Goal: Task Accomplishment & Management: Manage account settings

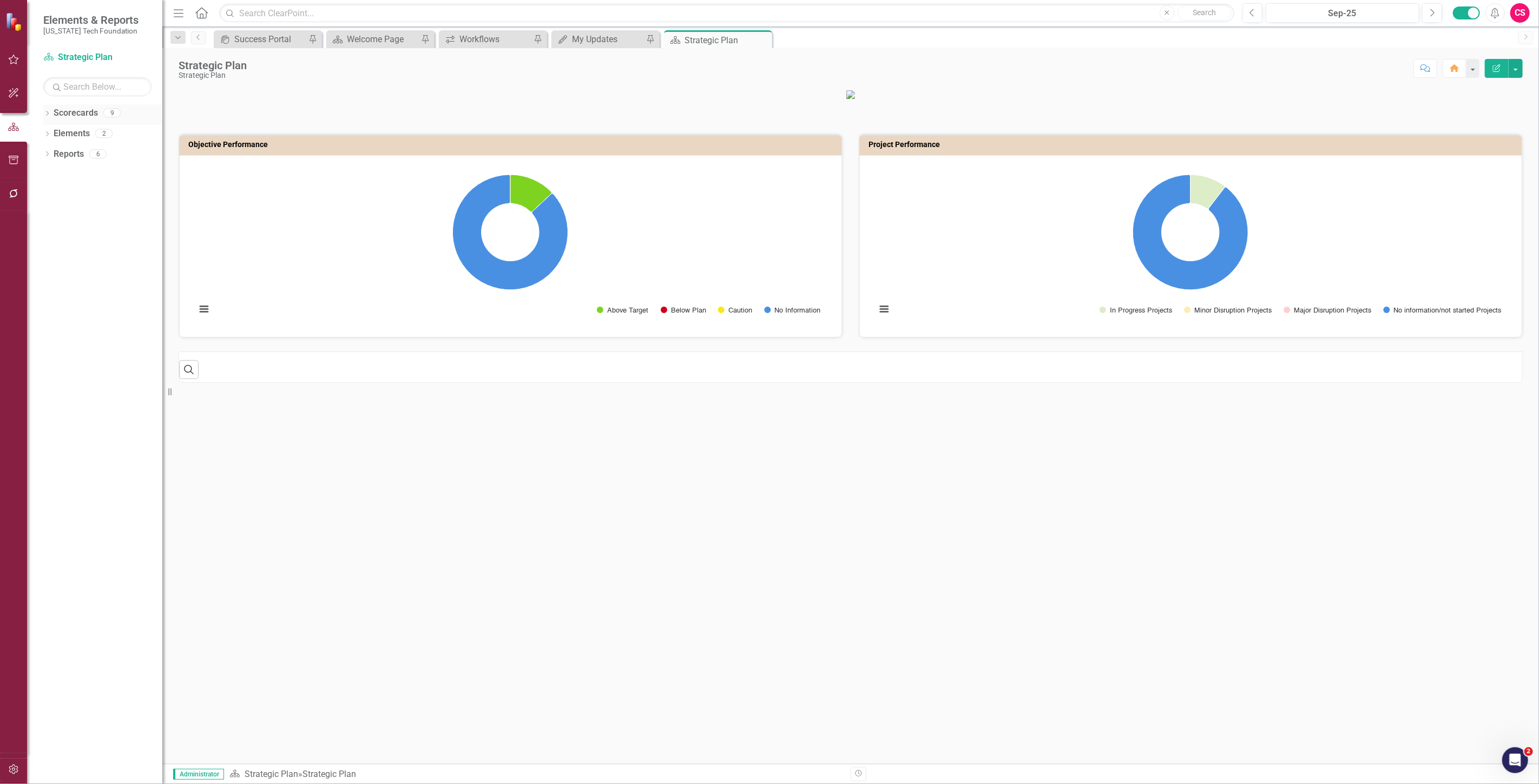
click at [74, 118] on link "Scorecards" at bounding box center [76, 113] width 44 height 13
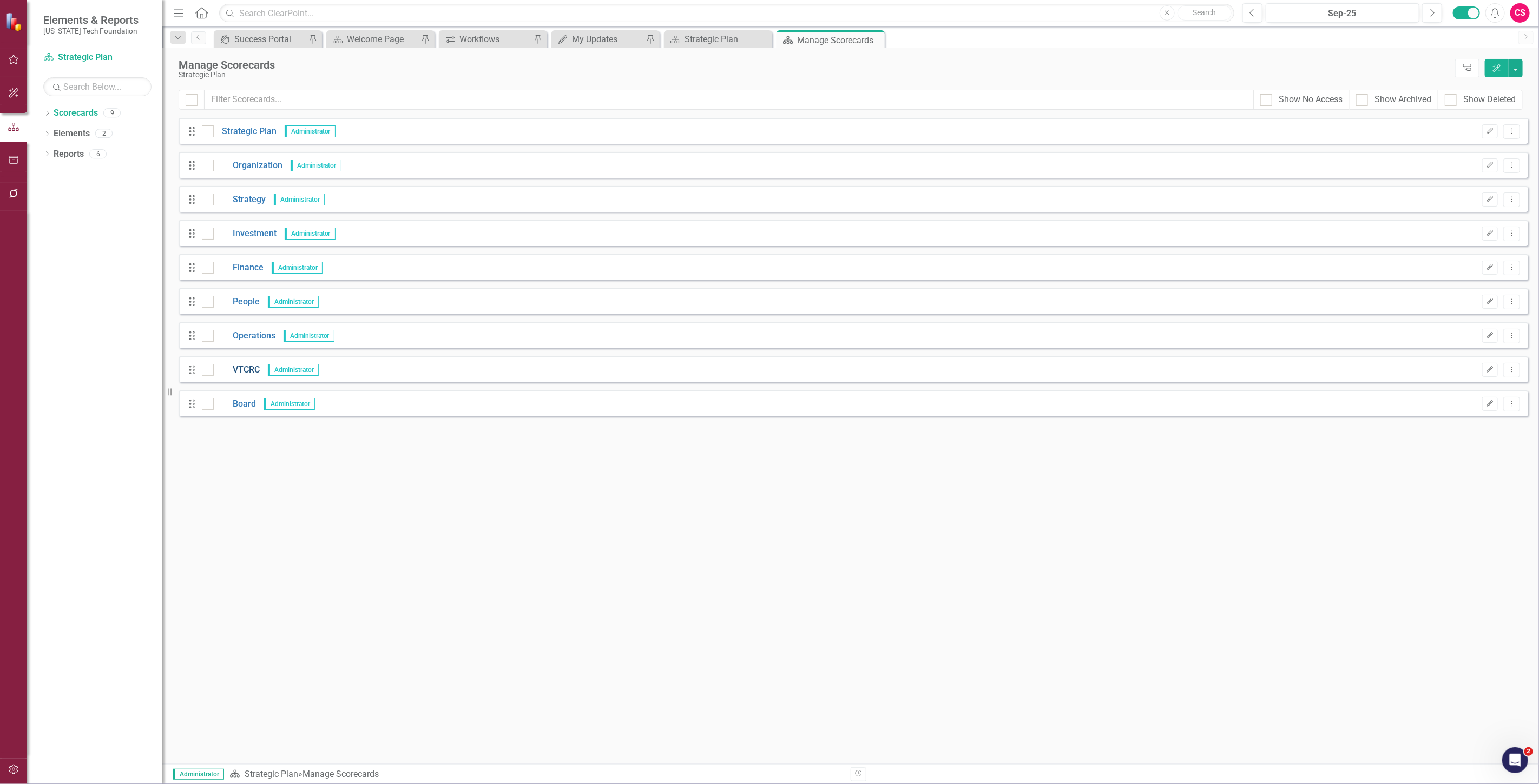
click at [256, 370] on link "VTCRC" at bounding box center [237, 370] width 46 height 13
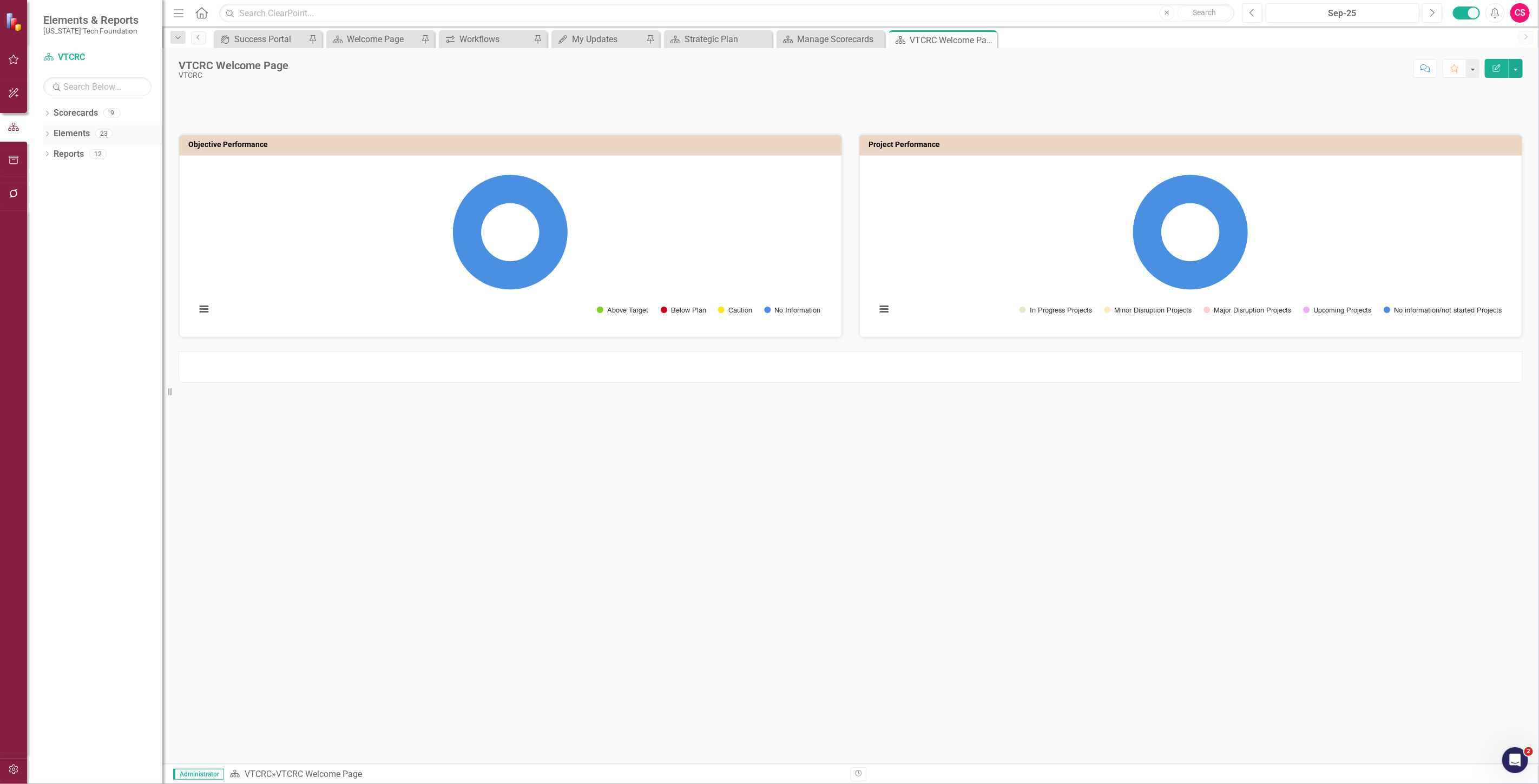
click at [68, 133] on link "Elements" at bounding box center [72, 134] width 36 height 13
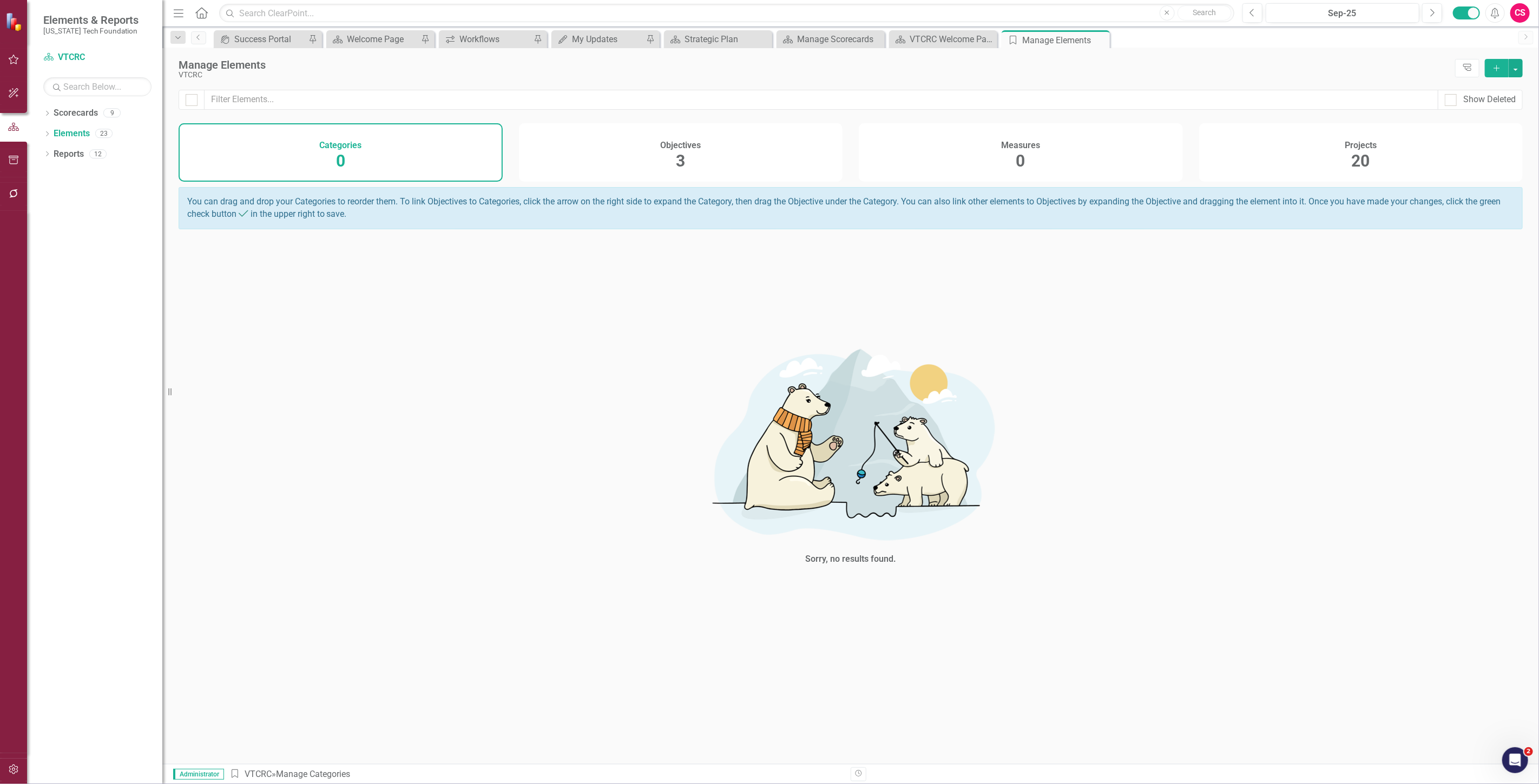
click at [1321, 170] on div "Projects 20" at bounding box center [1361, 153] width 324 height 59
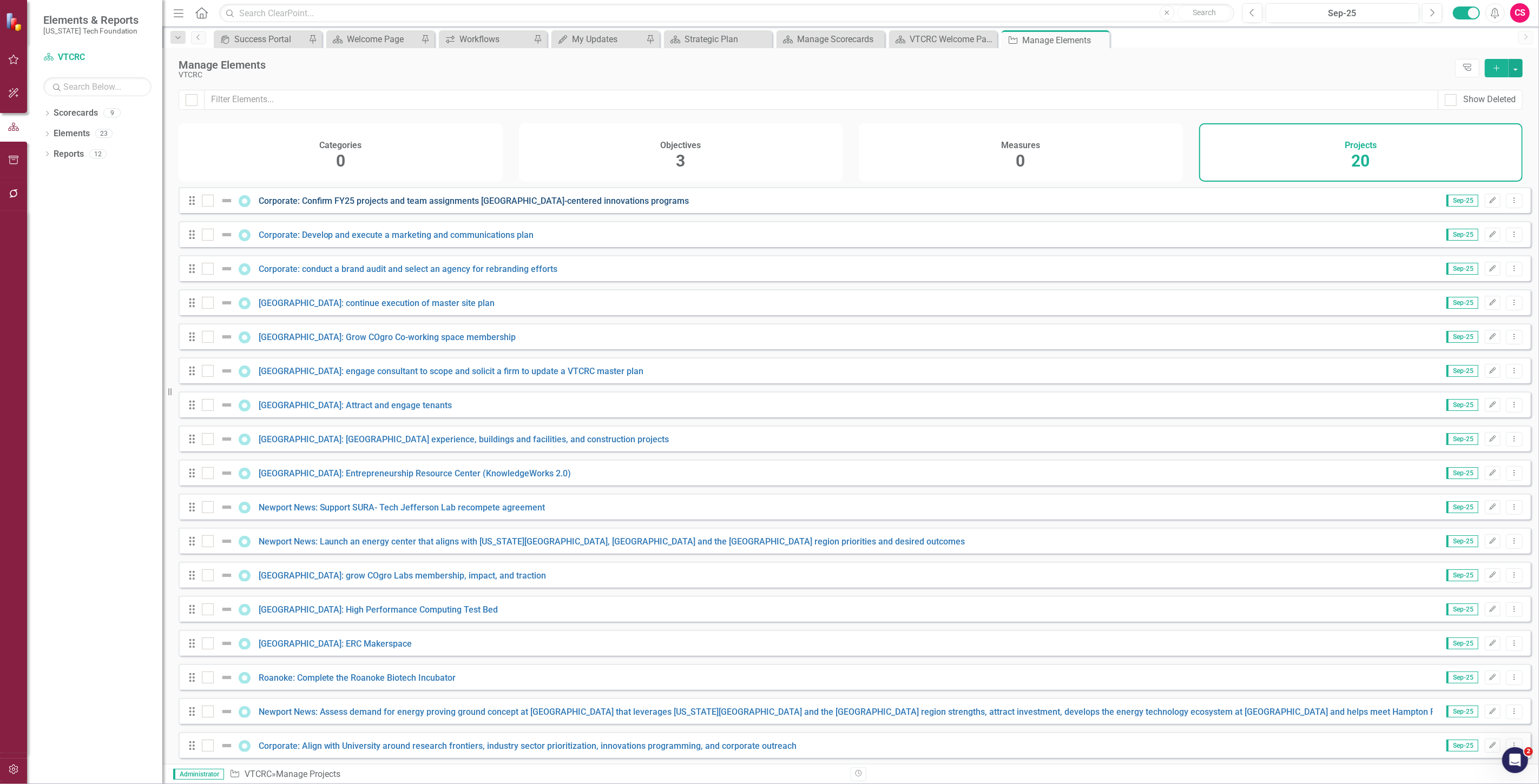
click at [352, 206] on link "Corporate: Confirm FY25 projects and team assignments [GEOGRAPHIC_DATA]-centere…" at bounding box center [474, 201] width 431 height 10
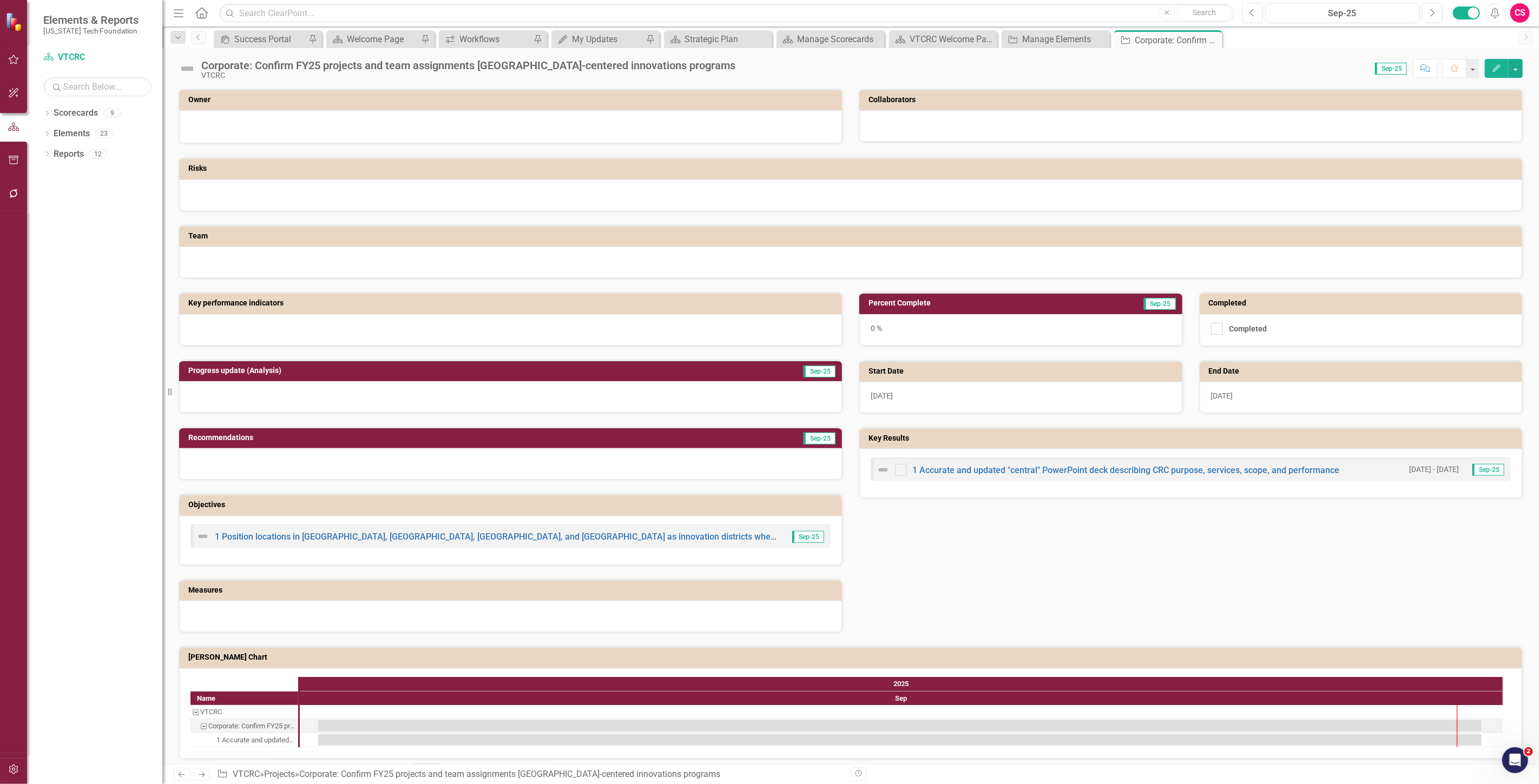
click at [201, 772] on icon "Next" at bounding box center [201, 775] width 9 height 7
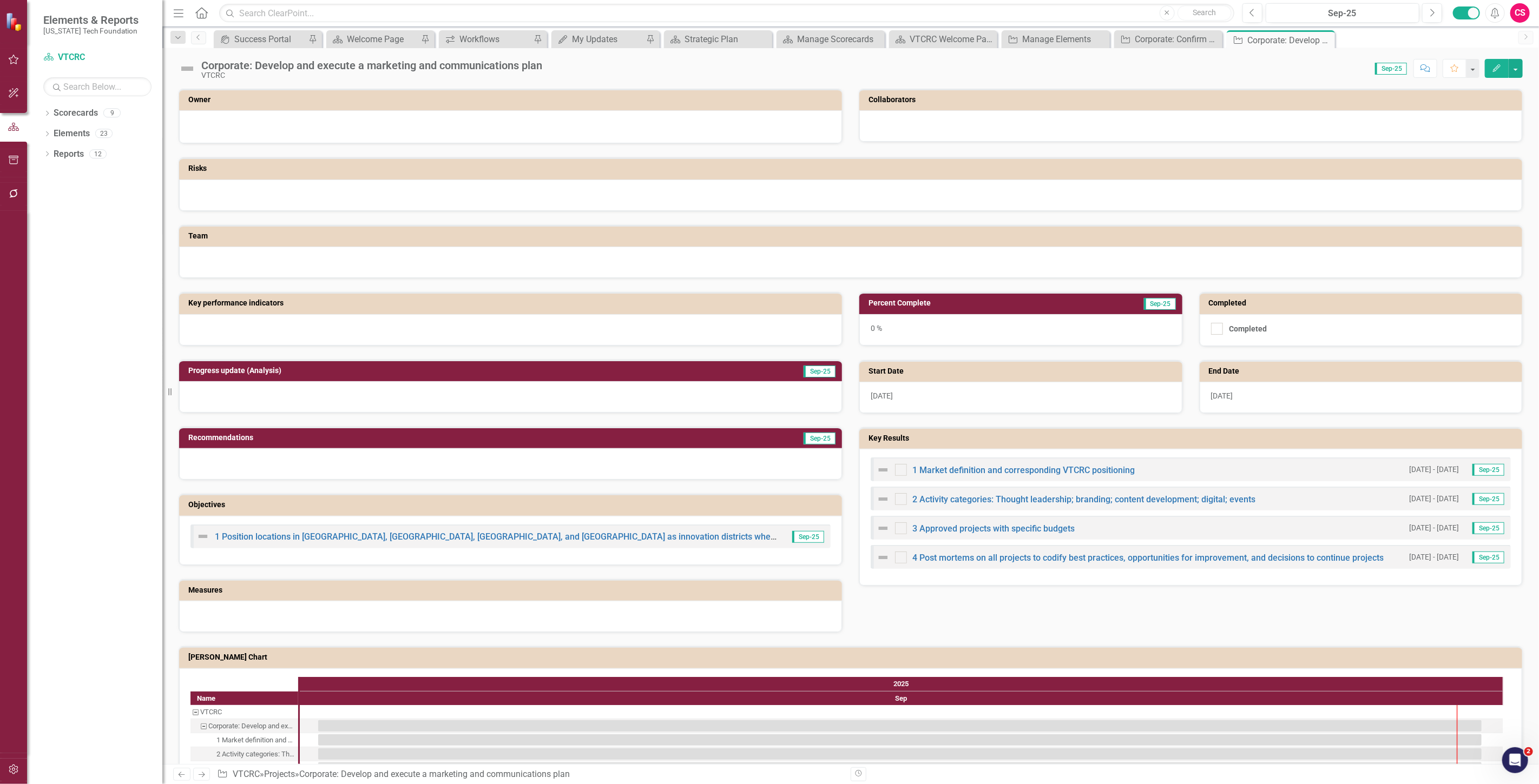
click at [201, 772] on icon "Next" at bounding box center [201, 775] width 9 height 7
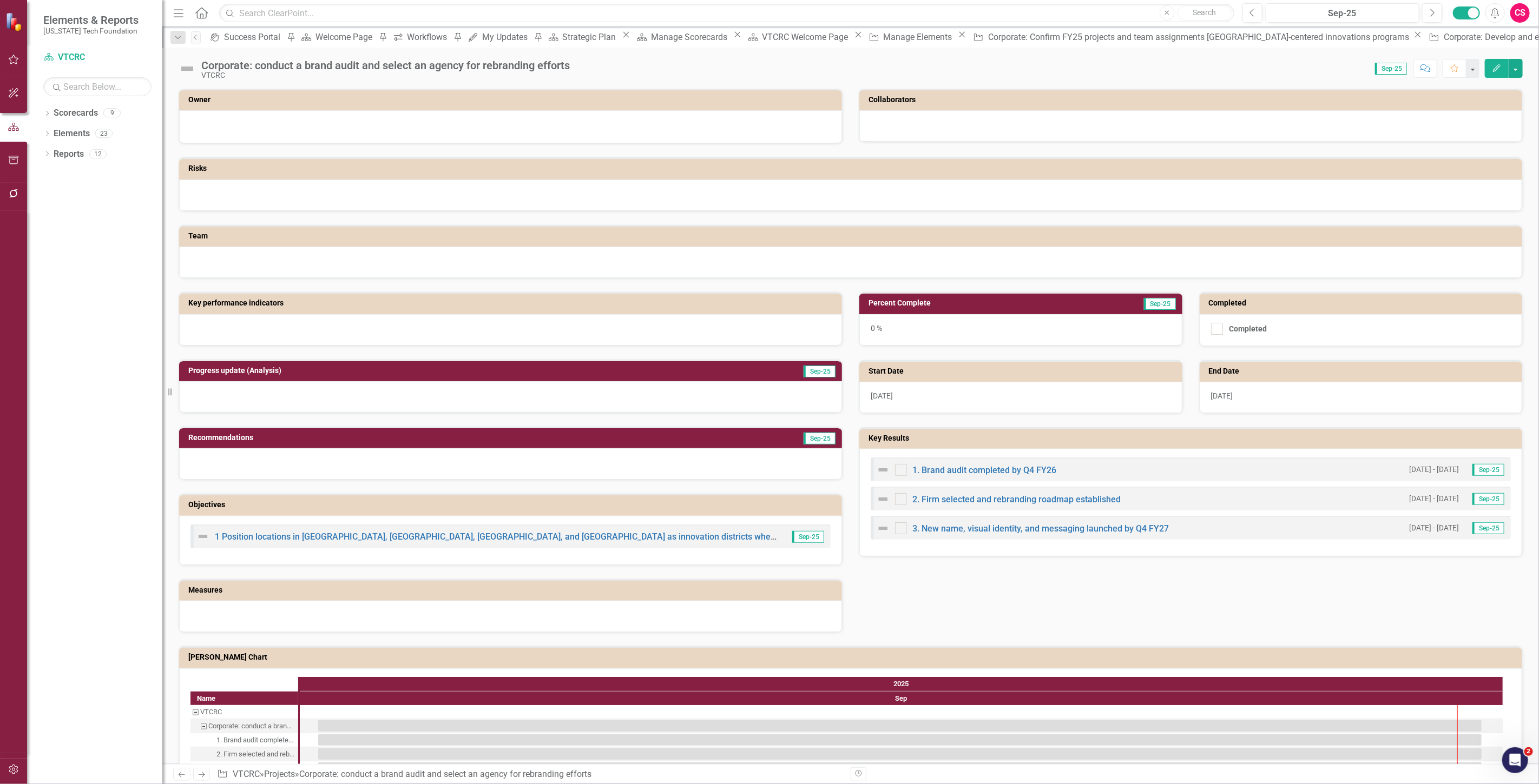
click at [201, 772] on icon "Next" at bounding box center [201, 775] width 9 height 7
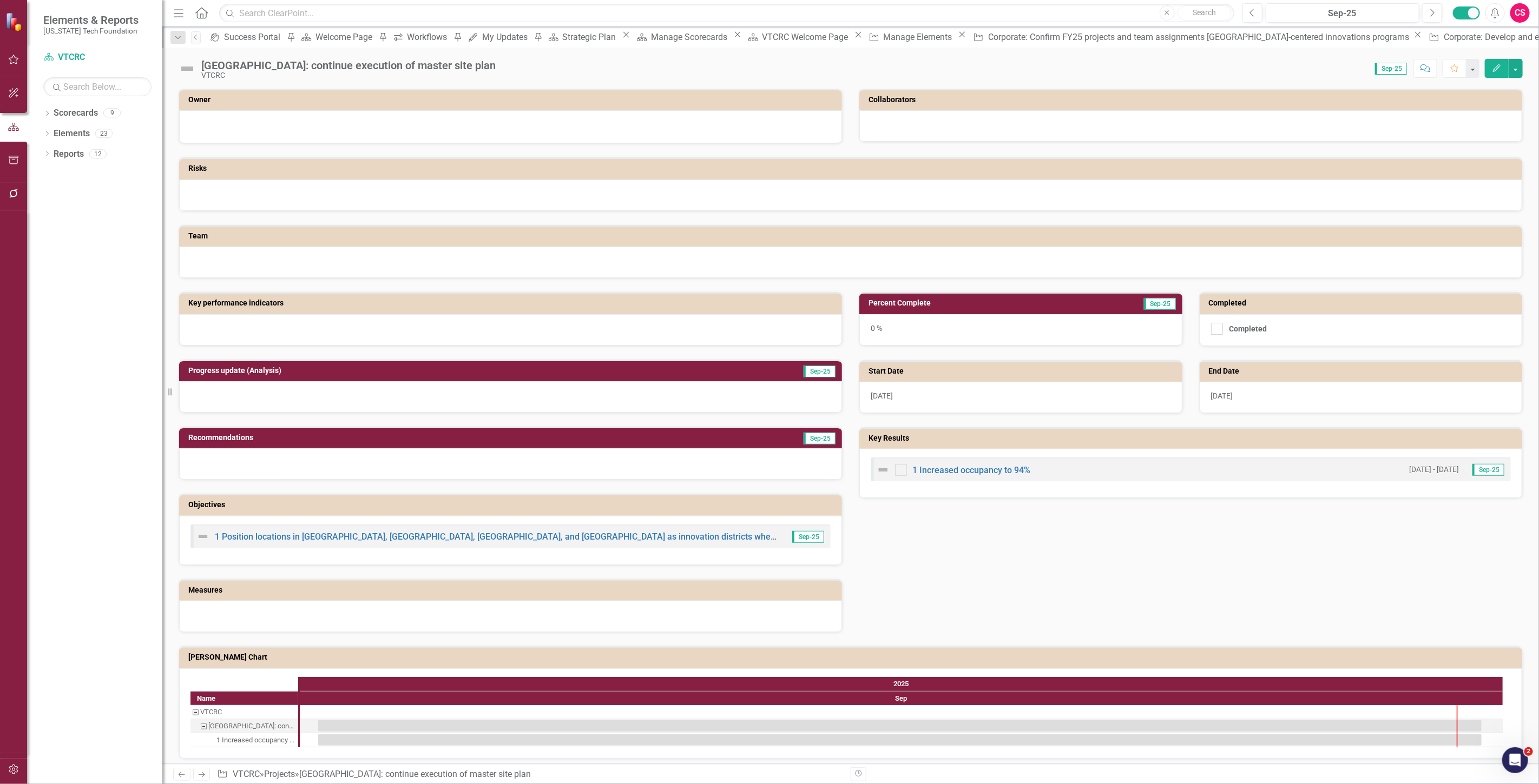
click at [201, 772] on icon "Next" at bounding box center [201, 775] width 9 height 7
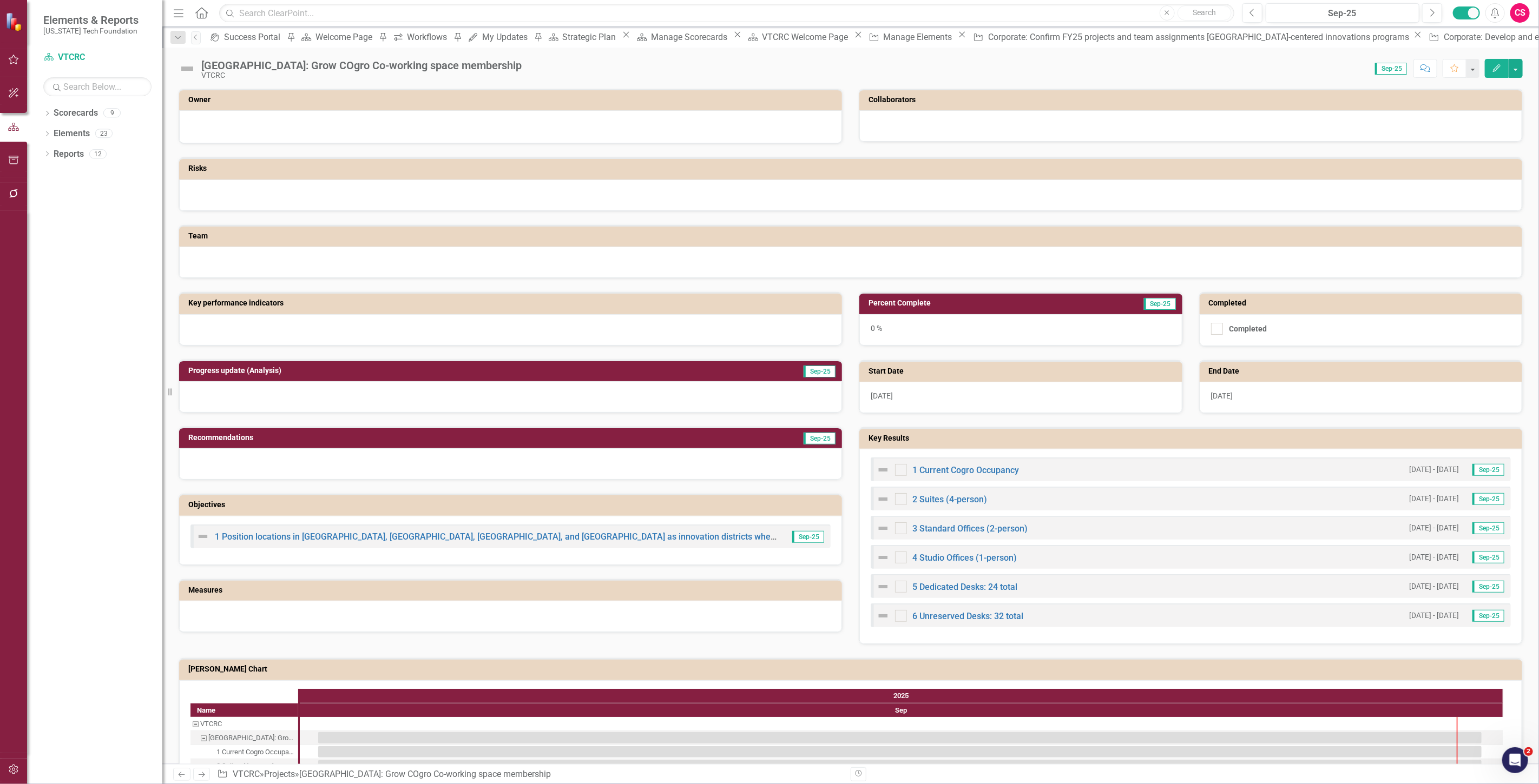
click at [201, 772] on icon "Next" at bounding box center [201, 775] width 9 height 7
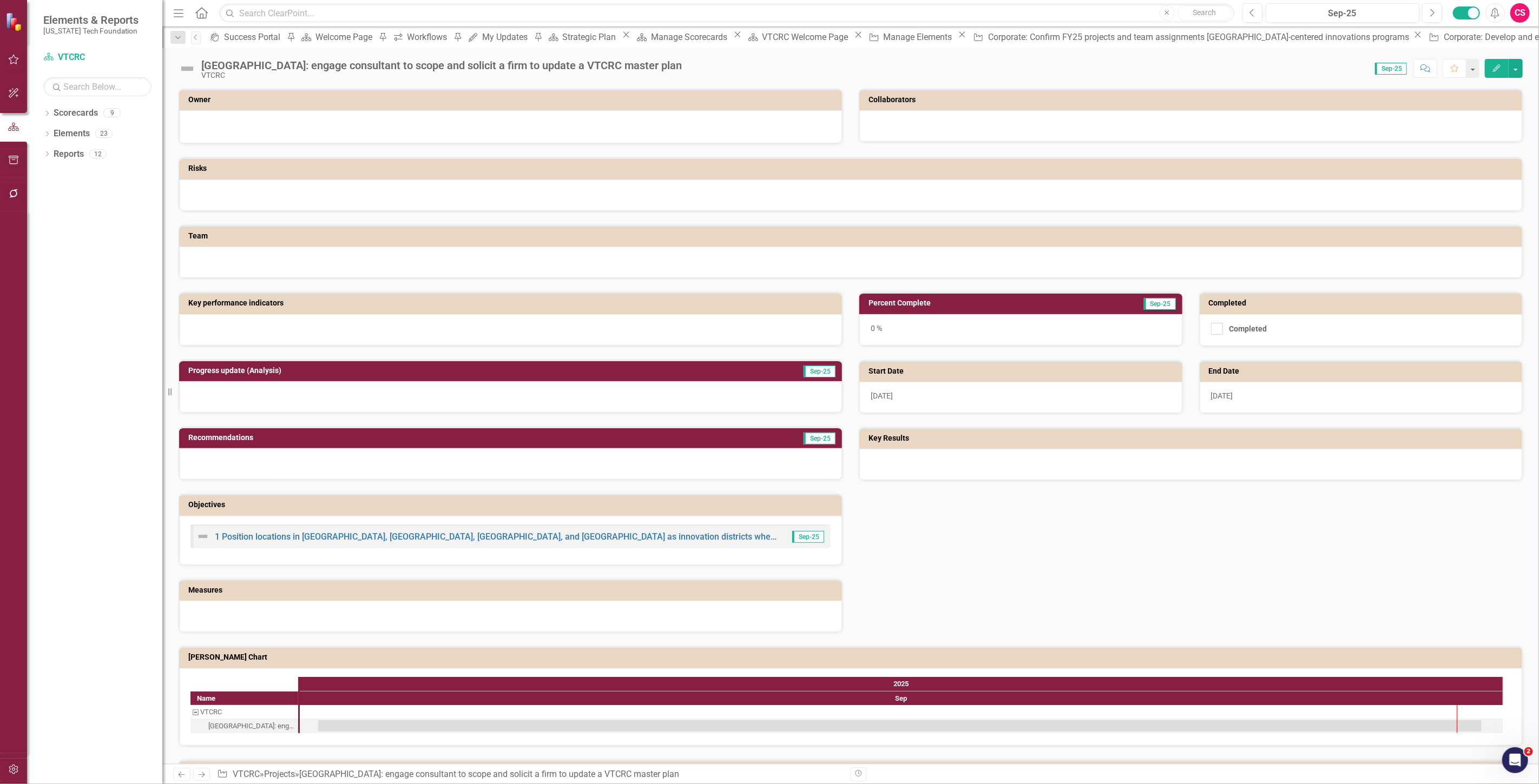
click at [1496, 69] on icon "Edit" at bounding box center [1497, 68] width 10 height 8
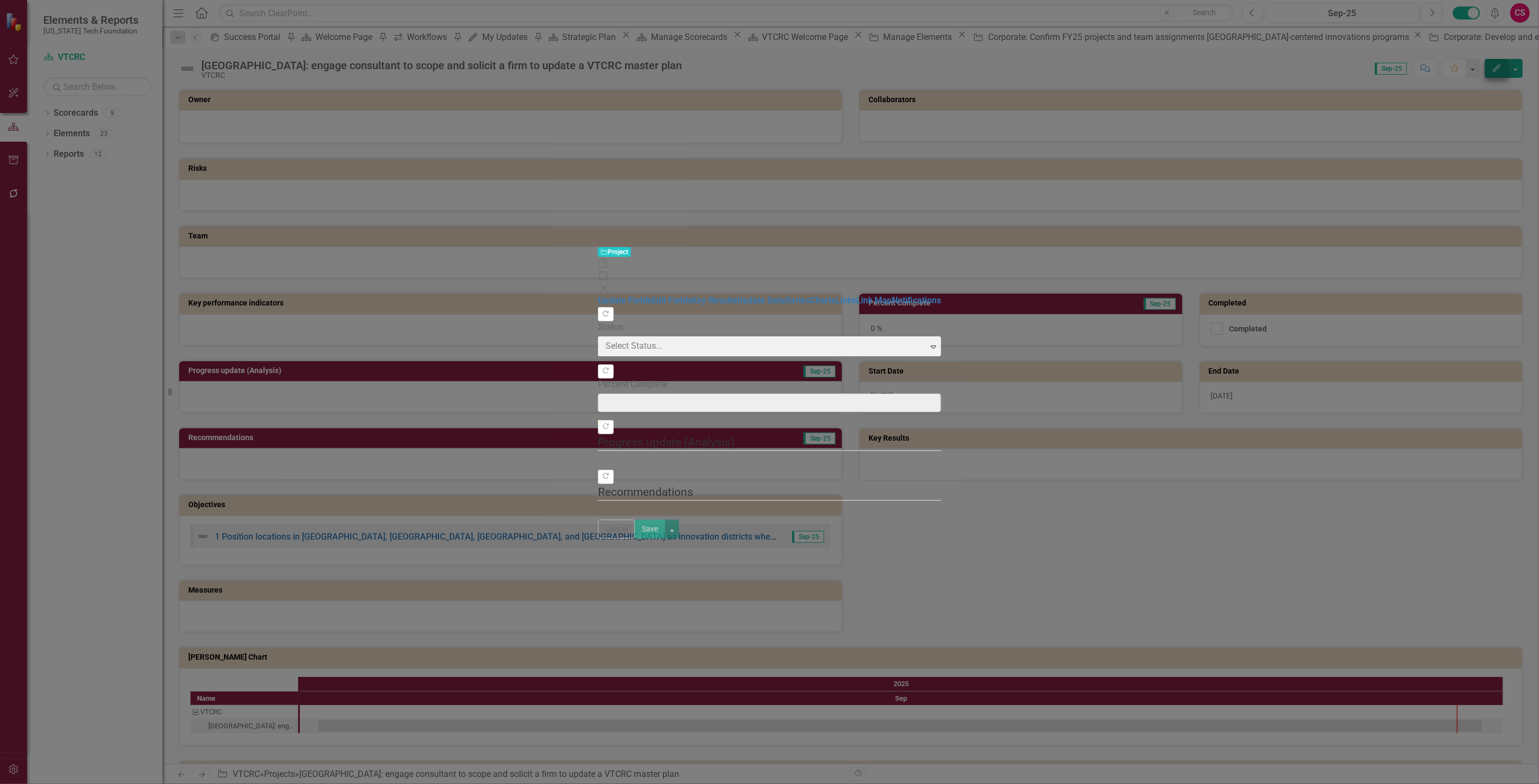
type input "0"
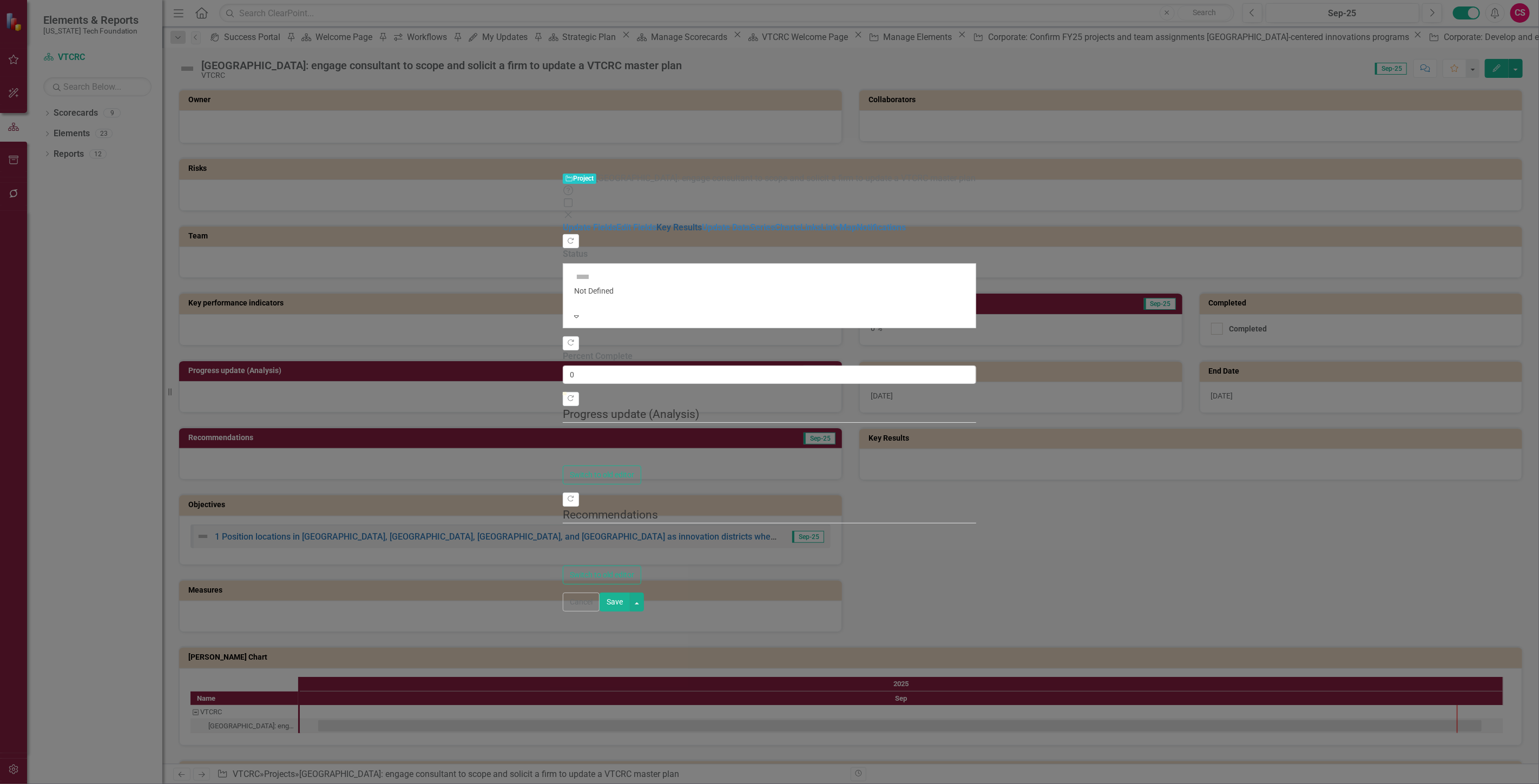
click at [657, 222] on link "Key Results" at bounding box center [679, 227] width 45 height 10
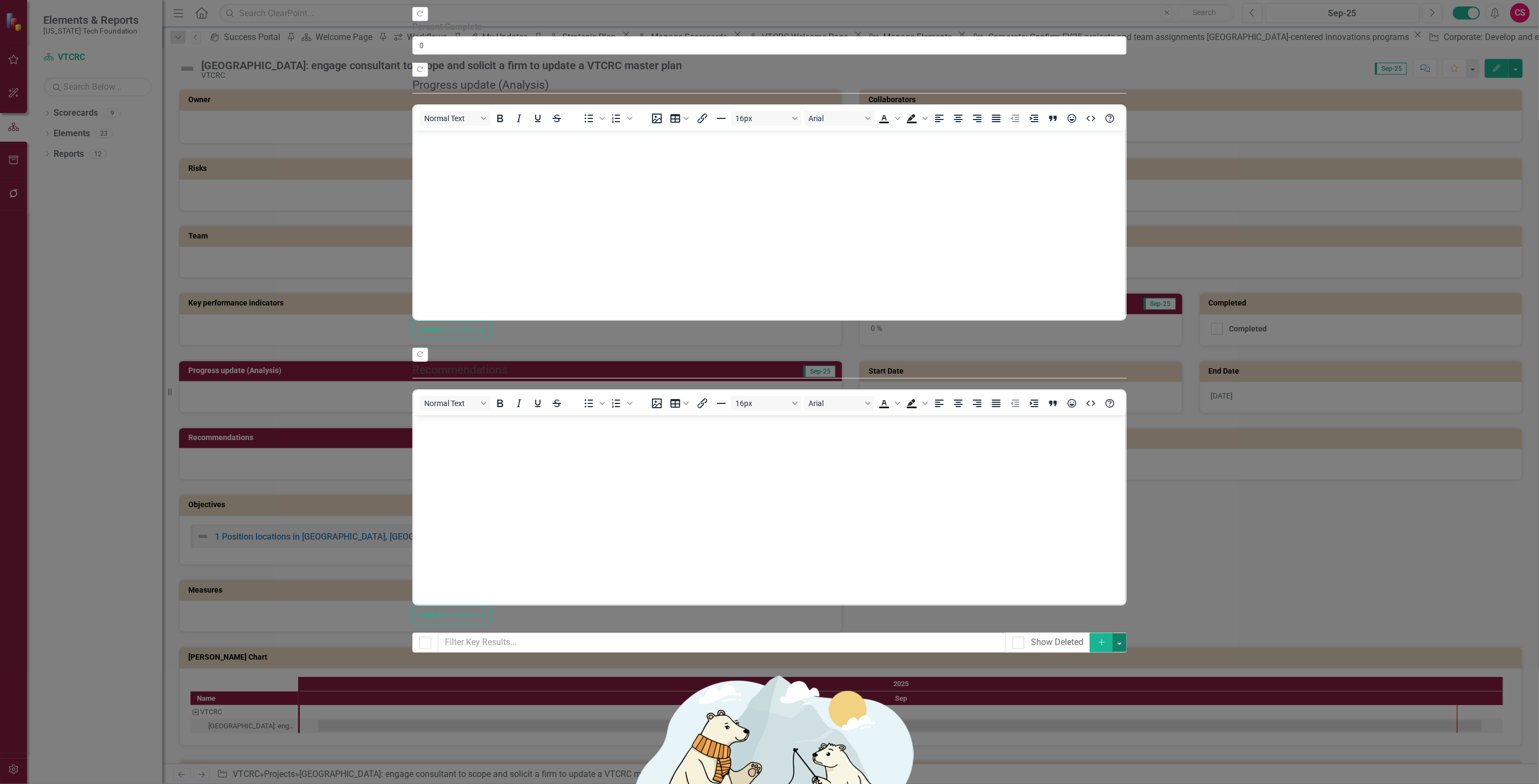
click at [1127, 634] on button "button" at bounding box center [1120, 643] width 14 height 19
click at [1507, 83] on link "Add Multiple Add Multiple" at bounding box center [1485, 87] width 85 height 20
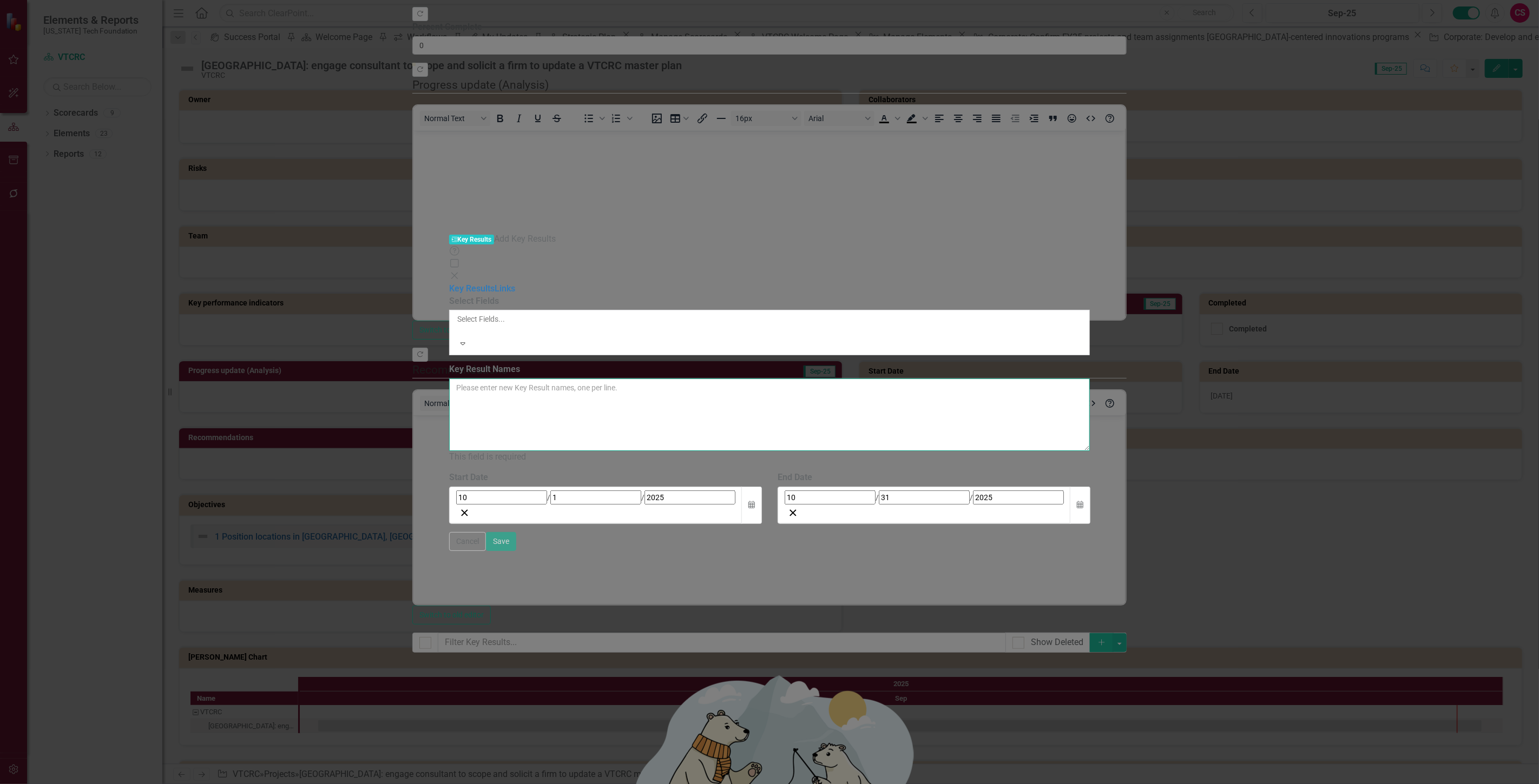
click at [705, 379] on textarea "Key Result Names" at bounding box center [770, 414] width 641 height 72
paste textarea "1. Planned changes in uses described, scoped and reviewed by VTCRC board by Jul…"
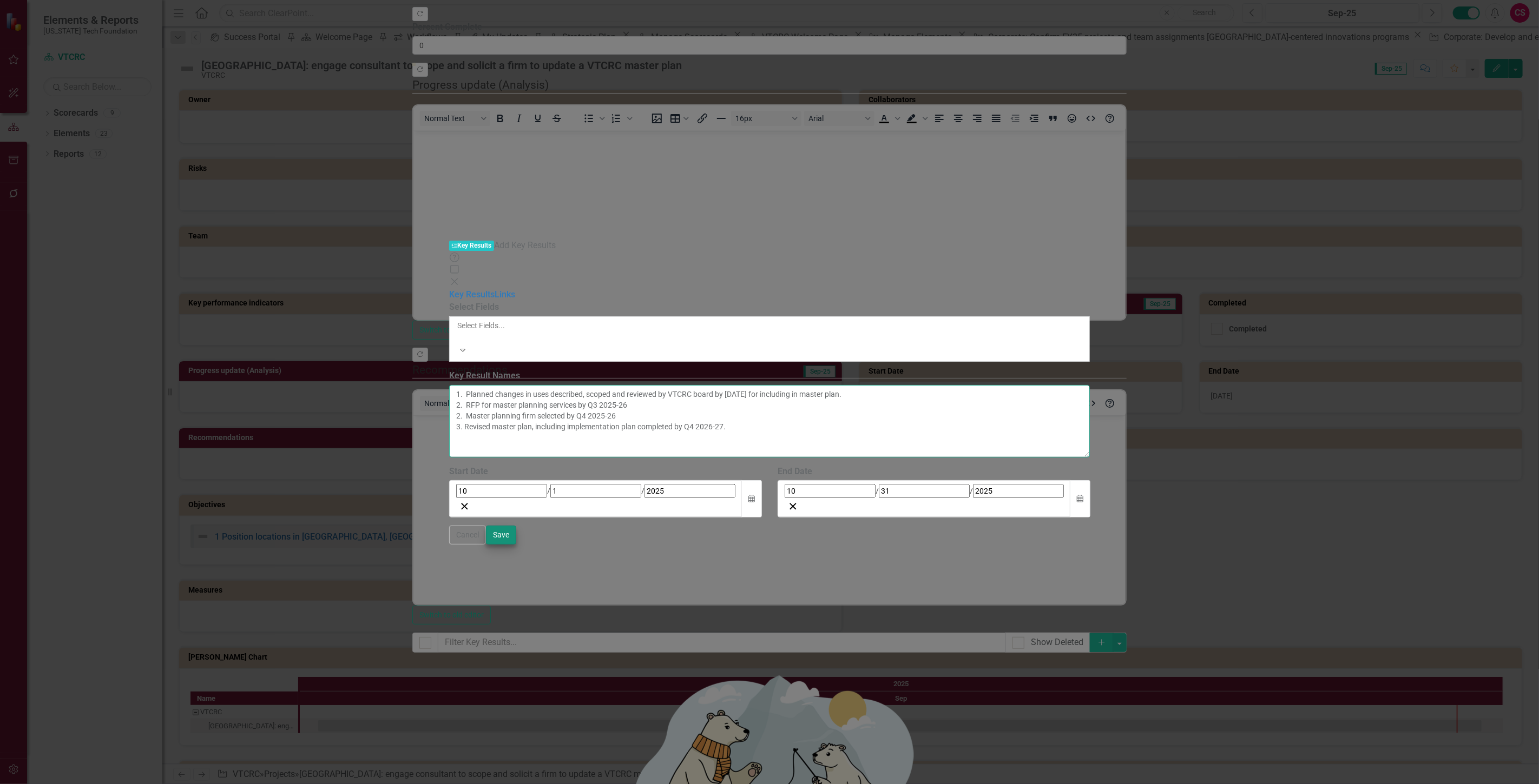
type textarea "1. Planned changes in uses described, scoped and reviewed by VTCRC board by Jul…"
click at [516, 545] on button "Save" at bounding box center [501, 535] width 30 height 19
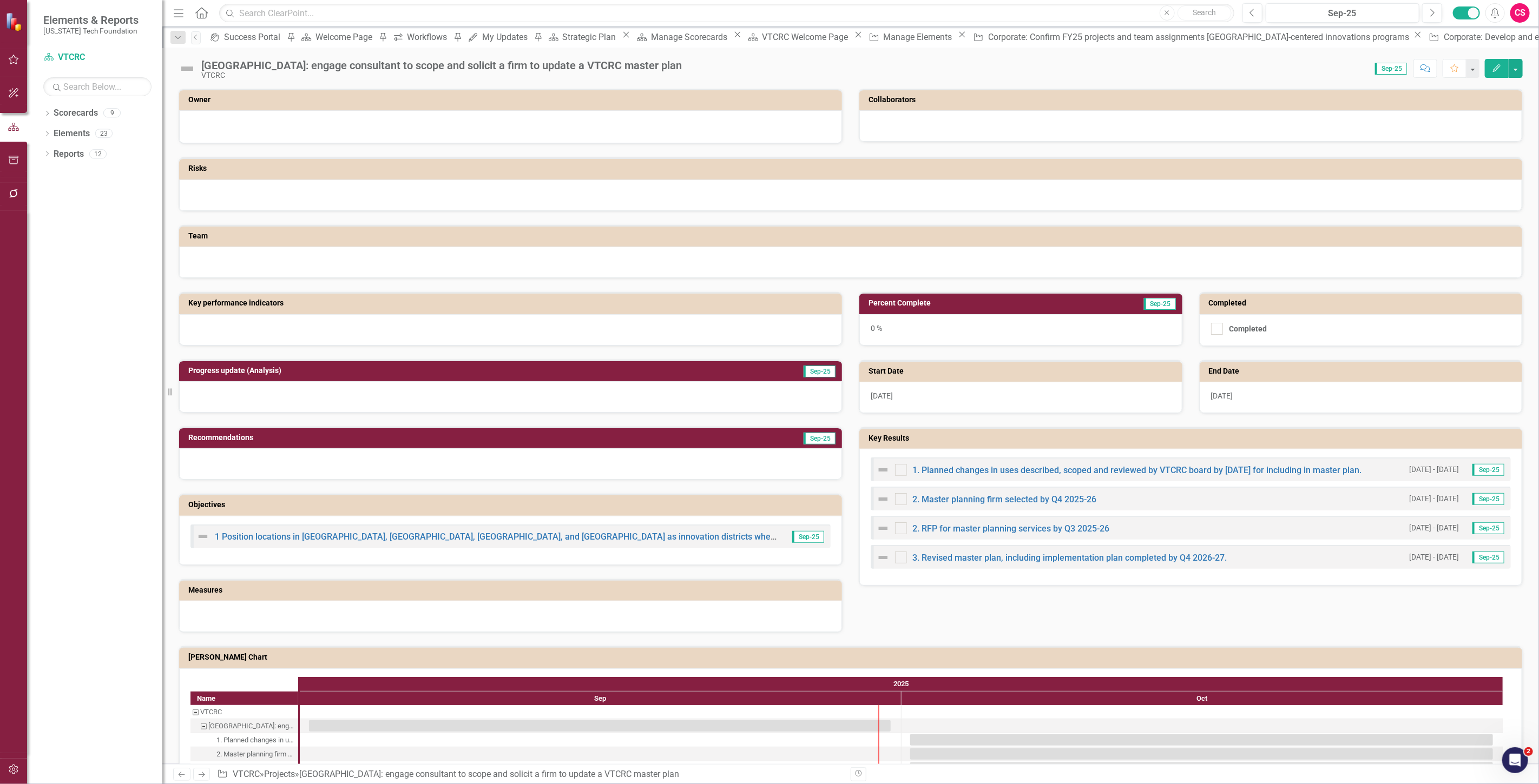
click at [197, 773] on icon "Next" at bounding box center [201, 775] width 9 height 7
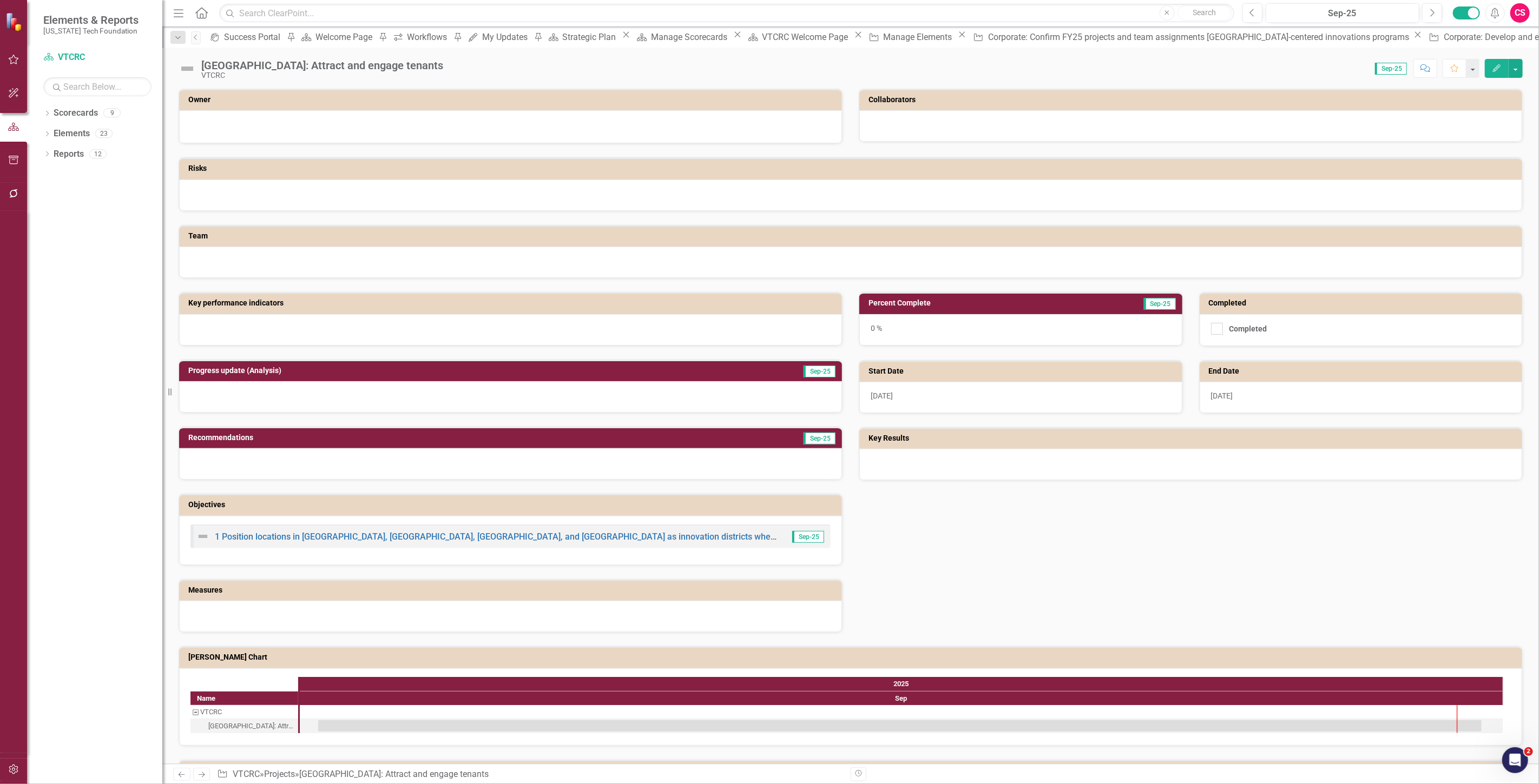
click at [1499, 65] on icon "Edit" at bounding box center [1497, 68] width 10 height 8
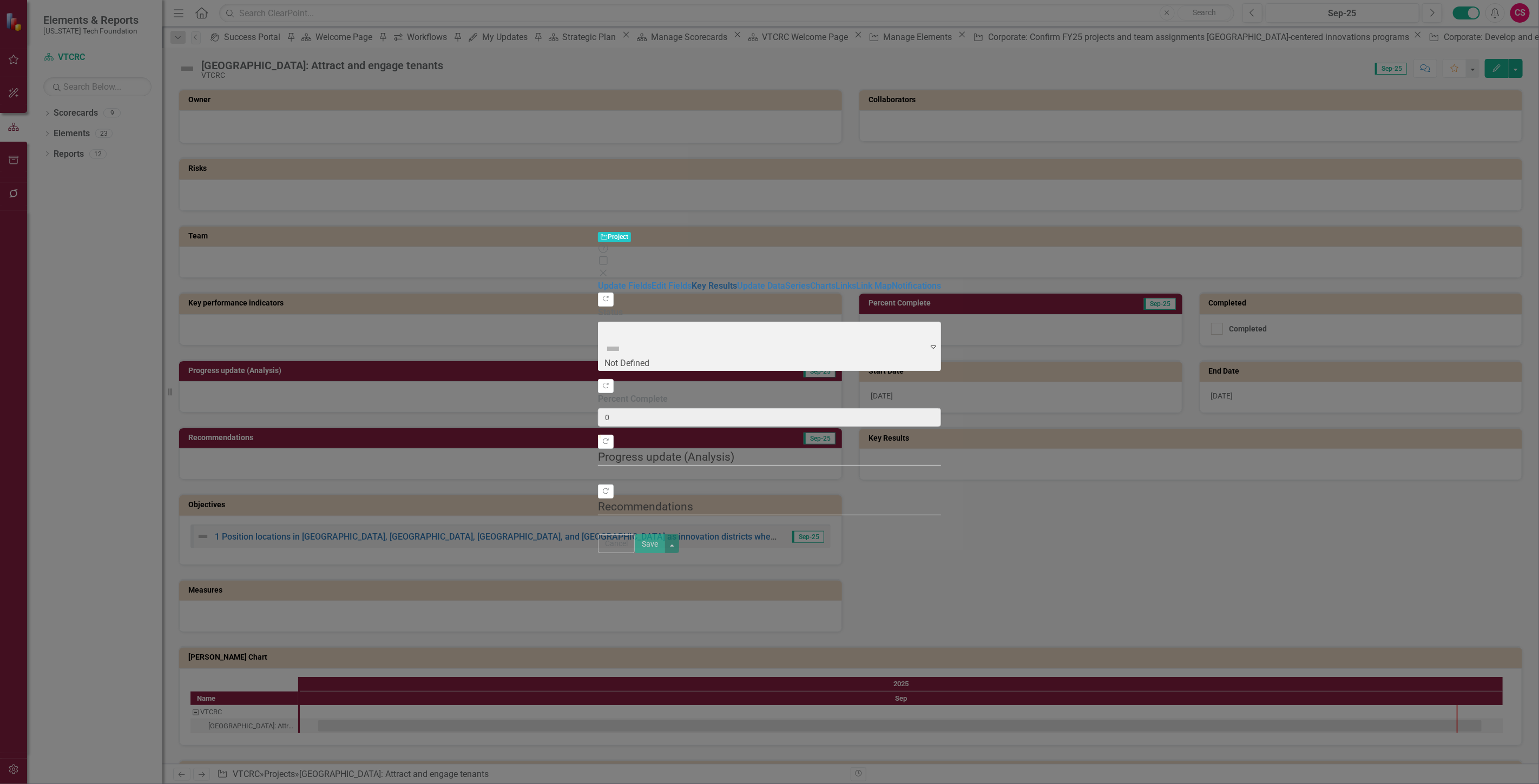
click at [692, 281] on link "Key Results" at bounding box center [715, 285] width 45 height 10
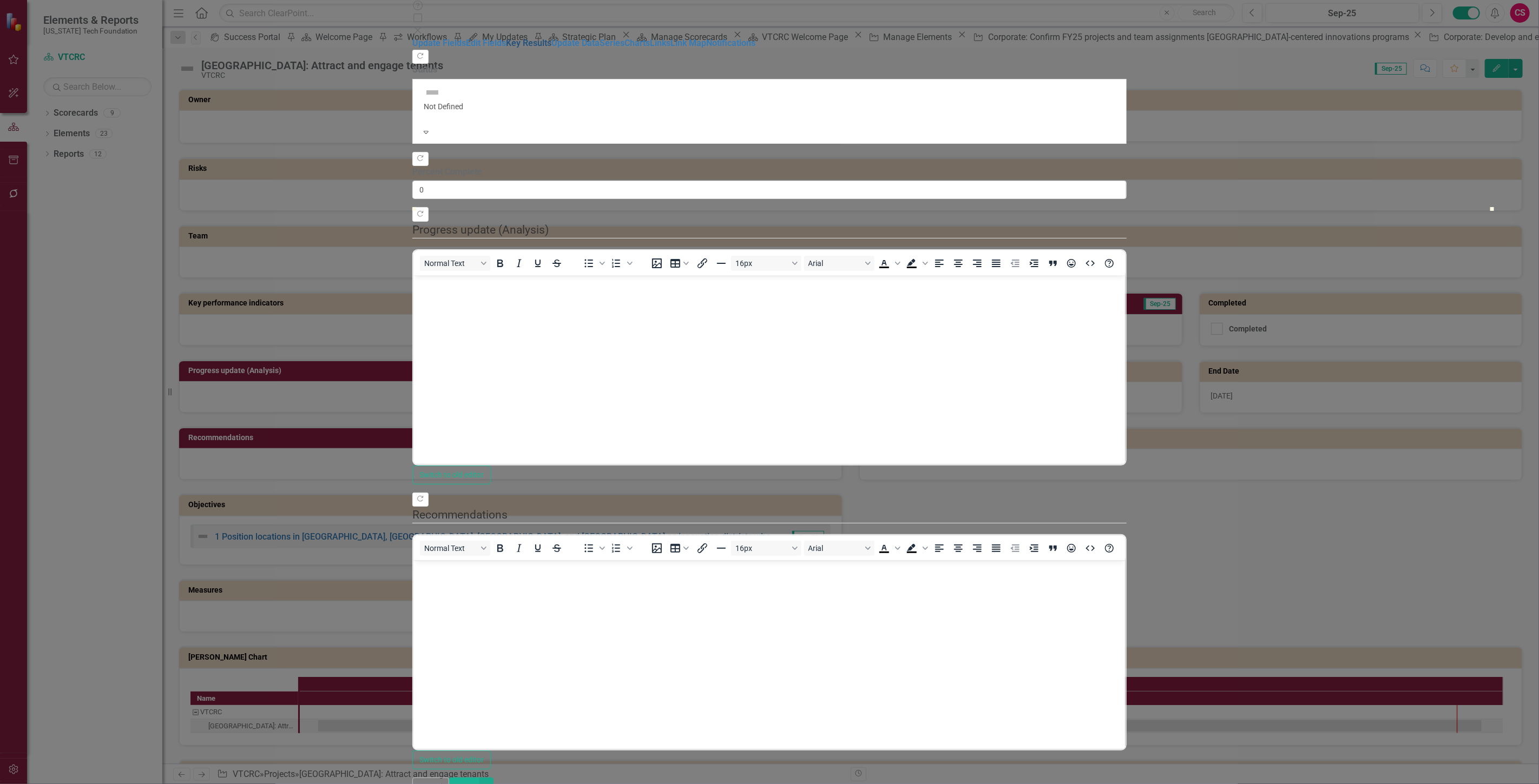
click at [506, 48] on link "Key Results" at bounding box center [529, 42] width 45 height 10
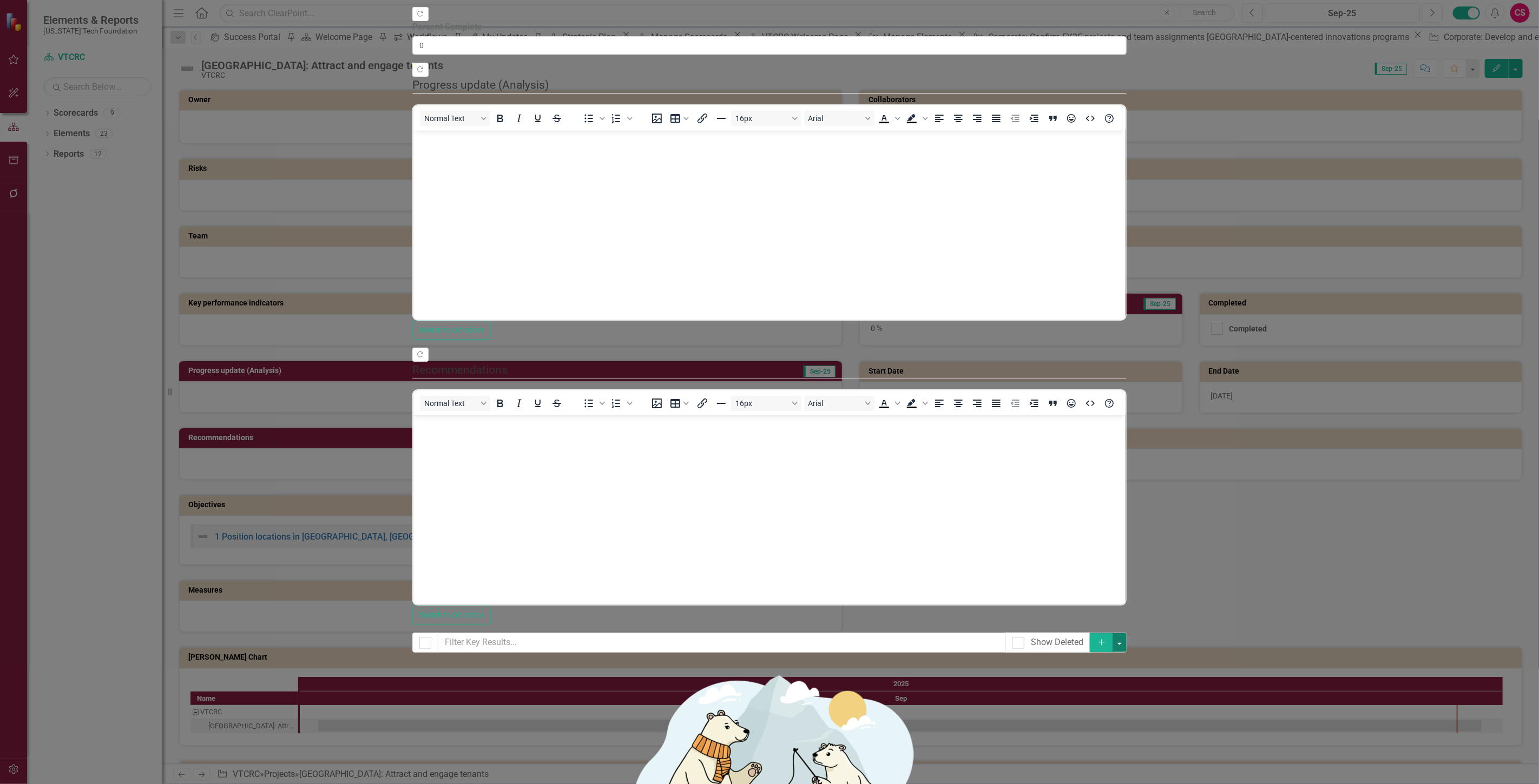
click at [1127, 634] on button "button" at bounding box center [1120, 643] width 14 height 19
click at [1474, 90] on link "Add Multiple Add Multiple" at bounding box center [1485, 87] width 85 height 20
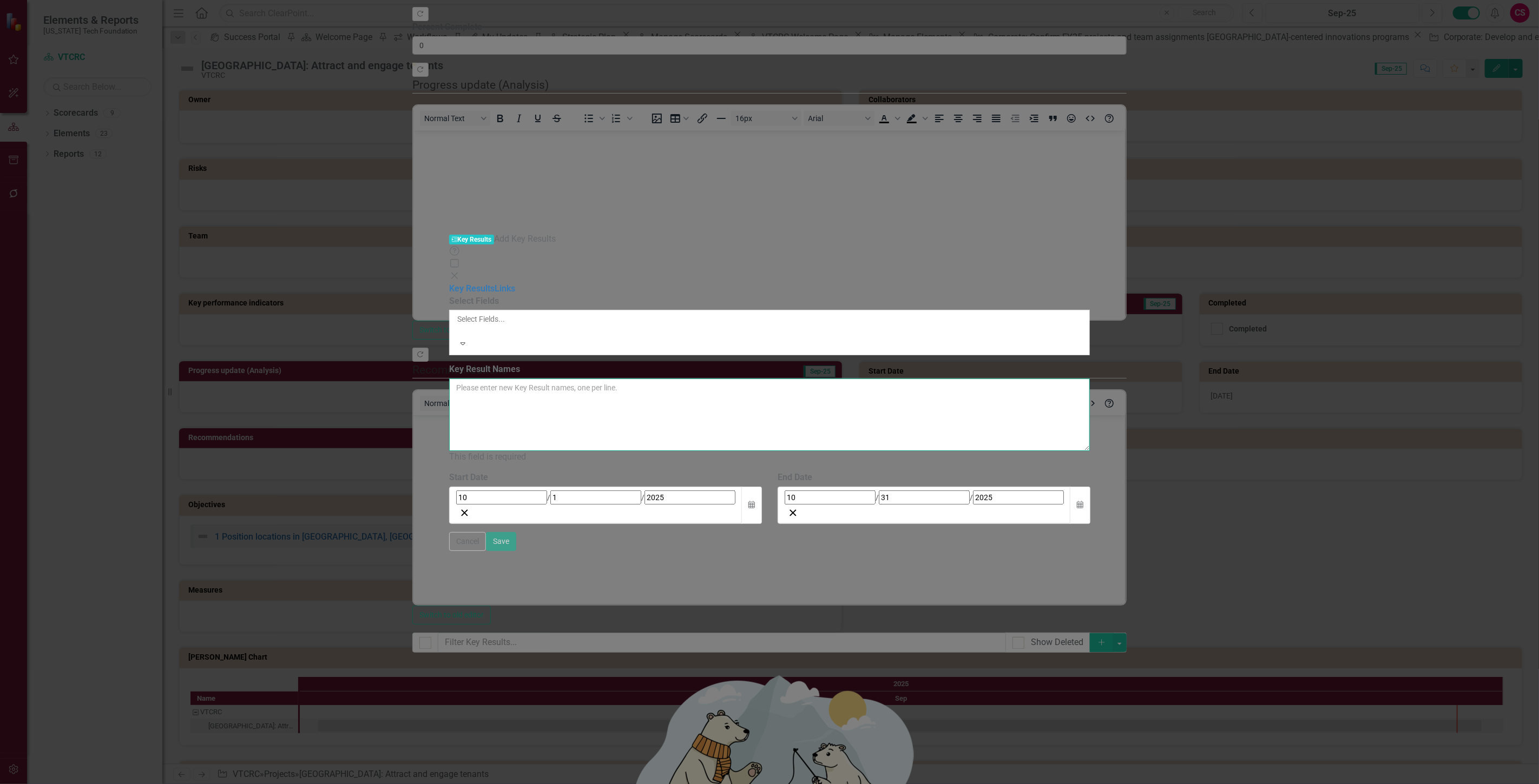
click at [647, 379] on textarea "Key Result Names" at bounding box center [770, 414] width 641 height 72
paste textarea "1 Workplan for collaboration with VTCRC real estate team members 2 Marketing pl…"
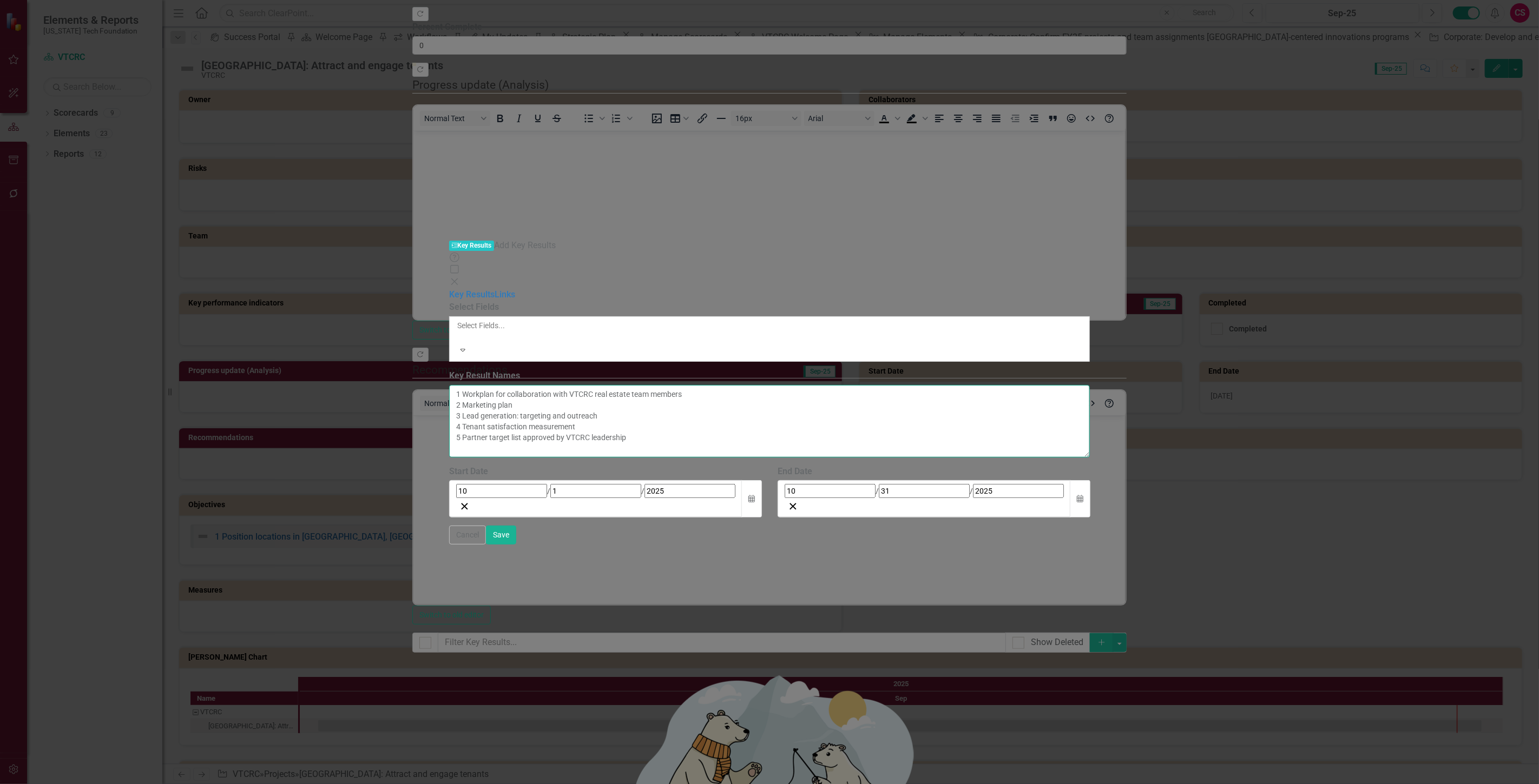
type textarea "1 Workplan for collaboration with VTCRC real estate team members 2 Marketing pl…"
click at [516, 545] on button "Save" at bounding box center [501, 535] width 30 height 19
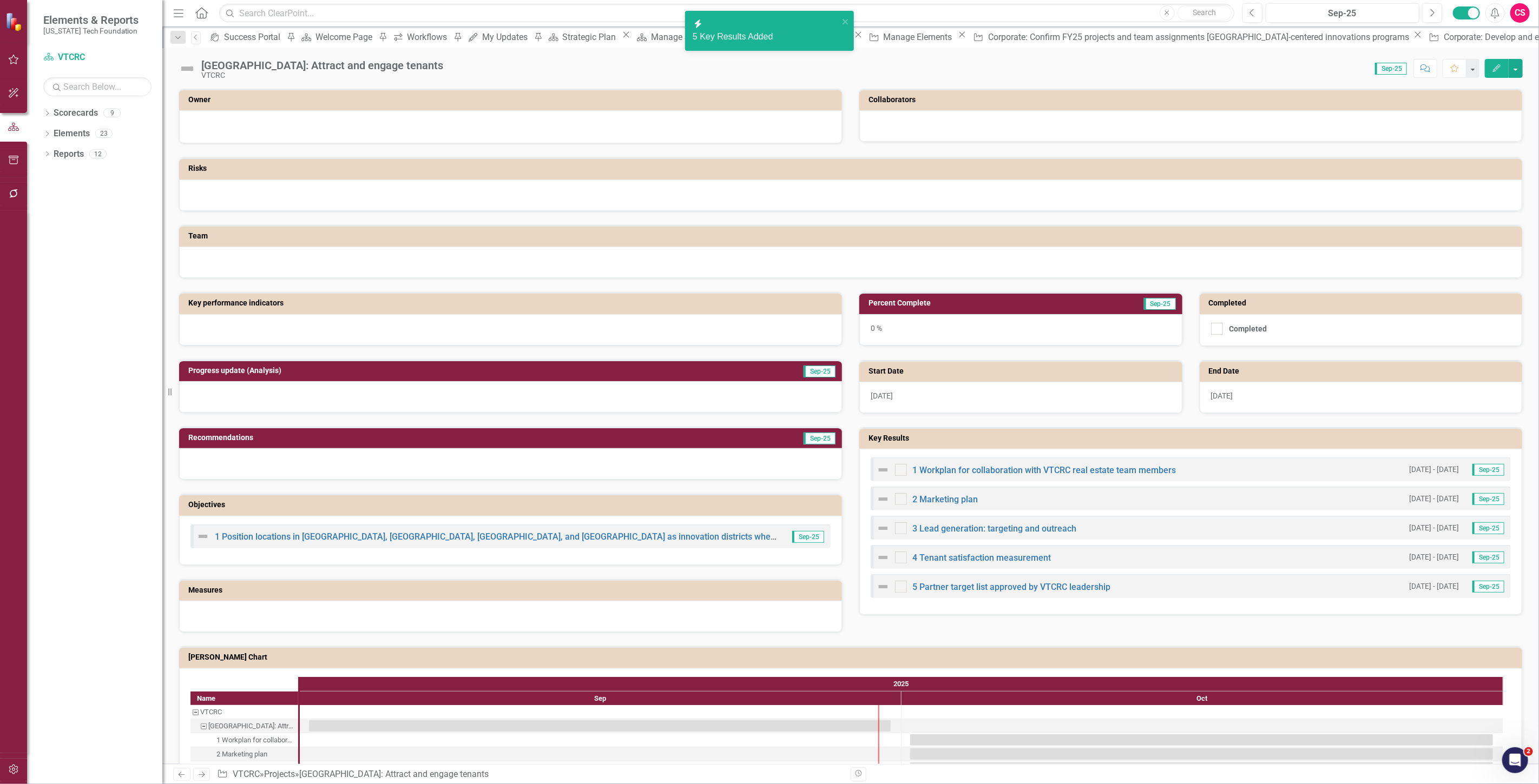
click at [195, 772] on link "Next" at bounding box center [201, 774] width 17 height 13
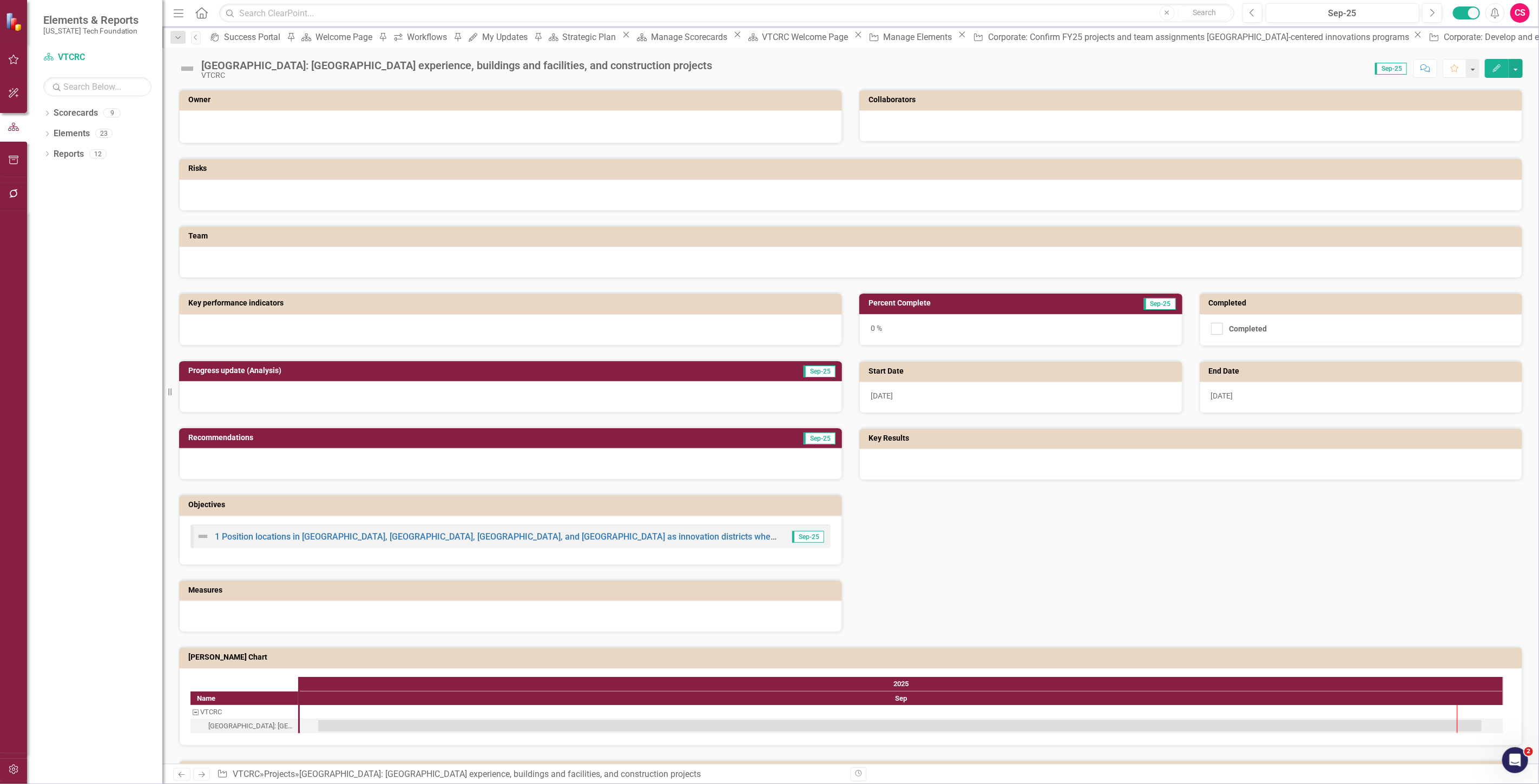
click at [1490, 72] on button "Edit" at bounding box center [1497, 69] width 24 height 19
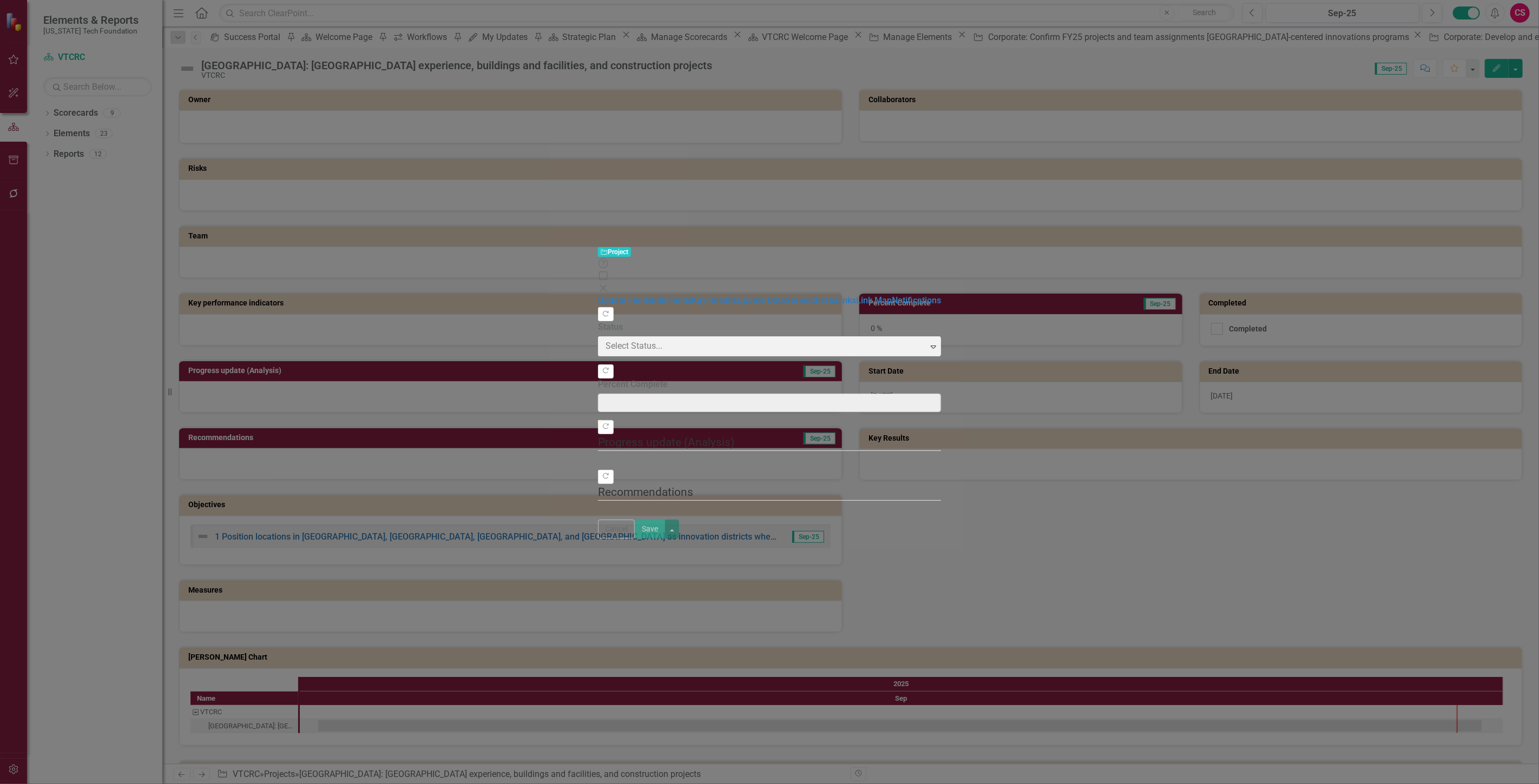
type input "0"
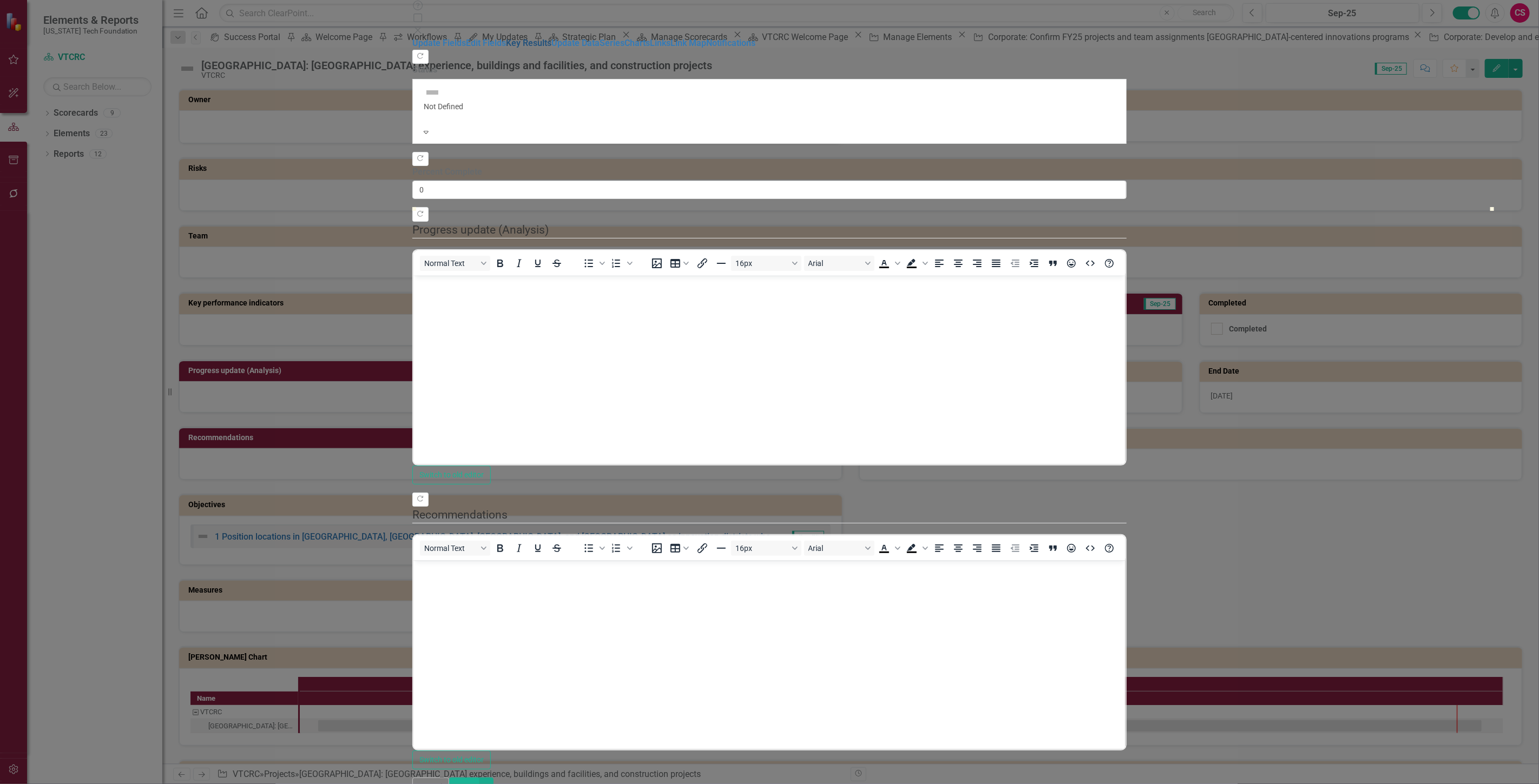
click at [506, 48] on link "Key Results" at bounding box center [529, 42] width 45 height 10
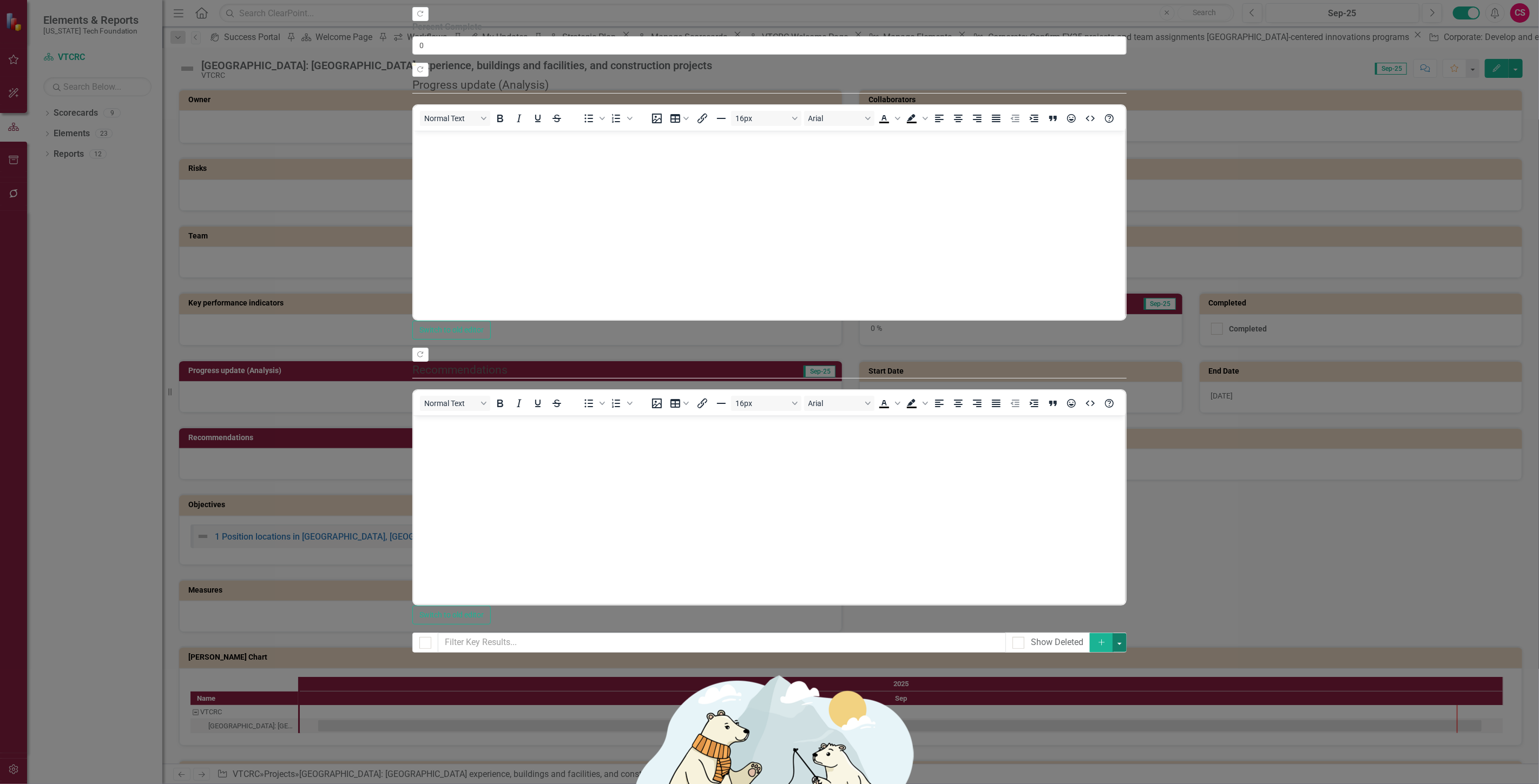
click at [1127, 634] on button "button" at bounding box center [1120, 643] width 14 height 19
click at [1500, 93] on link "Add Multiple Add Multiple" at bounding box center [1485, 87] width 85 height 20
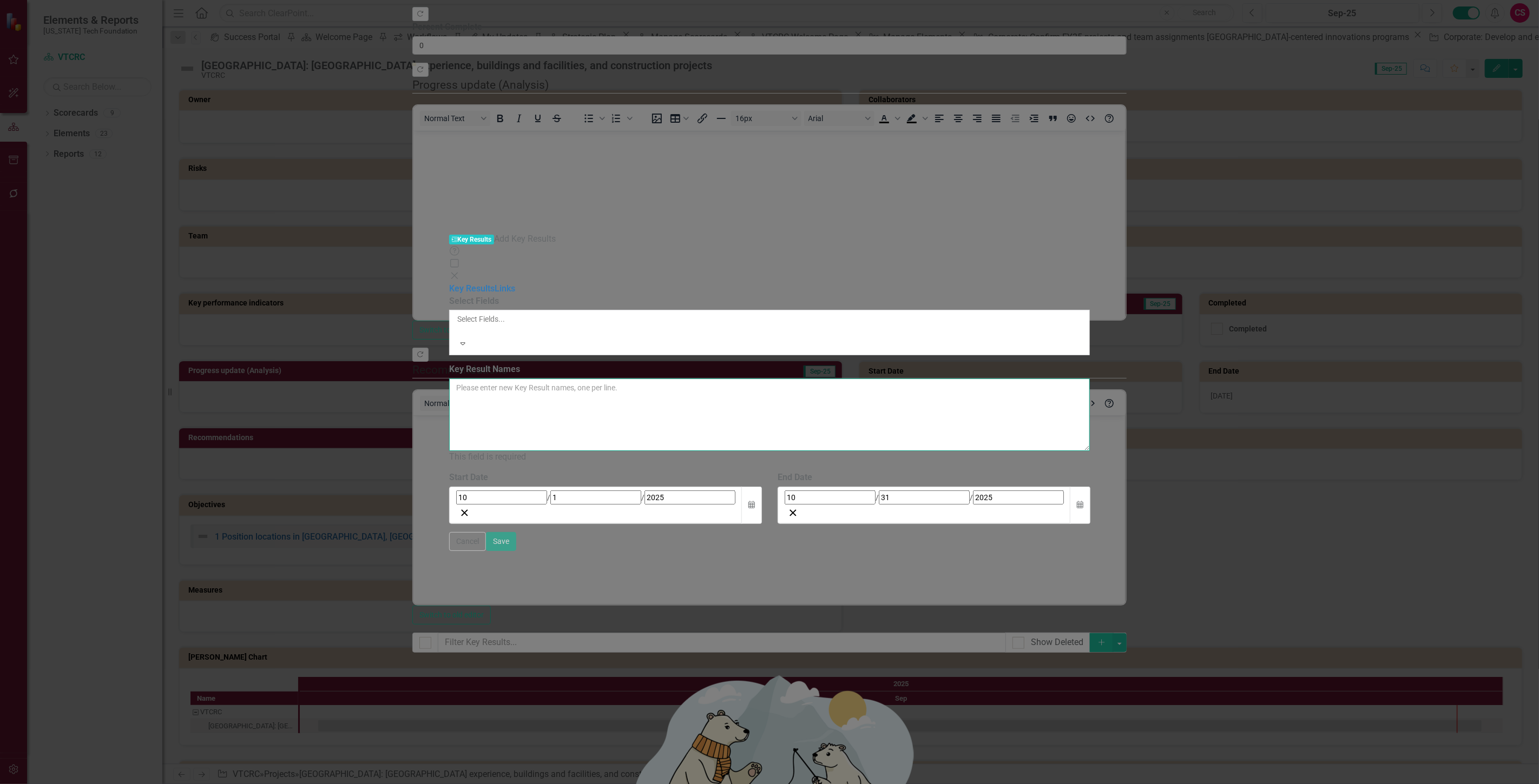
click at [600, 379] on textarea "Key Result Names" at bounding box center [770, 414] width 641 height 72
paste textarea "1 Consistent, reliable services to tenants to meet their needs 2 Buildings main…"
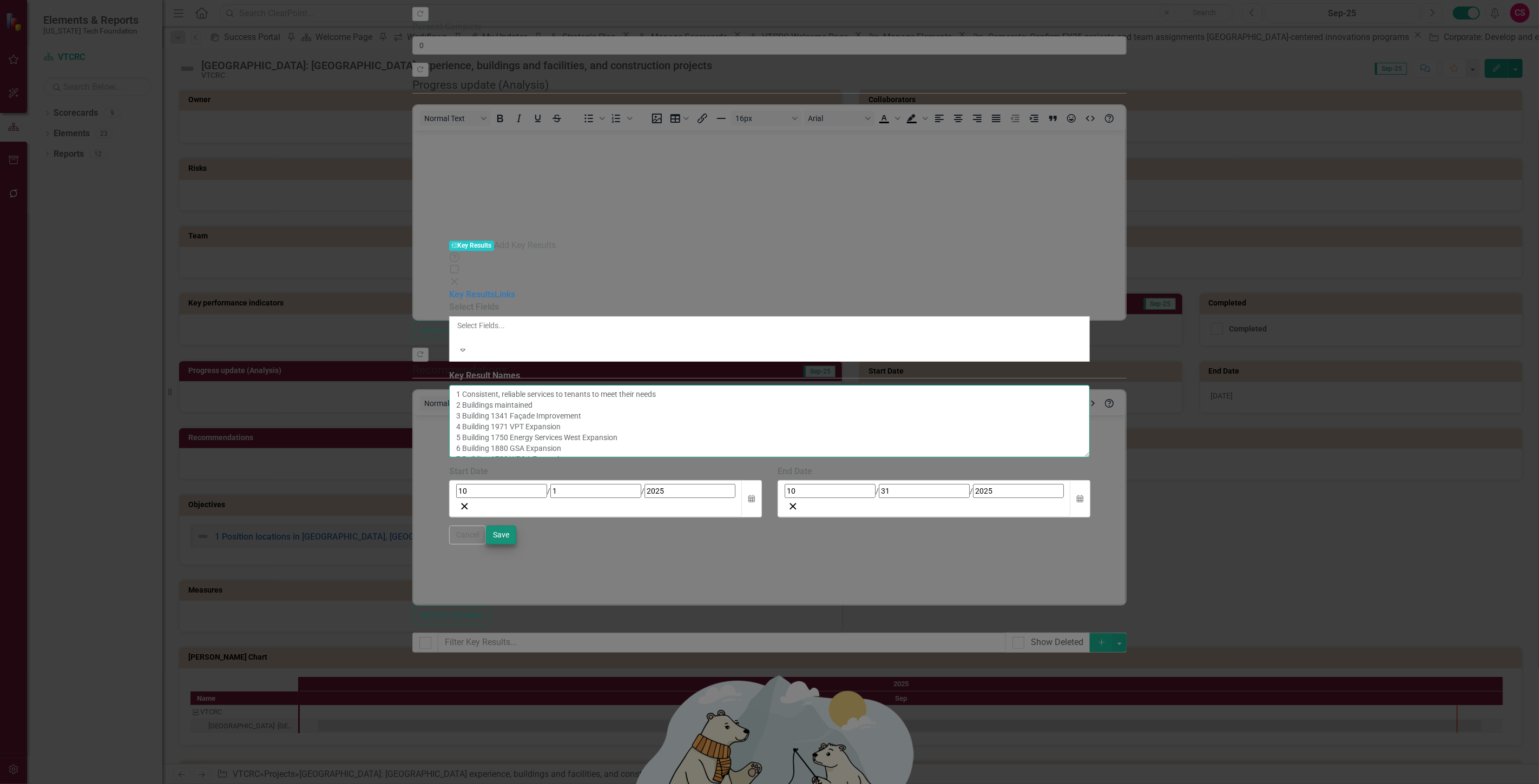
type textarea "1 Consistent, reliable services to tenants to meet their needs 2 Buildings main…"
click at [516, 545] on button "Save" at bounding box center [501, 535] width 30 height 19
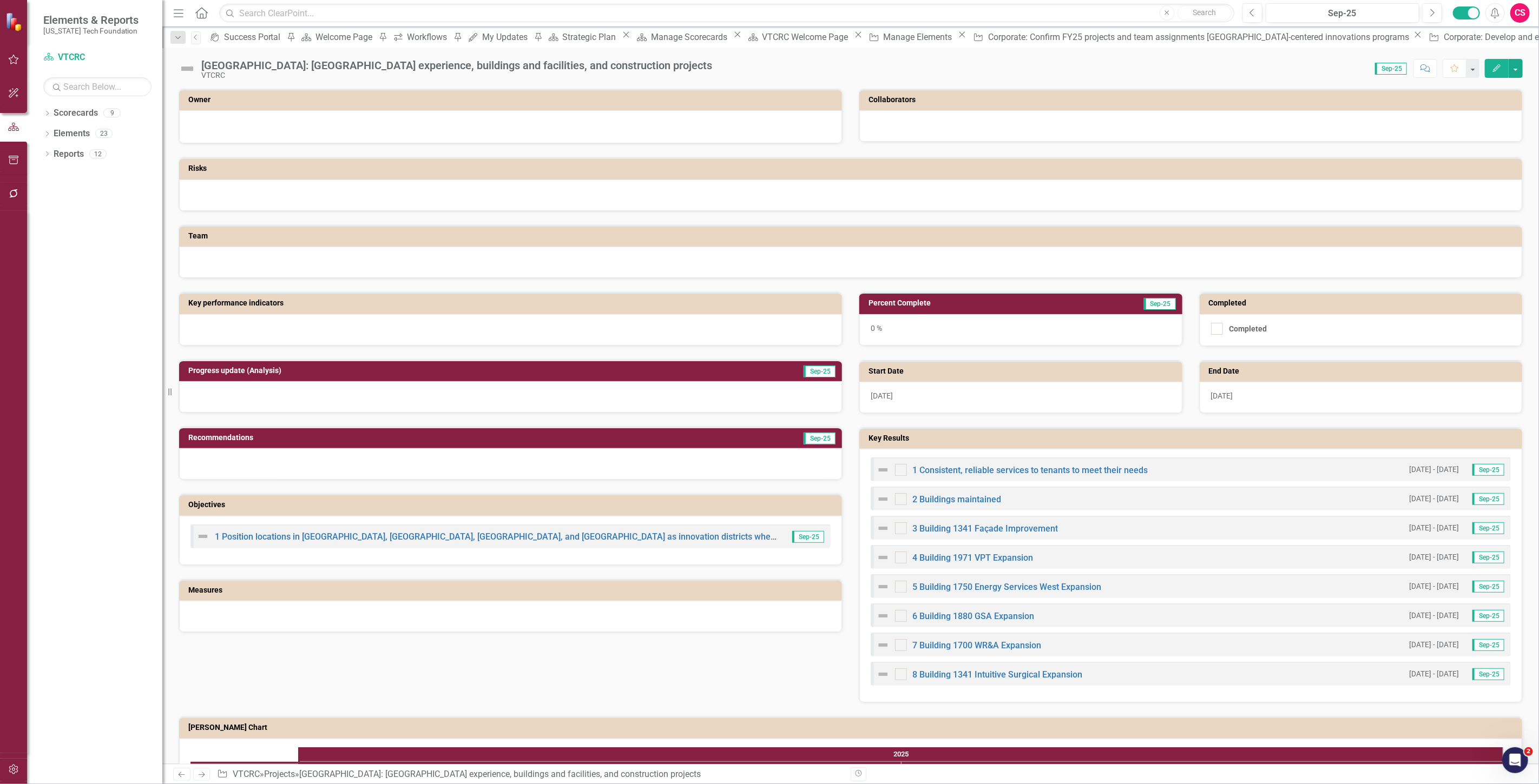
drag, startPoint x: 197, startPoint y: 772, endPoint x: 145, endPoint y: 488, distance: 288.7
click at [197, 772] on icon "Next" at bounding box center [201, 775] width 9 height 7
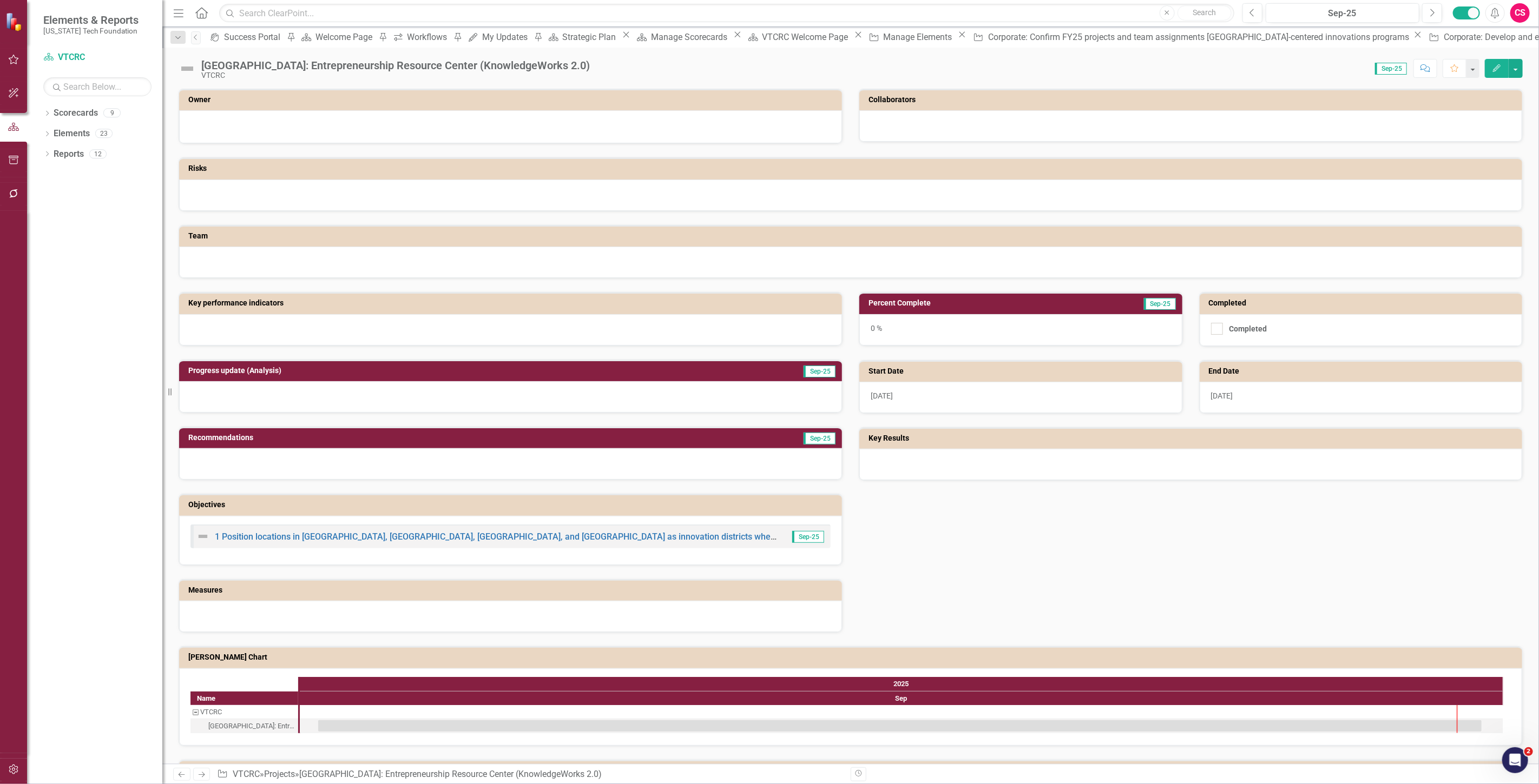
click at [1497, 67] on icon "Edit" at bounding box center [1497, 68] width 10 height 8
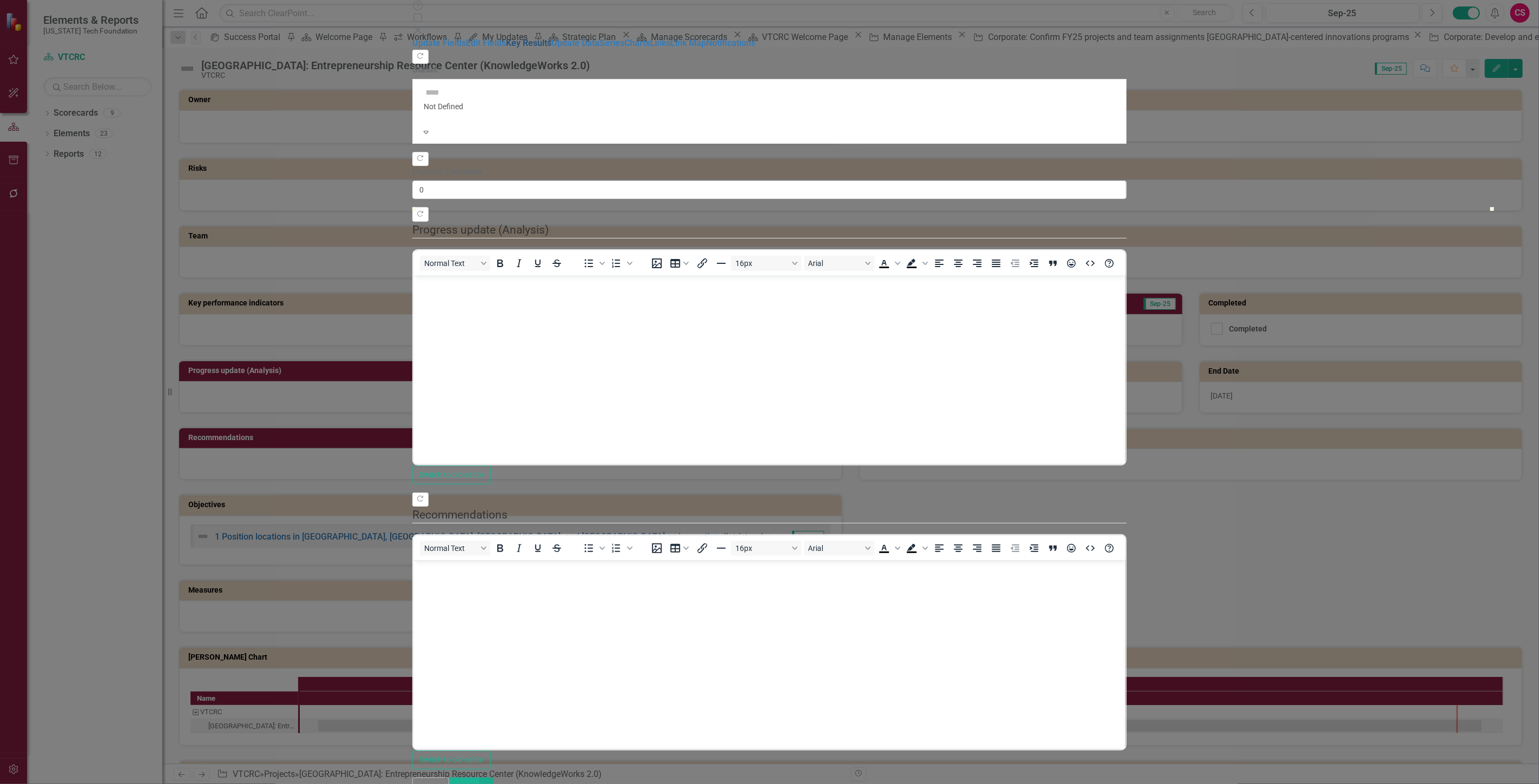
click at [506, 48] on link "Key Results" at bounding box center [529, 42] width 45 height 10
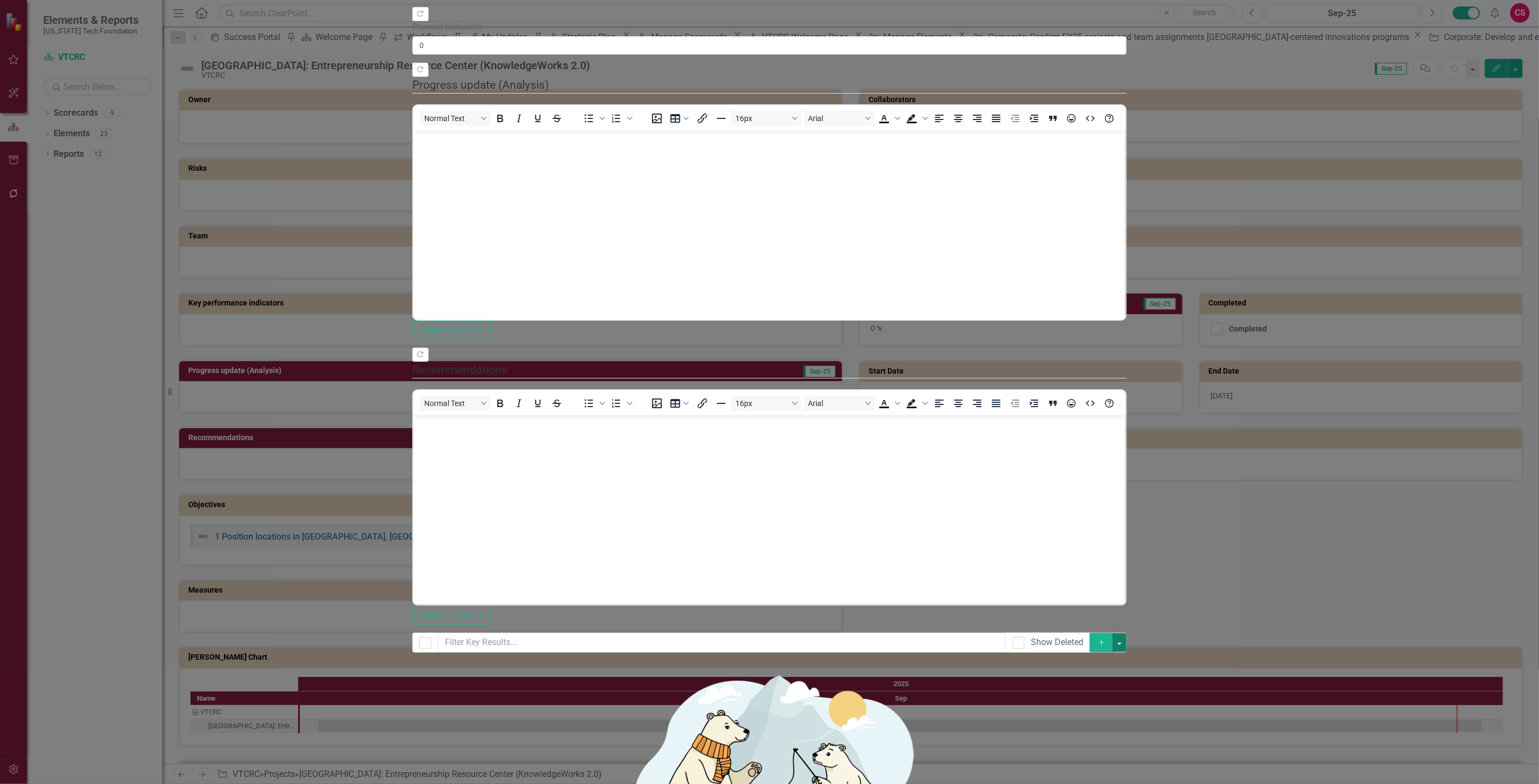
click at [1127, 634] on button "button" at bounding box center [1120, 643] width 14 height 19
click at [1507, 79] on link "Add Multiple Add Multiple" at bounding box center [1485, 87] width 85 height 20
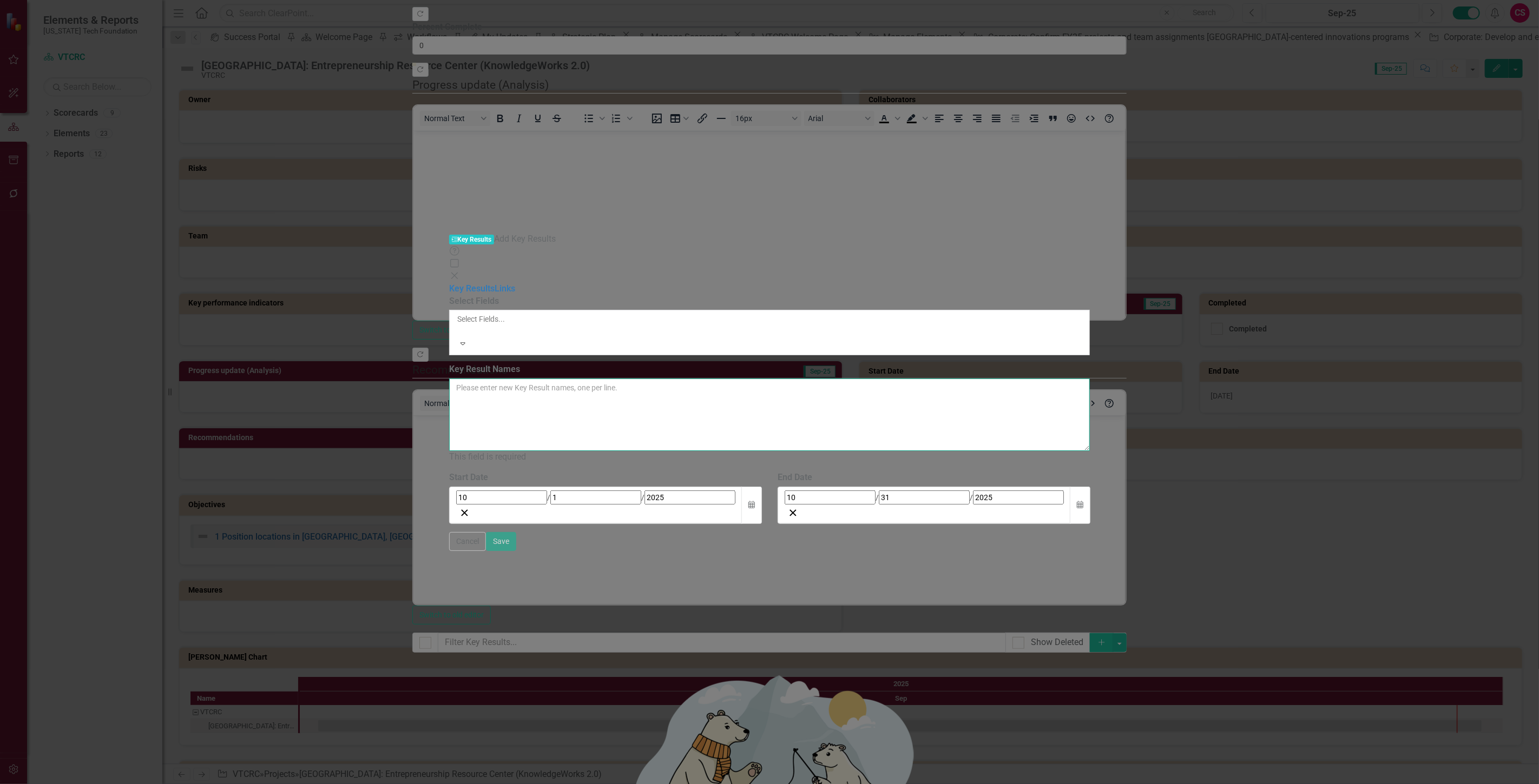
click at [654, 379] on textarea "Key Result Names" at bounding box center [770, 414] width 641 height 72
paste textarea "1. Physical Space grand opening by January 31, 2026 2. Online Platform operatio…"
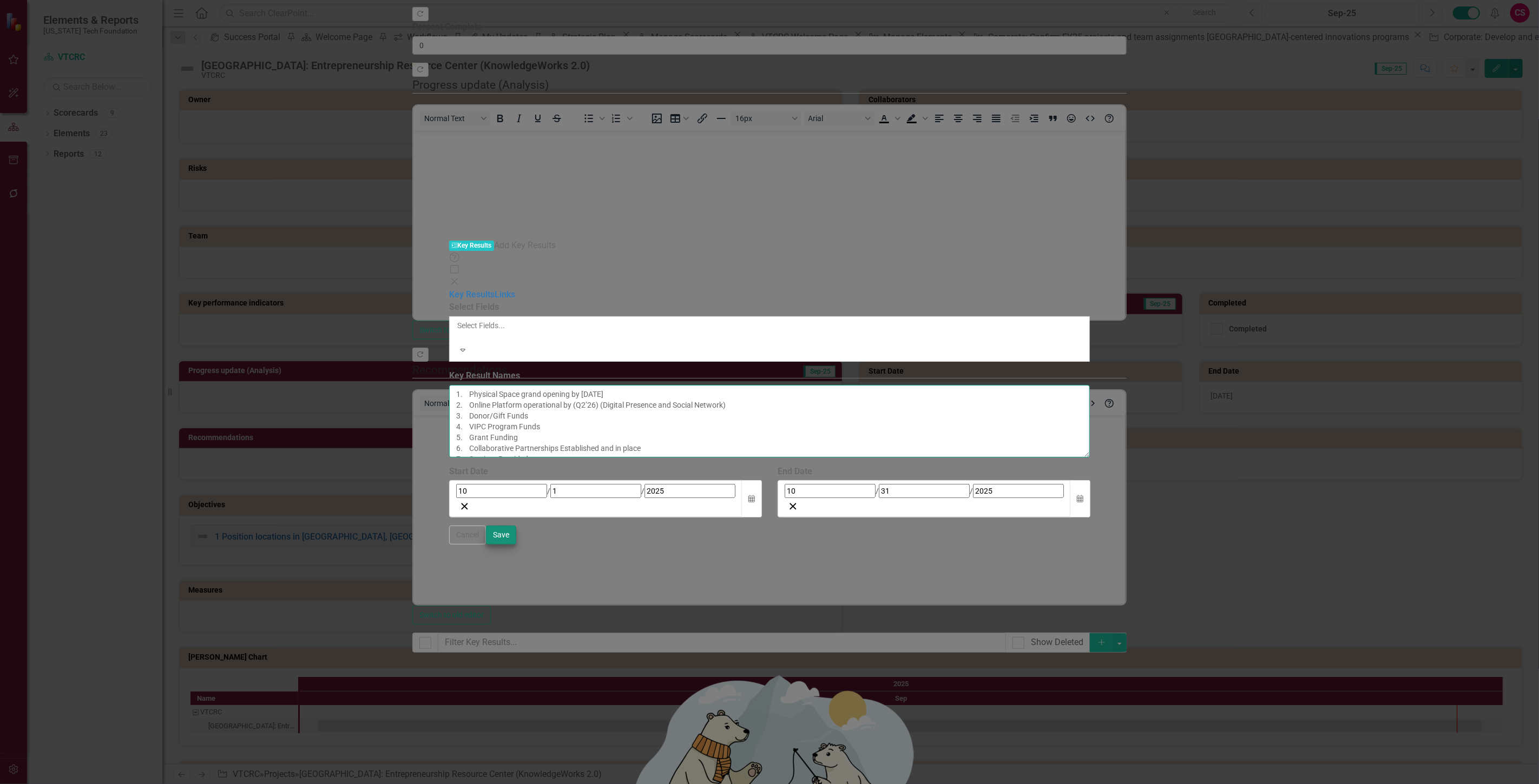
type textarea "1. Physical Space grand opening by January 31, 2026 2. Online Platform operatio…"
click at [516, 545] on button "Save" at bounding box center [501, 535] width 30 height 19
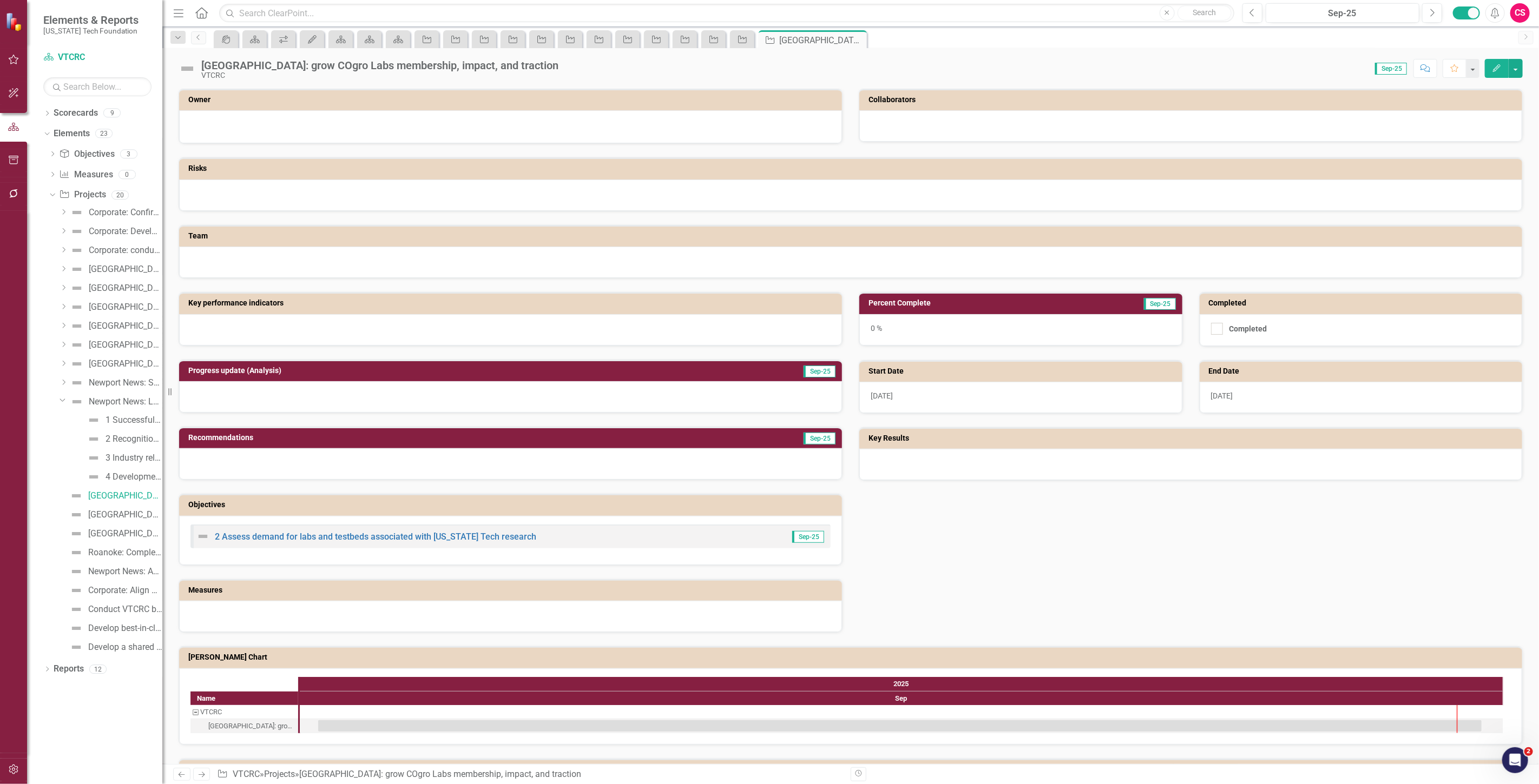
click at [1494, 69] on icon "Edit" at bounding box center [1497, 68] width 10 height 8
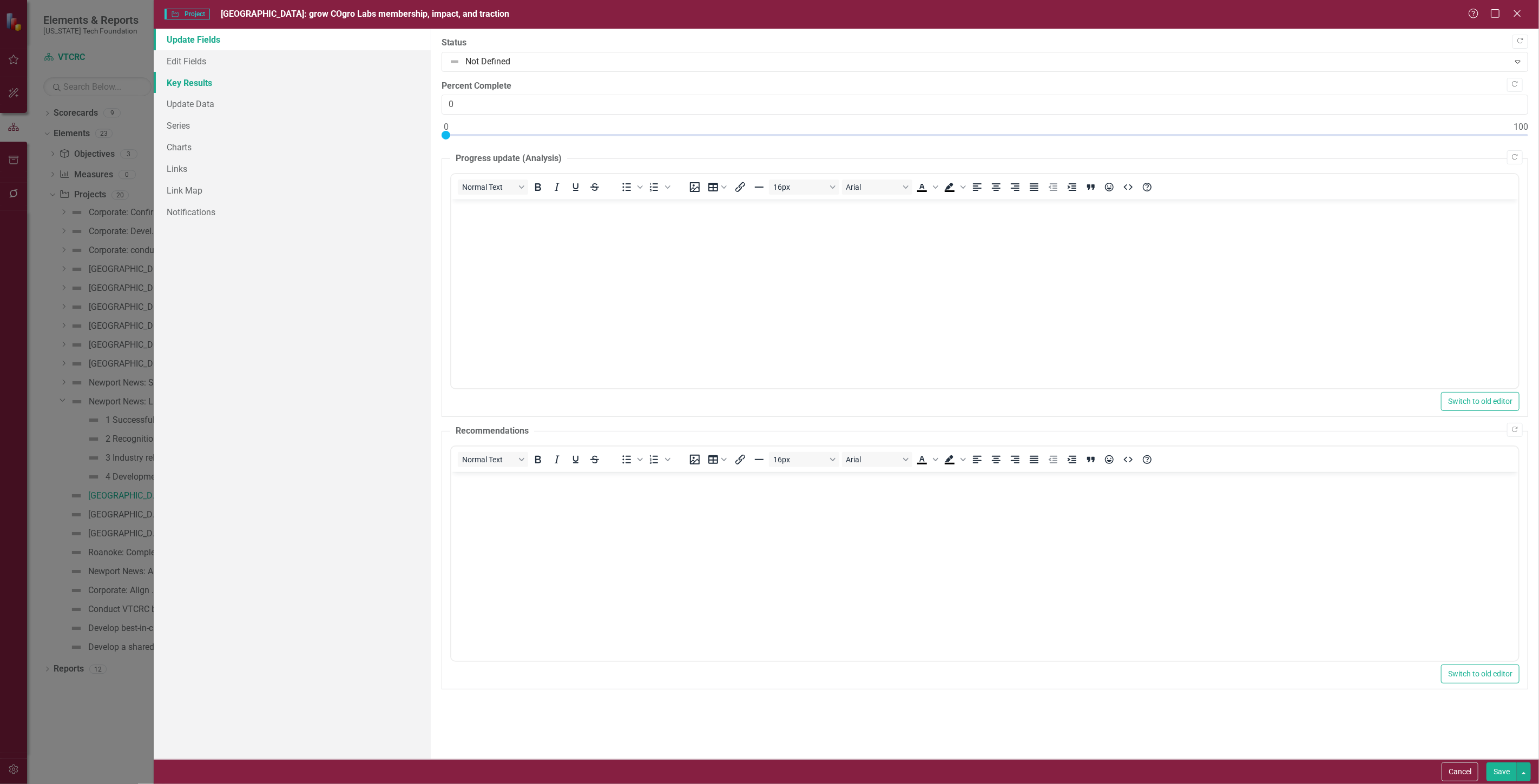
click at [218, 76] on link "Key Results" at bounding box center [292, 82] width 277 height 21
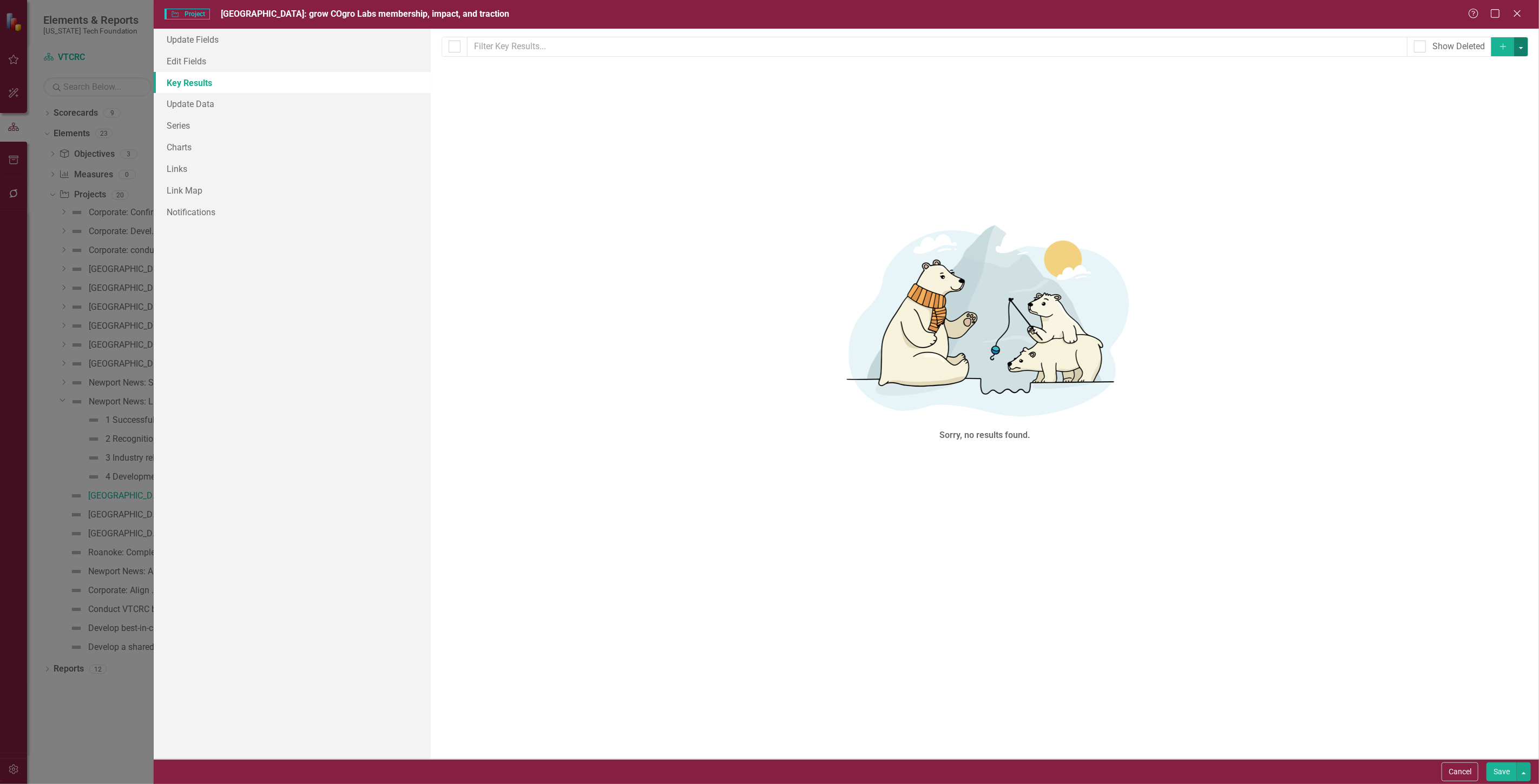
click at [1525, 47] on button "button" at bounding box center [1521, 47] width 14 height 19
click at [1501, 88] on link "Add Multiple Add Multiple" at bounding box center [1485, 87] width 85 height 20
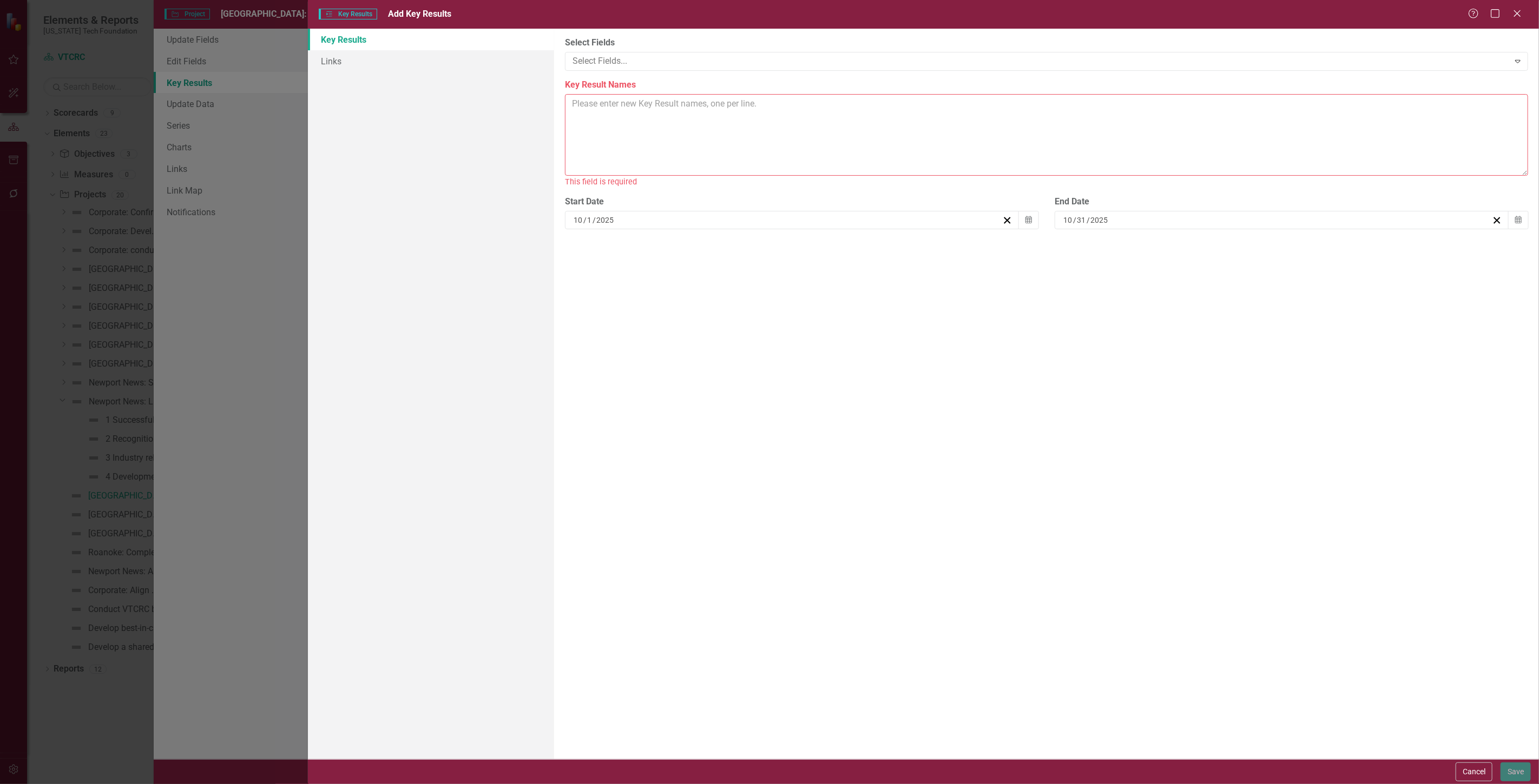
click at [728, 100] on textarea "Key Result Names" at bounding box center [1047, 135] width 963 height 82
paste textarea "1 50-65% capacity 2 32 number of jobs created 3 13 number of applicants in pipe…"
type textarea "1 50-65% capacity 2 32 number of jobs created 3 13 number of applicants in pipe…"
click at [1524, 779] on button "Save" at bounding box center [1516, 772] width 30 height 19
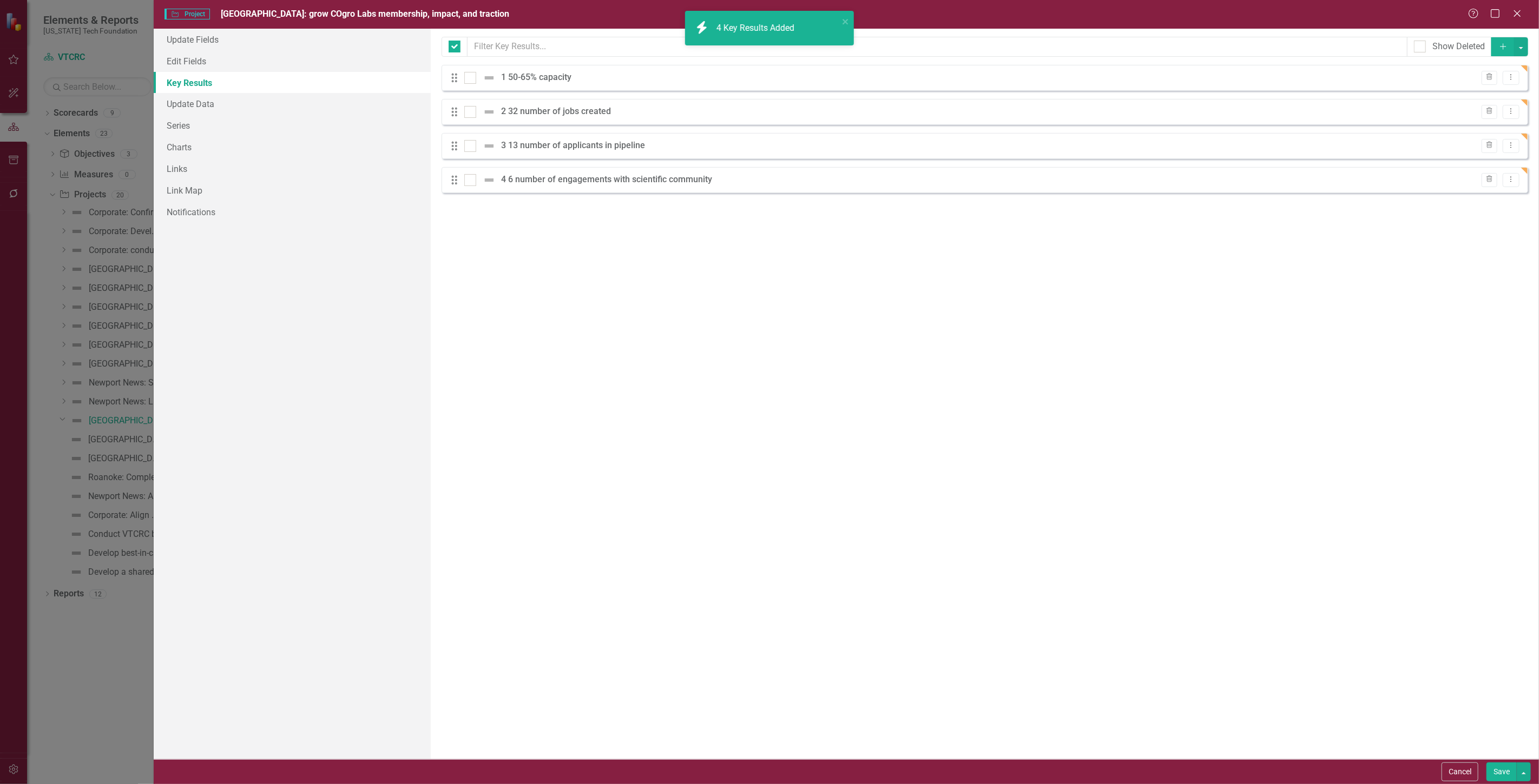
click at [1496, 772] on button "Save" at bounding box center [1501, 772] width 30 height 19
checkbox input "false"
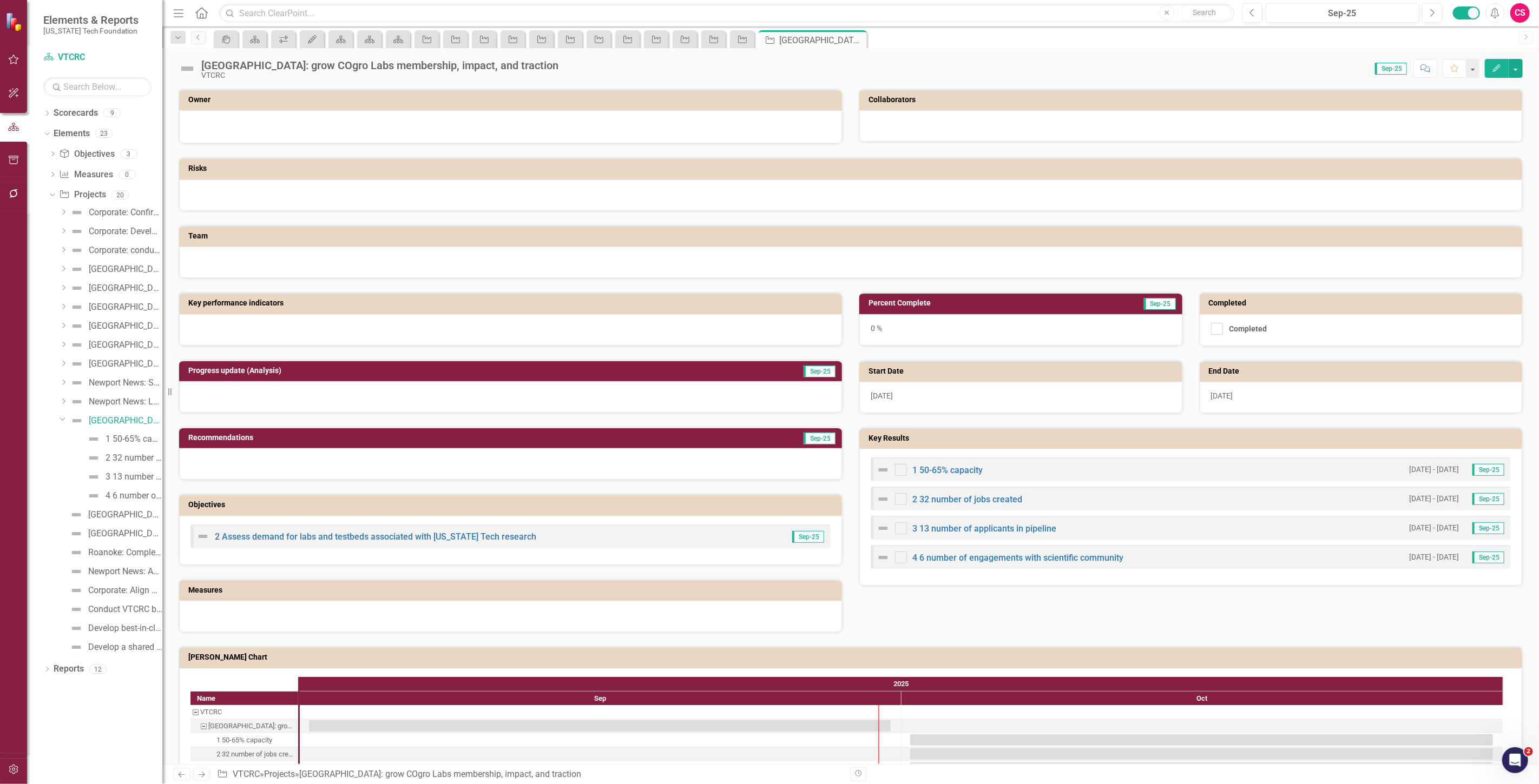
click at [198, 777] on icon "Next" at bounding box center [201, 775] width 9 height 7
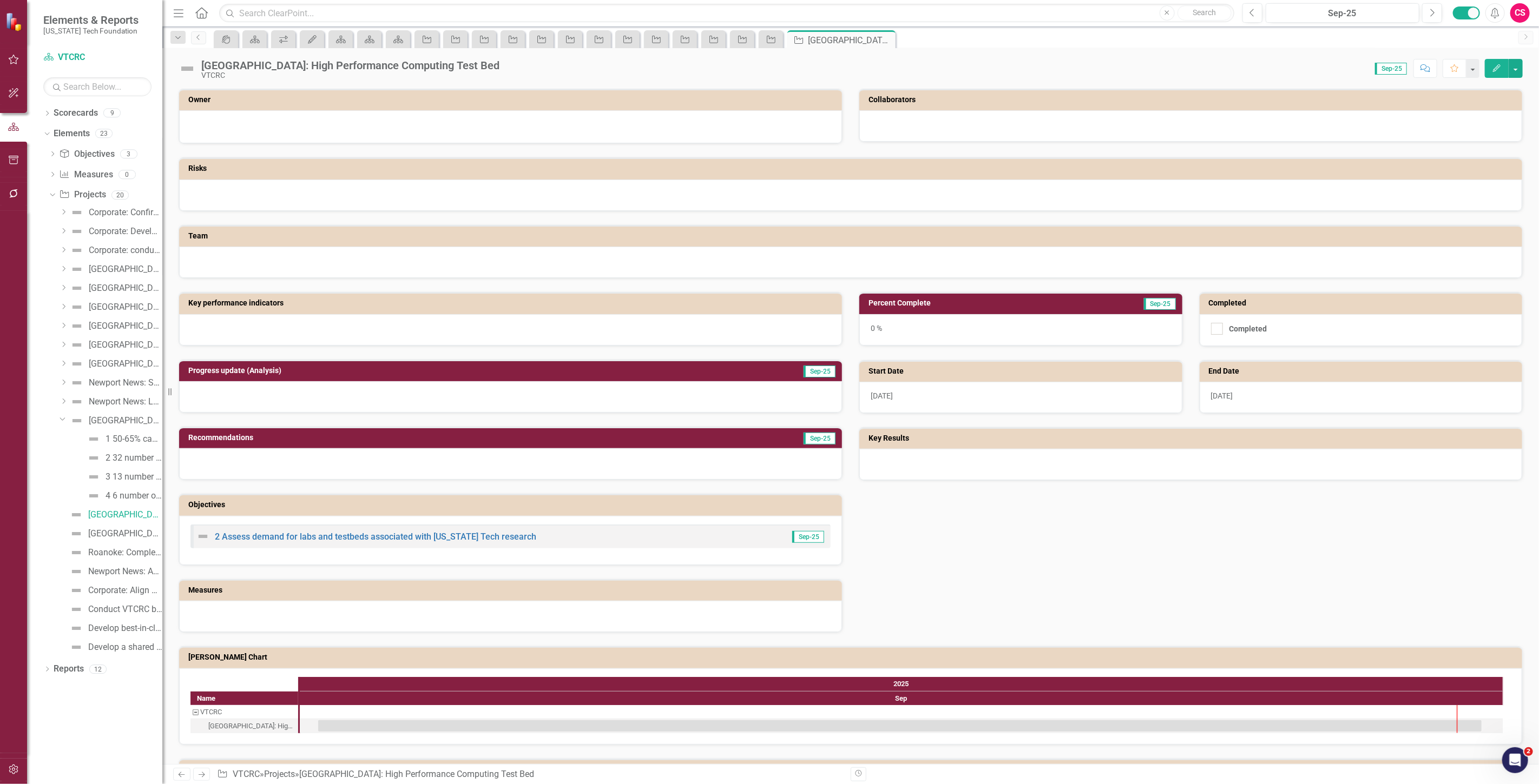
click at [1501, 67] on icon "Edit" at bounding box center [1497, 68] width 10 height 8
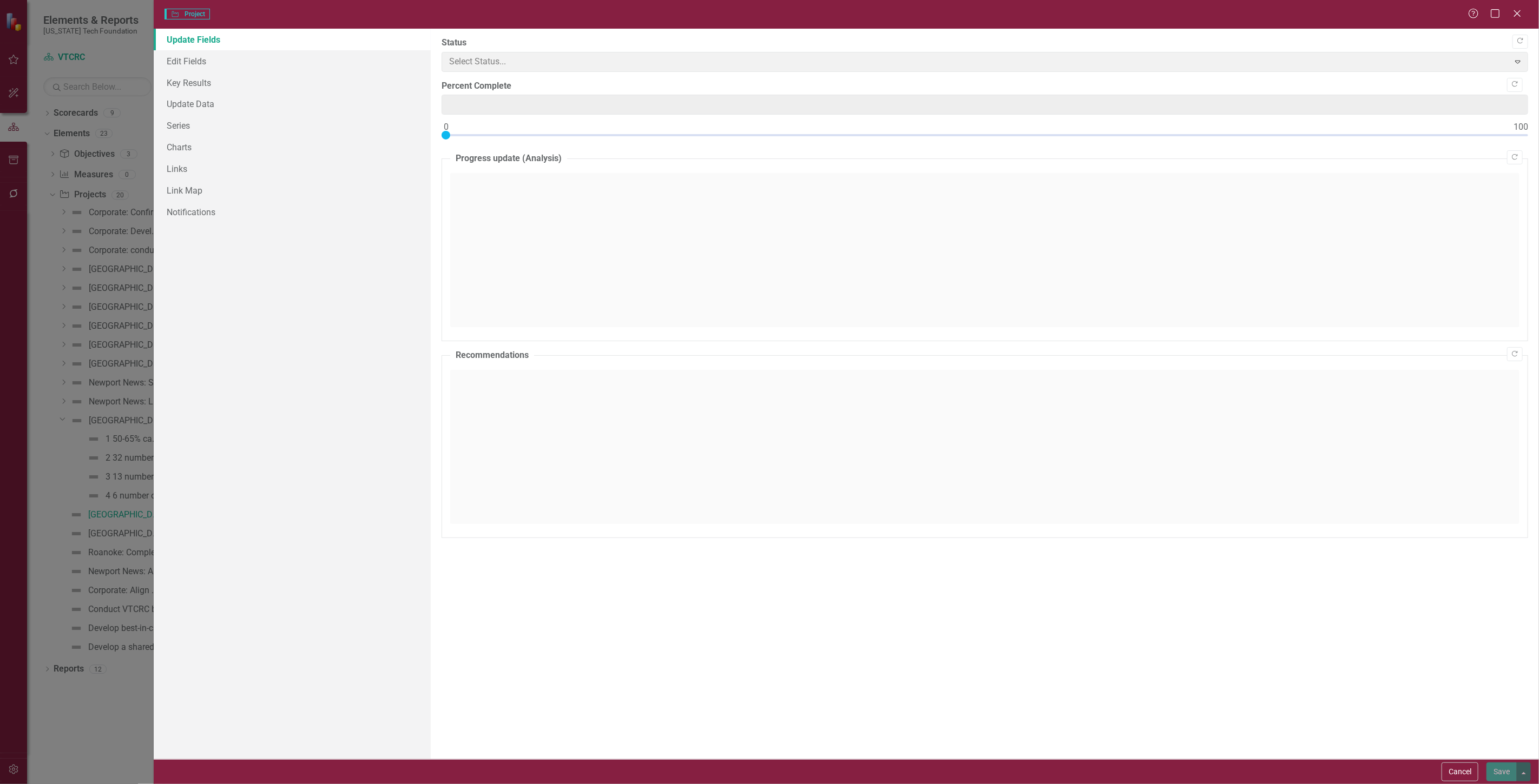
type input "0"
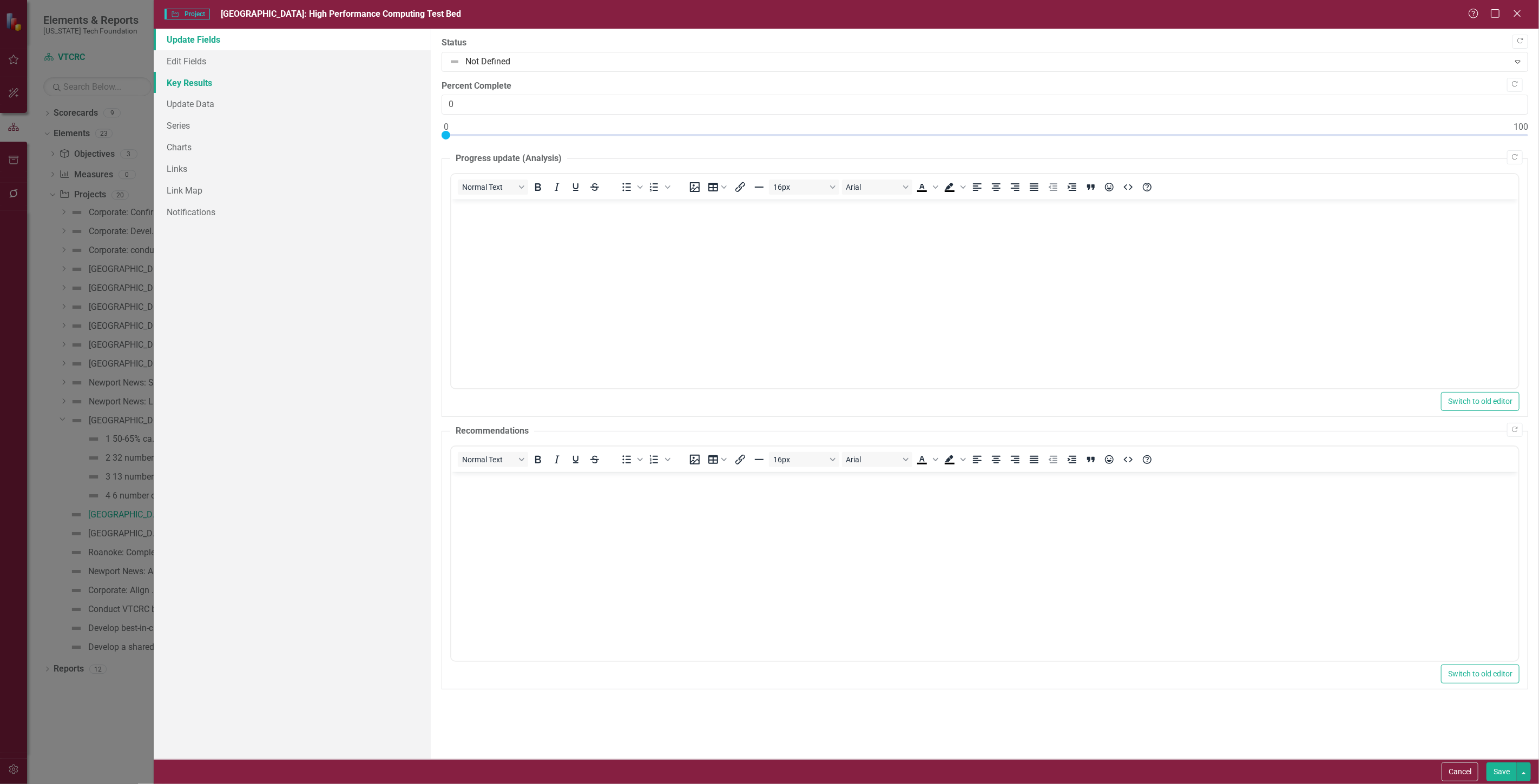
click at [210, 77] on link "Key Results" at bounding box center [292, 82] width 277 height 21
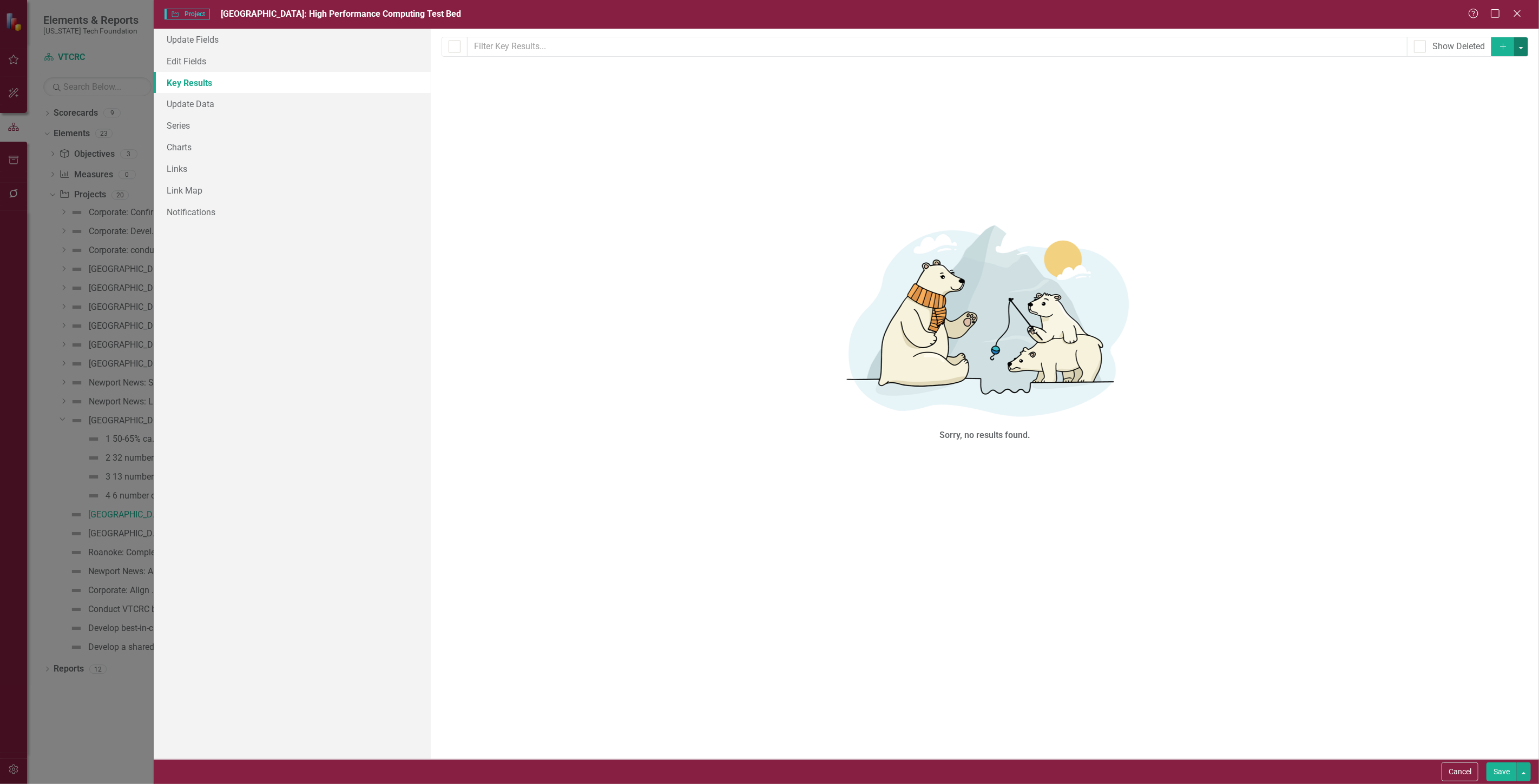
click at [1526, 46] on button "button" at bounding box center [1521, 47] width 14 height 19
click at [1496, 91] on link "Add Multiple Add Multiple" at bounding box center [1485, 87] width 85 height 20
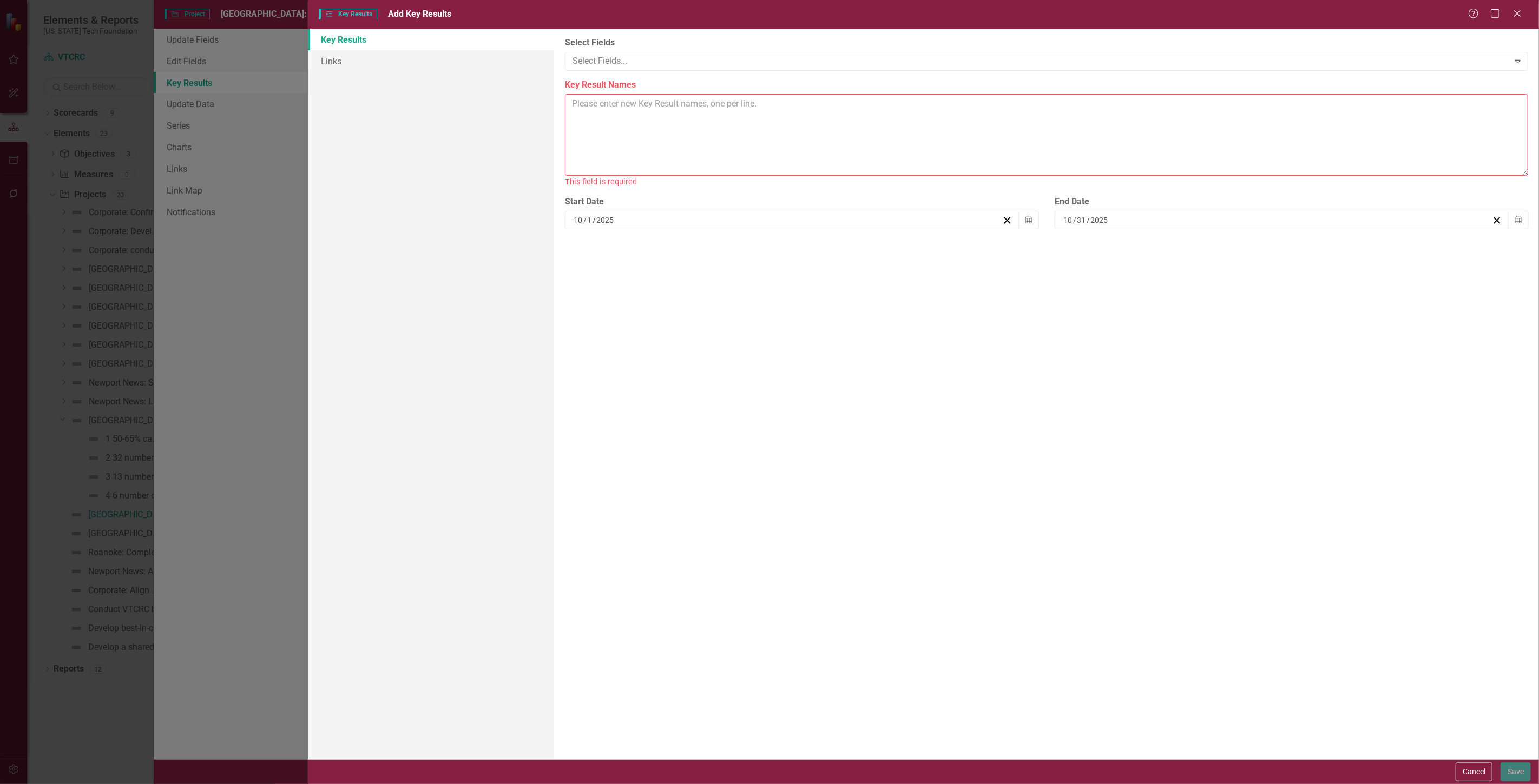
click at [615, 116] on textarea "Key Result Names" at bounding box center [1047, 135] width 963 height 82
paste textarea "1. Launch and operationalize the AI Test Bed by the end of January 2026 (Timed …"
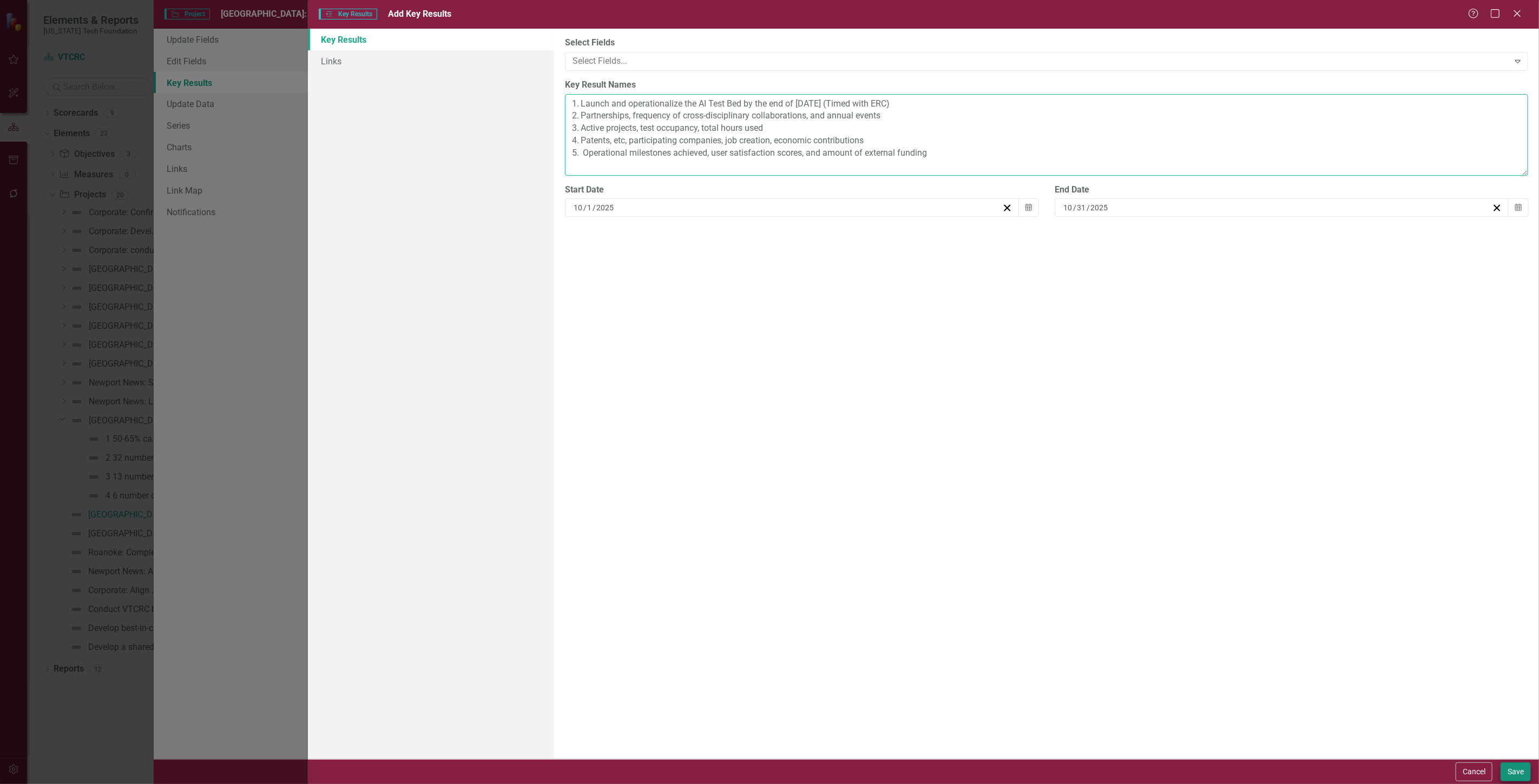
type textarea "1. Launch and operationalize the AI Test Bed by the end of January 2026 (Timed …"
click at [1516, 777] on button "Save" at bounding box center [1516, 772] width 30 height 19
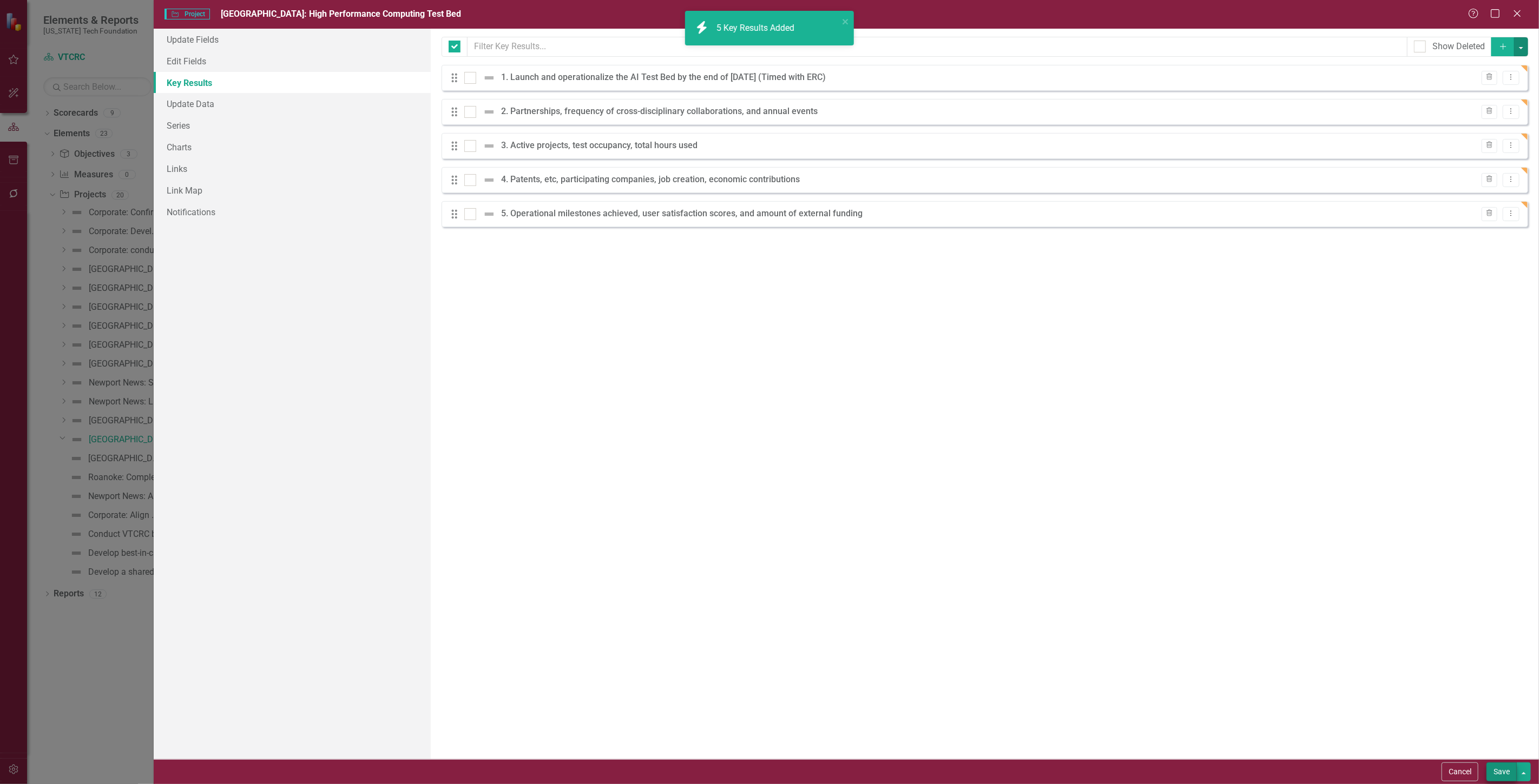
checkbox input "false"
click at [1500, 777] on button "Save" at bounding box center [1501, 772] width 30 height 19
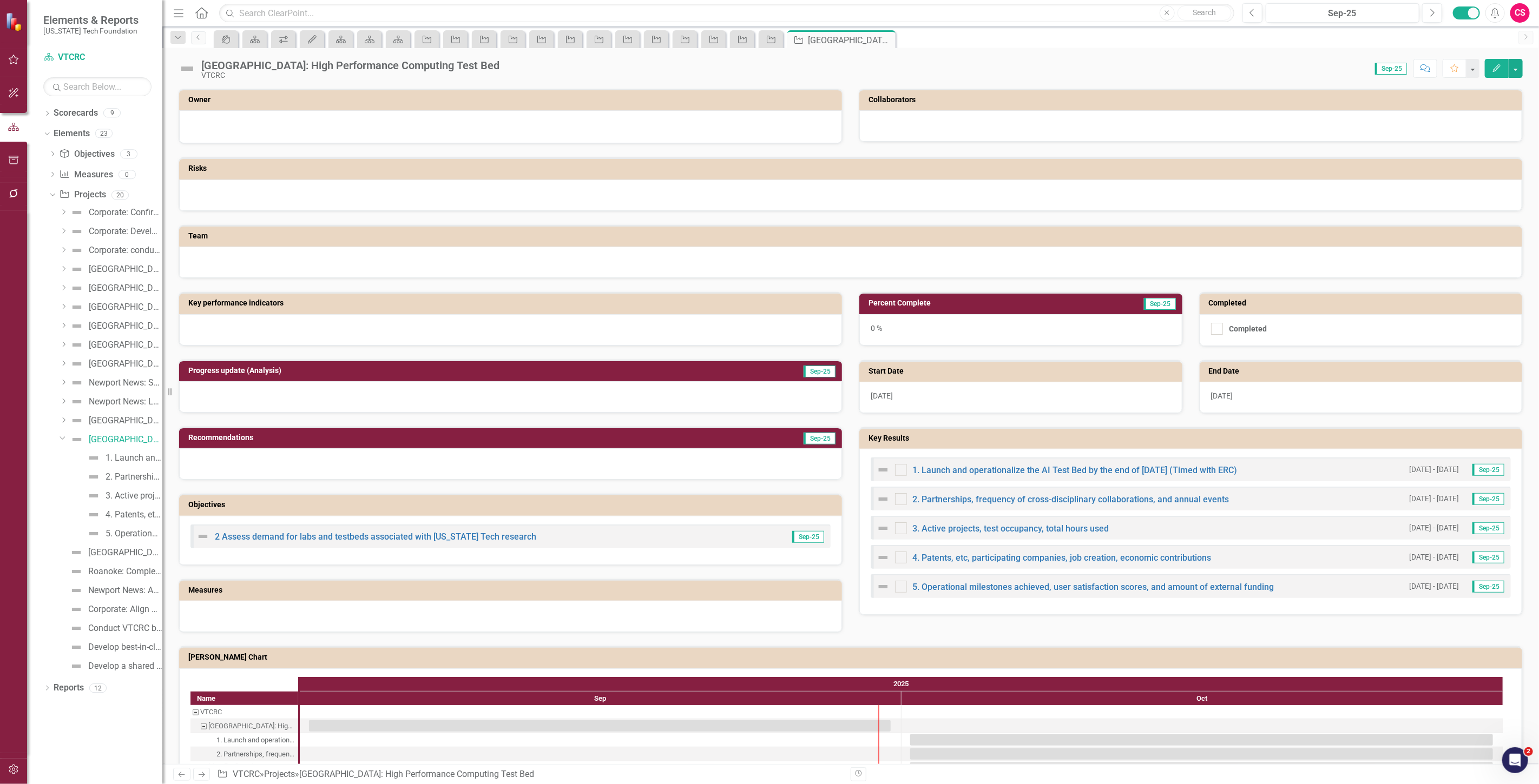
click at [206, 779] on link "Next" at bounding box center [201, 774] width 17 height 13
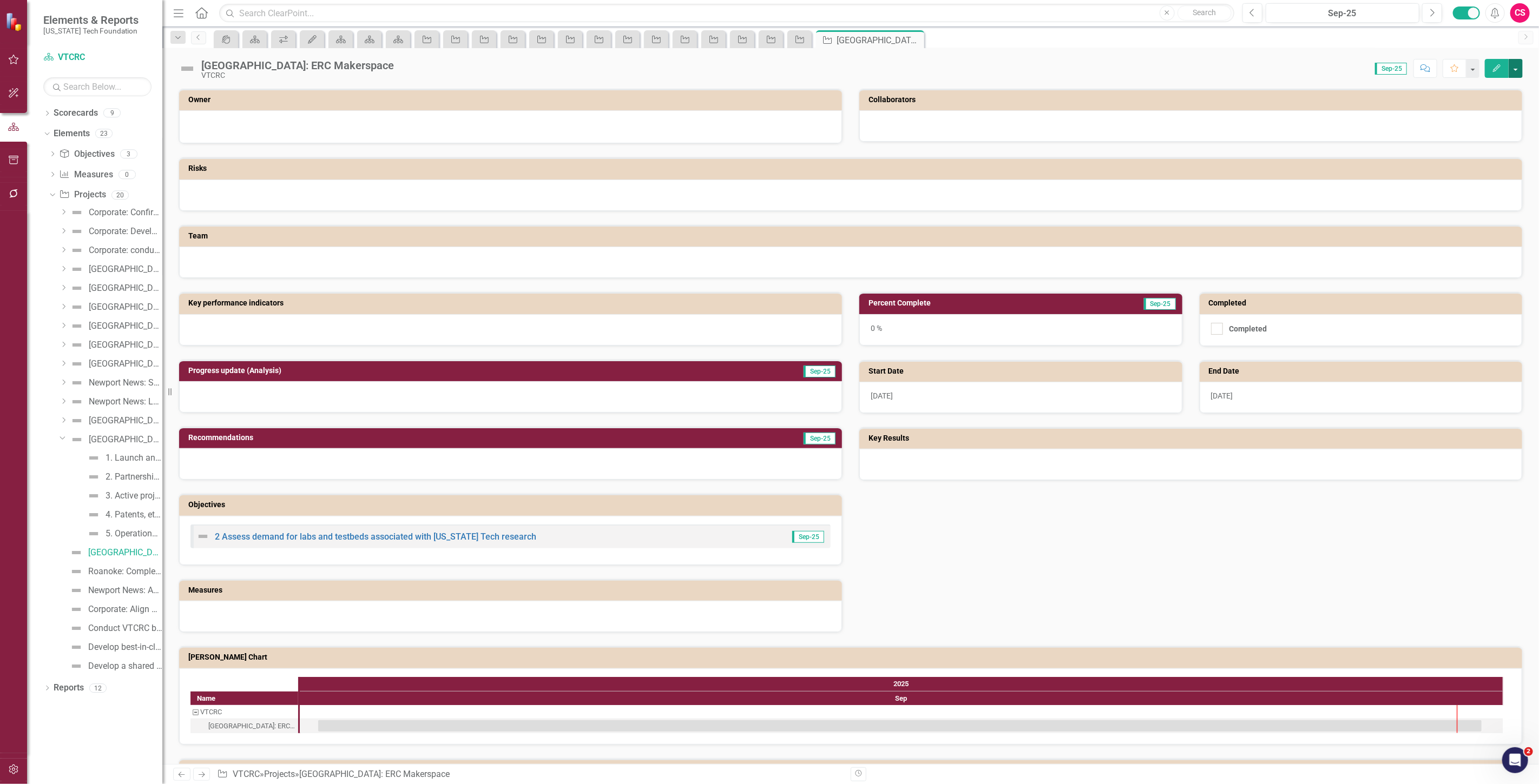
click at [1510, 70] on button "button" at bounding box center [1516, 69] width 14 height 19
click at [1501, 67] on icon "Edit" at bounding box center [1497, 68] width 10 height 8
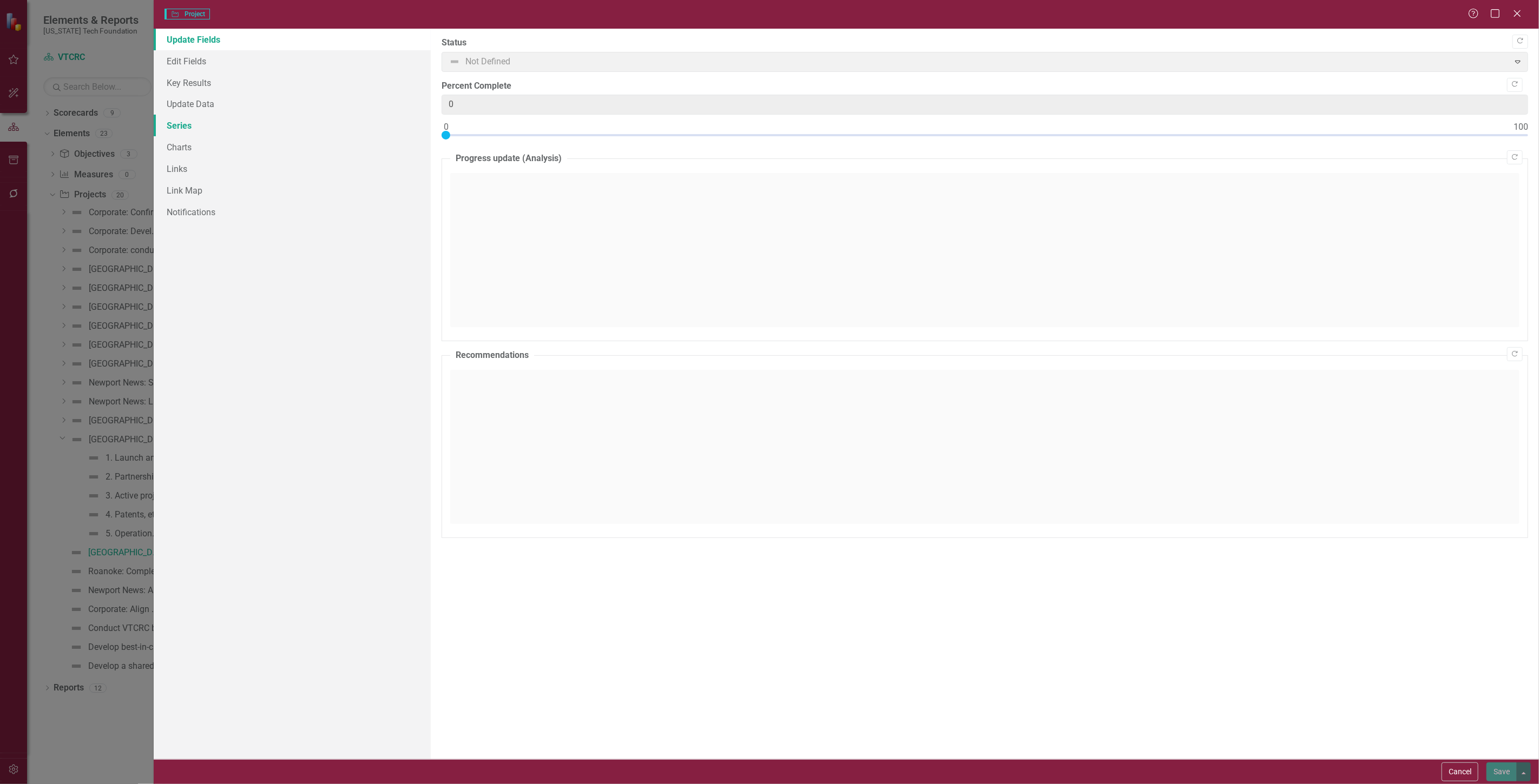
type input "0"
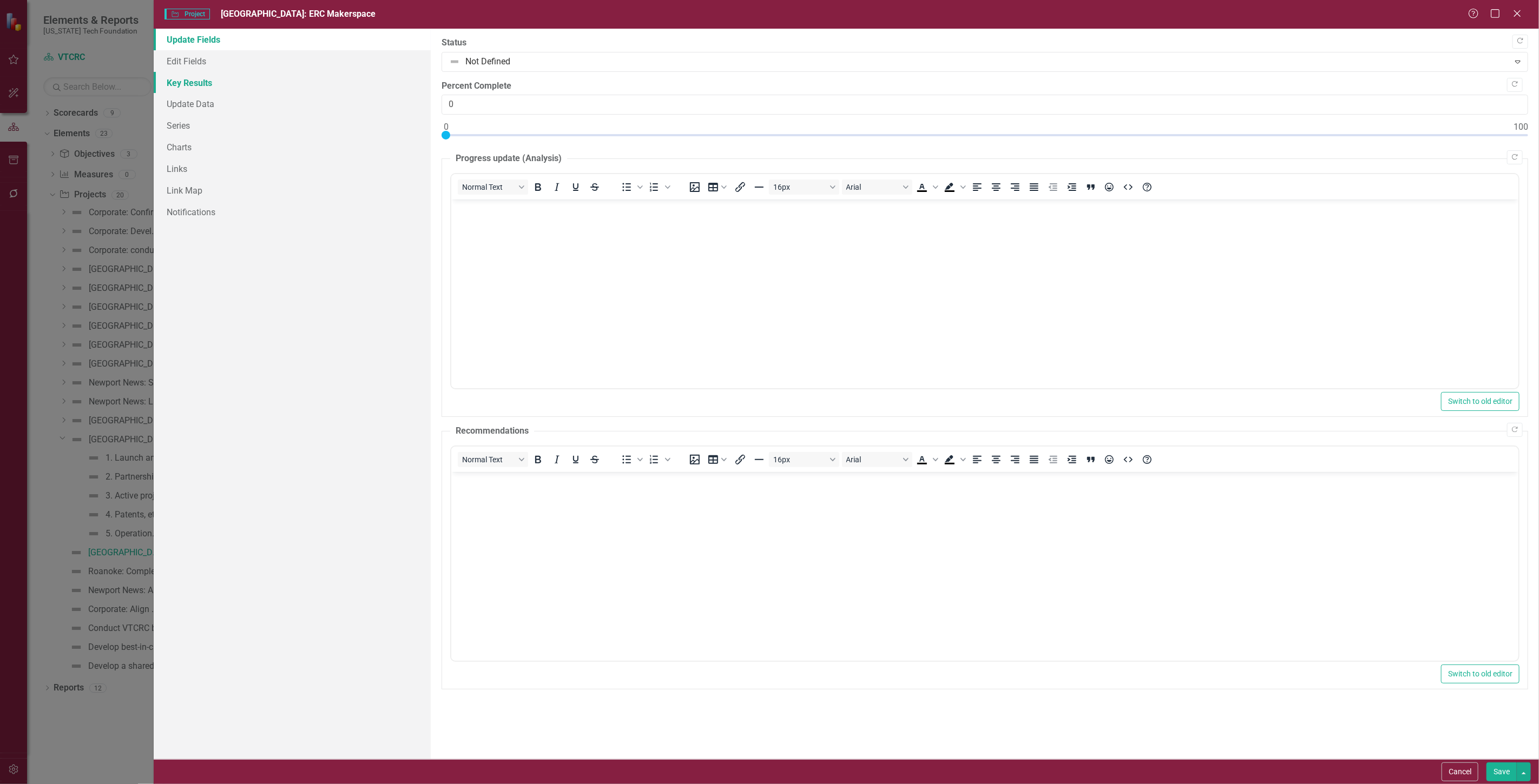
click at [175, 87] on link "Key Results" at bounding box center [292, 82] width 277 height 21
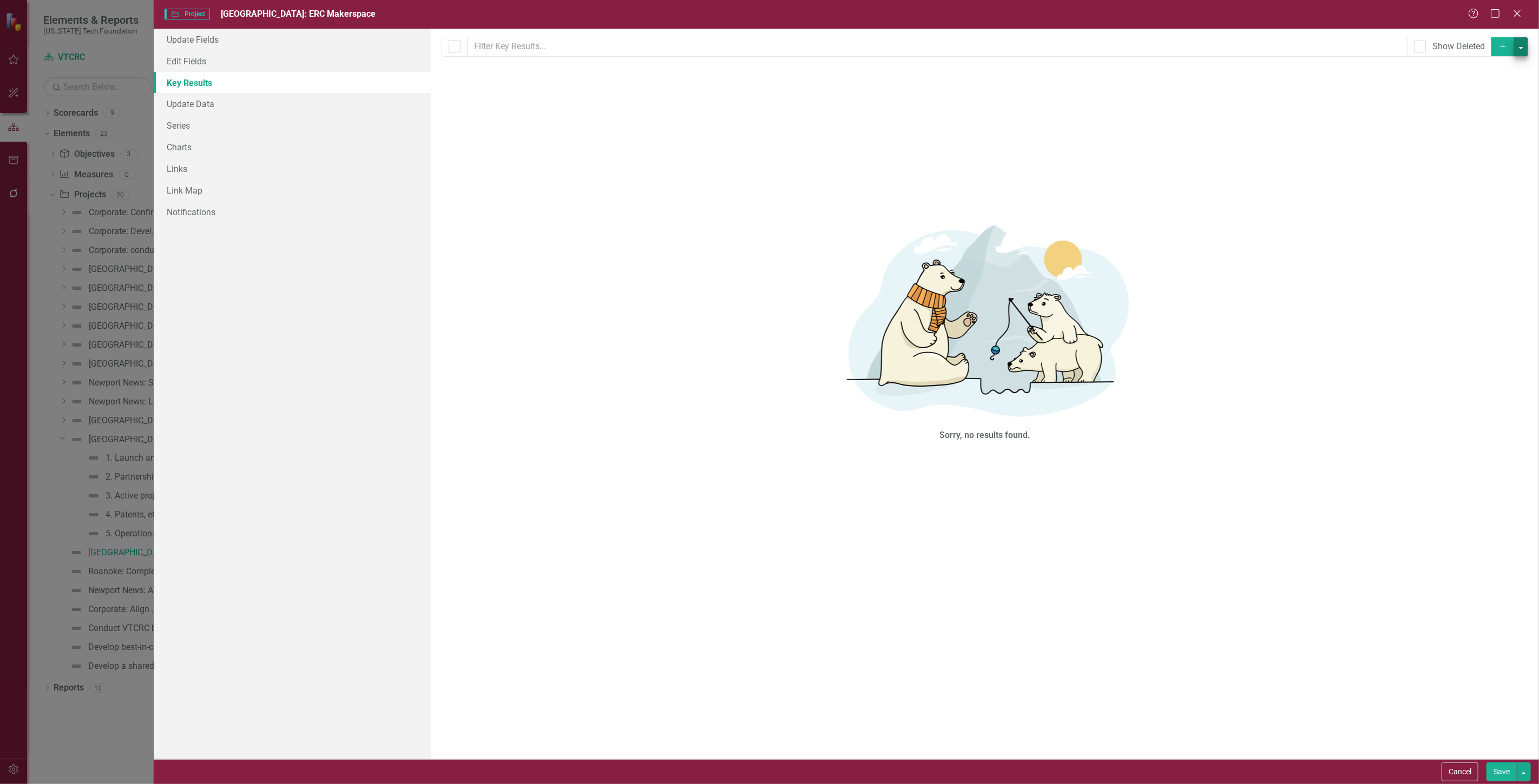
click at [1526, 41] on div "Milestones allow you to break down your projects (or initiatives) into smaller …" at bounding box center [985, 394] width 1108 height 731
click at [1525, 41] on button "button" at bounding box center [1521, 47] width 14 height 19
click at [1504, 96] on link "Add Multiple Add Multiple" at bounding box center [1485, 87] width 85 height 20
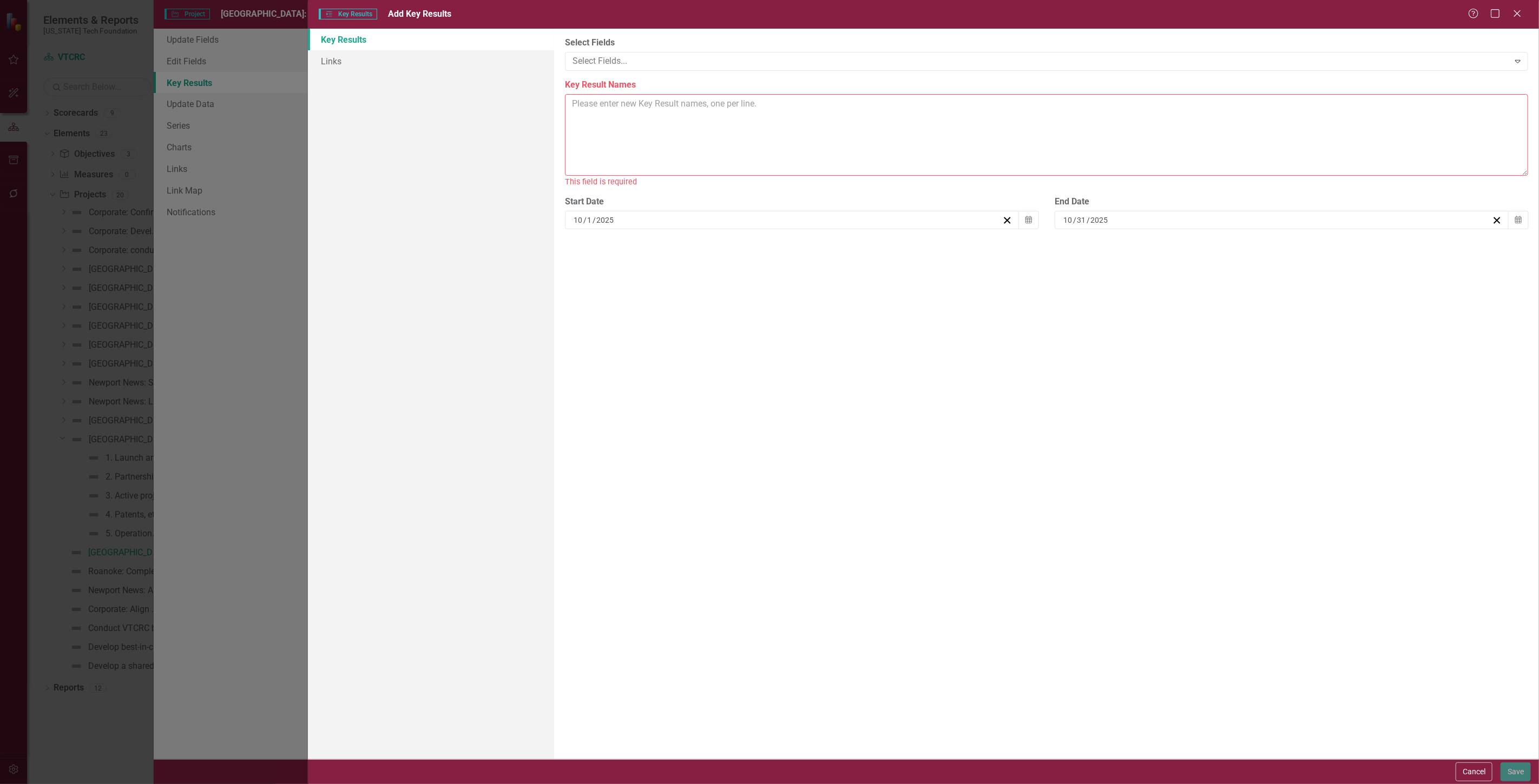
click at [457, 164] on div "Key Results Links" at bounding box center [431, 394] width 246 height 731
click at [591, 141] on textarea "Key Result Names" at bounding box center [1047, 135] width 963 height 82
paste textarea "1. Establish the makerspace as a regional hub for innovation and creativity 2. …"
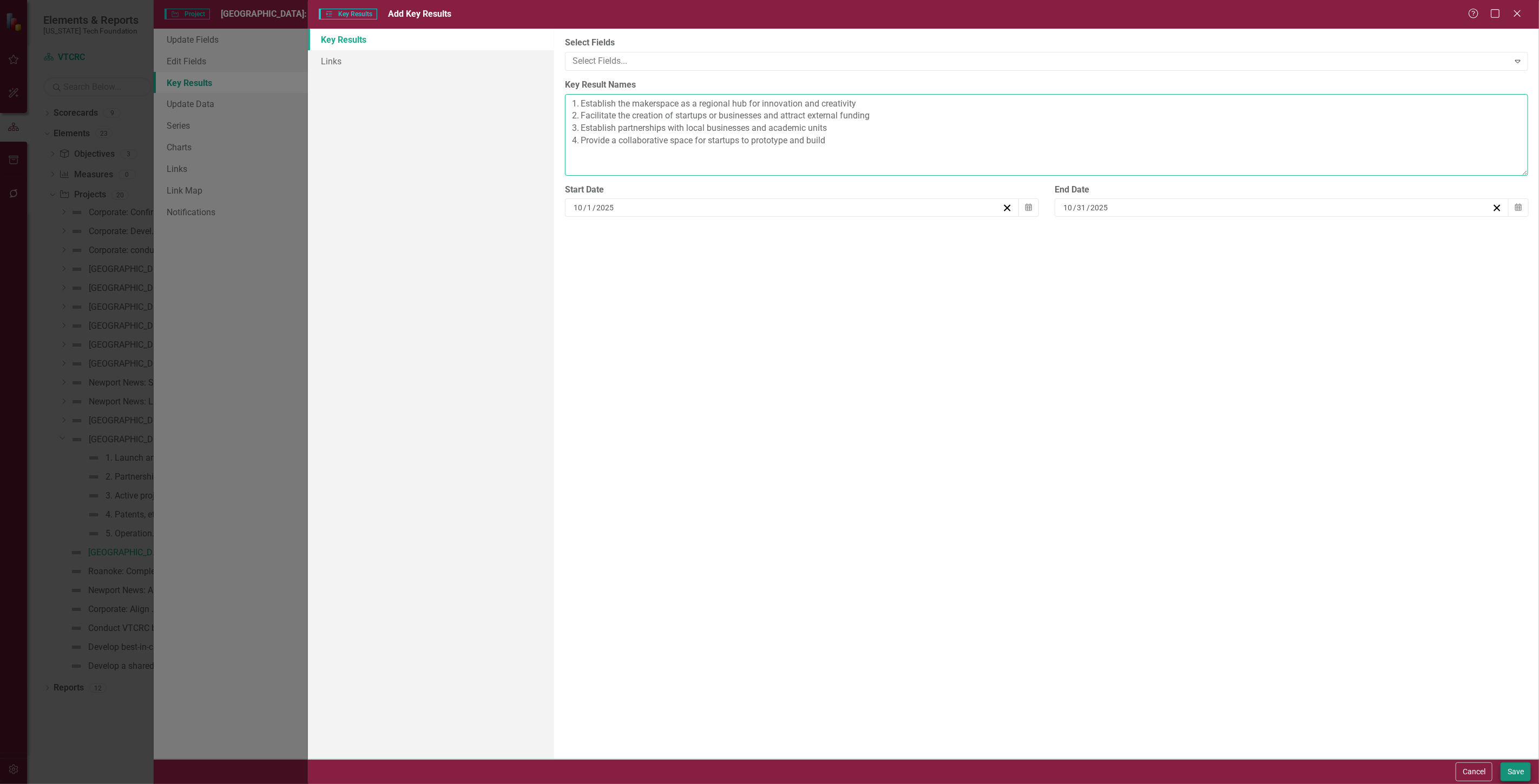
type textarea "1. Establish the makerspace as a regional hub for innovation and creativity 2. …"
click at [1523, 775] on button "Save" at bounding box center [1516, 772] width 30 height 19
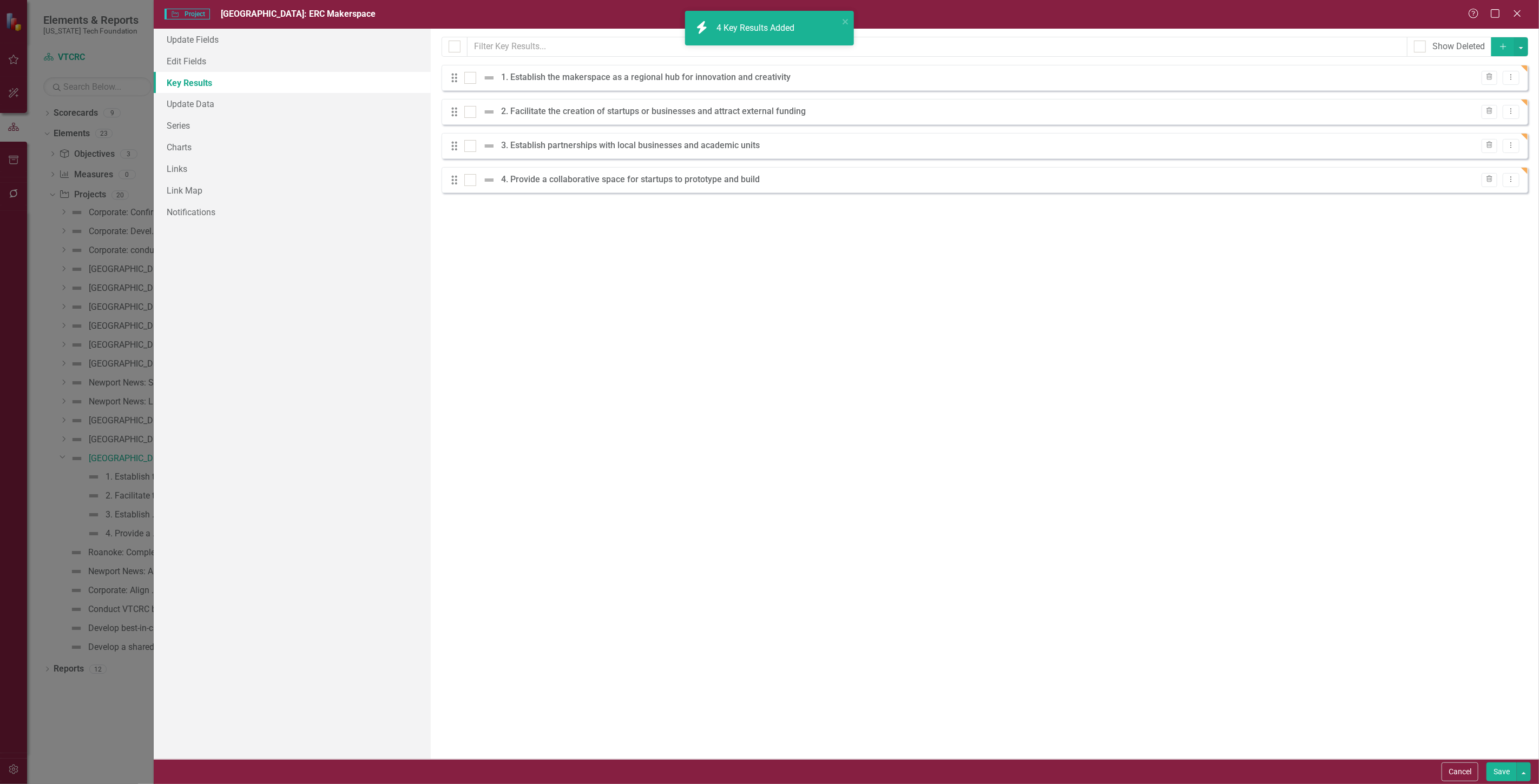
click at [1503, 768] on button "Save" at bounding box center [1501, 772] width 30 height 19
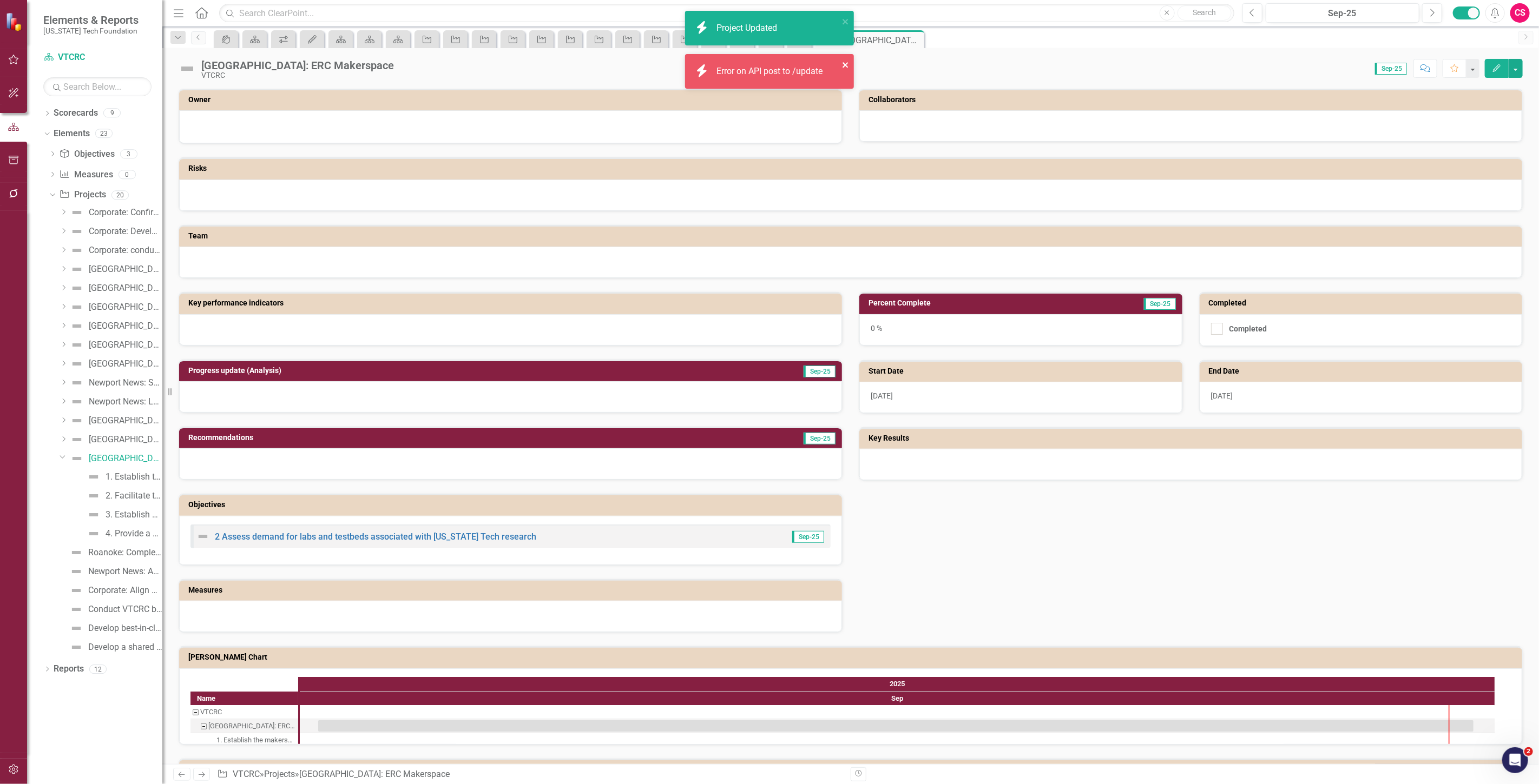
click at [847, 63] on icon "close" at bounding box center [845, 64] width 8 height 8
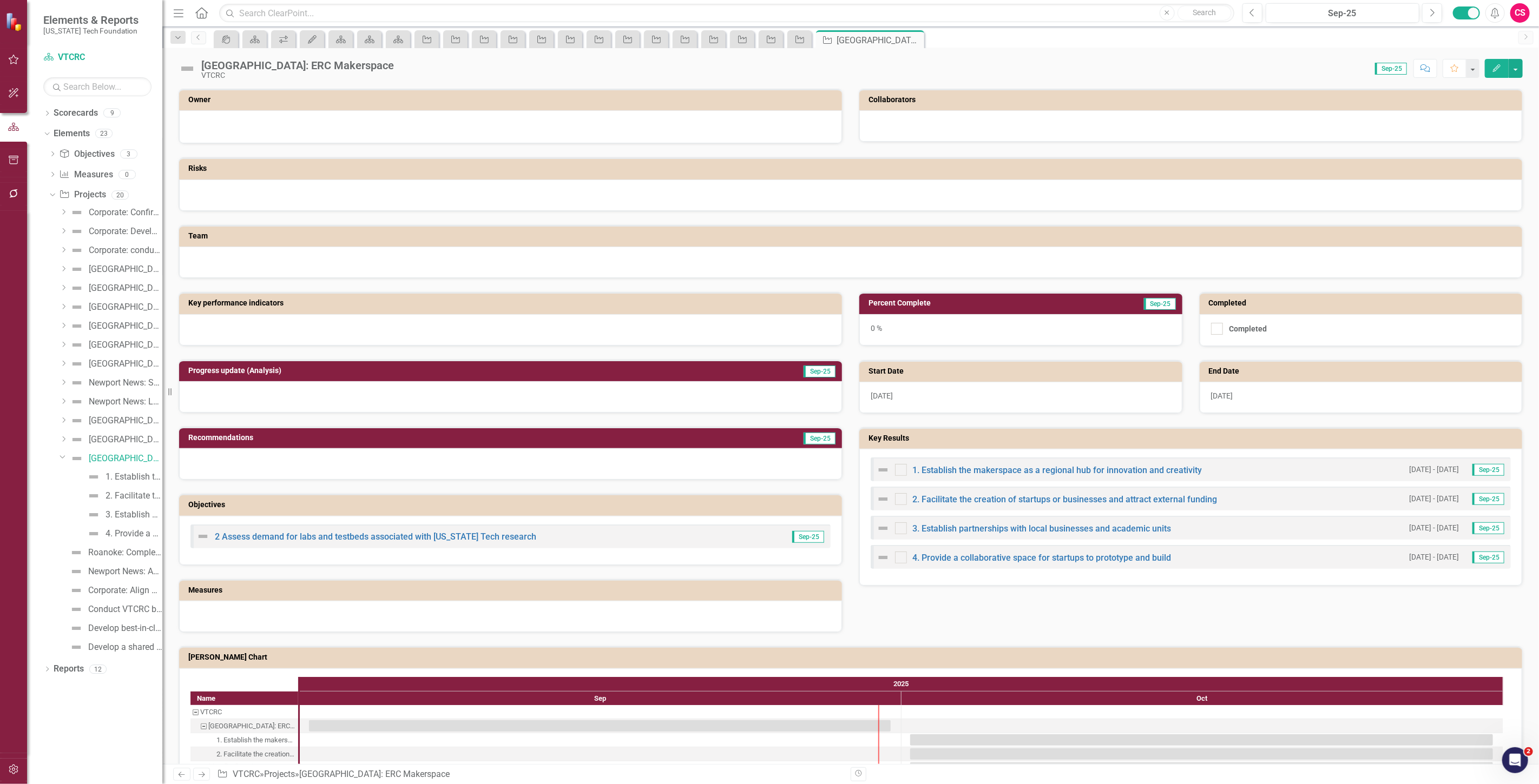
click at [203, 768] on link "Next" at bounding box center [201, 774] width 17 height 13
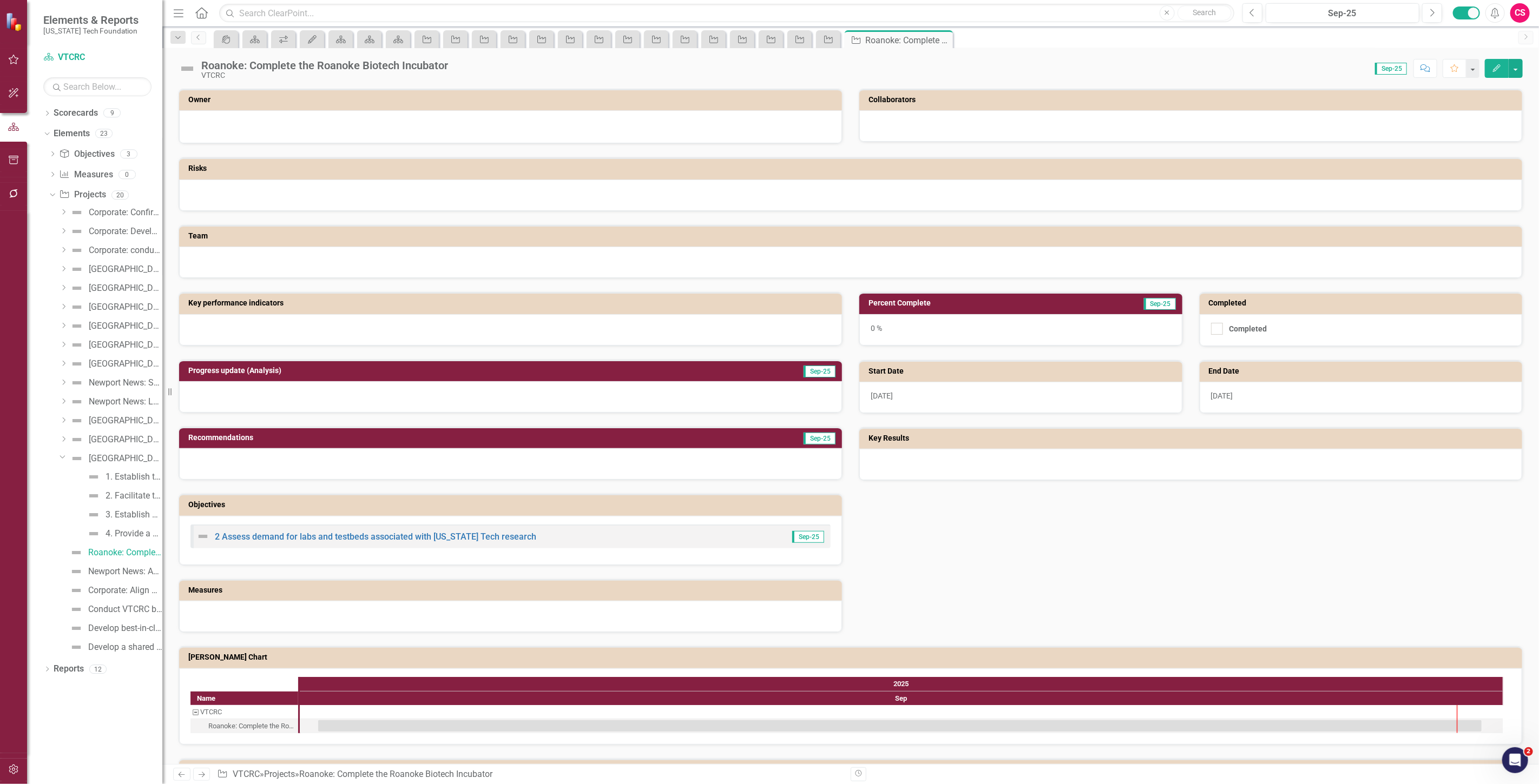
click at [1494, 72] on button "Edit" at bounding box center [1497, 69] width 24 height 19
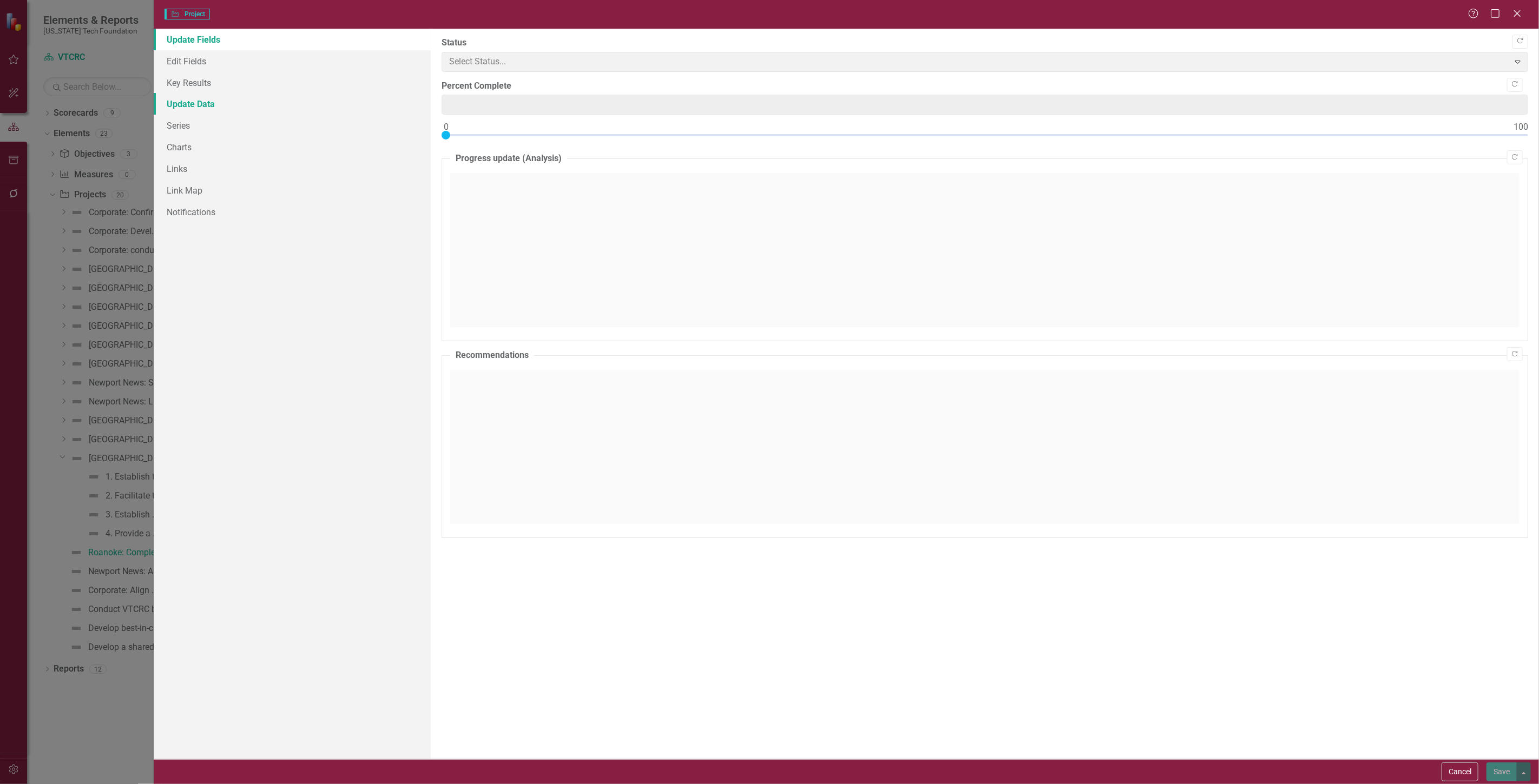
type input "0"
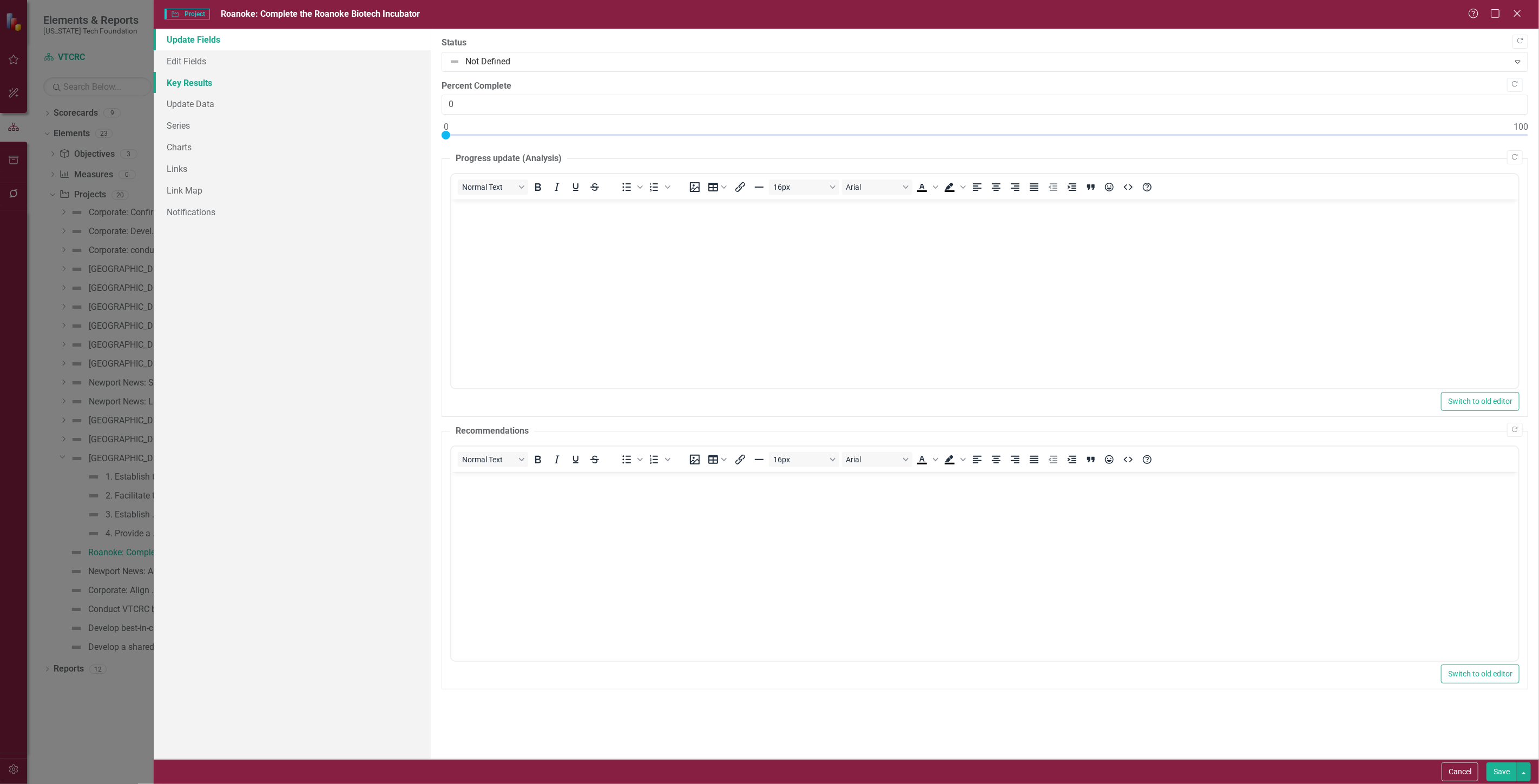
click at [206, 85] on link "Key Results" at bounding box center [292, 82] width 277 height 21
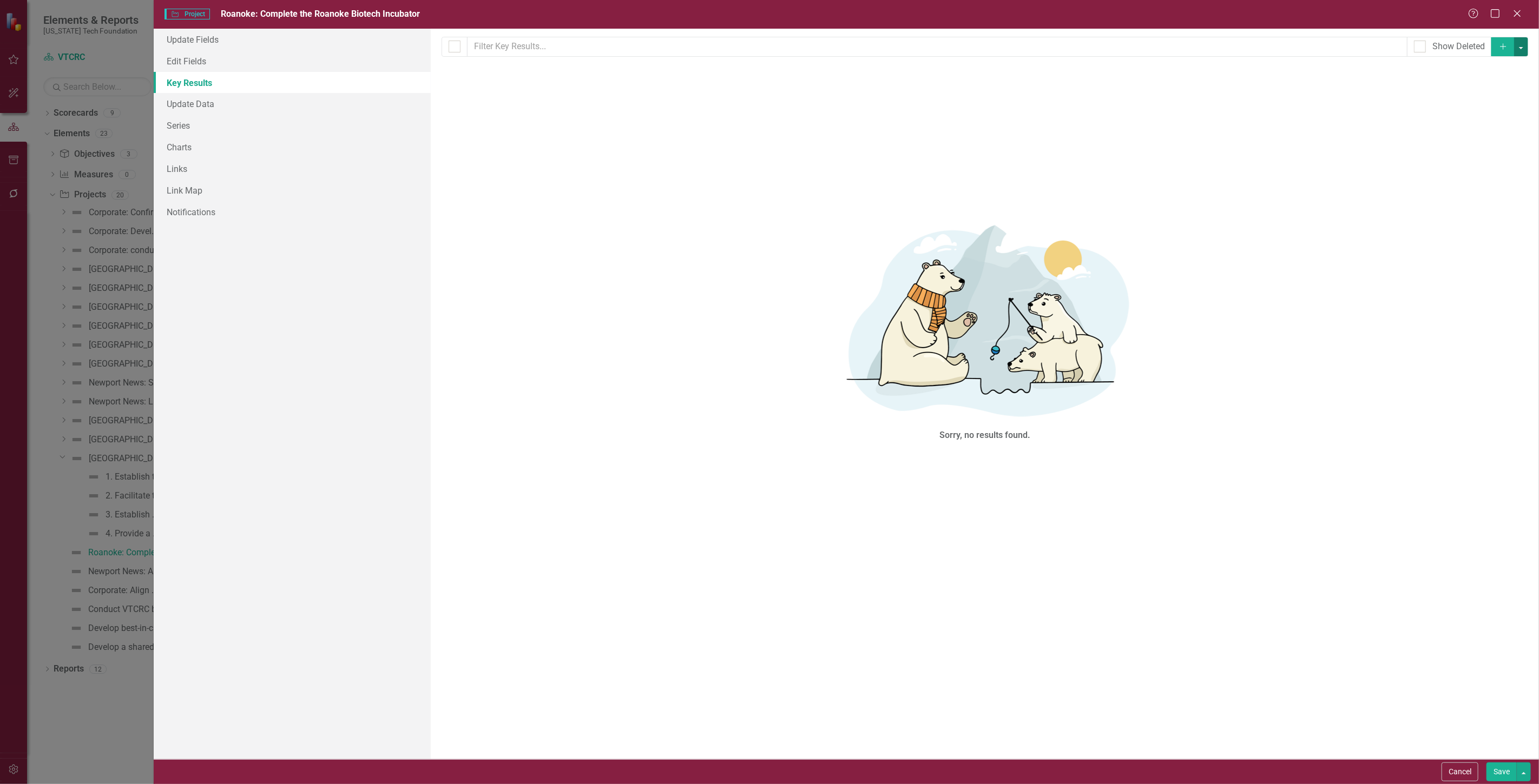
click at [1524, 45] on button "button" at bounding box center [1521, 47] width 14 height 19
click at [1490, 87] on link "Add Multiple Add Multiple" at bounding box center [1485, 87] width 85 height 20
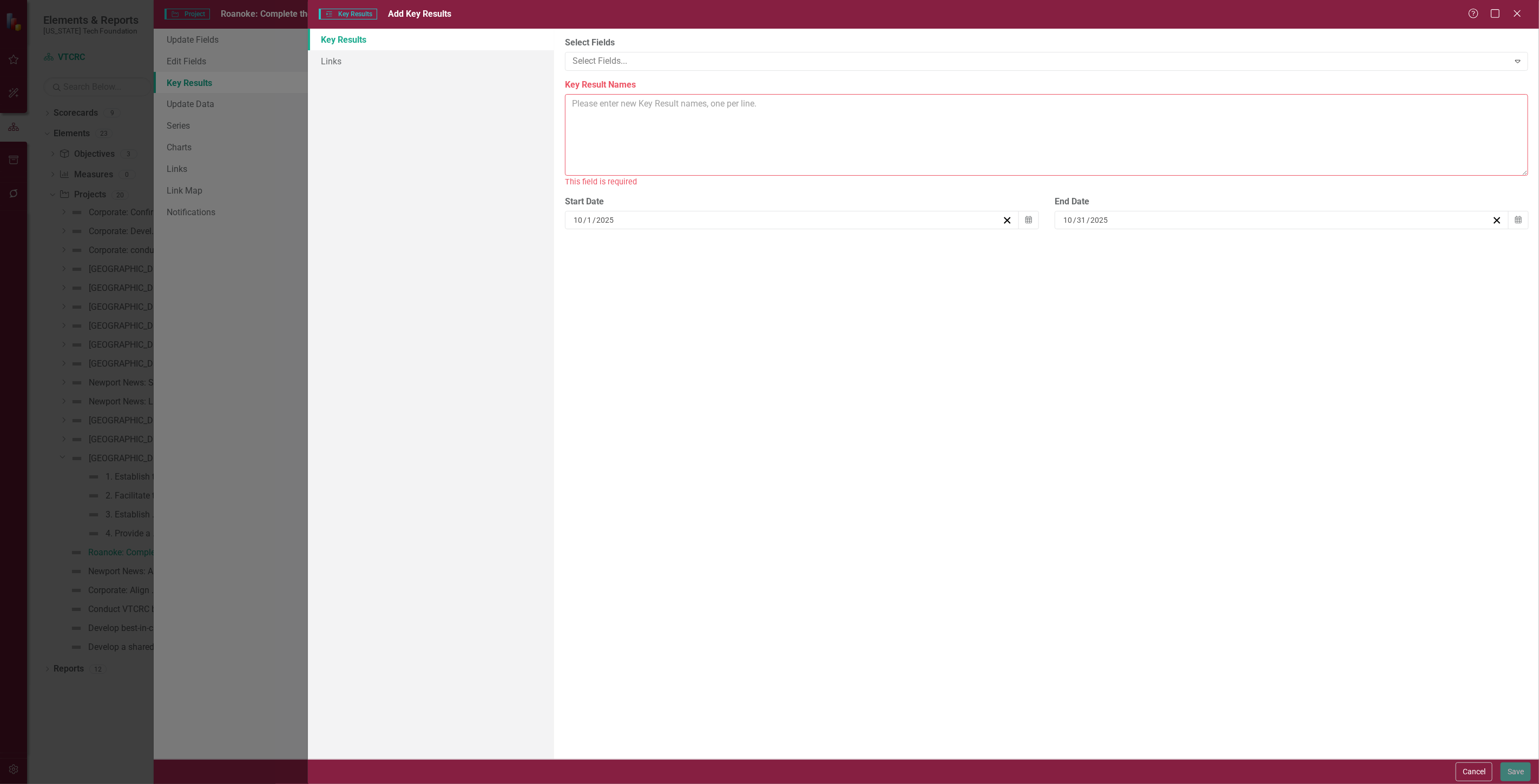
click at [645, 114] on textarea "Key Result Names" at bounding box center [1047, 135] width 963 height 82
paste textarea "1 Certificate of Occupancy by Oct 30, 2025 2 Project financing secured 3 Archit…"
type textarea "1 Certificate of Occupancy by Oct 30, 2025 2 Project financing secured 3 Archit…"
click at [1510, 772] on button "Save" at bounding box center [1516, 772] width 30 height 19
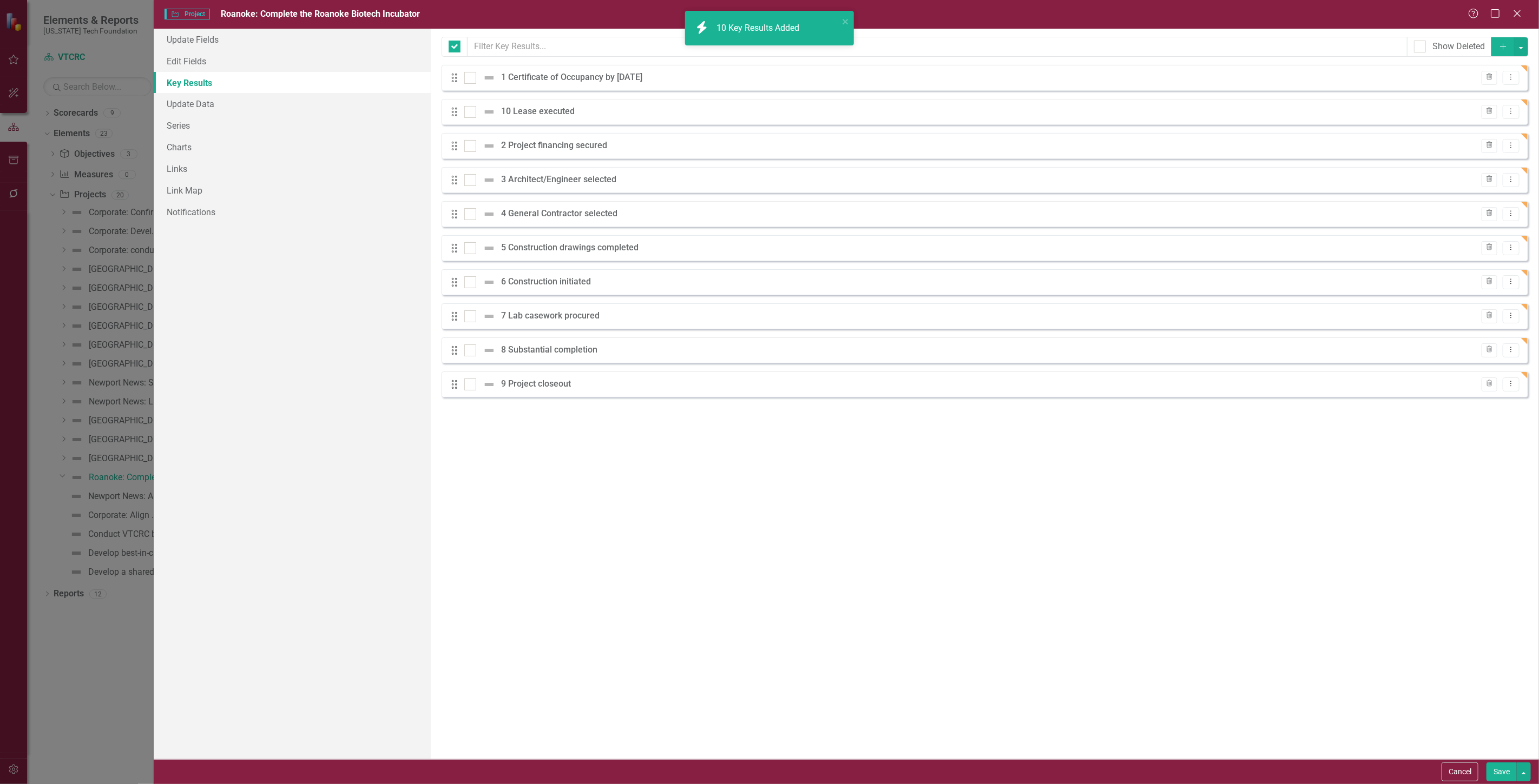
checkbox input "false"
click at [1500, 771] on button "Save" at bounding box center [1501, 772] width 30 height 19
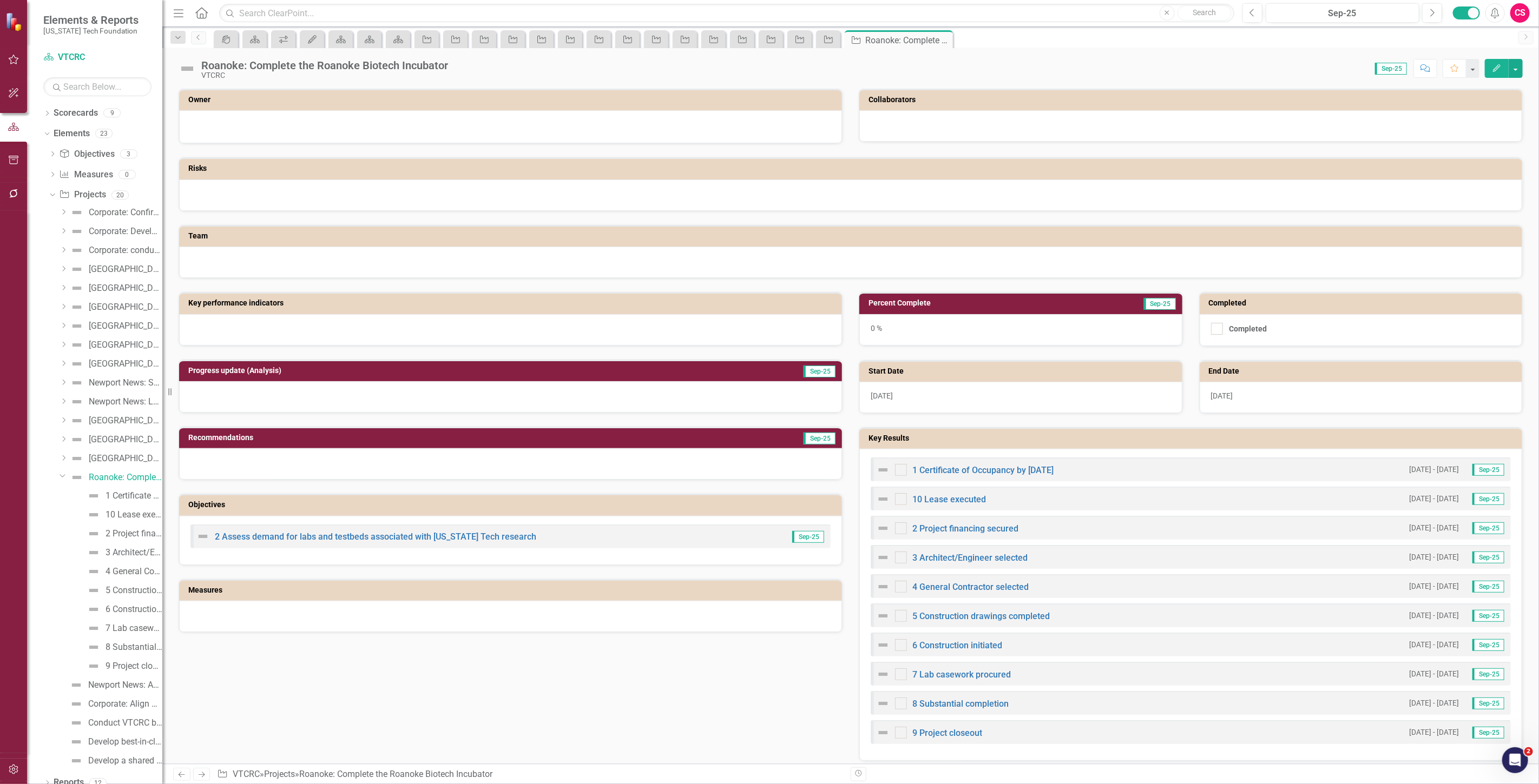
click at [1494, 72] on button "Edit" at bounding box center [1497, 69] width 24 height 19
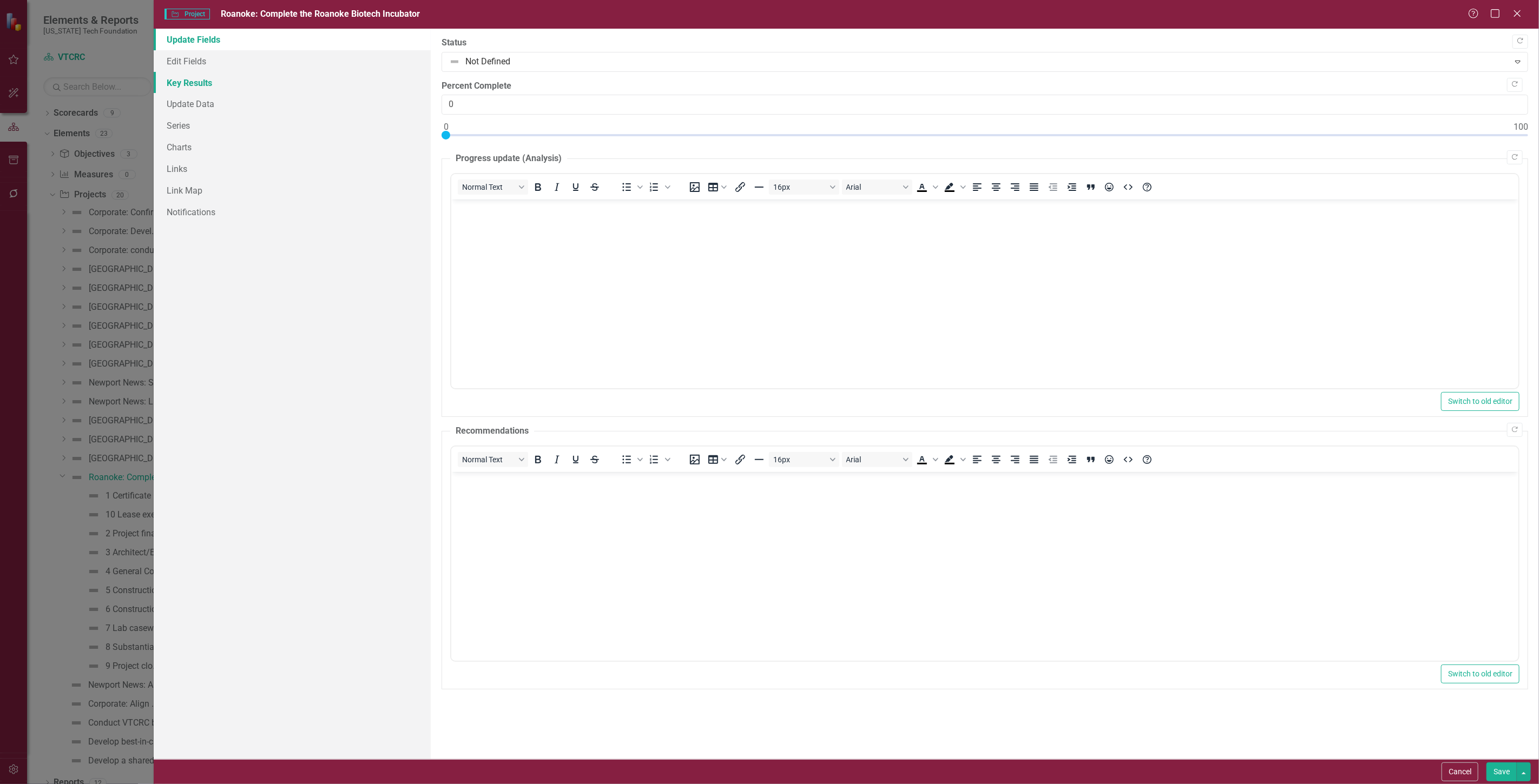
click at [219, 78] on link "Key Results" at bounding box center [292, 82] width 277 height 21
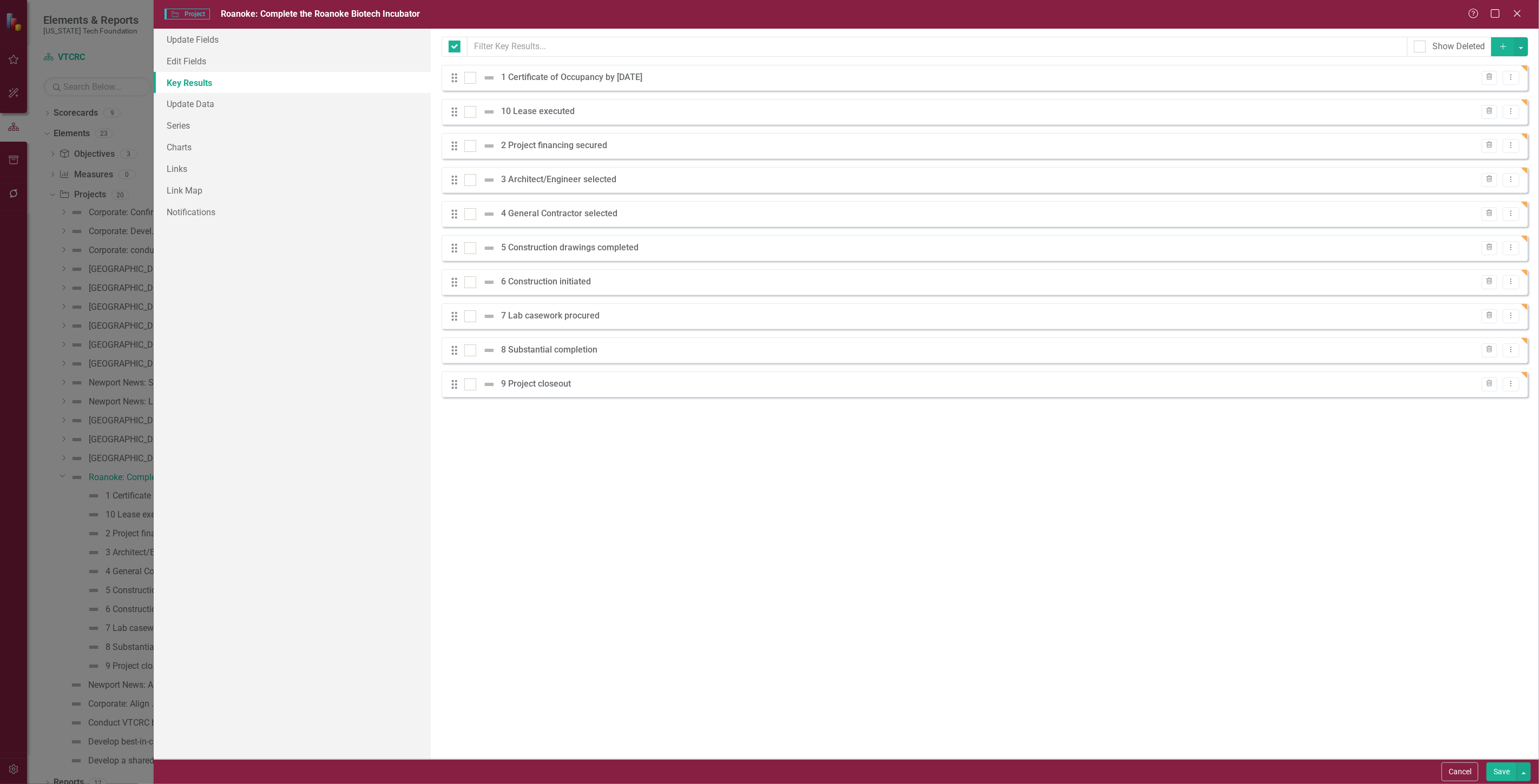
checkbox input "false"
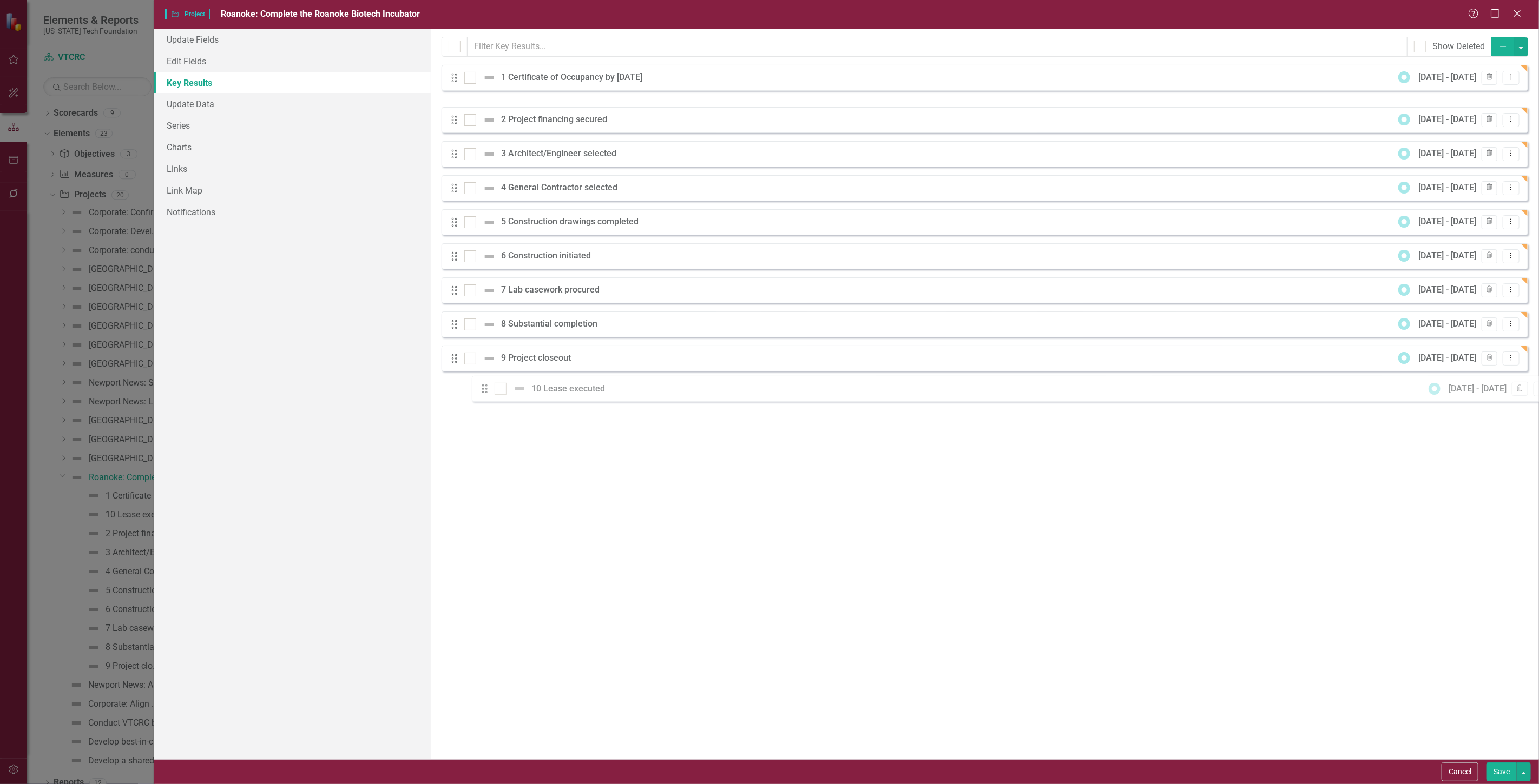
drag, startPoint x: 457, startPoint y: 107, endPoint x: 488, endPoint y: 395, distance: 289.7
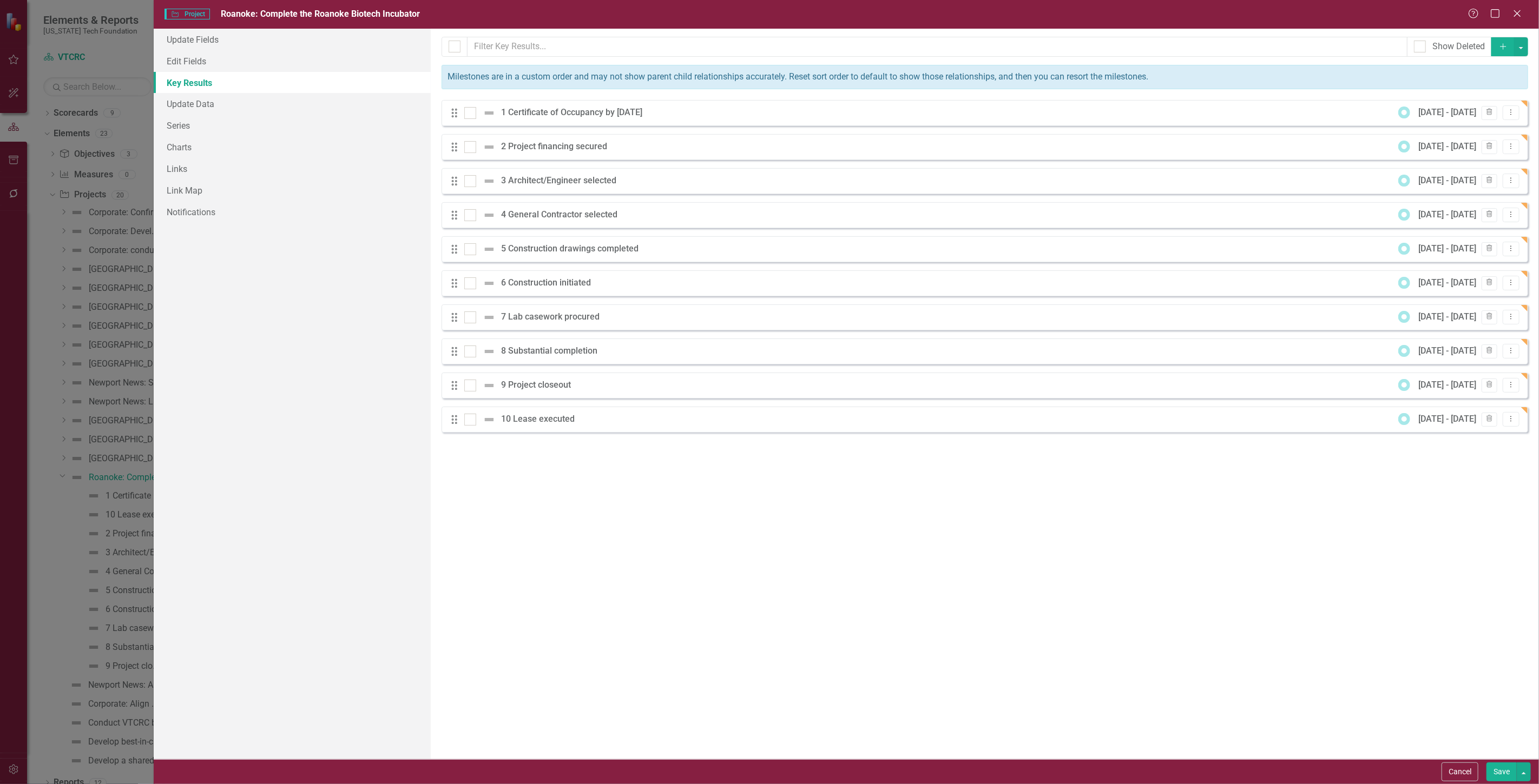
click at [1500, 779] on button "Save" at bounding box center [1501, 772] width 30 height 19
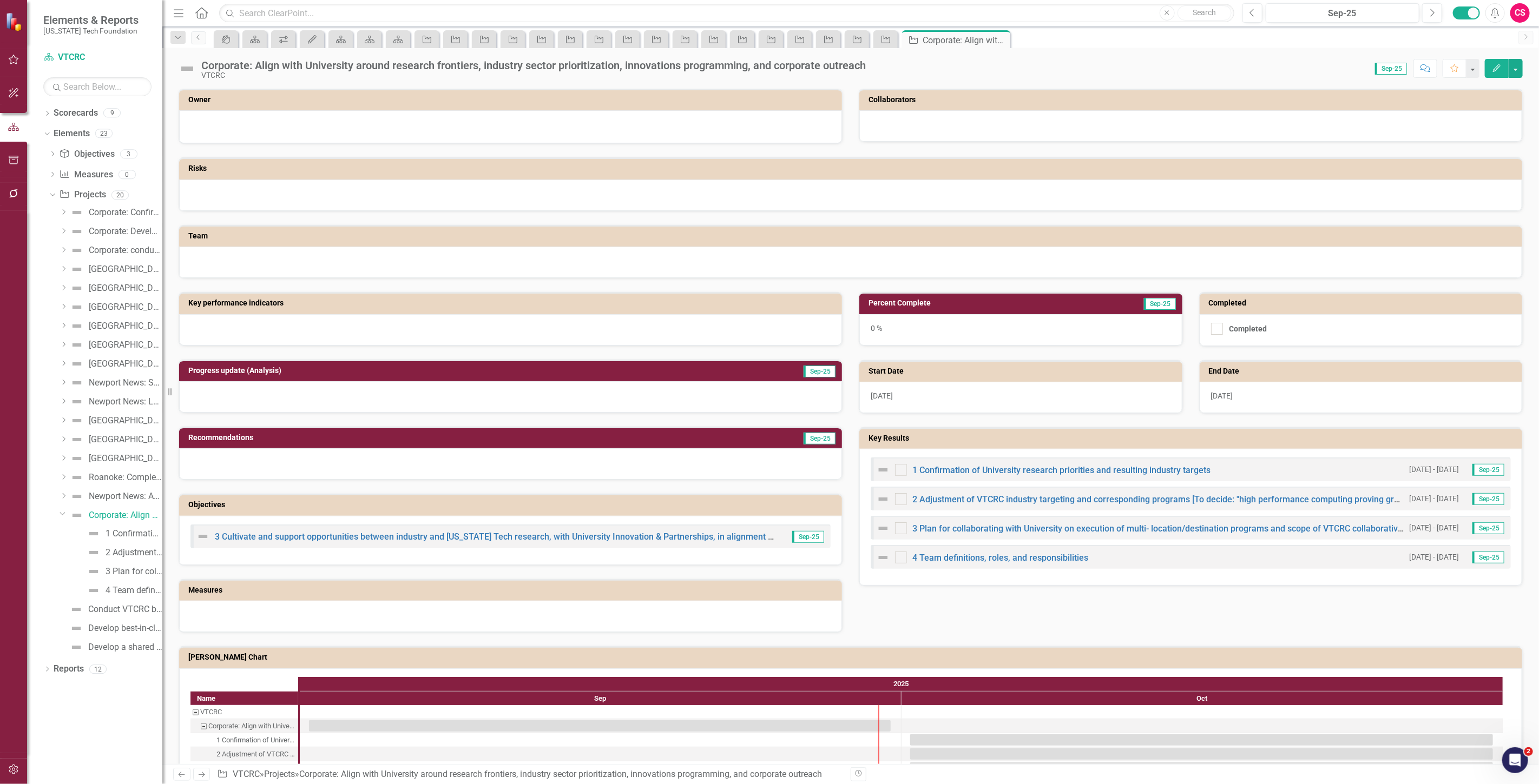
click at [202, 780] on link "Next" at bounding box center [201, 774] width 17 height 13
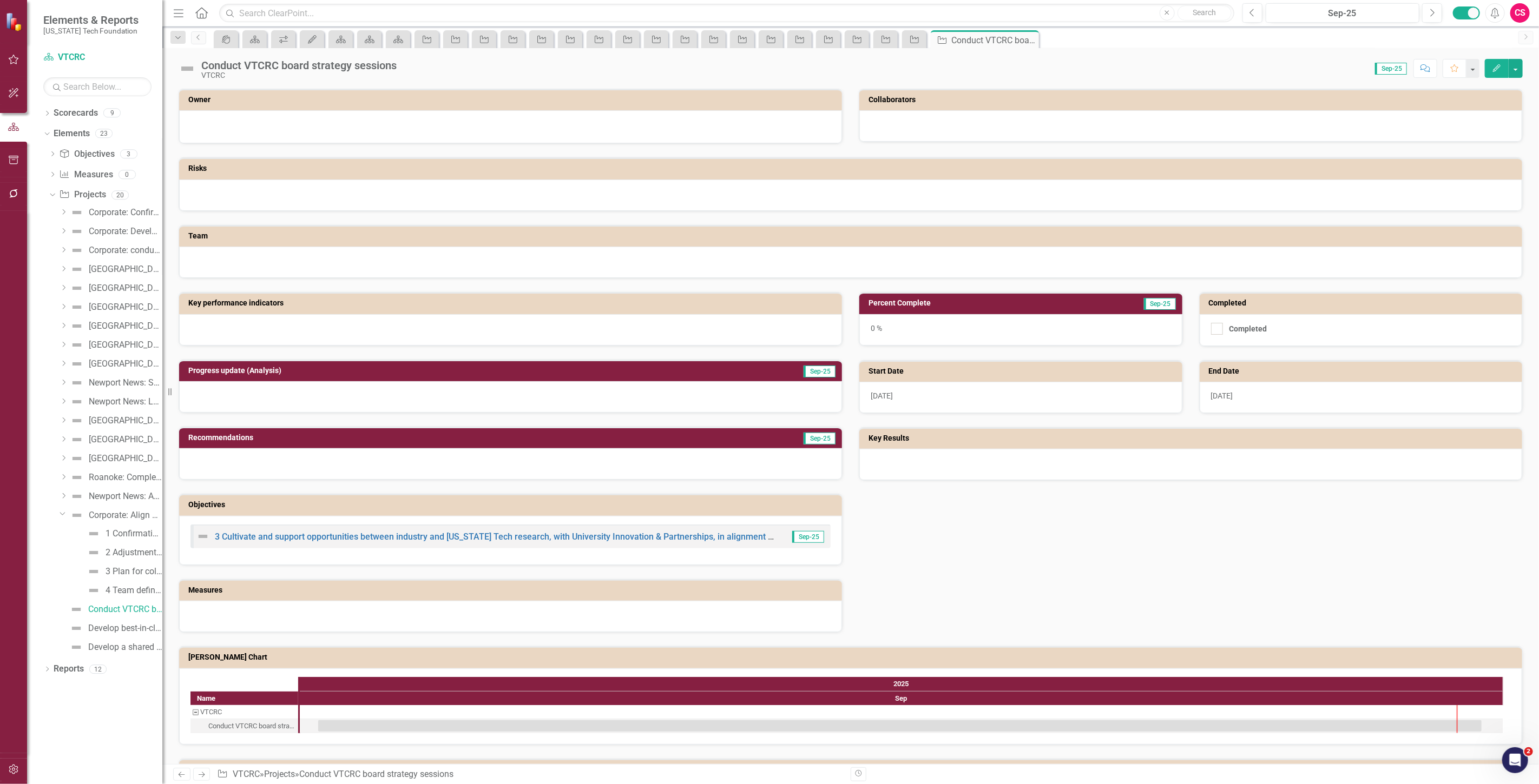
click at [1492, 64] on icon "Edit" at bounding box center [1497, 68] width 10 height 8
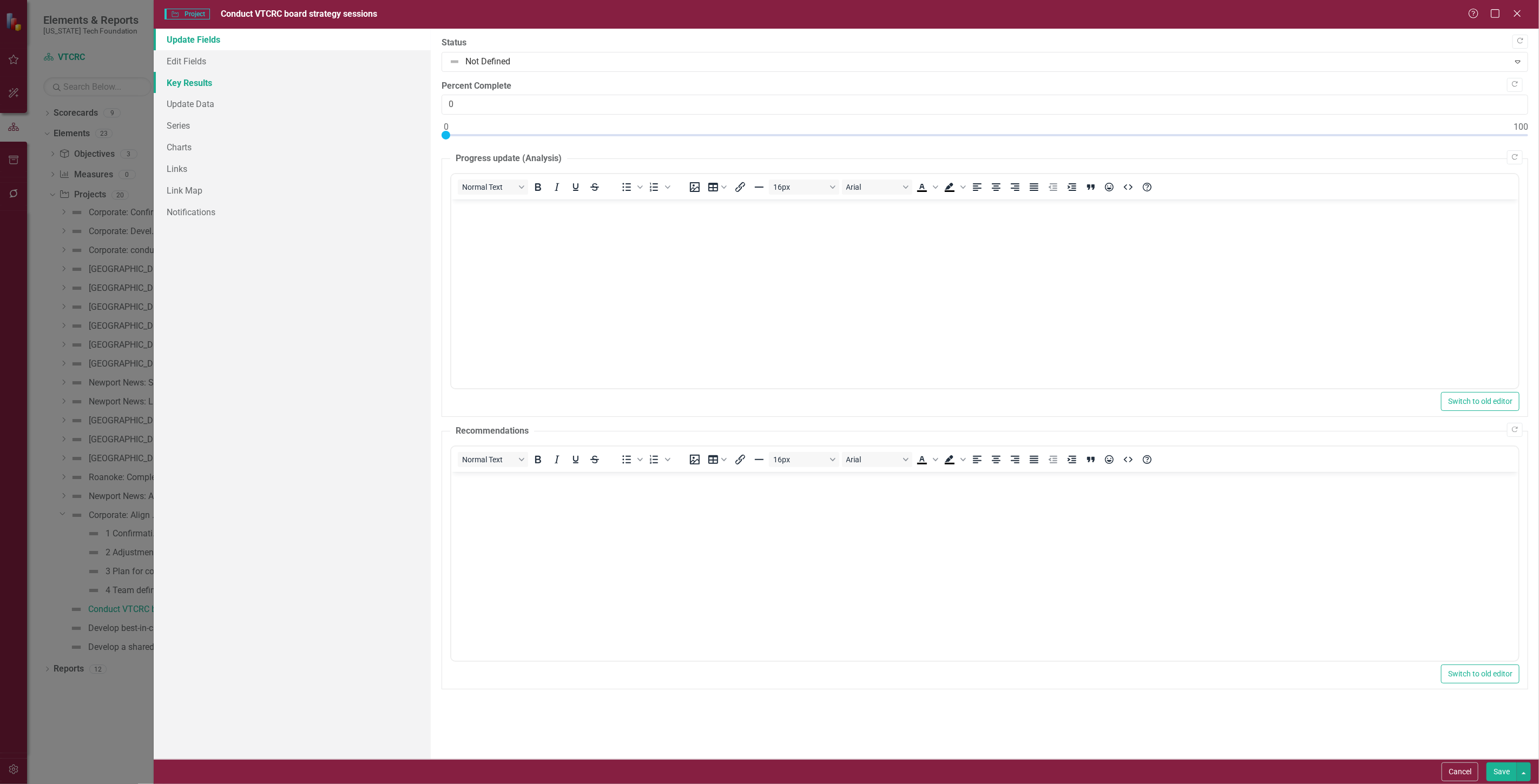
click at [203, 80] on link "Key Results" at bounding box center [292, 82] width 277 height 21
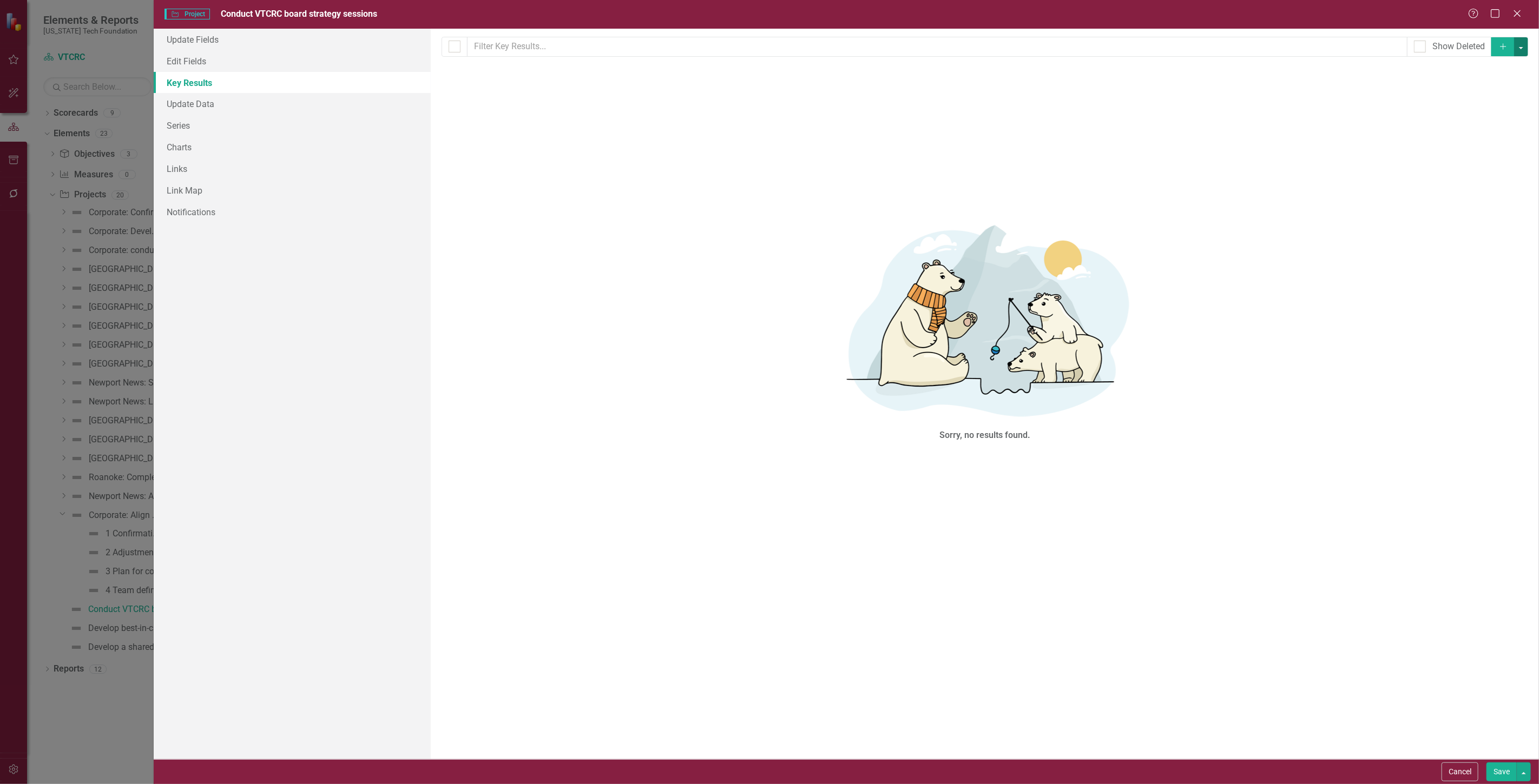
click at [1523, 48] on button "button" at bounding box center [1521, 47] width 14 height 19
click at [1513, 89] on link "Add Multiple Add Multiple" at bounding box center [1485, 87] width 85 height 20
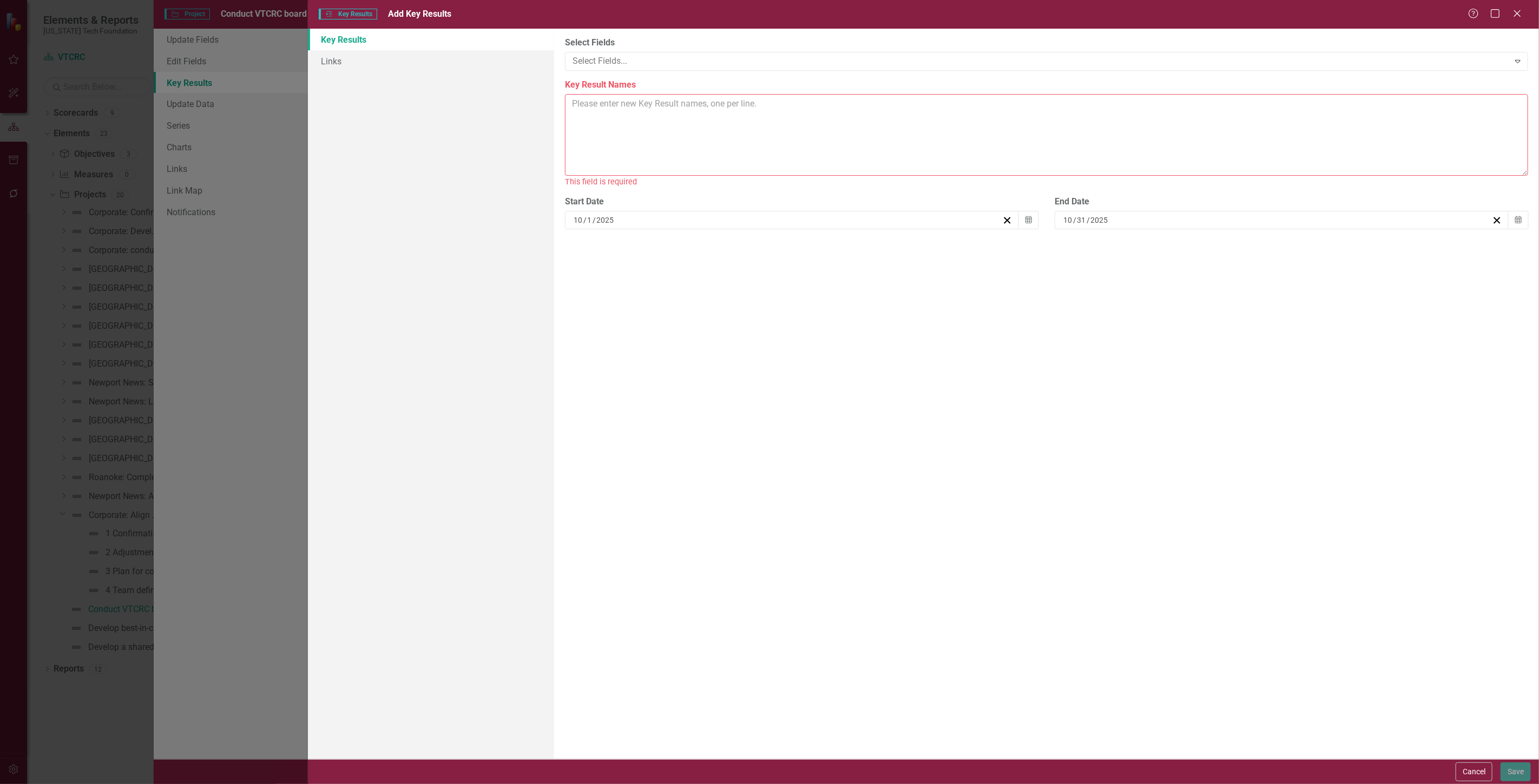
click at [635, 128] on textarea "Key Result Names" at bounding box center [1047, 135] width 963 height 82
paste textarea "1 Meetings in Newport News, Roanoke, Blacksburg, and DC wrap- up 2 Conversation…"
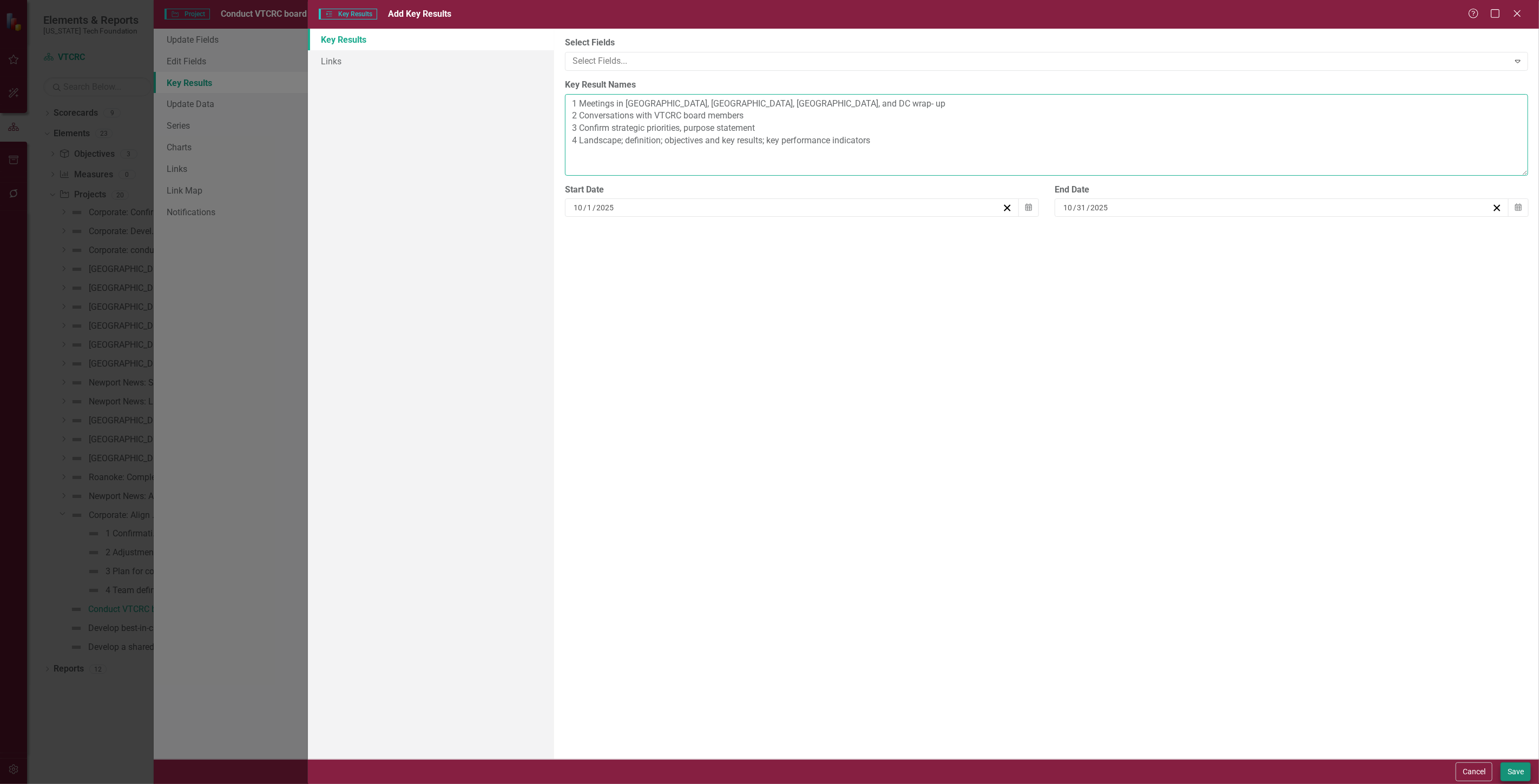
type textarea "1 Meetings in Newport News, Roanoke, Blacksburg, and DC wrap- up 2 Conversation…"
click at [1512, 776] on button "Save" at bounding box center [1516, 772] width 30 height 19
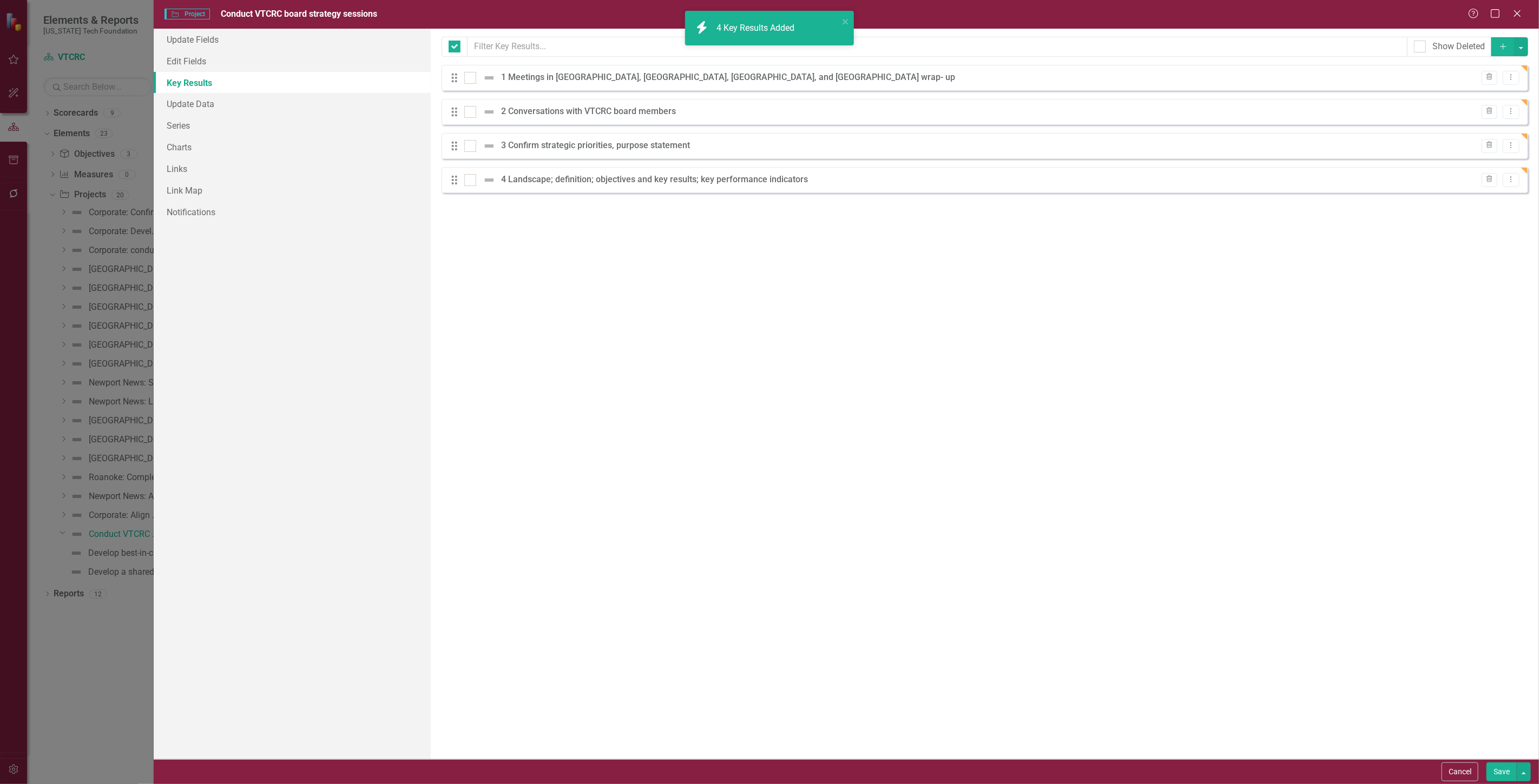
checkbox input "false"
click at [1501, 775] on button "Save" at bounding box center [1501, 772] width 30 height 19
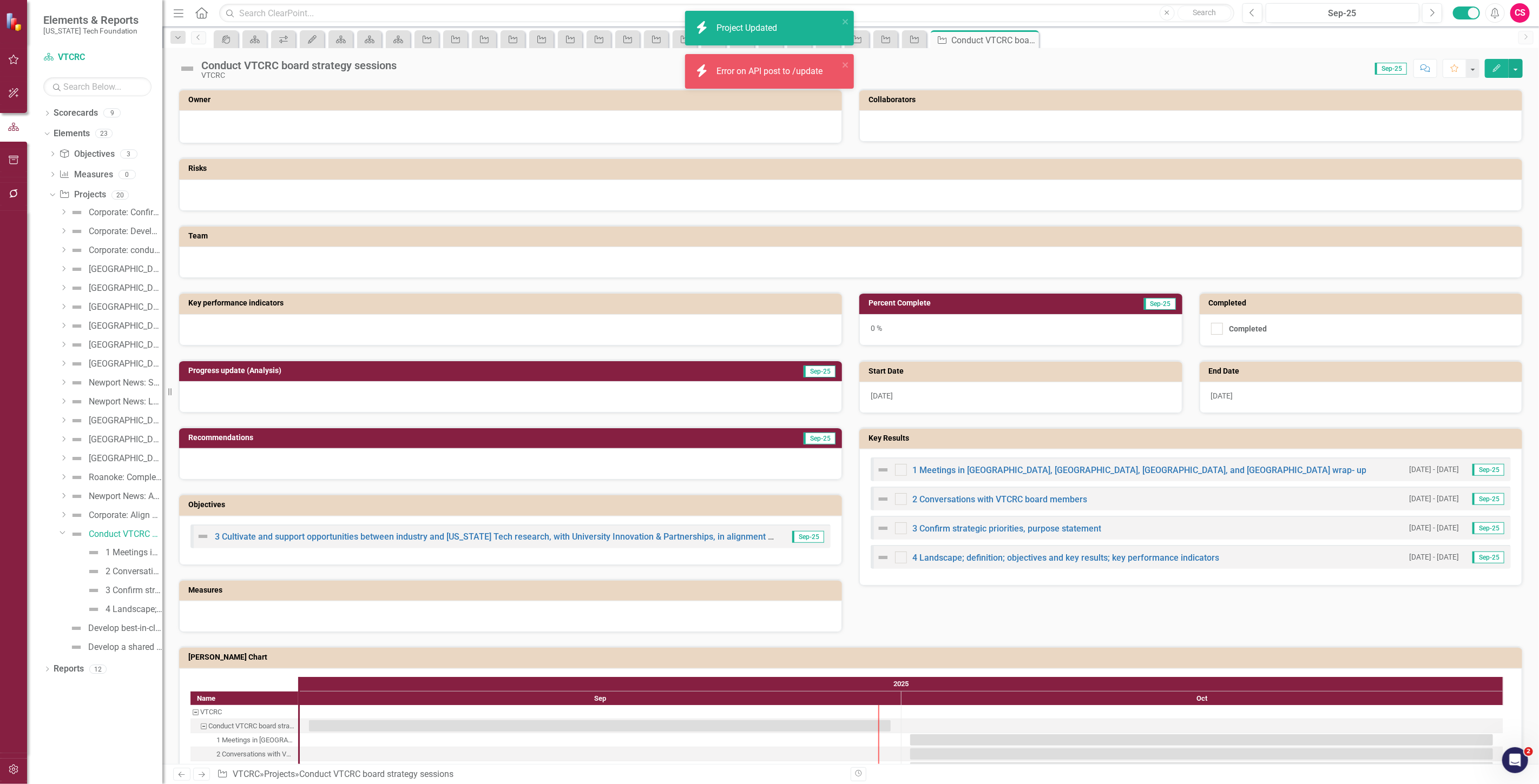
click at [841, 67] on div "icon.bolt Error on API post to /update" at bounding box center [765, 72] width 152 height 25
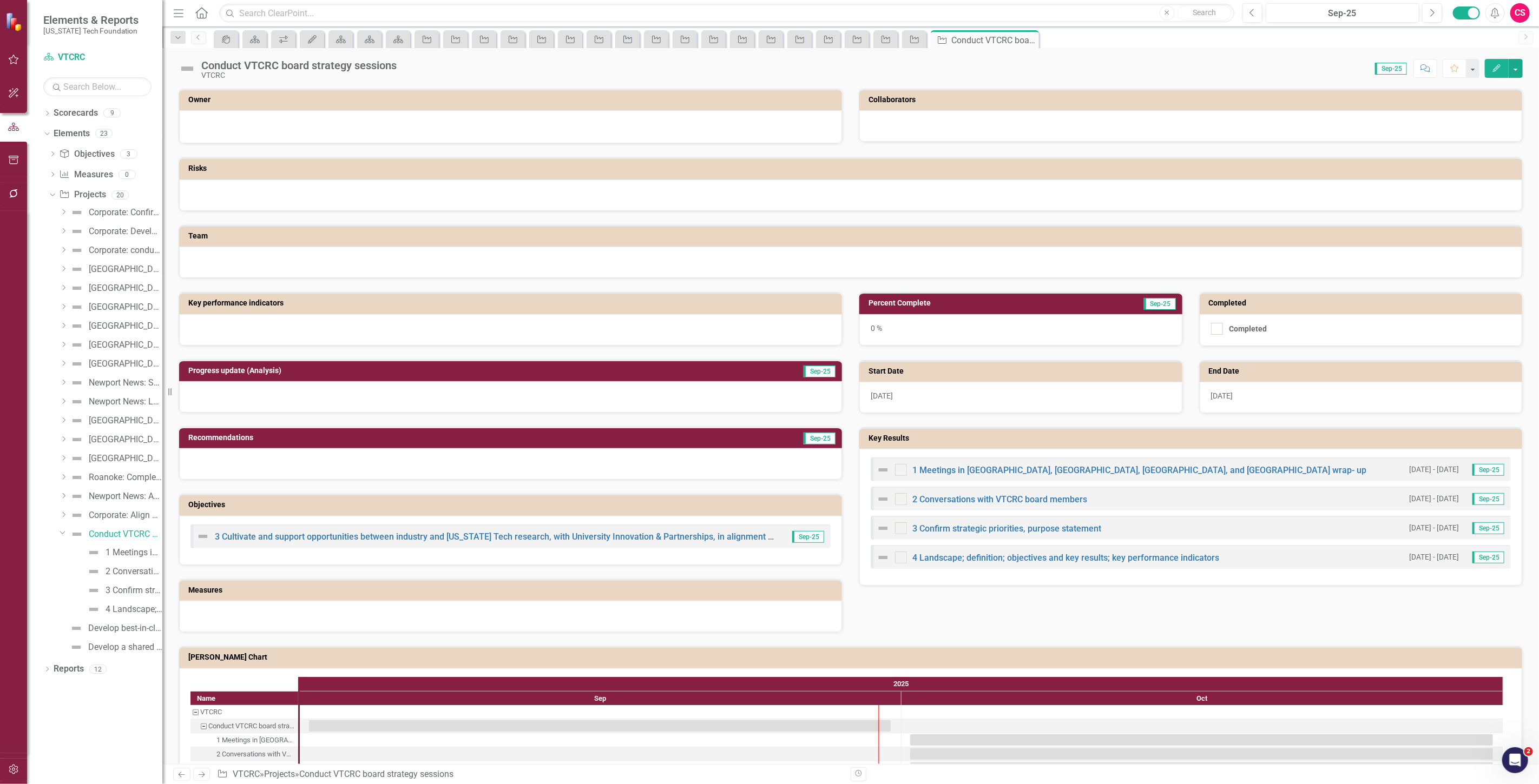
click at [206, 779] on link "Next" at bounding box center [201, 774] width 17 height 13
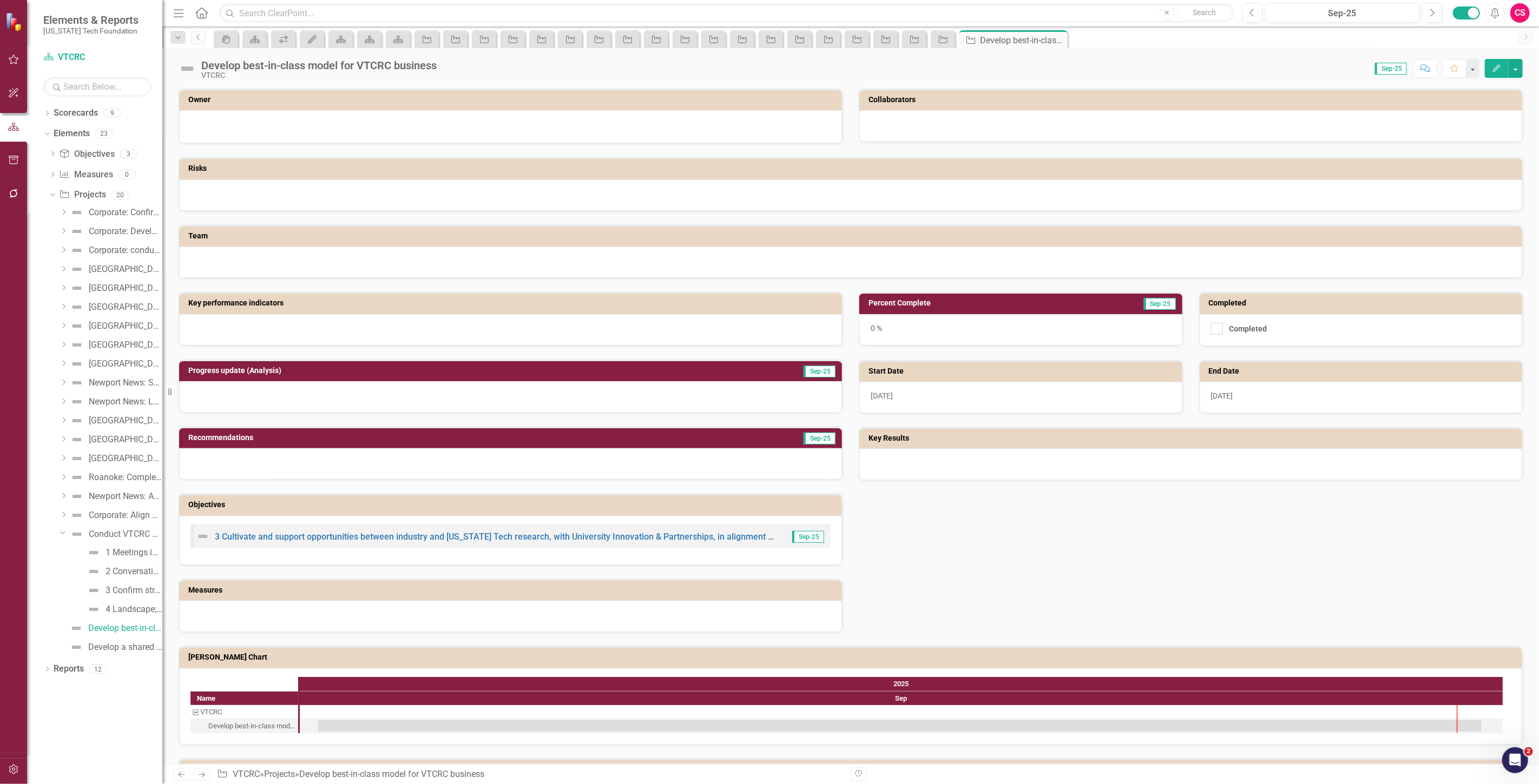
click at [1497, 65] on icon "Edit" at bounding box center [1497, 68] width 10 height 8
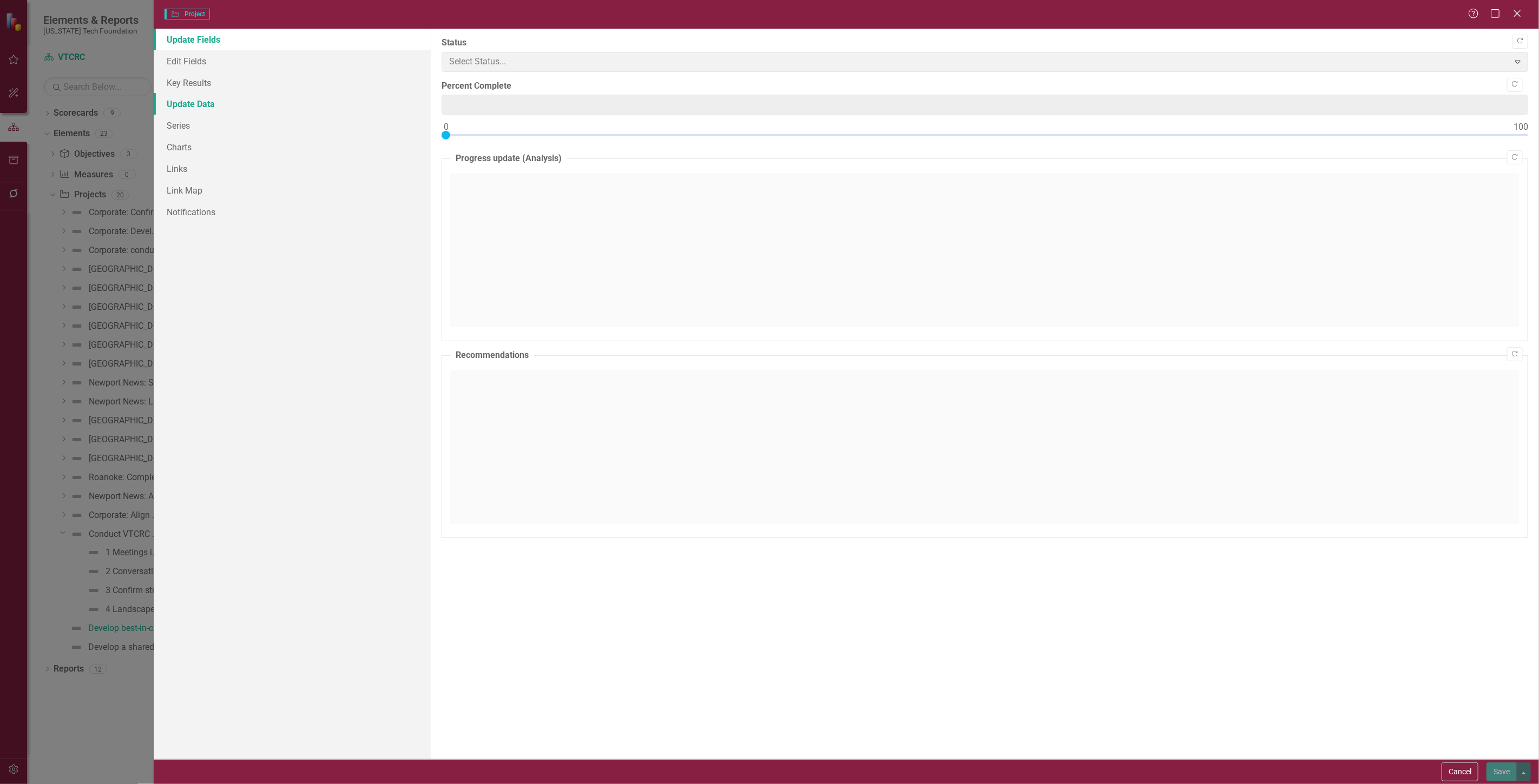
type input "0"
click at [284, 85] on link "Key Results" at bounding box center [292, 82] width 277 height 21
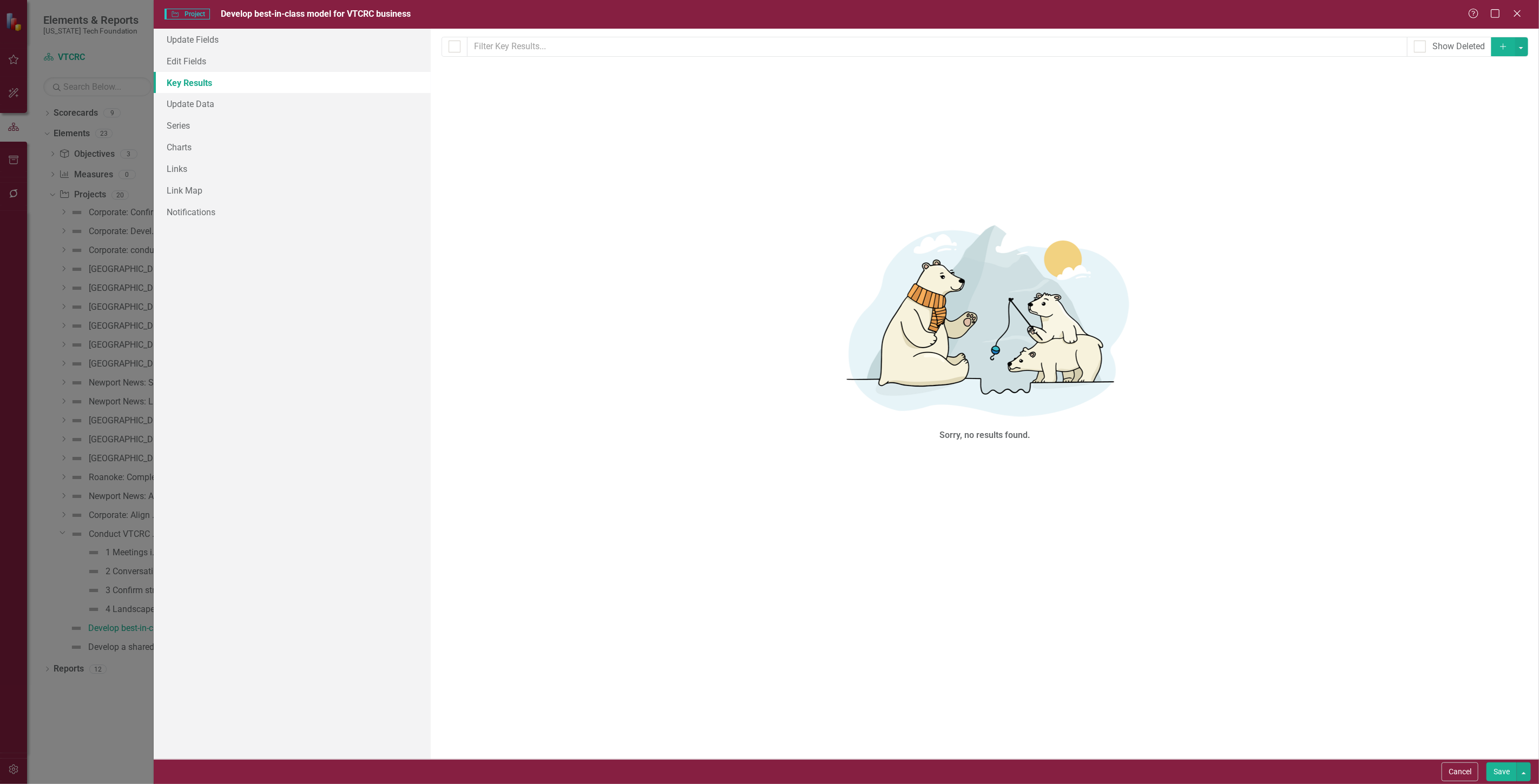
click at [1515, 49] on button "Add" at bounding box center [1503, 47] width 24 height 19
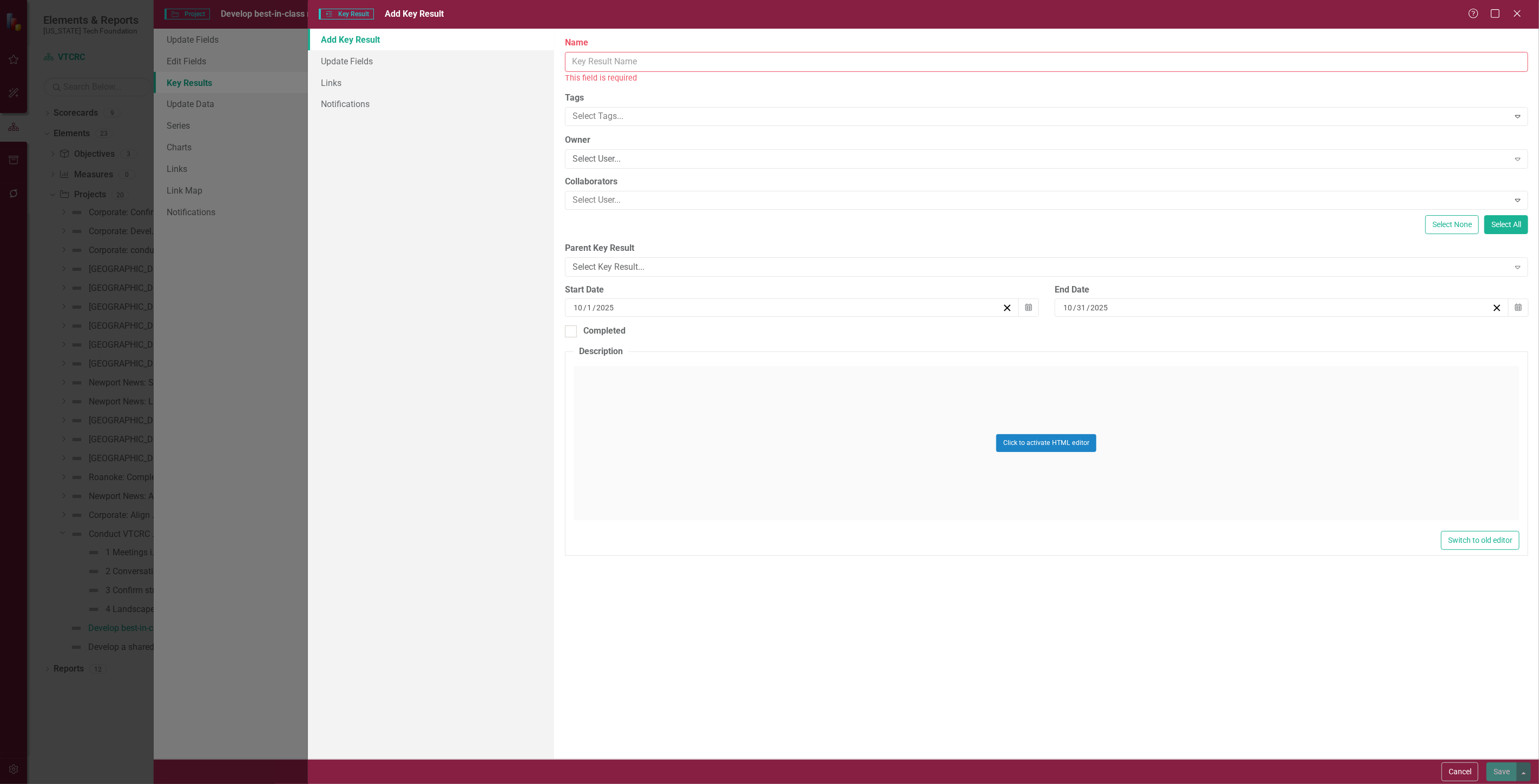
click at [1525, 12] on div "Help Maximize Close" at bounding box center [1498, 14] width 60 height 13
click at [1515, 9] on icon "Close" at bounding box center [1517, 13] width 14 height 10
click at [1502, 53] on button "Add" at bounding box center [1490, 47] width 24 height 19
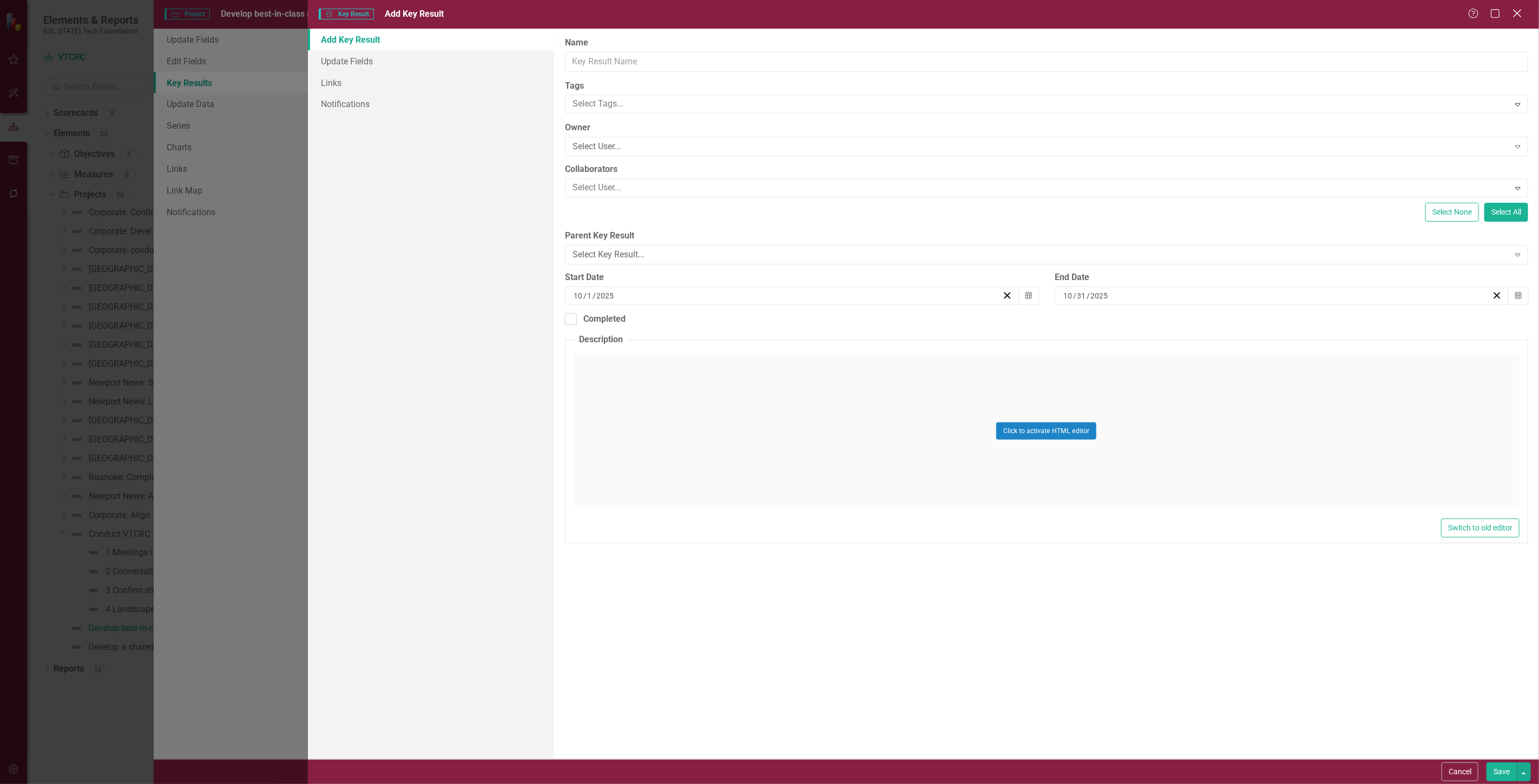
click at [1513, 15] on icon "Close" at bounding box center [1517, 13] width 14 height 10
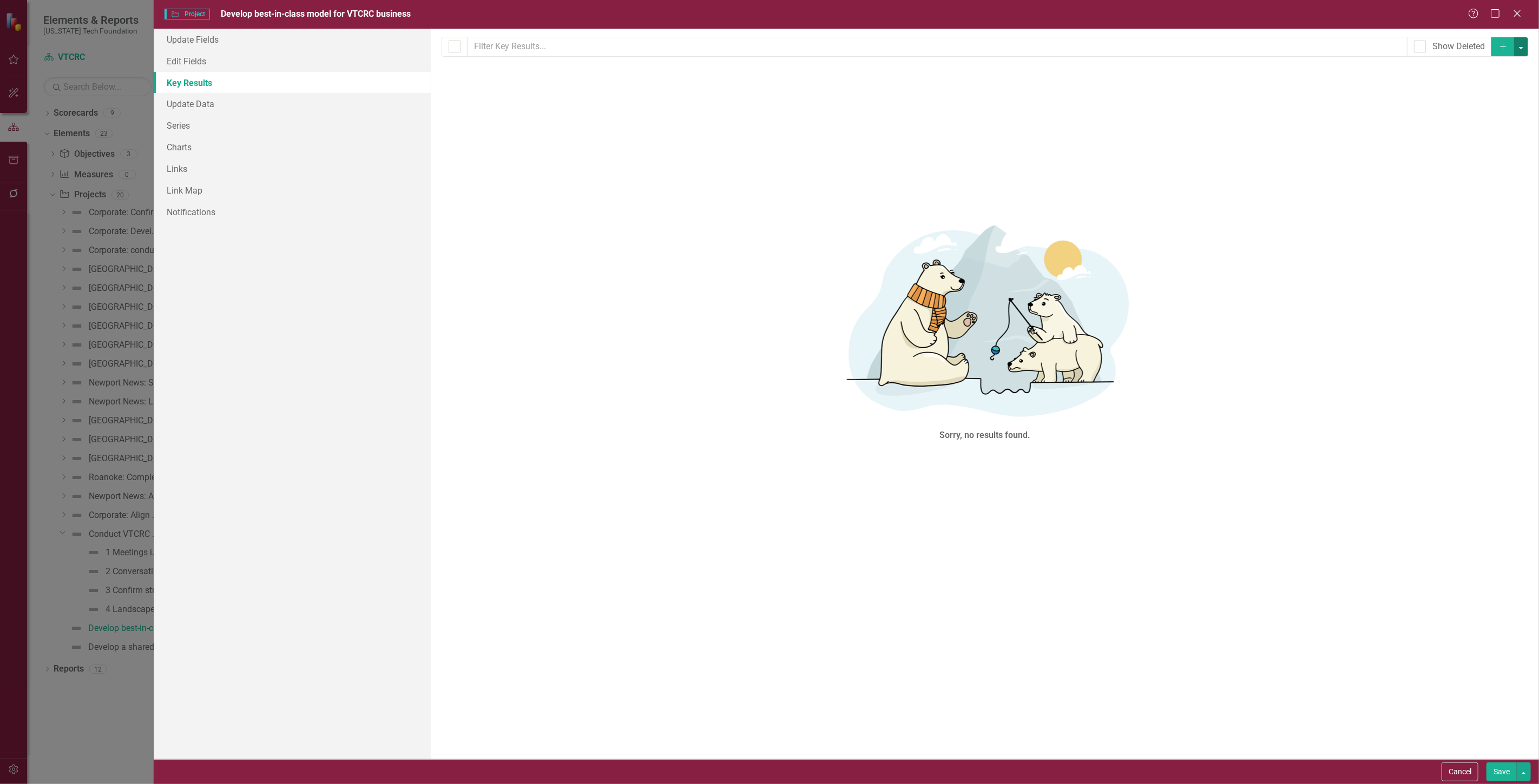
click at [1524, 45] on button "button" at bounding box center [1521, 47] width 14 height 19
click at [1487, 91] on link "Add Multiple Add Multiple" at bounding box center [1485, 87] width 85 height 20
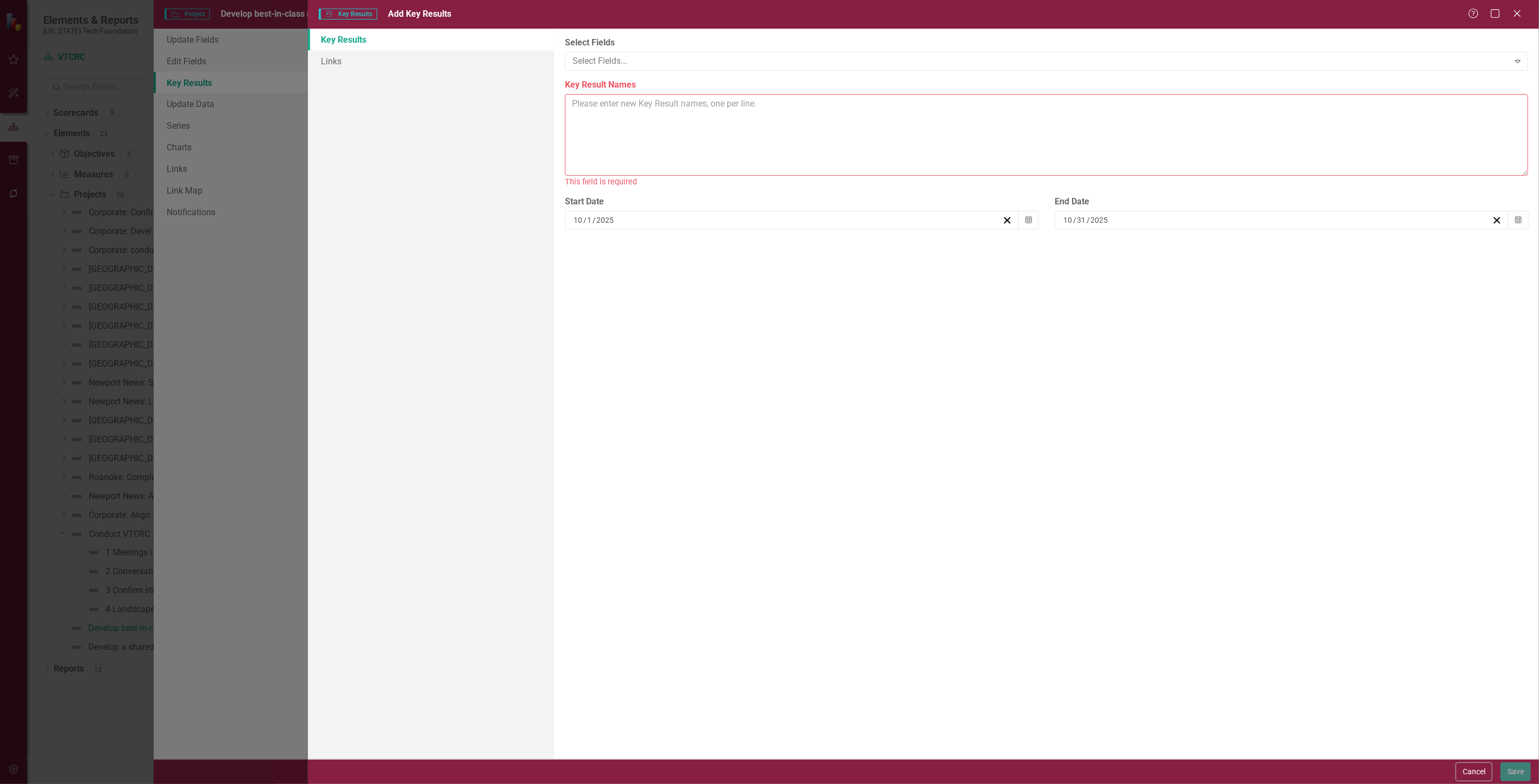
click at [820, 112] on textarea "Key Result Names" at bounding box center [1047, 135] width 963 height 82
paste textarea "1 Model leveraging distinctive features in all Commonwealth locations 2 Project…"
type textarea "1 Model leveraging distinctive features in all Commonwealth locations 2 Project…"
click at [1519, 769] on button "Save" at bounding box center [1516, 772] width 30 height 19
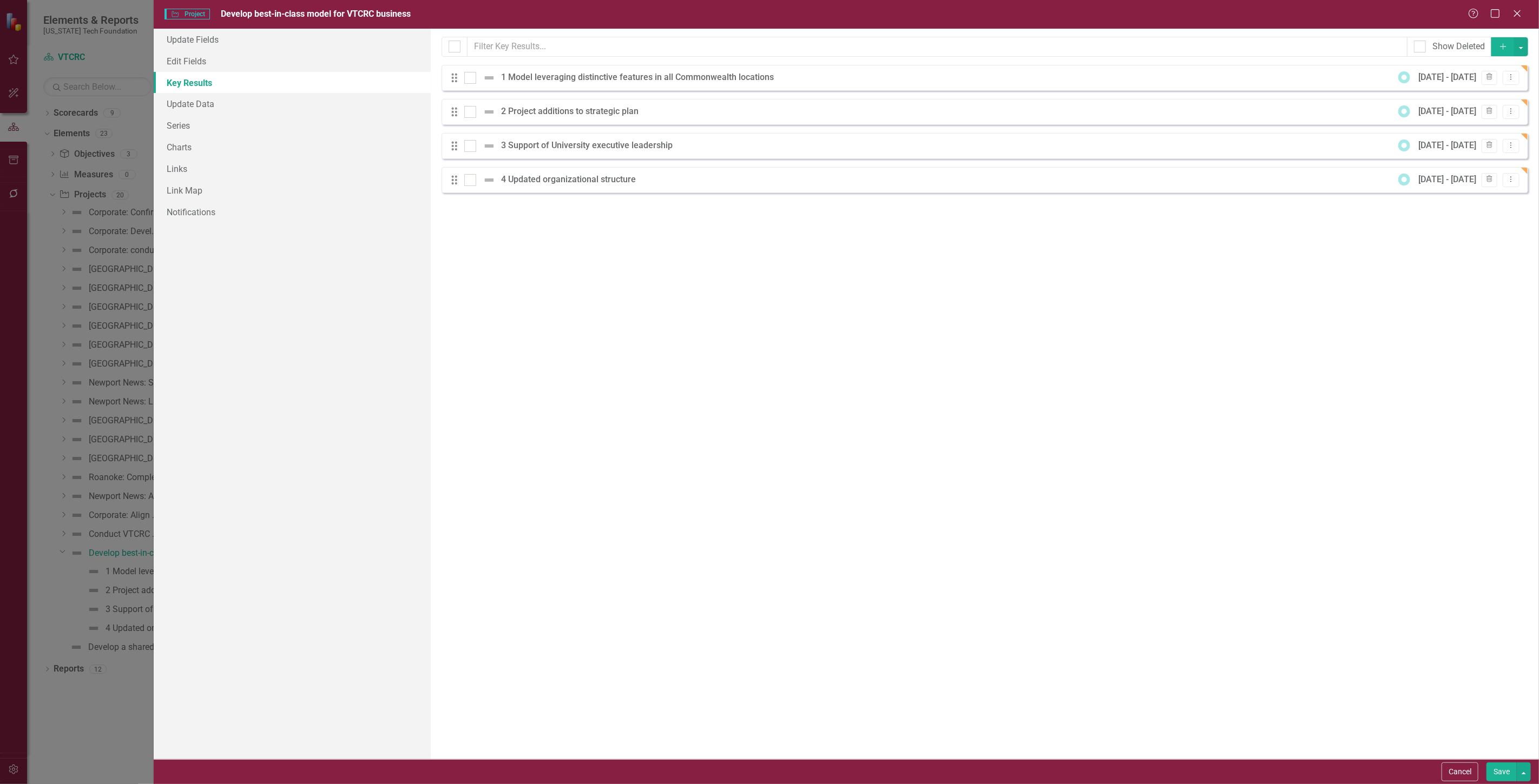
click at [1501, 768] on button "Save" at bounding box center [1501, 772] width 30 height 19
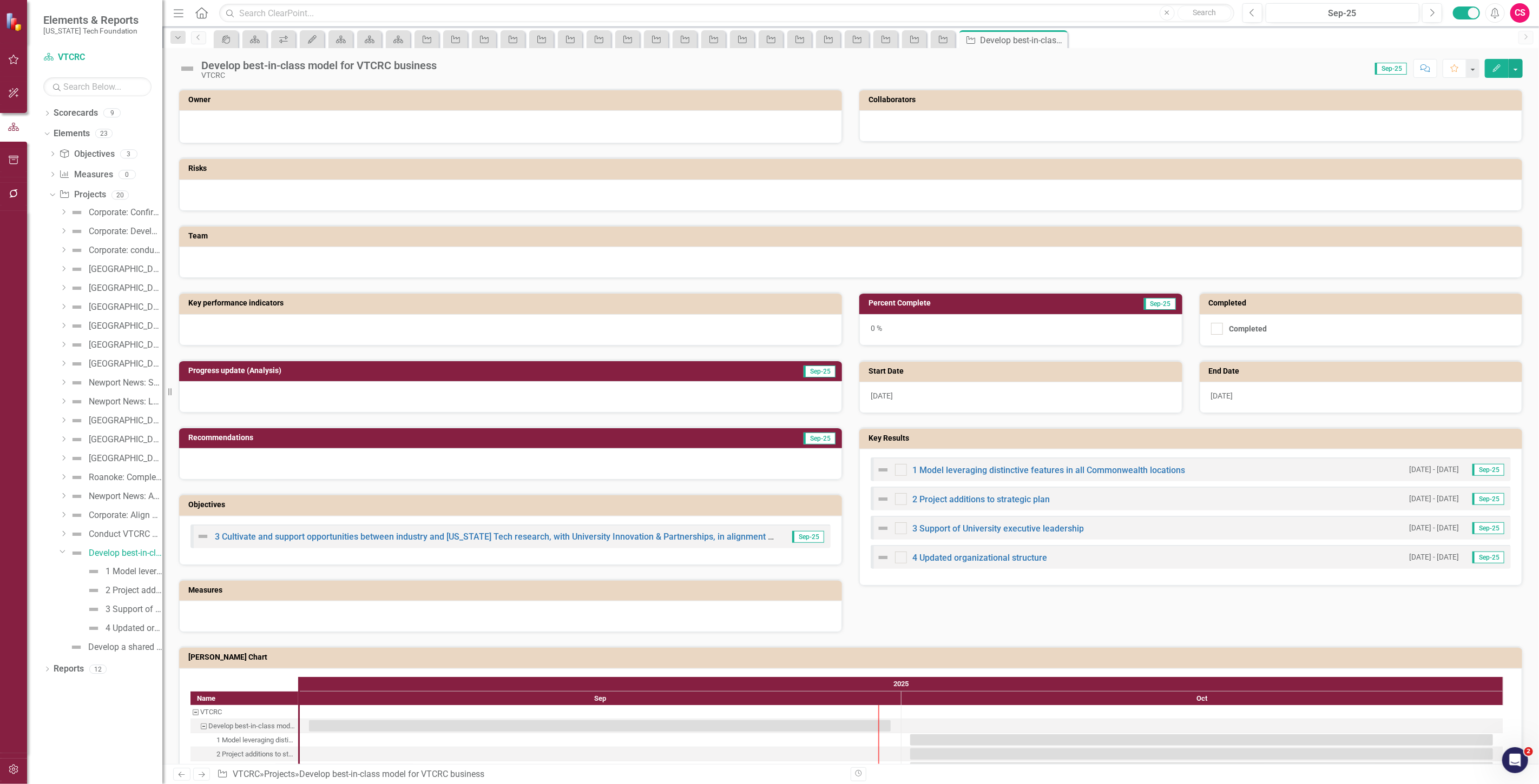
click at [198, 777] on icon "Next" at bounding box center [201, 775] width 9 height 7
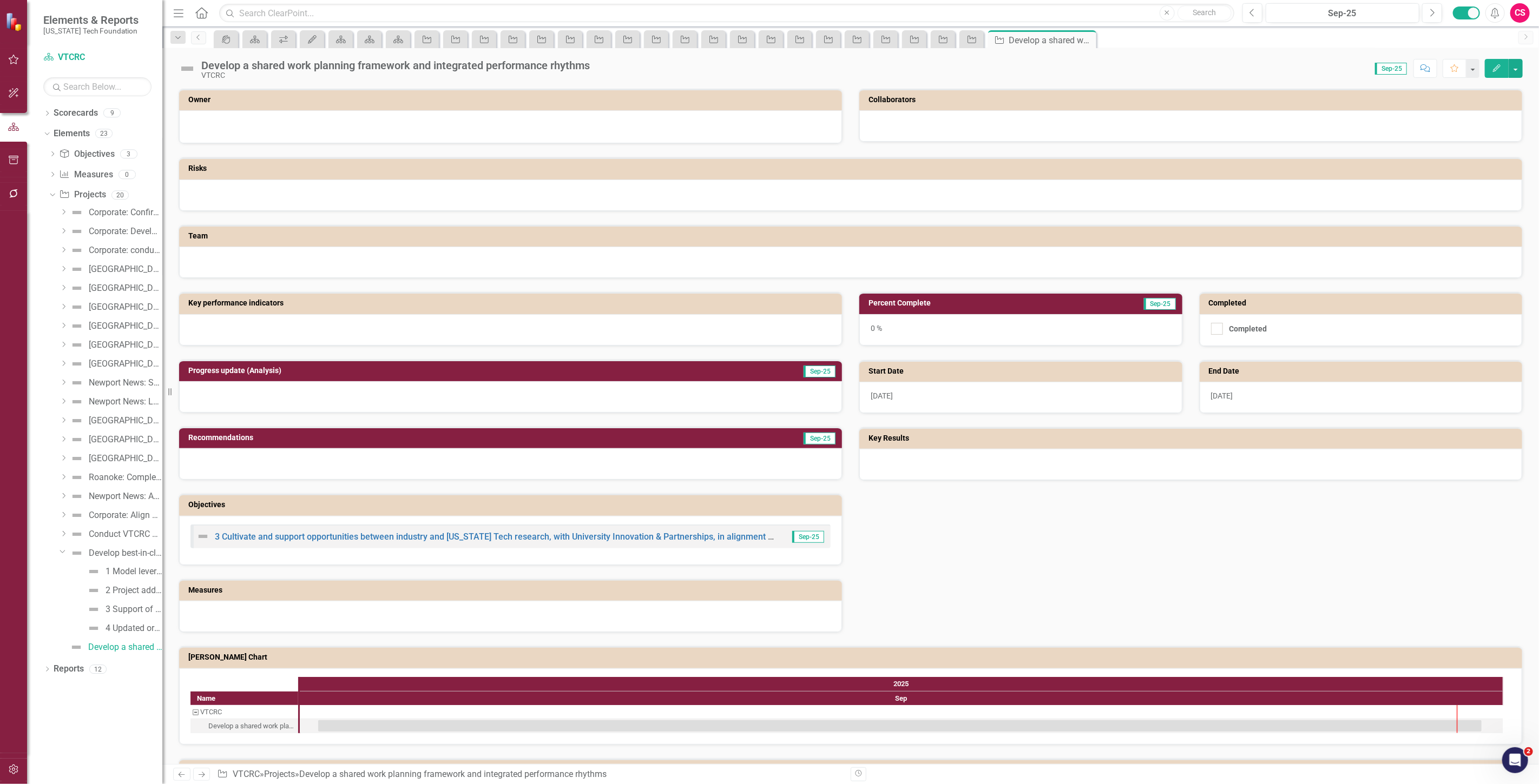
click at [1494, 74] on button "Edit" at bounding box center [1497, 69] width 24 height 19
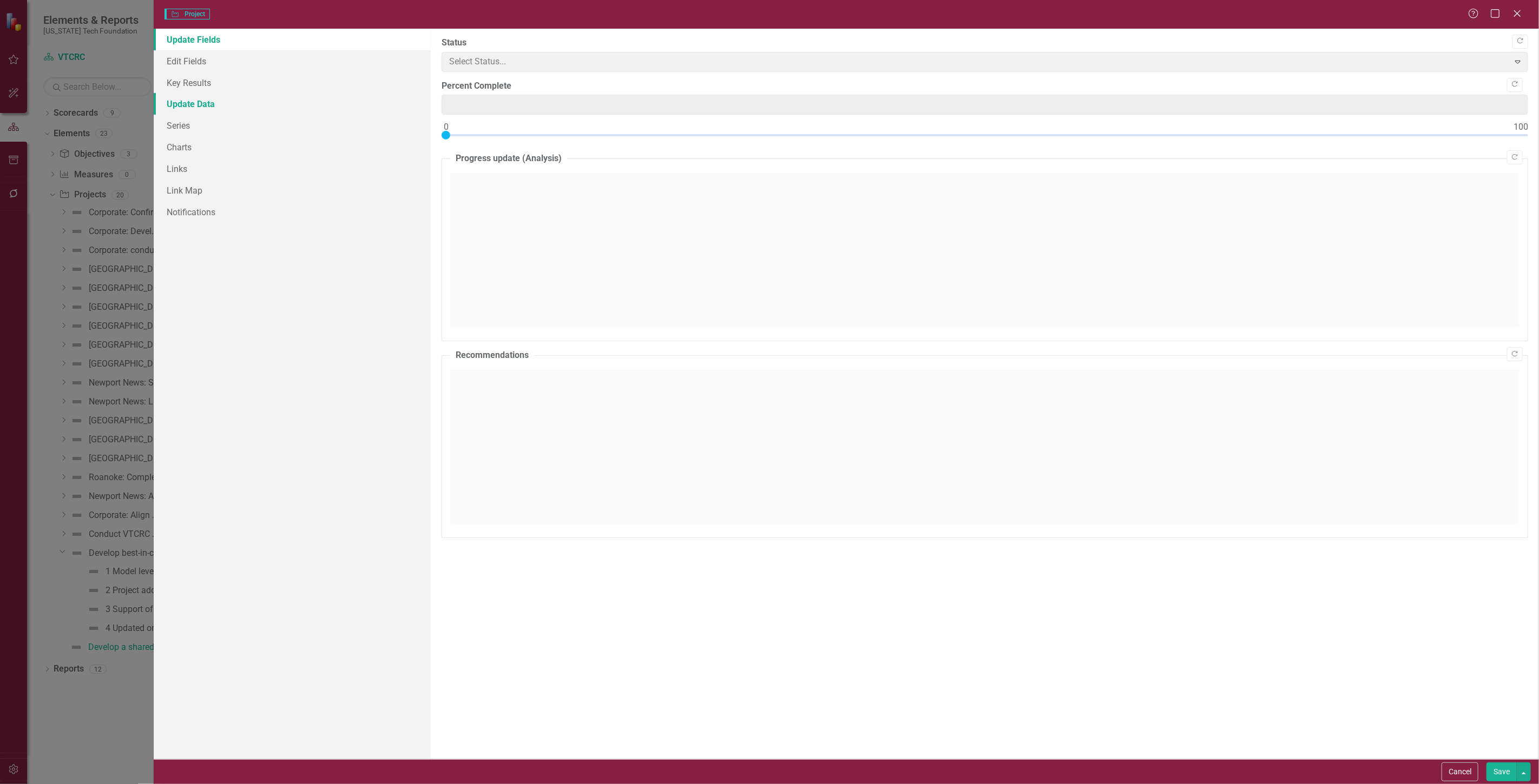
type input "0"
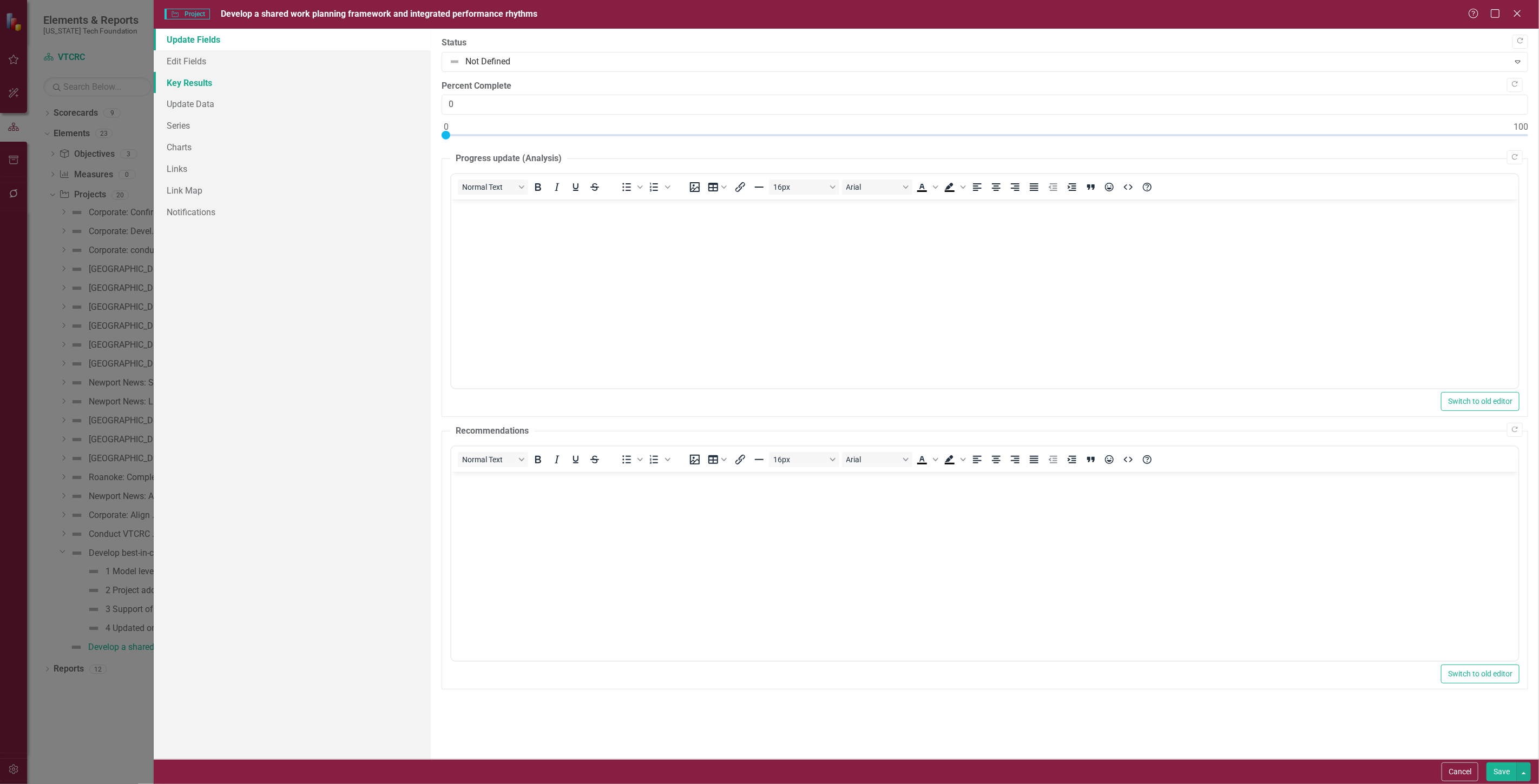
click at [252, 90] on link "Key Results" at bounding box center [292, 82] width 277 height 21
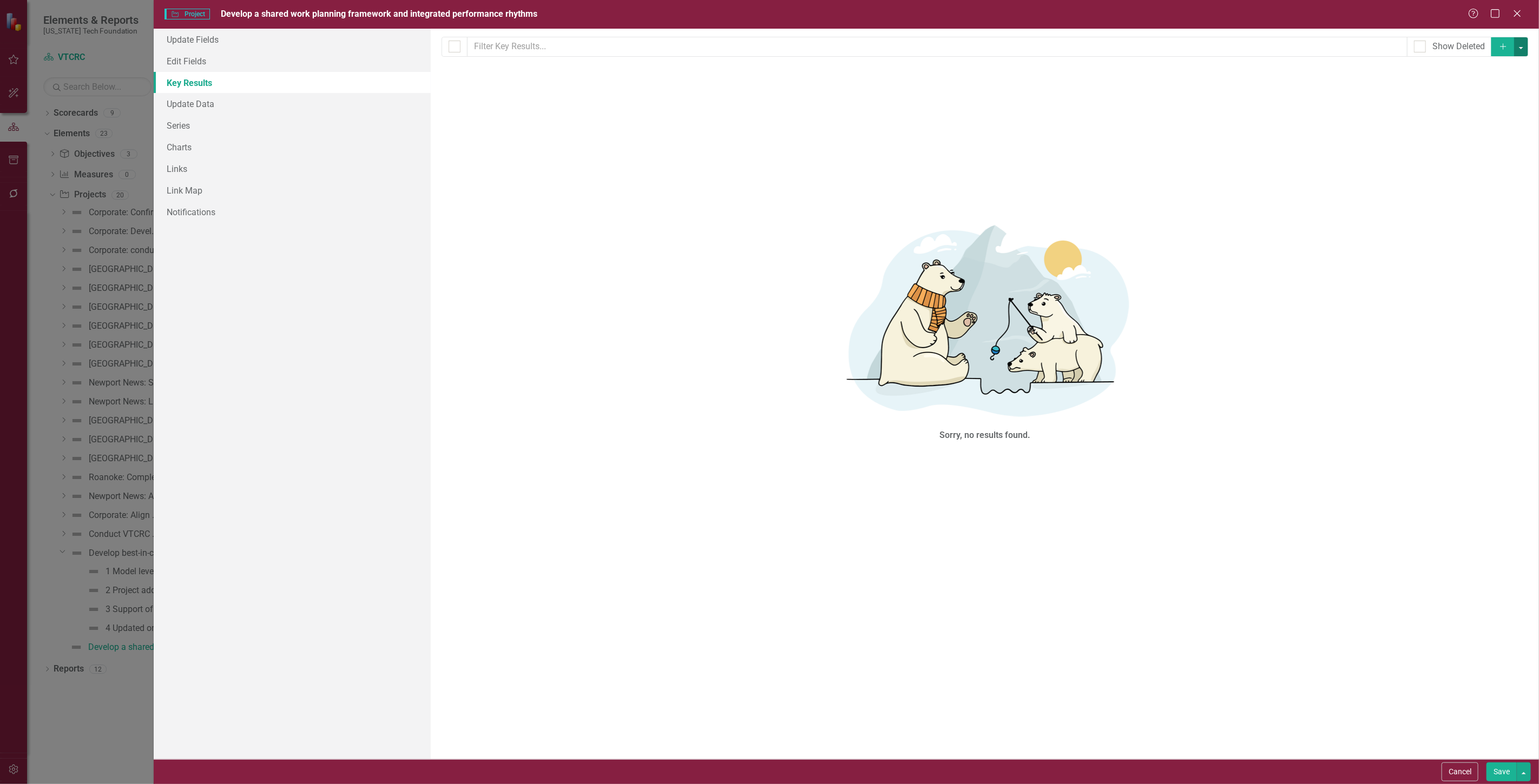
click at [1525, 55] on button "button" at bounding box center [1521, 47] width 14 height 19
click at [1496, 93] on link "Add Multiple Add Multiple" at bounding box center [1485, 87] width 85 height 20
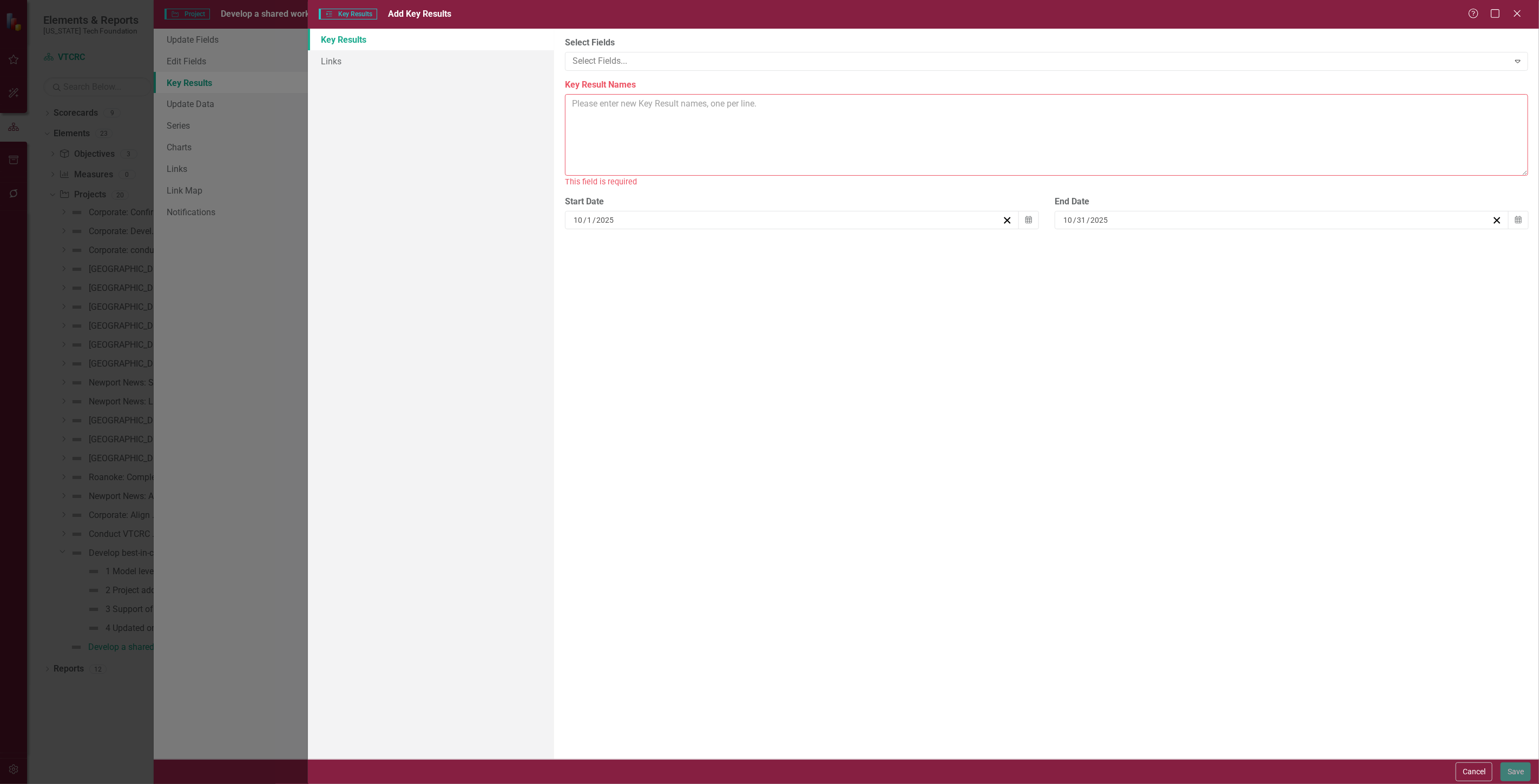
click at [848, 104] on textarea "Key Result Names" at bounding box center [1047, 135] width 963 height 82
paste textarea "1. 100% of team members contribute to and operate from an annual work plan 2. M…"
click at [872, 101] on textarea "1. 100% of team members contribute to and operate from an annual work plan 2. M…" at bounding box center [1047, 135] width 963 height 82
click at [922, 109] on textarea "1. 100% of team members contribute to and operate from an annual work plan 2. M…" at bounding box center [1047, 135] width 963 height 82
click at [910, 115] on textarea "1. 100% of team members contribute to and operate from an annual work plan 2. M…" at bounding box center [1047, 135] width 963 height 82
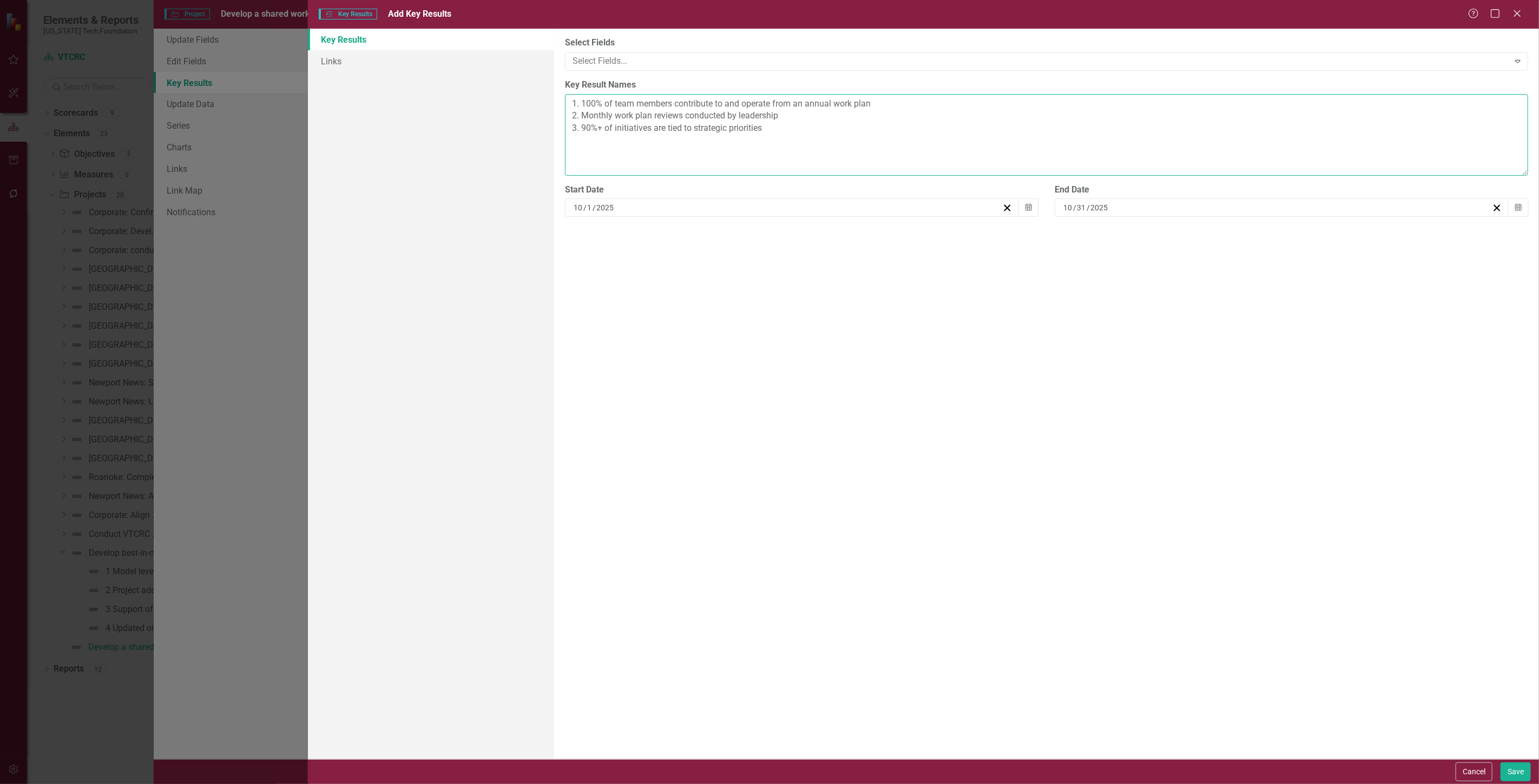
click at [824, 132] on textarea "1. 100% of team members contribute to and operate from an annual work plan 2. M…" at bounding box center [1047, 135] width 963 height 82
click at [826, 115] on textarea "1. 100% of team members contribute to and operate from an annual work plan 2. M…" at bounding box center [1047, 135] width 963 height 82
click at [928, 107] on textarea "1. 100% of team members contribute to and operate from an annual work plan 2. M…" at bounding box center [1047, 135] width 963 height 82
type textarea "1. 100% of team members contribute to and operate from an annual work plan 2. M…"
click at [1519, 772] on button "Save" at bounding box center [1516, 772] width 30 height 19
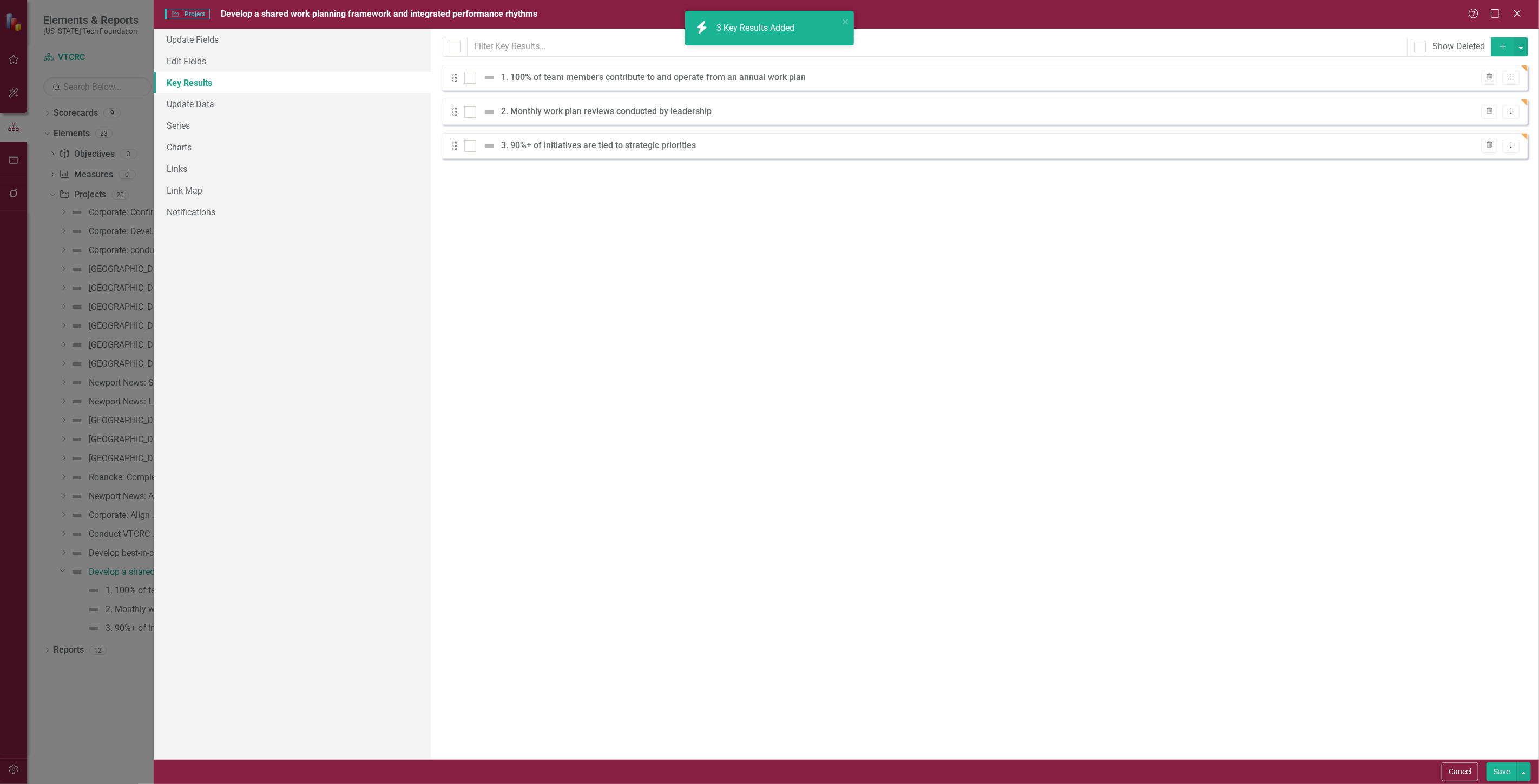
click at [1497, 772] on button "Save" at bounding box center [1501, 772] width 30 height 19
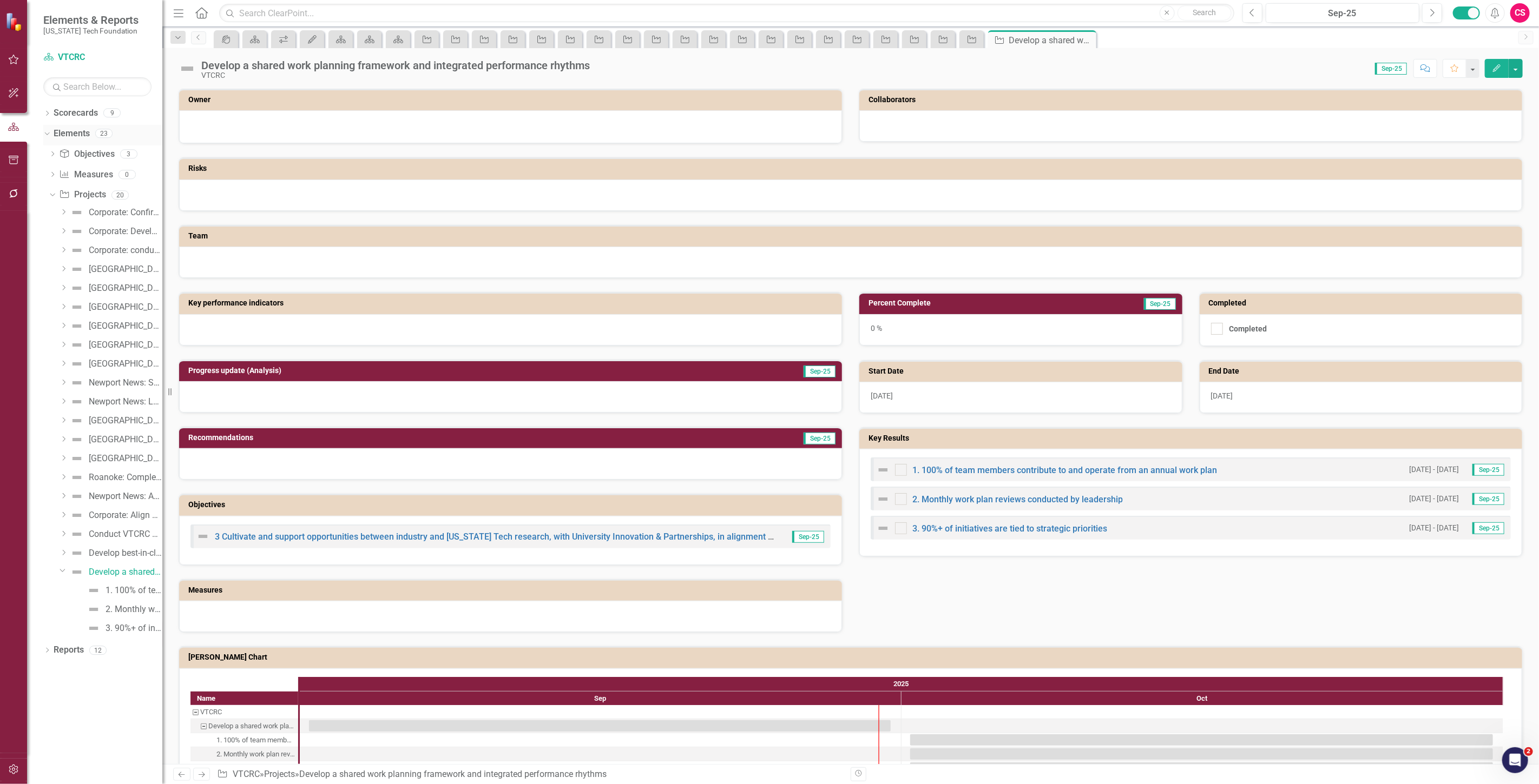
click at [69, 136] on link "Elements" at bounding box center [72, 134] width 36 height 13
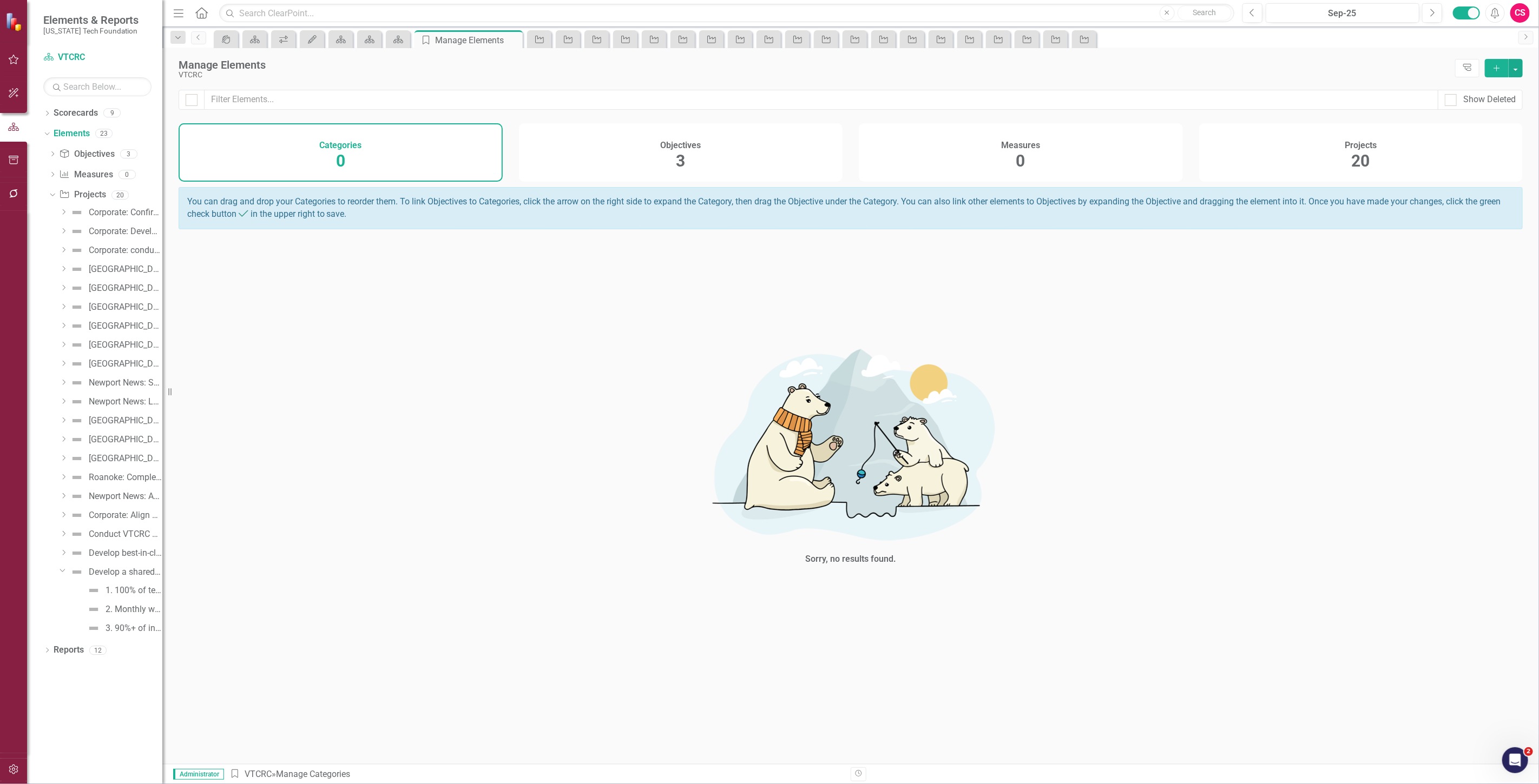
click at [1364, 170] on span "20" at bounding box center [1361, 161] width 19 height 19
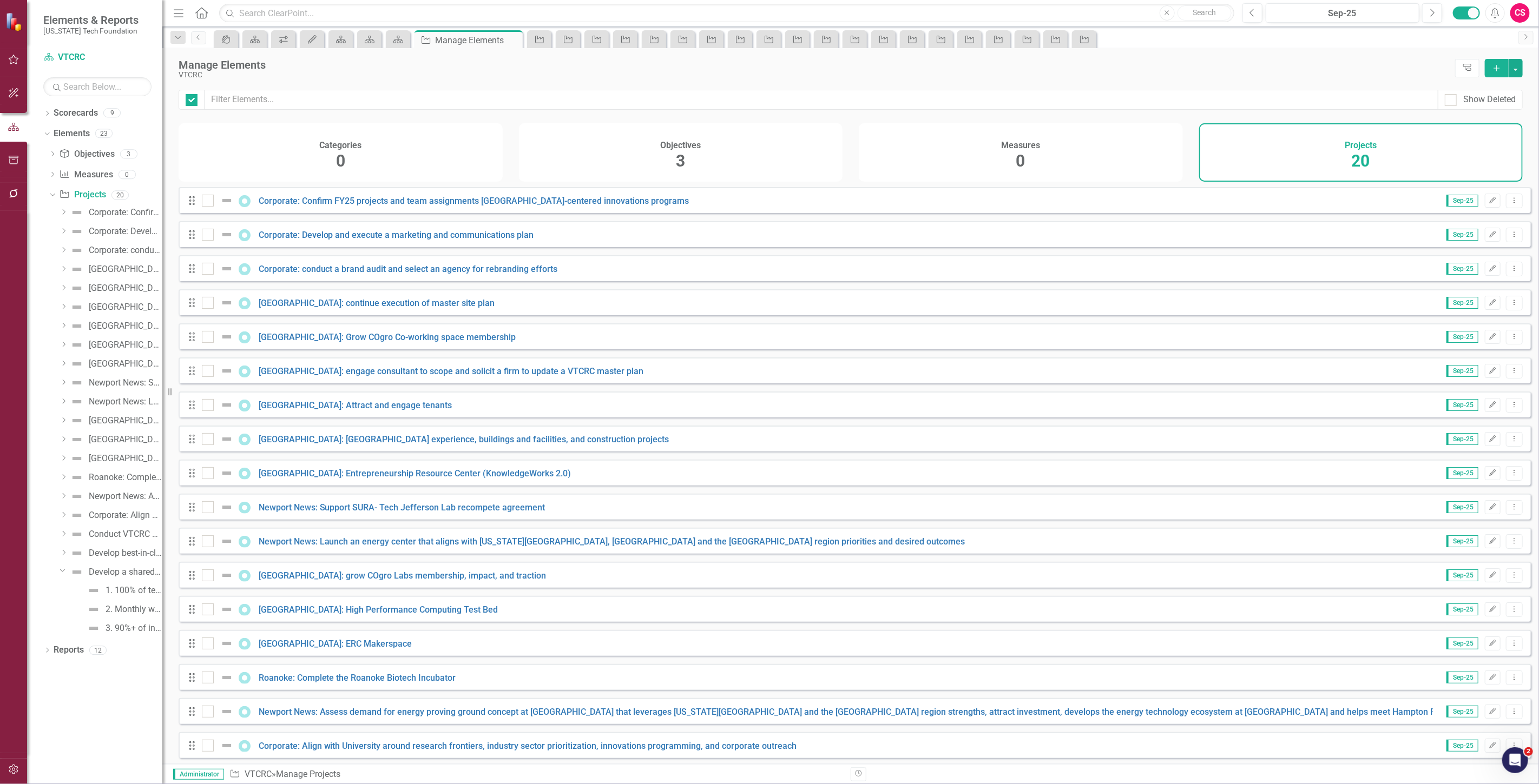
checkbox input "false"
click at [64, 656] on link "Reports" at bounding box center [69, 650] width 30 height 13
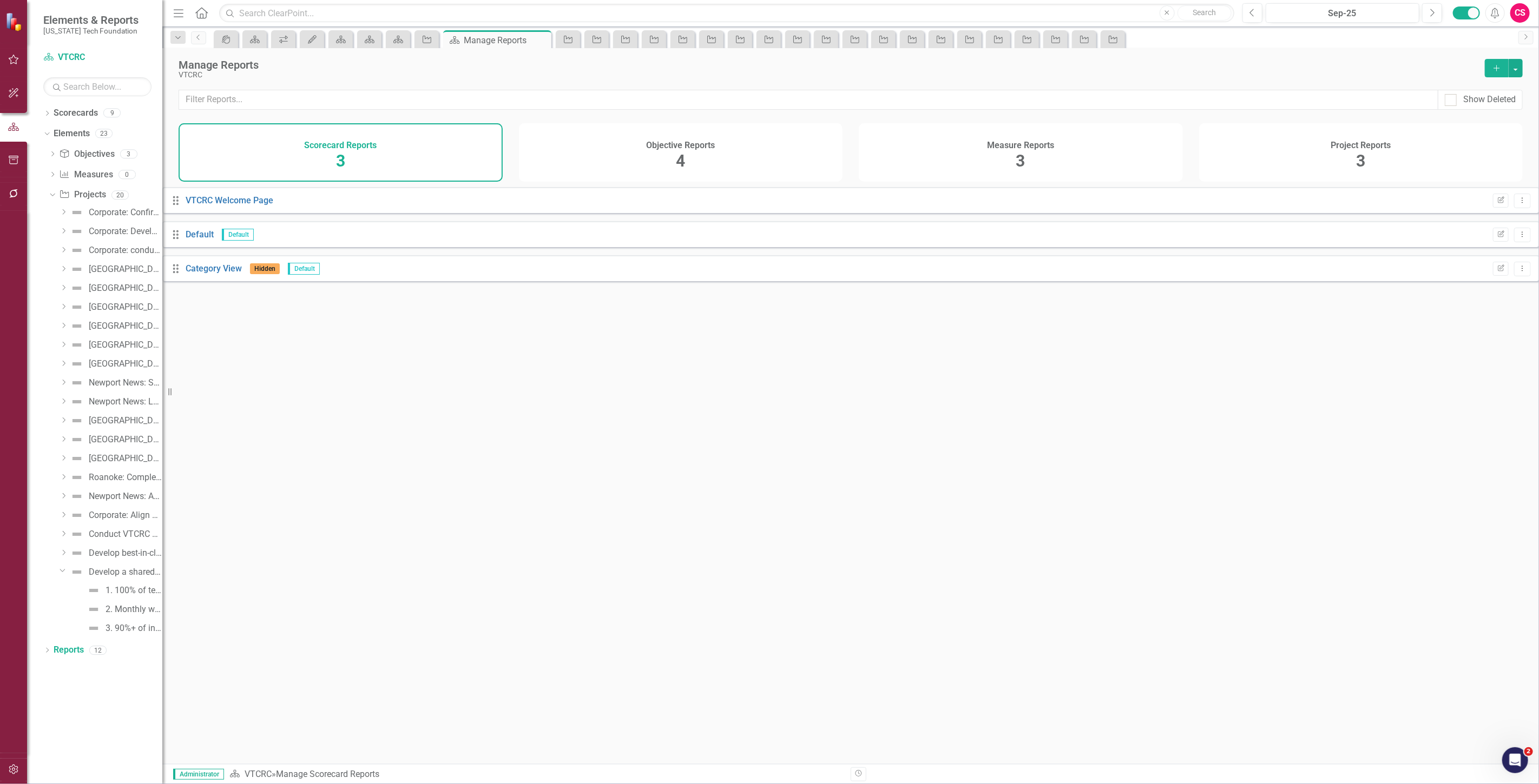
click at [1400, 144] on div "Project Reports 3" at bounding box center [1361, 153] width 324 height 59
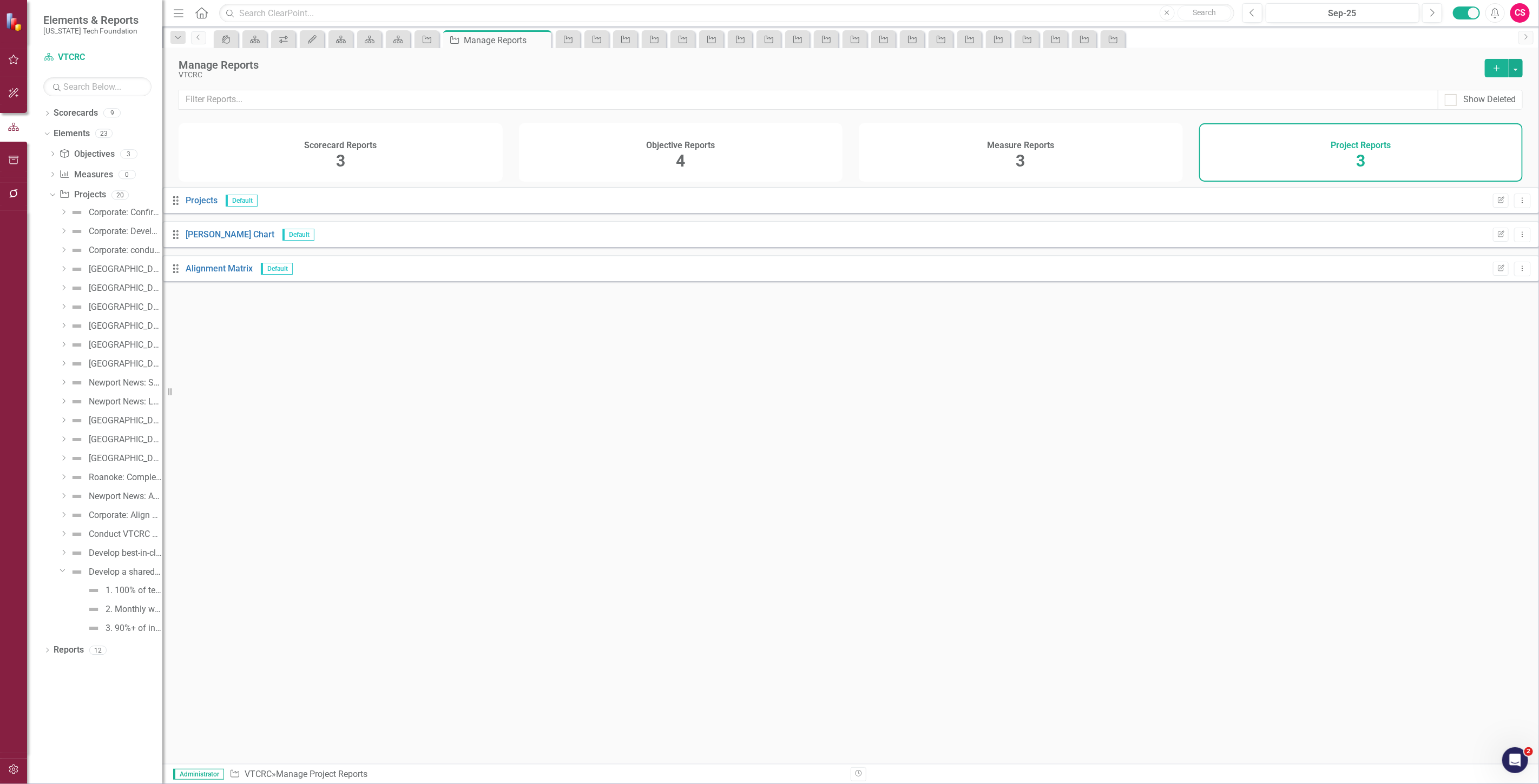
click at [1489, 61] on button "Add" at bounding box center [1497, 68] width 24 height 19
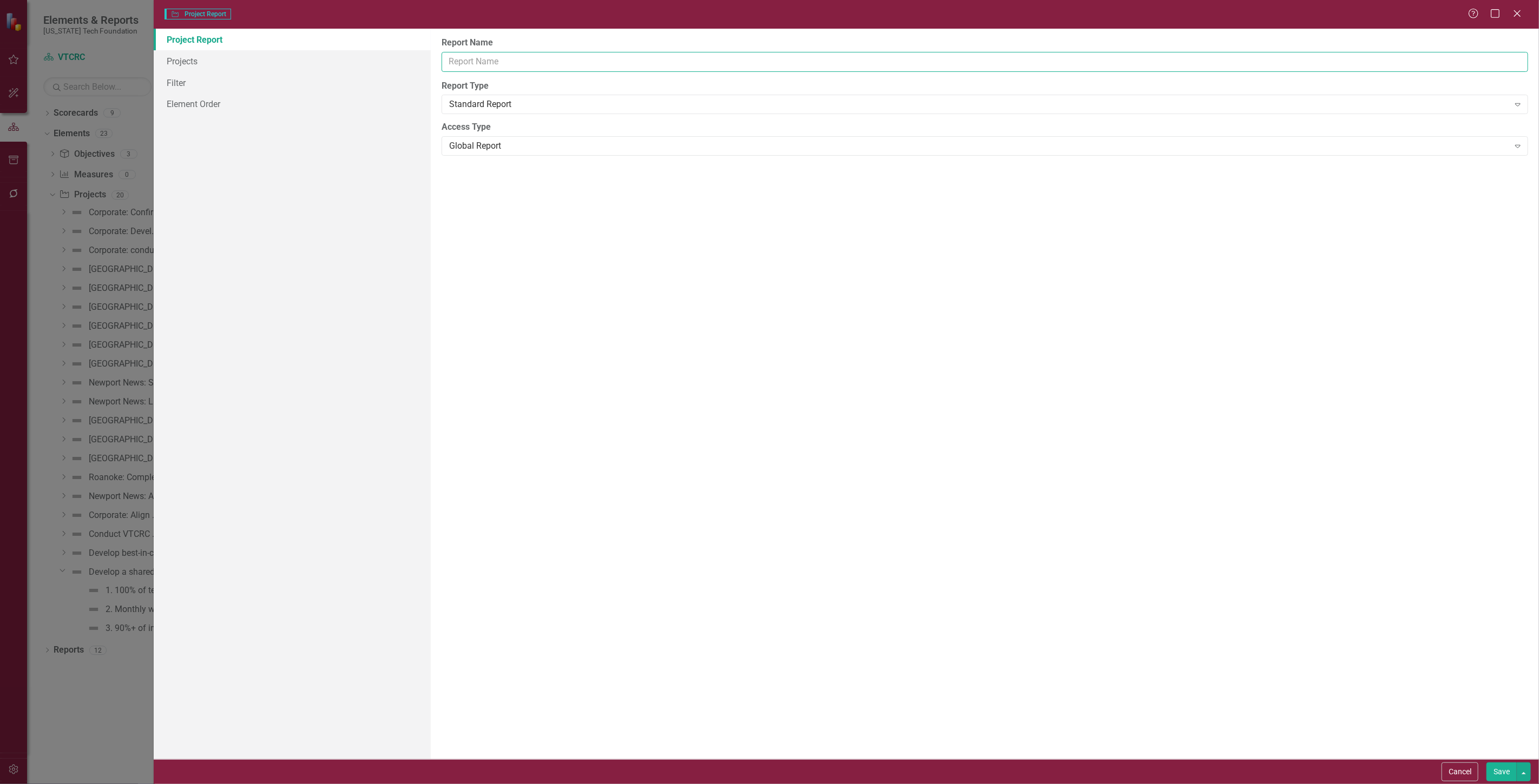
click at [517, 56] on input "Report Name" at bounding box center [985, 62] width 1087 height 20
type input "key"
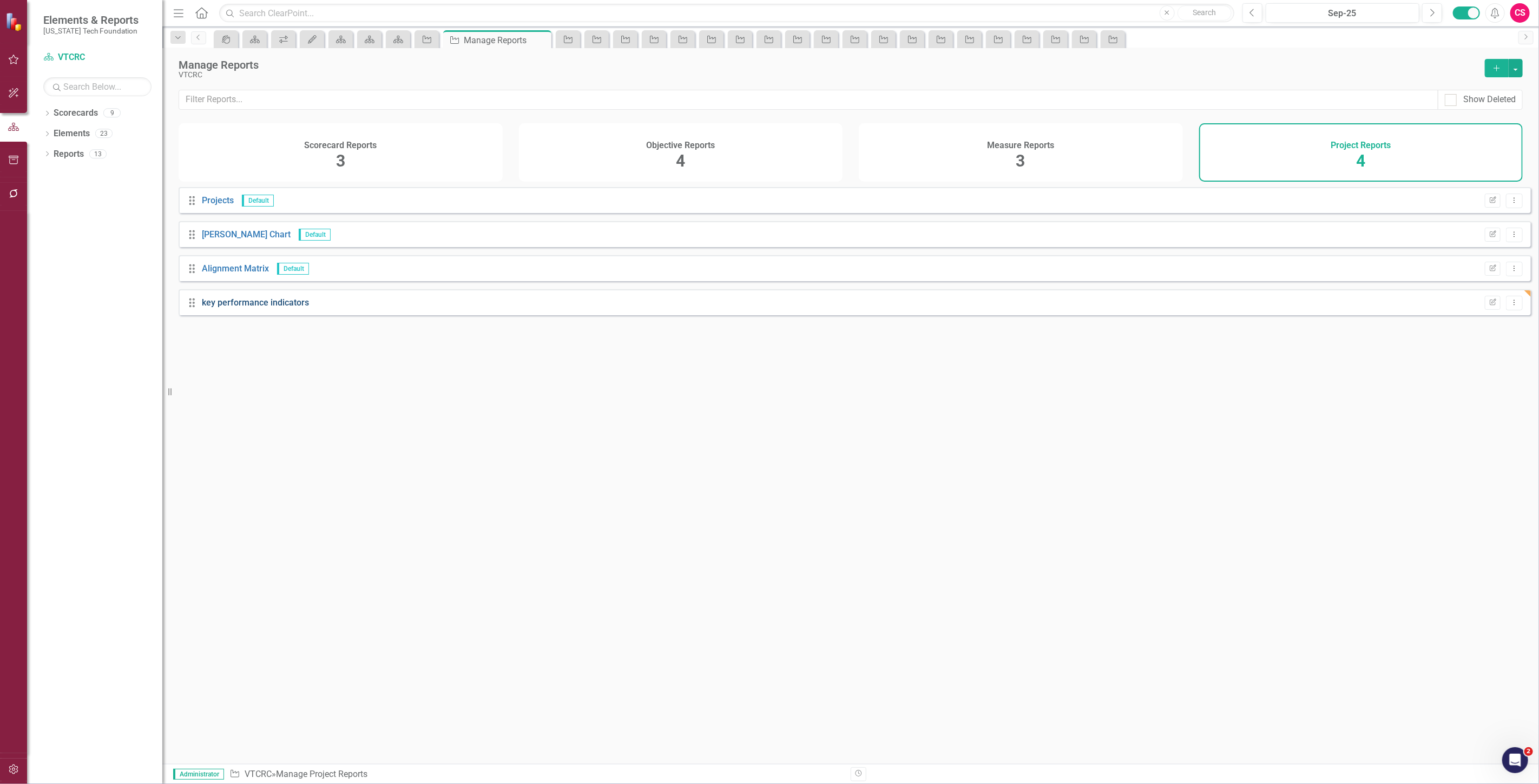
click at [298, 306] on link "key performance indicators" at bounding box center [255, 302] width 107 height 10
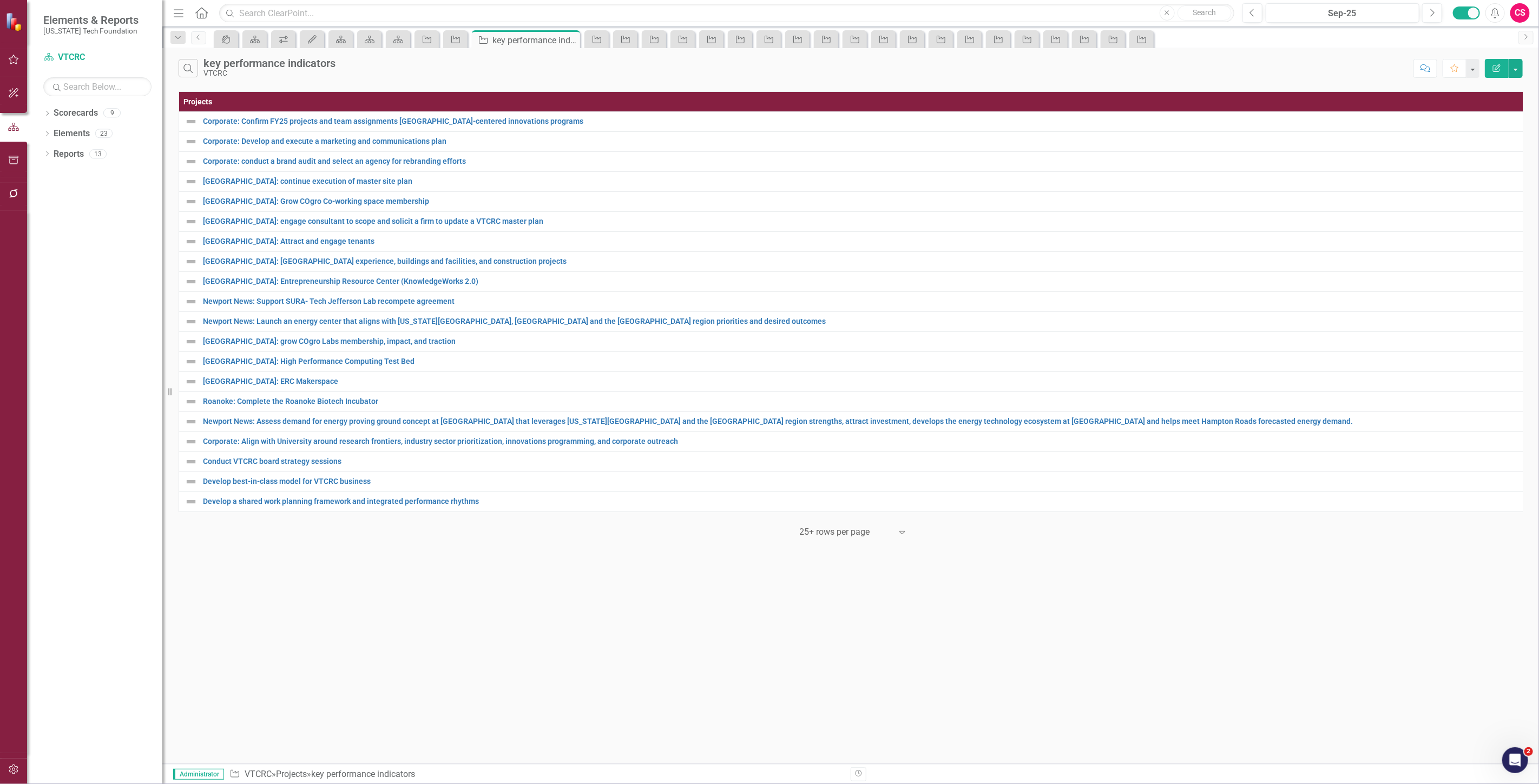
click at [1494, 67] on icon "button" at bounding box center [1497, 68] width 8 height 8
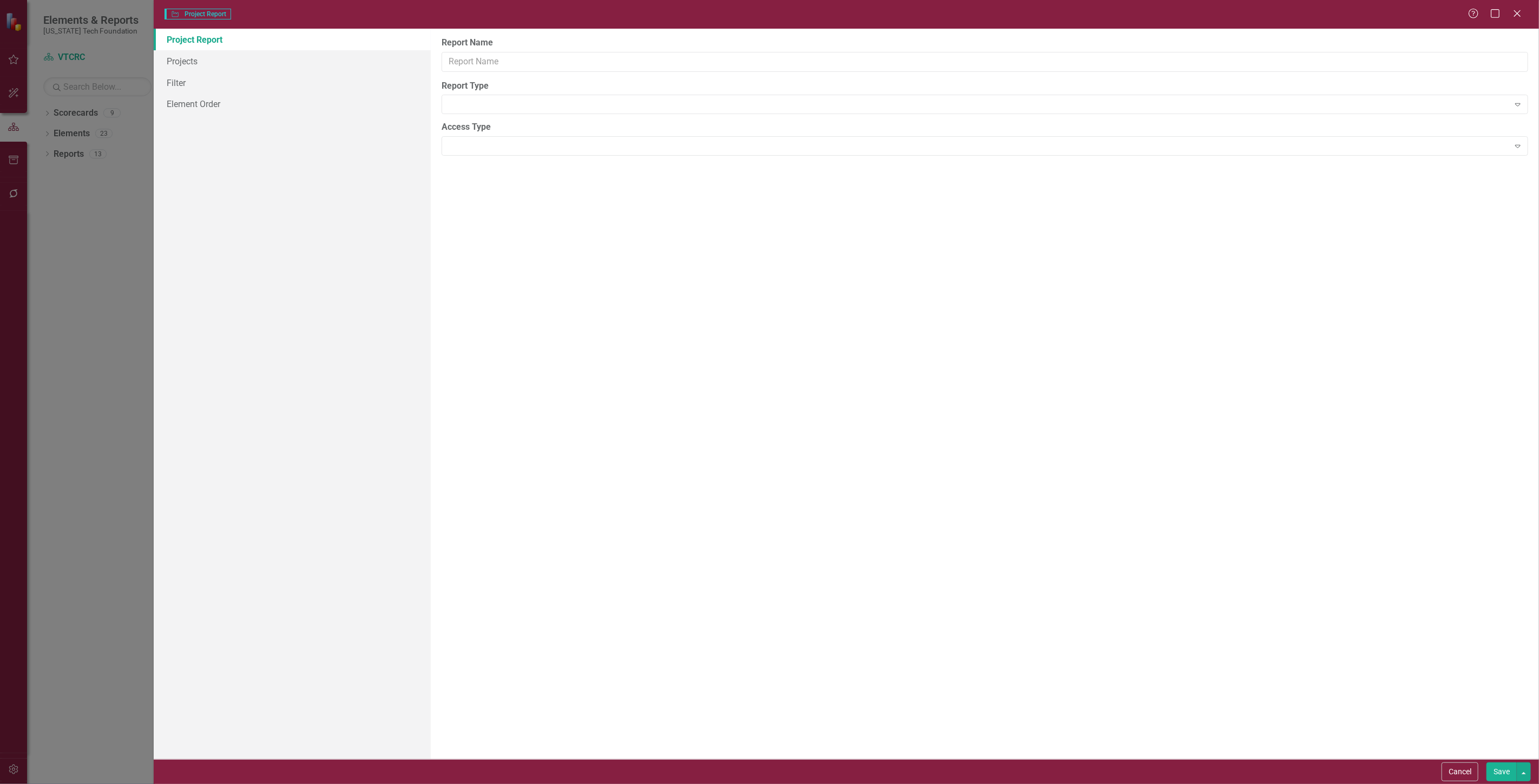
type input "key performance indicators"
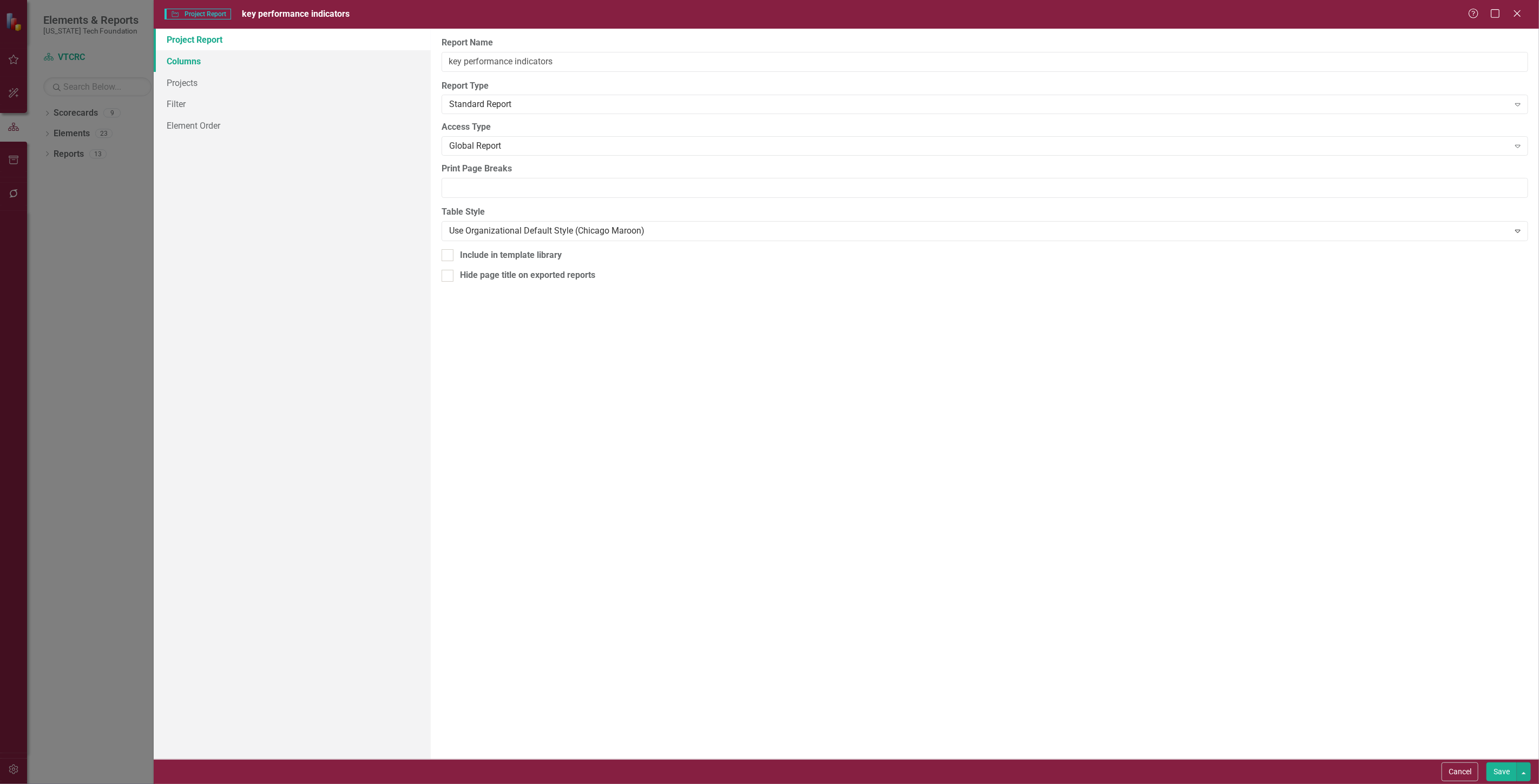
click at [204, 66] on link "Columns" at bounding box center [292, 61] width 277 height 21
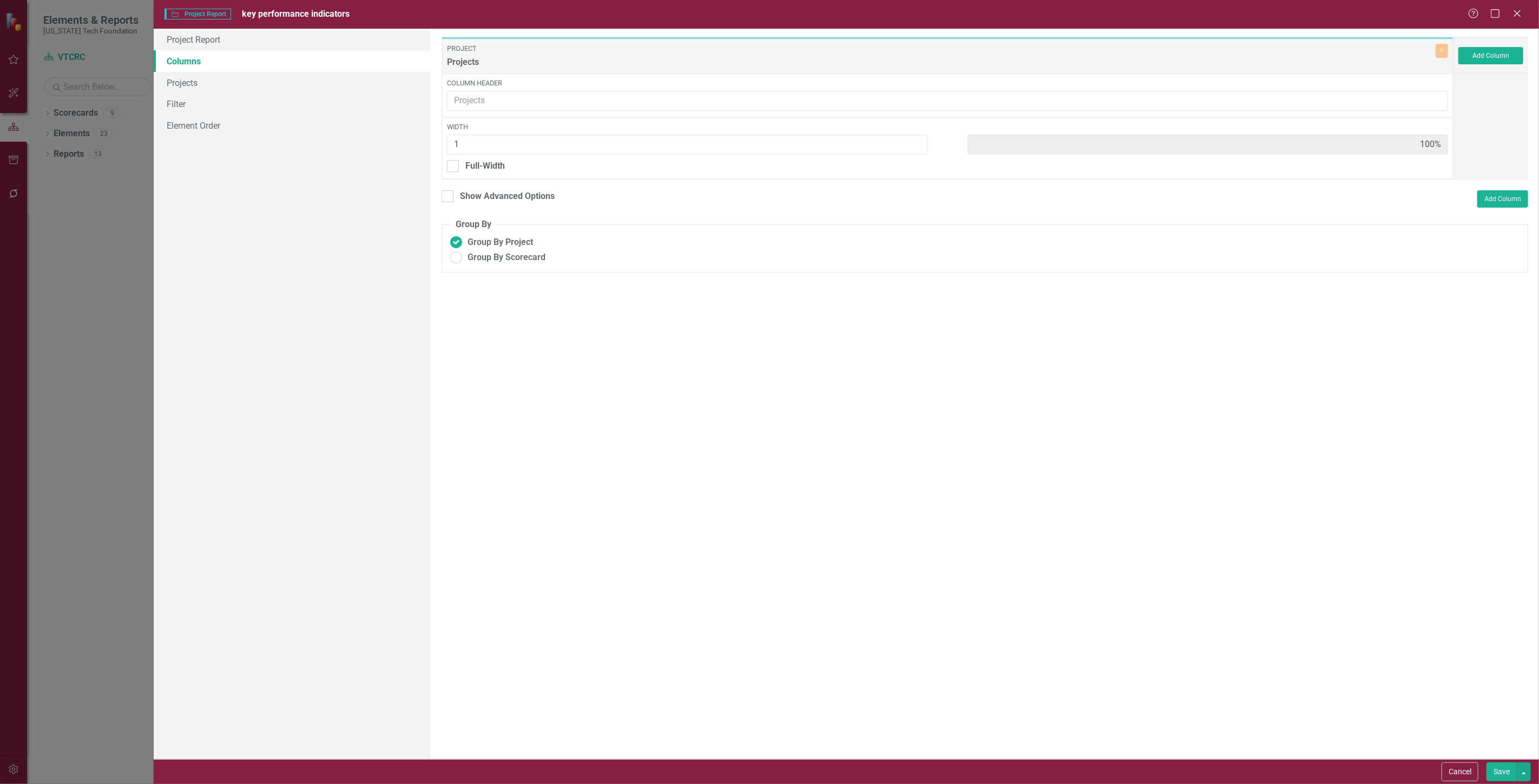
click at [1505, 44] on div "Add Column" at bounding box center [1491, 56] width 75 height 35
click at [1505, 47] on button "Add Column" at bounding box center [1491, 56] width 65 height 17
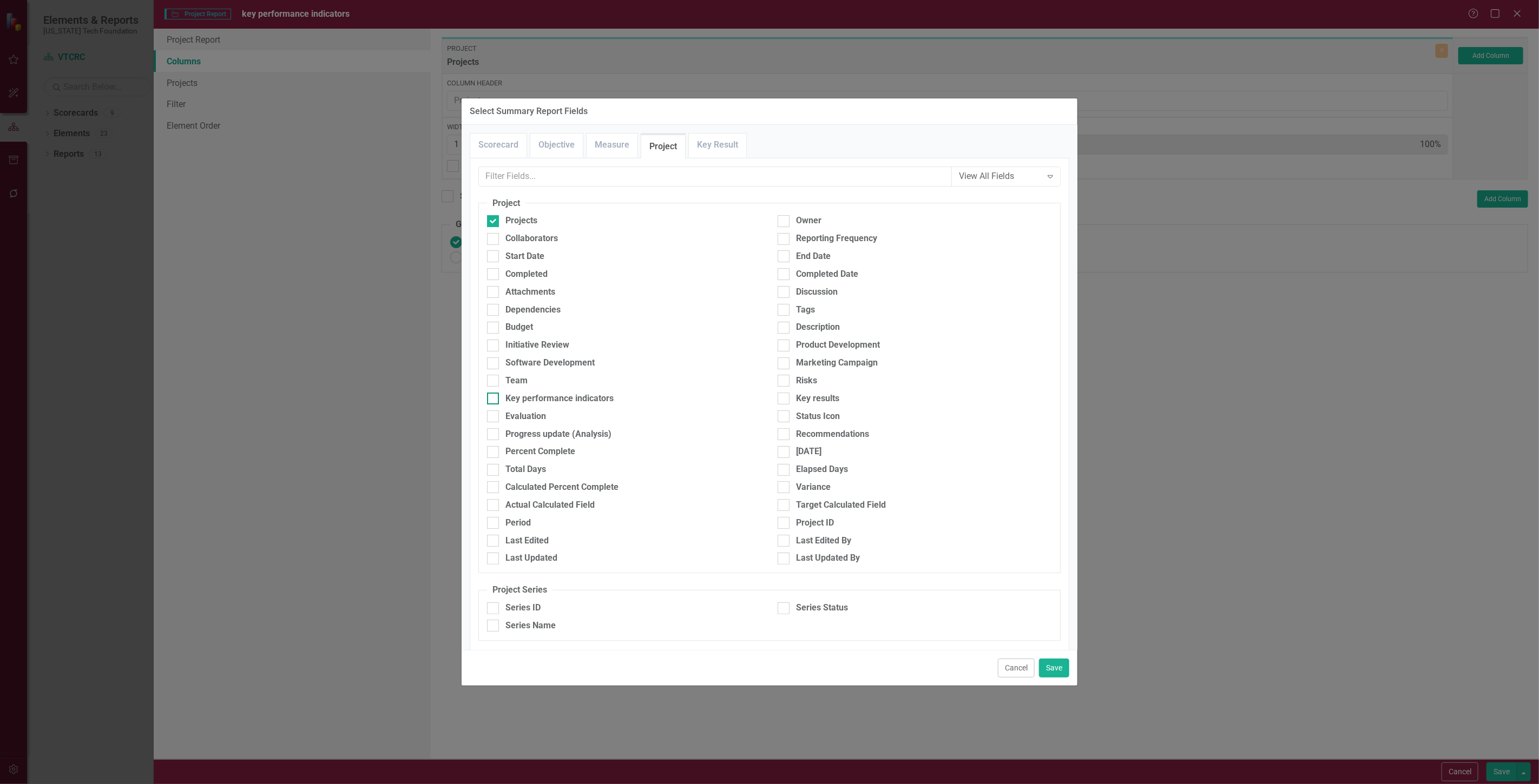
click at [629, 393] on div "Key performance indicators" at bounding box center [624, 399] width 274 height 13
click at [494, 393] on input "Key performance indicators" at bounding box center [490, 396] width 7 height 7
checkbox input "true"
click at [1062, 662] on button "Save" at bounding box center [1054, 668] width 30 height 19
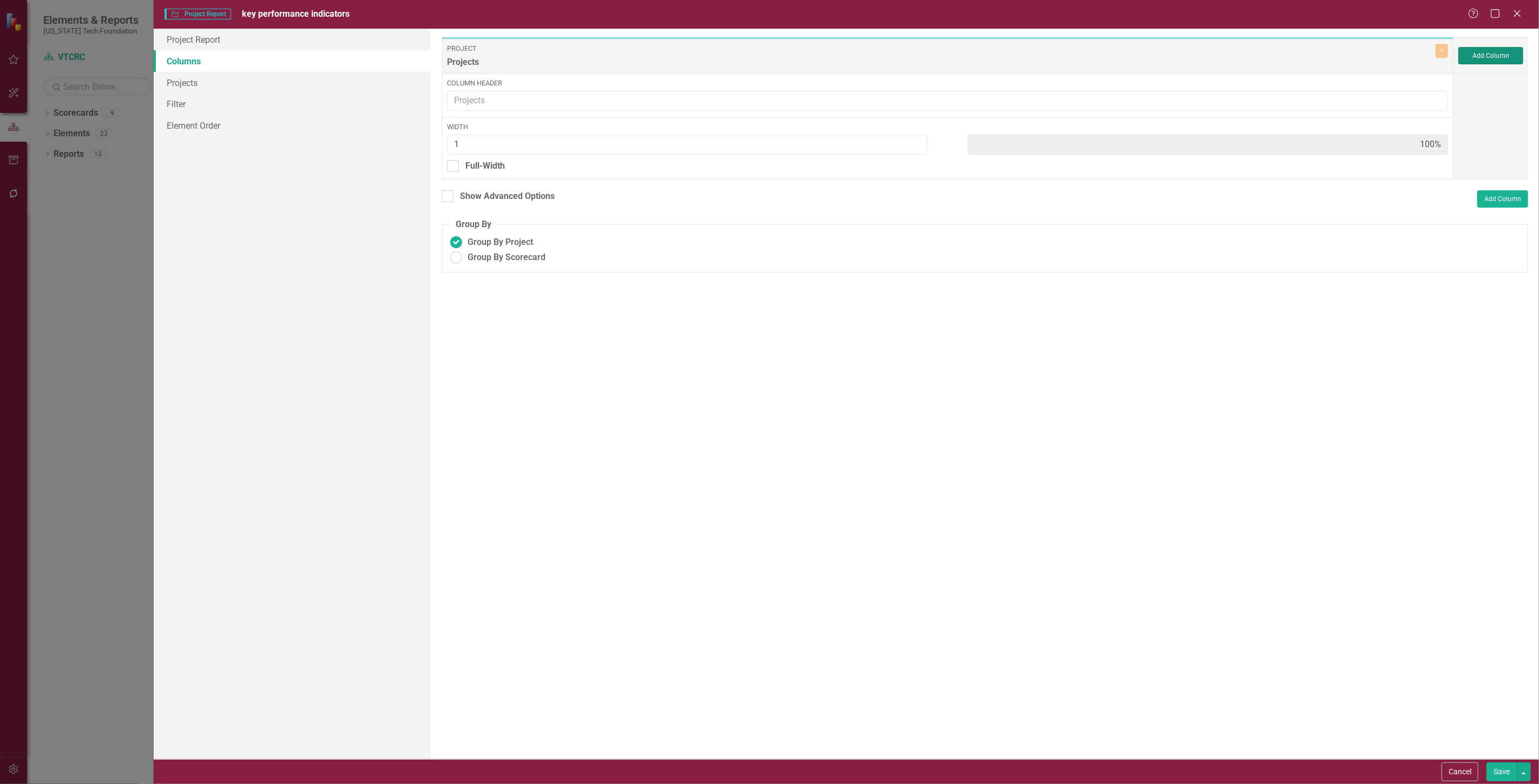
type input "50%"
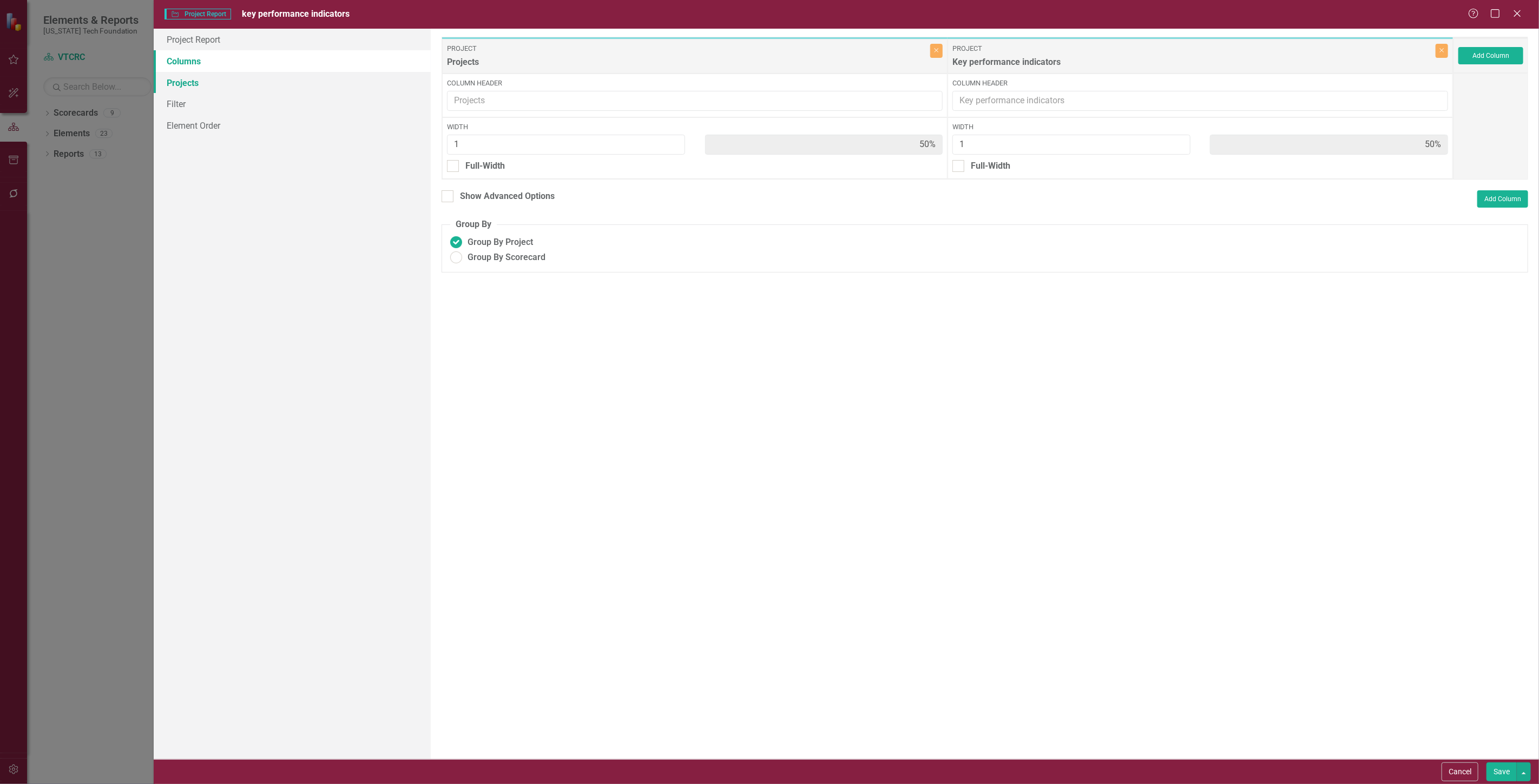
click at [261, 87] on link "Projects" at bounding box center [292, 82] width 277 height 21
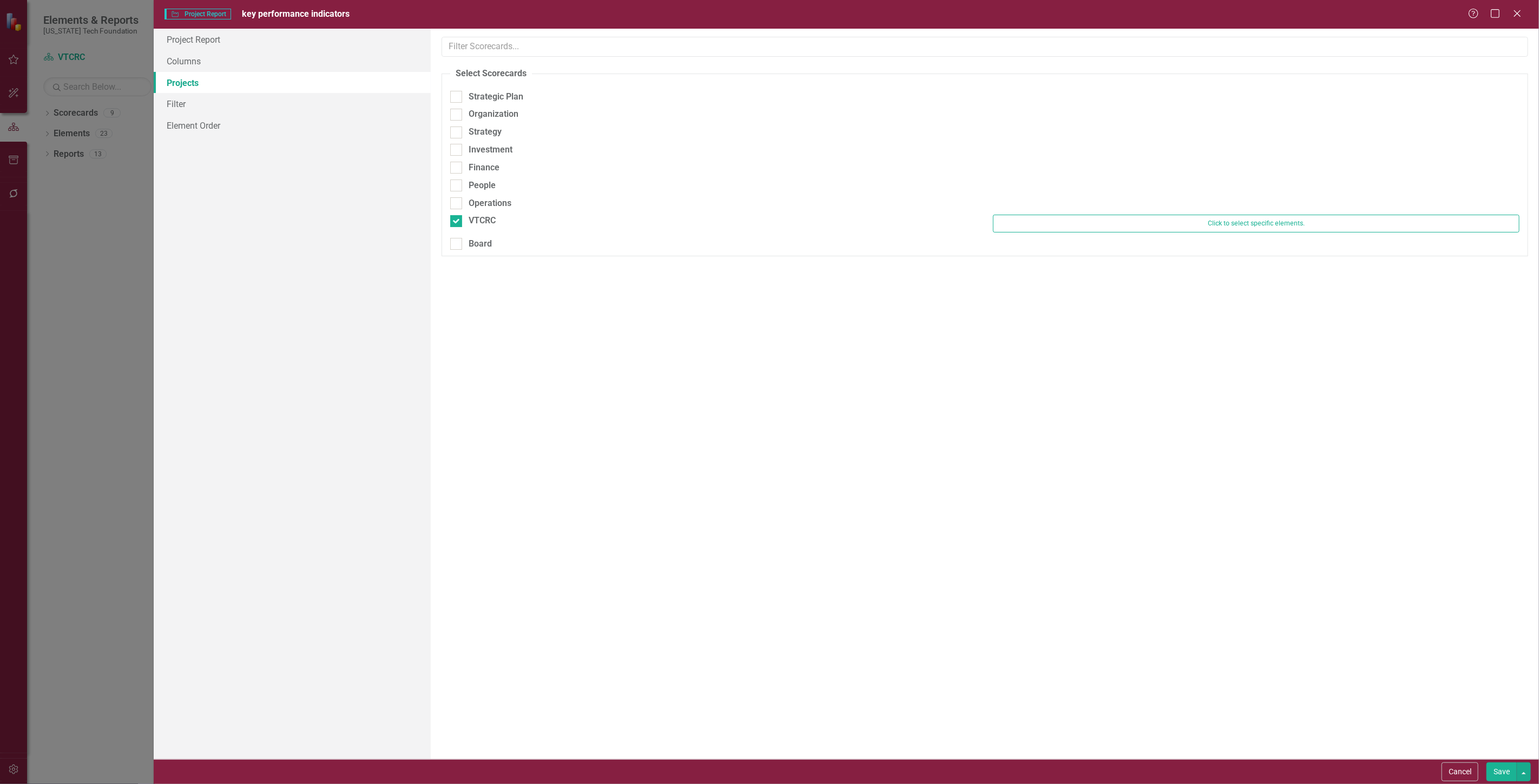
click at [1500, 774] on button "Save" at bounding box center [1501, 772] width 30 height 19
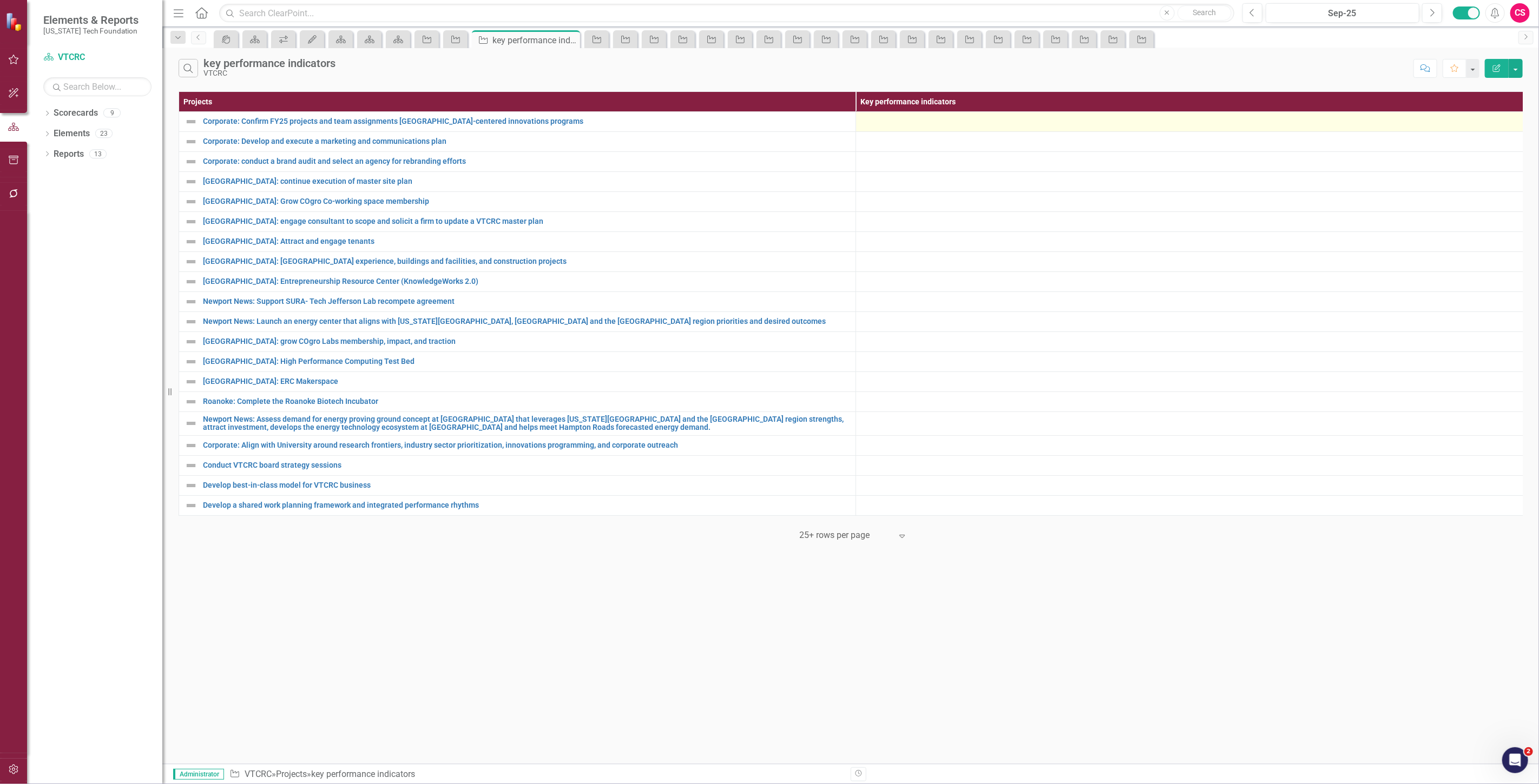
click at [920, 119] on div at bounding box center [1194, 122] width 666 height 13
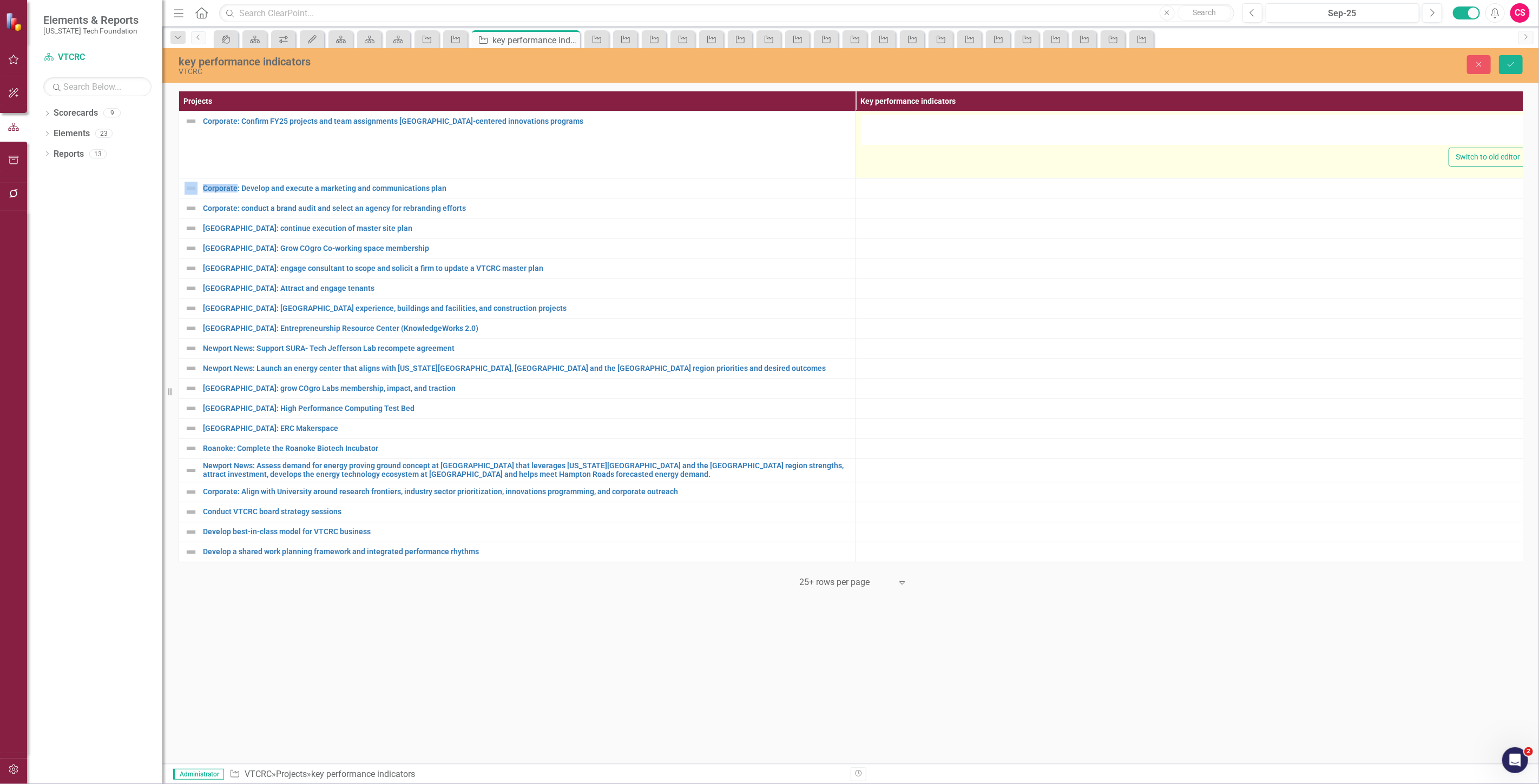
click at [888, 154] on div "Switch to old editor" at bounding box center [1194, 157] width 666 height 19
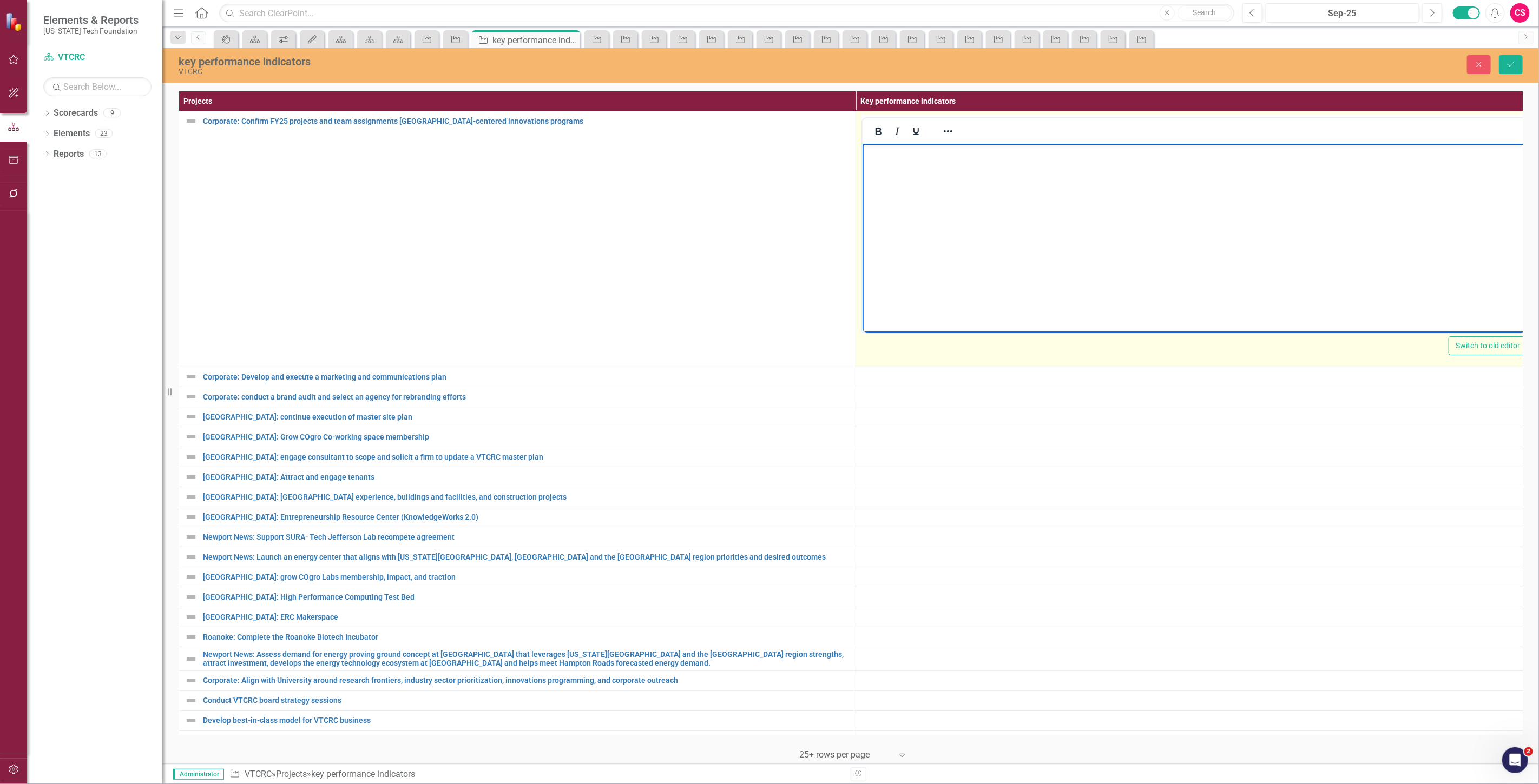
click at [889, 162] on body "Rich Text Area. Press ALT-0 for help." at bounding box center [1194, 225] width 663 height 162
paste body "Rich Text Area. Press ALT-0 for help."
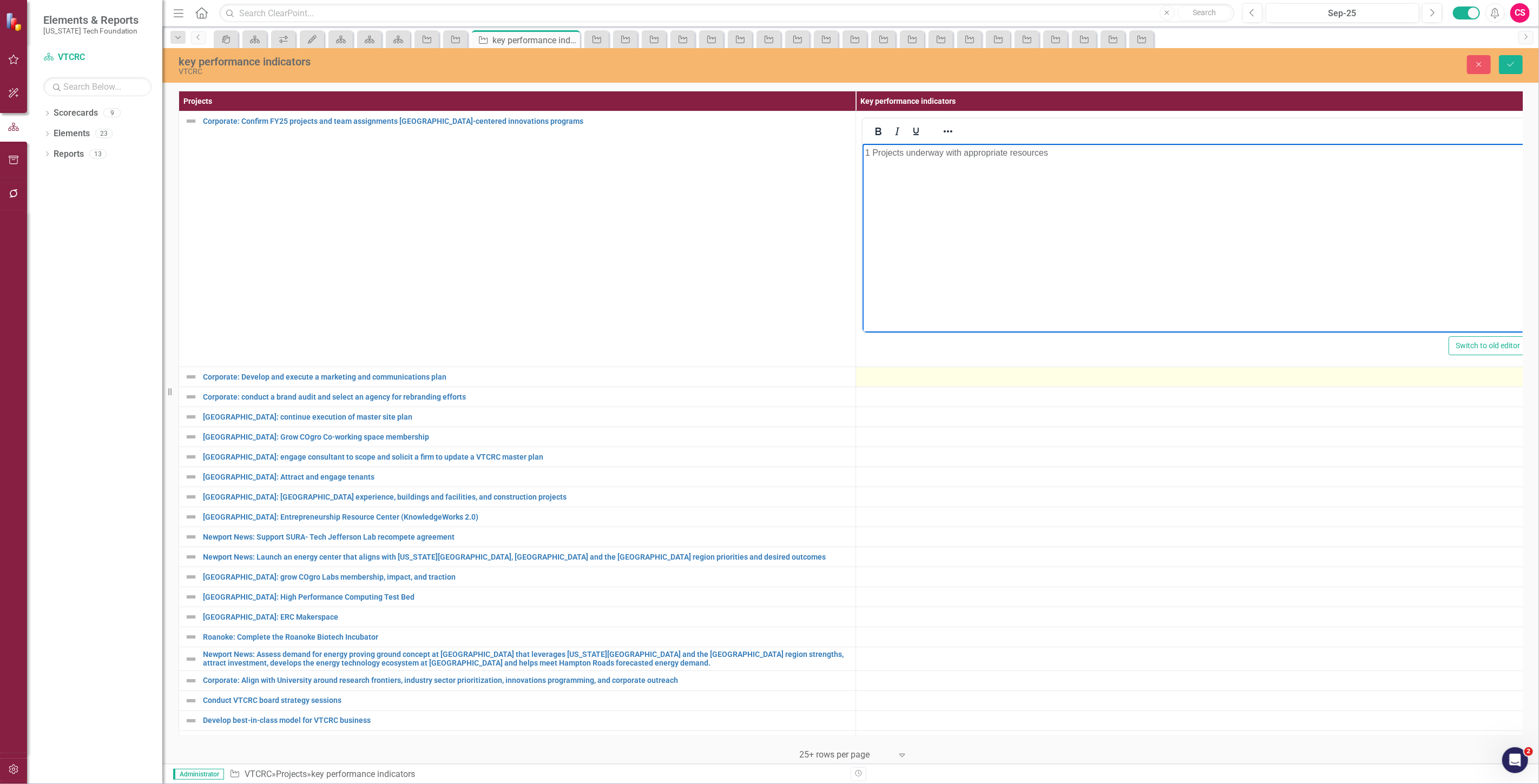
click at [893, 382] on div at bounding box center [1194, 377] width 666 height 13
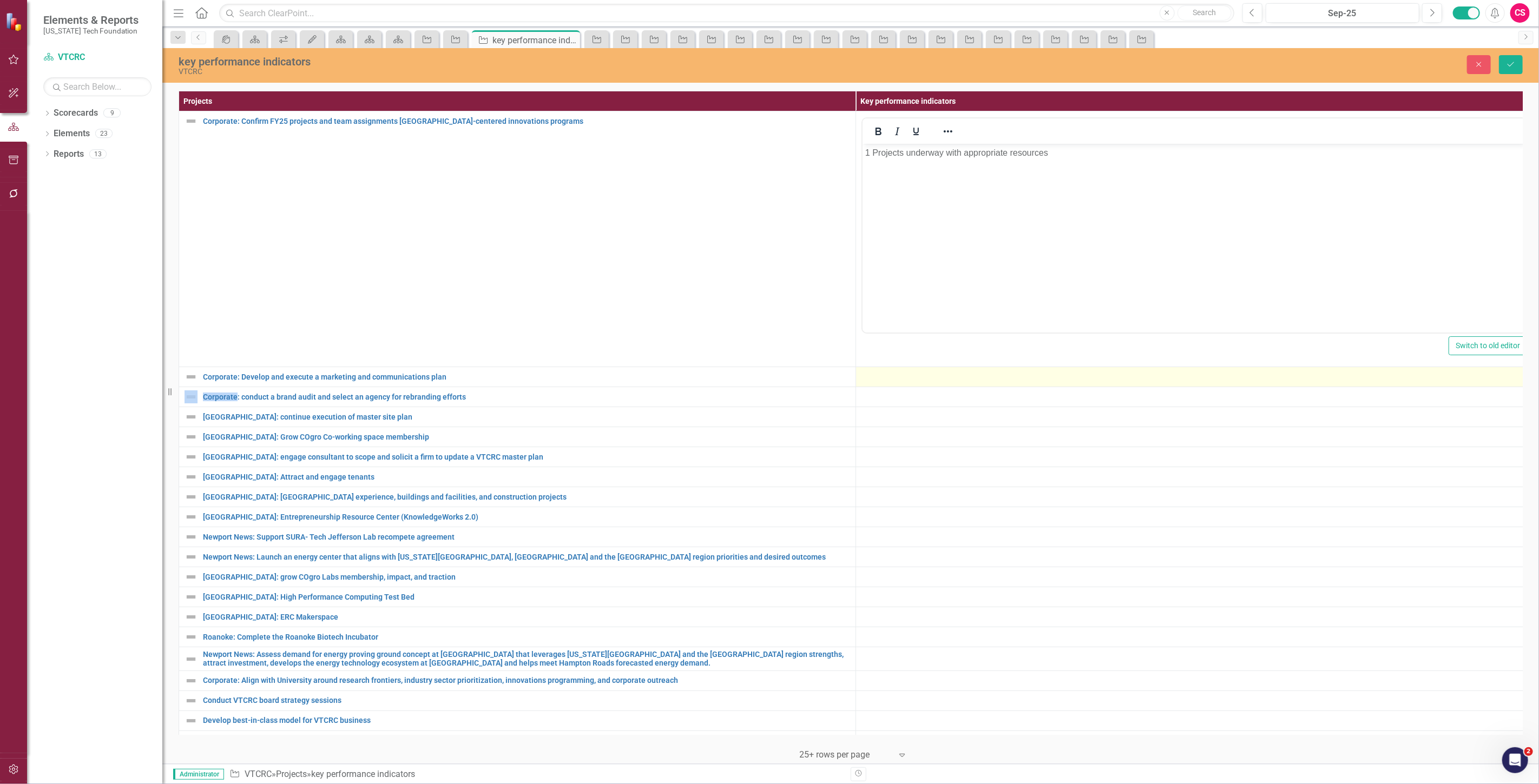
click at [893, 382] on div at bounding box center [1194, 377] width 666 height 13
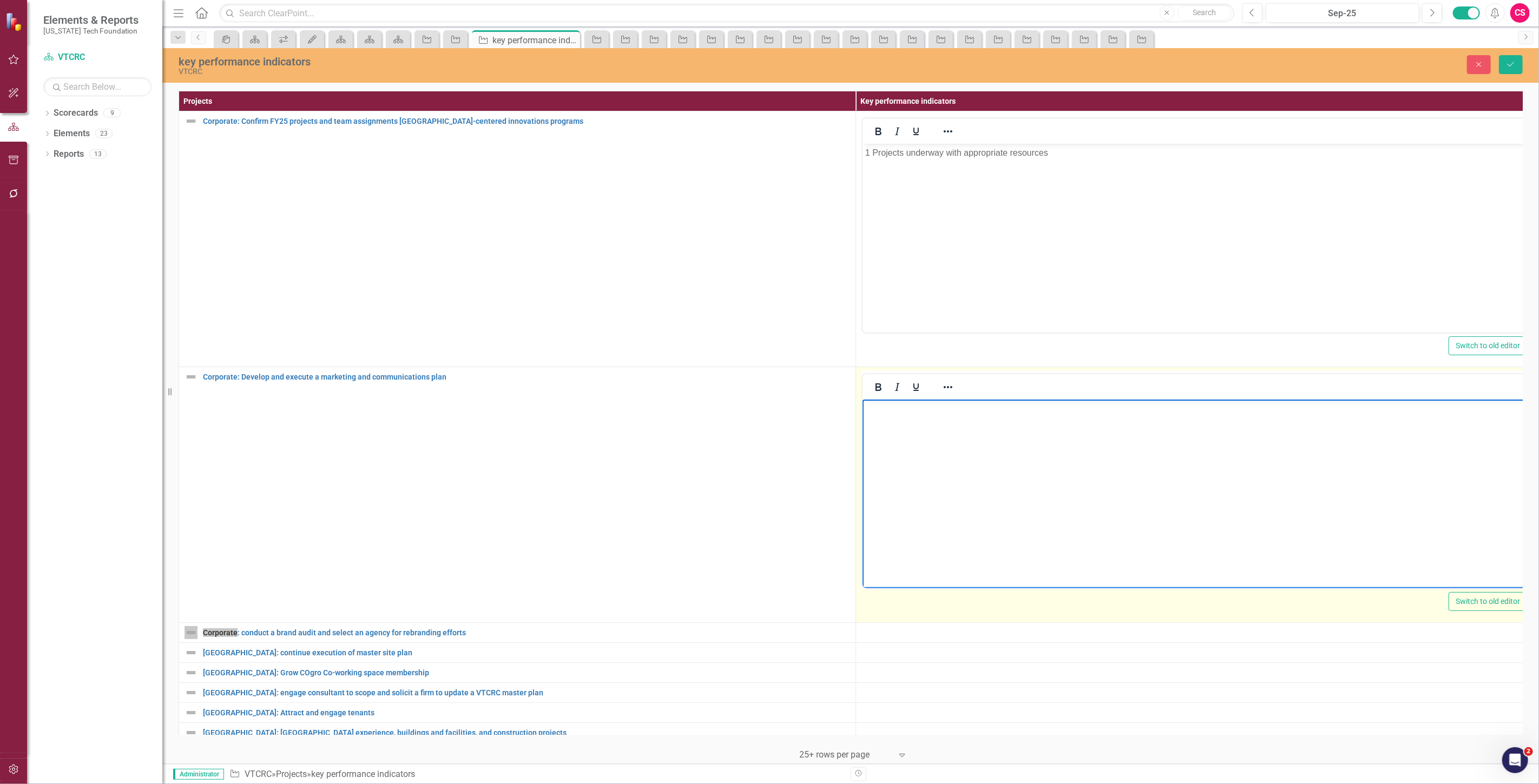
click at [897, 448] on body "Rich Text Area. Press ALT-0 for help." at bounding box center [1194, 481] width 663 height 162
click at [879, 423] on body "Rich Text Area. Press ALT-0 for help." at bounding box center [1194, 481] width 663 height 162
paste body "Rich Text Area. Press ALT-0 for help."
click at [1043, 408] on p "1 Website traffic growth 2 Social media reach increase 3 Increase awareness of …" at bounding box center [1193, 415] width 658 height 26
click at [1060, 433] on p "2 Social media reach increase 3 Increase awareness of VTCRC subbrands to includ…" at bounding box center [1193, 431] width 658 height 13
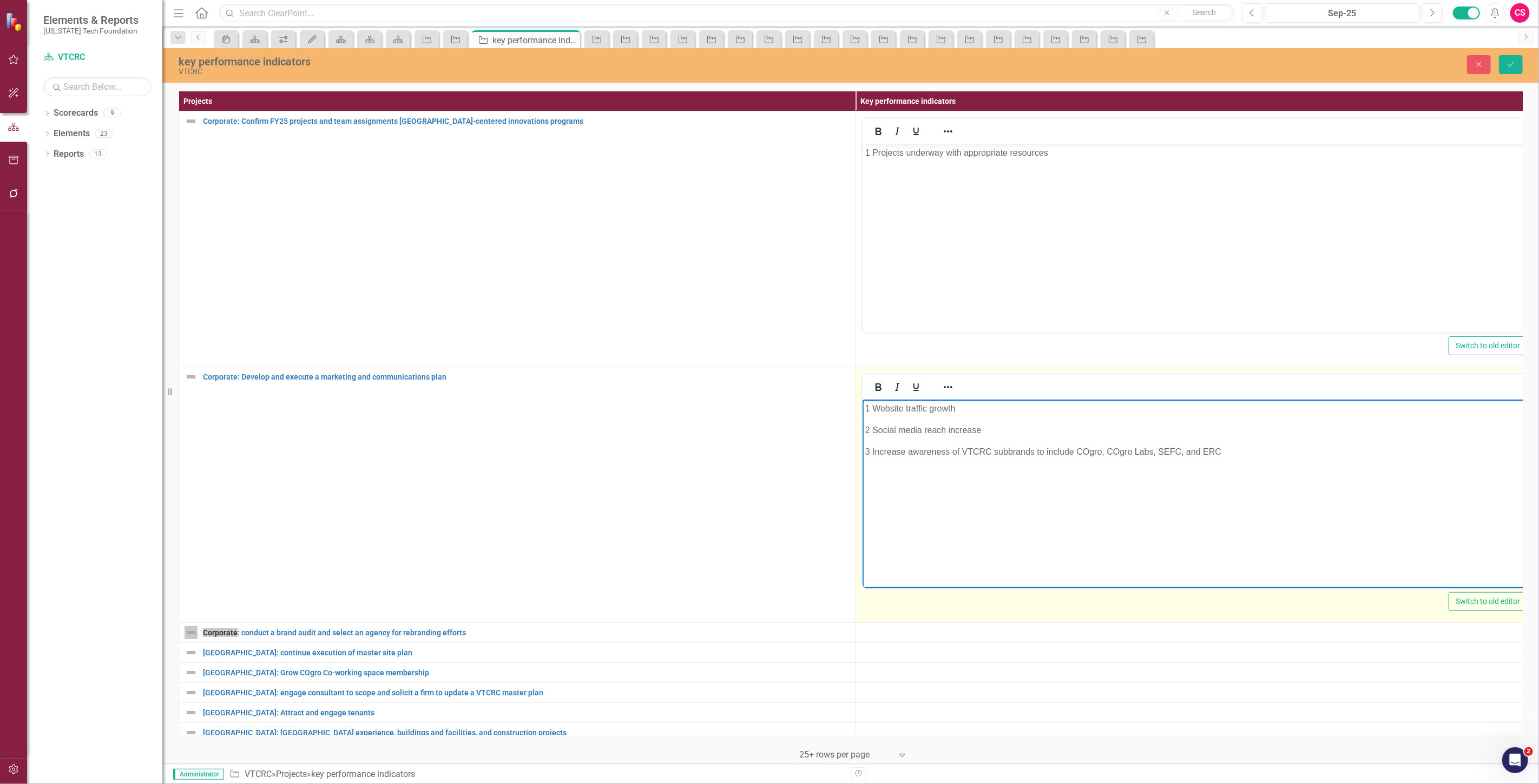
drag, startPoint x: 1248, startPoint y: 456, endPoint x: 853, endPoint y: 405, distance: 398.3
click at [862, 405] on html "1 Website traffic growth 2 Social media reach increase 3 Increase awareness of …" at bounding box center [1194, 481] width 663 height 162
click at [956, 382] on div at bounding box center [948, 386] width 32 height 21
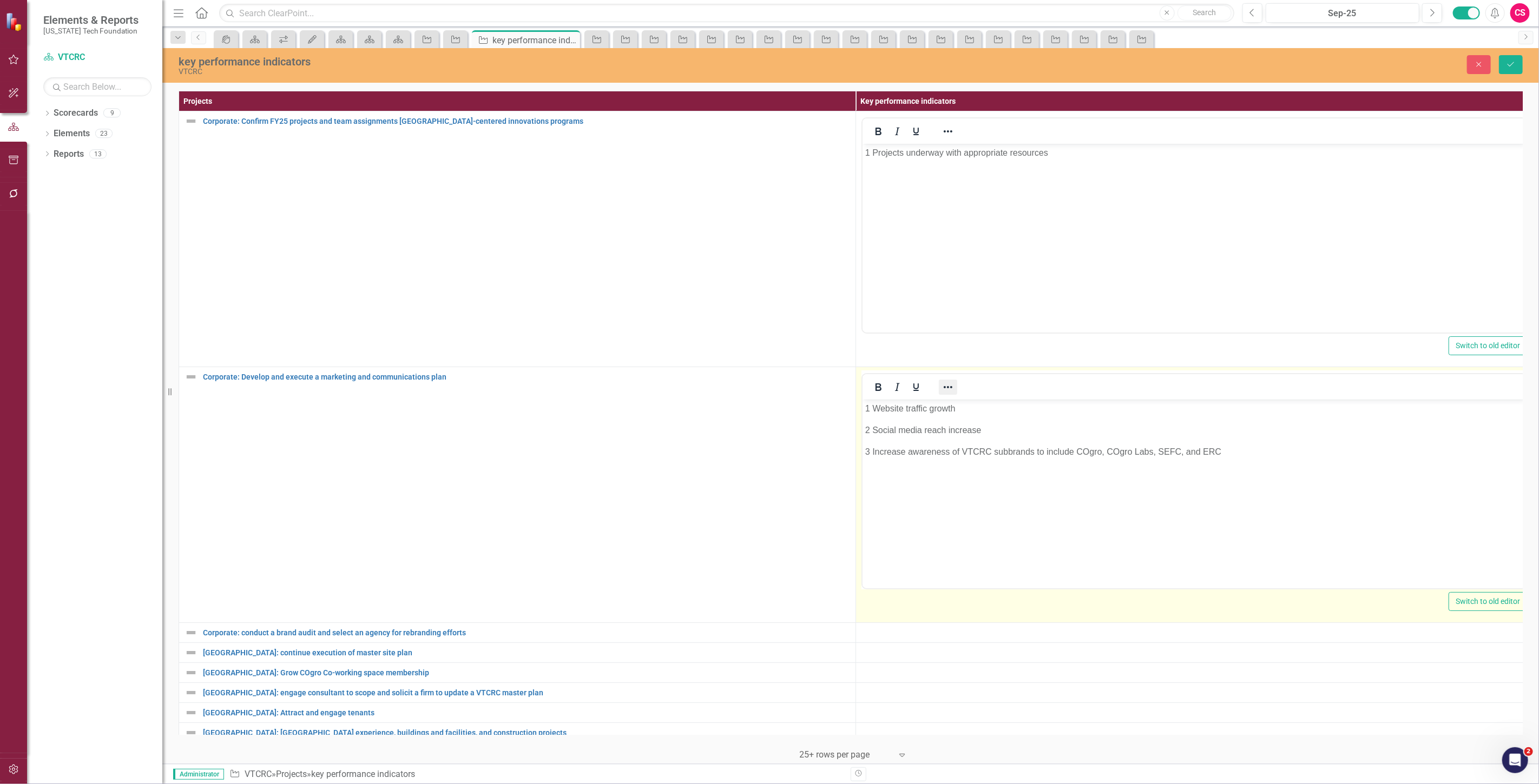
click at [954, 385] on icon "Reveal or hide additional toolbar items" at bounding box center [948, 388] width 13 height 13
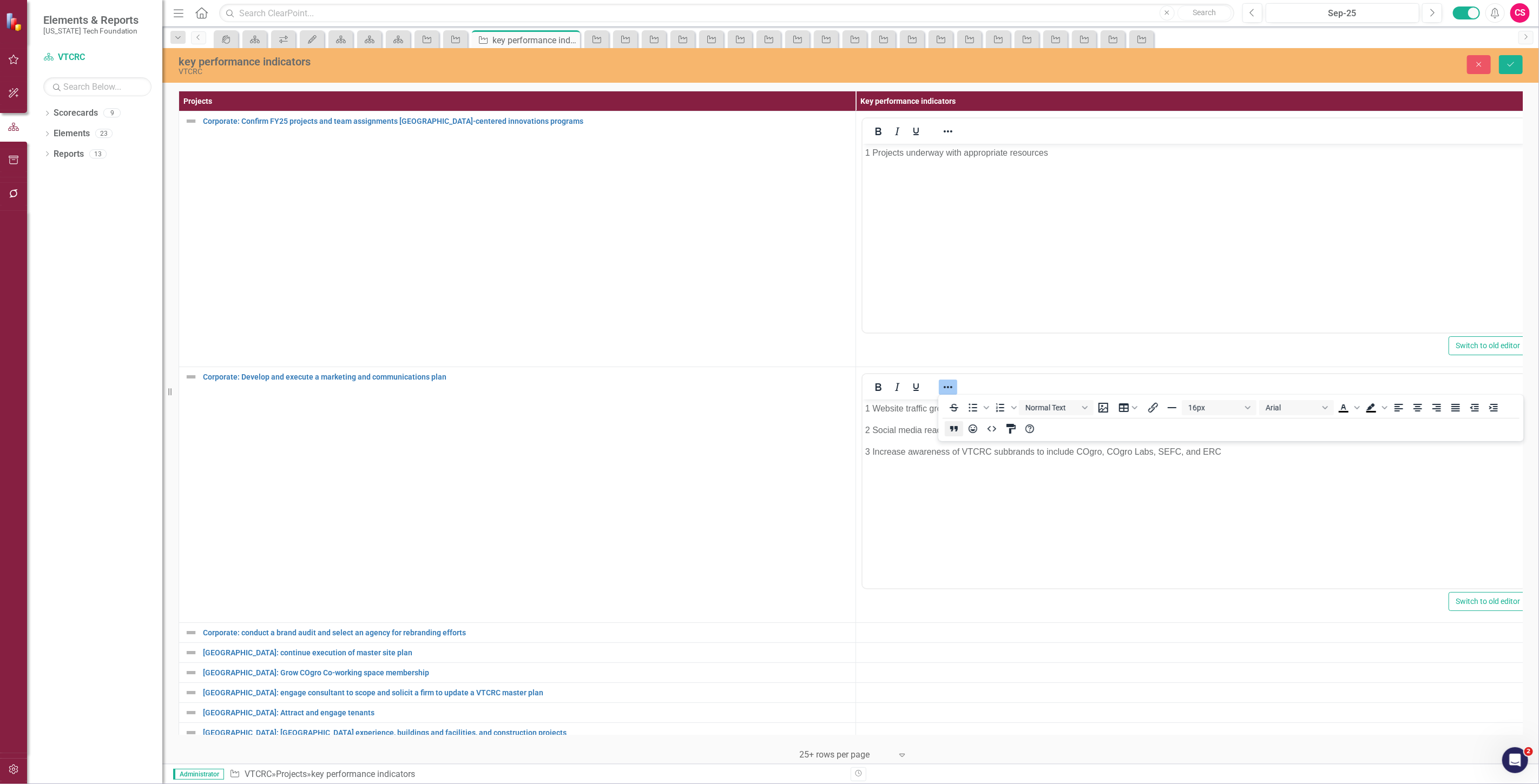
click at [960, 423] on icon "Blockquote" at bounding box center [954, 429] width 13 height 13
click at [991, 429] on icon "HTML Editor" at bounding box center [992, 429] width 13 height 13
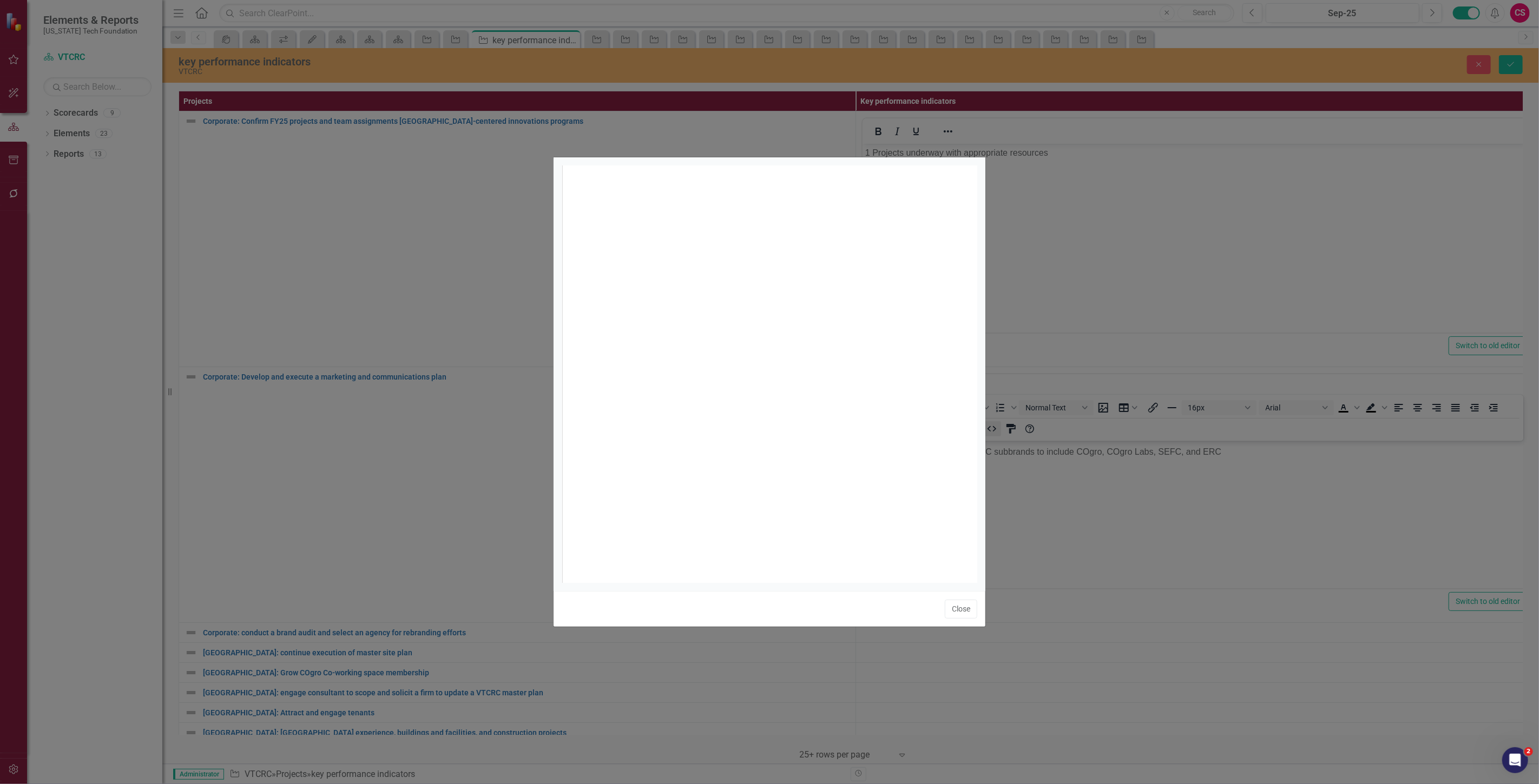
scroll to position [4, 0]
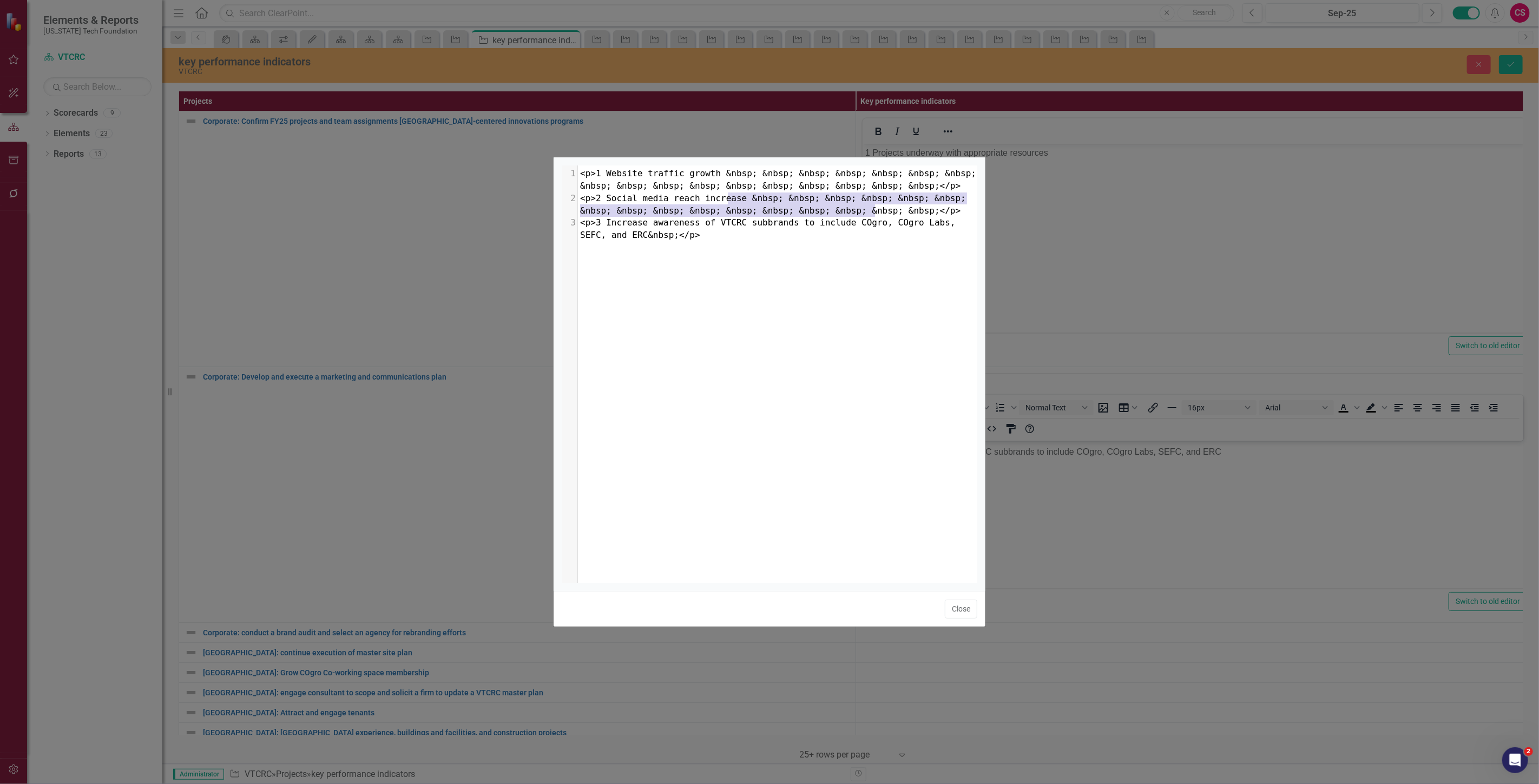
drag, startPoint x: 873, startPoint y: 212, endPoint x: 728, endPoint y: 202, distance: 145.3
click at [728, 202] on span "<p>2 Social media reach increase &nbsp; &nbsp; &nbsp; &nbsp; &nbsp; &nbsp; &nbs…" at bounding box center [775, 204] width 391 height 23
type textarea "e"
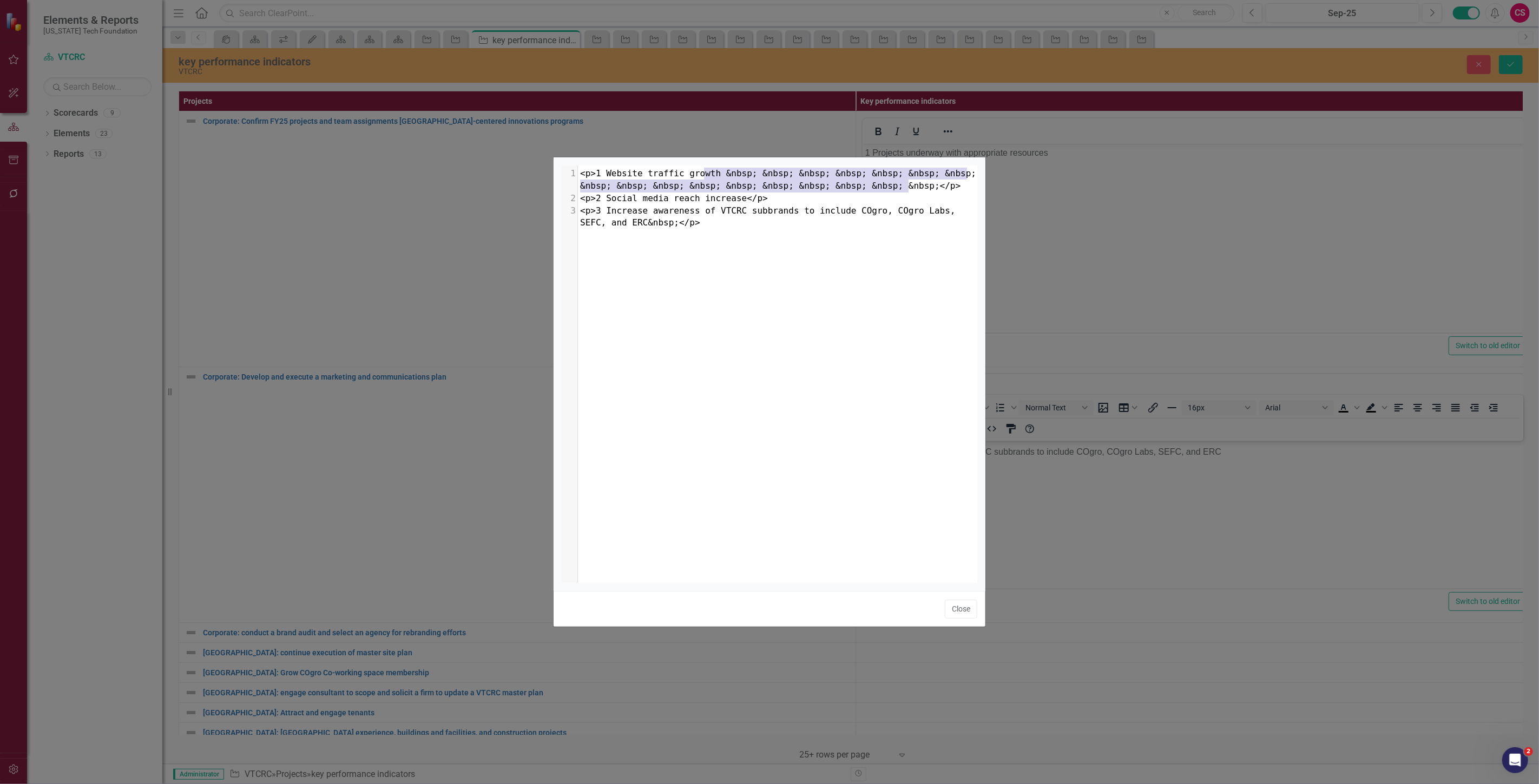
drag, startPoint x: 909, startPoint y: 186, endPoint x: 704, endPoint y: 173, distance: 205.4
click at [704, 173] on span "<p>1 Website traffic growth &nbsp; &nbsp; &nbsp; &nbsp; &nbsp; &nbsp; &nbsp; &n…" at bounding box center [781, 180] width 401 height 23
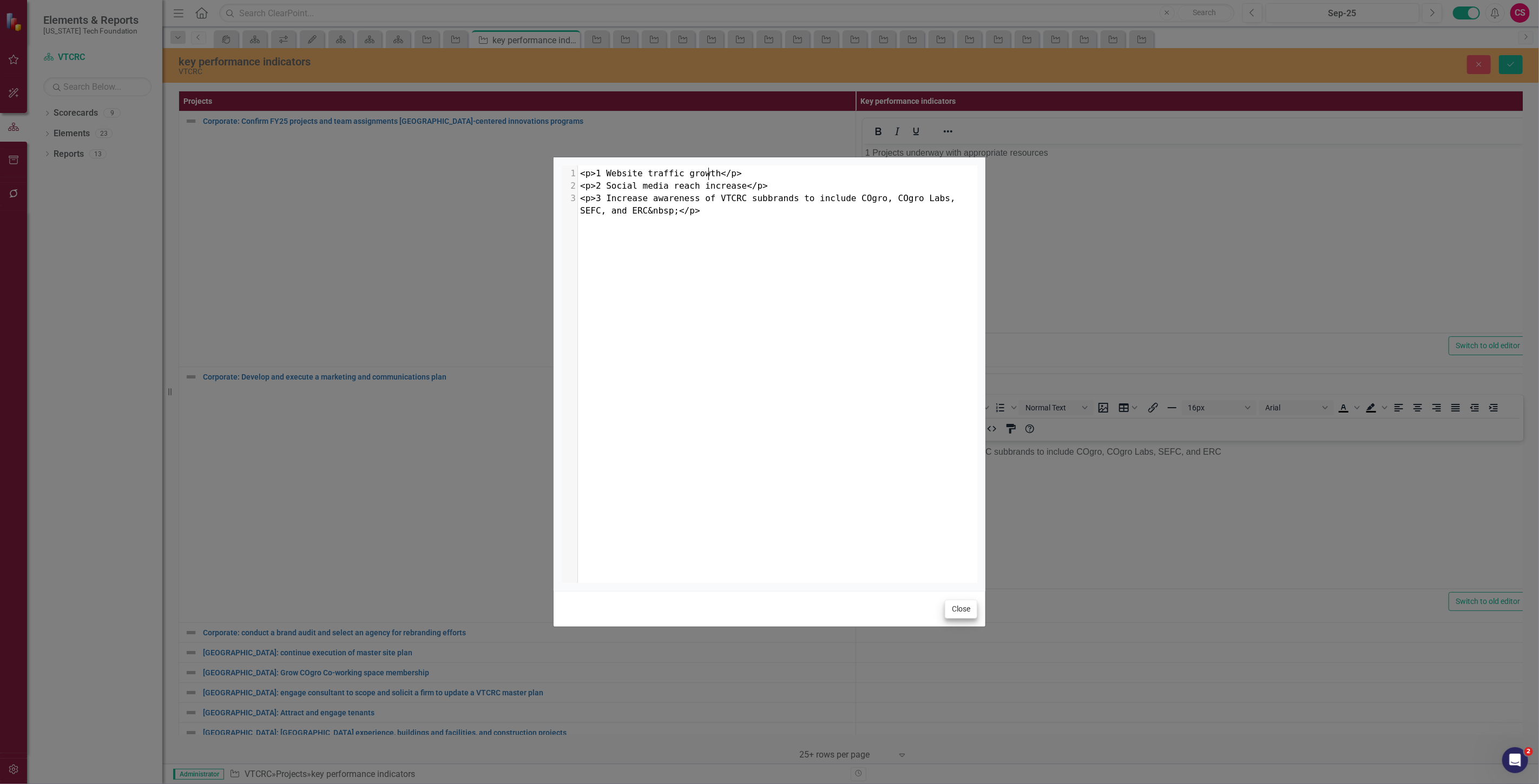
type textarea "h"
click at [967, 607] on button "Close" at bounding box center [961, 609] width 32 height 19
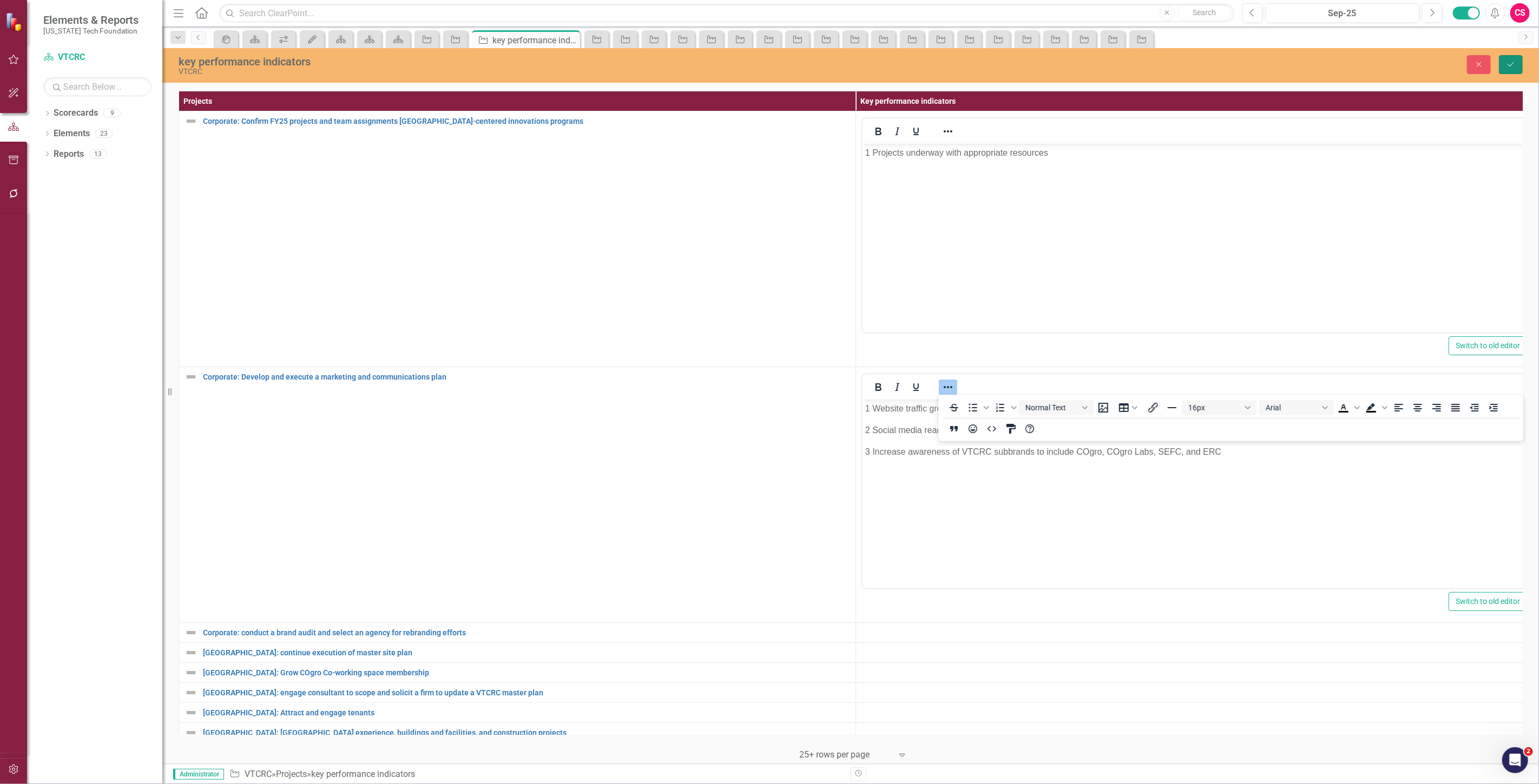
click at [1507, 64] on icon "Save" at bounding box center [1511, 64] width 10 height 8
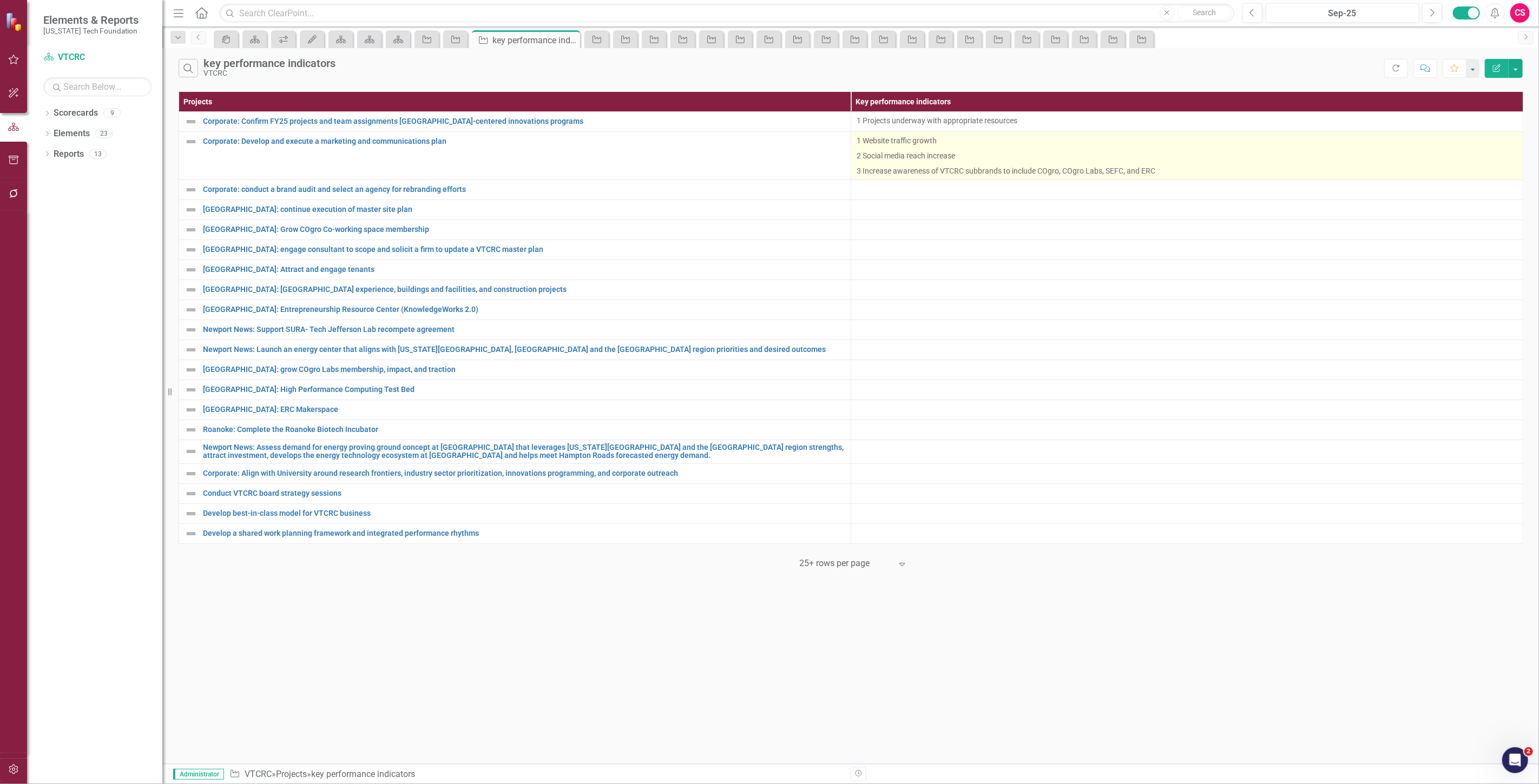
click at [1044, 160] on p "2 Social media reach increase" at bounding box center [1187, 155] width 661 height 15
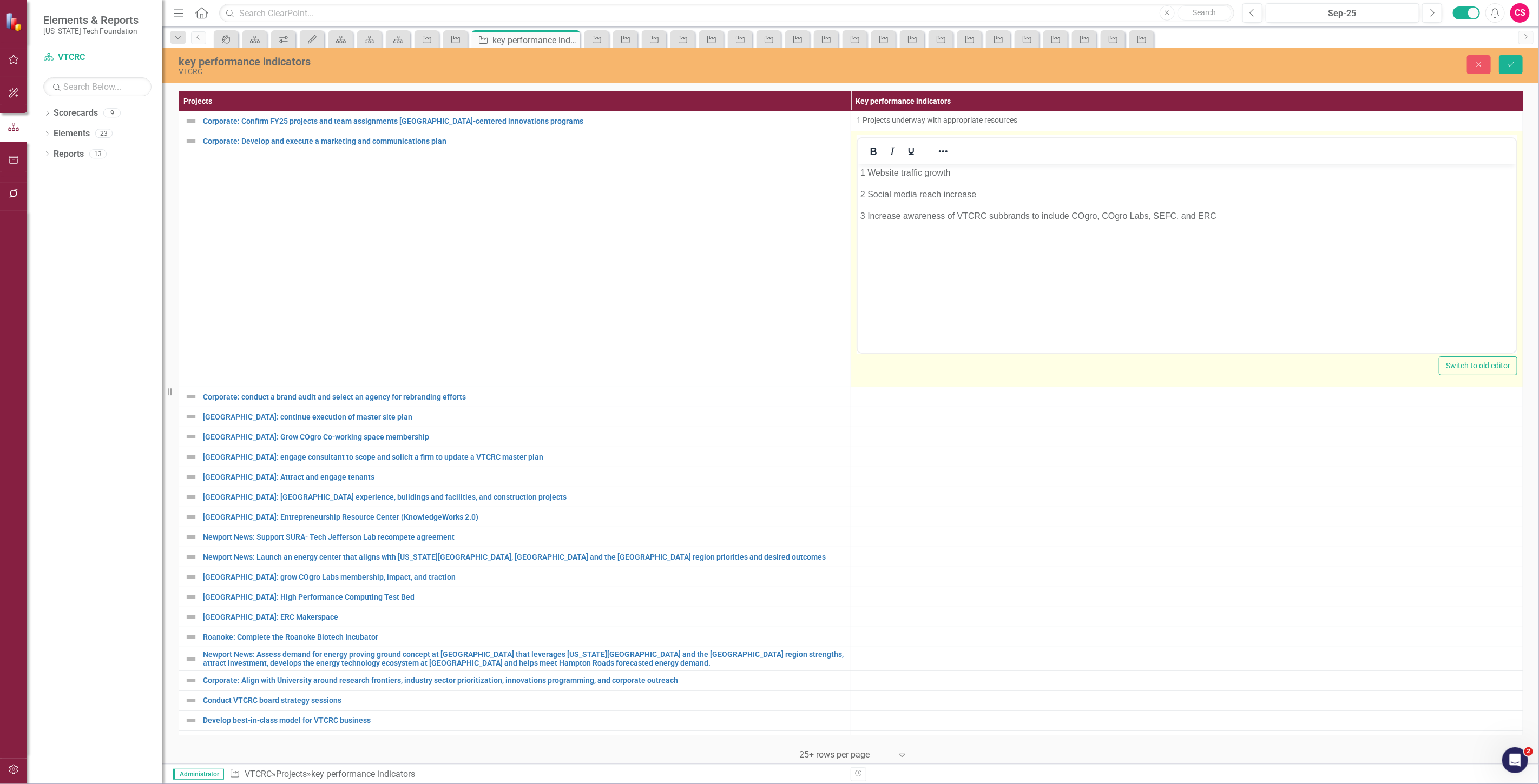
scroll to position [0, 0]
click at [943, 155] on icon "Reveal or hide additional toolbar items" at bounding box center [943, 152] width 13 height 13
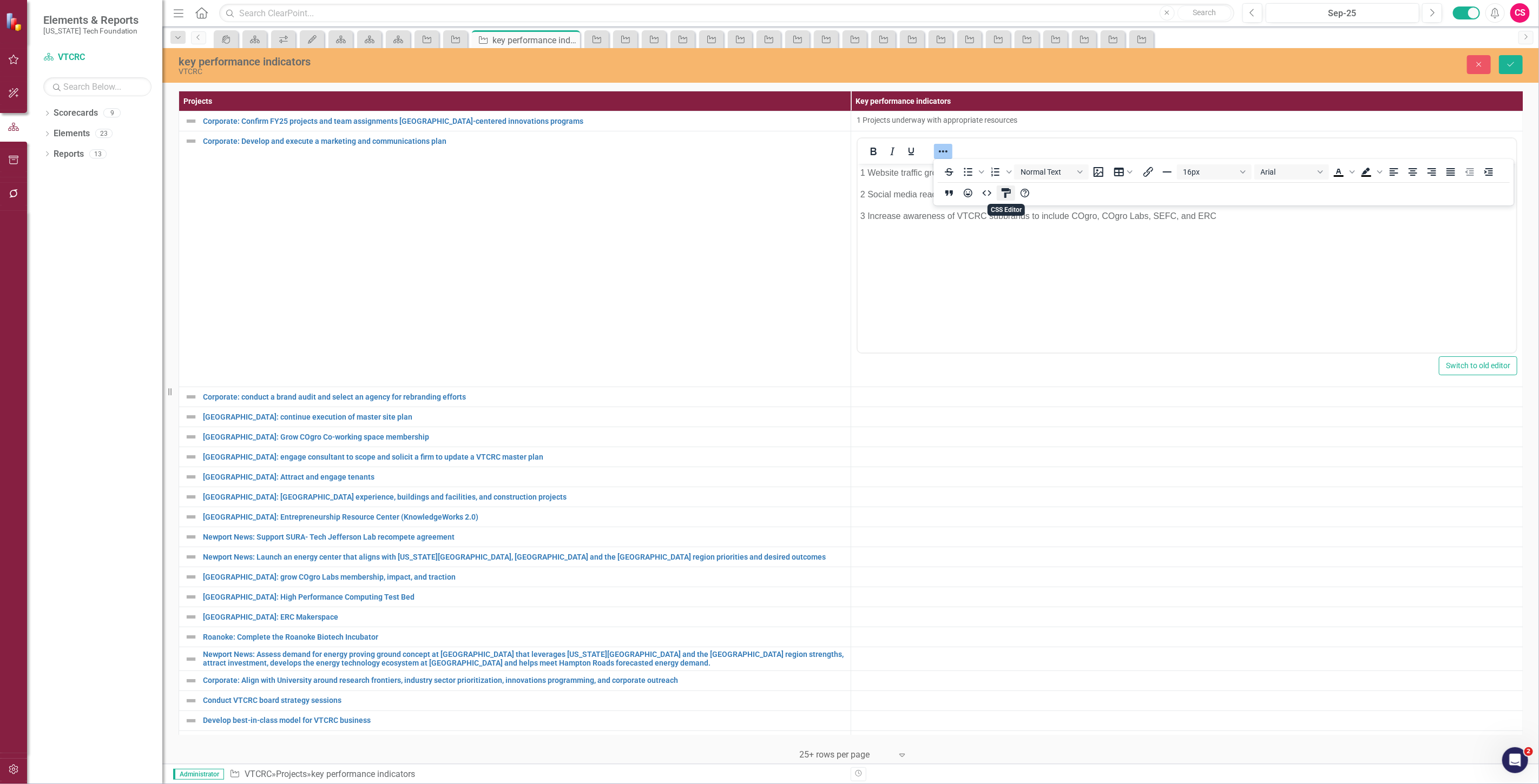
click at [1003, 192] on icon "CSS Editor" at bounding box center [1006, 193] width 13 height 13
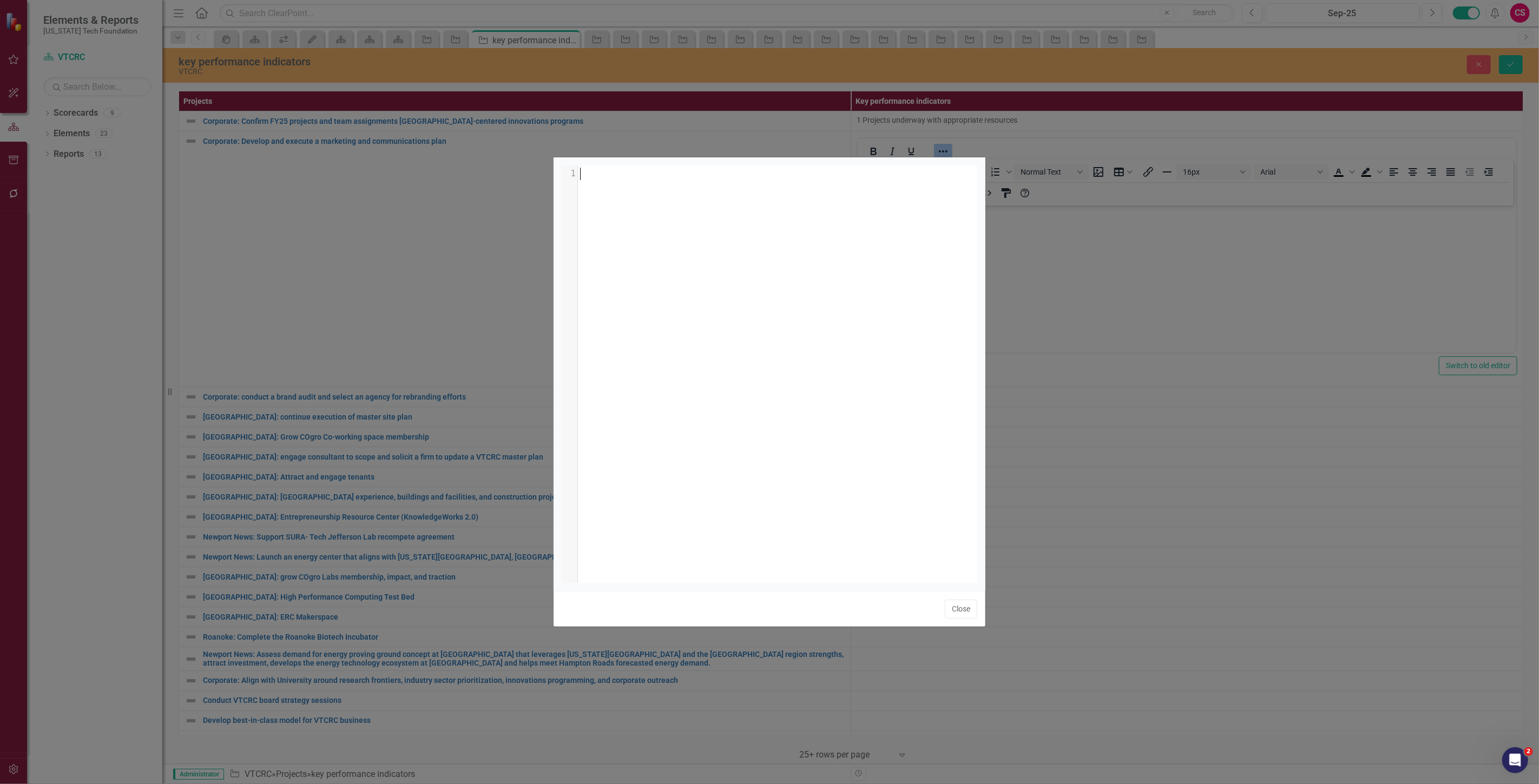
scroll to position [4, 0]
drag, startPoint x: 956, startPoint y: 606, endPoint x: 971, endPoint y: 365, distance: 241.5
click at [959, 606] on button "Close" at bounding box center [961, 609] width 32 height 19
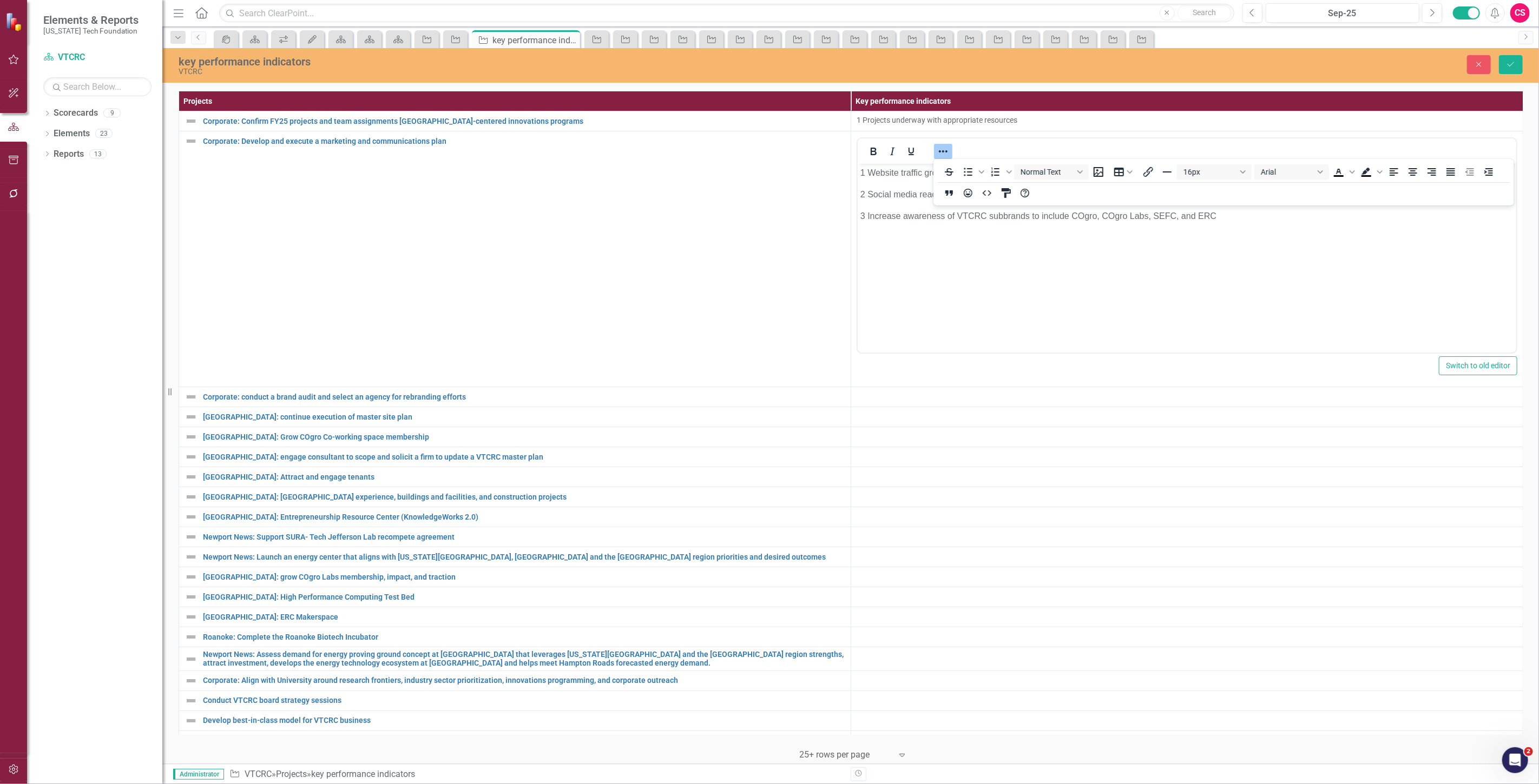
click at [988, 201] on div "To open the popup, press Shift+Enter To open the popup, press Shift+Enter Norma…" at bounding box center [1224, 182] width 581 height 42
click at [988, 196] on icon "HTML Editor" at bounding box center [987, 193] width 13 height 13
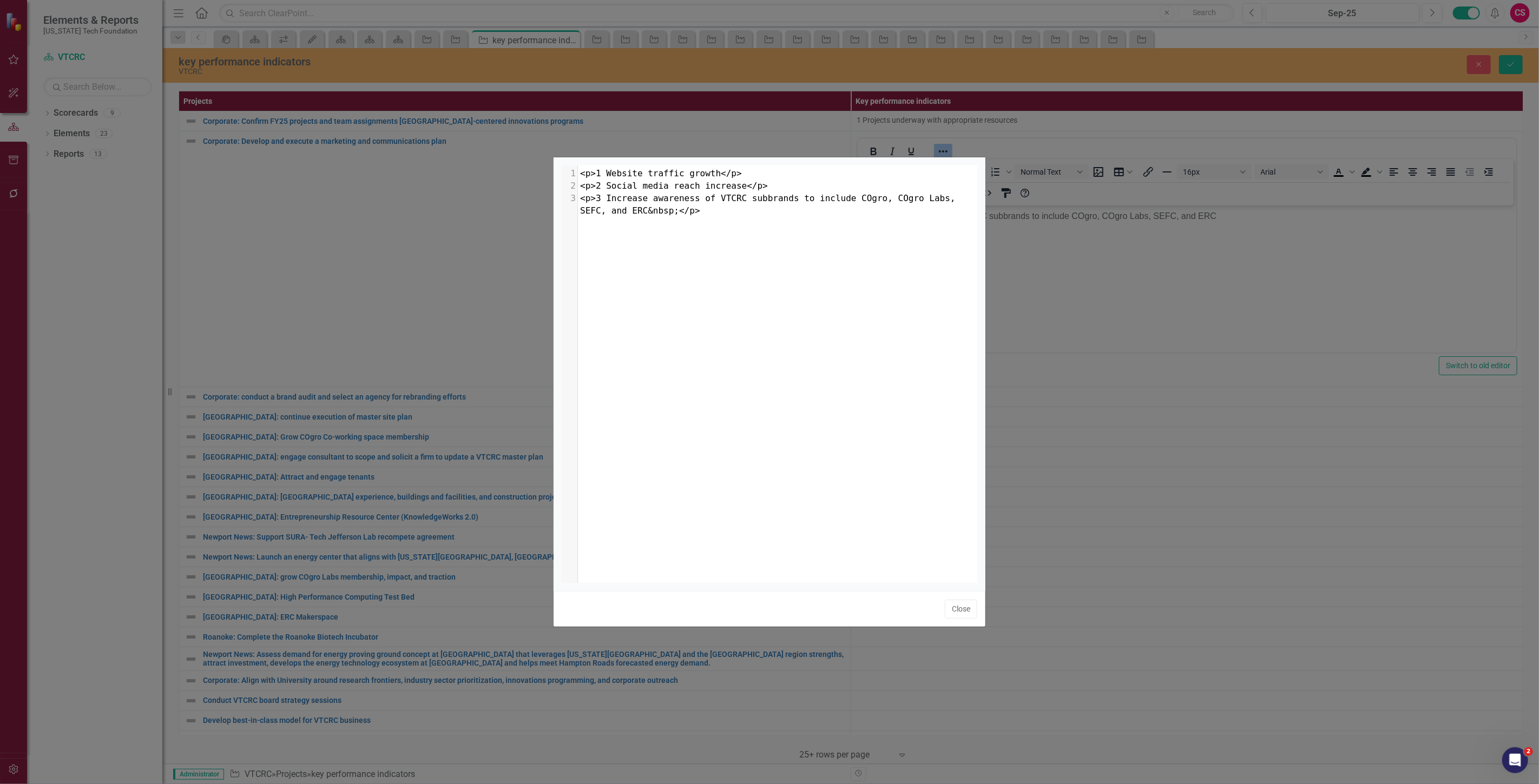
click at [734, 175] on pre "<p>1 Website traffic growth</p>" at bounding box center [781, 174] width 407 height 13
click at [597, 185] on span "<p>2 Social media reach increase</p>" at bounding box center [674, 186] width 188 height 10
click at [729, 185] on pre "Social media reach increase</p>" at bounding box center [781, 186] width 407 height 13
click at [583, 183] on span "Social media reach increase" at bounding box center [650, 186] width 140 height 10
click at [580, 183] on span "Social media reach increase" at bounding box center [650, 186] width 140 height 10
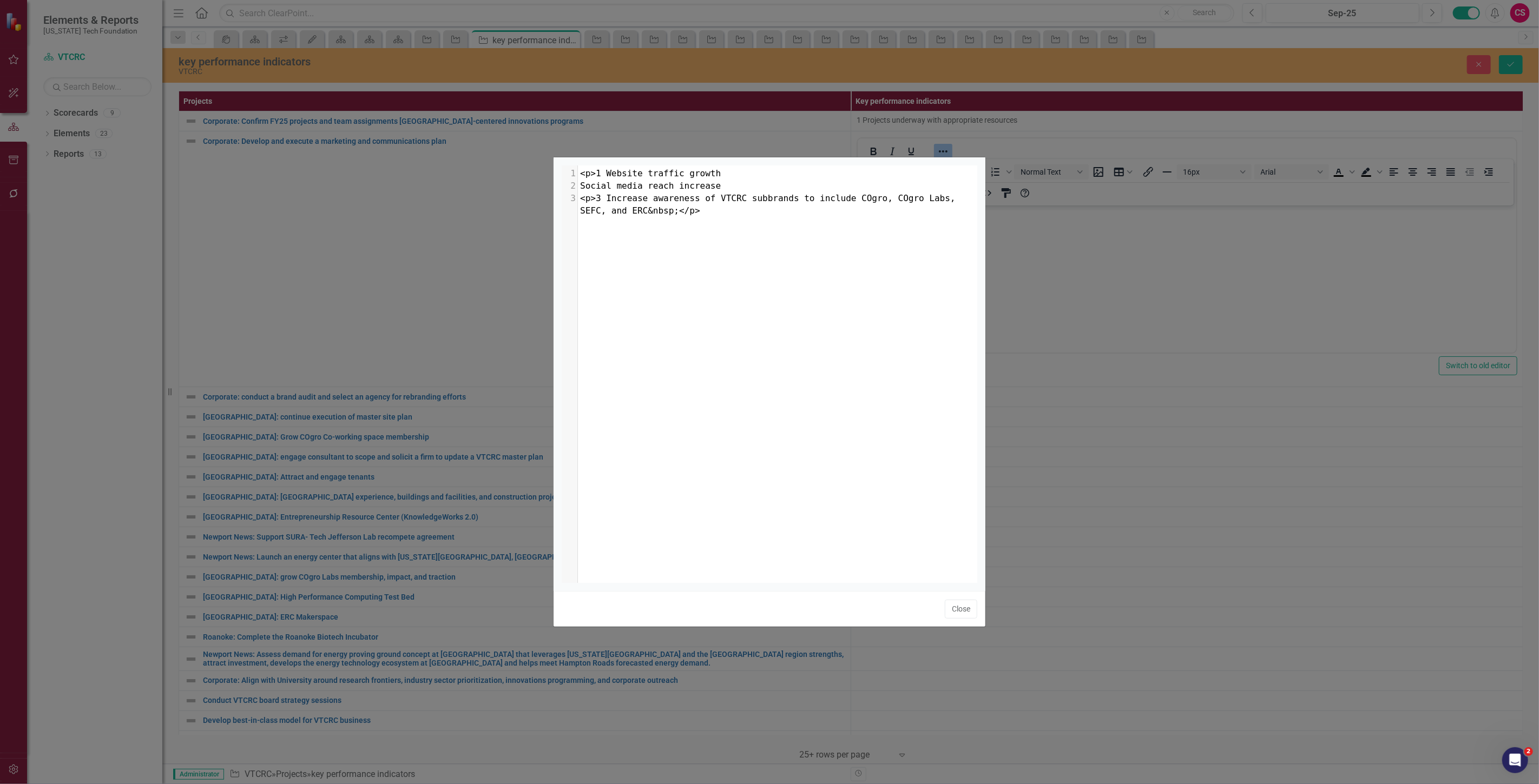
scroll to position [4, 3]
type textarea "2"
click at [591, 199] on span "<p>3 Increase awareness of VTCRC subbrands to include COgro, COgro Labs, SEFC, …" at bounding box center [770, 204] width 381 height 23
click at [620, 210] on span "3 Increase awareness of VTCRC subbrands to include COgro, COgro Labs, SEFC, and…" at bounding box center [778, 204] width 396 height 23
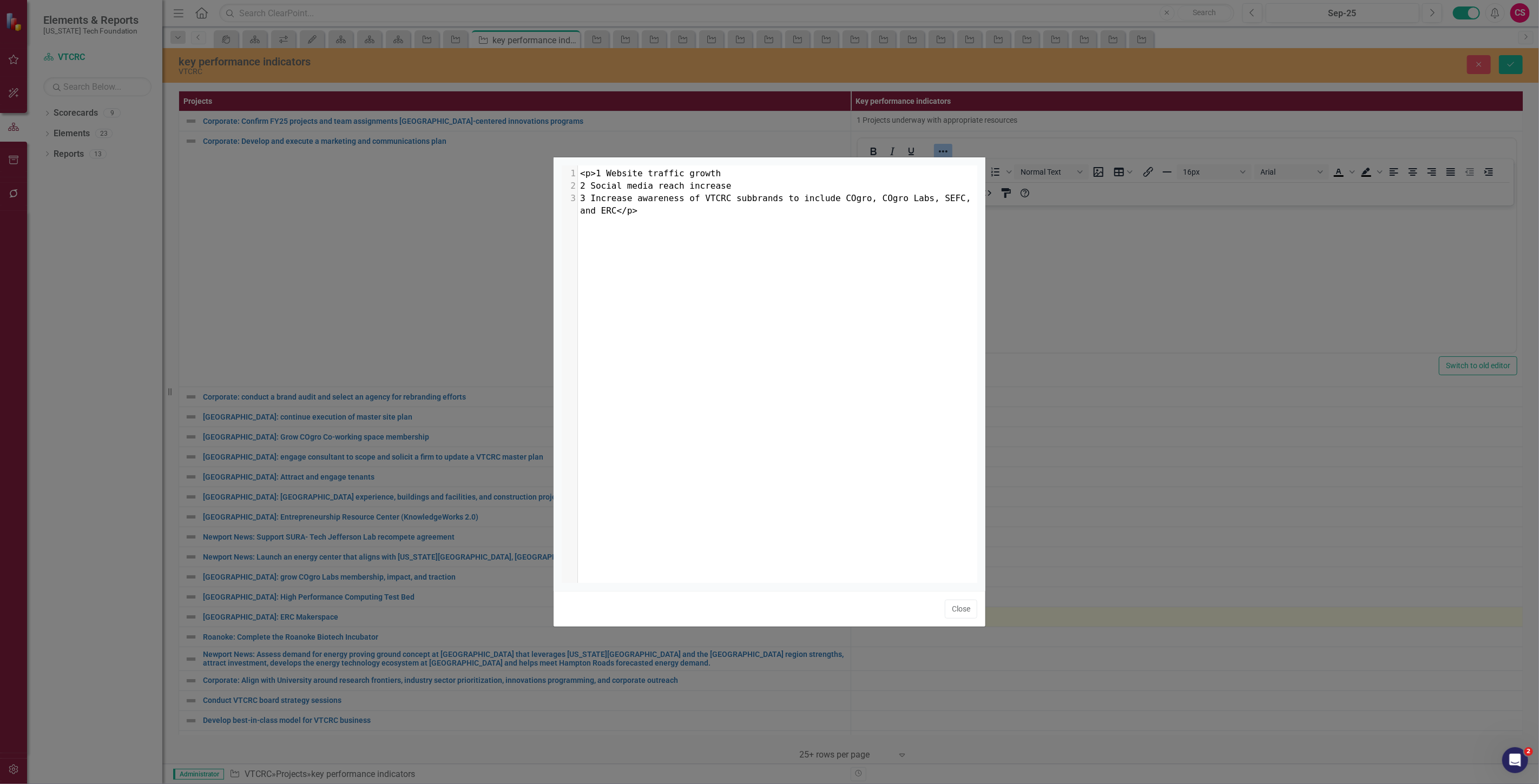
click at [964, 613] on button "Close" at bounding box center [961, 609] width 32 height 19
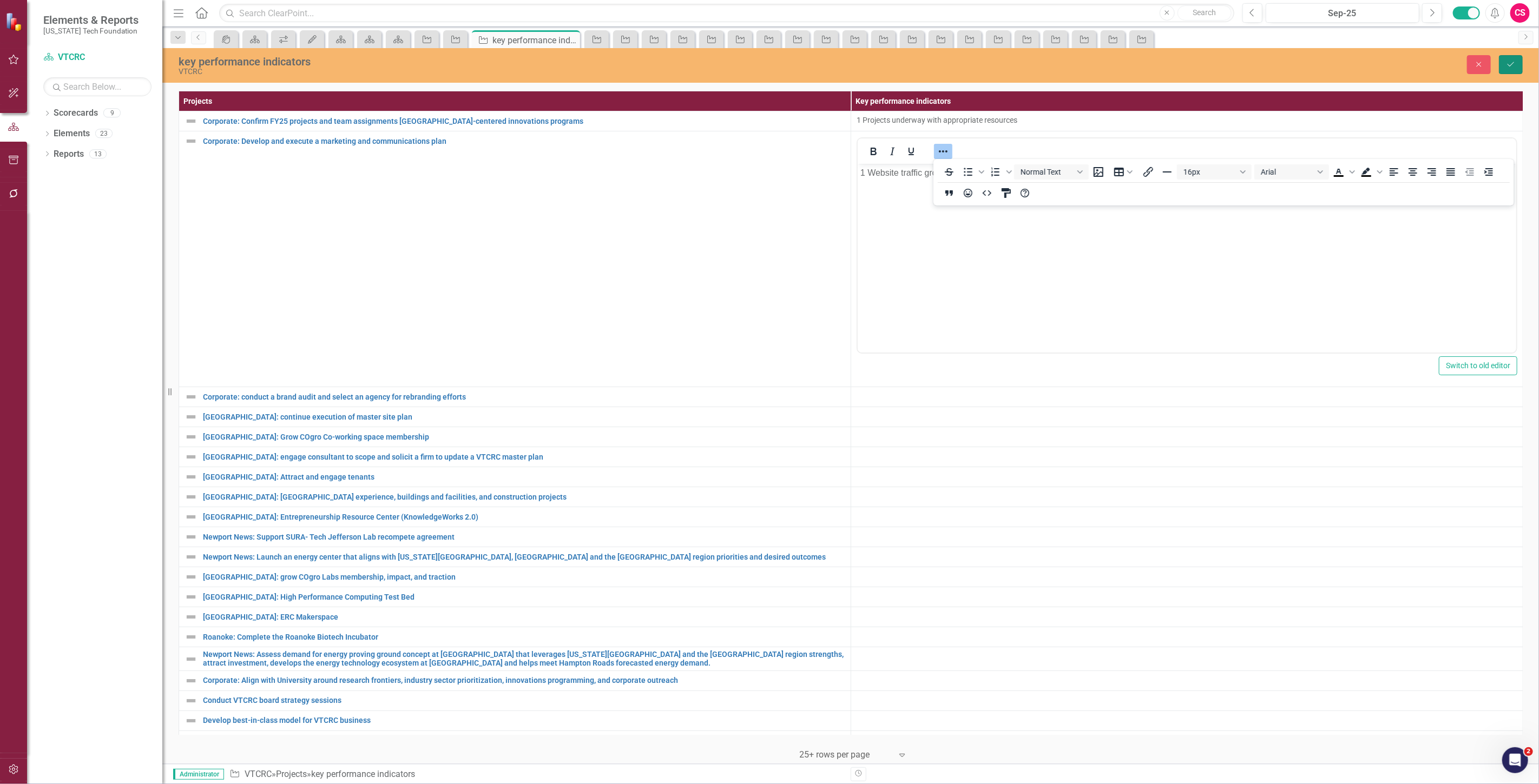
click at [1514, 57] on button "Save" at bounding box center [1511, 64] width 24 height 19
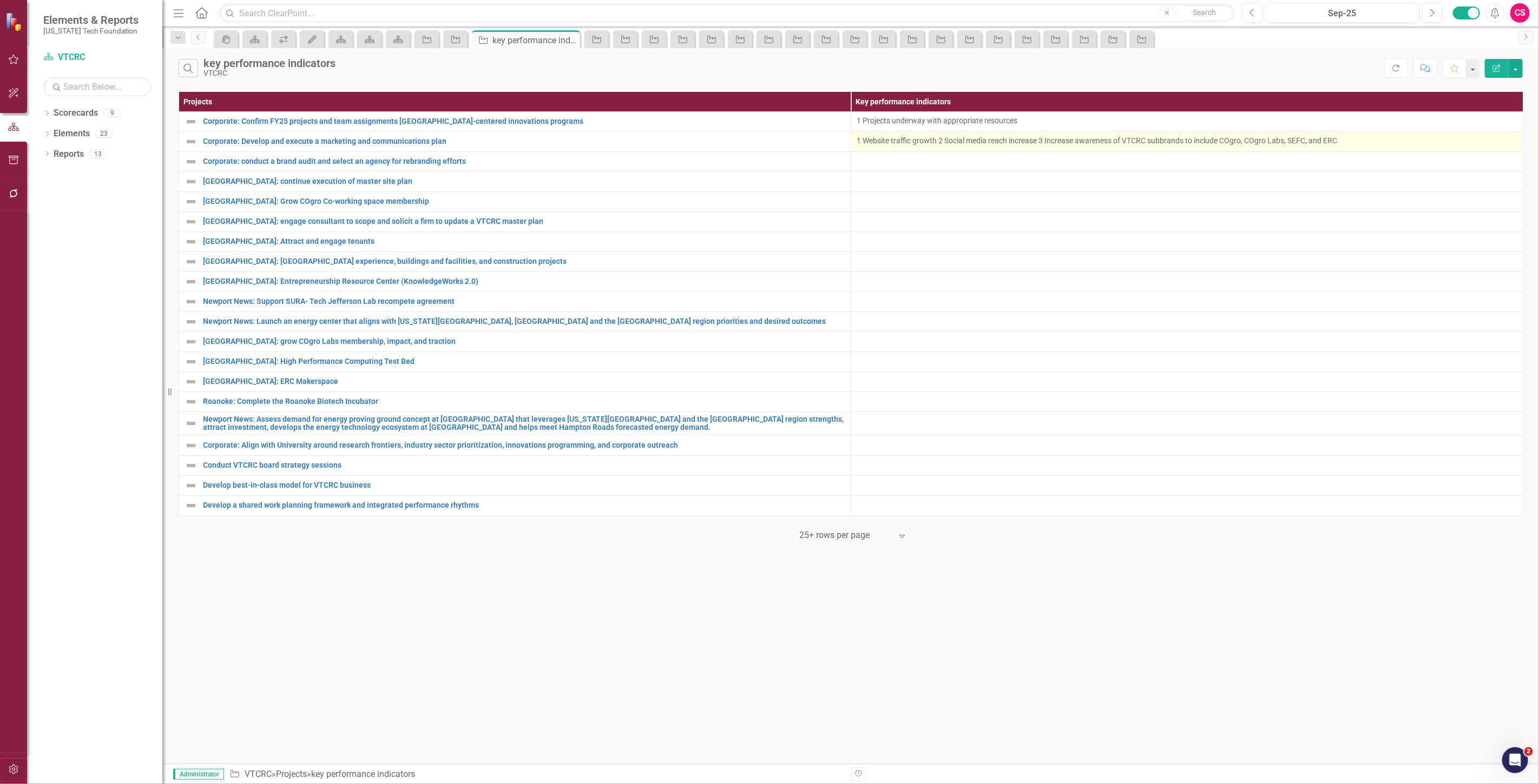
click at [1095, 141] on p "1 Website traffic growth 2 Social media reach increase 3 Increase awareness of …" at bounding box center [1187, 140] width 661 height 11
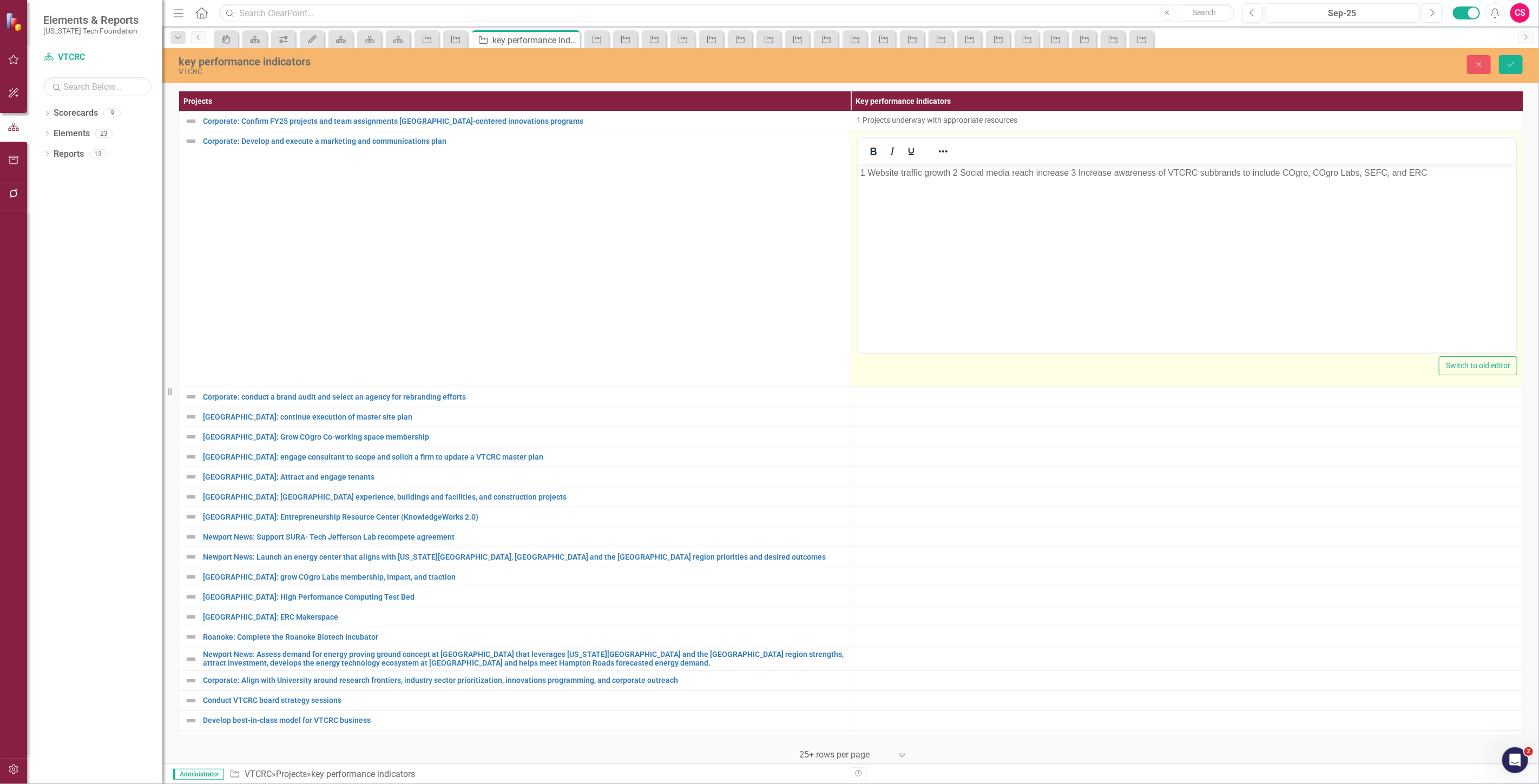
scroll to position [0, 0]
click at [952, 176] on p "1 Website traffic growth 2 Social media reach increase 3 Increase awareness of …" at bounding box center [1186, 173] width 653 height 13
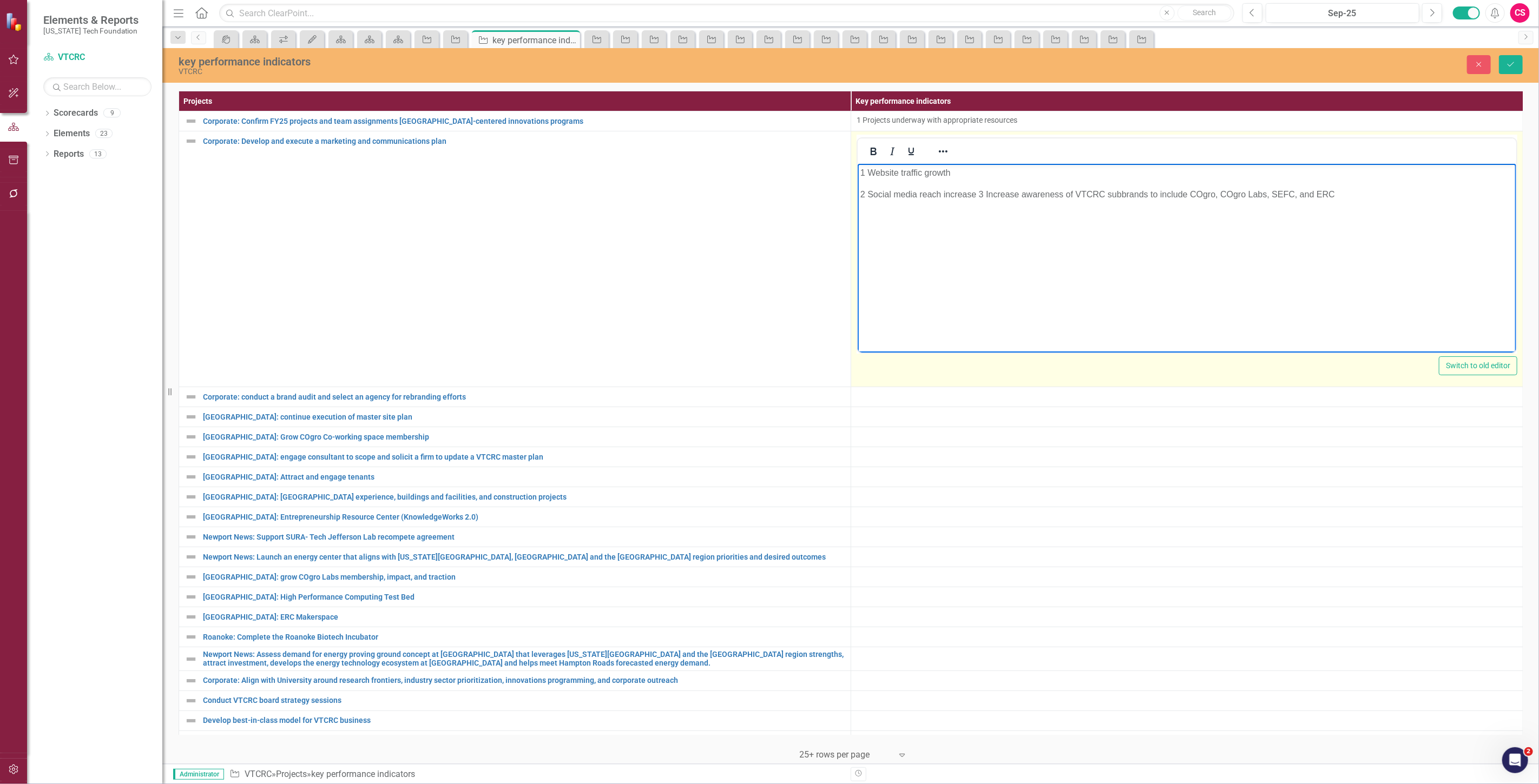
click at [979, 191] on p "2 Social media reach increase 3 Increase awareness of VTCRC subbrands to includ…" at bounding box center [1186, 195] width 653 height 13
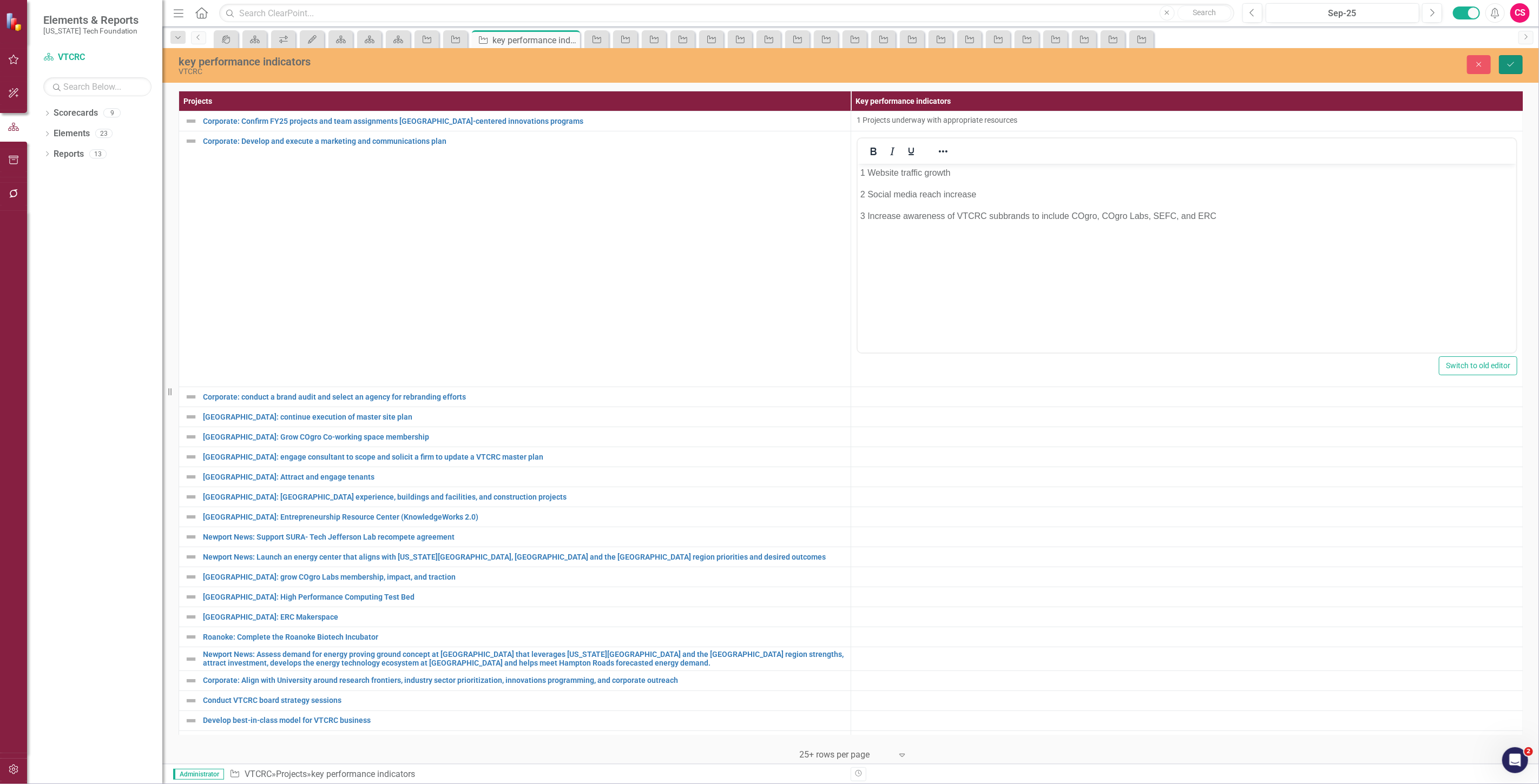
click at [1503, 66] on button "Save" at bounding box center [1511, 64] width 24 height 19
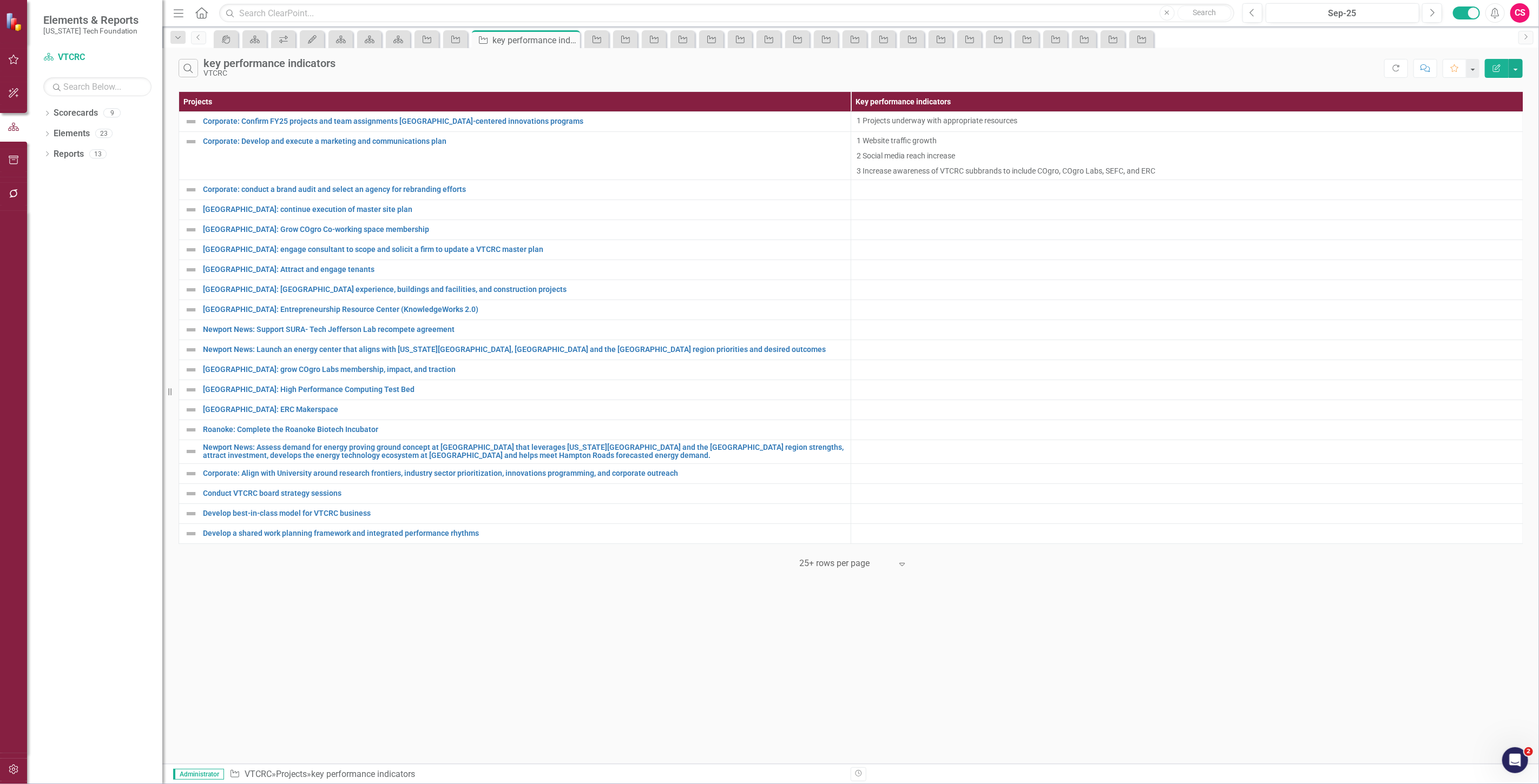
click at [1370, 78] on div "Search key performance indicators VTCRC Refresh Comment Favorite Edit Report" at bounding box center [851, 66] width 1376 height 35
click at [1387, 69] on button "Refresh" at bounding box center [1396, 69] width 24 height 19
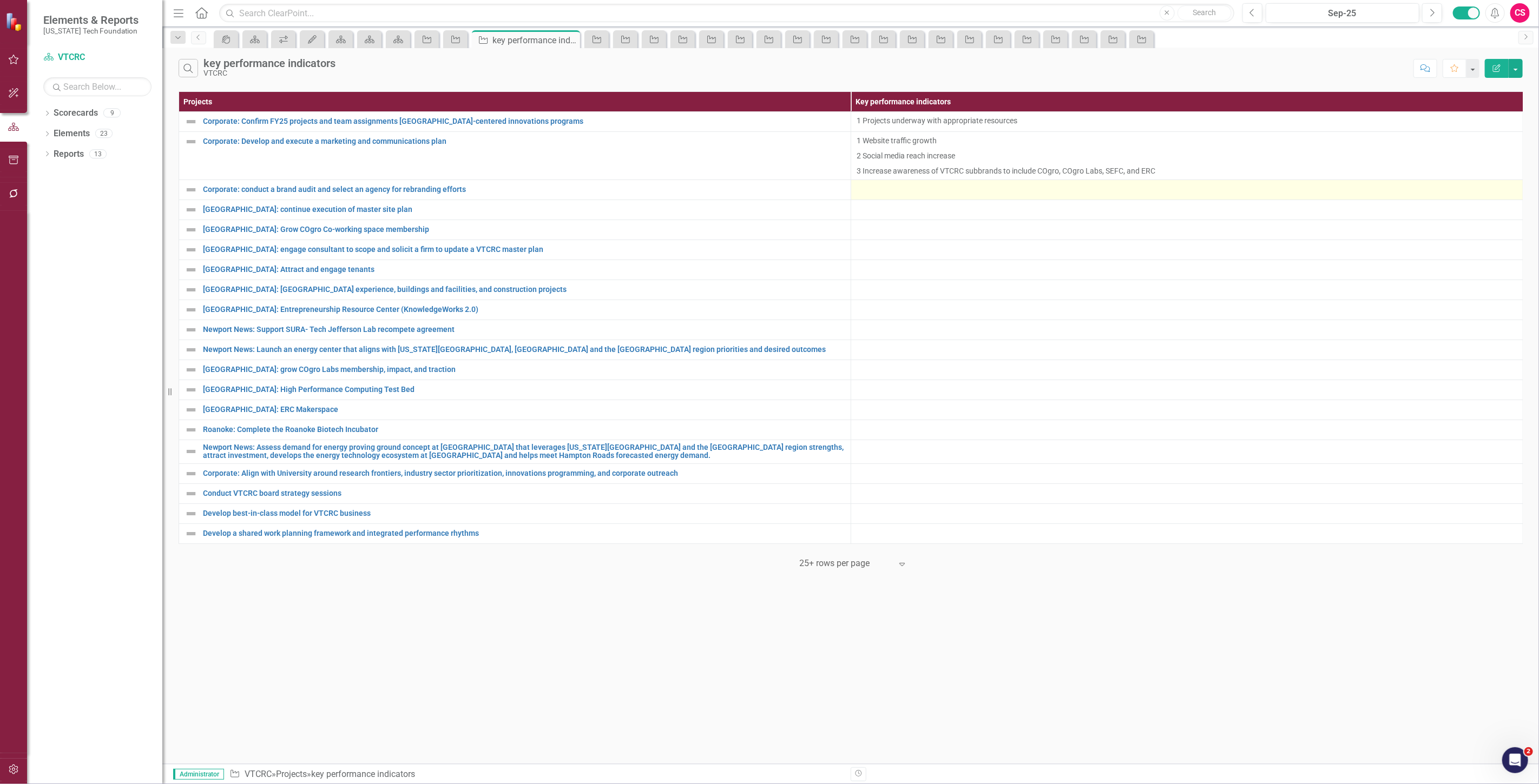
click at [884, 193] on div at bounding box center [1187, 190] width 661 height 13
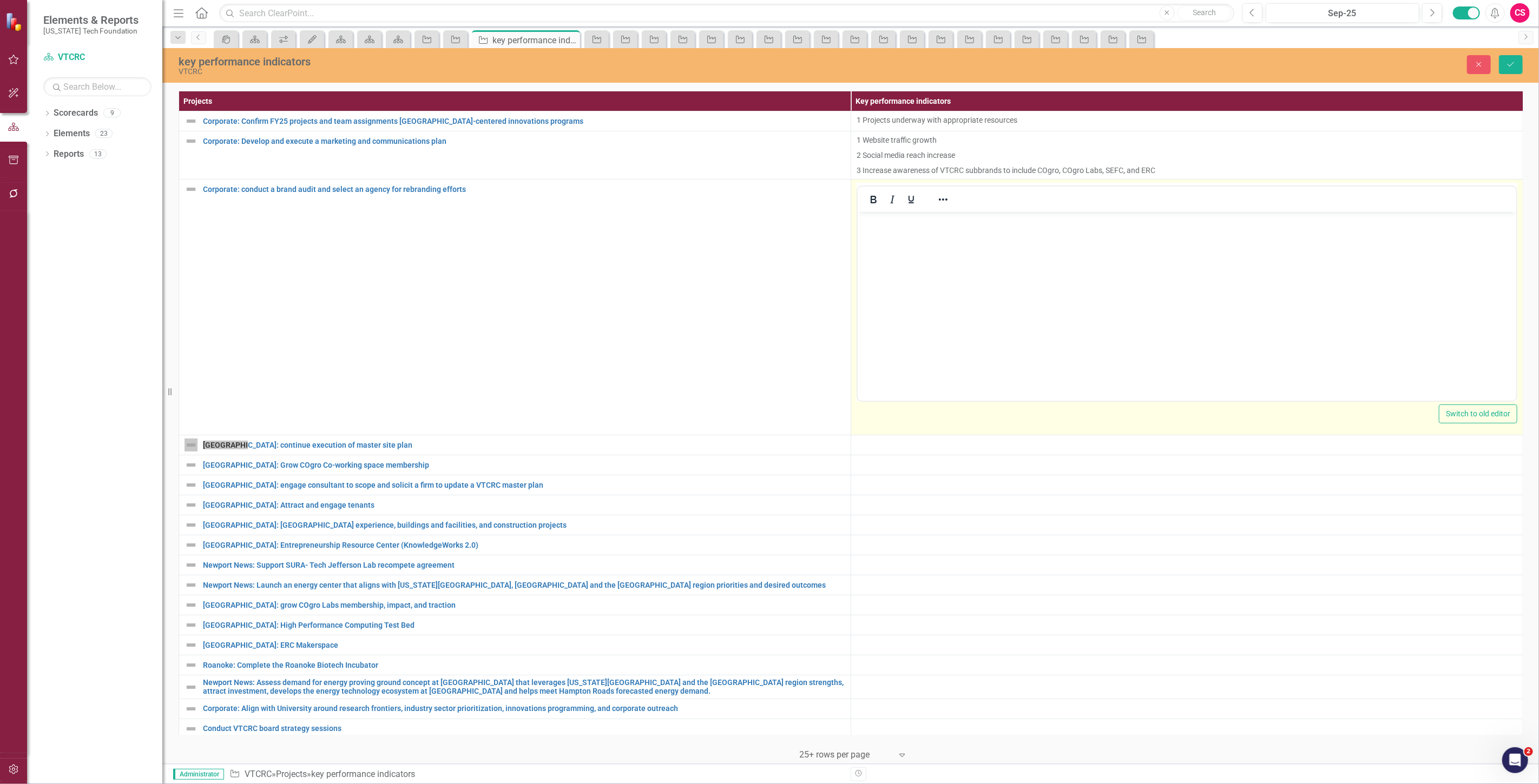
click at [900, 244] on body "Rich Text Area. Press ALT-0 for help." at bounding box center [1187, 293] width 658 height 162
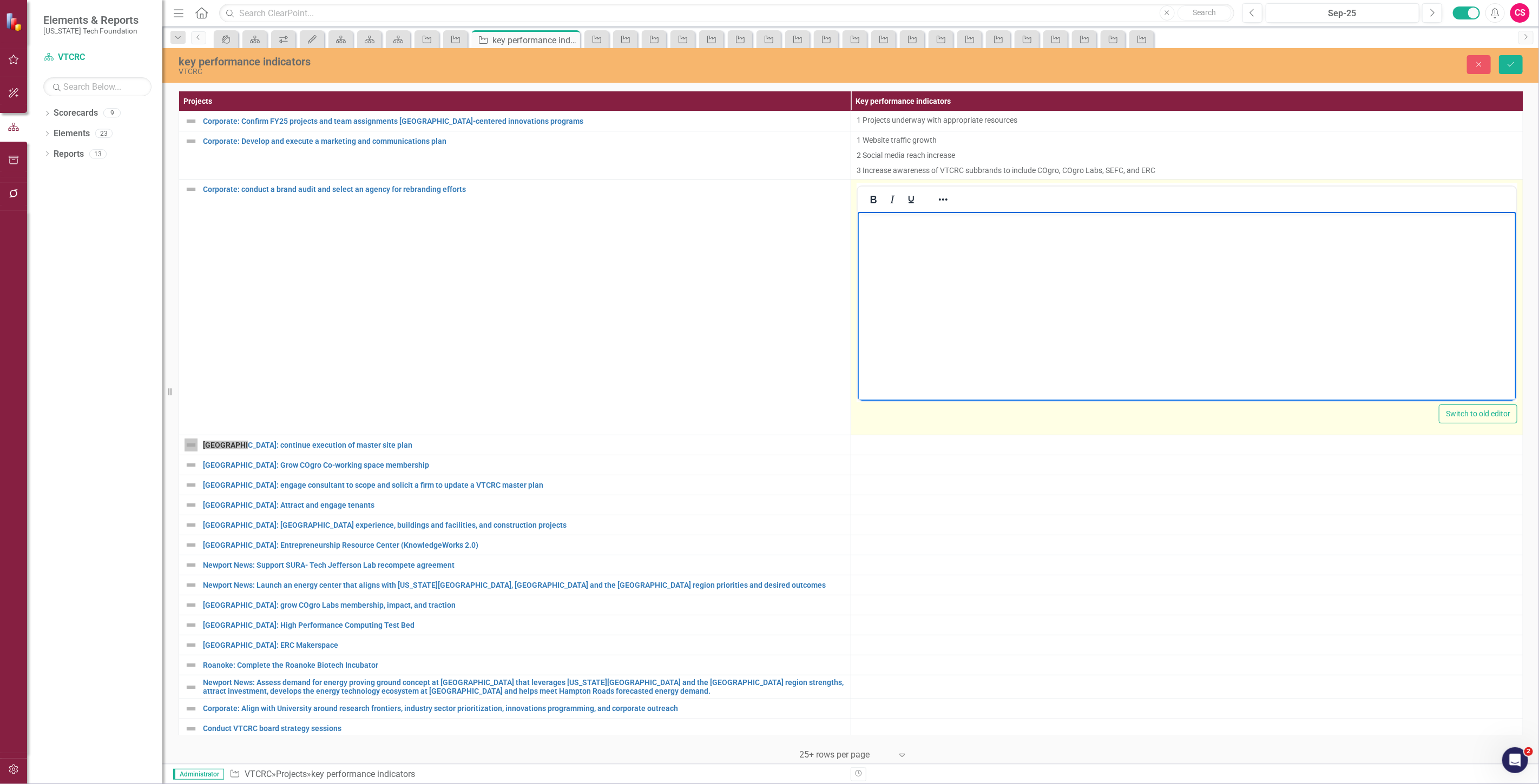
paste body "Rich Text Area. Press ALT-0 for help."
click at [1068, 219] on p "1. Completion of audit and firm selection by Q3 FY26 2. Brand approval mileston…" at bounding box center [1186, 227] width 653 height 26
click at [1221, 218] on p "1. Completion of audit and firm selection by Q3 FY26 2. Brand approval mileston…" at bounding box center [1186, 227] width 653 height 26
click at [1194, 236] on p "2. Brand approval milestones met on schedule 3. Stakeholder adoption rate 4. Br…" at bounding box center [1186, 249] width 653 height 26
click at [1059, 256] on body "1. Completion of audit and firm selection by Q3 FY26 2. Brand approval mileston…" at bounding box center [1187, 293] width 658 height 162
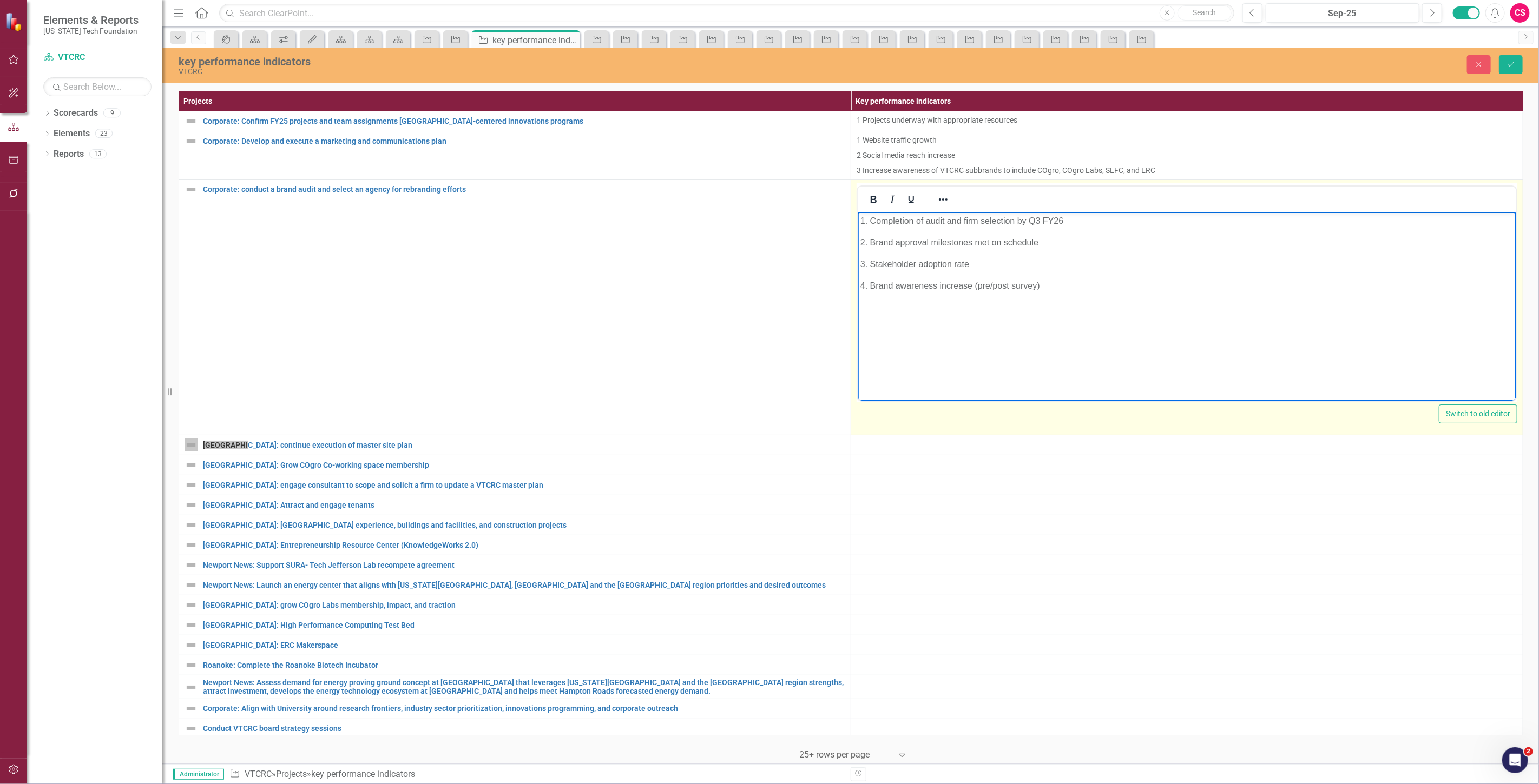
click at [1095, 225] on p "1. Completion of audit and firm selection by Q3 FY26" at bounding box center [1186, 222] width 653 height 13
click at [1077, 243] on p "2. Brand approval milestones met on schedule" at bounding box center [1186, 243] width 653 height 13
click at [1010, 265] on p "3. Stakeholder adoption rate" at bounding box center [1186, 265] width 653 height 13
click at [1058, 286] on p "4. Brand awareness increase (pre/post survey)" at bounding box center [1186, 286] width 653 height 13
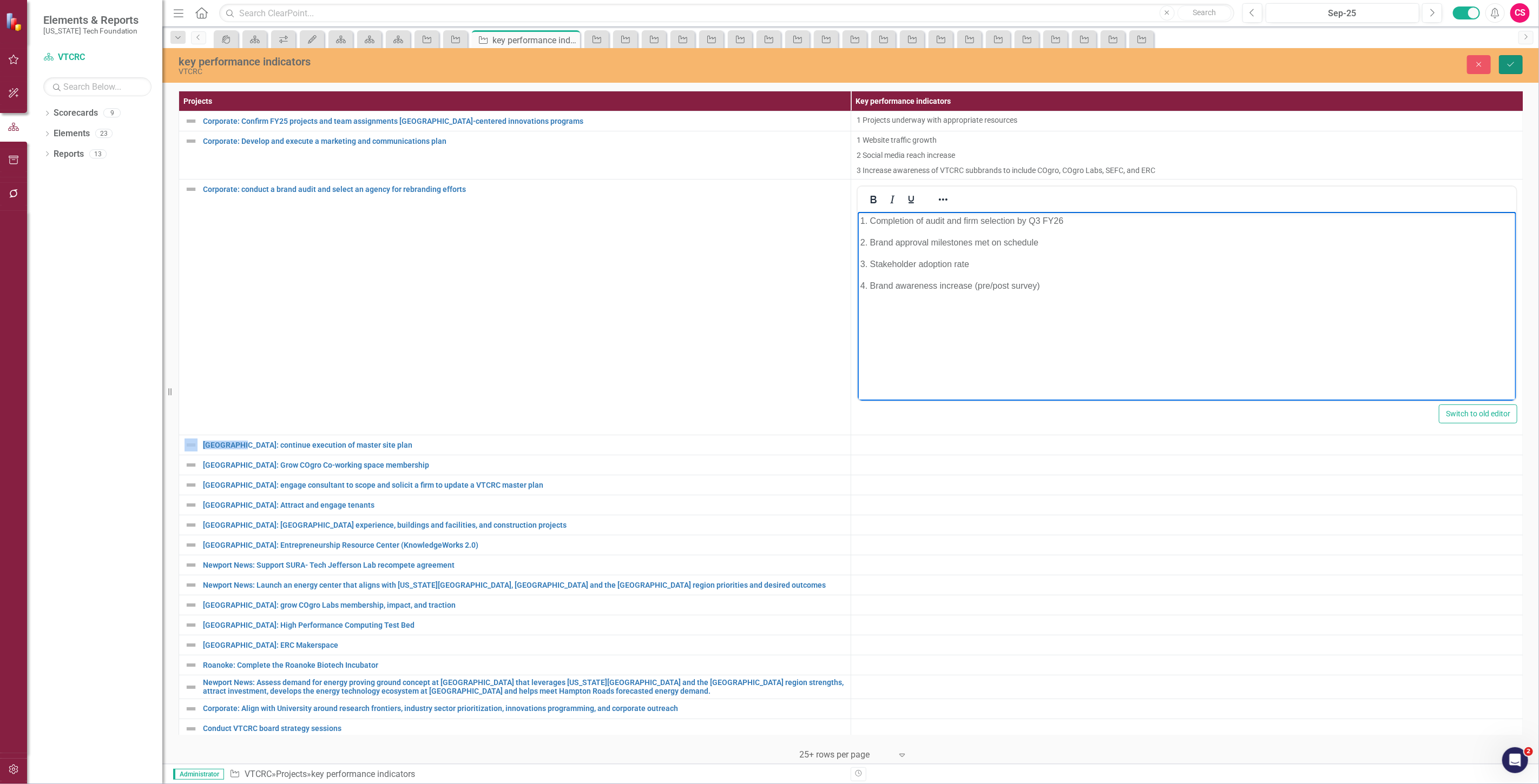
click at [1508, 66] on icon "Save" at bounding box center [1511, 64] width 10 height 8
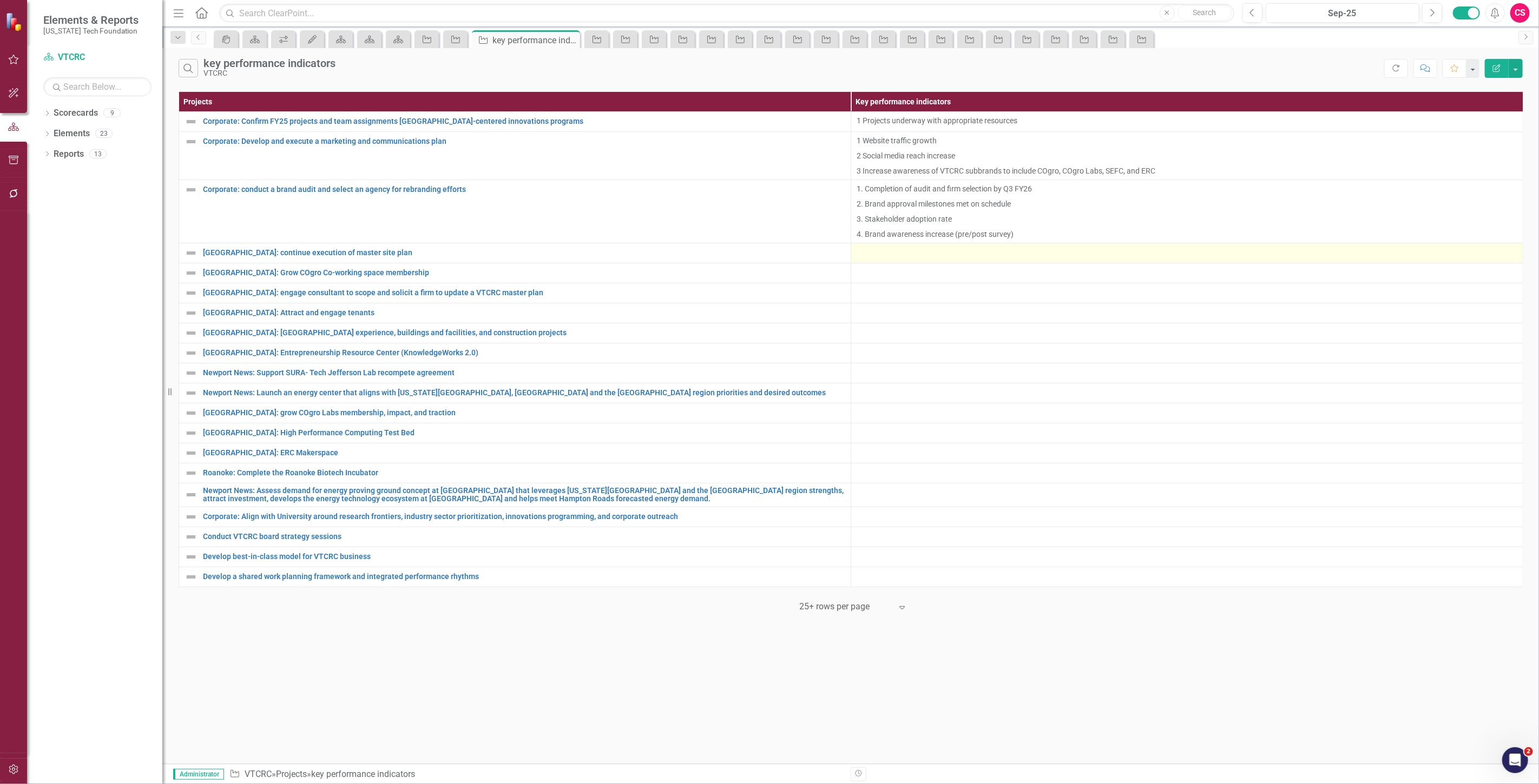
click at [899, 249] on div at bounding box center [1187, 253] width 661 height 13
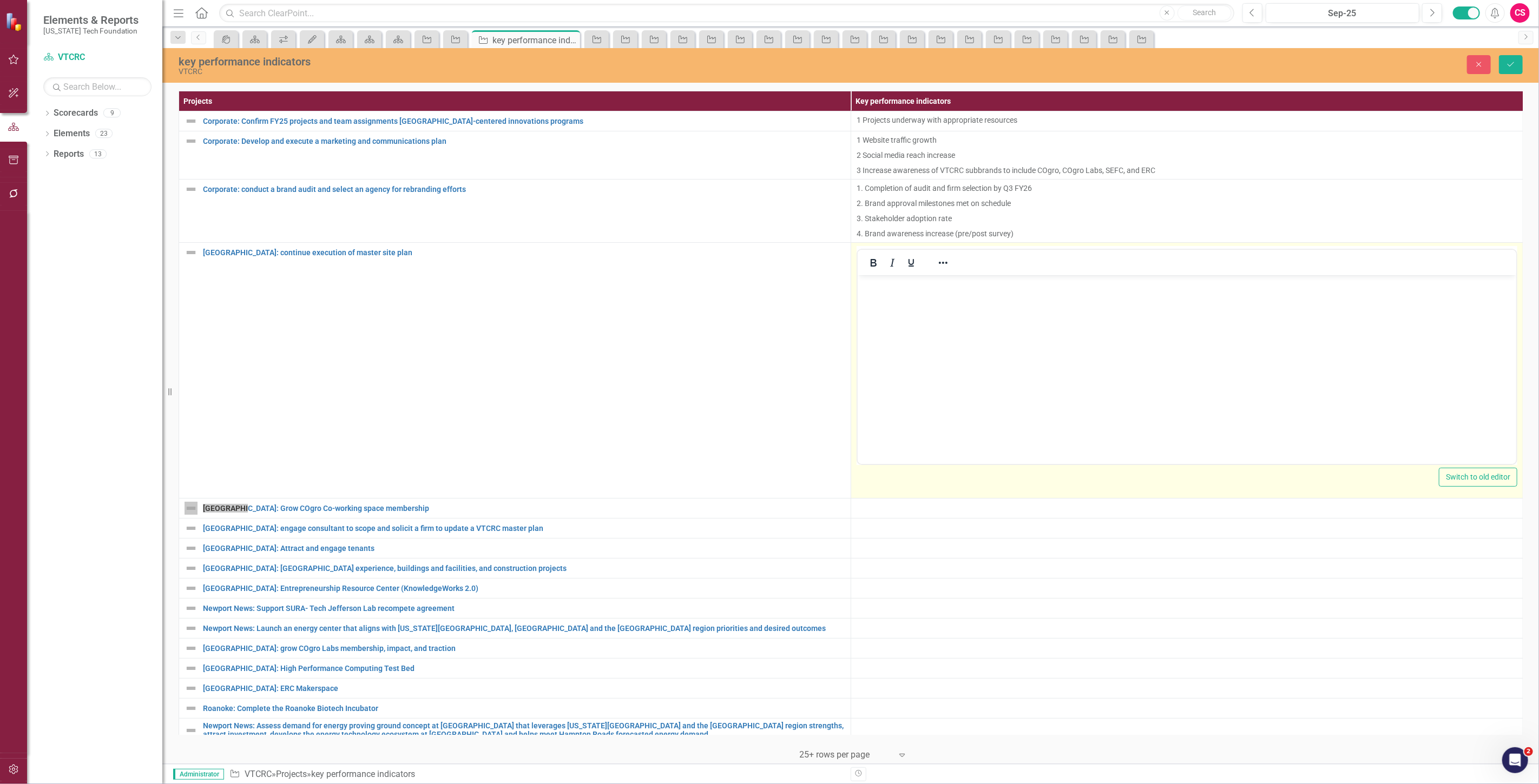
click at [888, 340] on body "Rich Text Area. Press ALT-0 for help." at bounding box center [1187, 356] width 658 height 162
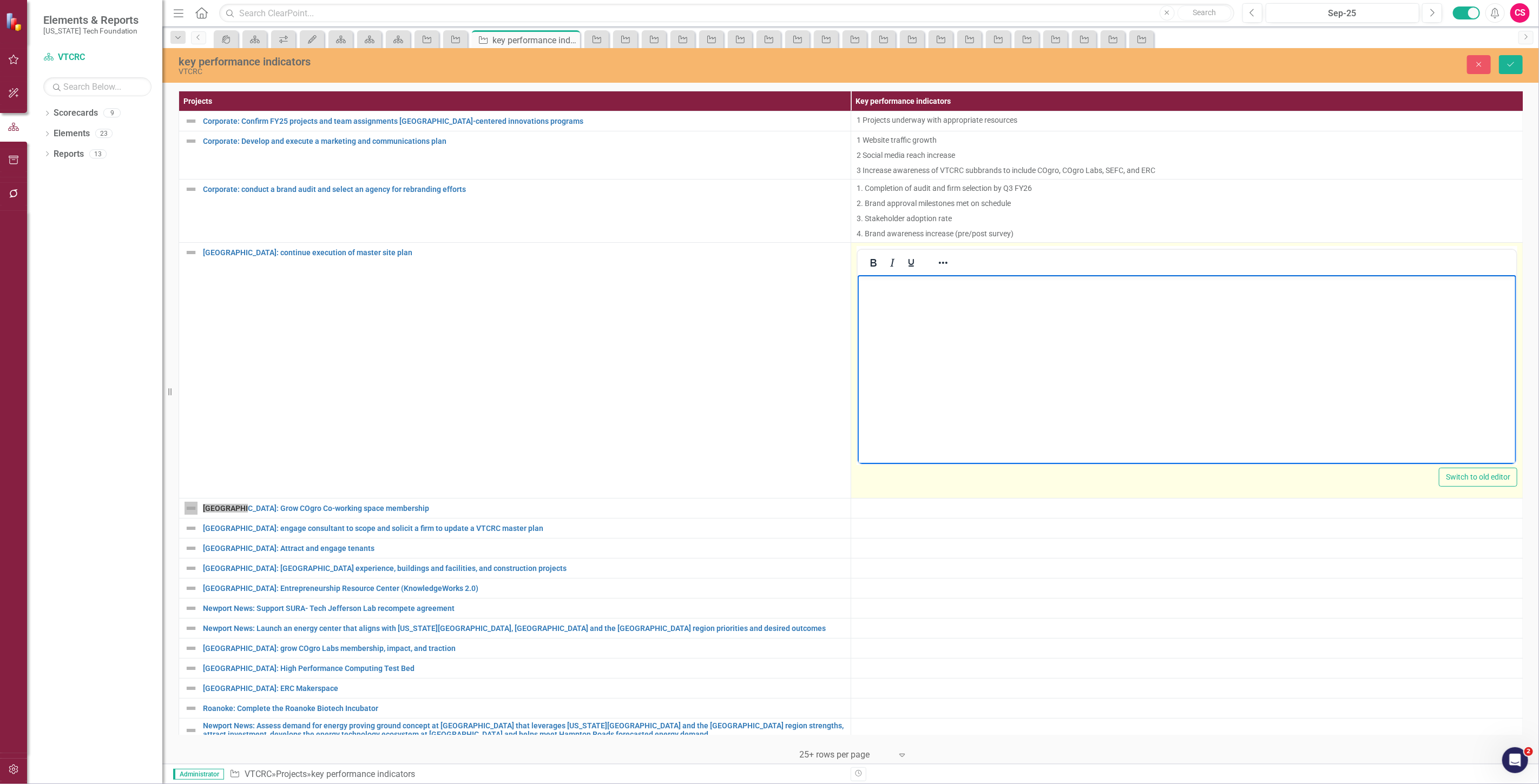
click at [912, 324] on body "Rich Text Area. Press ALT-0 for help." at bounding box center [1187, 356] width 658 height 162
paste body "Rich Text Area. Press ALT-0 for help."
click at [1052, 287] on p "1 New leases, fully executed 2 Existing tenant penetration 3 Retention strategy…" at bounding box center [1186, 285] width 653 height 13
click at [1040, 308] on p "2 Existing tenant penetration 3 Retention strategy execution" at bounding box center [1186, 306] width 653 height 13
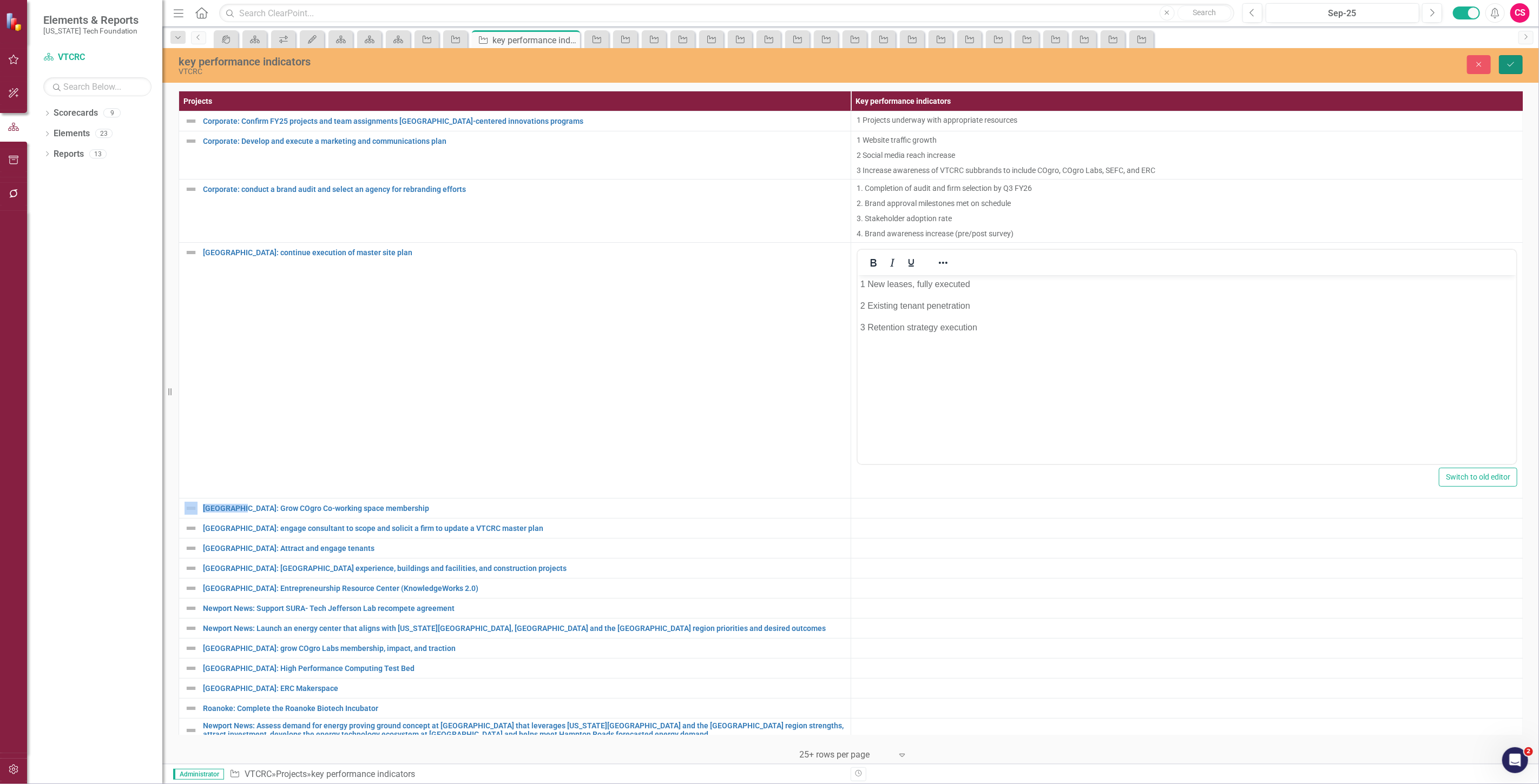
click at [1512, 71] on button "Save" at bounding box center [1511, 64] width 24 height 19
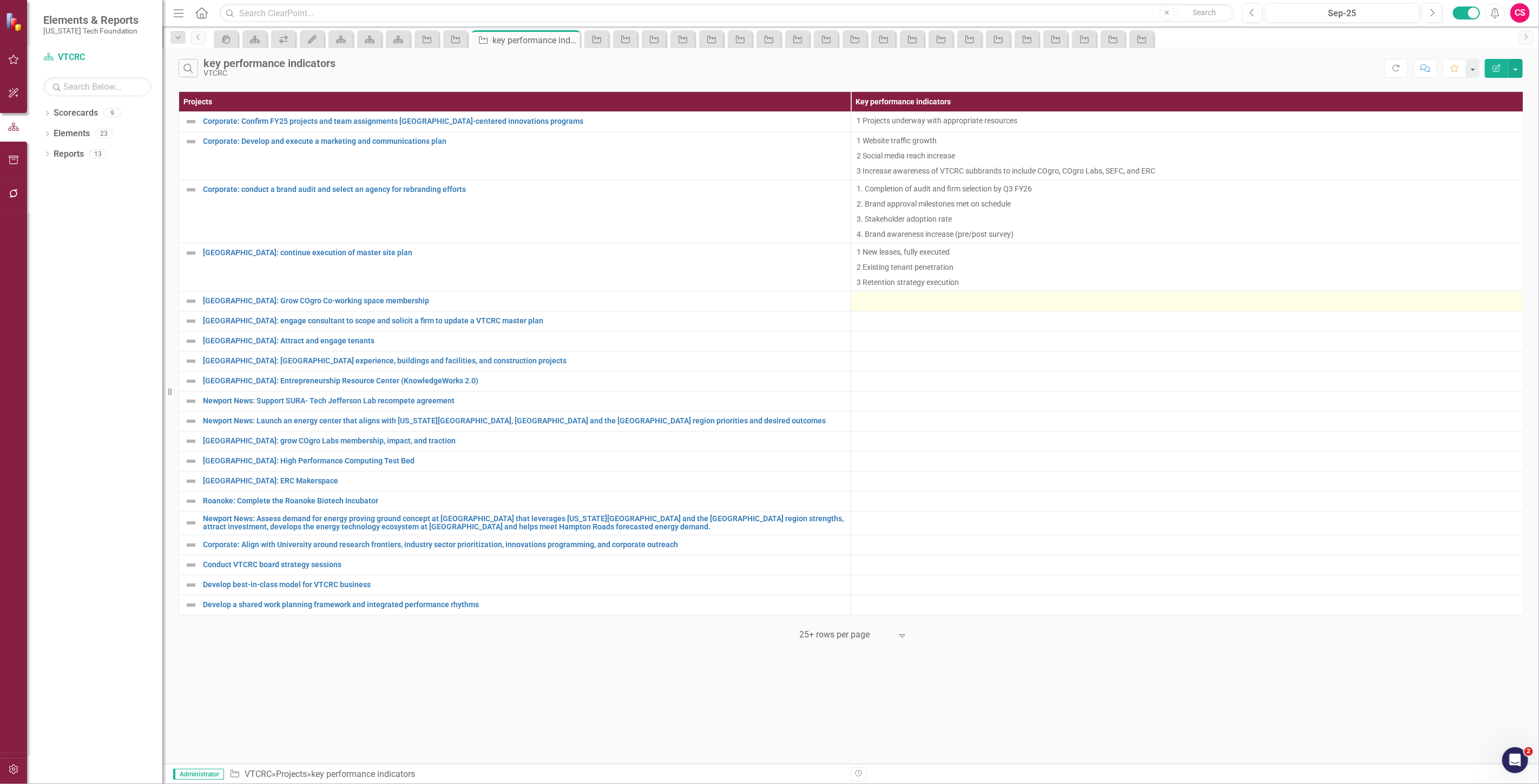
click at [894, 305] on div at bounding box center [1187, 302] width 661 height 13
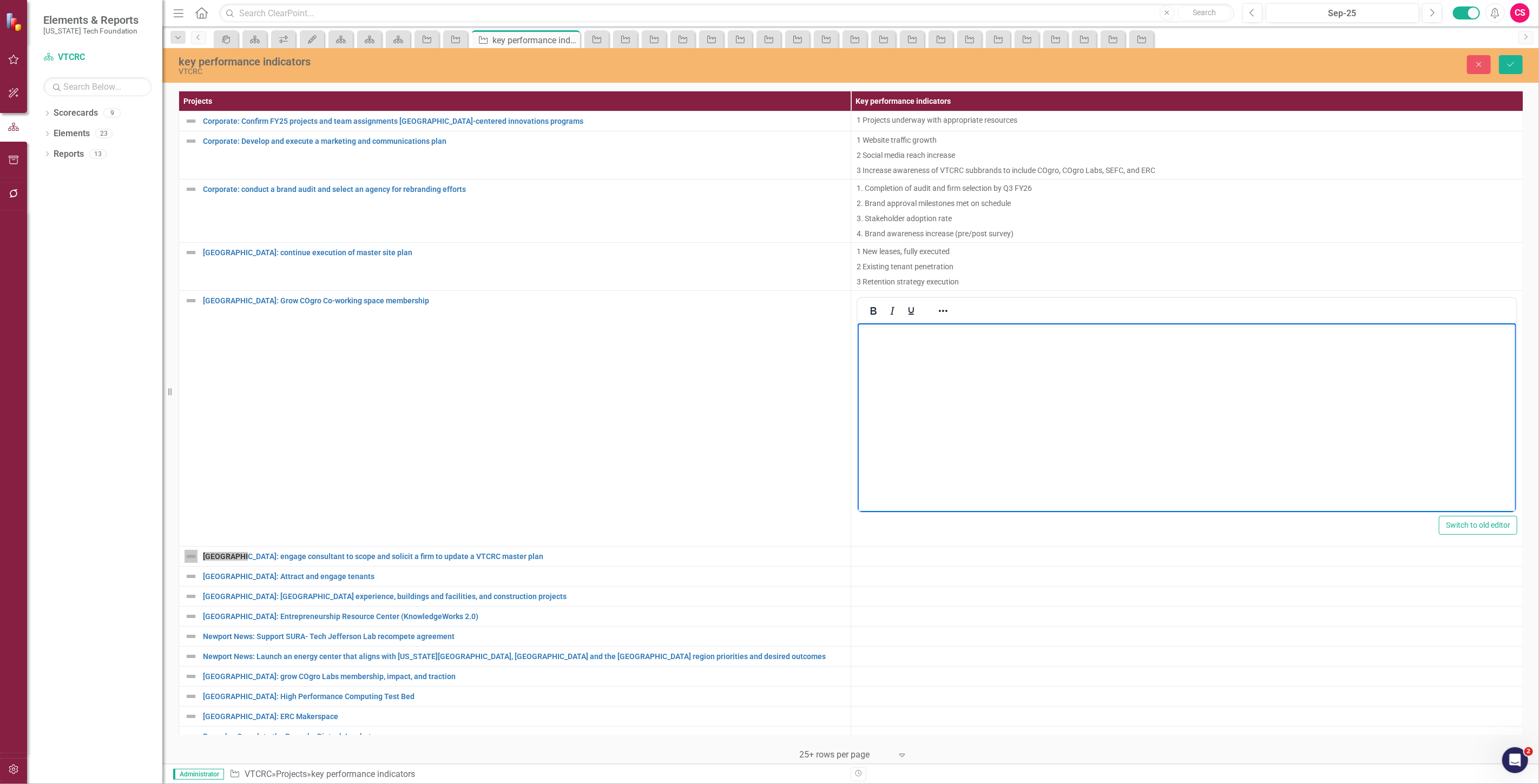
click at [901, 364] on body "Rich Text Area. Press ALT-0 for help." at bounding box center [1187, 405] width 658 height 162
click at [993, 399] on body "Rich Text Area. Press ALT-0 for help." at bounding box center [1187, 405] width 658 height 162
paste body "Rich Text Area. Press ALT-0 for help."
click at [1072, 327] on p "1 New leases, fully executed 2 Existing tenant penetration 3 Retention strategy…" at bounding box center [1186, 333] width 653 height 13
click at [1080, 353] on p "2 Existing tenant penetration 3 Retention strategy execution" at bounding box center [1186, 354] width 653 height 13
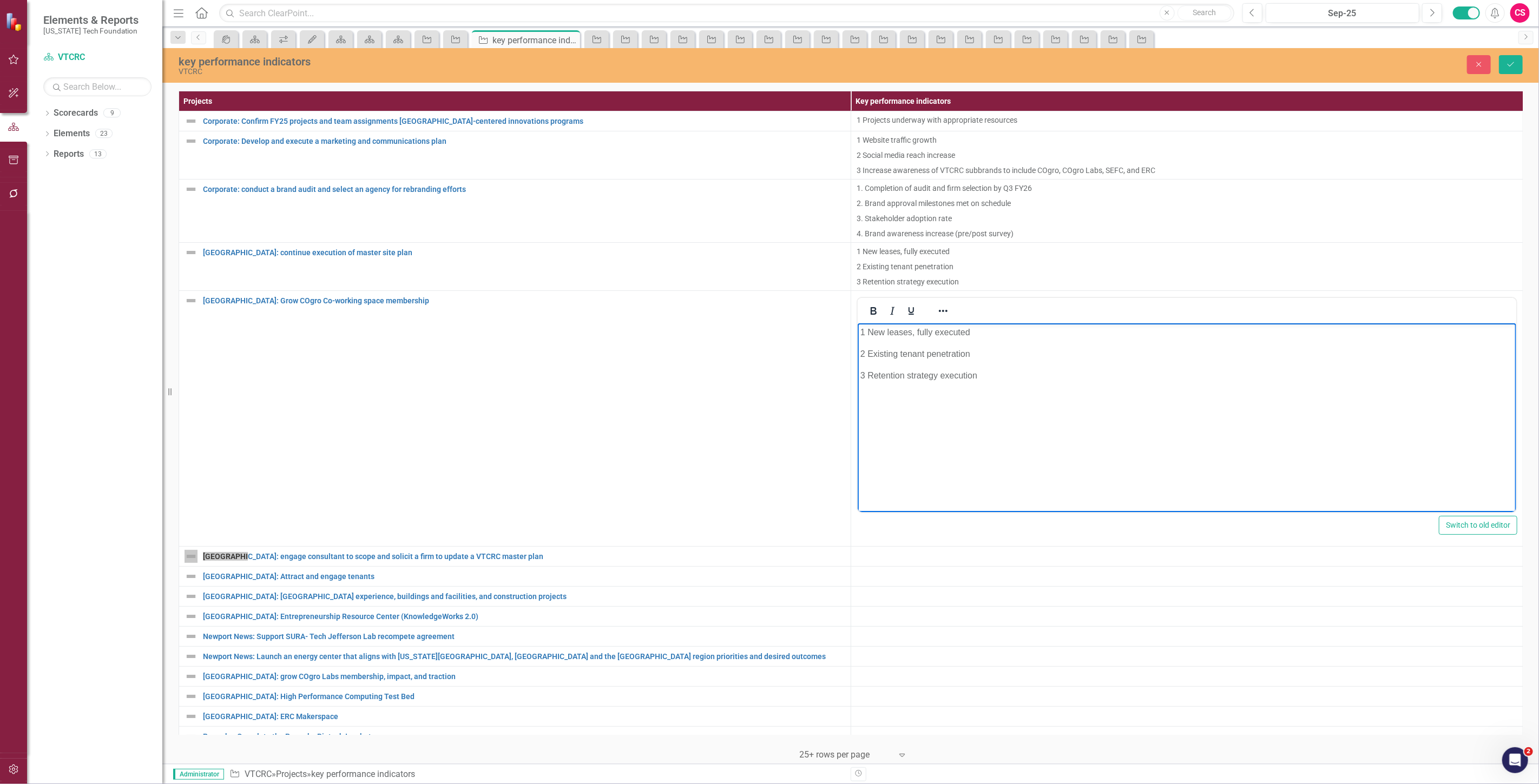
click at [991, 339] on p "1 New leases, fully executed" at bounding box center [1186, 333] width 653 height 13
click at [995, 348] on p "2 Existing tenant penetration" at bounding box center [1186, 354] width 653 height 13
click at [998, 357] on p "2 Existing tenant penetration" at bounding box center [1186, 354] width 653 height 13
click at [1511, 73] on button "Save" at bounding box center [1511, 64] width 24 height 19
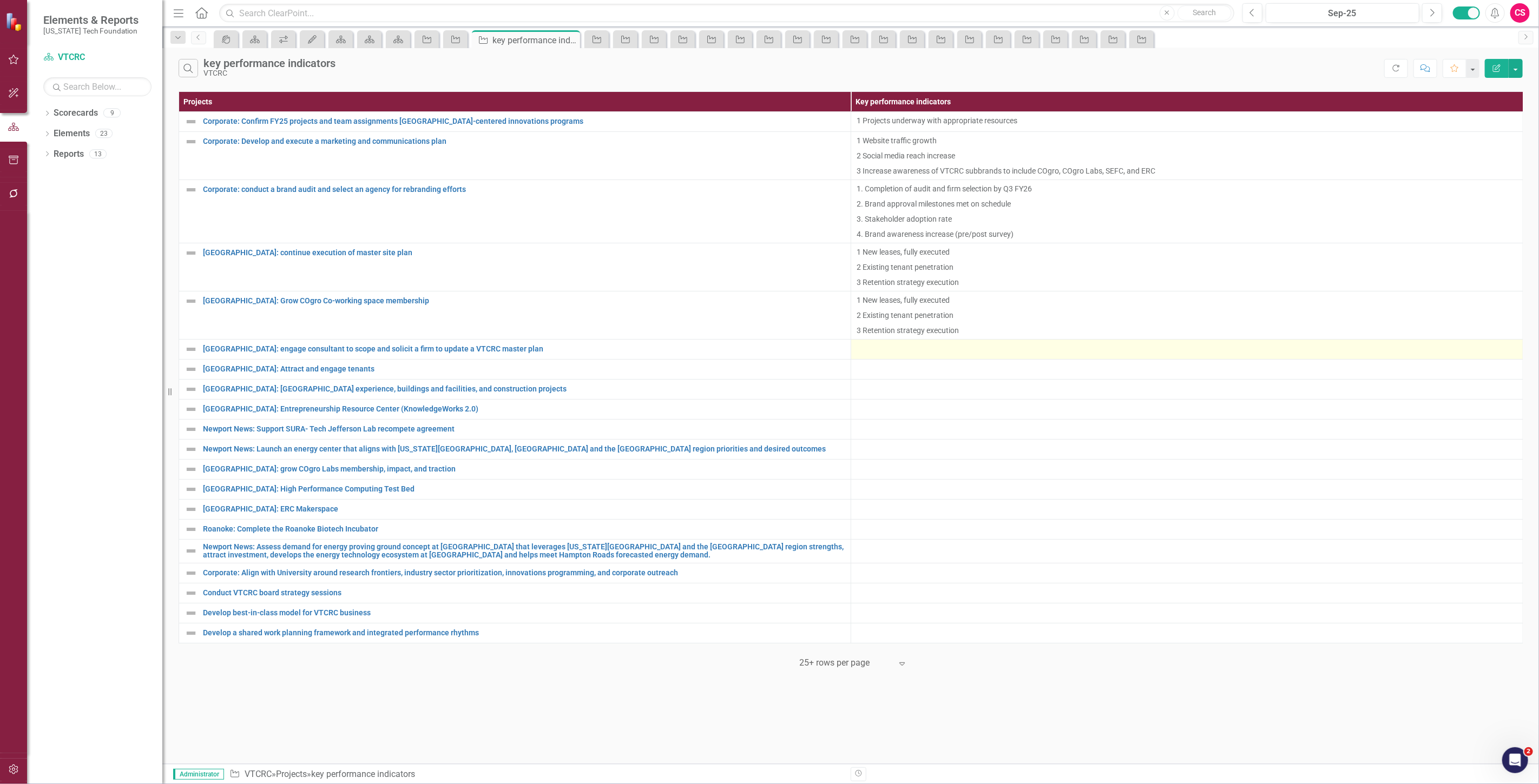
click at [905, 346] on div at bounding box center [1187, 349] width 661 height 13
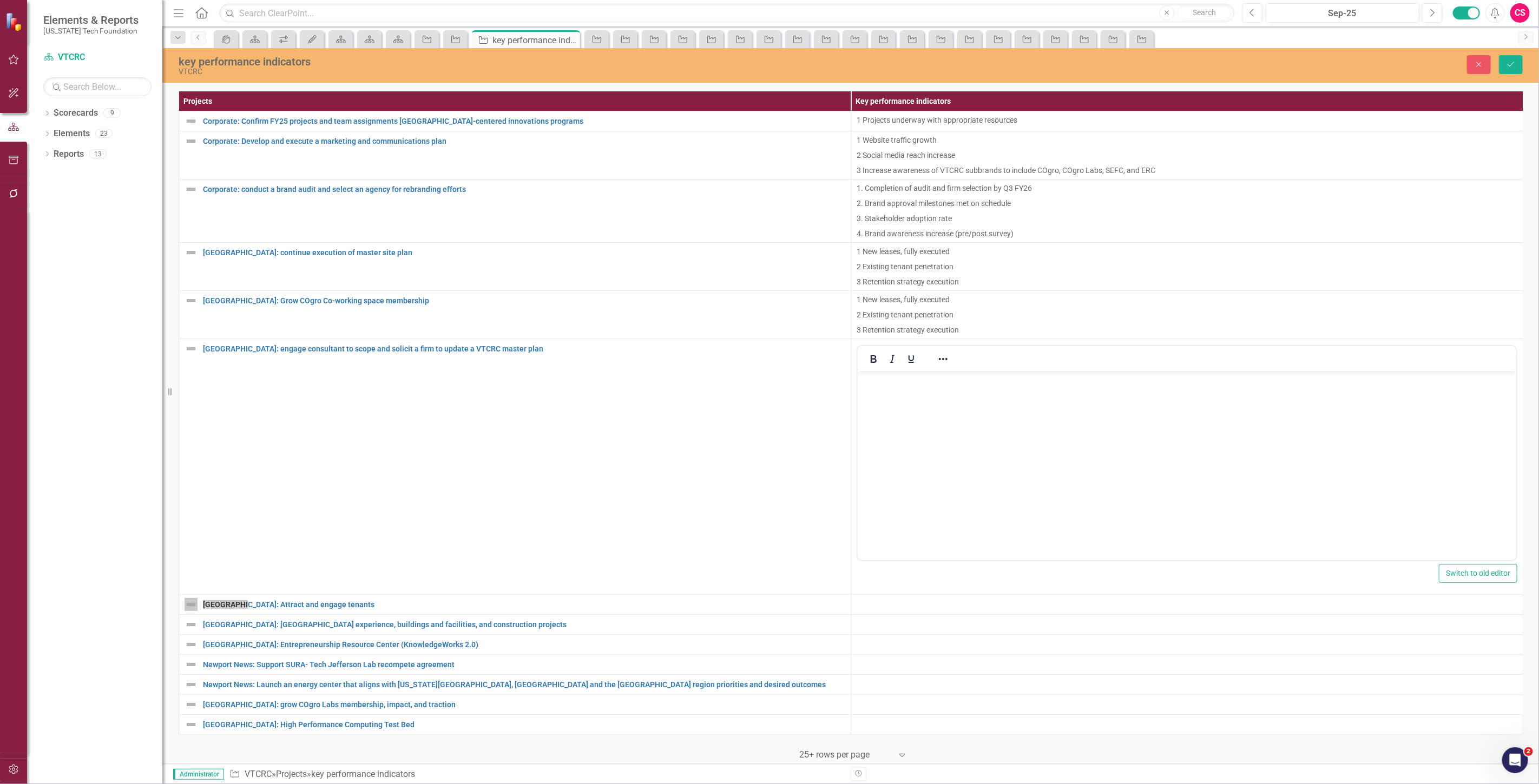
click at [912, 393] on body "Rich Text Area. Press ALT-0 for help." at bounding box center [1187, 453] width 658 height 162
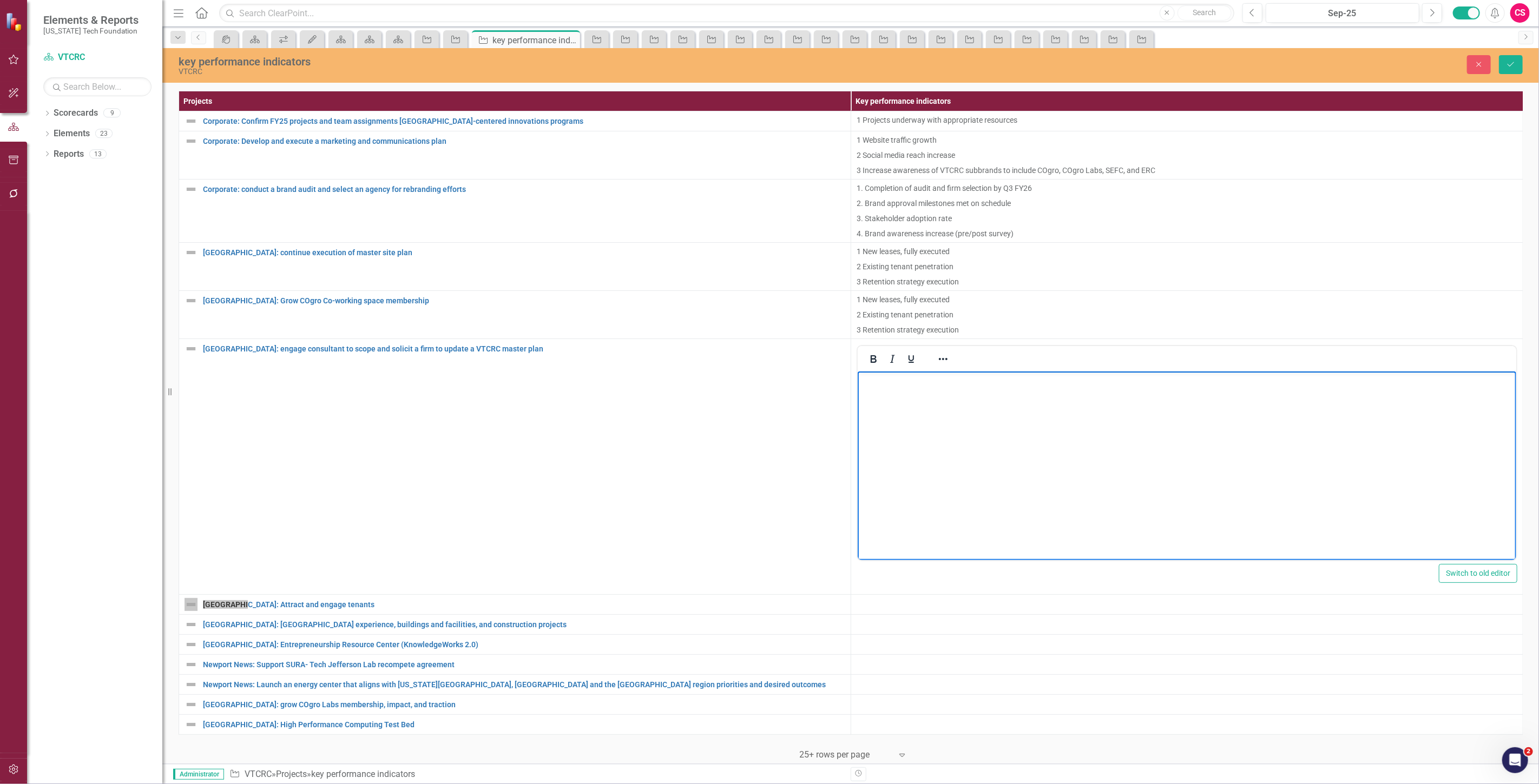
click at [913, 417] on body "Rich Text Area. Press ALT-0 for help." at bounding box center [1187, 453] width 658 height 162
paste body "Rich Text Area. Press ALT-0 for help."
click at [1517, 52] on div "key performance indicators VTCRC Close Save" at bounding box center [851, 66] width 1376 height 35
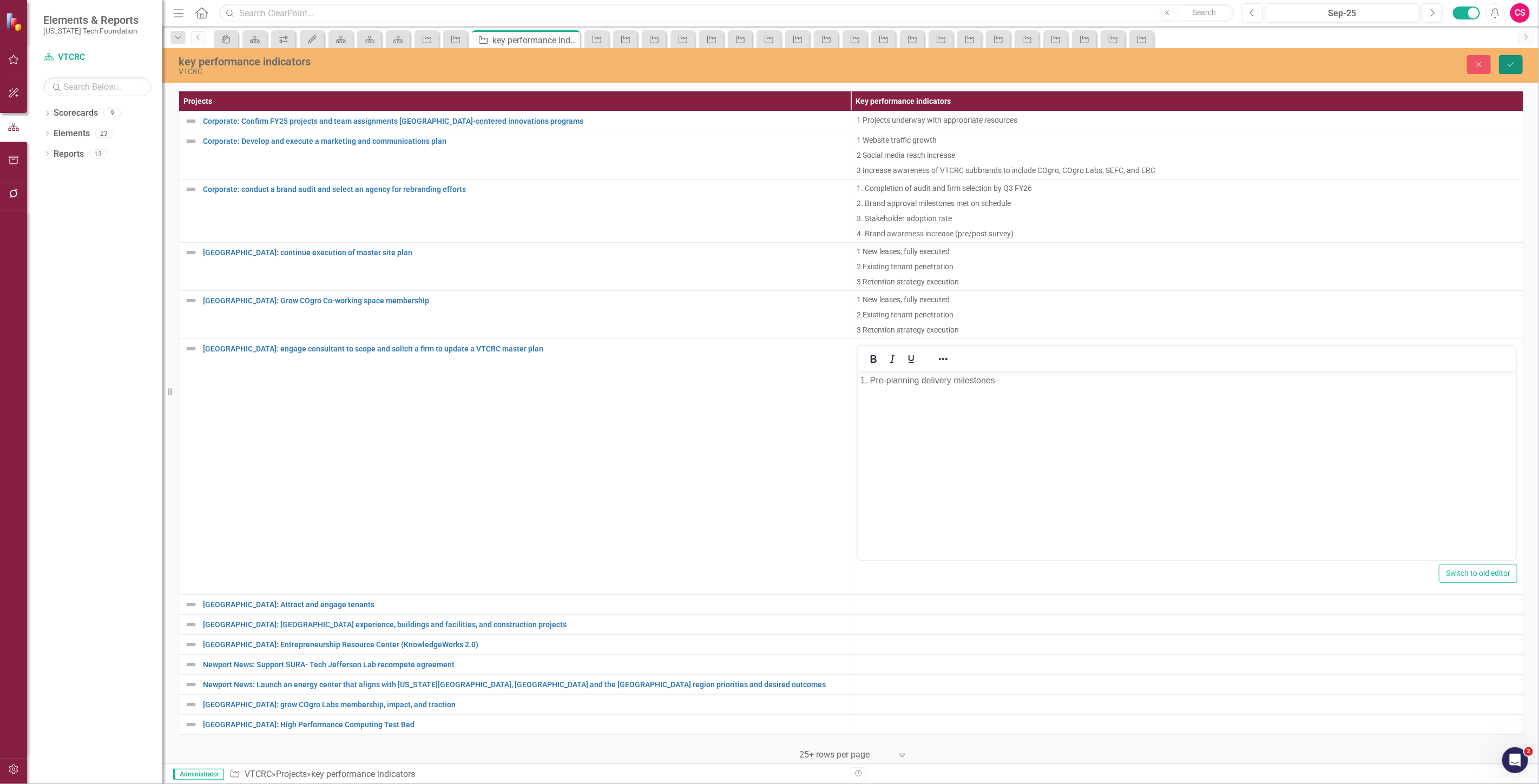
click at [1517, 64] on button "Save" at bounding box center [1511, 64] width 24 height 19
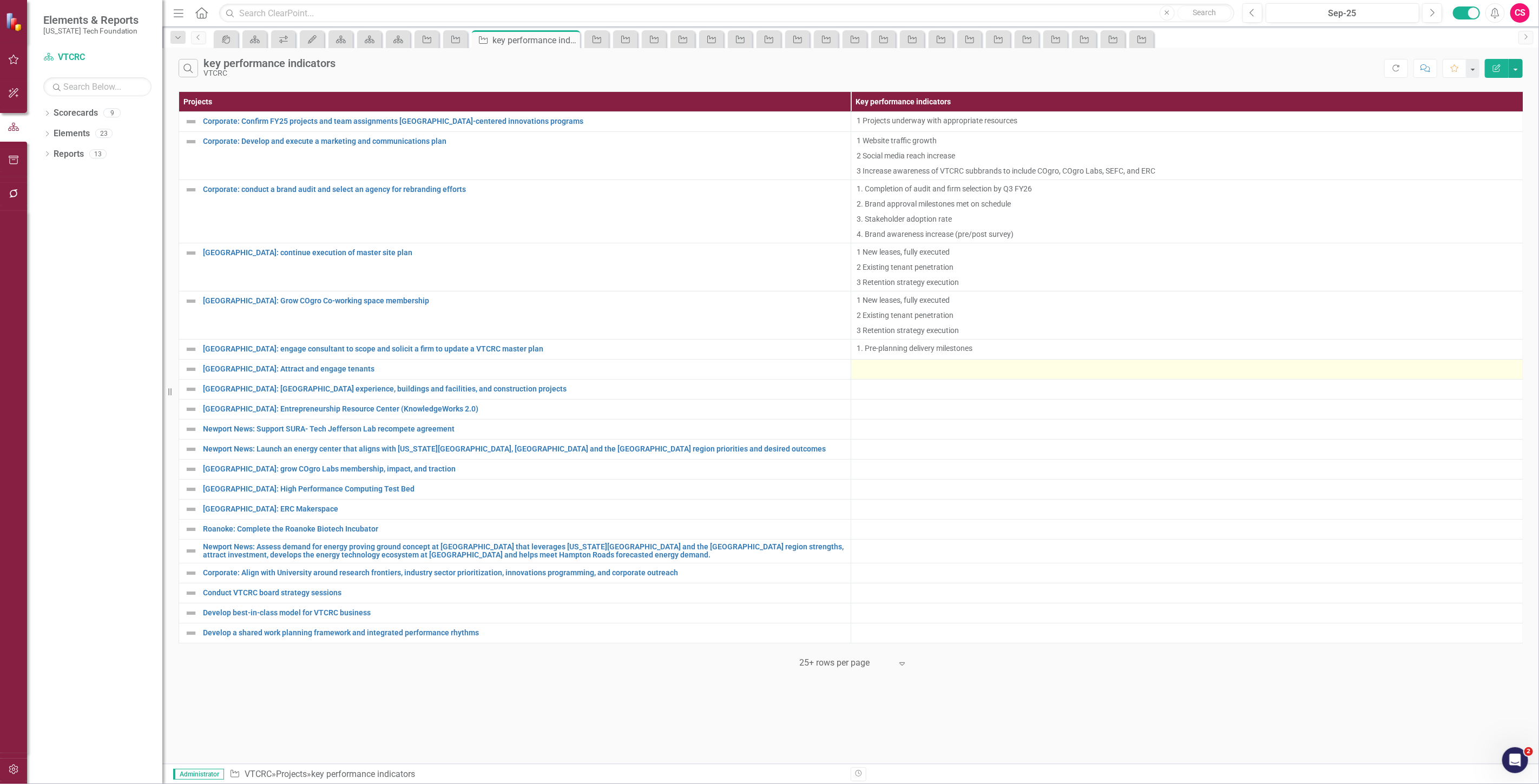
click at [911, 374] on div at bounding box center [1187, 370] width 661 height 13
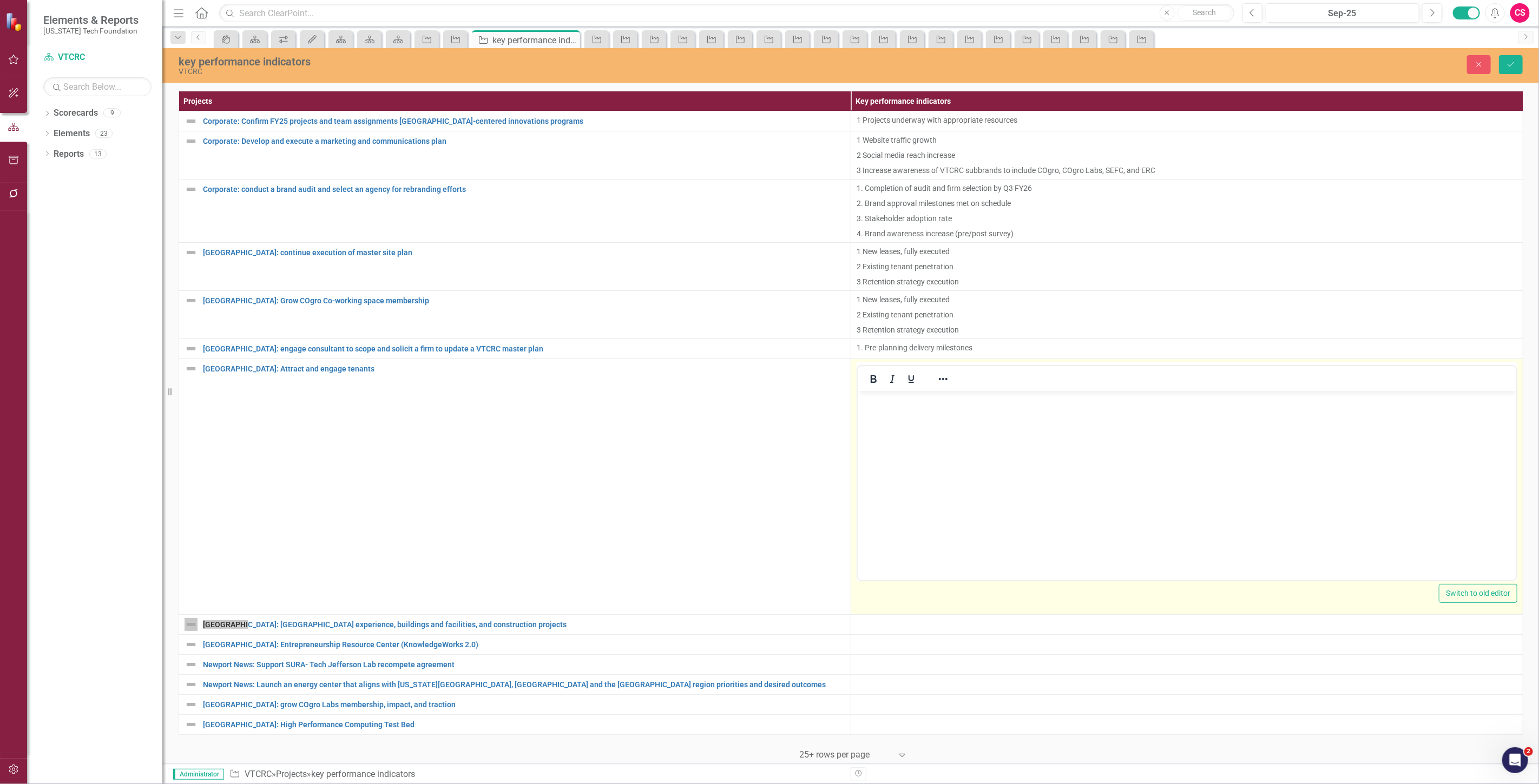
click at [915, 428] on body "Rich Text Area. Press ALT-0 for help." at bounding box center [1187, 473] width 658 height 162
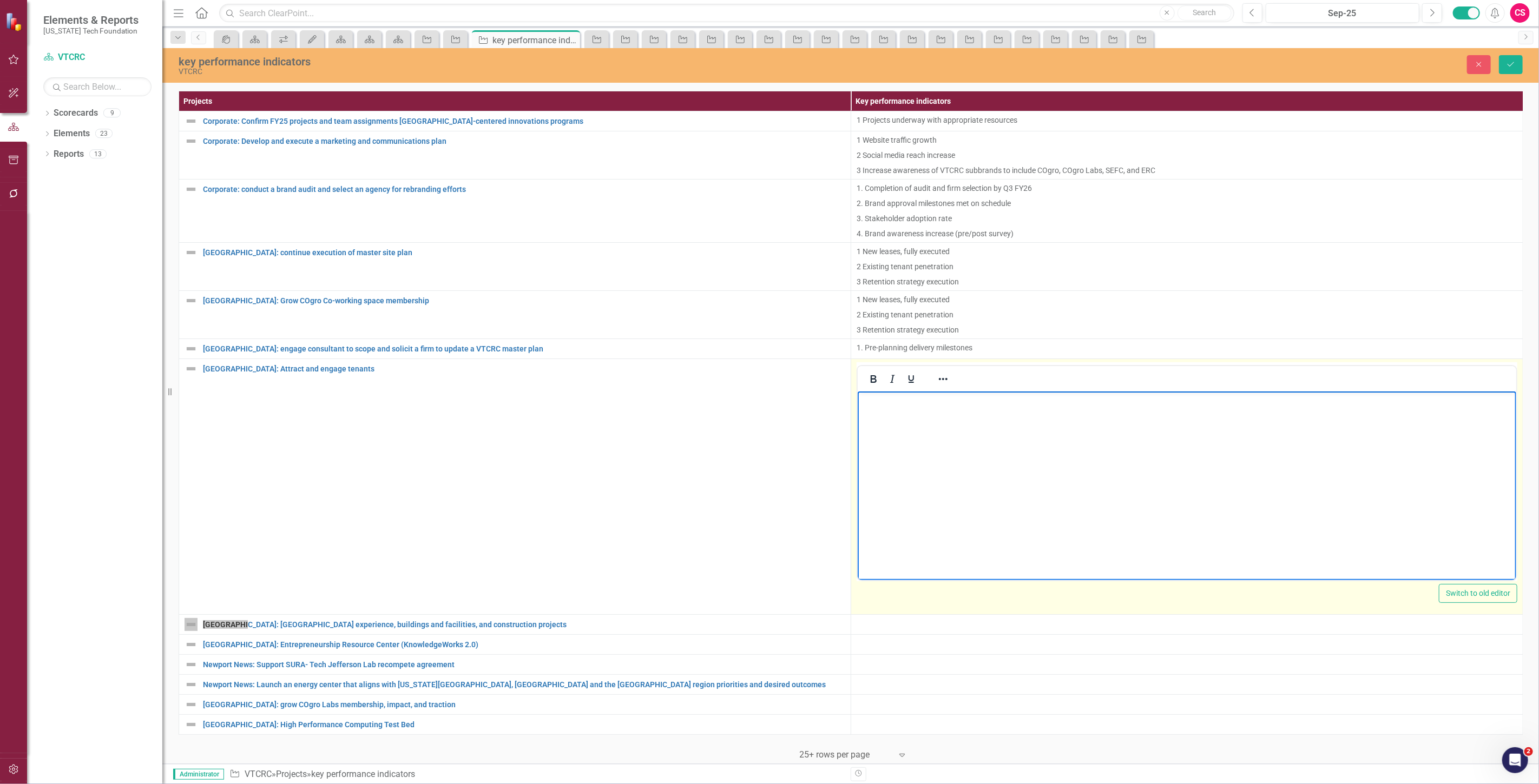
click at [1008, 436] on body "Rich Text Area. Press ALT-0 for help." at bounding box center [1187, 473] width 658 height 162
paste body "Rich Text Area. Press ALT-0 for help."
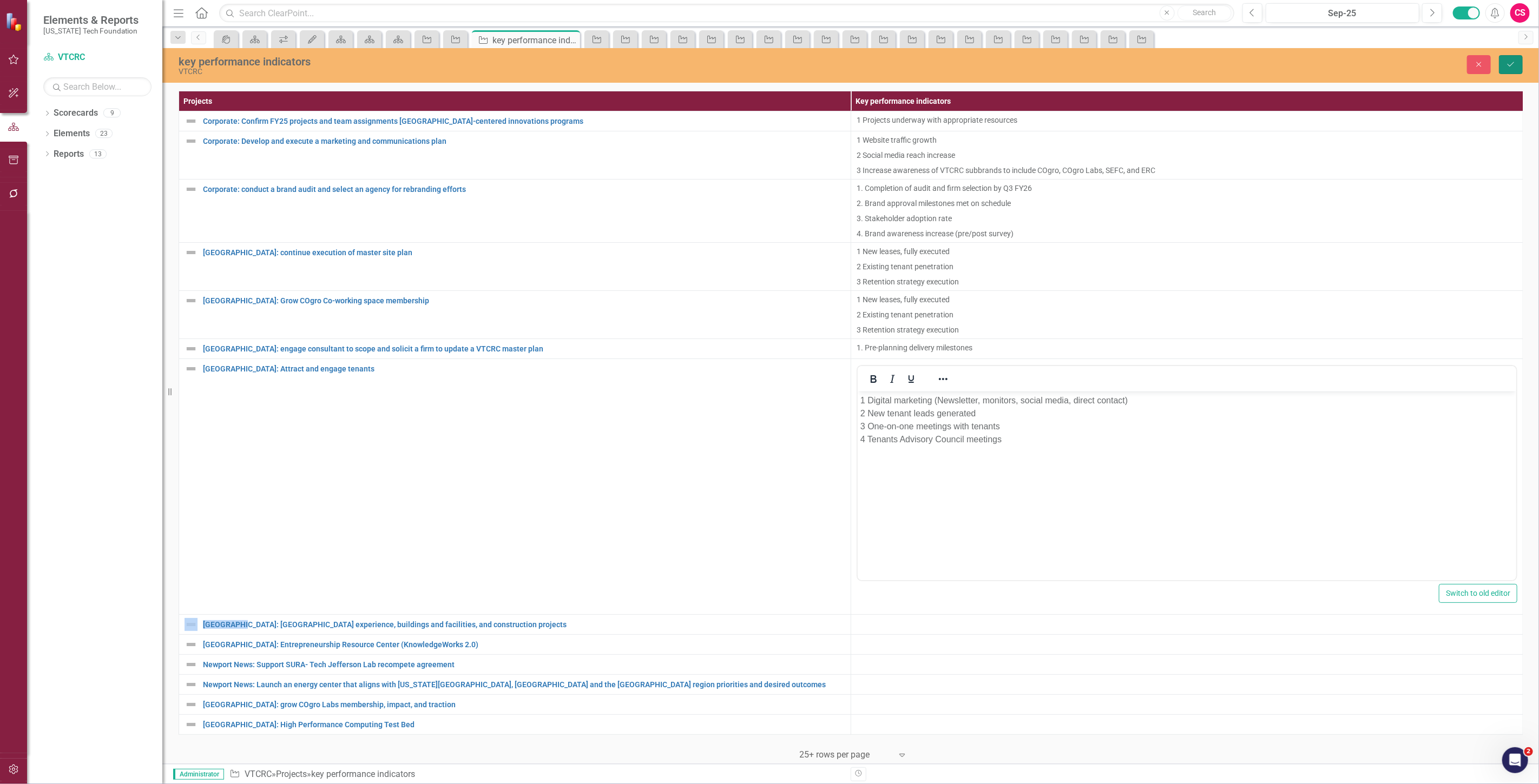
click at [1503, 63] on button "Save" at bounding box center [1511, 64] width 24 height 19
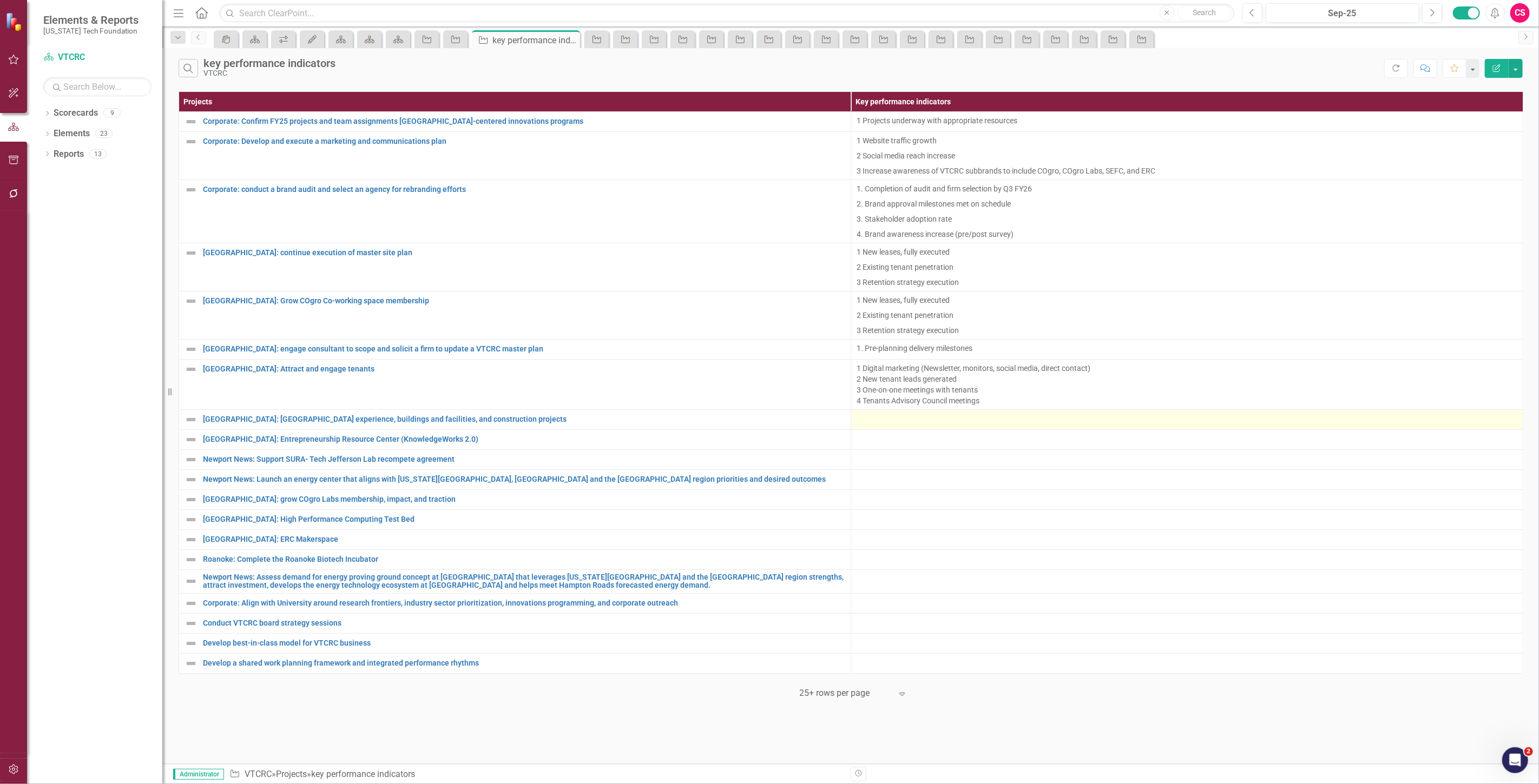
click at [886, 425] on div at bounding box center [1187, 420] width 661 height 13
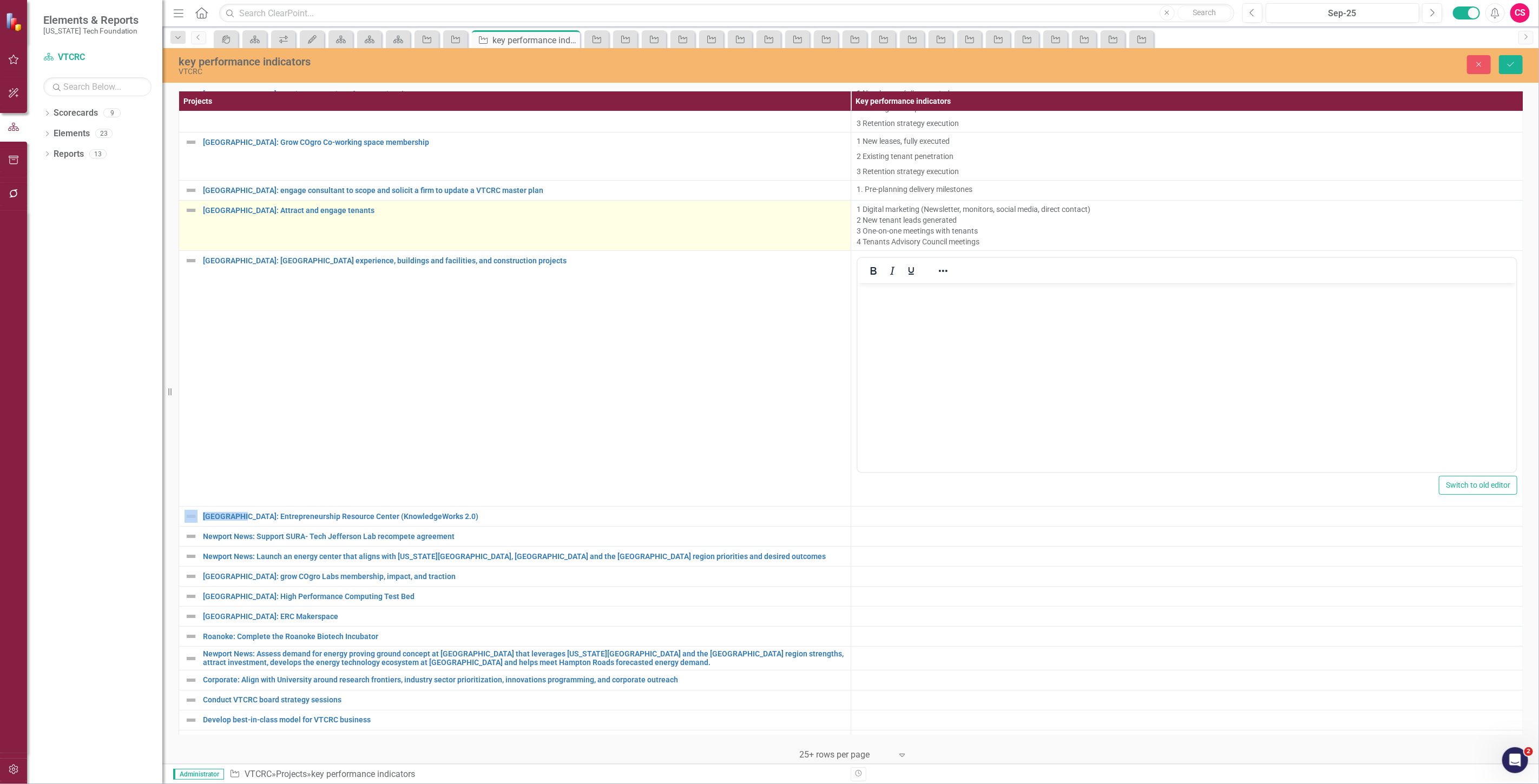
scroll to position [183, 0]
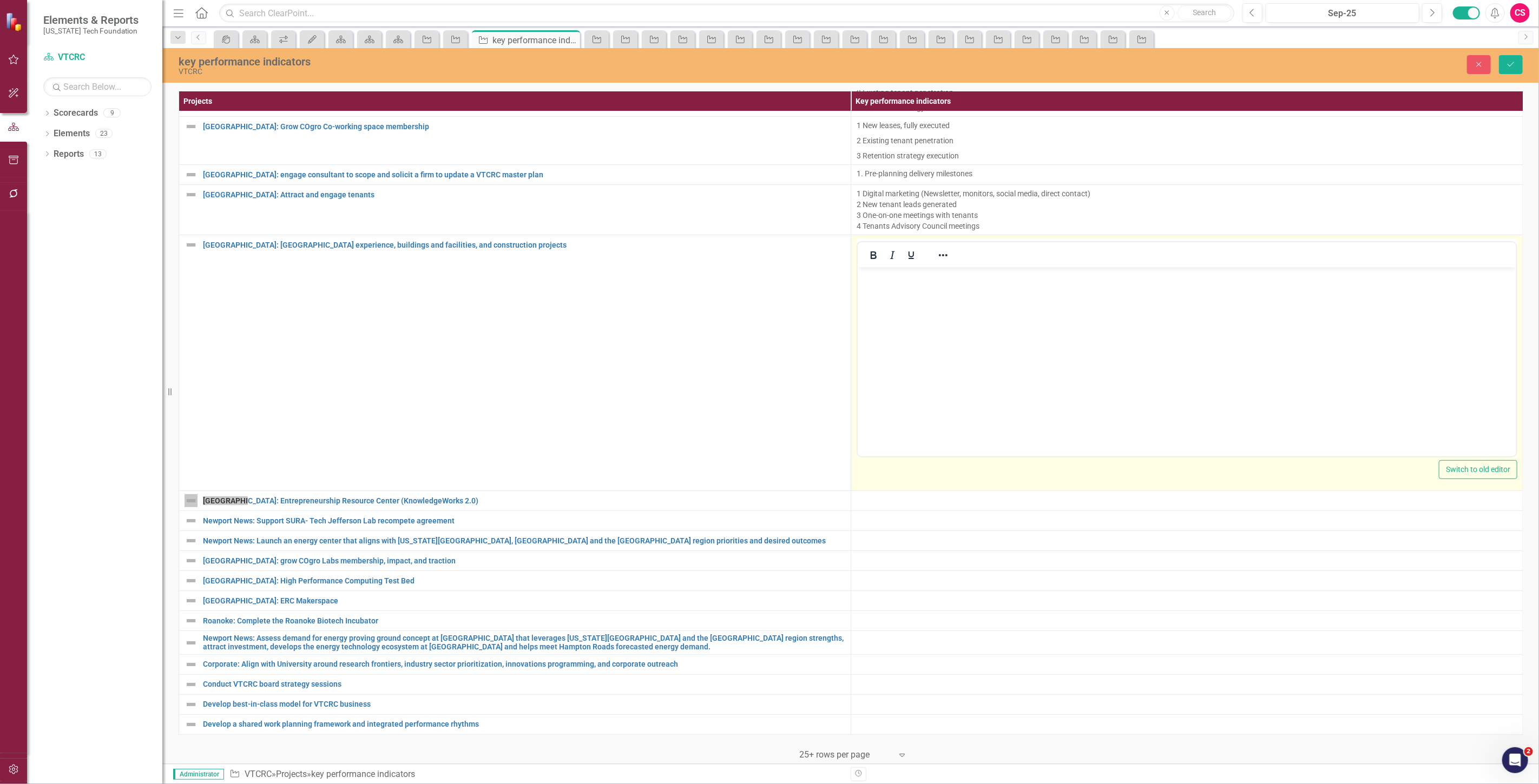
click at [1063, 306] on body "Rich Text Area. Press ALT-0 for help." at bounding box center [1187, 349] width 658 height 162
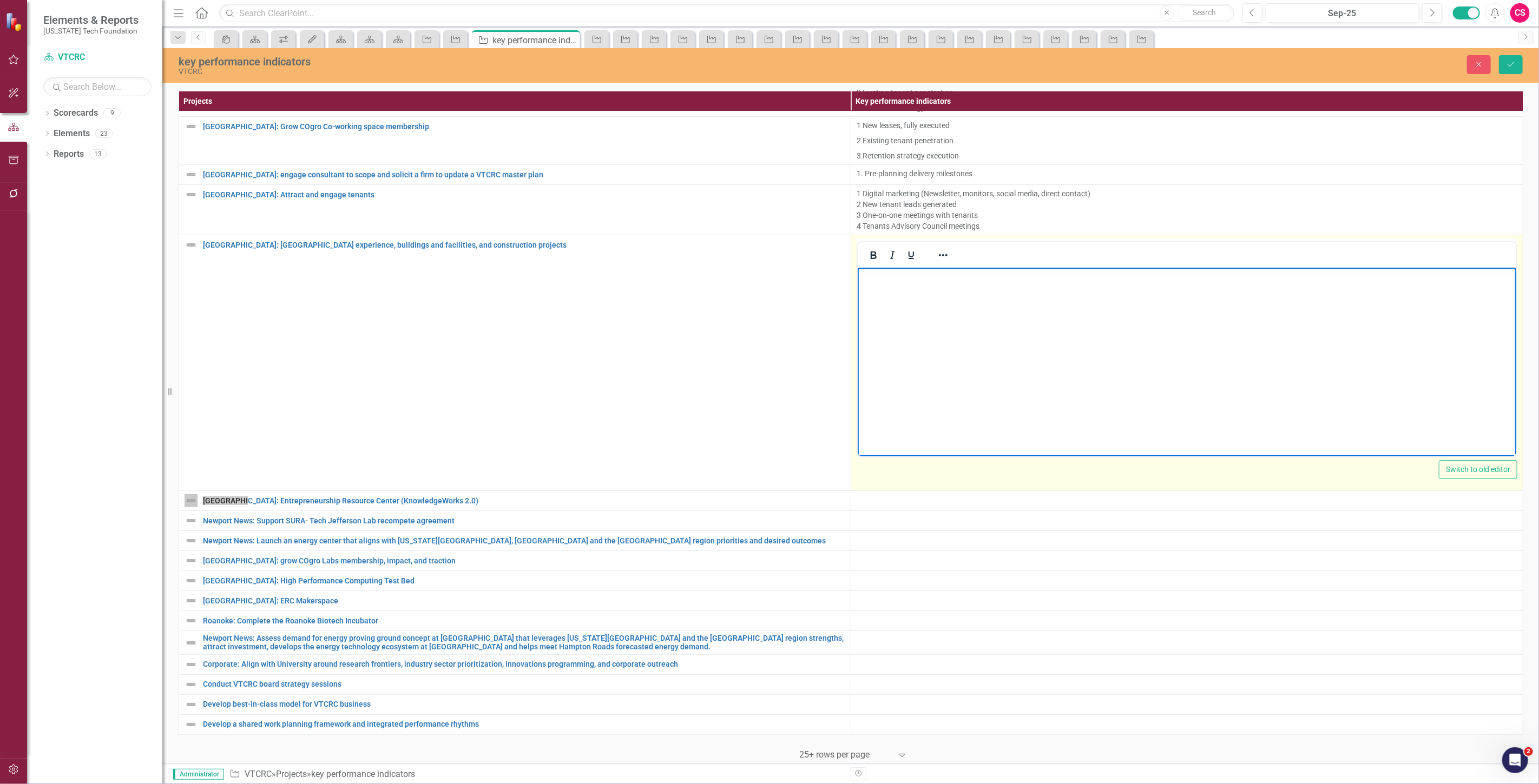
click at [940, 290] on body "Rich Text Area. Press ALT-0 for help." at bounding box center [1187, 349] width 658 height 162
paste body "Rich Text Area. Press ALT-0 for help."
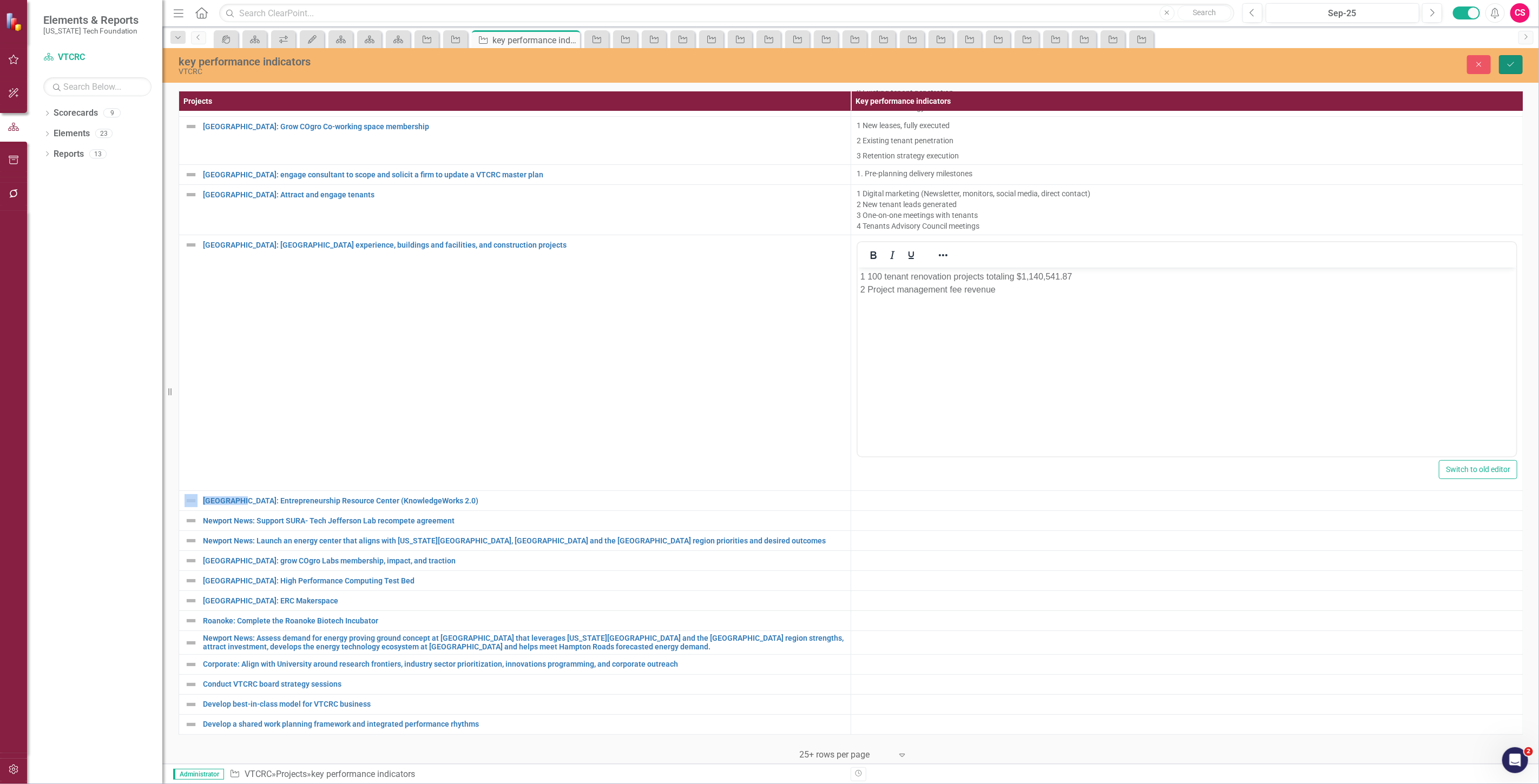
click at [1503, 60] on button "Save" at bounding box center [1511, 64] width 24 height 19
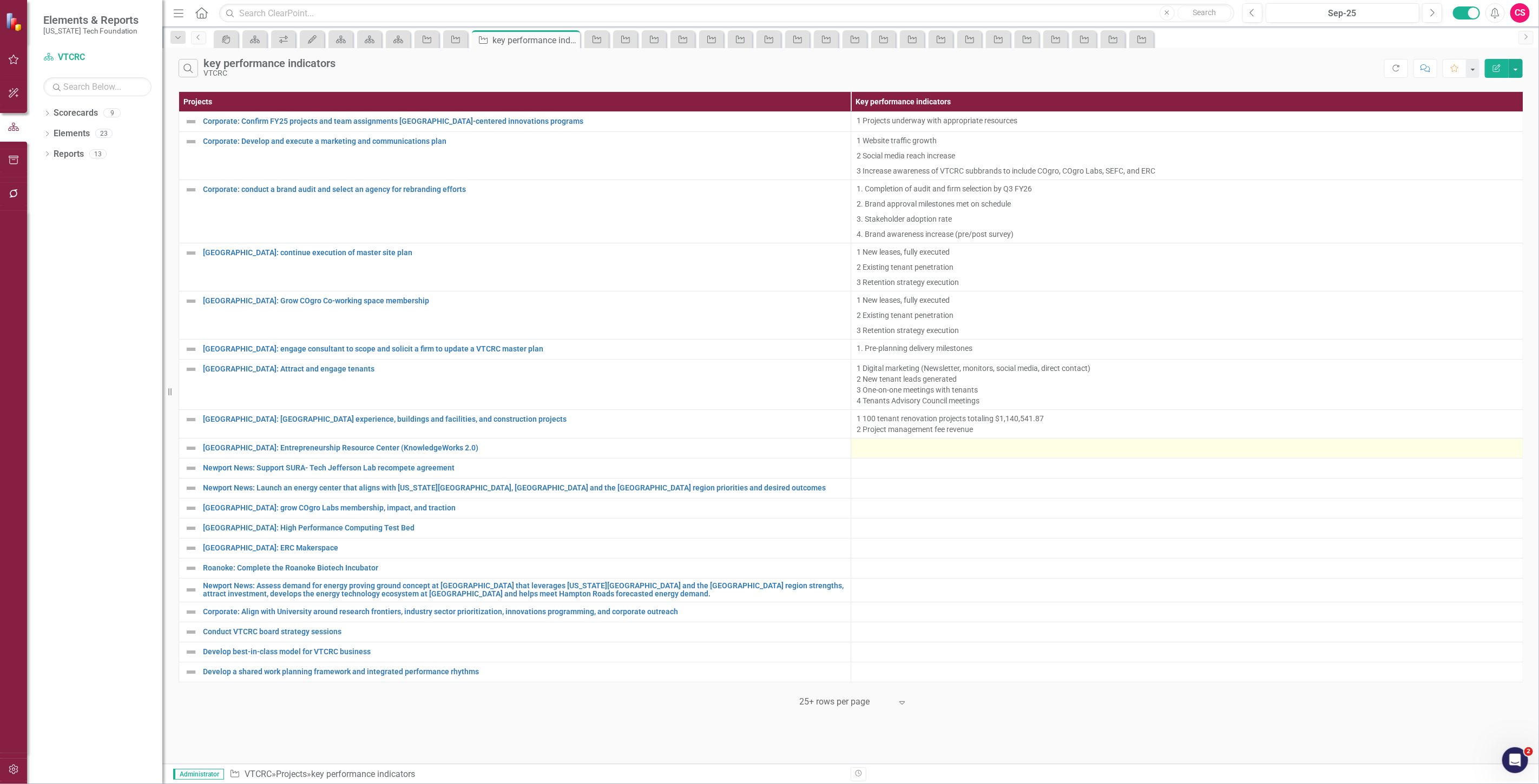
click at [881, 446] on div at bounding box center [1187, 448] width 661 height 13
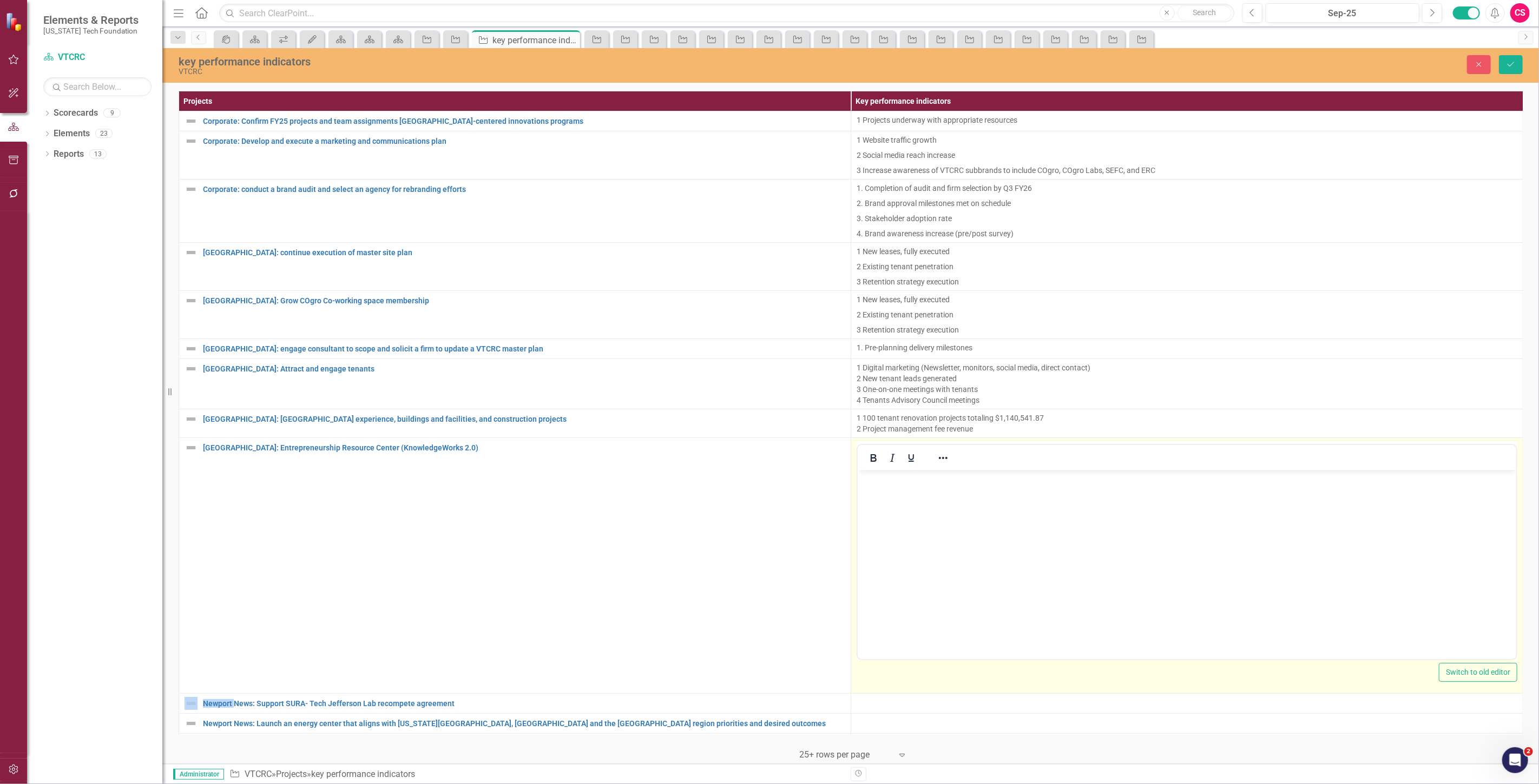
scroll to position [0, 0]
click at [887, 509] on body "Rich Text Area. Press ALT-0 for help." at bounding box center [1187, 552] width 658 height 162
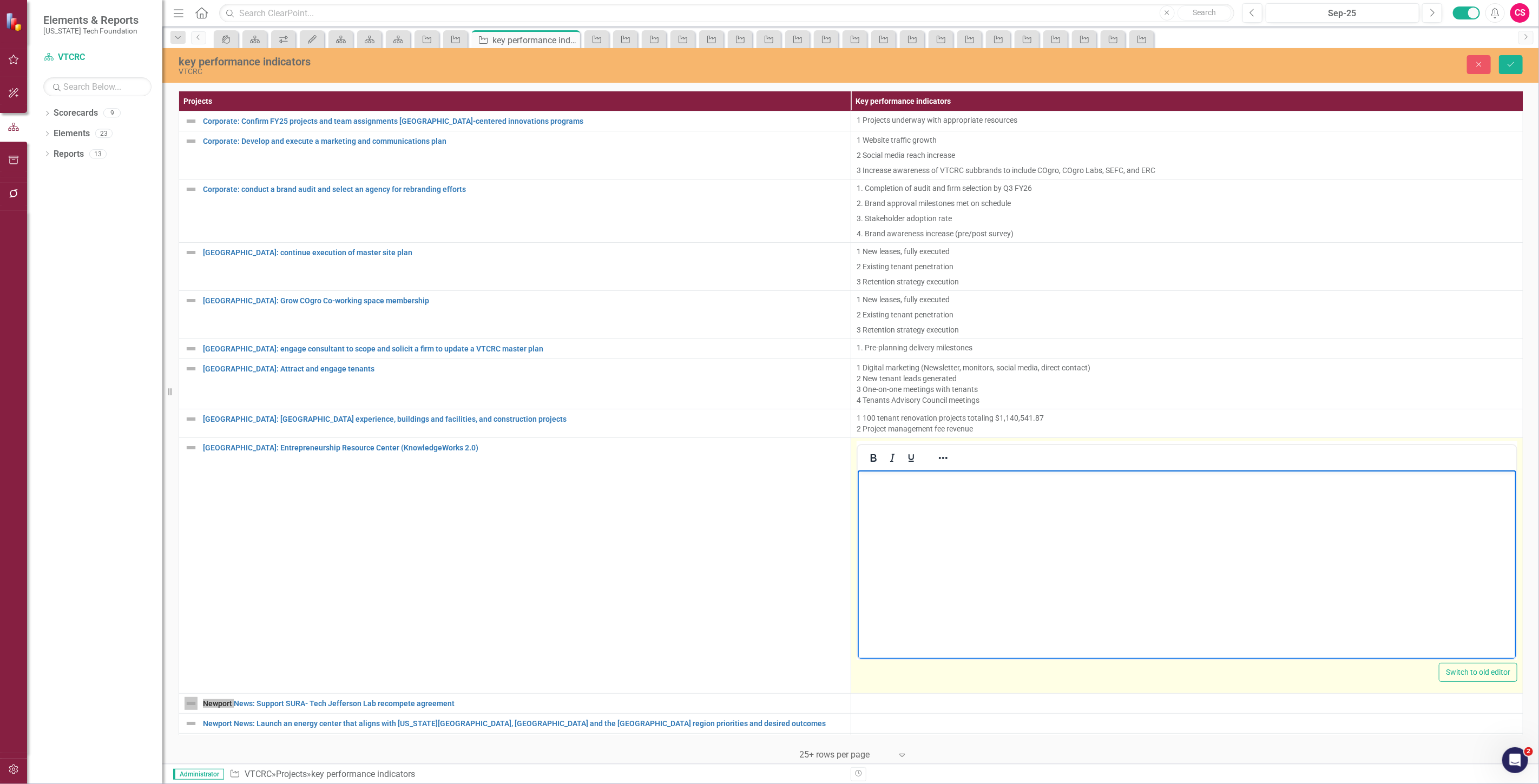
click at [917, 491] on body "Rich Text Area. Press ALT-0 for help." at bounding box center [1187, 552] width 658 height 162
paste body "Rich Text Area. Press ALT-0 for help."
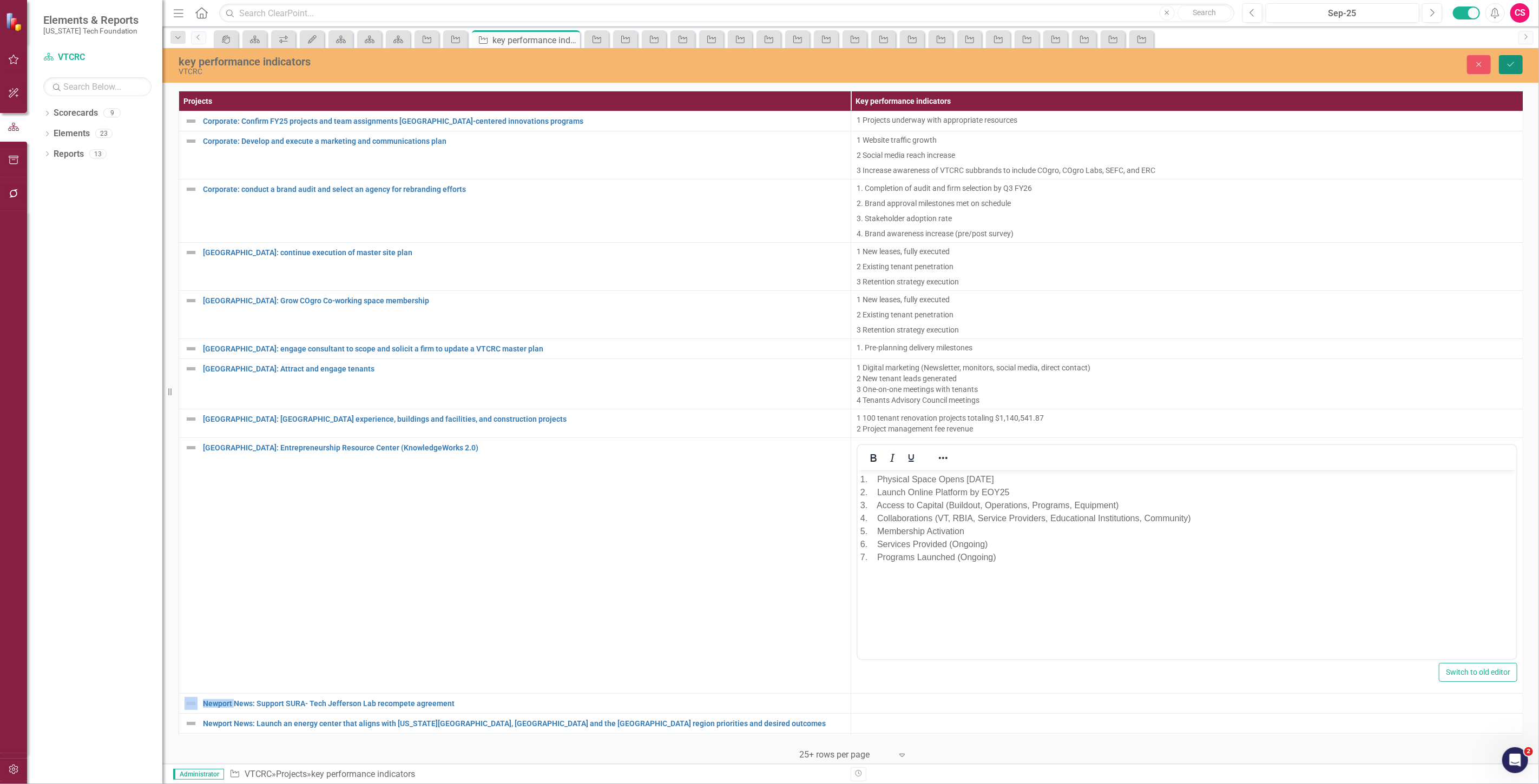
click at [1503, 69] on button "Save" at bounding box center [1511, 64] width 24 height 19
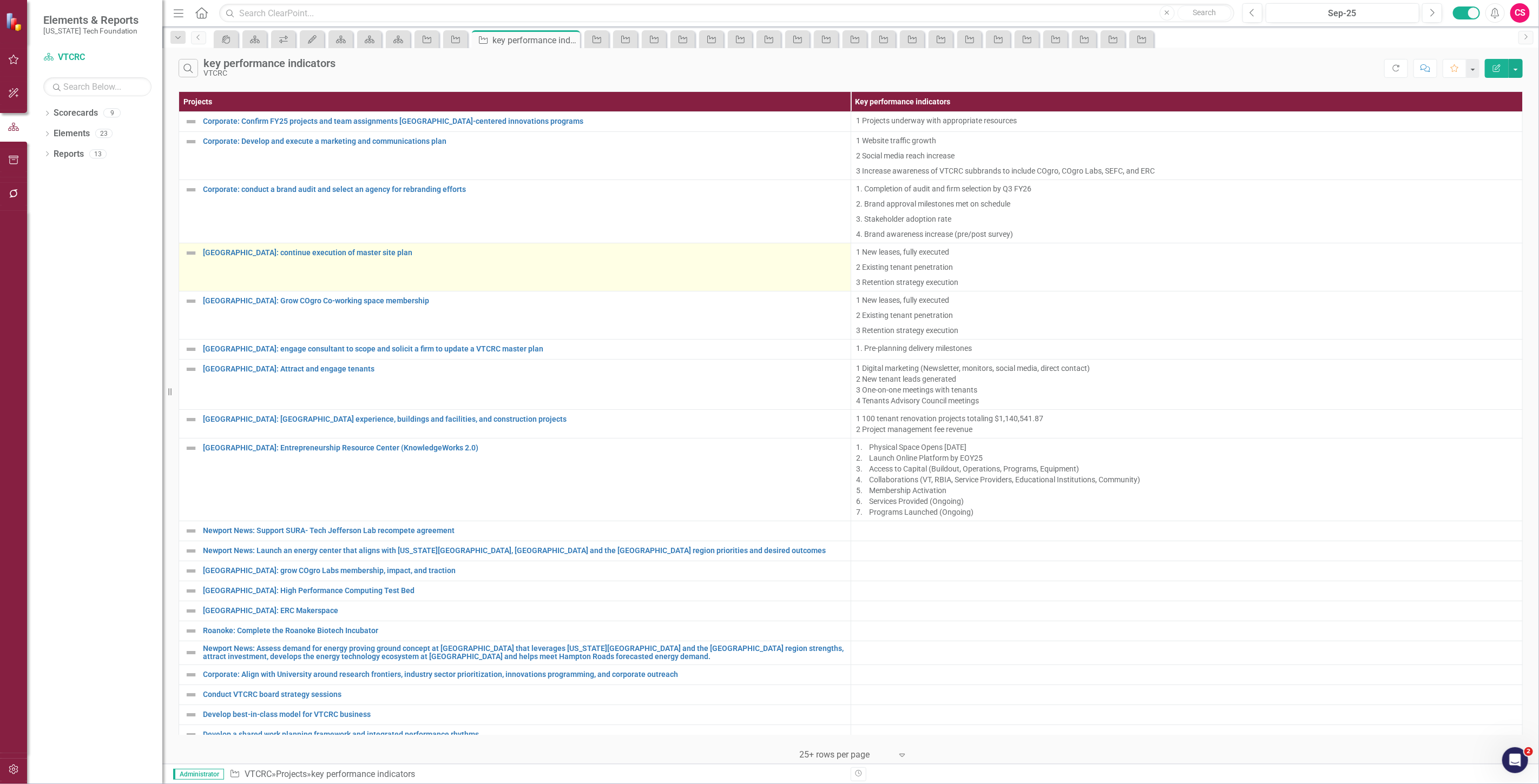
scroll to position [19, 0]
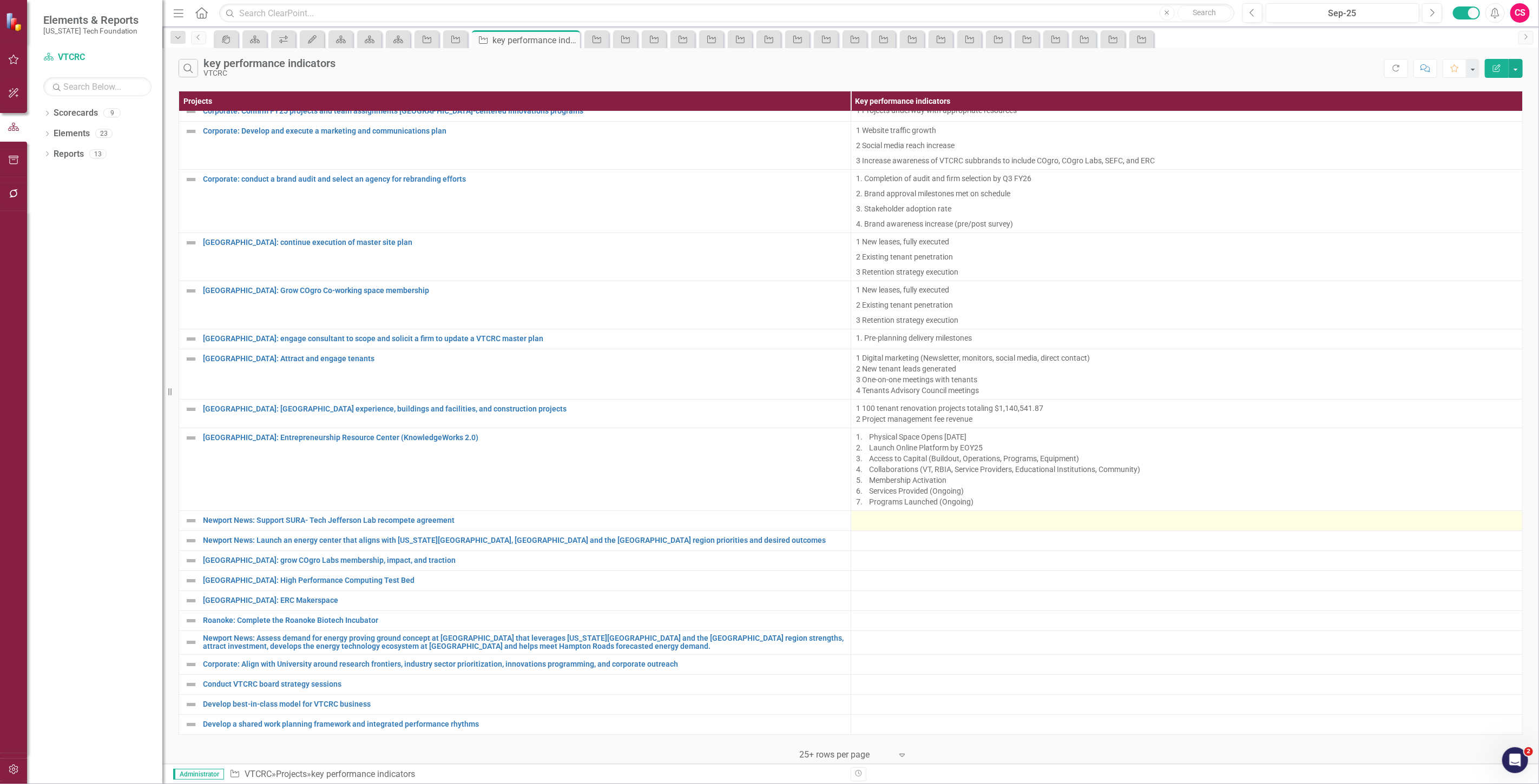
click at [890, 514] on div at bounding box center [1187, 521] width 661 height 13
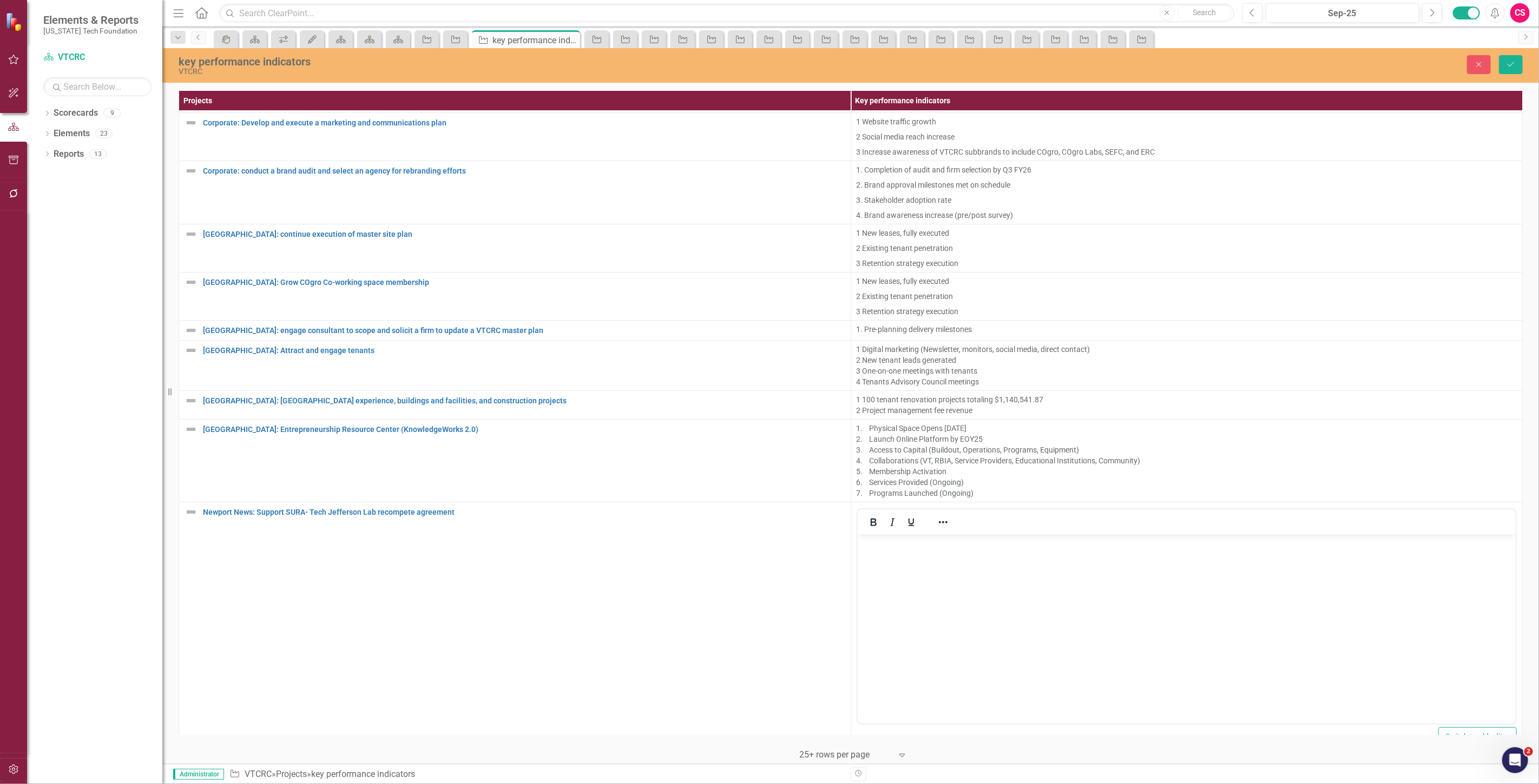
scroll to position [0, 0]
click at [899, 558] on body "Rich Text Area. Press ALT-0 for help." at bounding box center [1187, 616] width 658 height 162
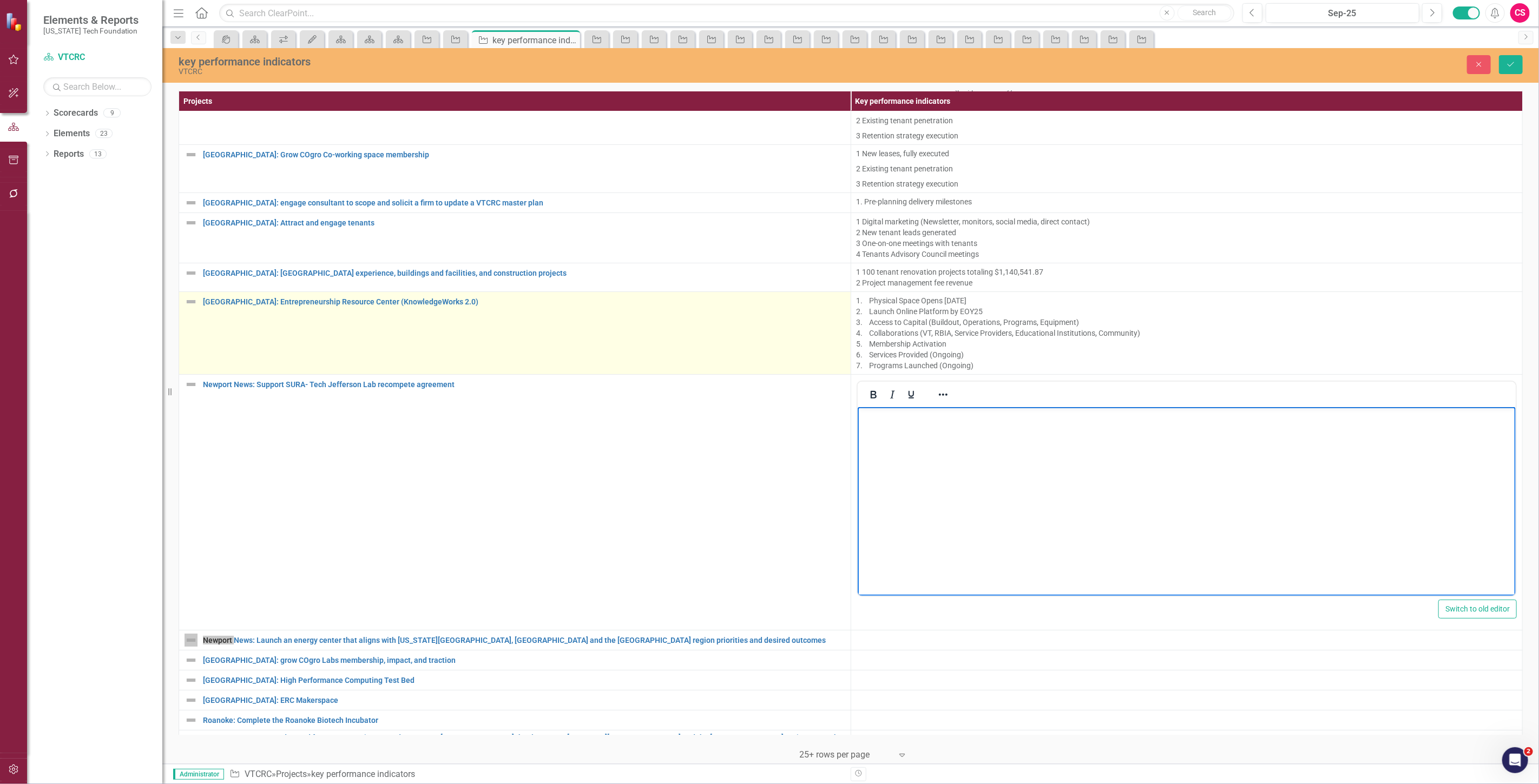
scroll to position [254, 0]
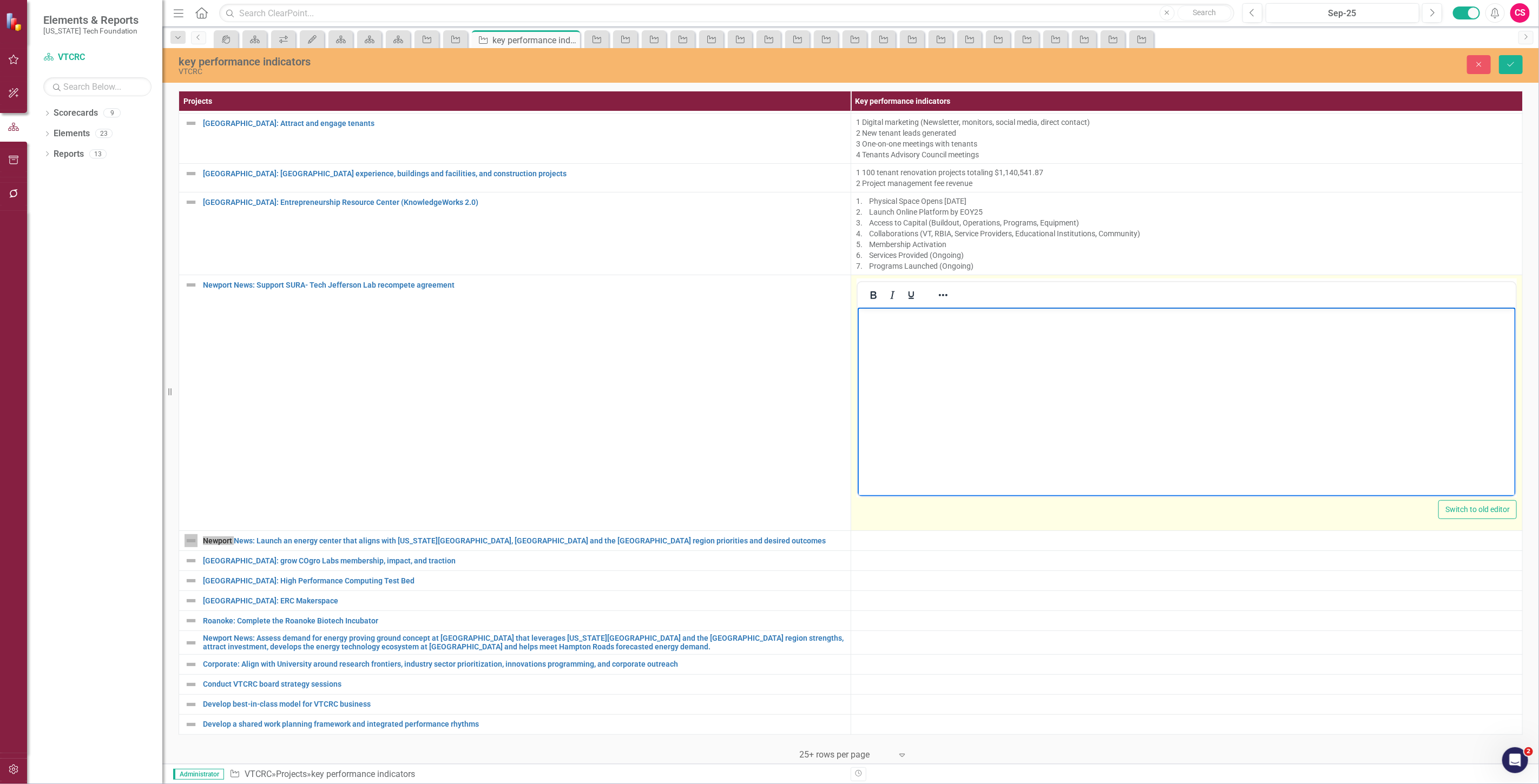
click at [927, 342] on body "Rich Text Area. Press ALT-0 for help." at bounding box center [1187, 389] width 658 height 162
paste body "Rich Text Area. Press ALT-0 for help."
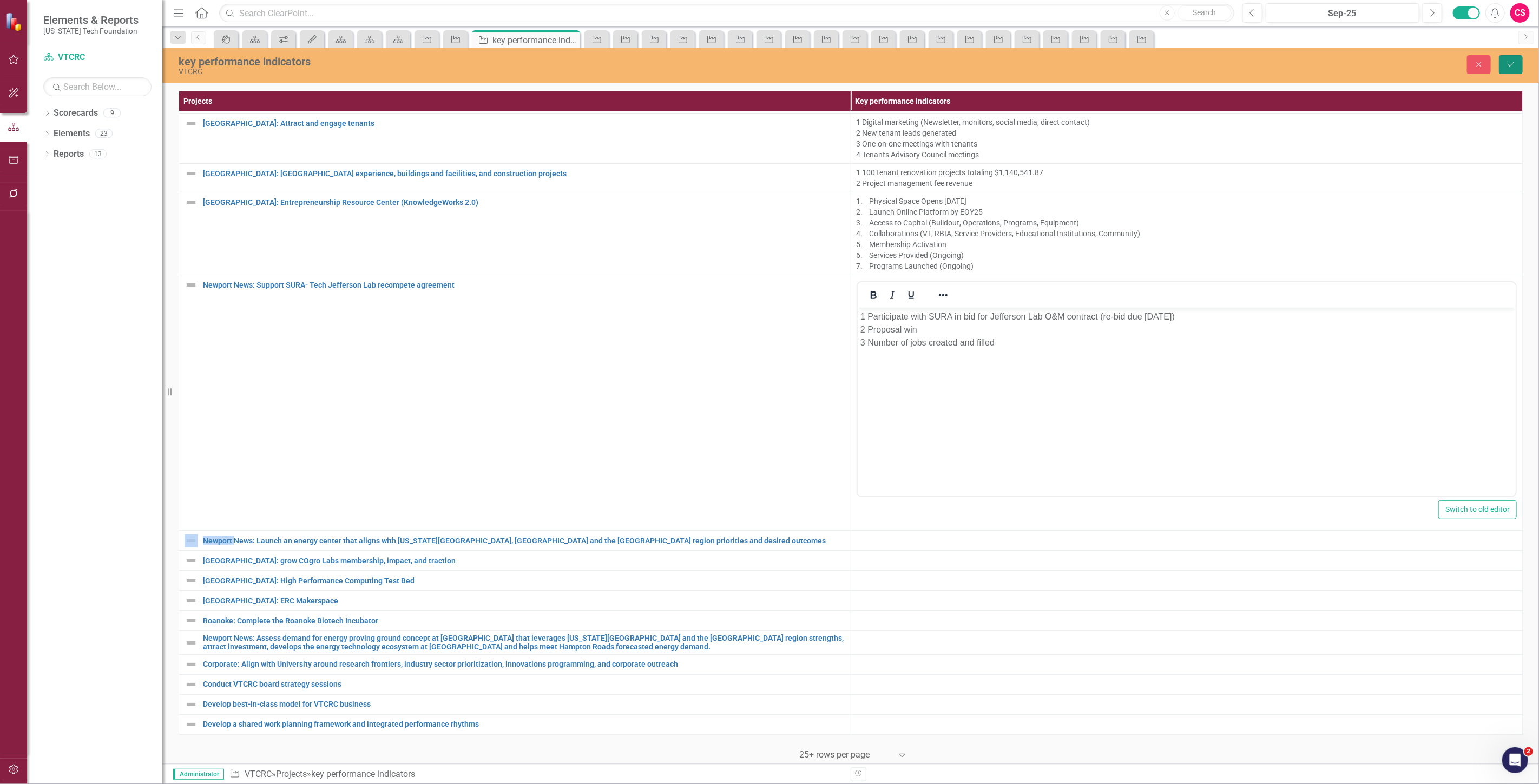
click at [1499, 72] on button "Save" at bounding box center [1511, 64] width 24 height 19
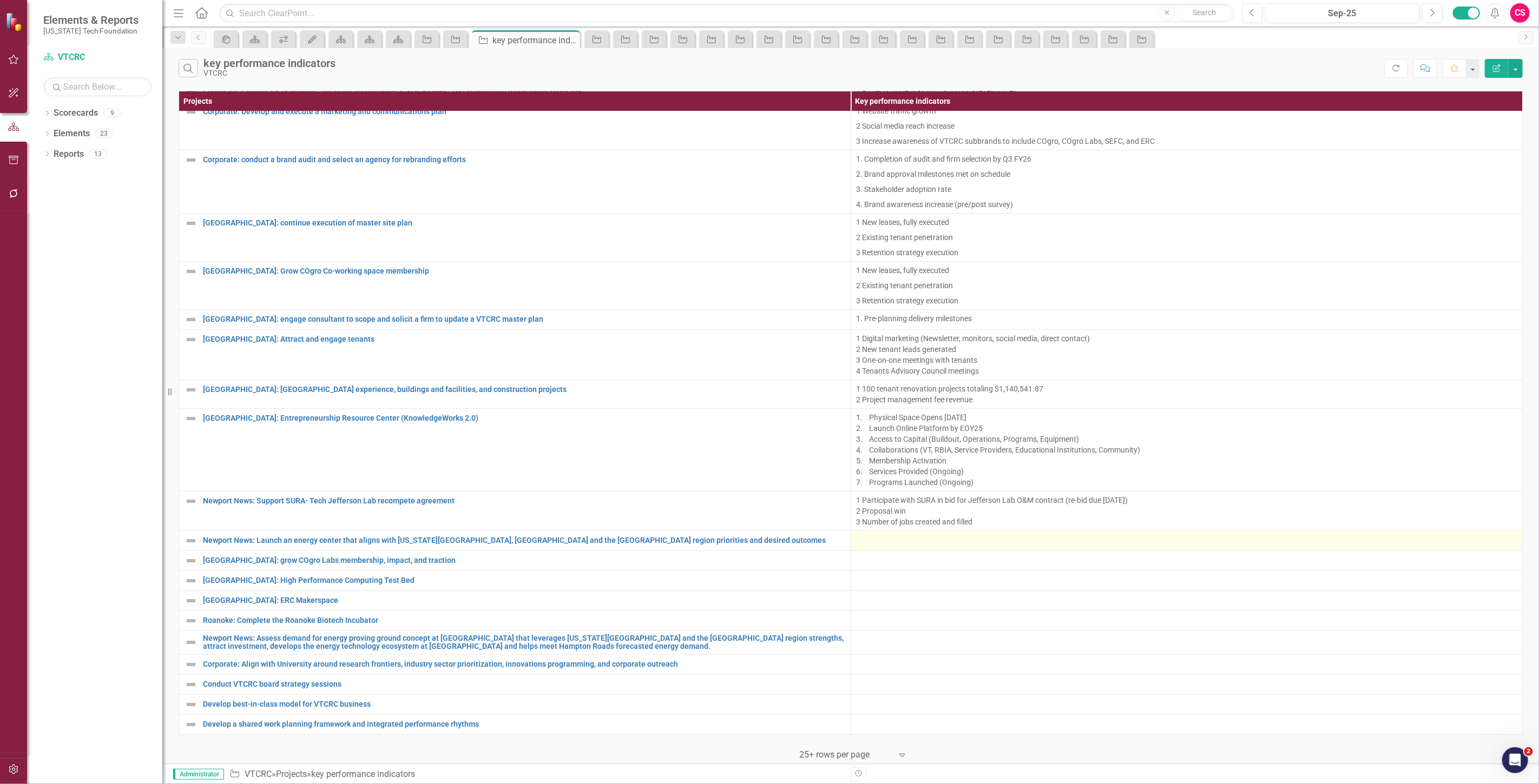
click at [869, 534] on div at bounding box center [1187, 541] width 661 height 13
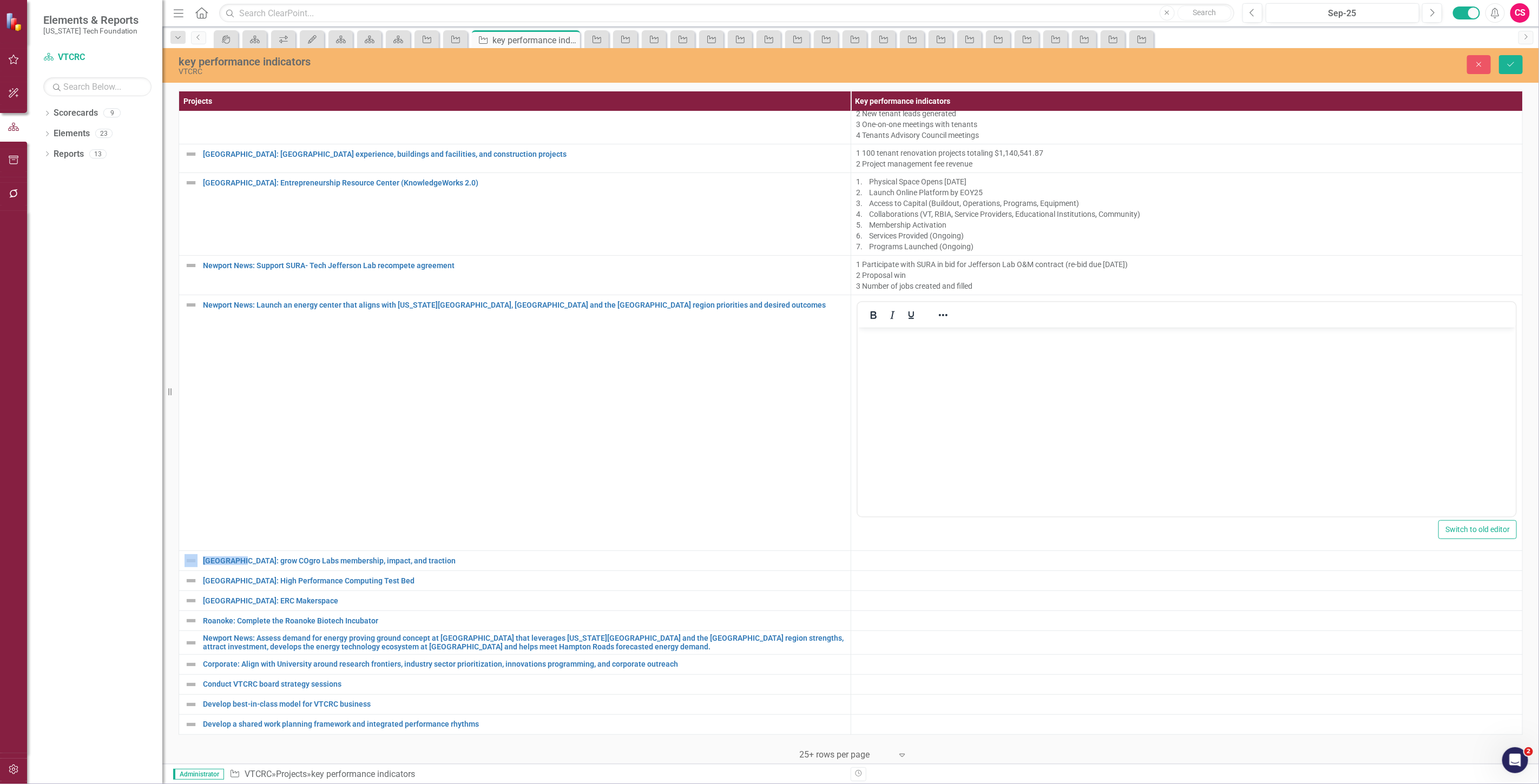
scroll to position [0, 0]
click at [931, 370] on body "Rich Text Area. Press ALT-0 for help." at bounding box center [1187, 409] width 658 height 162
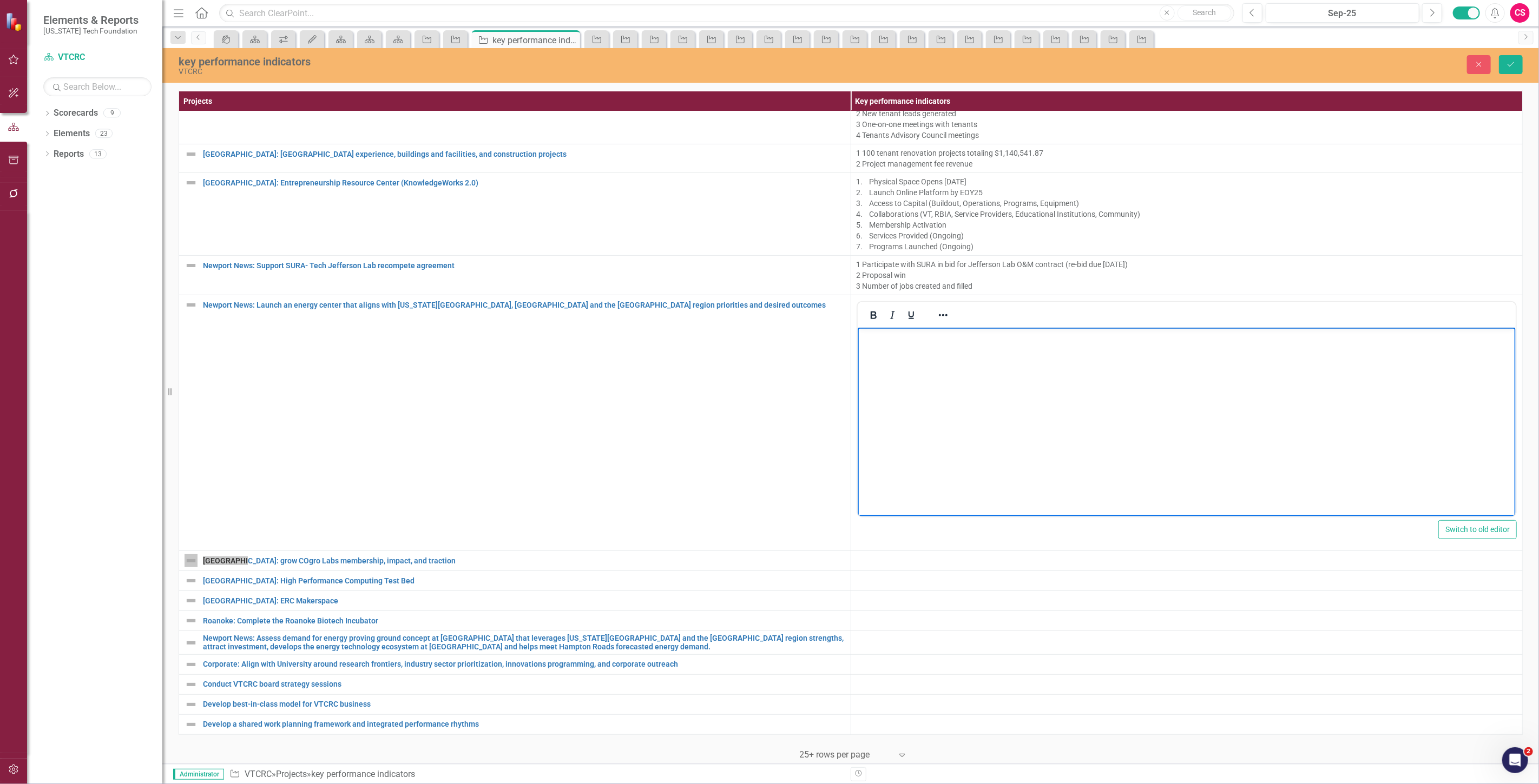
click at [899, 386] on body "Rich Text Area. Press ALT-0 for help." at bounding box center [1187, 409] width 658 height 162
paste body "Rich Text Area. Press ALT-0 for help."
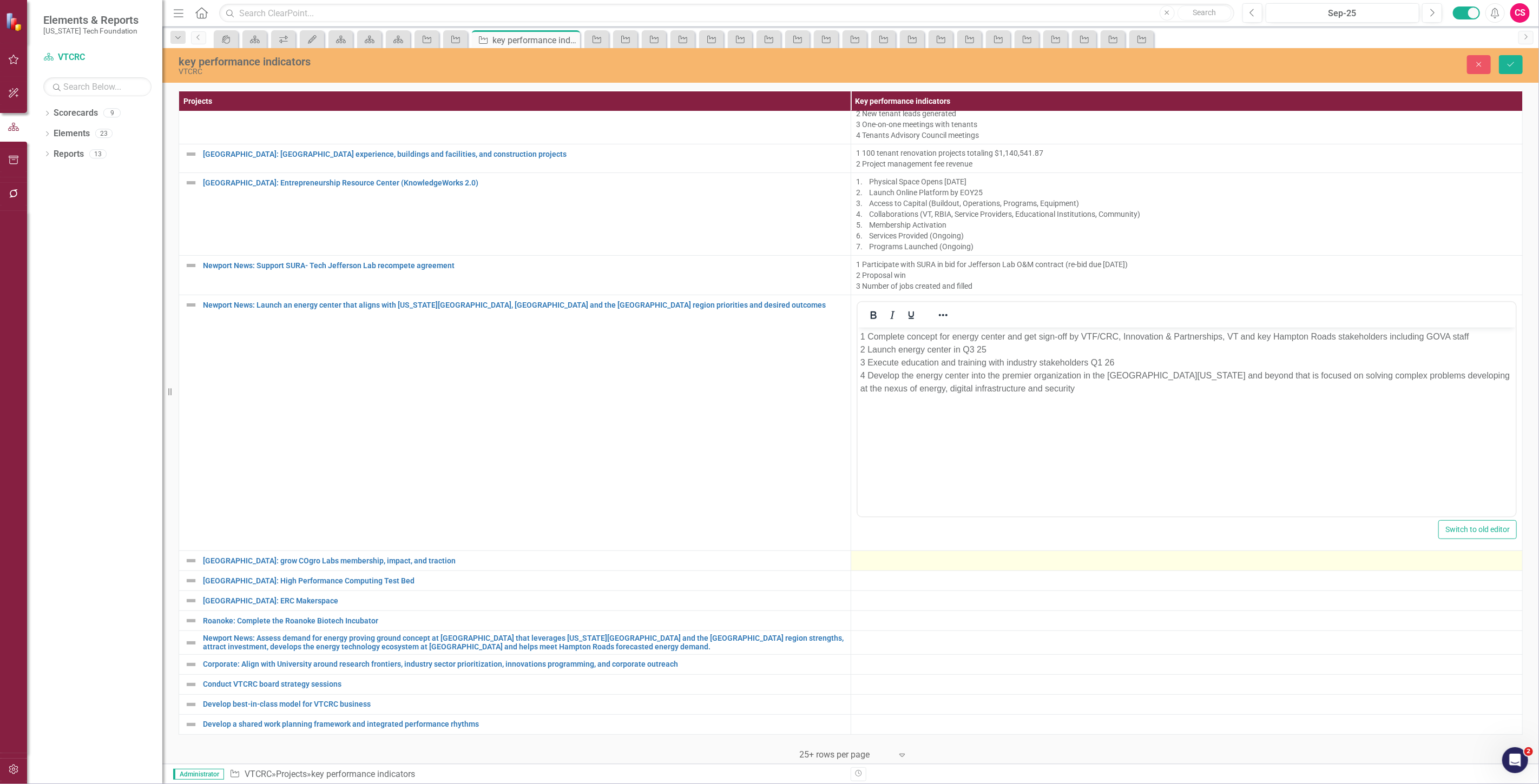
click at [887, 551] on td at bounding box center [1187, 561] width 672 height 20
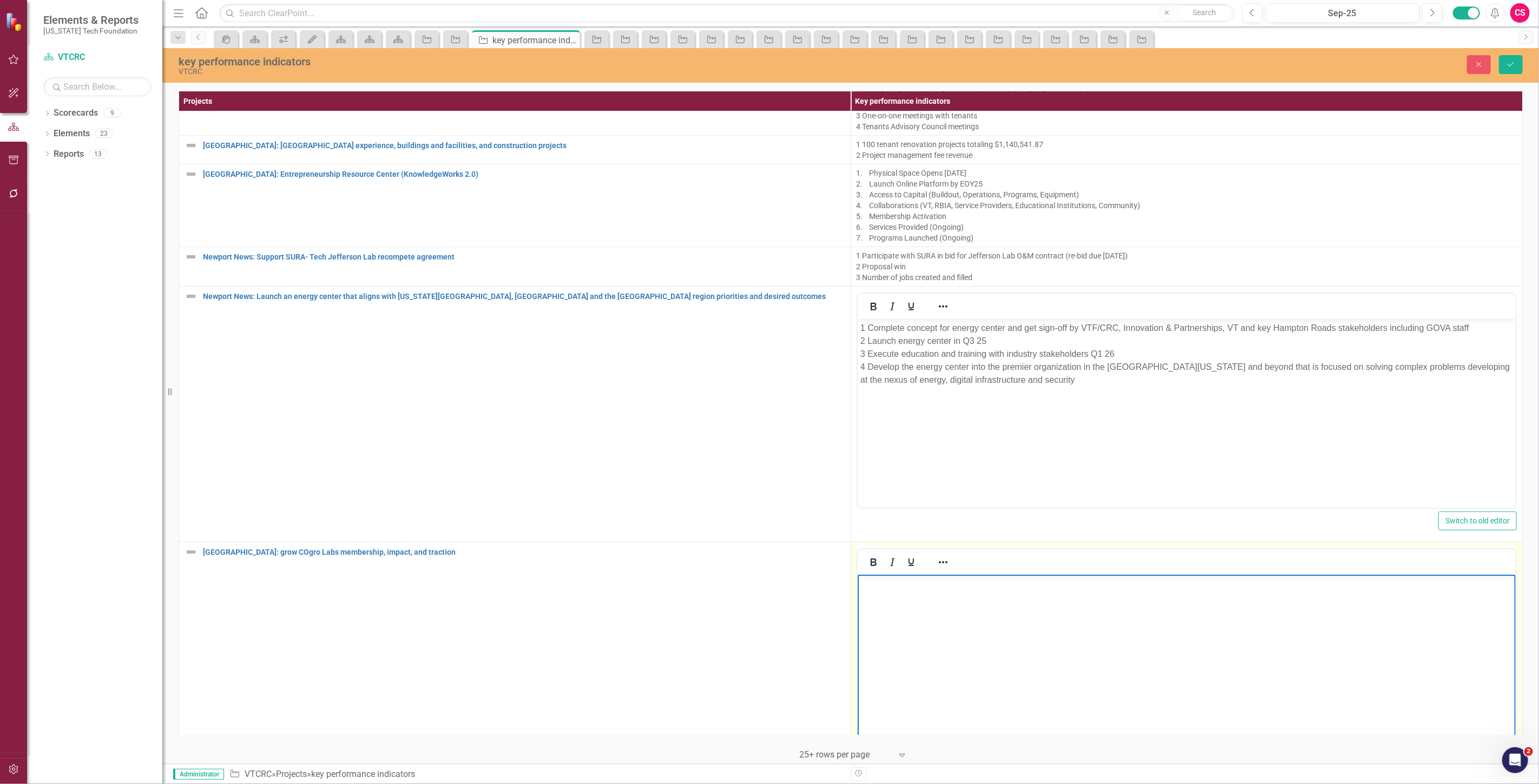
drag, startPoint x: 918, startPoint y: 632, endPoint x: 899, endPoint y: 592, distance: 44.3
click at [918, 631] on body "Rich Text Area. Press ALT-0 for help." at bounding box center [1187, 656] width 658 height 162
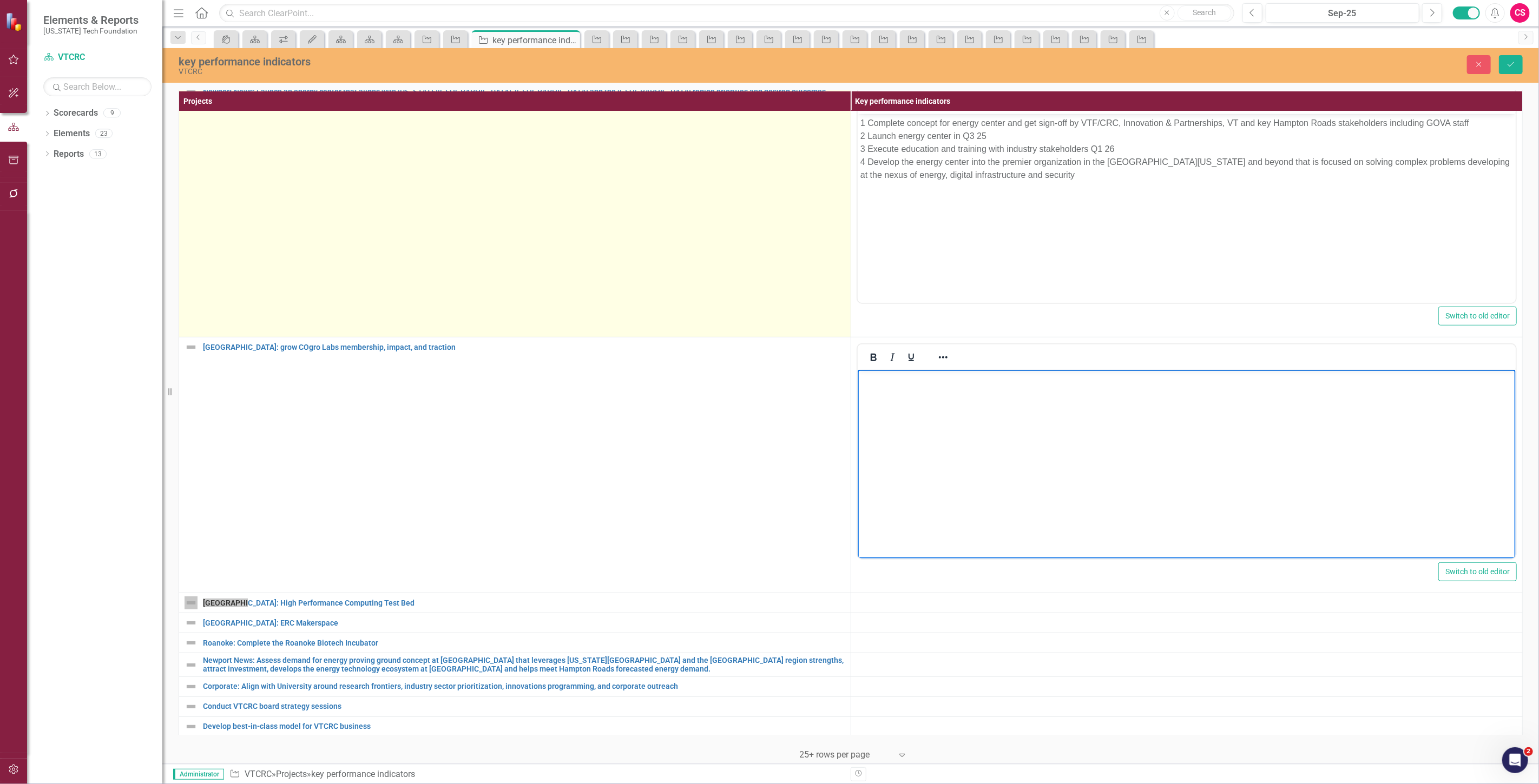
scroll to position [509, 0]
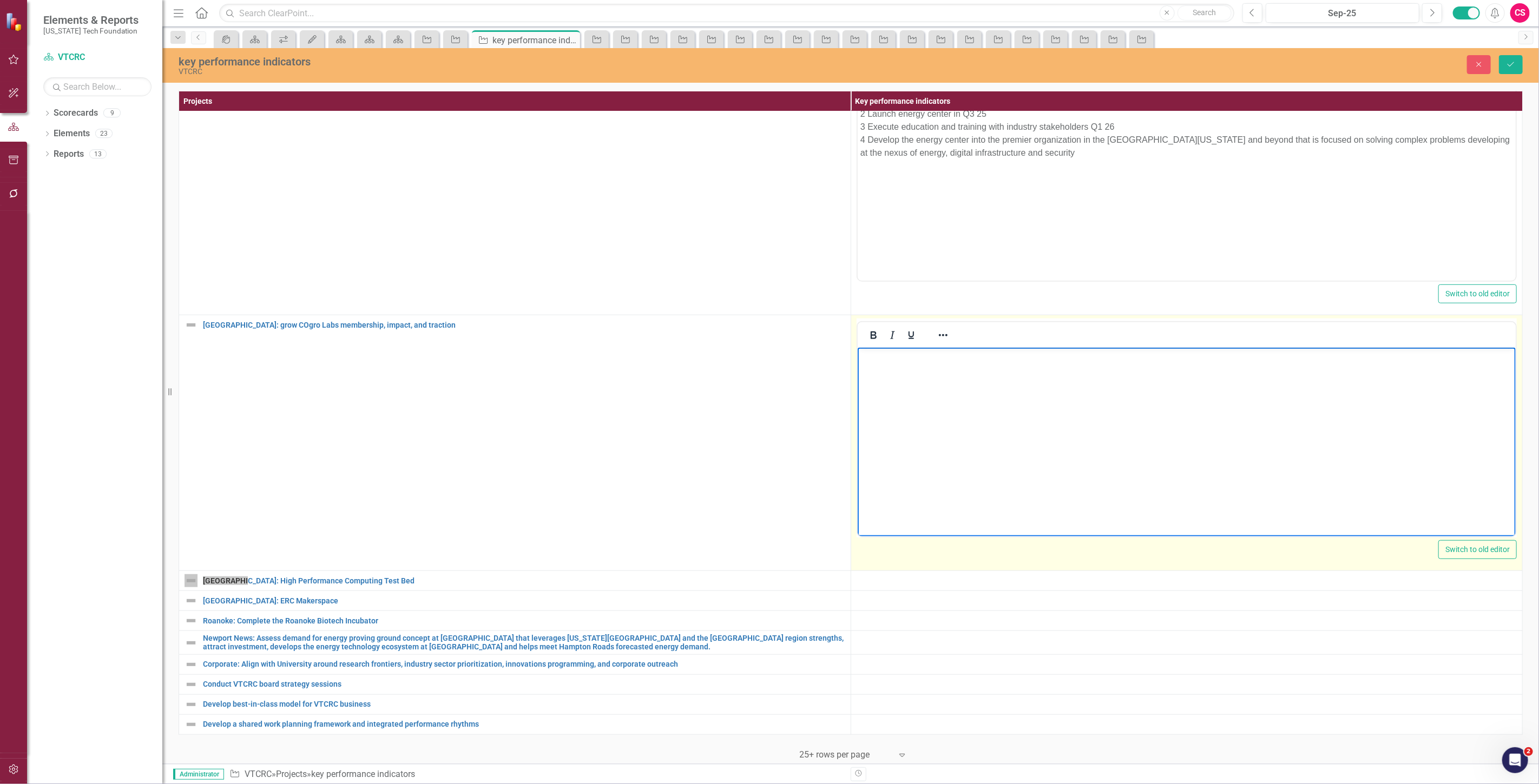
click at [947, 399] on body "Rich Text Area. Press ALT-0 for help." at bounding box center [1187, 429] width 658 height 162
paste body "Rich Text Area. Press ALT-0 for help."
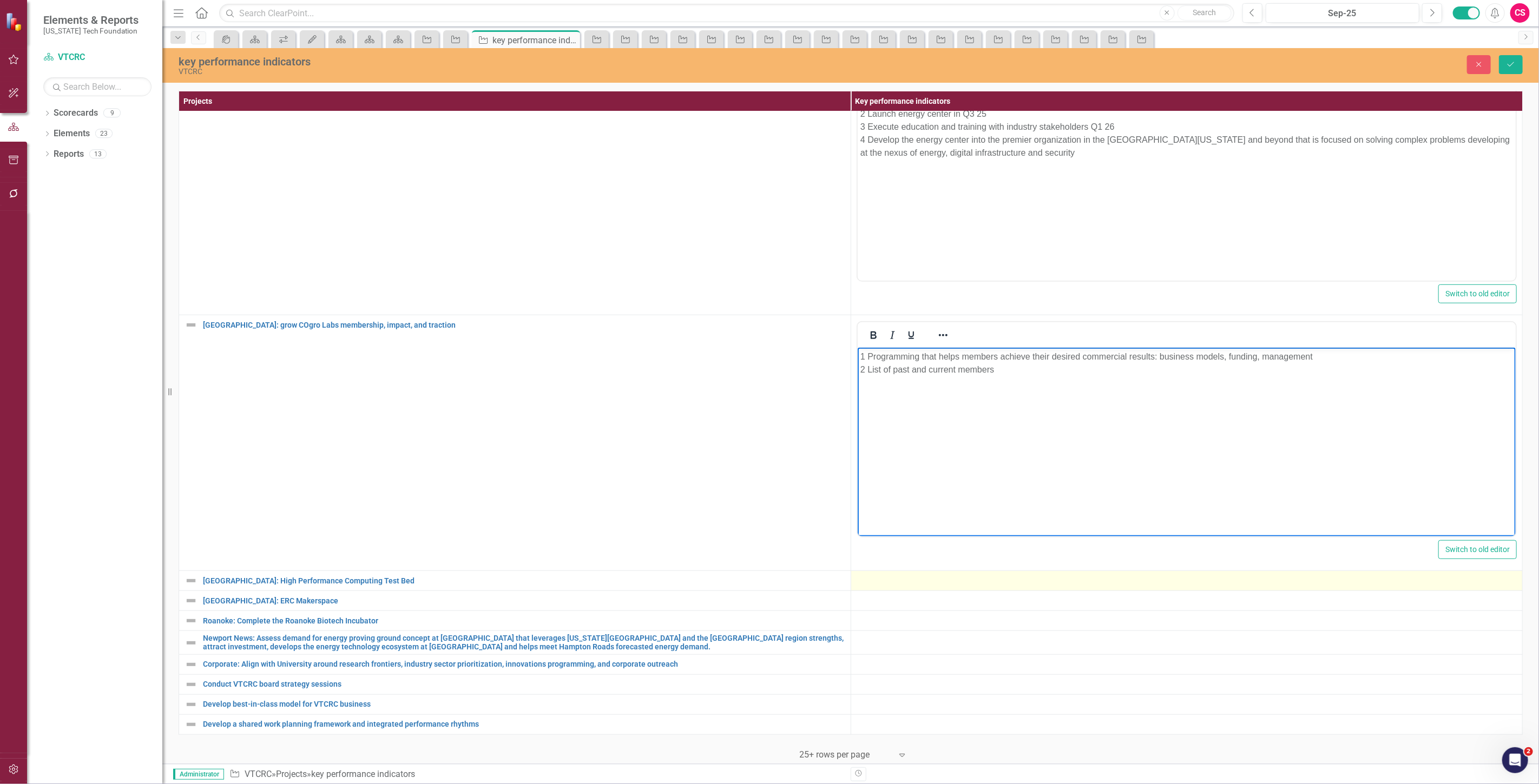
click at [881, 576] on div at bounding box center [1187, 581] width 661 height 13
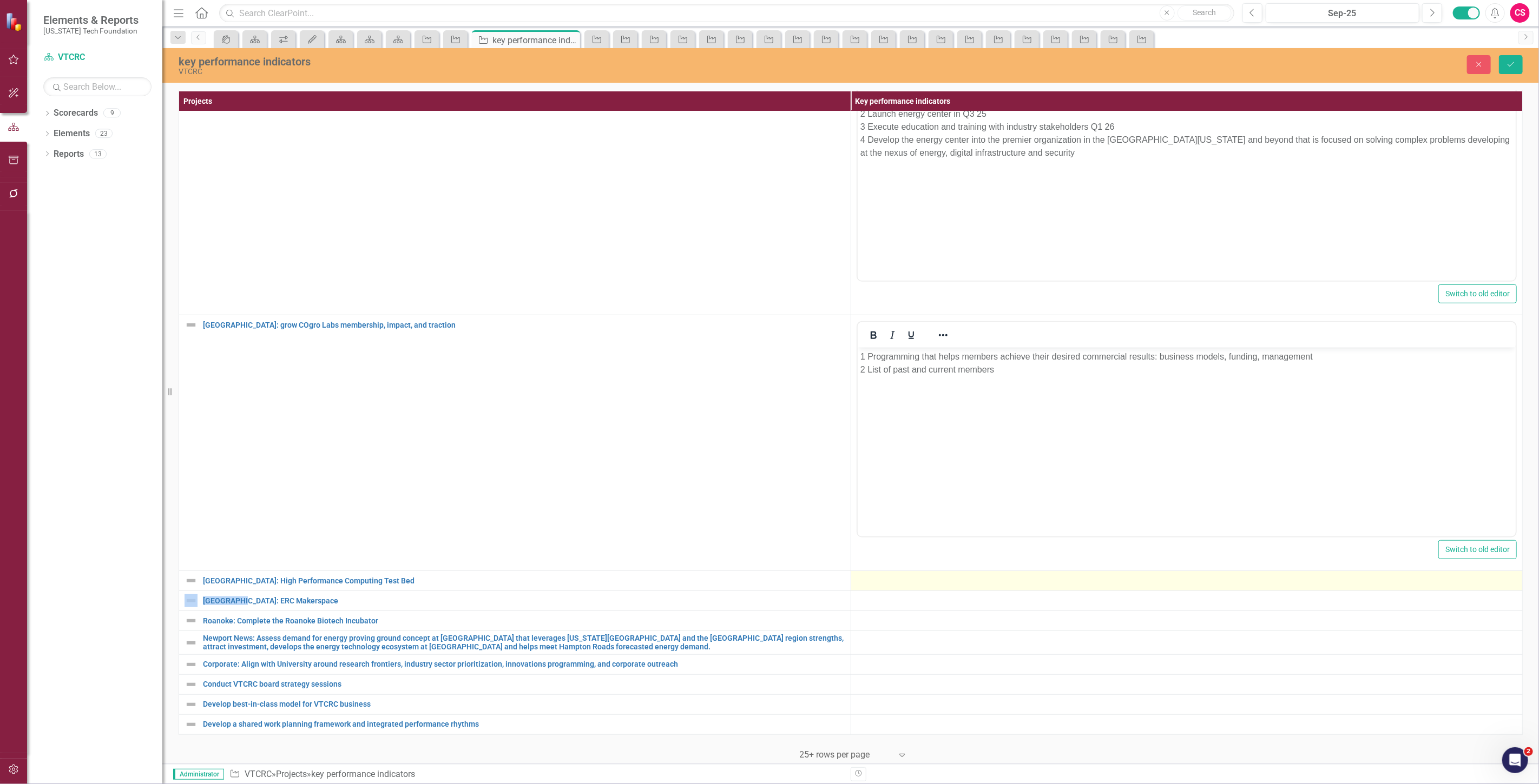
click at [881, 576] on div at bounding box center [1187, 581] width 661 height 13
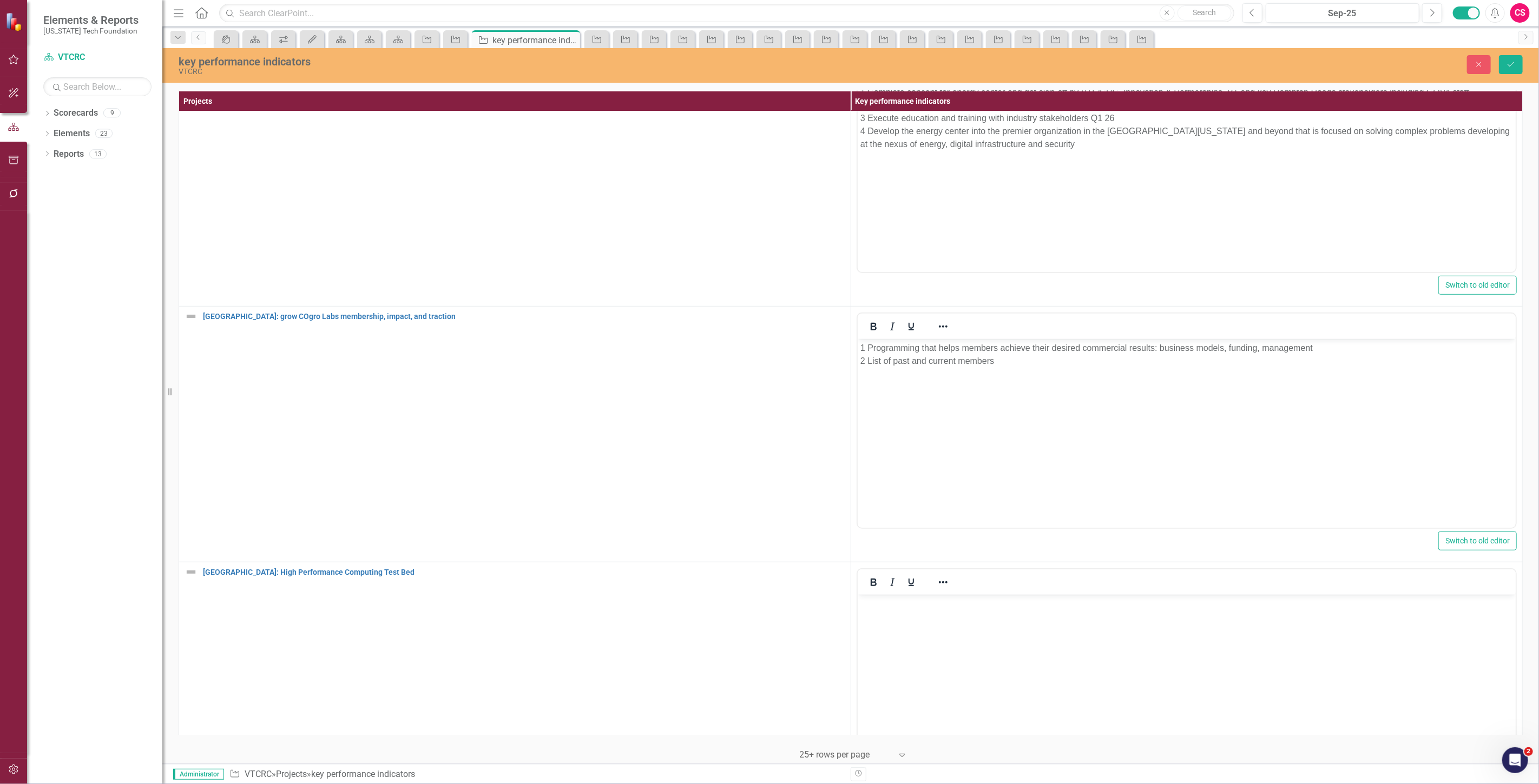
scroll to position [0, 0]
click at [919, 605] on p "Rich Text Area. Press ALT-0 for help." at bounding box center [1186, 604] width 653 height 13
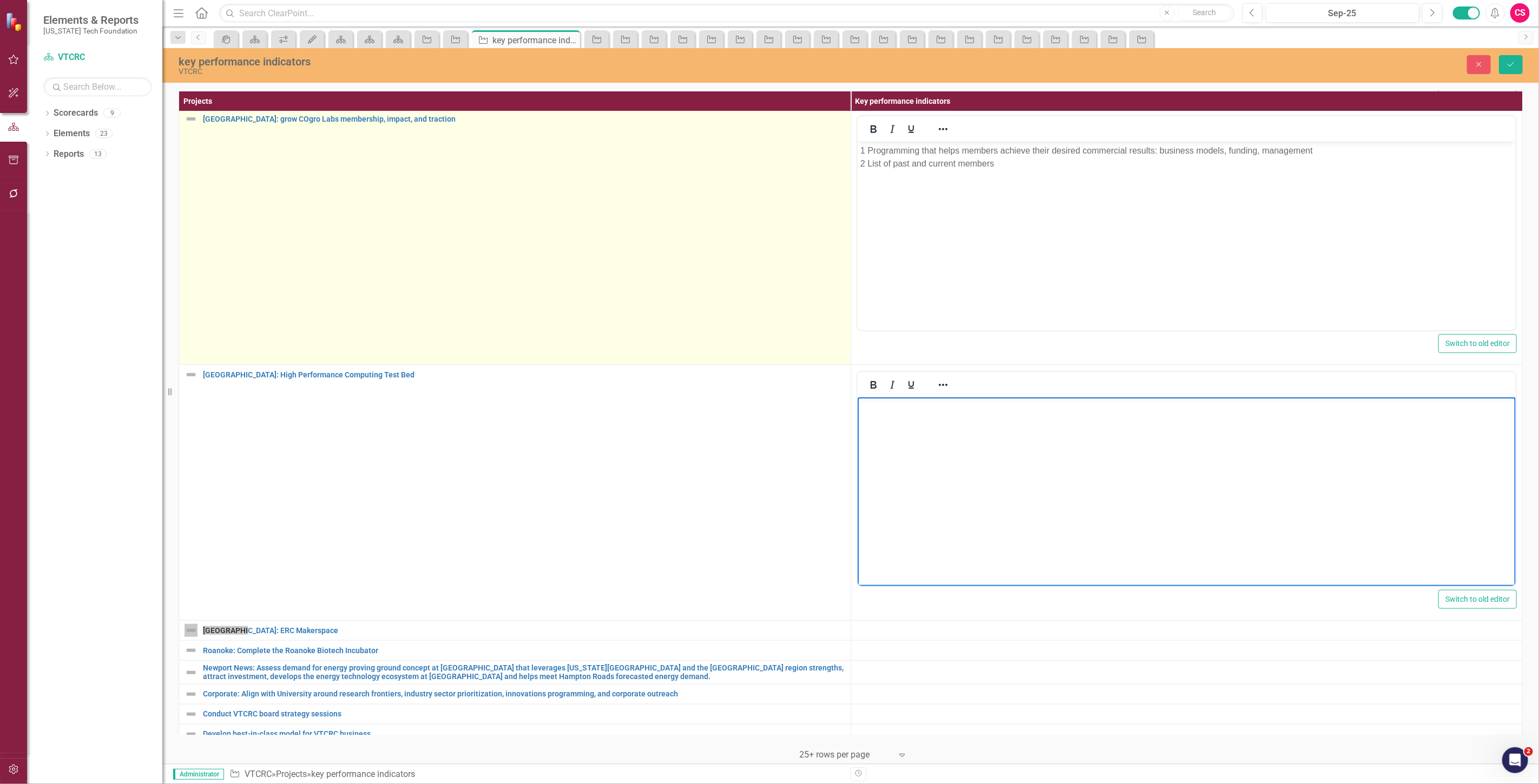
scroll to position [745, 0]
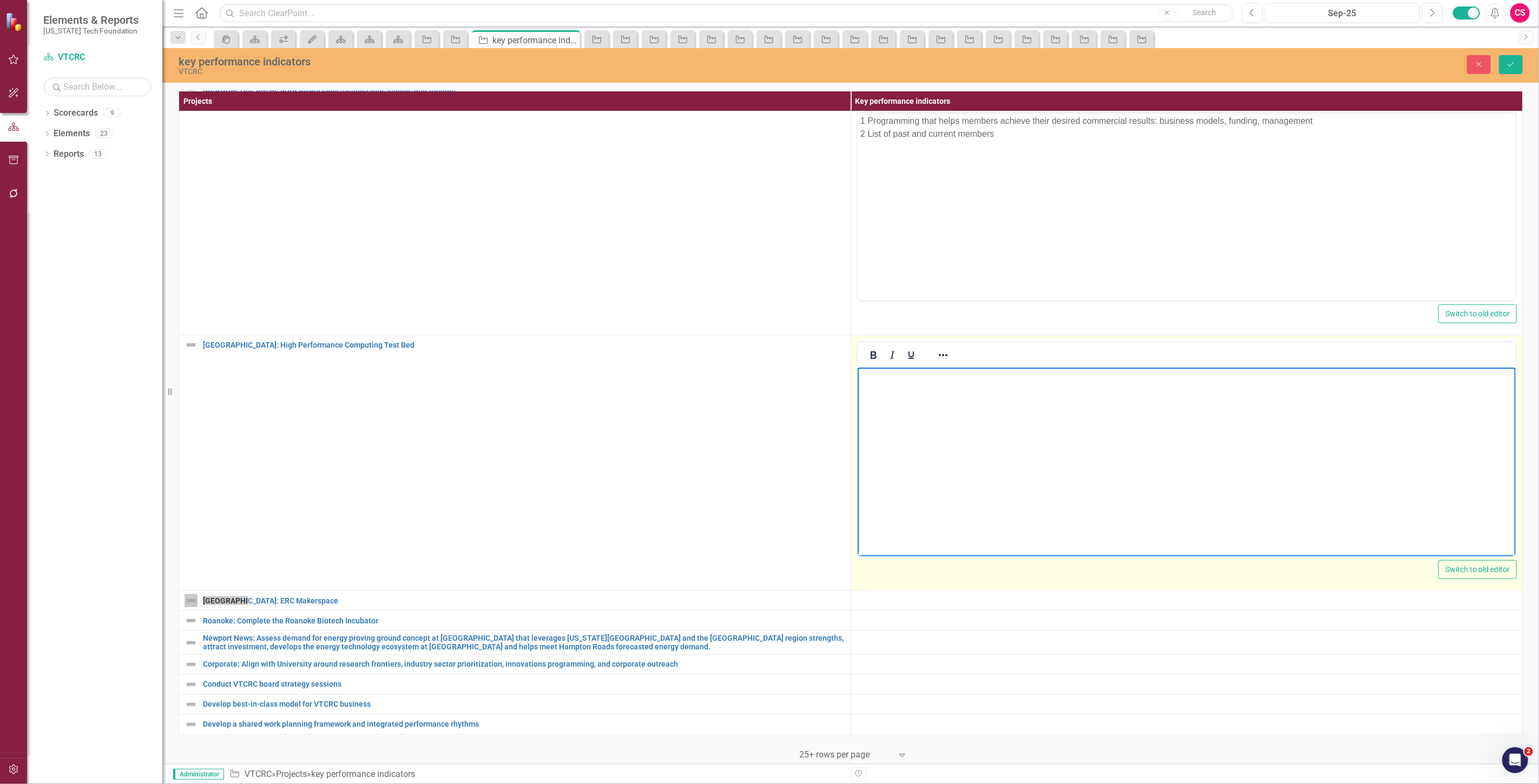
click at [1091, 422] on body "Rich Text Area. Press ALT-0 for help." at bounding box center [1187, 449] width 658 height 162
paste body "Rich Text Area. Press ALT-0 for help."
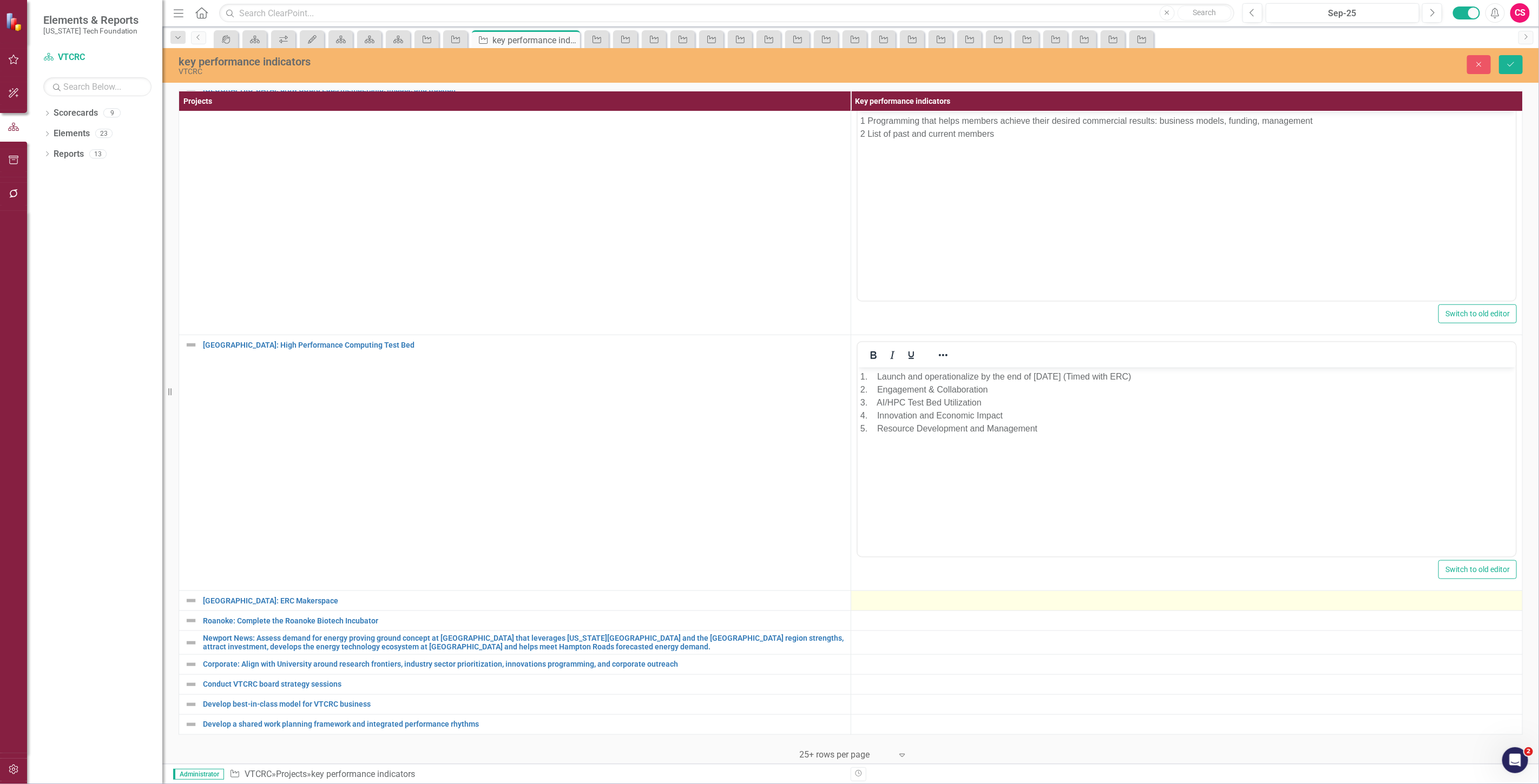
click at [900, 594] on div at bounding box center [1187, 601] width 661 height 13
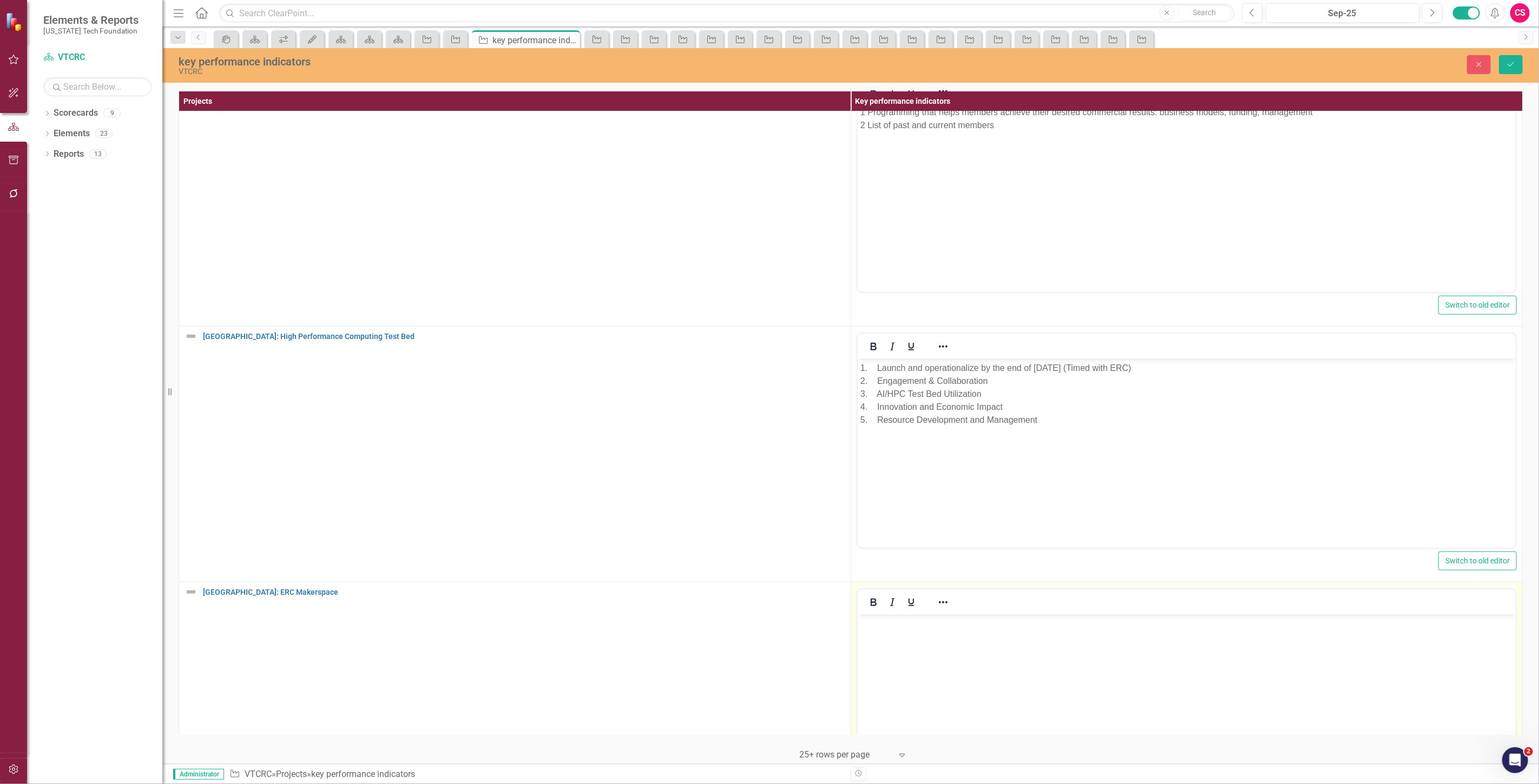
scroll to position [0, 0]
click at [909, 620] on p "Rich Text Area. Press ALT-0 for help." at bounding box center [1186, 624] width 653 height 13
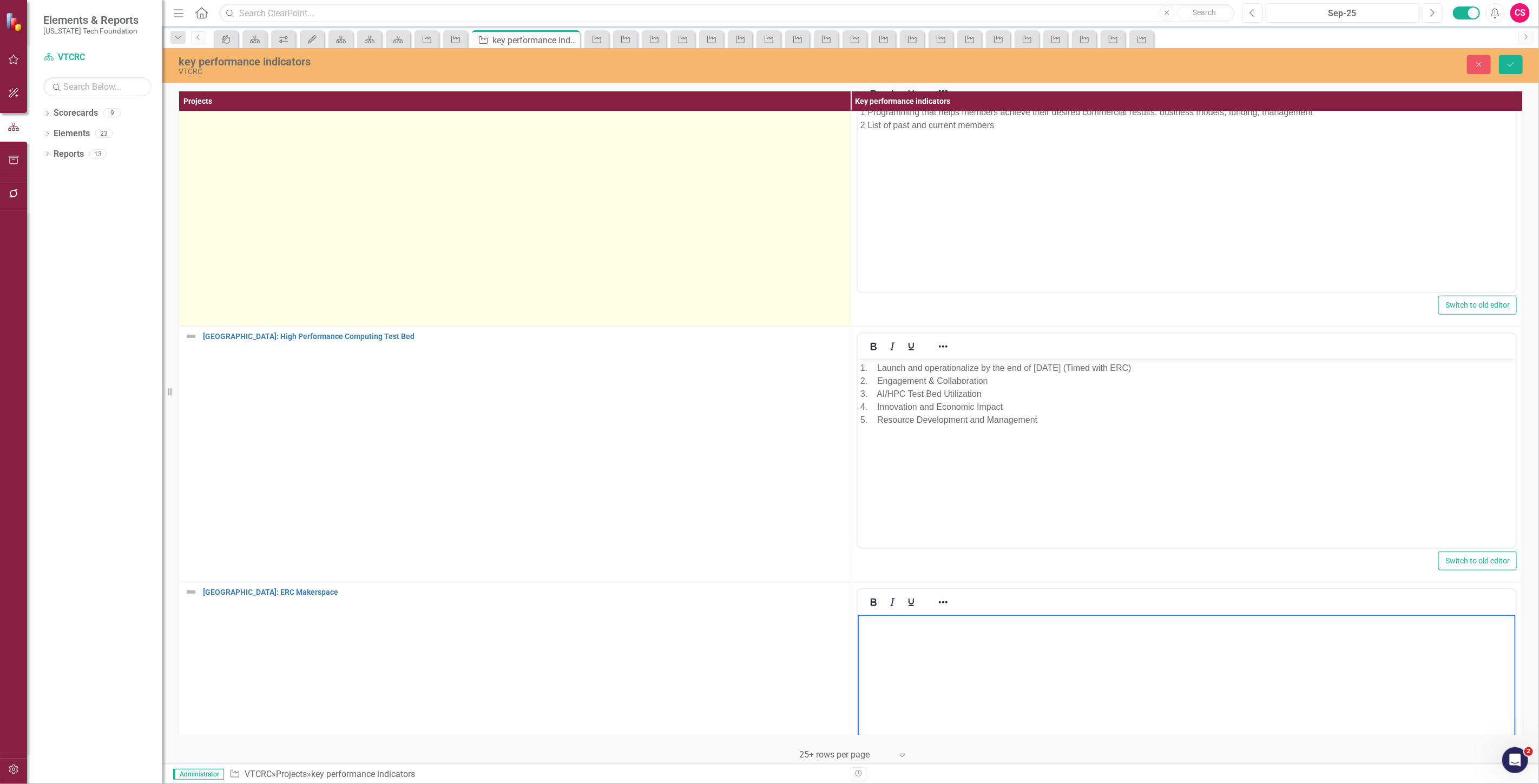
scroll to position [981, 0]
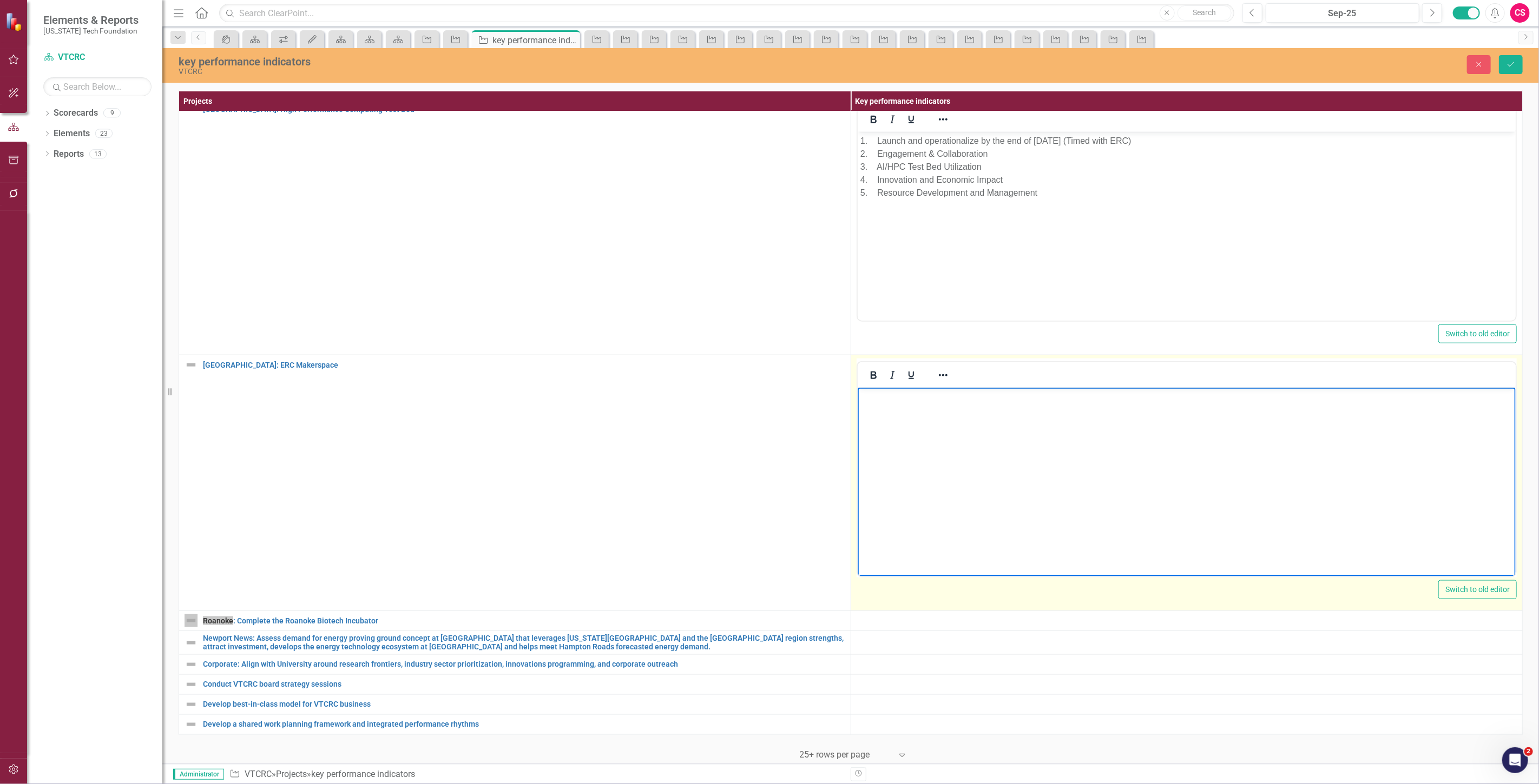
click at [945, 496] on body "Rich Text Area. Press ALT-0 for help." at bounding box center [1187, 469] width 658 height 162
paste body "Rich Text Area. Press ALT-0 for help."
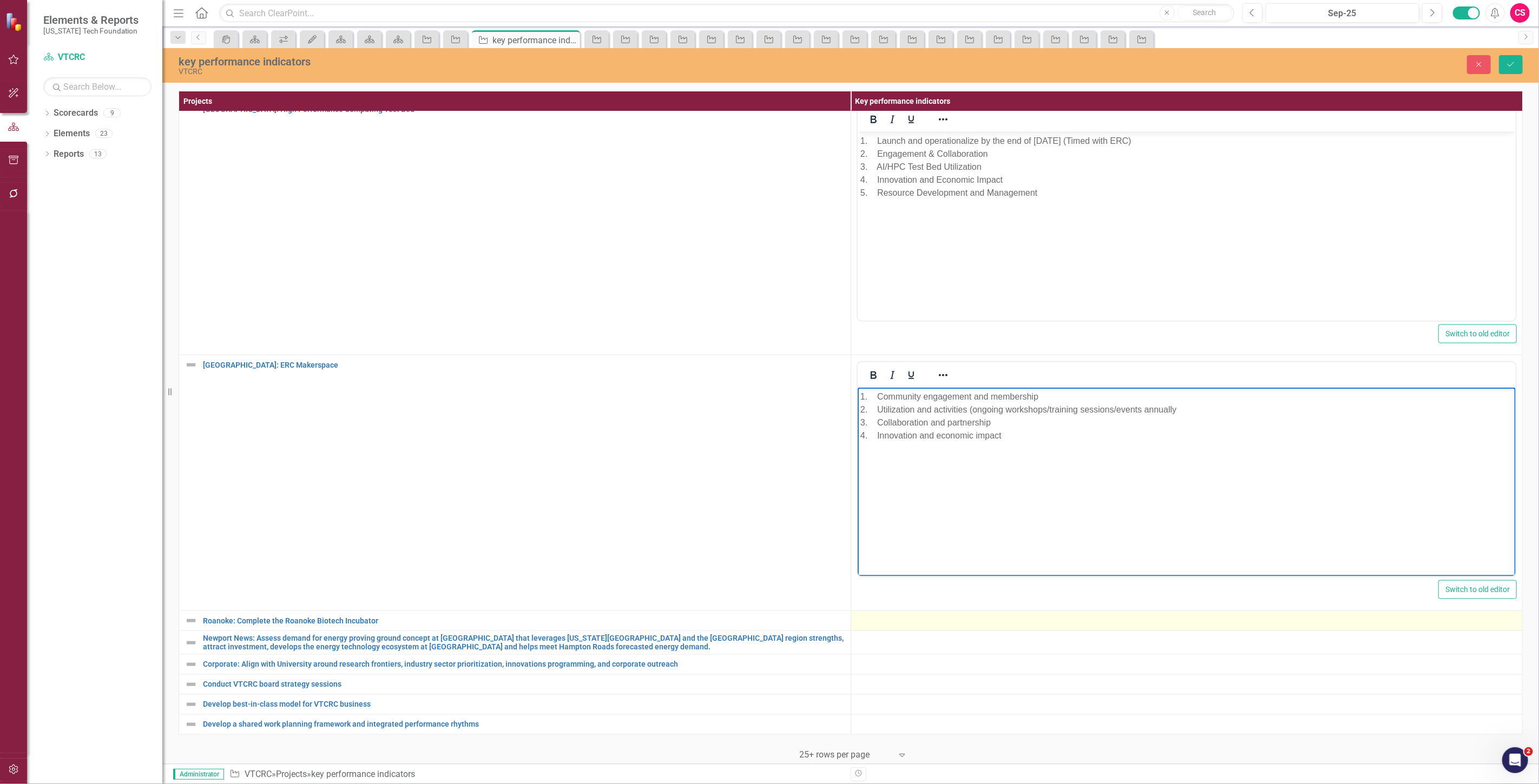
click at [870, 614] on div at bounding box center [1187, 621] width 661 height 13
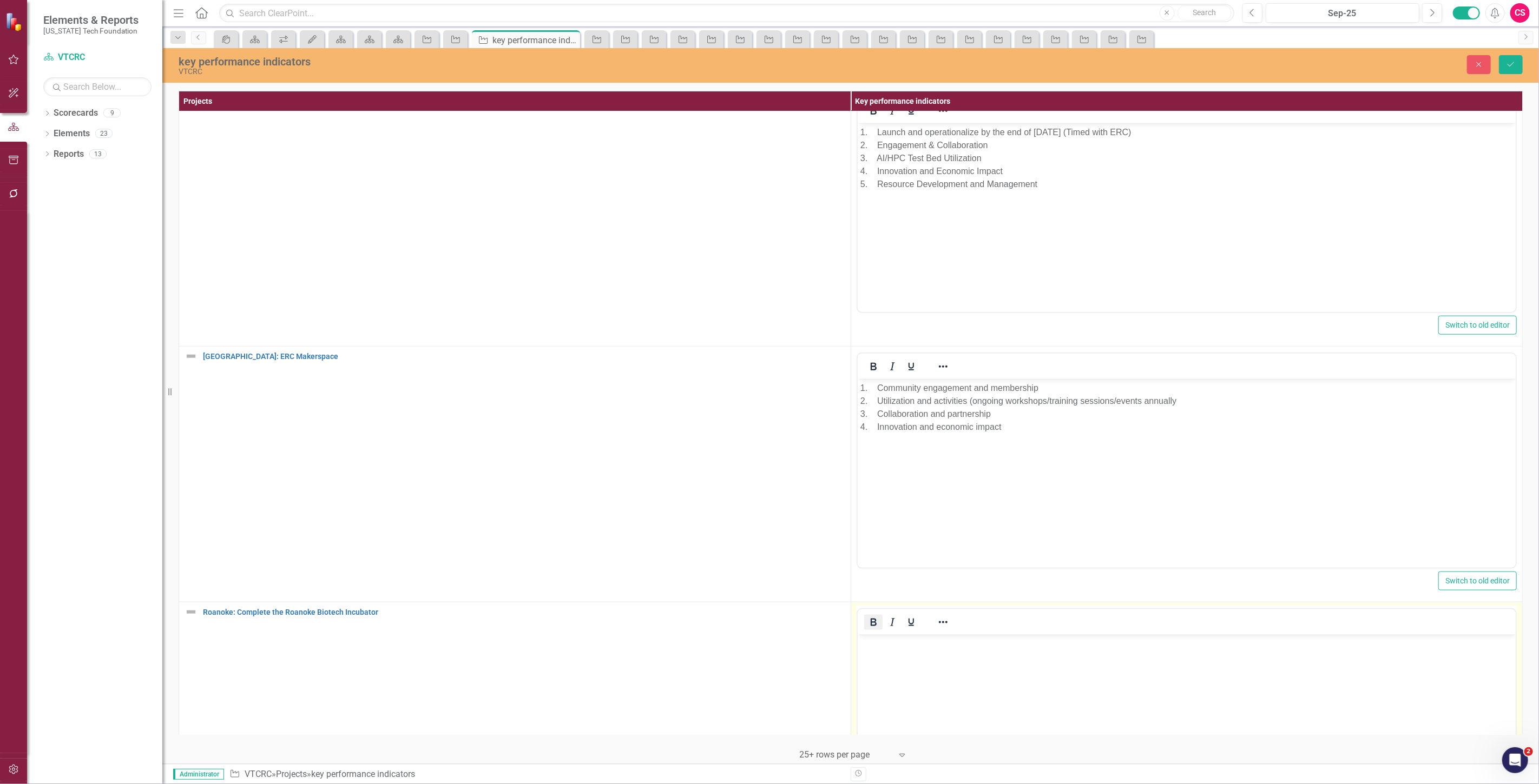
scroll to position [0, 0]
drag, startPoint x: 901, startPoint y: 675, endPoint x: 882, endPoint y: 645, distance: 35.5
click at [902, 675] on body "Rich Text Area. Press ALT-0 for help." at bounding box center [1187, 716] width 658 height 162
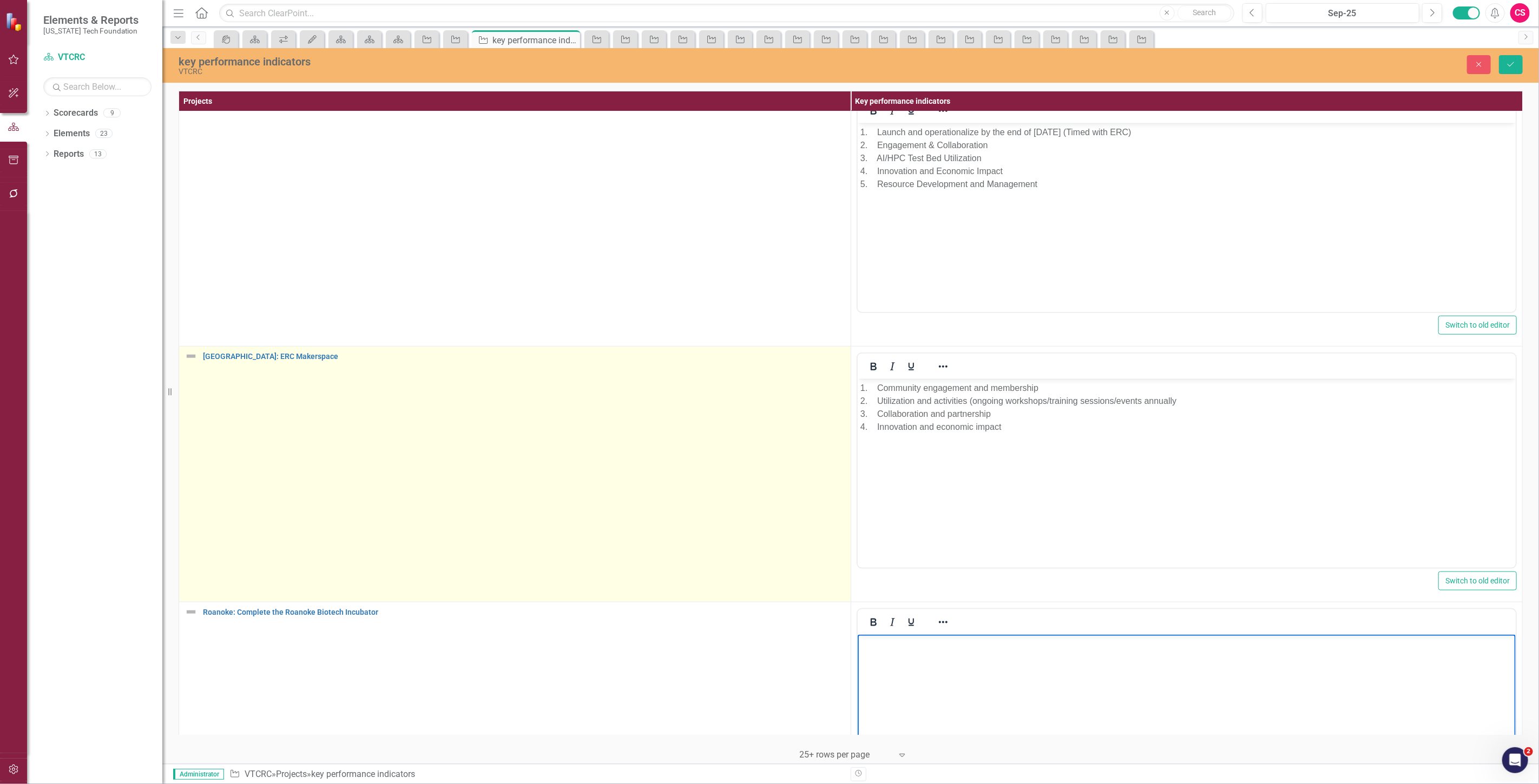
scroll to position [1217, 0]
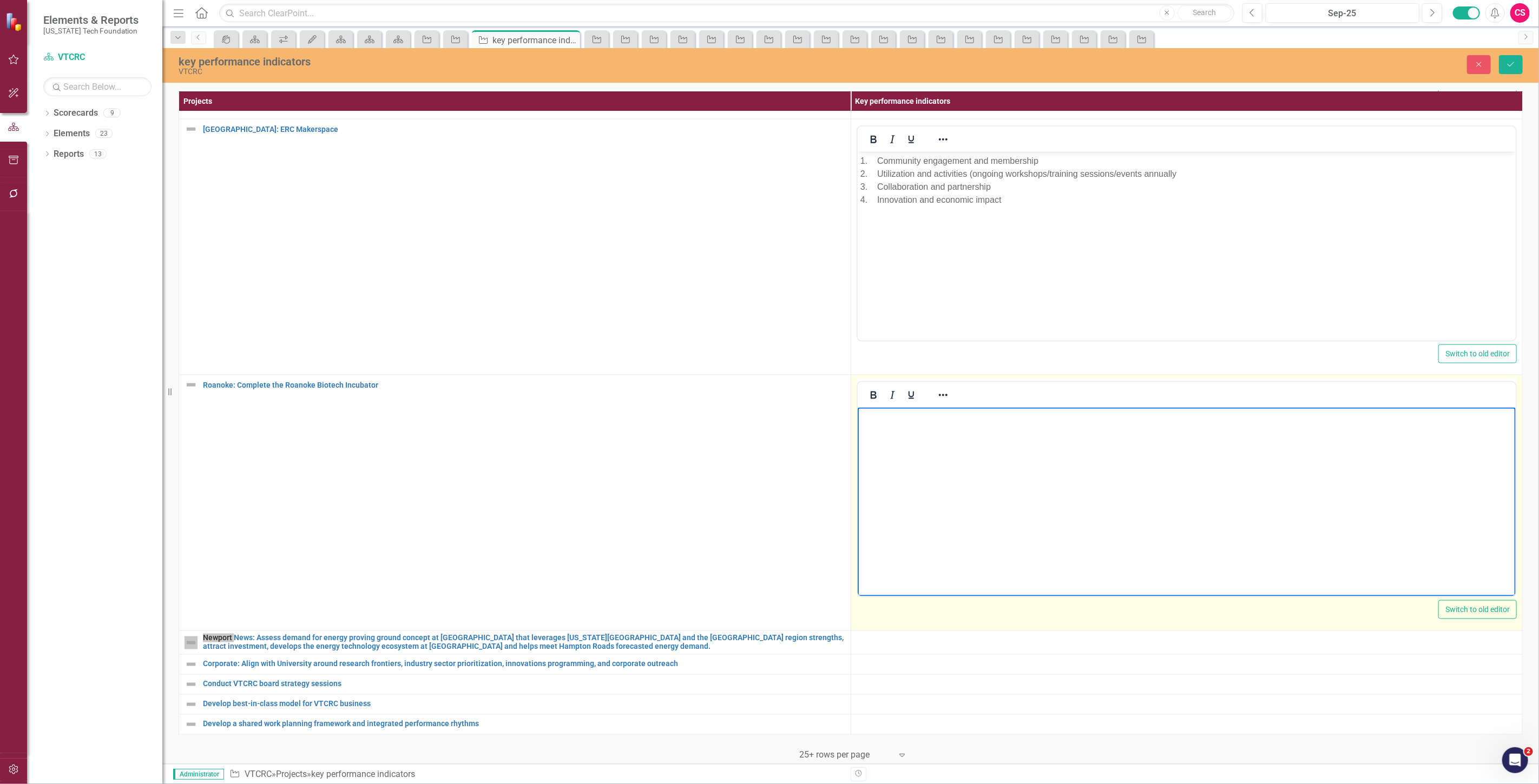
click at [1030, 463] on body "Rich Text Area. Press ALT-0 for help." at bounding box center [1187, 489] width 658 height 162
paste body "Rich Text Area. Press ALT-0 for help."
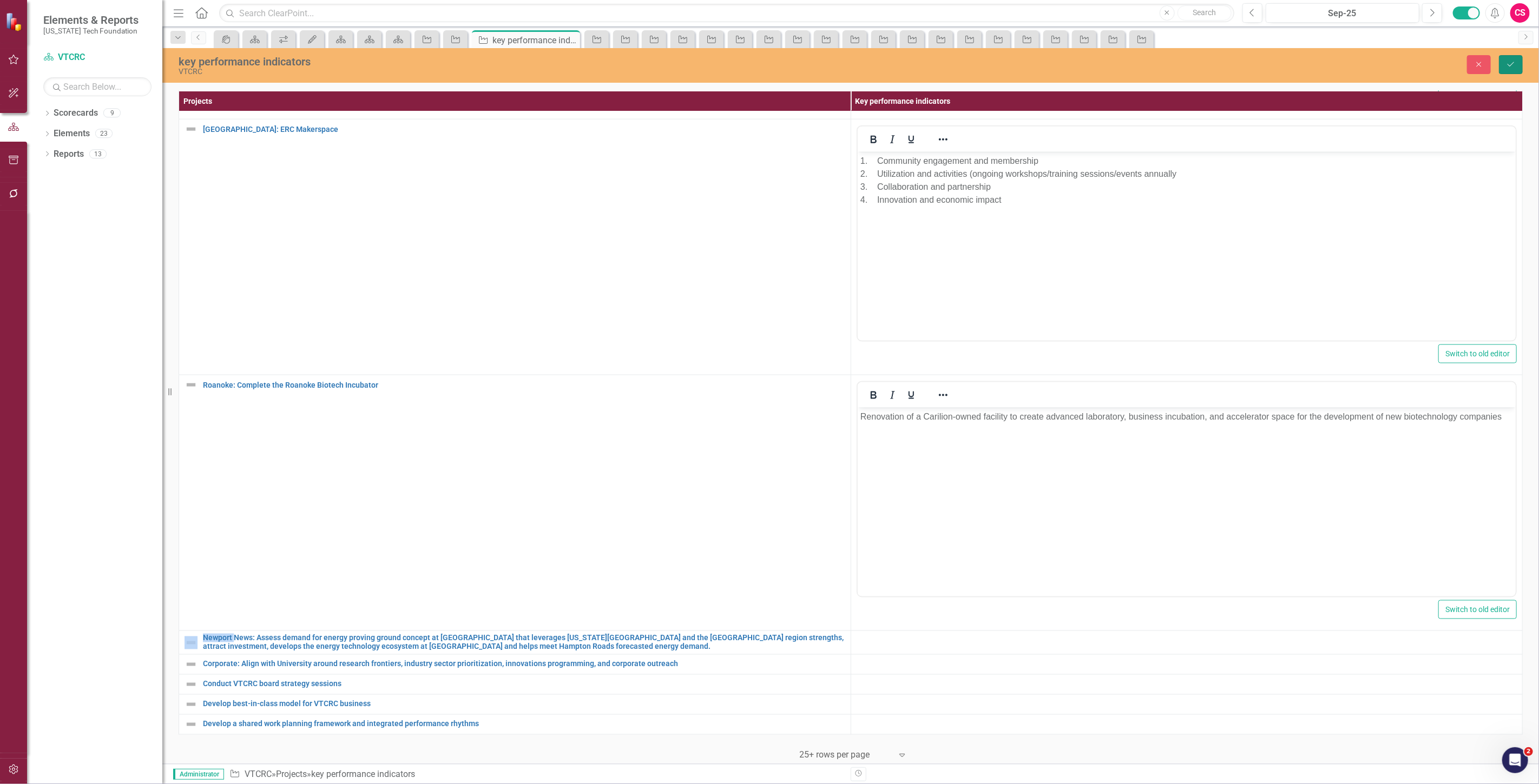
click at [1513, 63] on icon "Save" at bounding box center [1511, 64] width 10 height 8
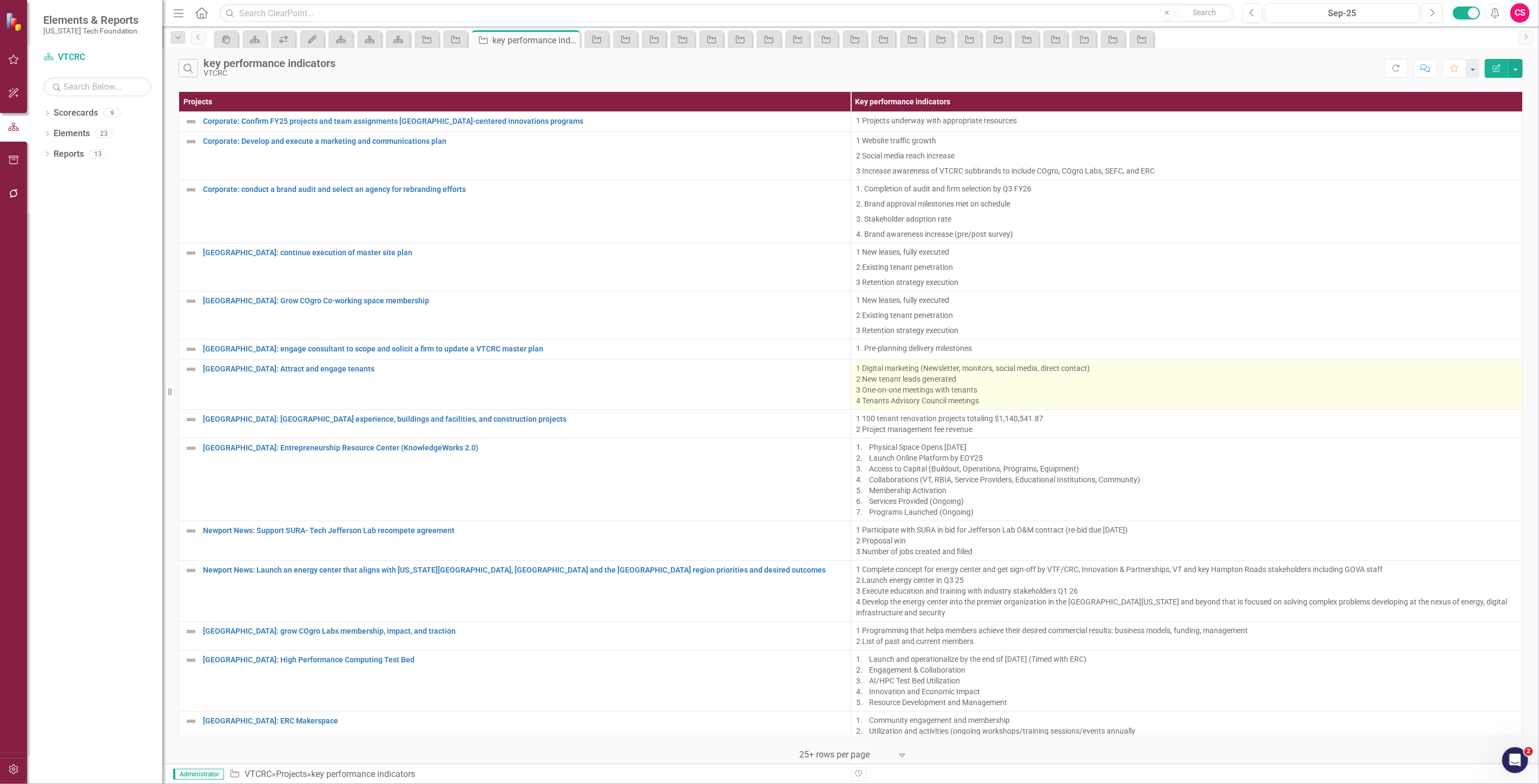
scroll to position [159, 0]
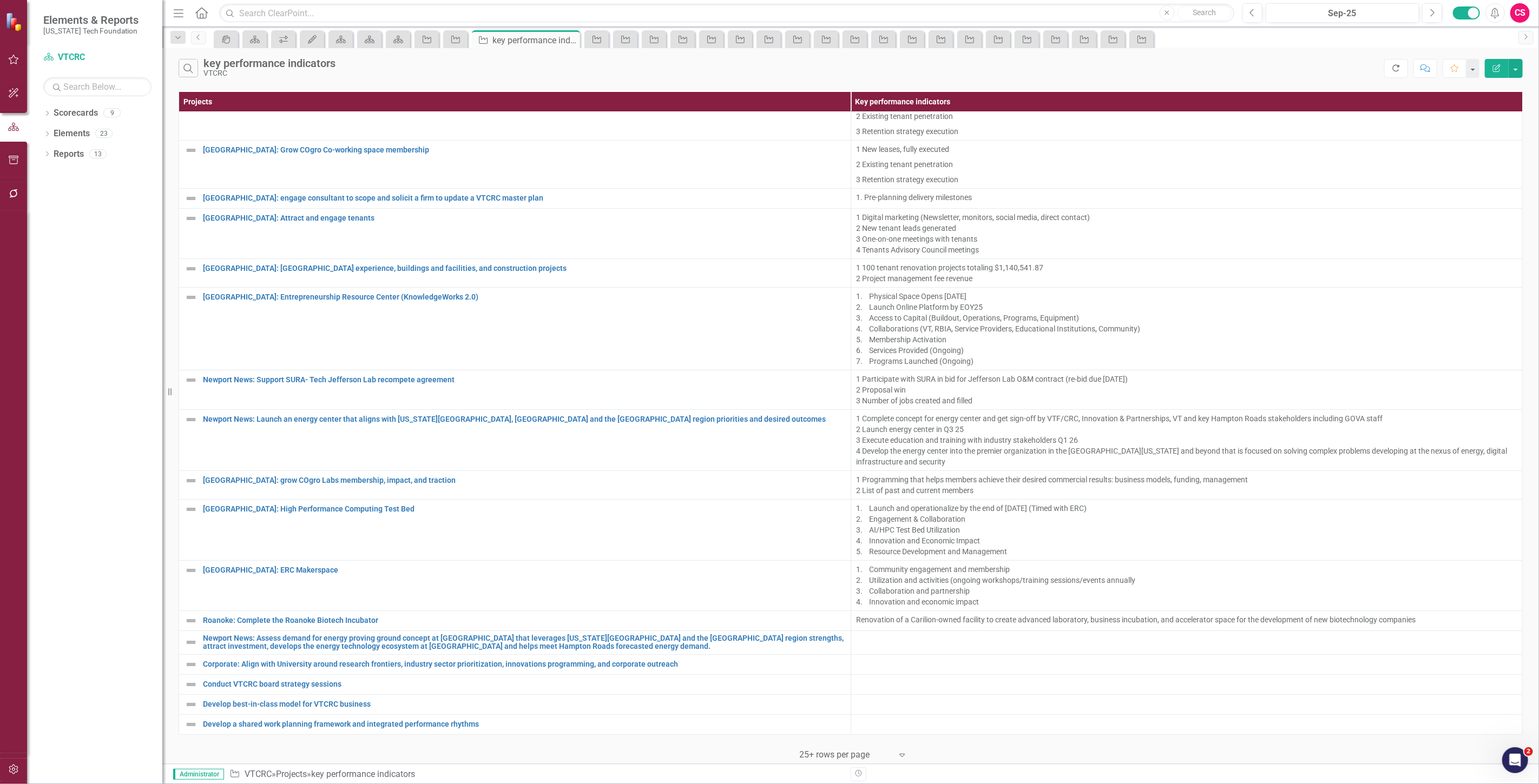
click at [1393, 65] on icon "Refresh" at bounding box center [1396, 68] width 10 height 8
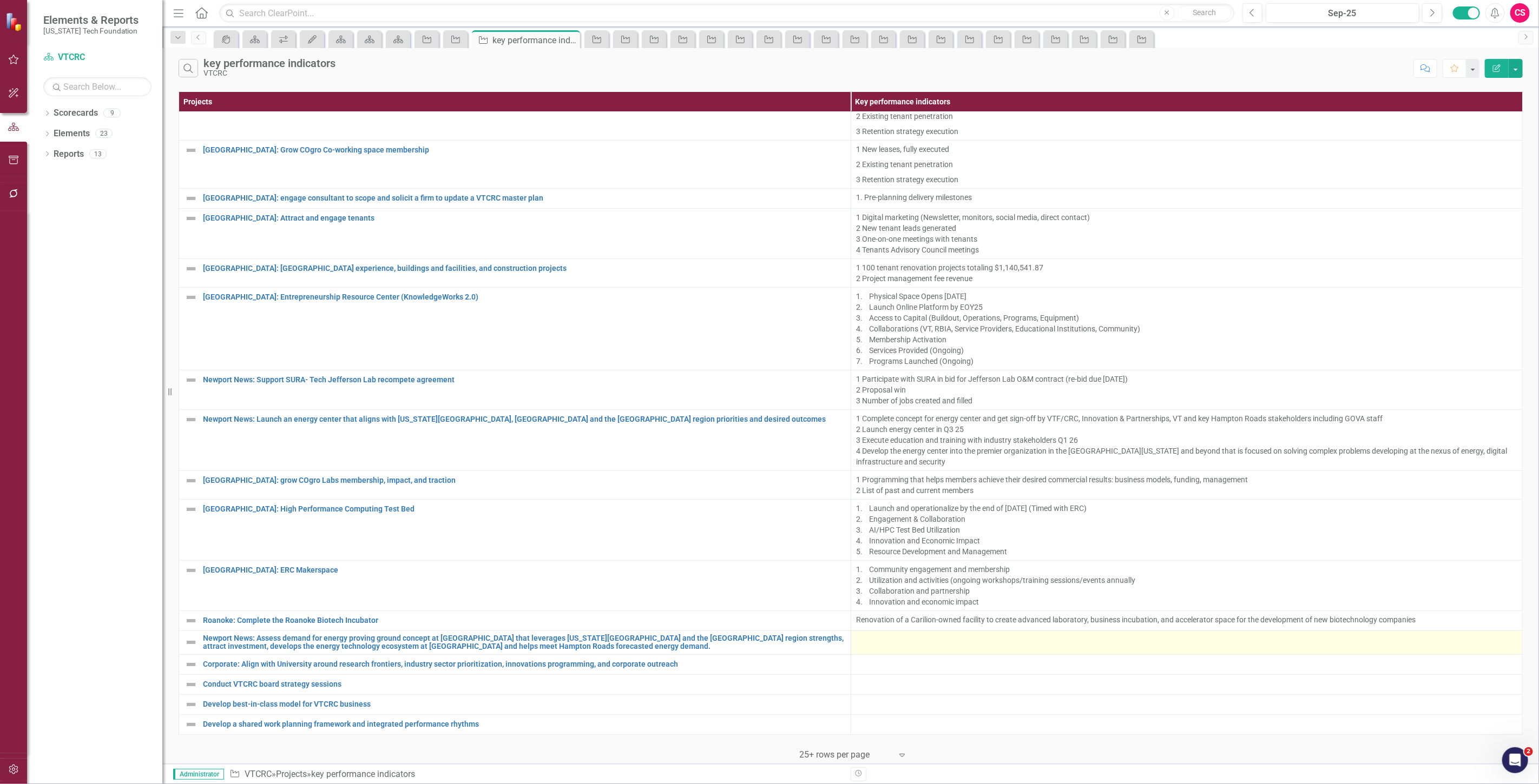
click at [901, 636] on div at bounding box center [1187, 641] width 661 height 13
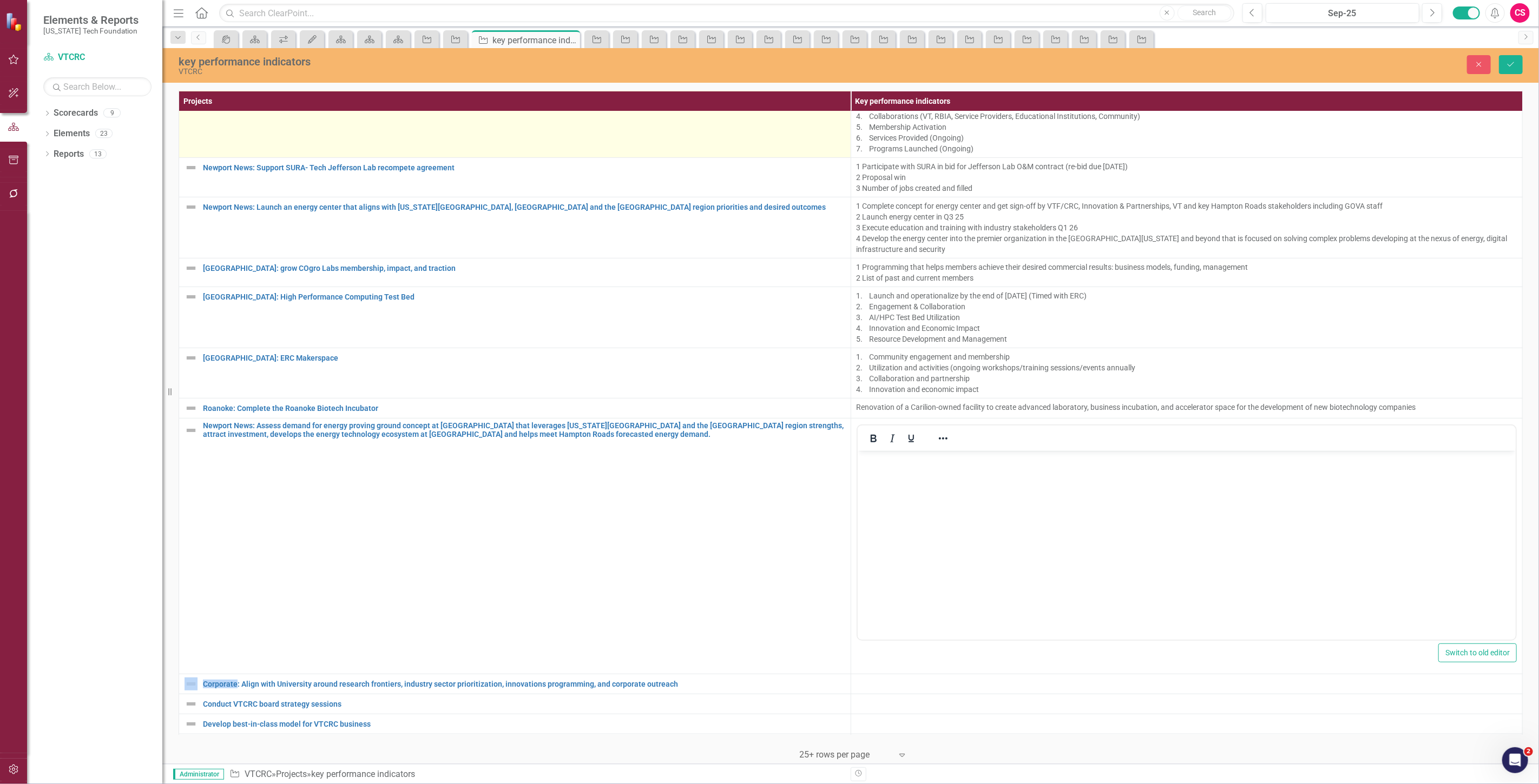
scroll to position [391, 0]
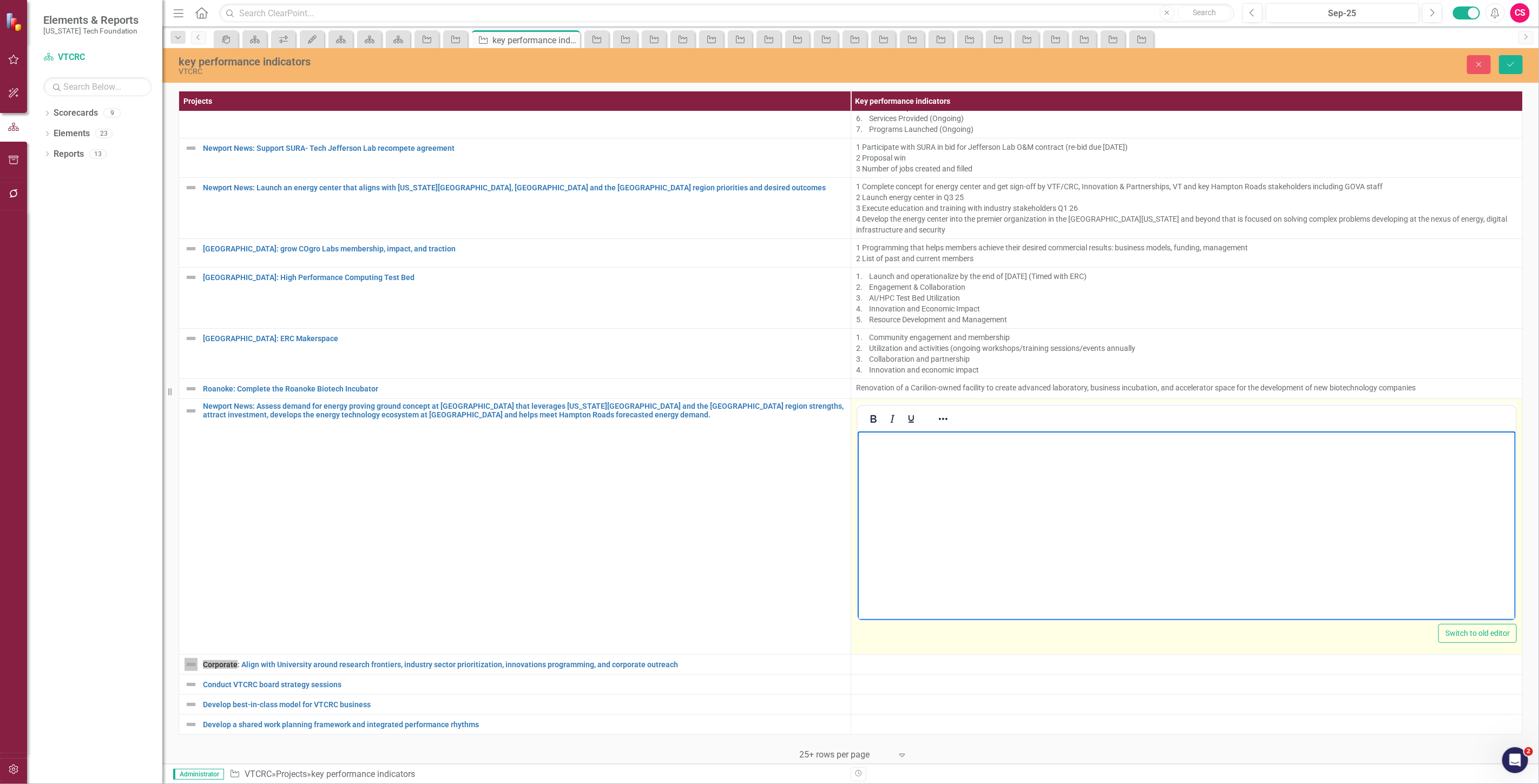
click at [952, 508] on body "Rich Text Area. Press ALT-0 for help." at bounding box center [1187, 513] width 658 height 162
paste body "Rich Text Area. Press ALT-0 for help."
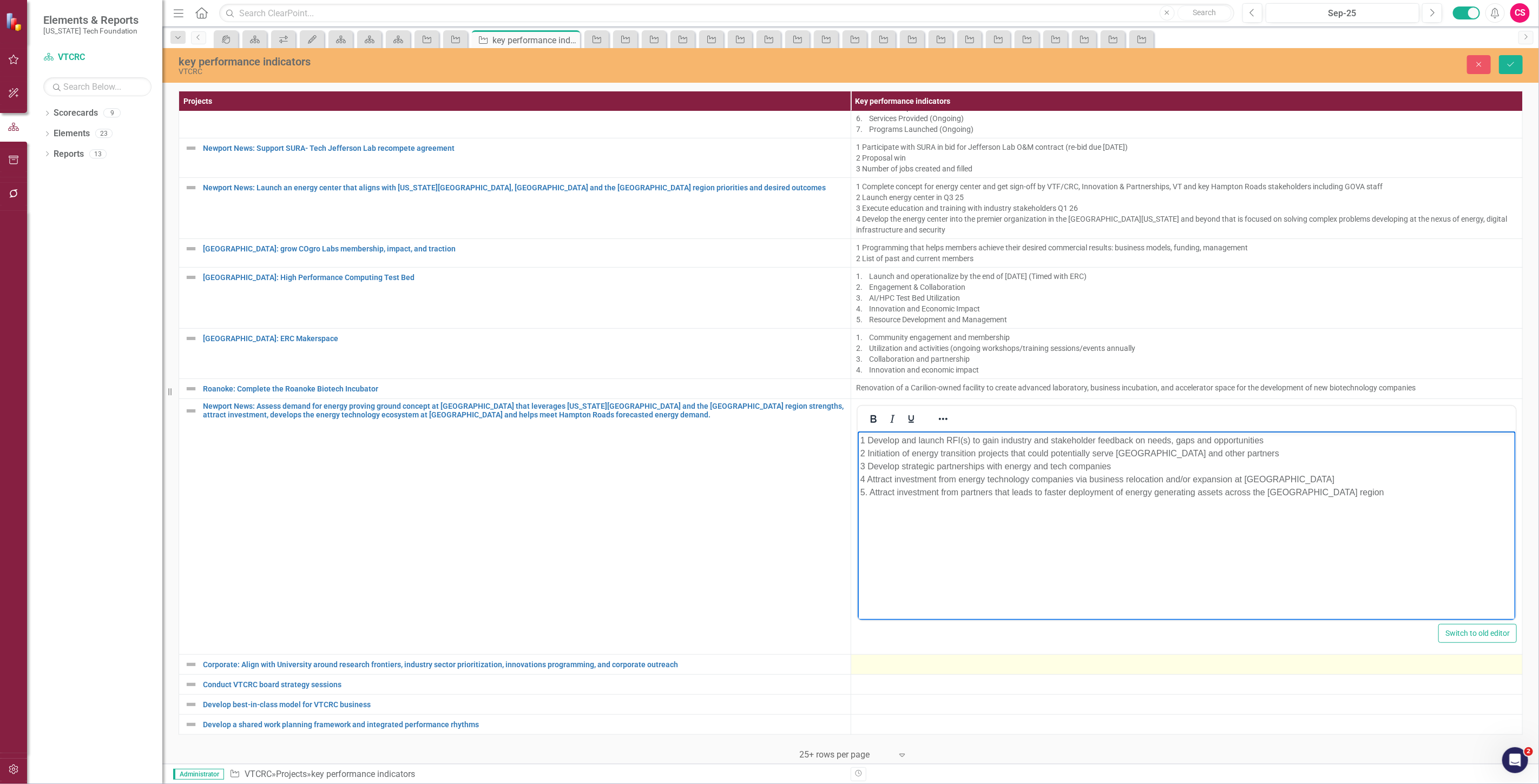
click at [859, 660] on div at bounding box center [1187, 665] width 661 height 13
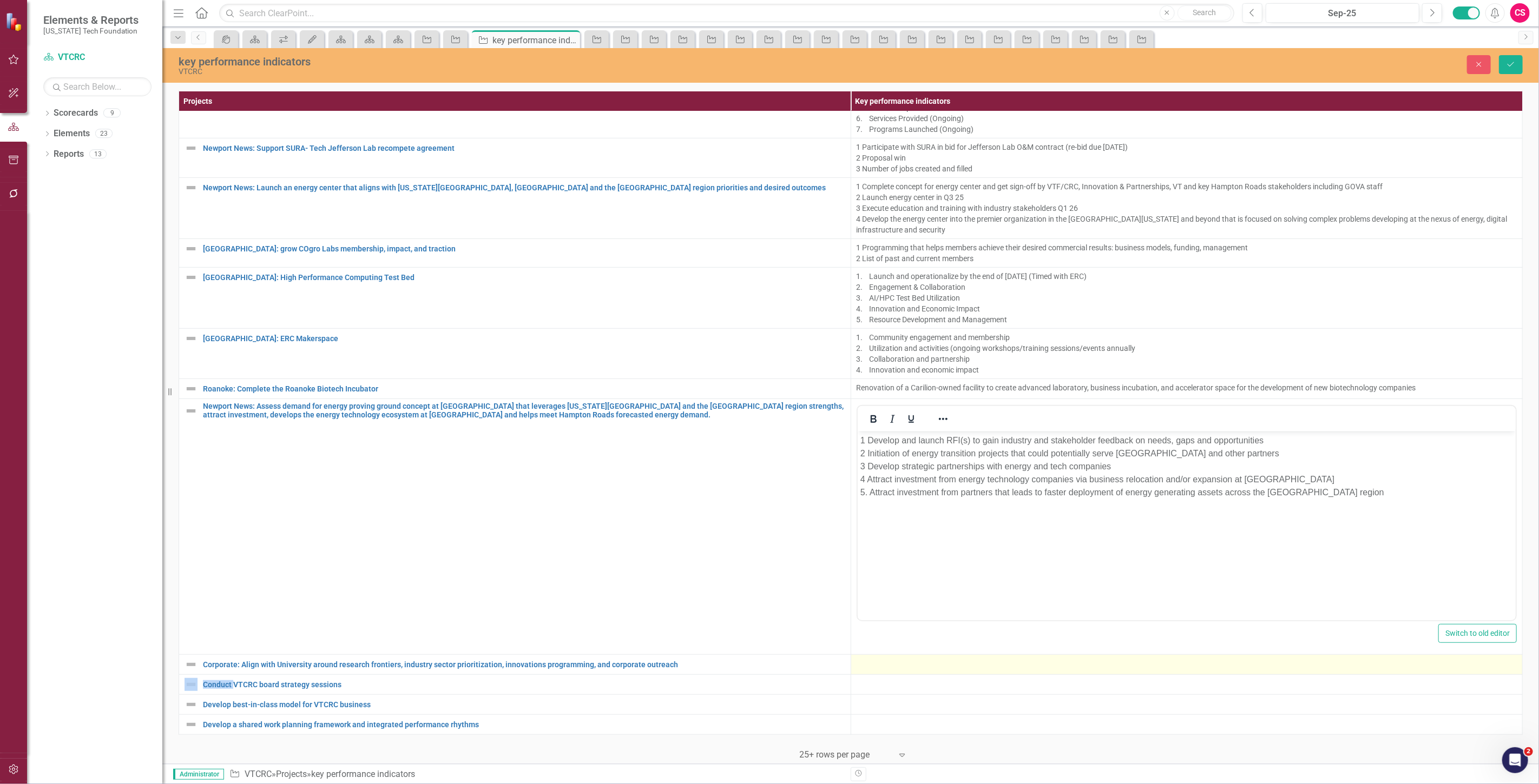
click at [859, 660] on div at bounding box center [1187, 665] width 661 height 13
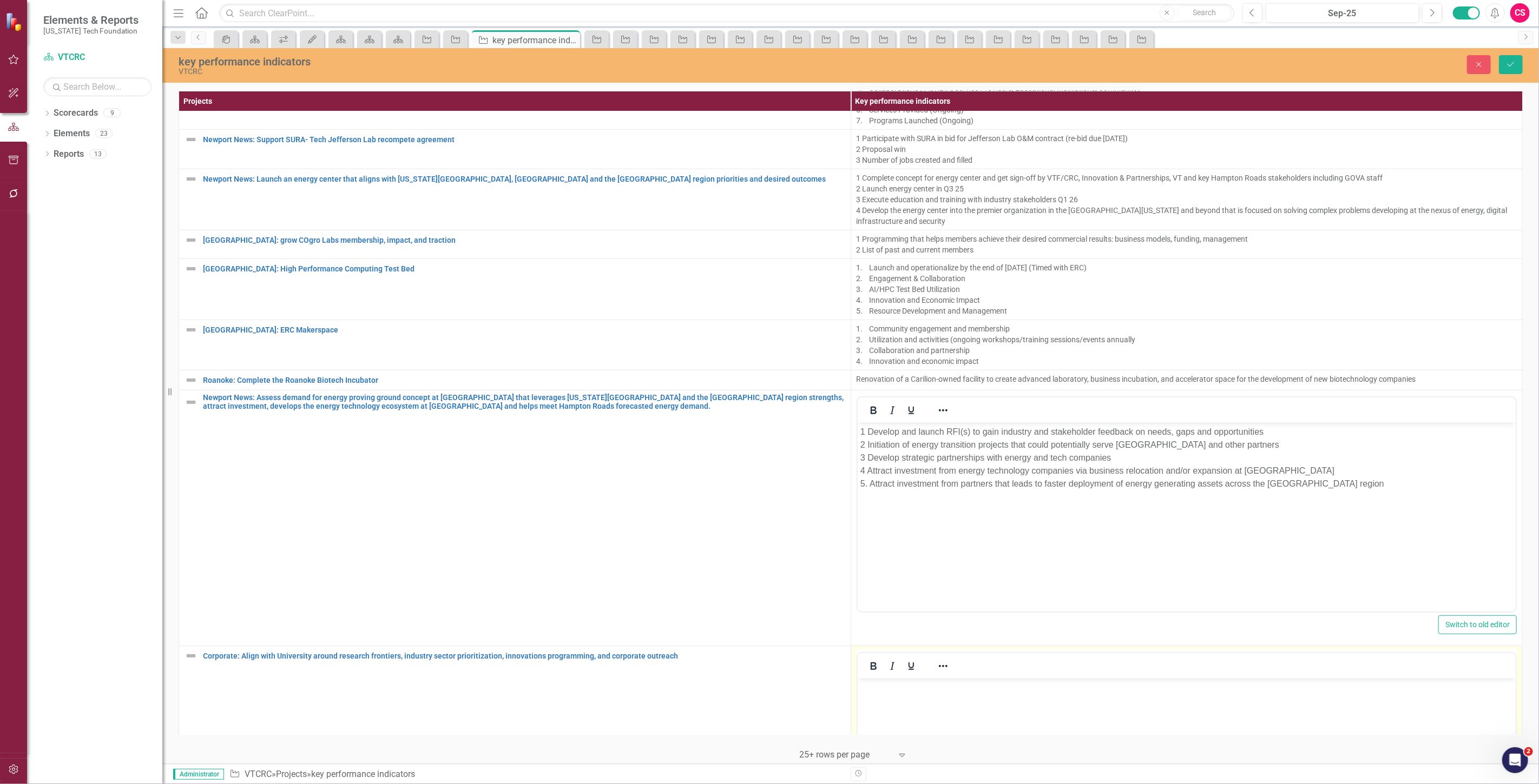
scroll to position [0, 0]
click at [977, 682] on body "Rich Text Area. Press ALT-0 for help." at bounding box center [1187, 760] width 658 height 162
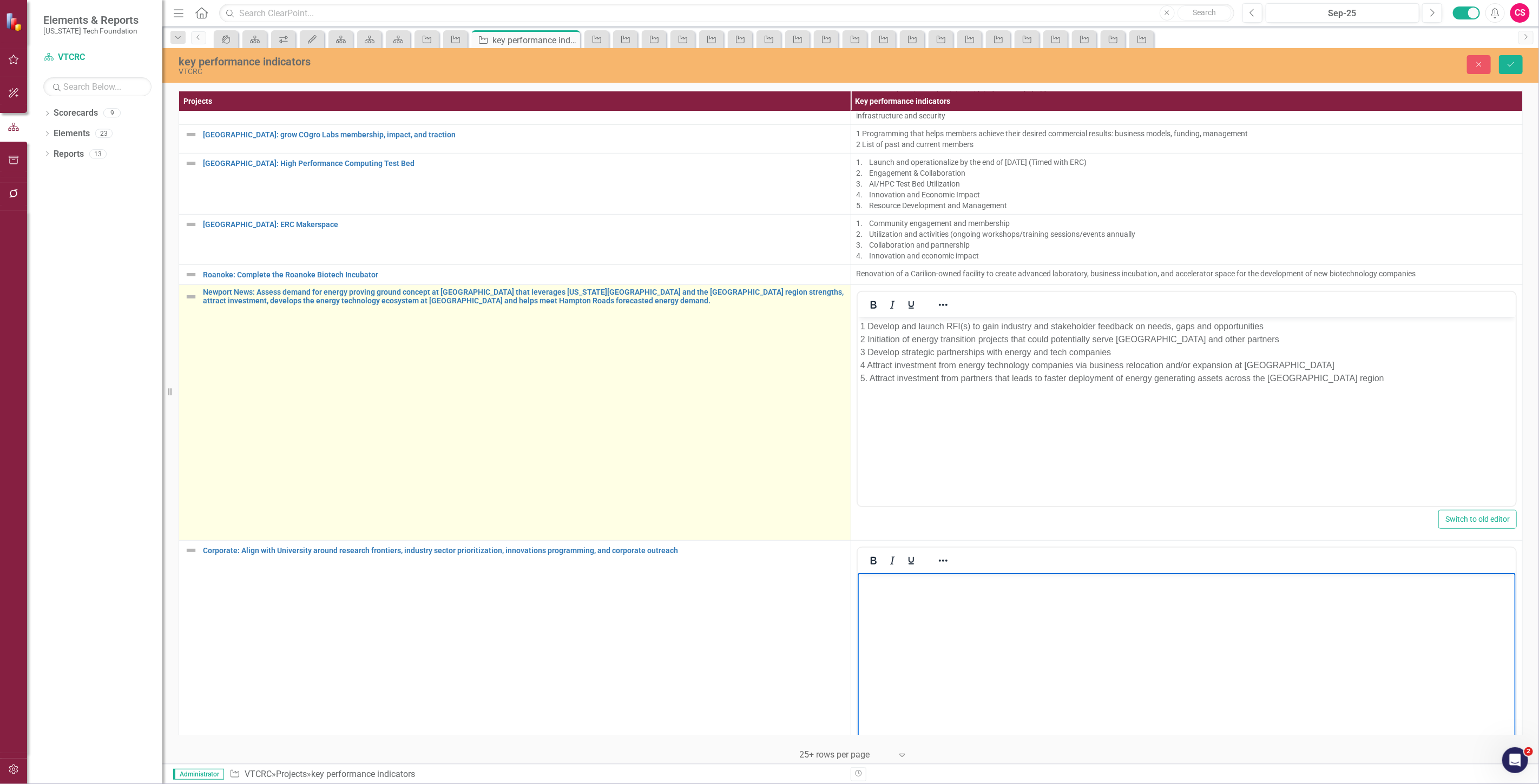
scroll to position [626, 0]
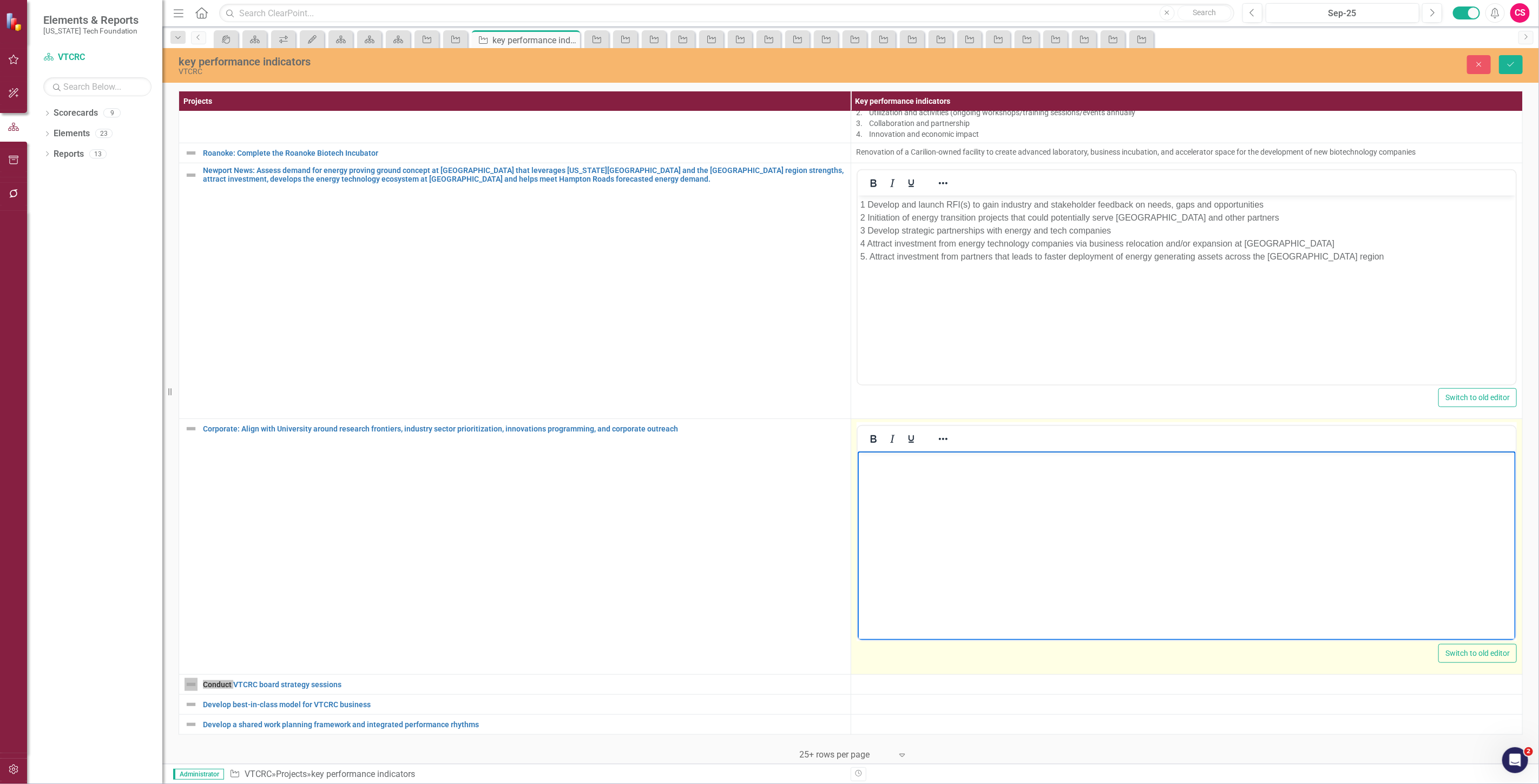
click at [910, 496] on body "Rich Text Area. Press ALT-0 for help." at bounding box center [1187, 533] width 658 height 162
paste body "Rich Text Area. Press ALT-0 for help."
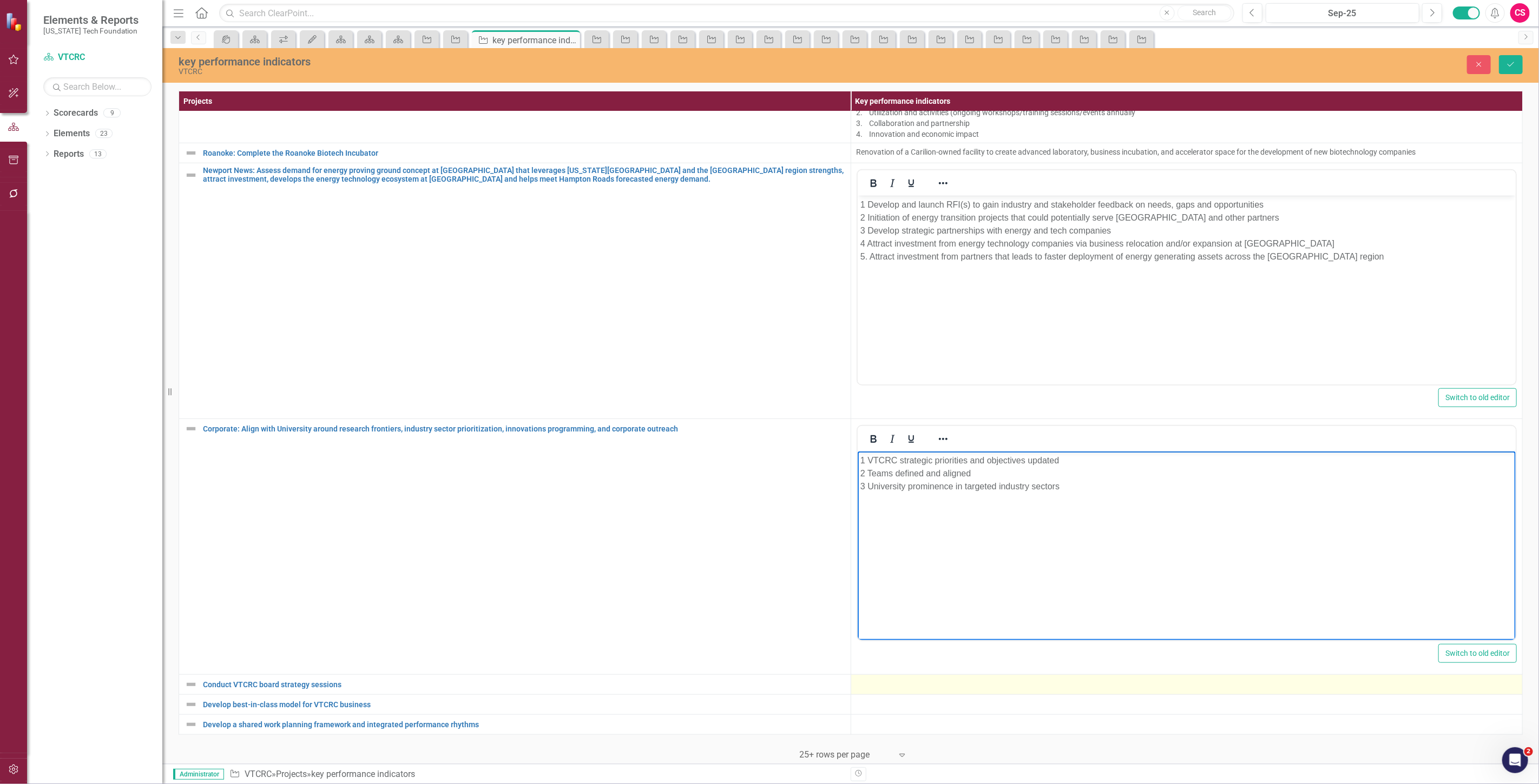
click at [902, 679] on div at bounding box center [1187, 685] width 661 height 13
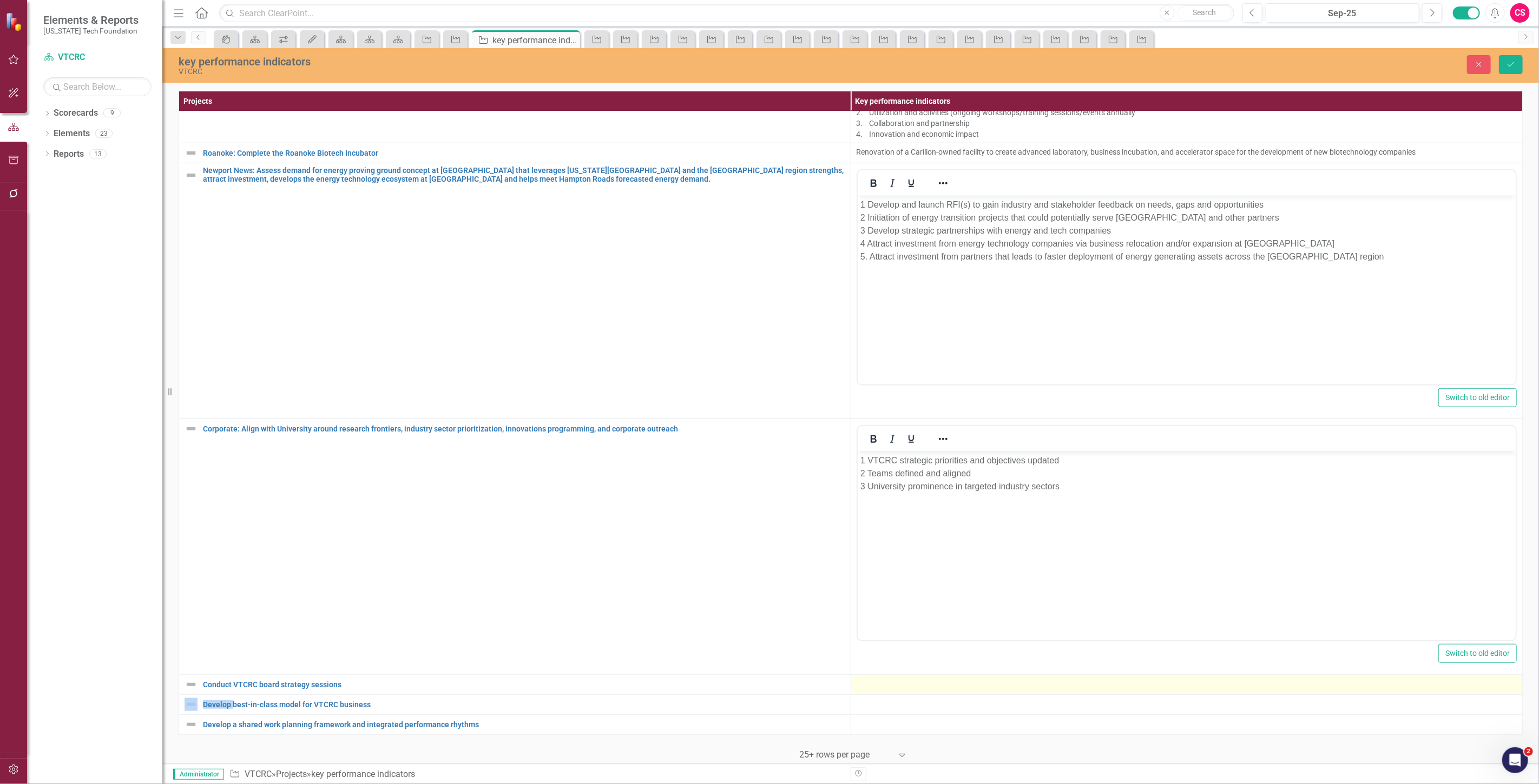
click at [902, 679] on div at bounding box center [1187, 685] width 661 height 13
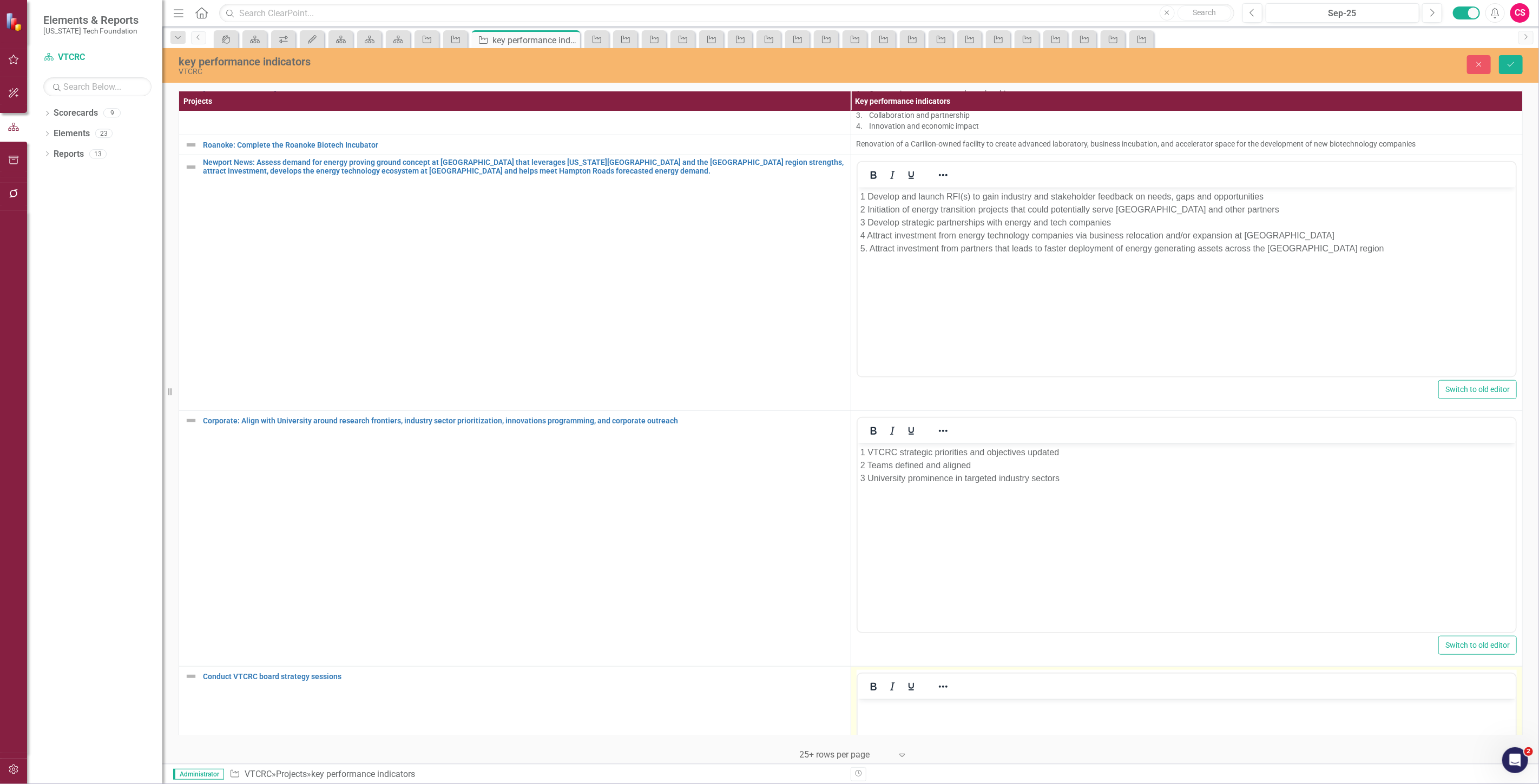
scroll to position [0, 0]
click at [905, 716] on body "Rich Text Area. Press ALT-0 for help." at bounding box center [1187, 780] width 658 height 162
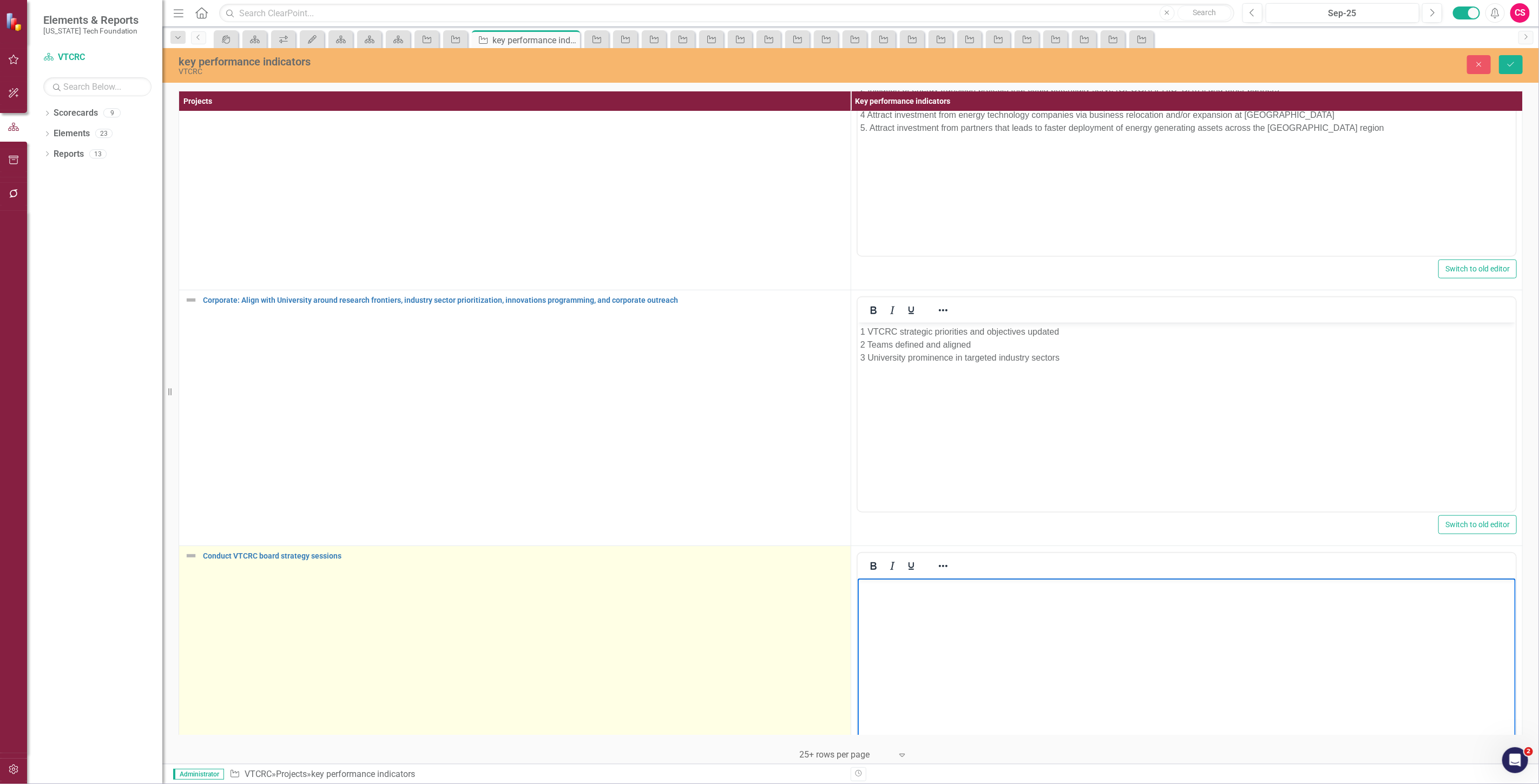
scroll to position [863, 0]
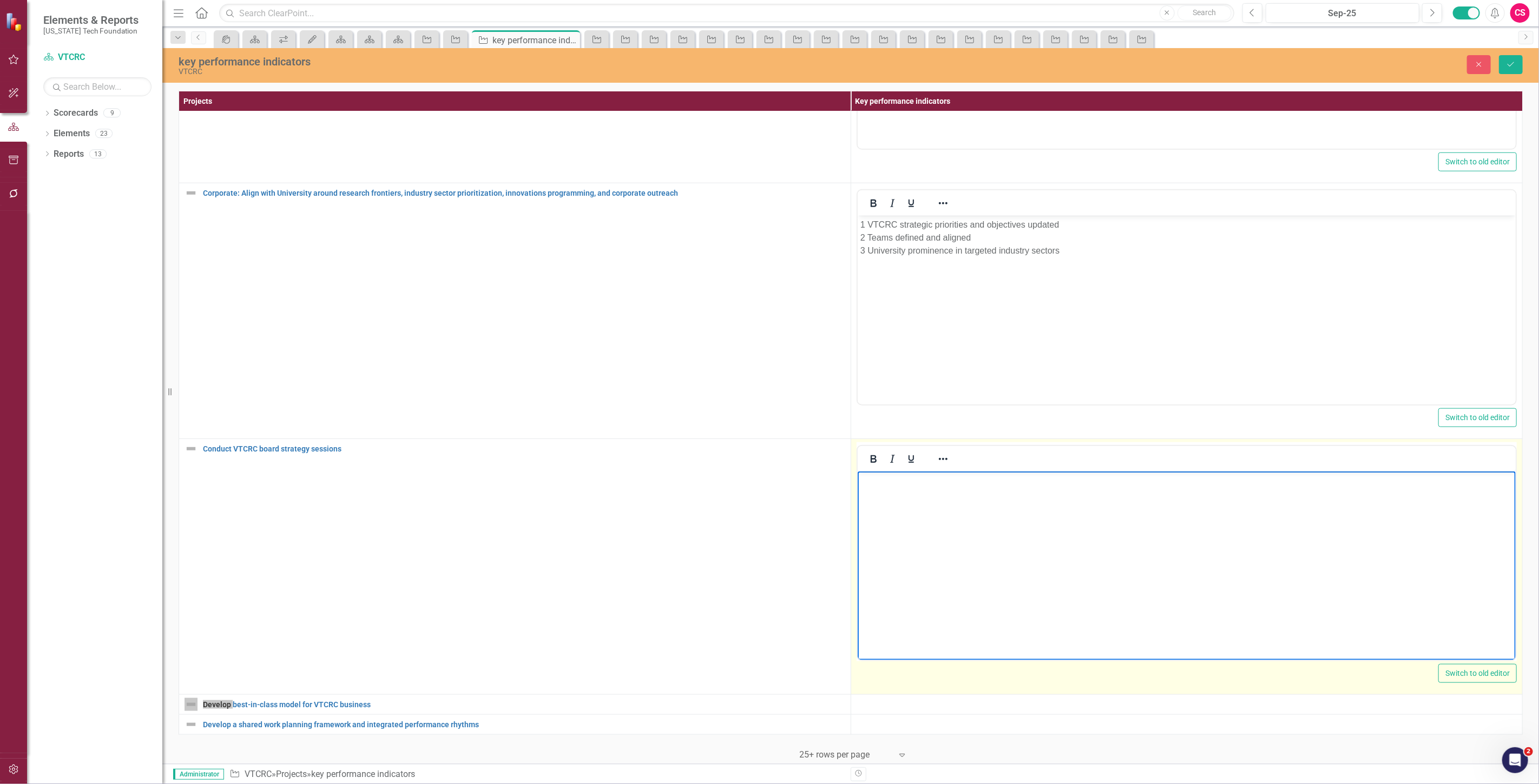
click at [925, 509] on body "Rich Text Area. Press ALT-0 for help." at bounding box center [1187, 553] width 658 height 162
paste body "Rich Text Area. Press ALT-0 for help."
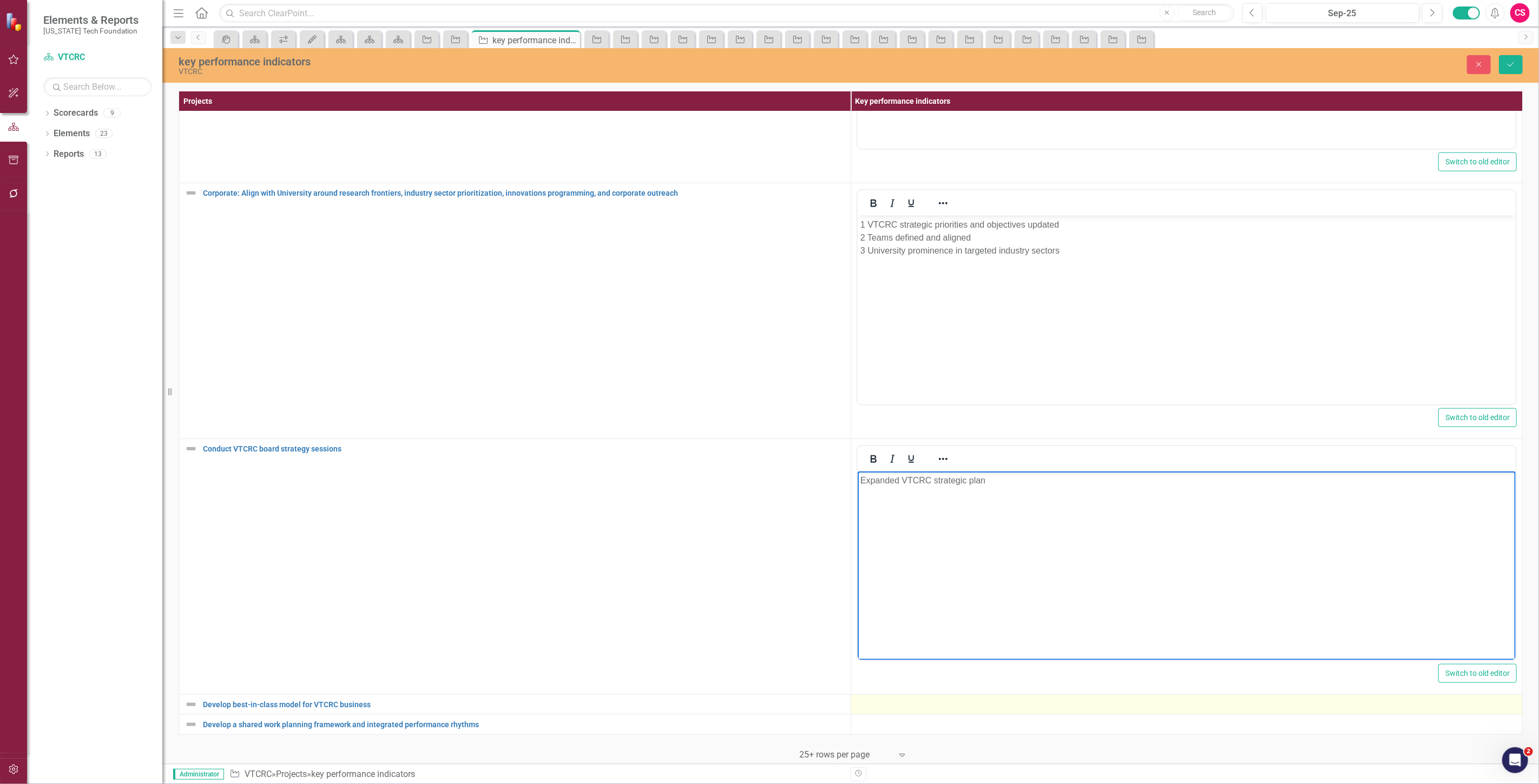
click at [876, 698] on div at bounding box center [1187, 705] width 661 height 13
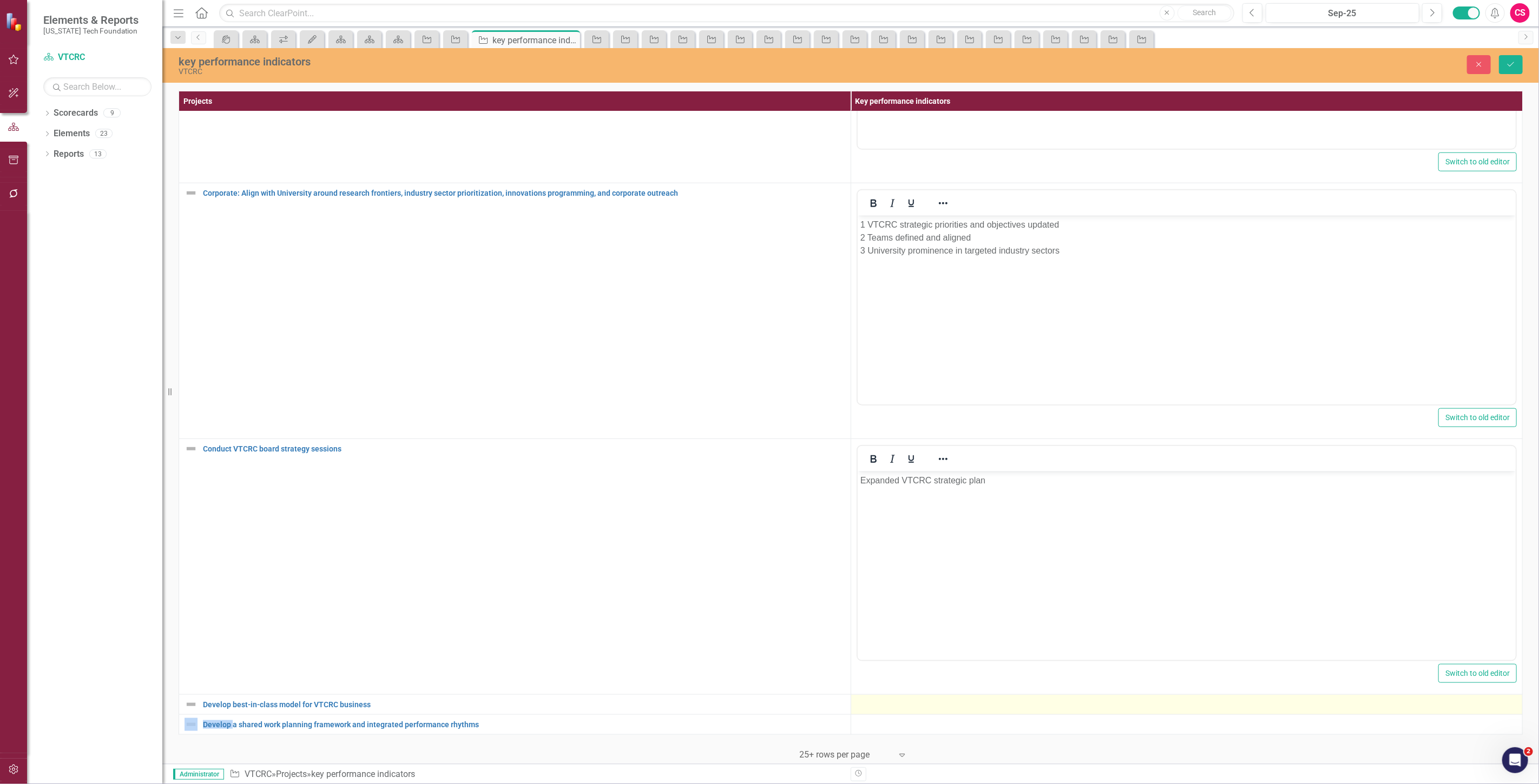
click at [876, 698] on div at bounding box center [1187, 705] width 661 height 13
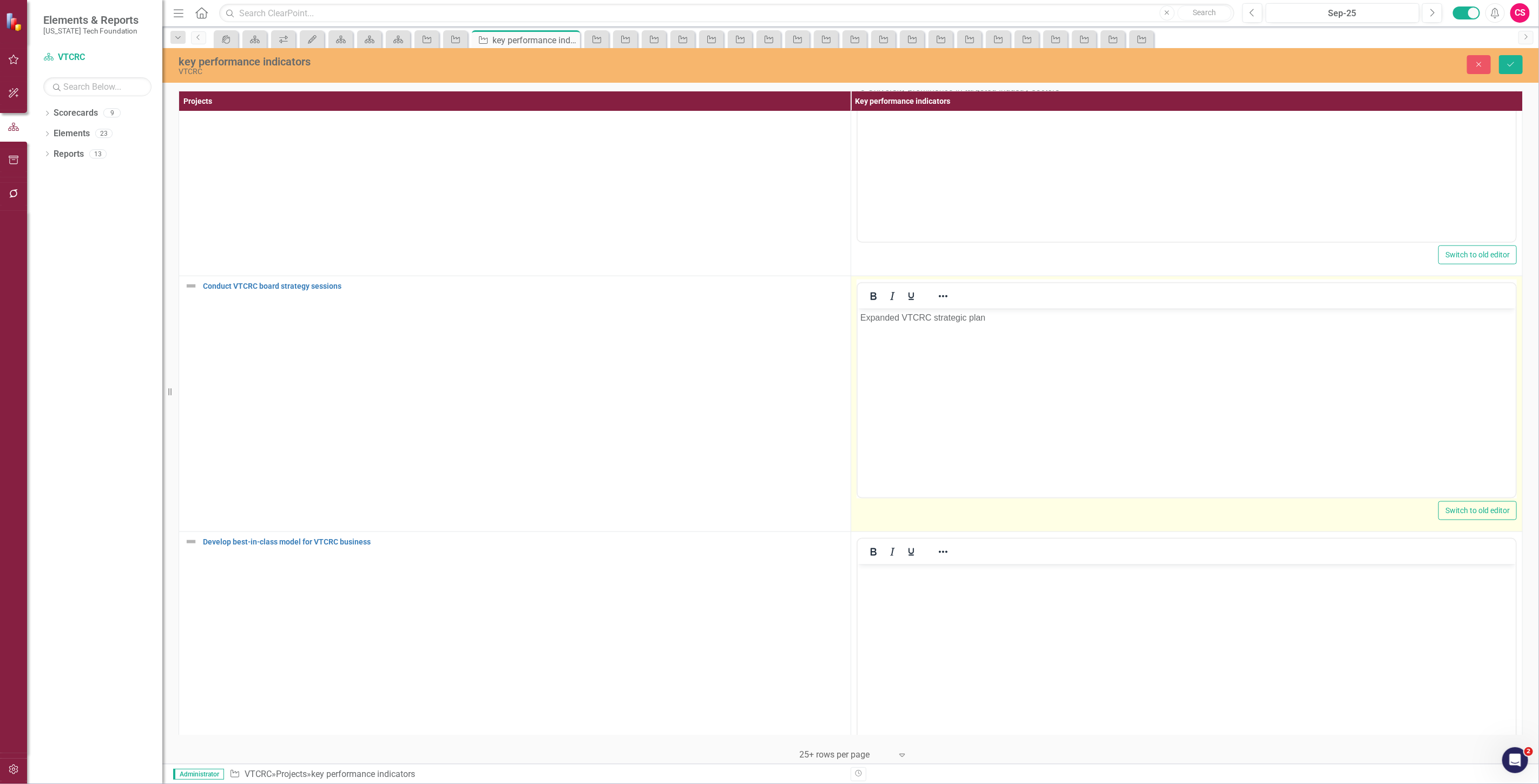
scroll to position [1099, 0]
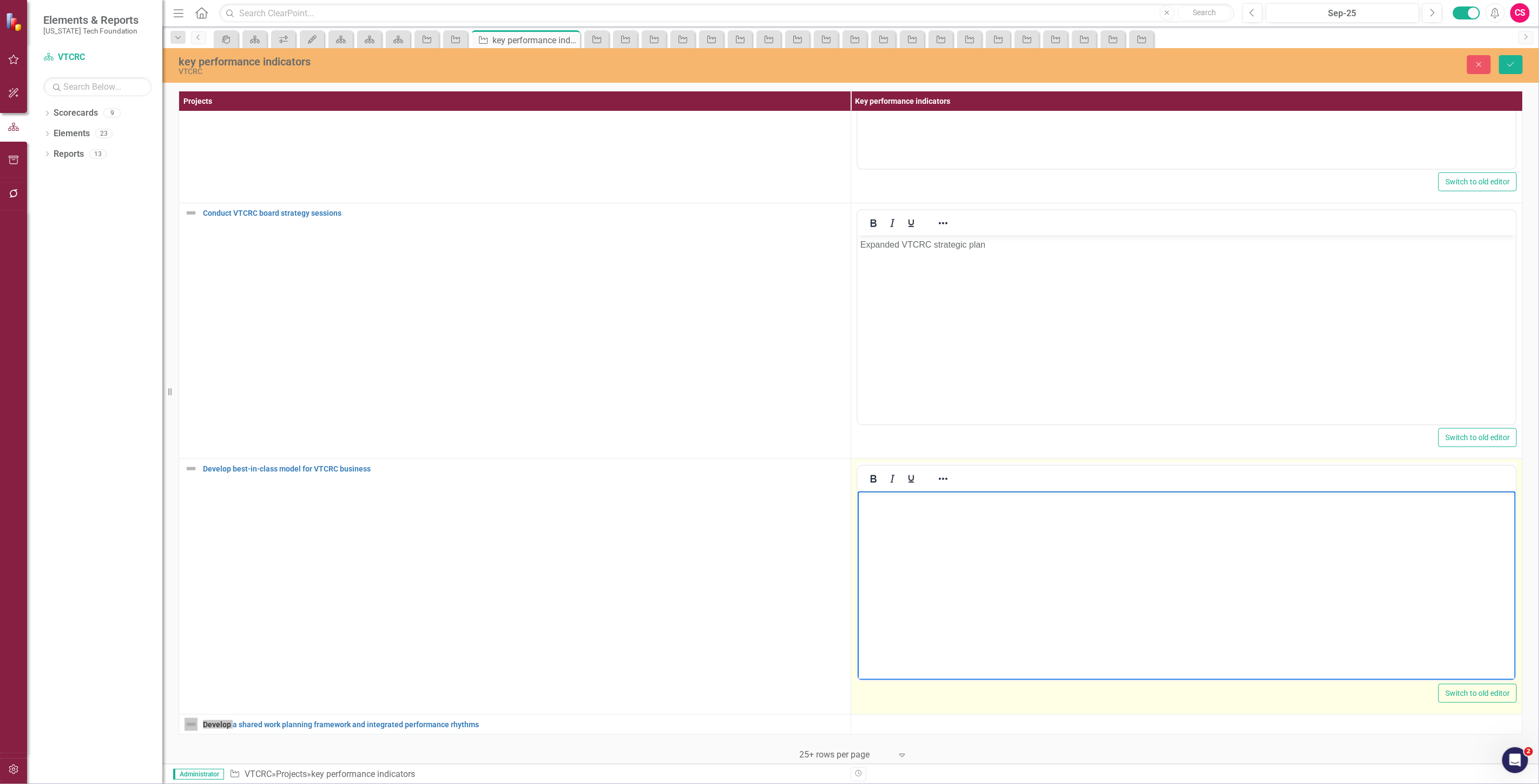
click at [911, 588] on body "Rich Text Area. Press ALT-0 for help." at bounding box center [1187, 573] width 658 height 162
click at [905, 553] on body "Rich Text Area. Press ALT-0 for help." at bounding box center [1187, 573] width 658 height 162
paste body "Rich Text Area. Press ALT-0 for help."
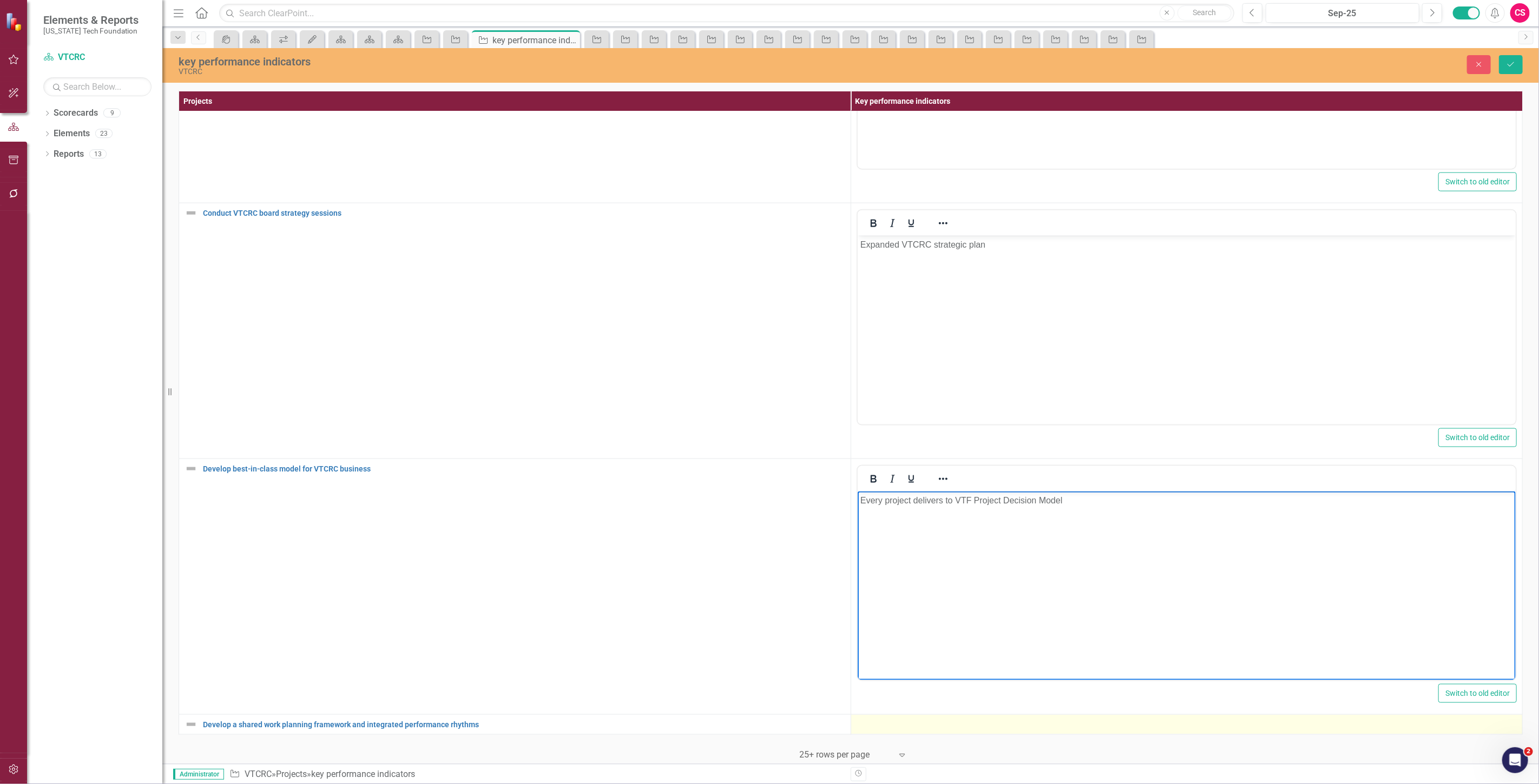
click at [890, 720] on div at bounding box center [1187, 725] width 661 height 13
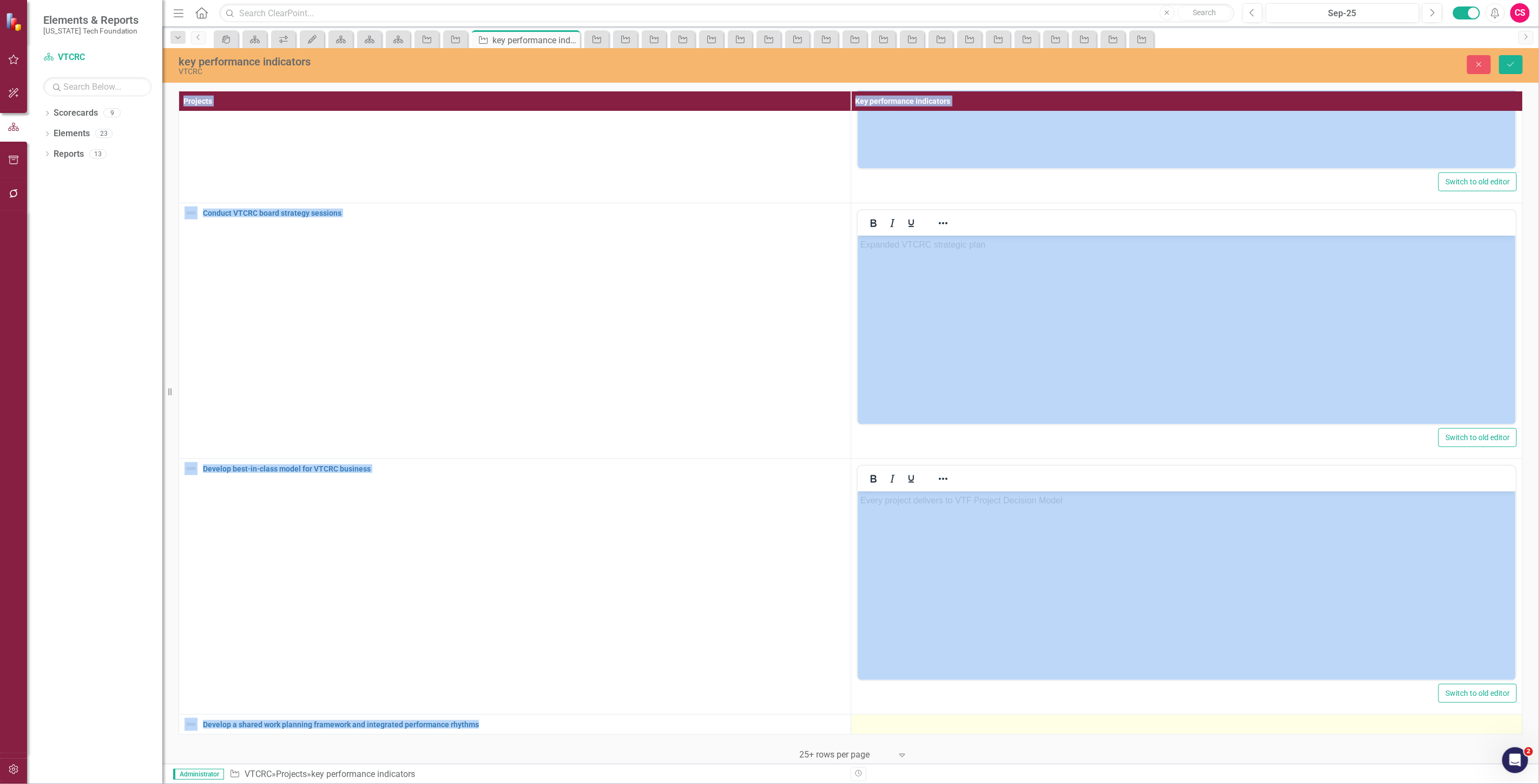
click at [890, 720] on div at bounding box center [1187, 725] width 661 height 13
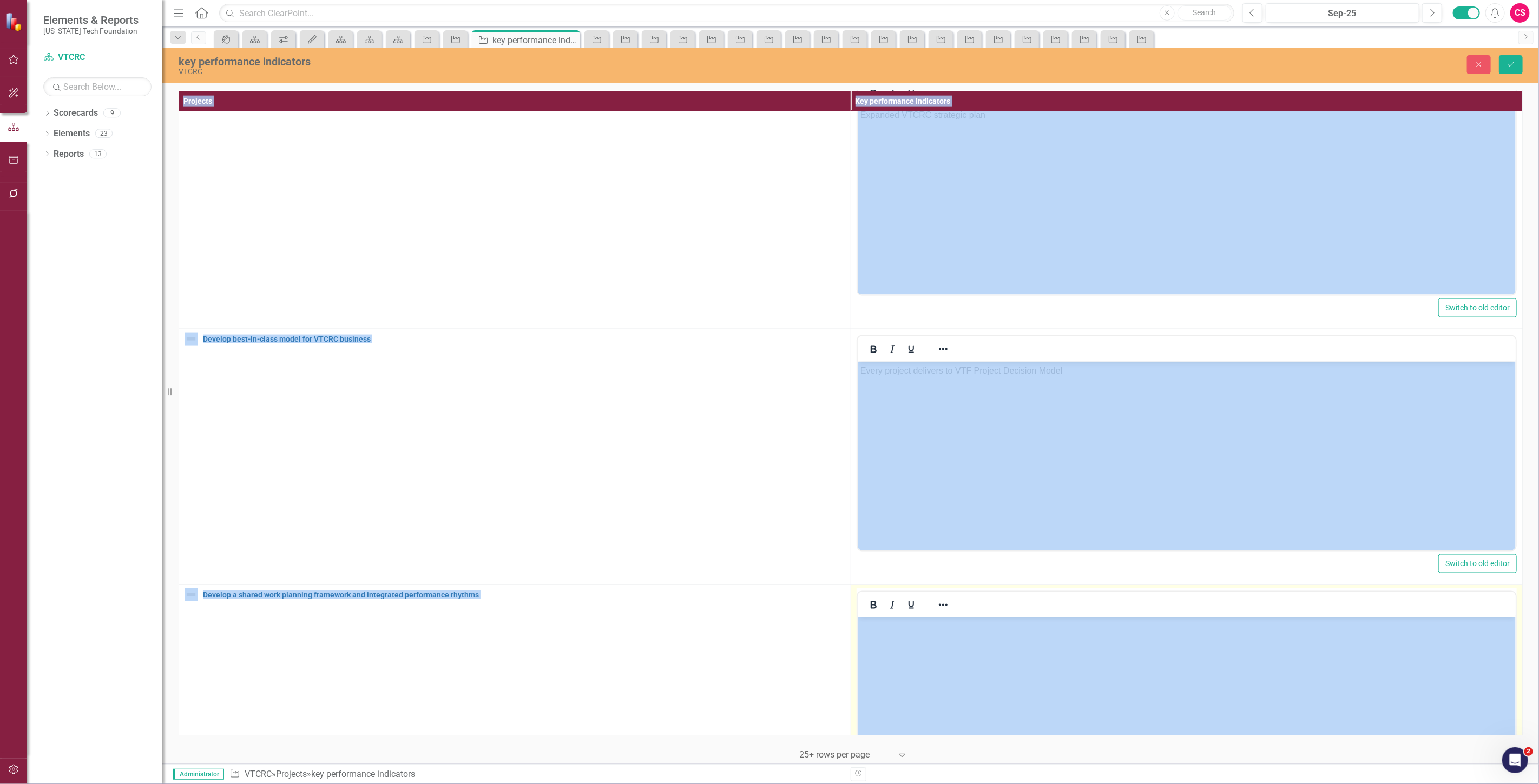
scroll to position [1335, 0]
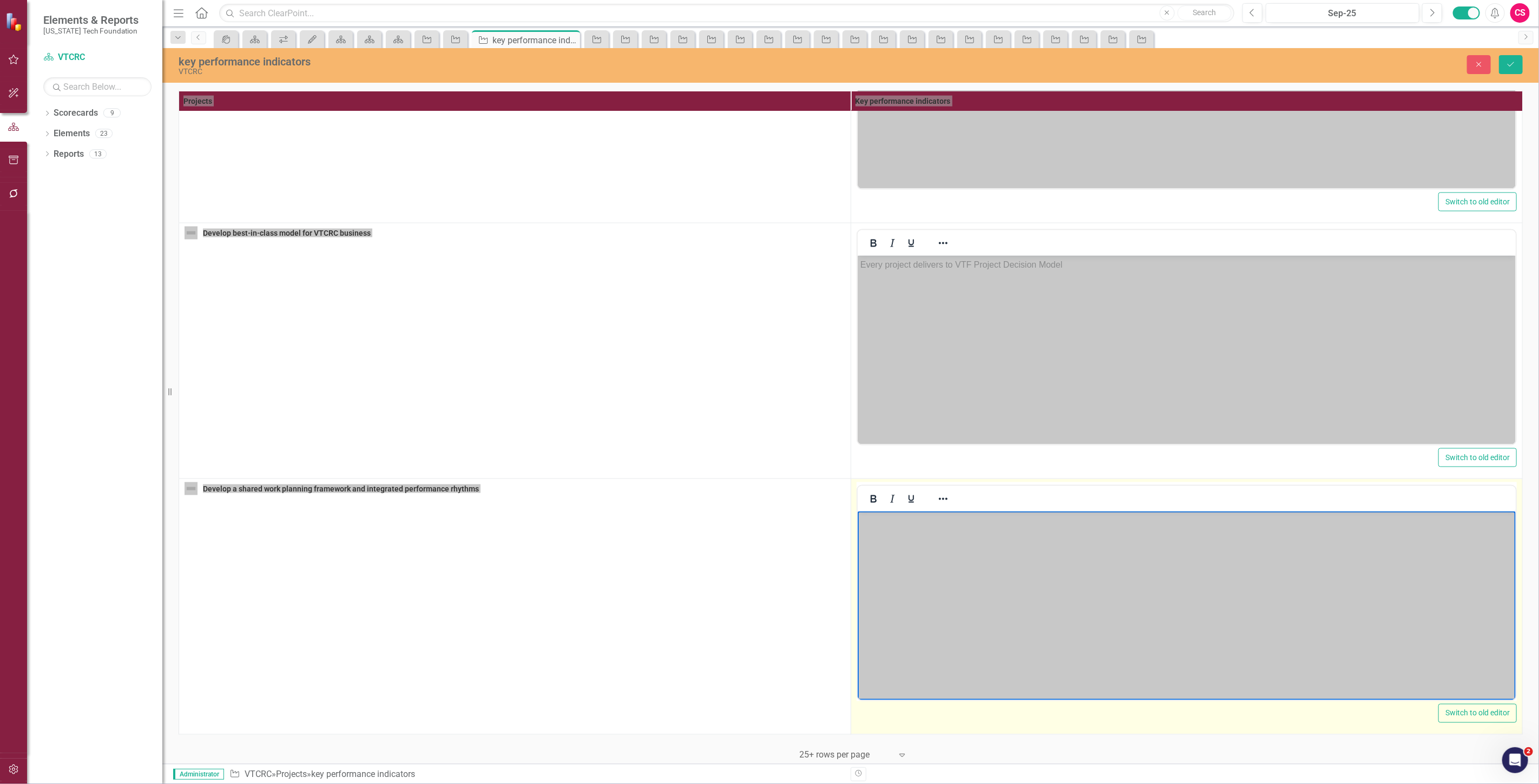
click at [945, 567] on body "Rich Text Area. Press ALT-0 for help." at bounding box center [1187, 593] width 658 height 162
click at [893, 554] on body "Rich Text Area. Press ALT-0 for help." at bounding box center [1187, 593] width 658 height 162
paste body "Rich Text Area. Press ALT-0 for help."
click at [1210, 518] on p "1. Maintain participation rate in the work planning process 2. Alignment score …" at bounding box center [1186, 527] width 653 height 26
click at [1210, 539] on p "2. Alignment score with strategic goals (internal audit) 3. Team engagement/cla…" at bounding box center [1186, 543] width 653 height 13
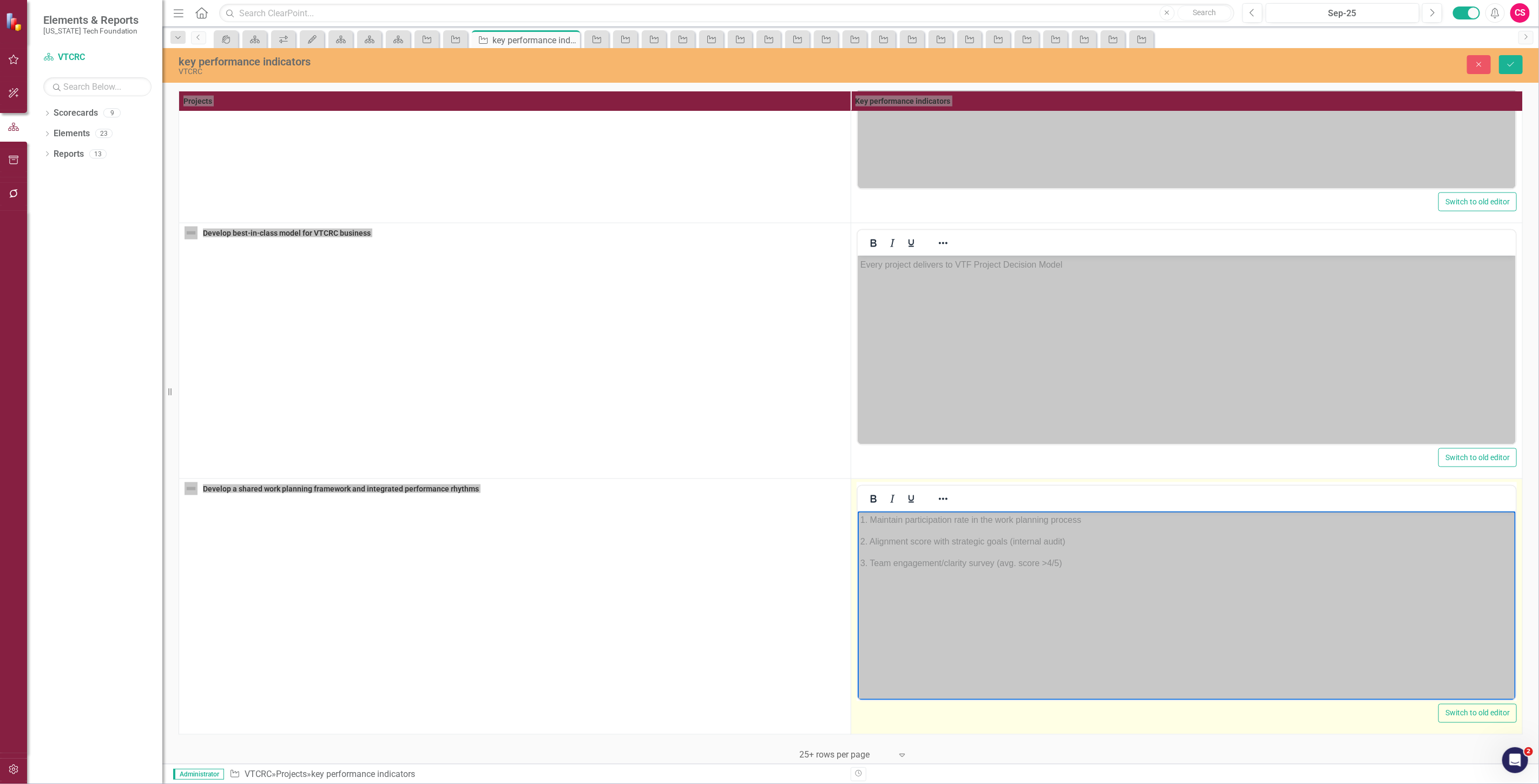
click at [1083, 551] on body "1. Maintain participation rate in the work planning process 2. Alignment score …" at bounding box center [1187, 593] width 658 height 162
click at [1093, 525] on p "1. Maintain participation rate in the work planning process" at bounding box center [1186, 521] width 653 height 13
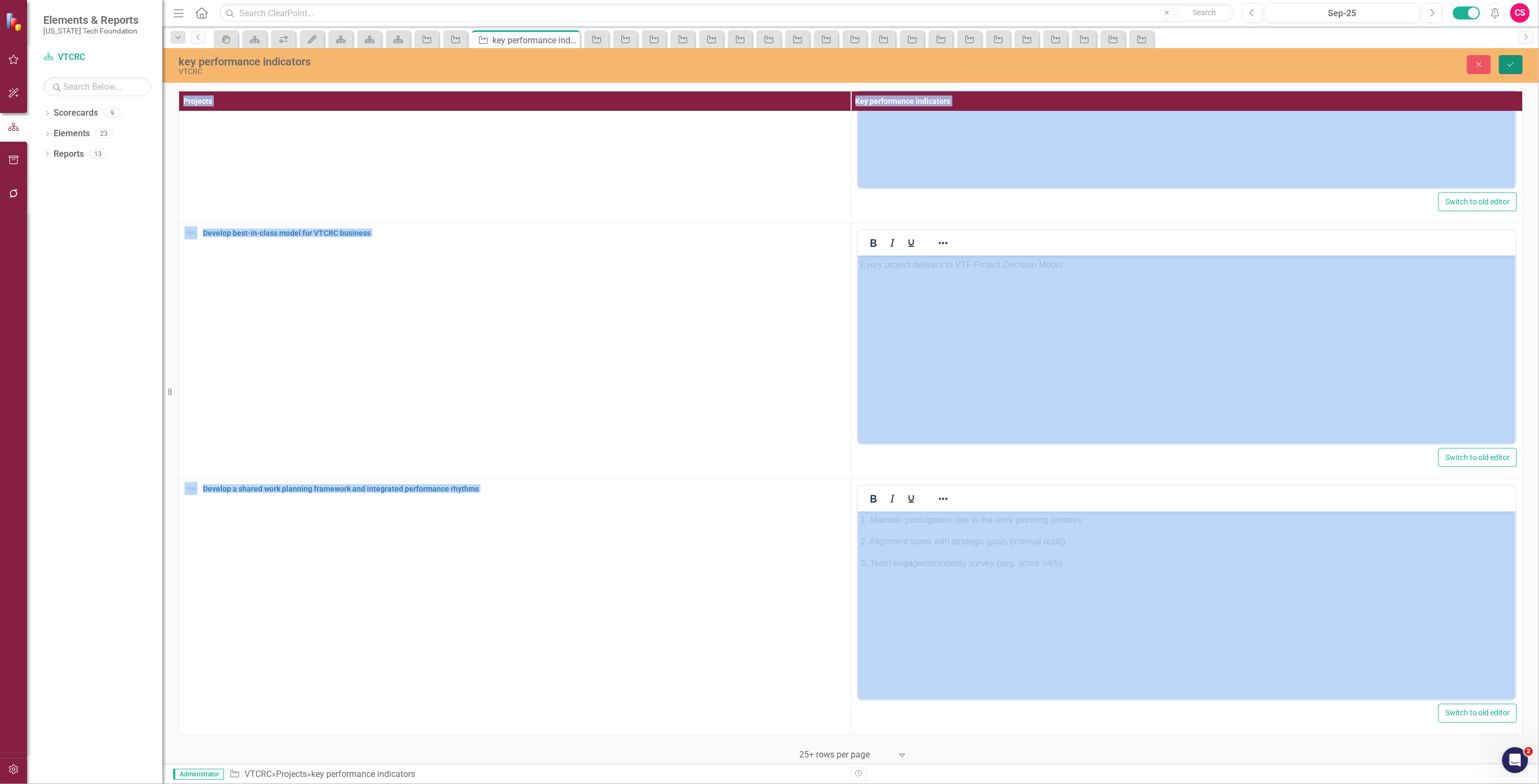
click at [1512, 57] on button "Save" at bounding box center [1511, 64] width 24 height 19
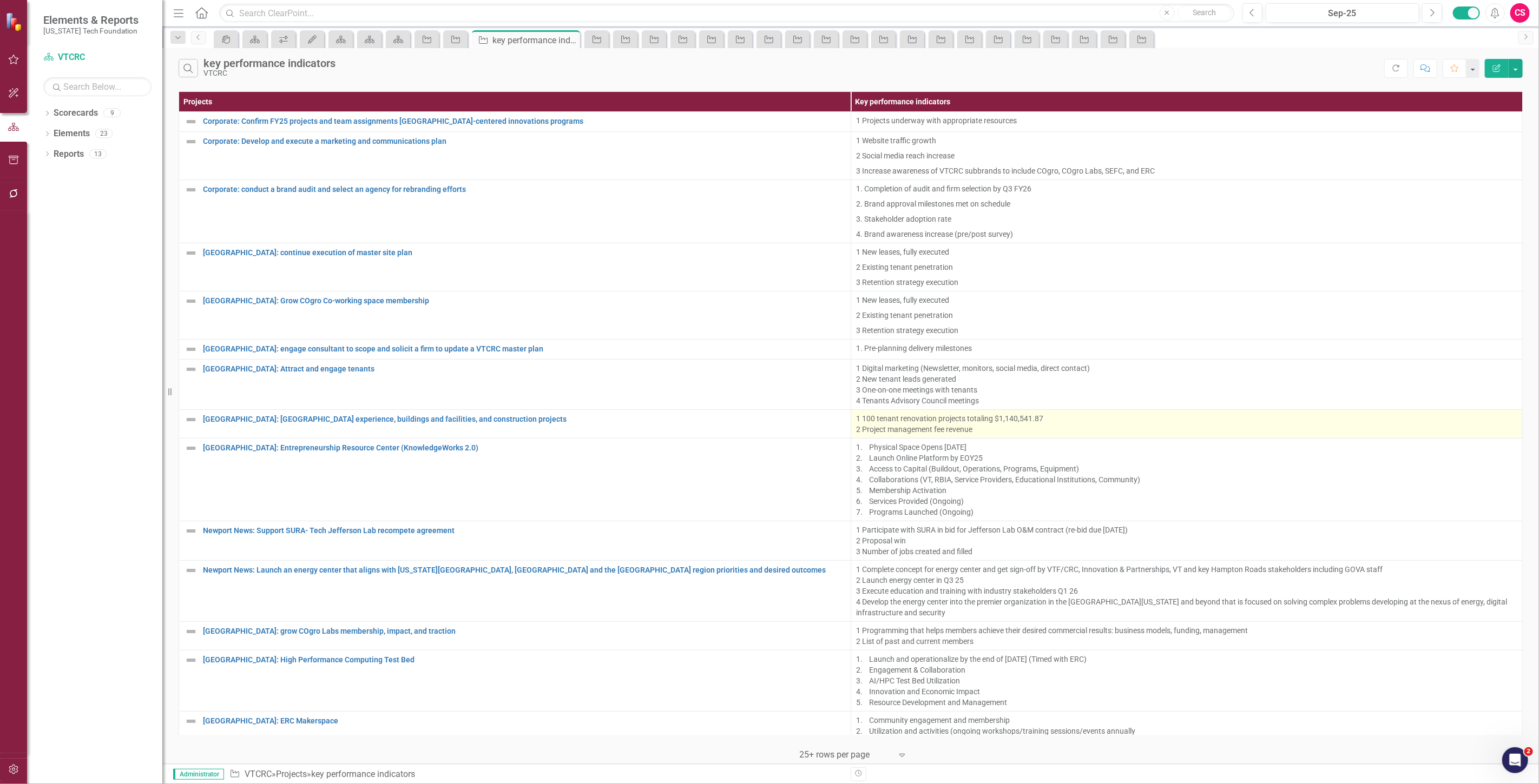
scroll to position [244, 0]
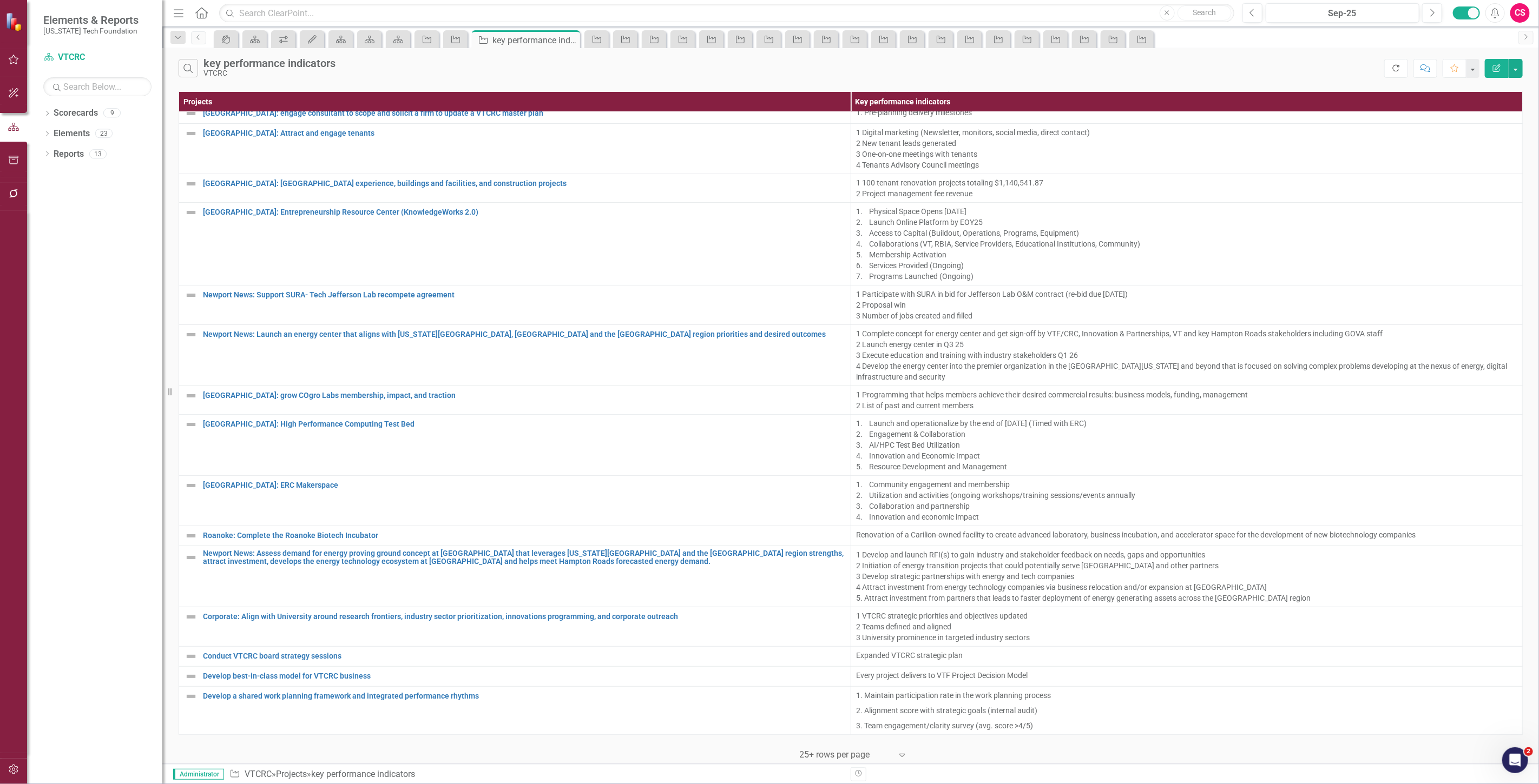
click at [1393, 71] on icon "Refresh" at bounding box center [1396, 68] width 10 height 8
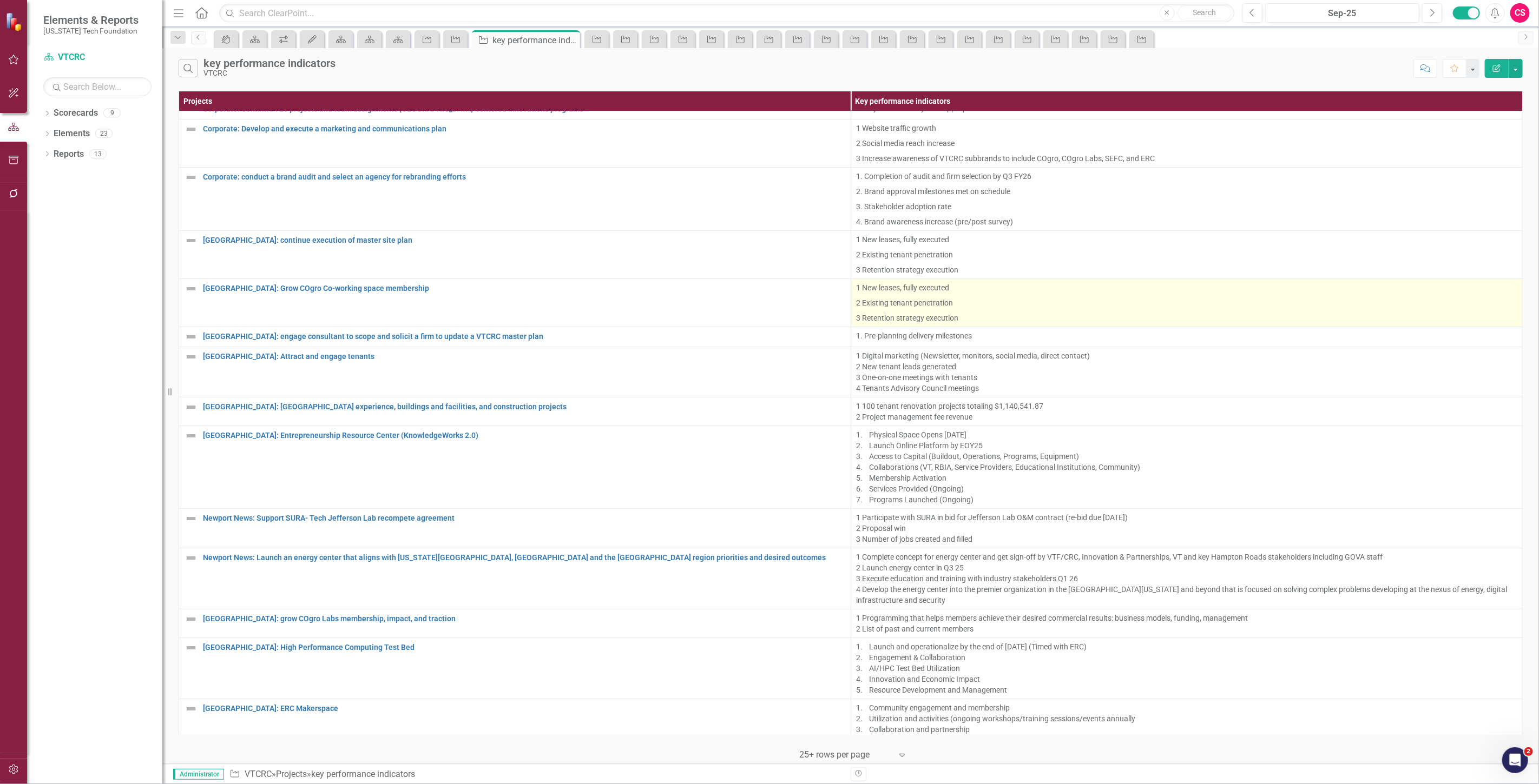
scroll to position [0, 0]
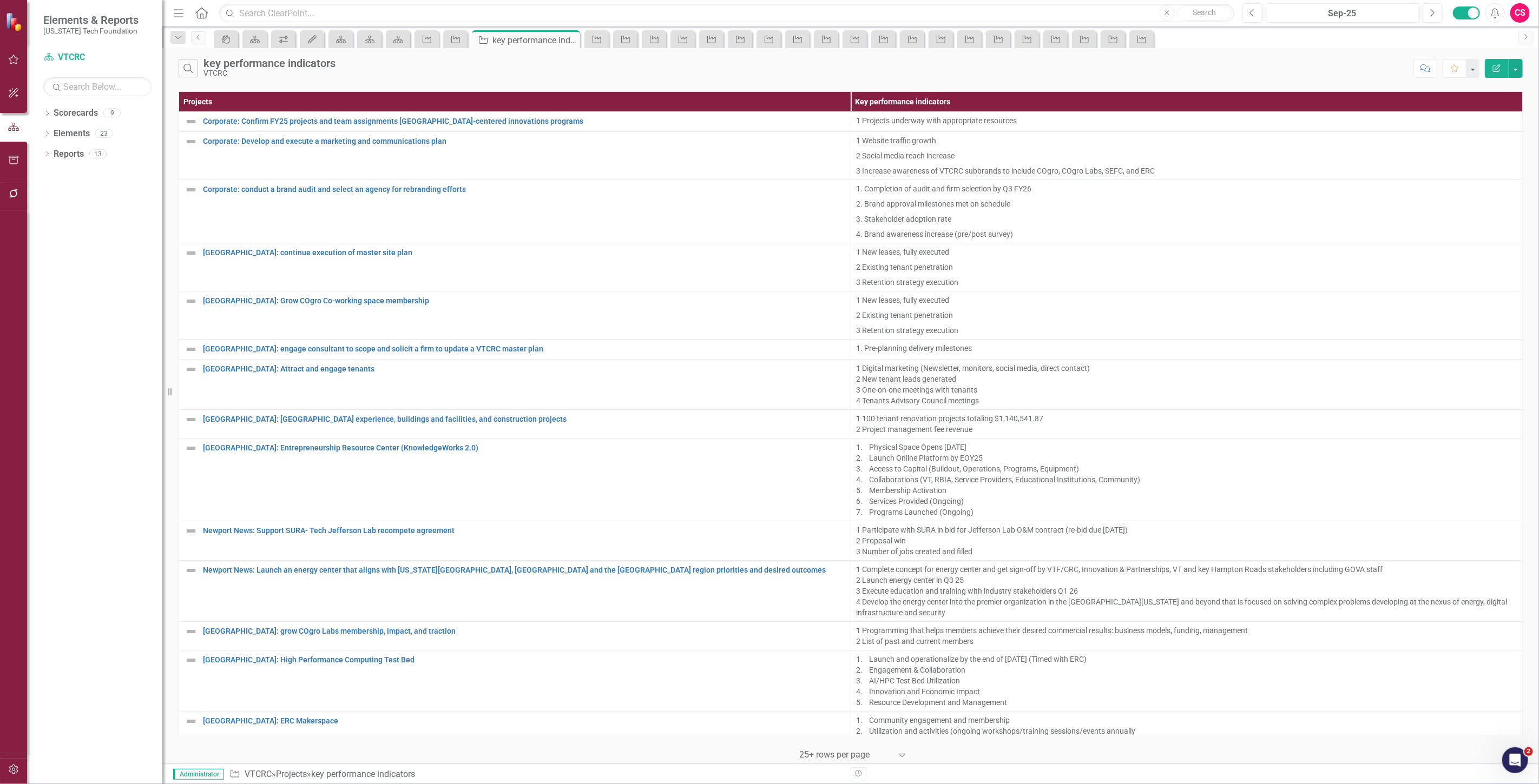
click at [1496, 67] on icon "Edit Report" at bounding box center [1497, 68] width 10 height 8
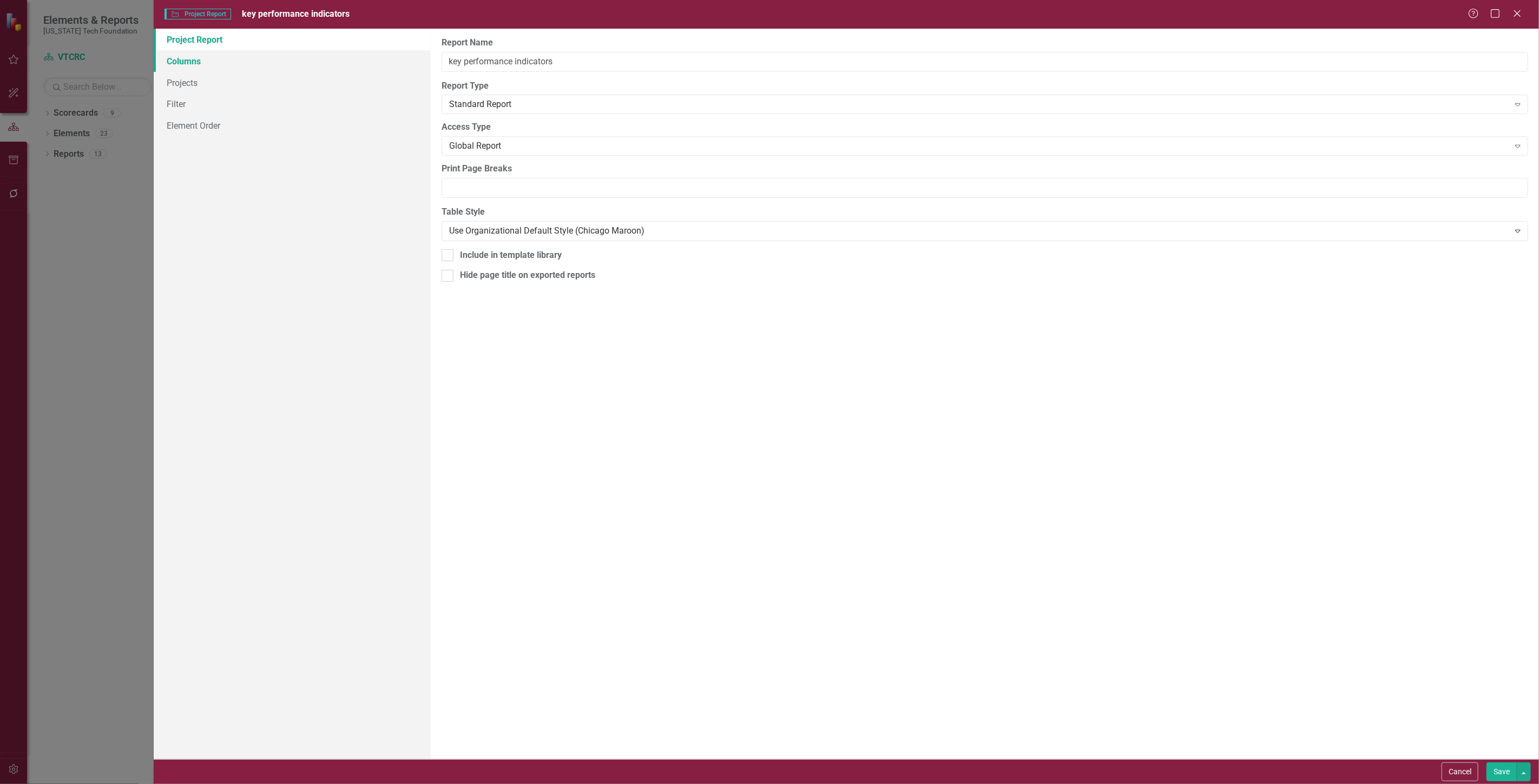
click at [191, 69] on link "Columns" at bounding box center [292, 61] width 277 height 21
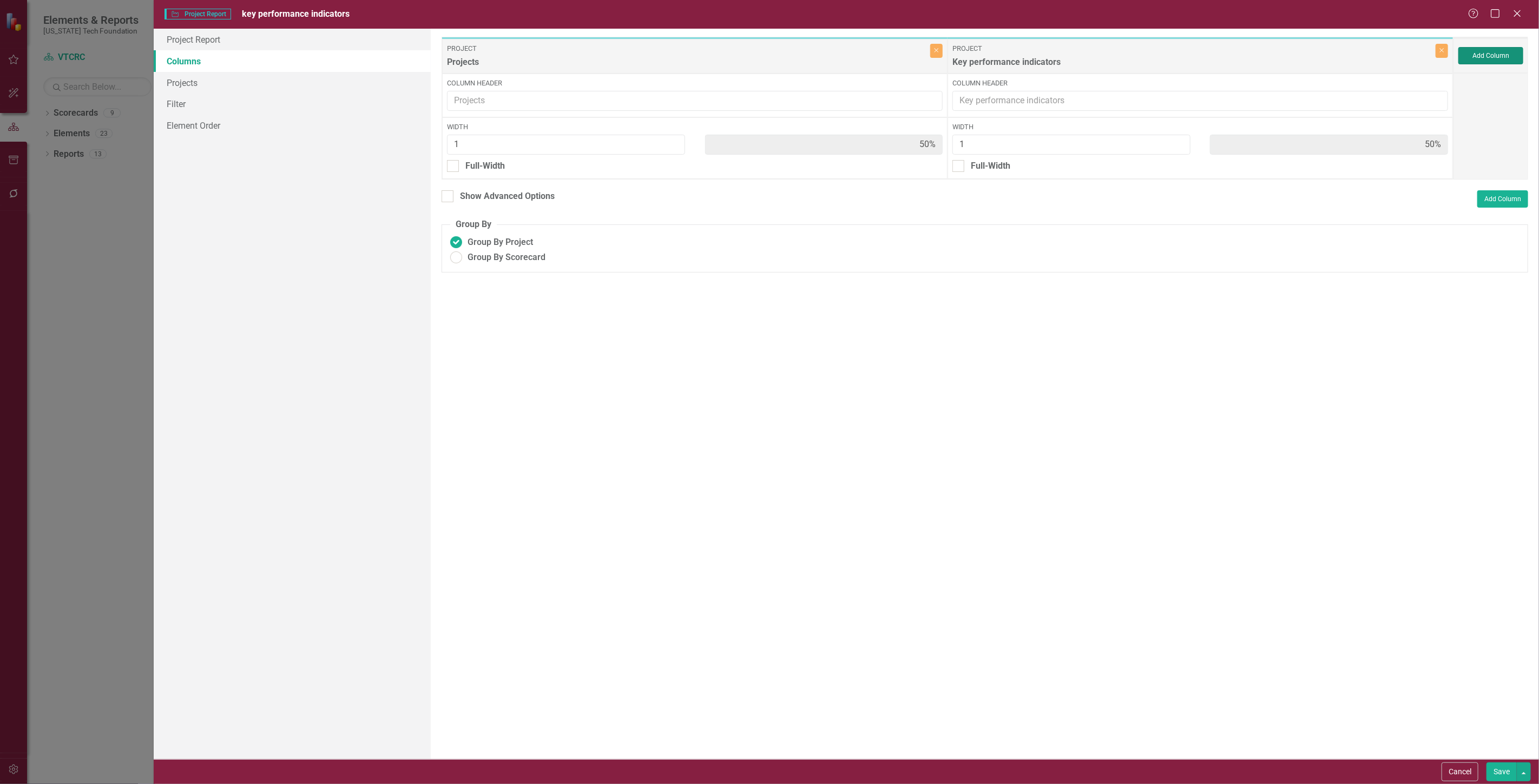
click at [1511, 52] on button "Add Column" at bounding box center [1491, 56] width 65 height 17
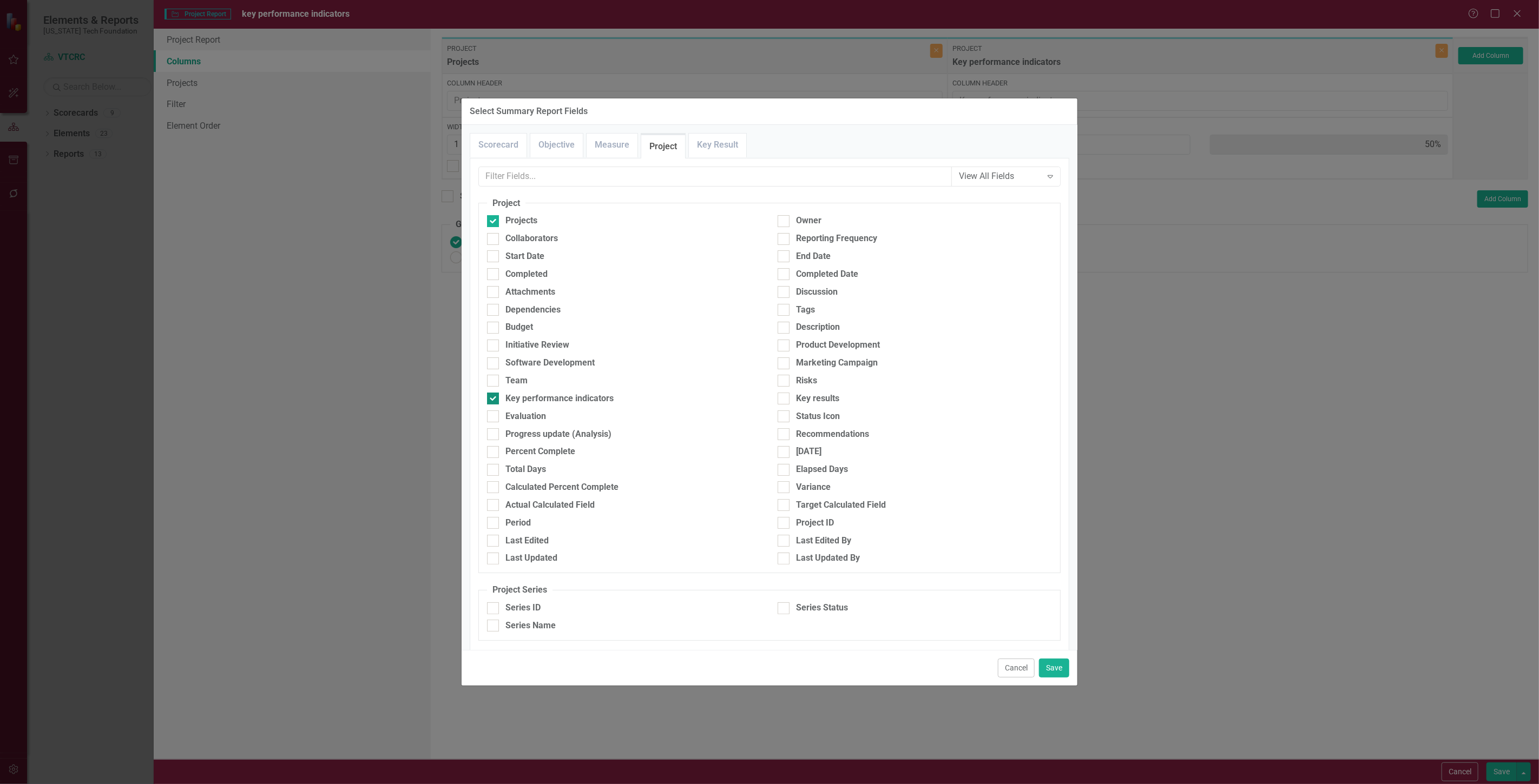
click at [496, 399] on div at bounding box center [493, 399] width 12 height 12
click at [494, 399] on input "Key performance indicators" at bounding box center [490, 396] width 7 height 7
checkbox input "false"
click at [503, 385] on div "Team" at bounding box center [624, 381] width 274 height 13
click at [494, 382] on input "Team" at bounding box center [490, 379] width 7 height 7
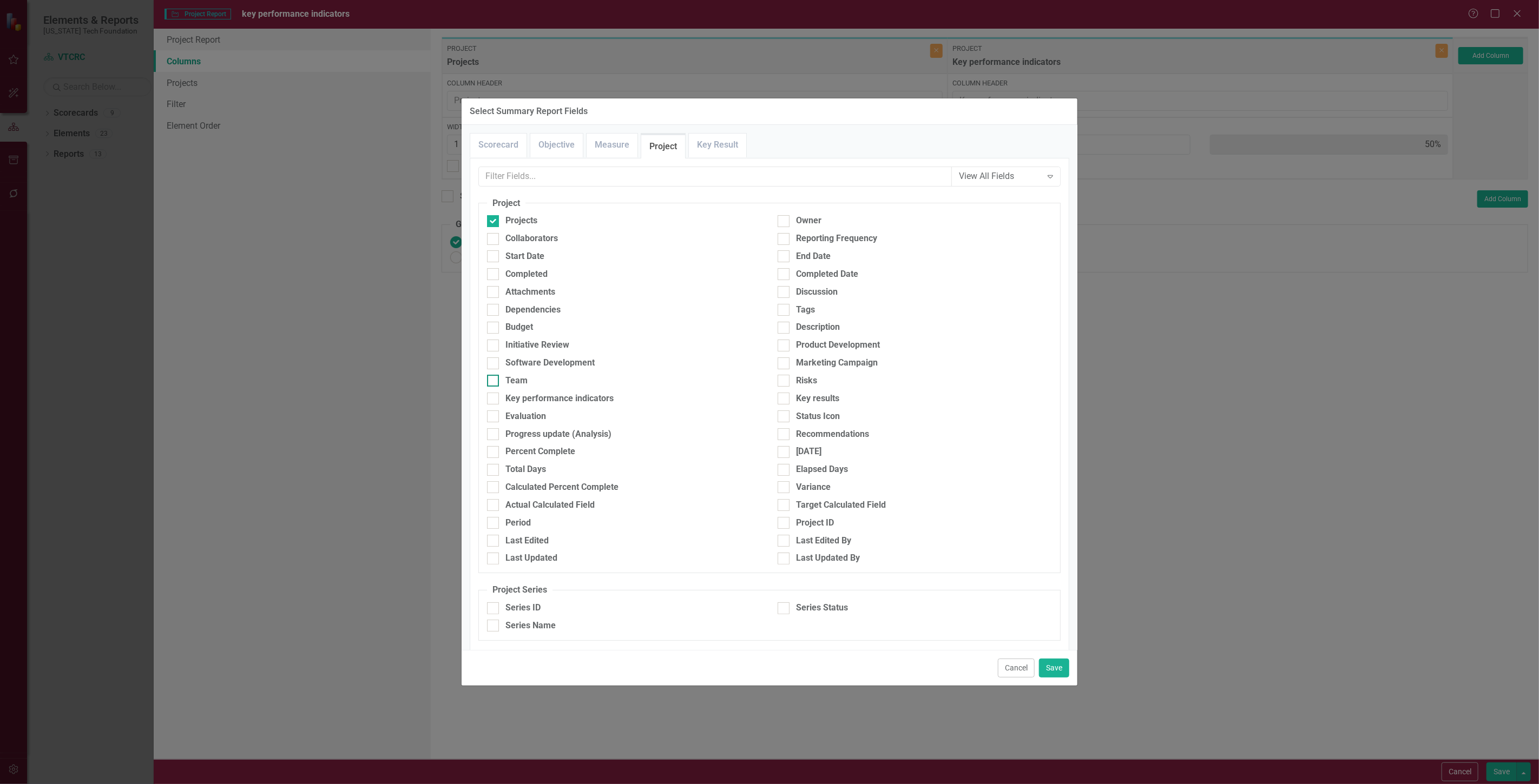
checkbox input "true"
click at [1058, 669] on button "Save" at bounding box center [1054, 668] width 30 height 19
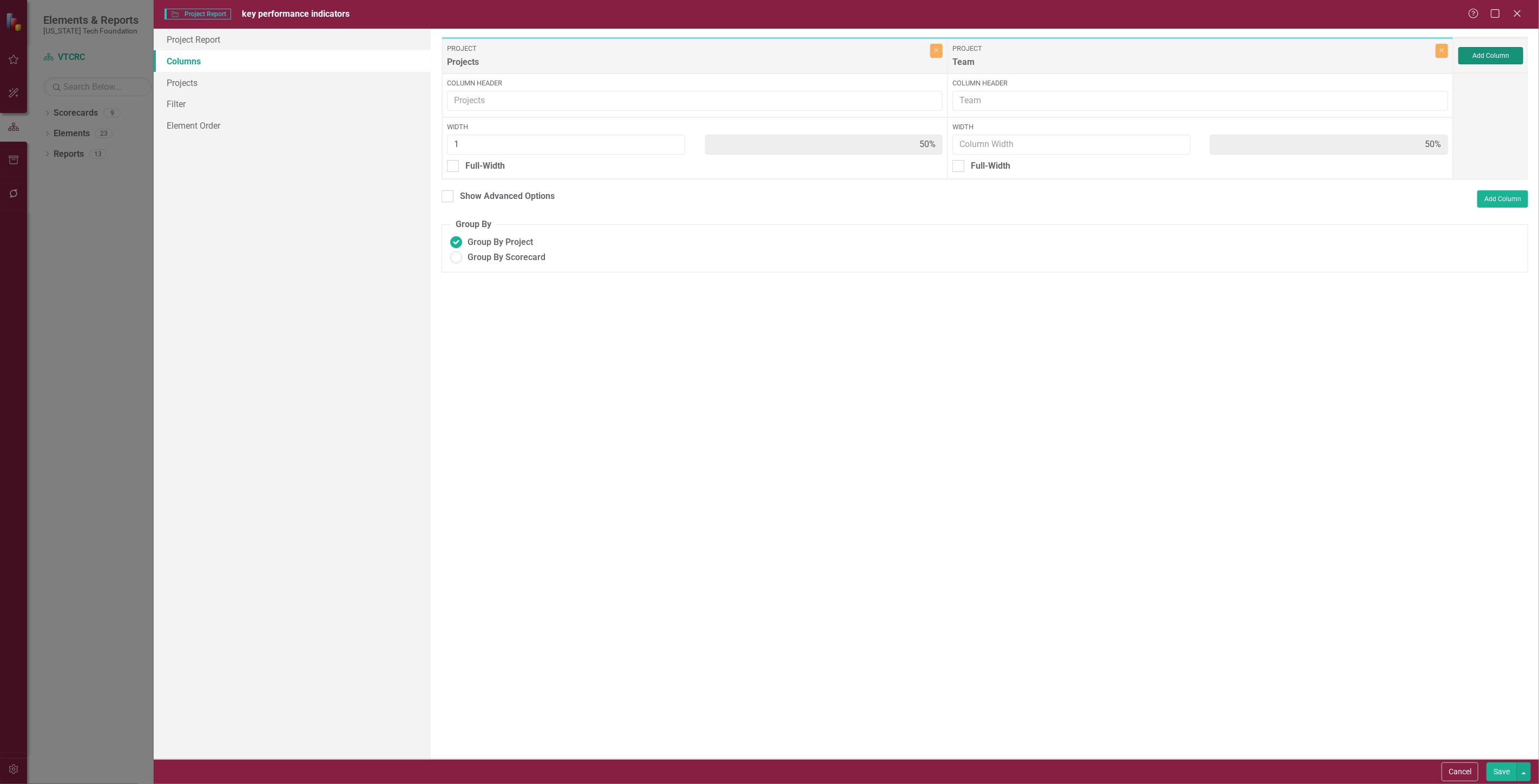
type input "1"
click at [1499, 768] on button "Save" at bounding box center [1501, 772] width 30 height 19
radio input "true"
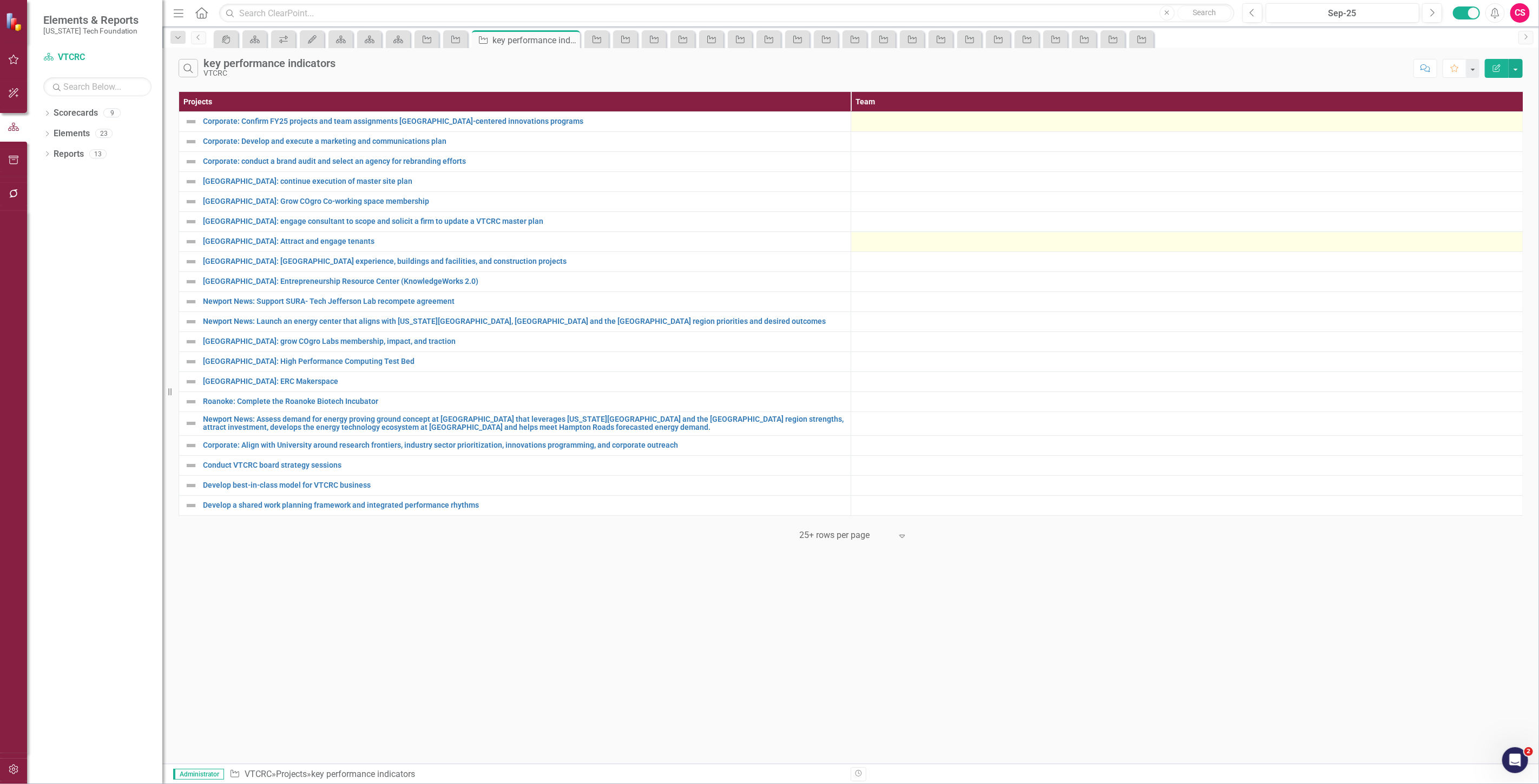
click at [894, 127] on div at bounding box center [1187, 122] width 661 height 13
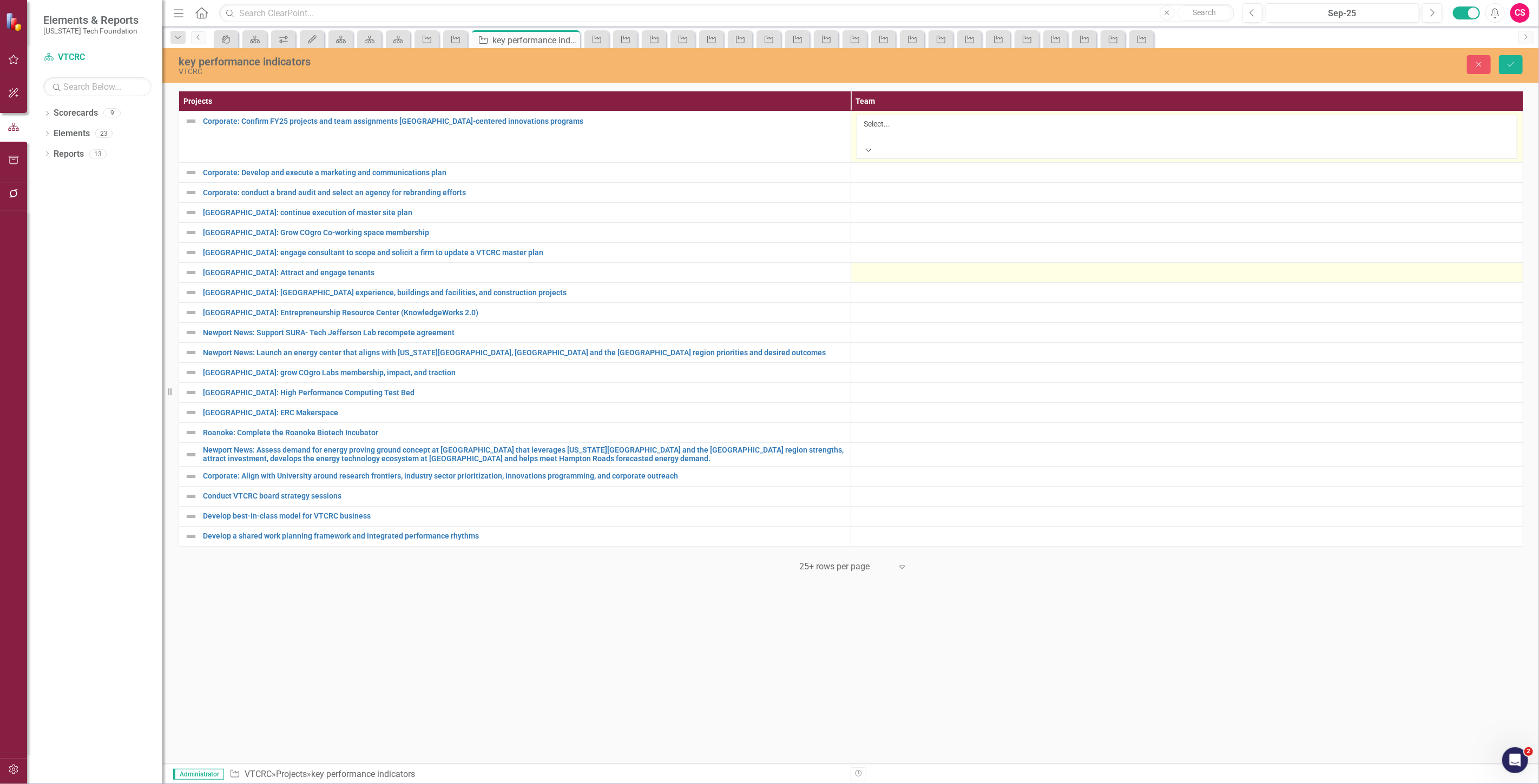
click at [866, 130] on div at bounding box center [865, 137] width 2 height 13
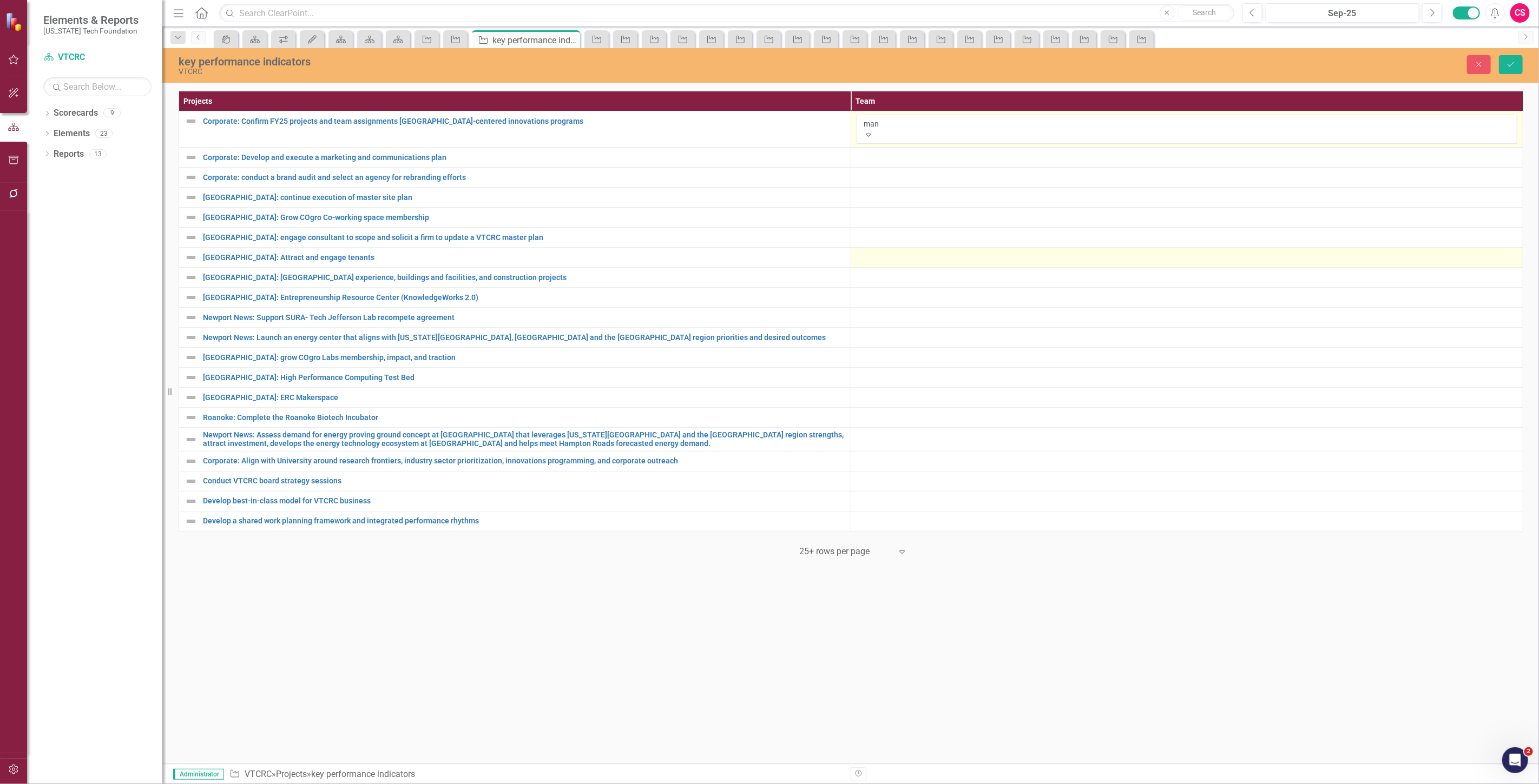
type input "mana"
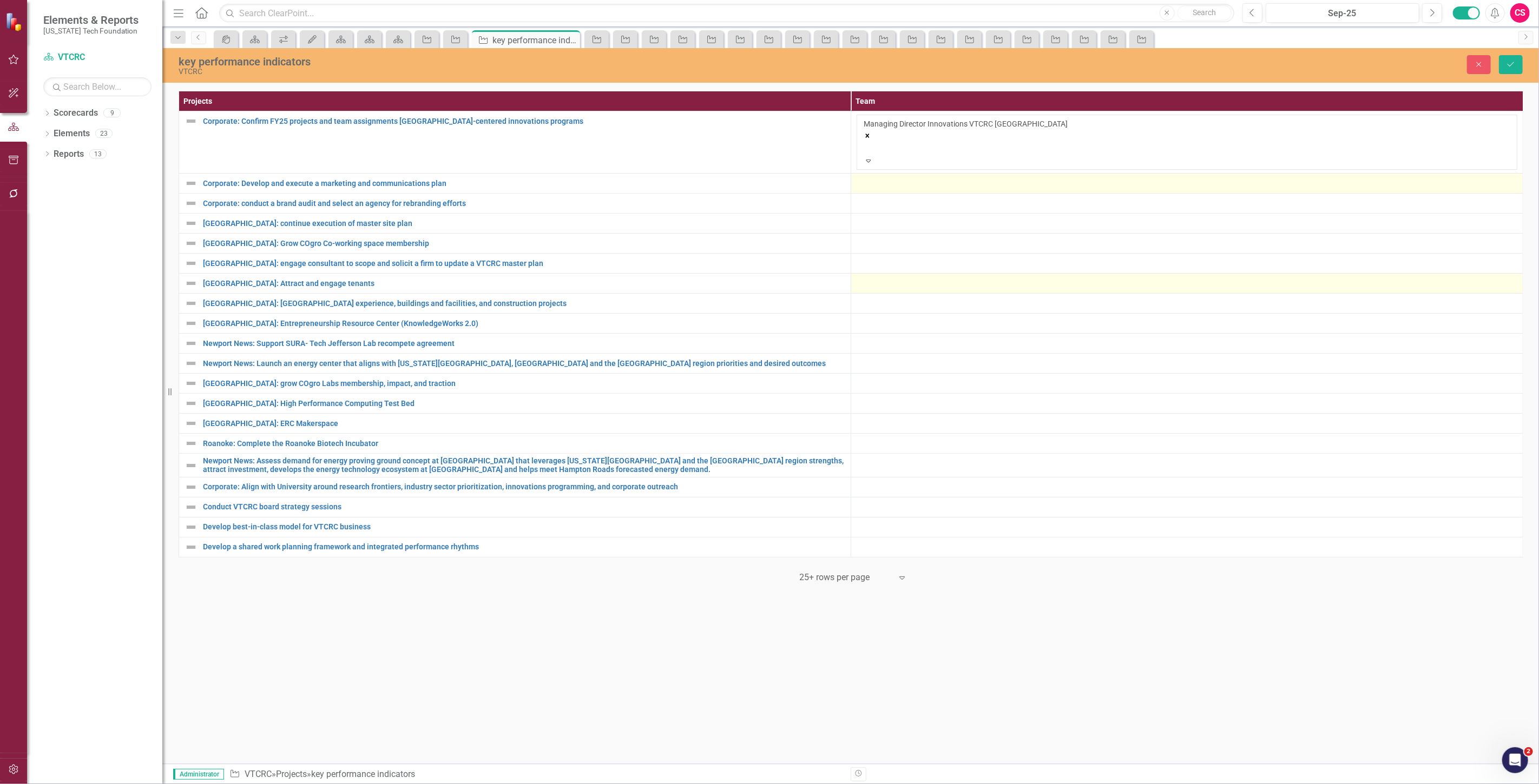
click at [894, 177] on div at bounding box center [1187, 183] width 661 height 13
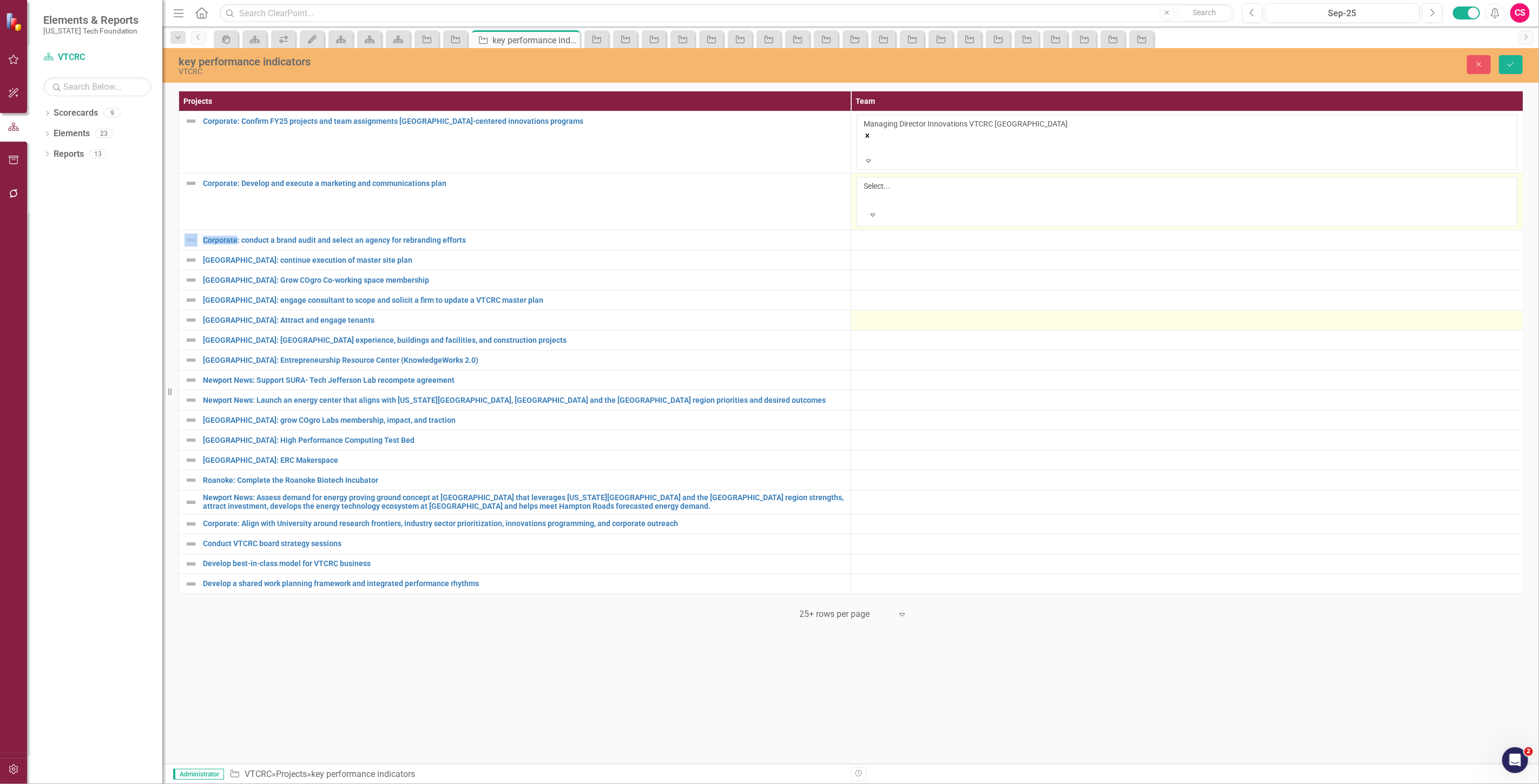
click at [866, 192] on div at bounding box center [865, 199] width 2 height 13
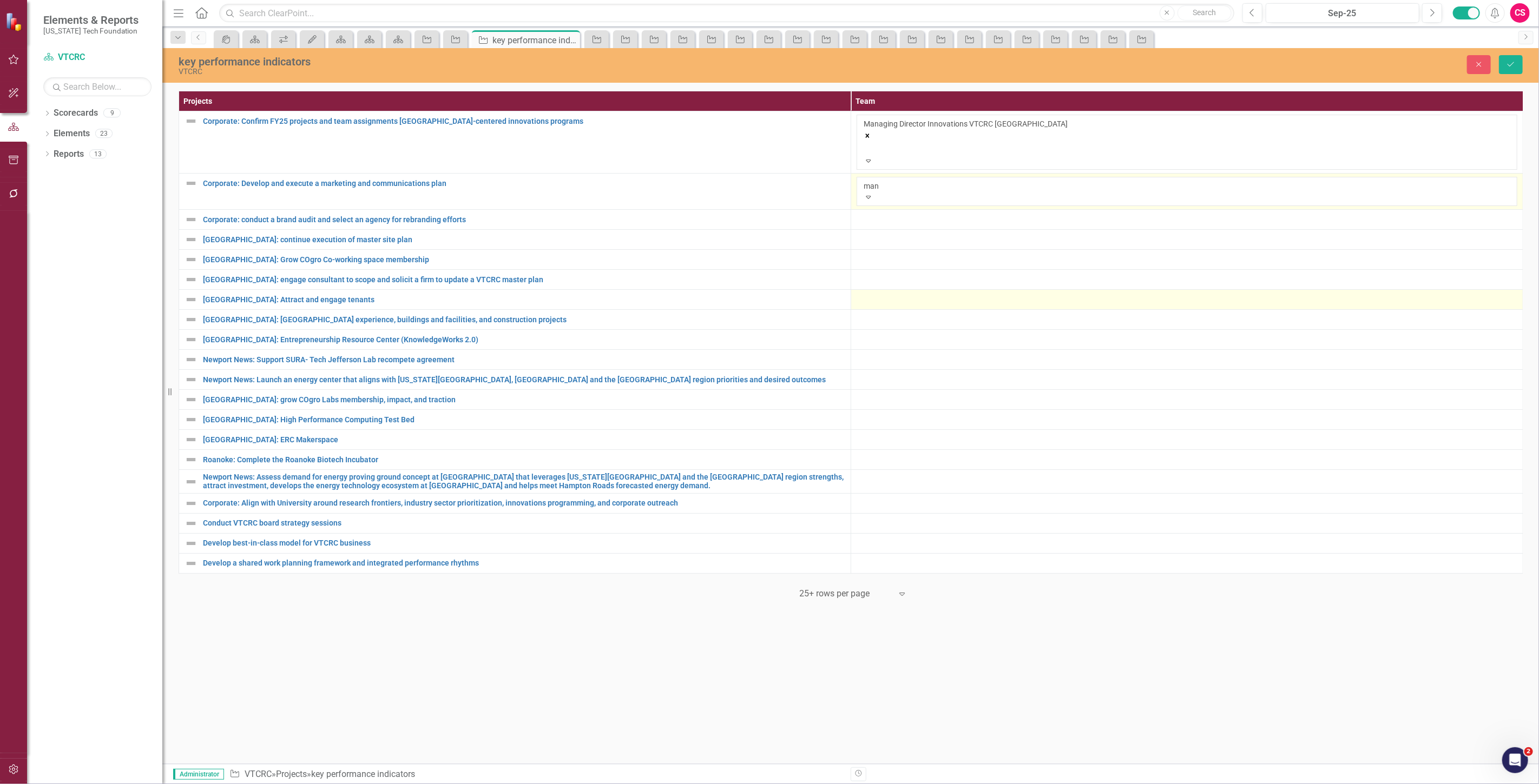
type input "mana"
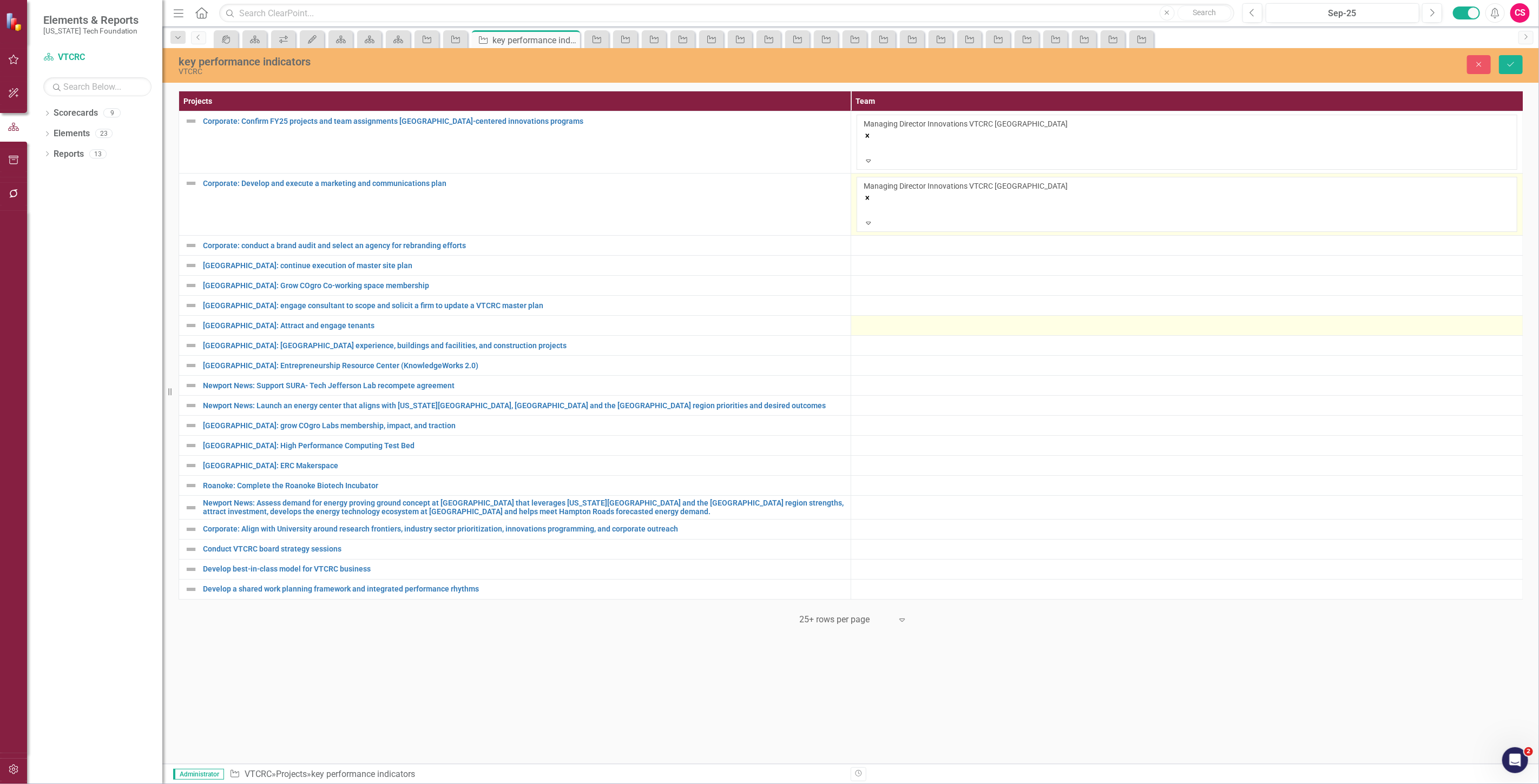
click at [1131, 181] on div "Managing Director Innovations VTCRC [GEOGRAPHIC_DATA]" at bounding box center [1187, 199] width 646 height 37
type input "mark"
click at [89, 783] on span "Mark" at bounding box center [79, 789] width 20 height 10
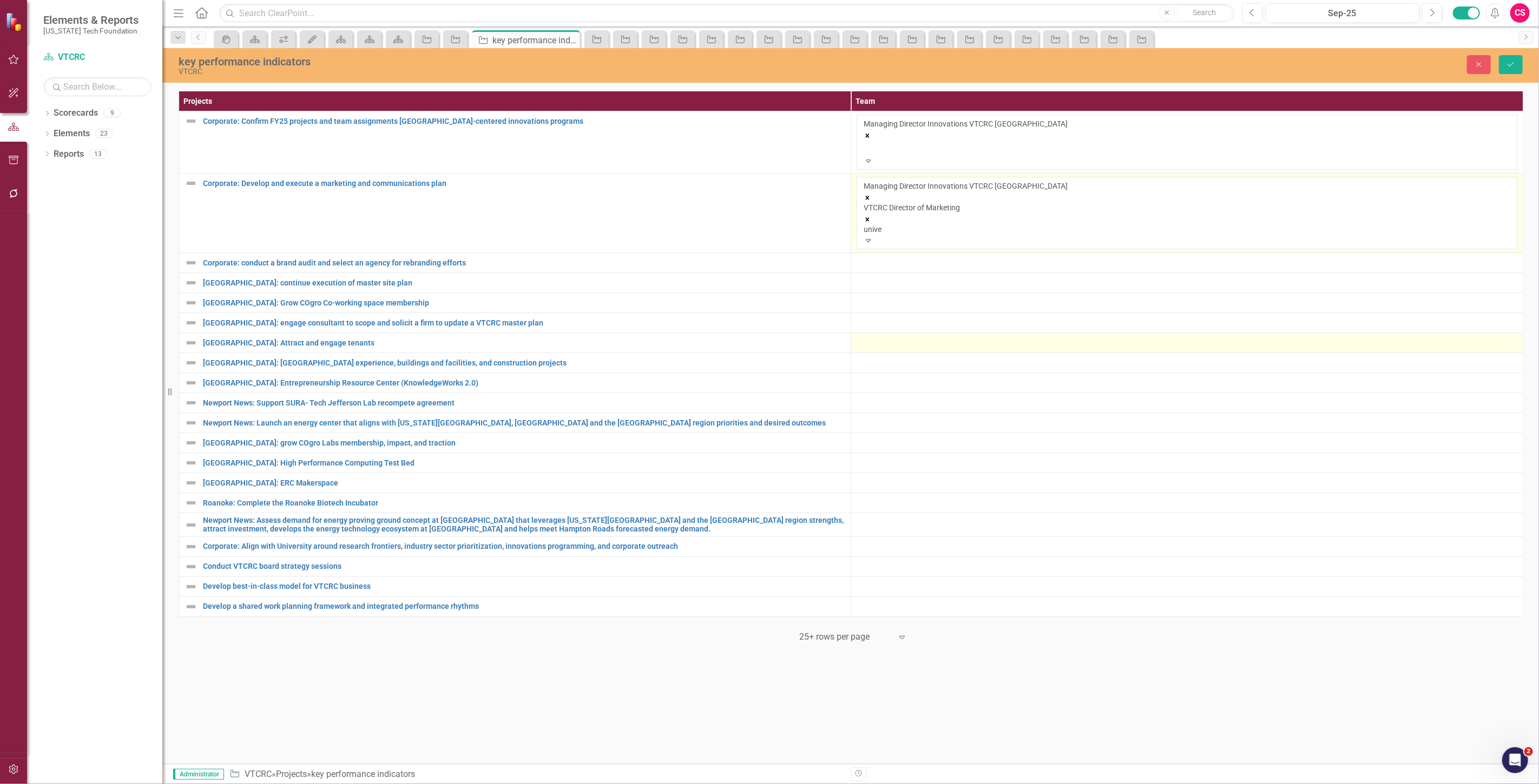
type input "univer"
click at [138, 783] on span "Univer sity Innovation & Partnerships" at bounding box center [69, 789] width 138 height 10
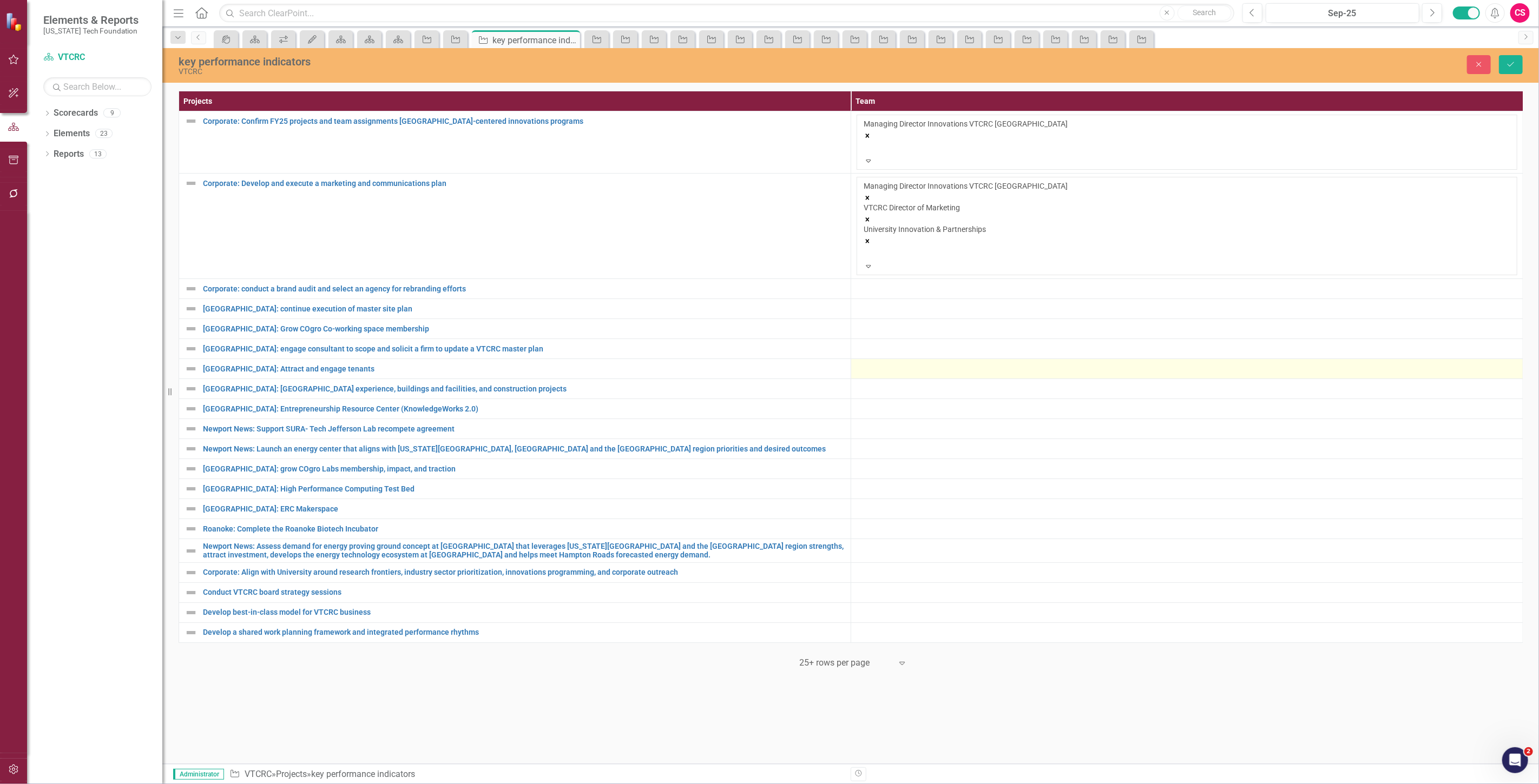
click at [975, 282] on div at bounding box center [1187, 289] width 661 height 13
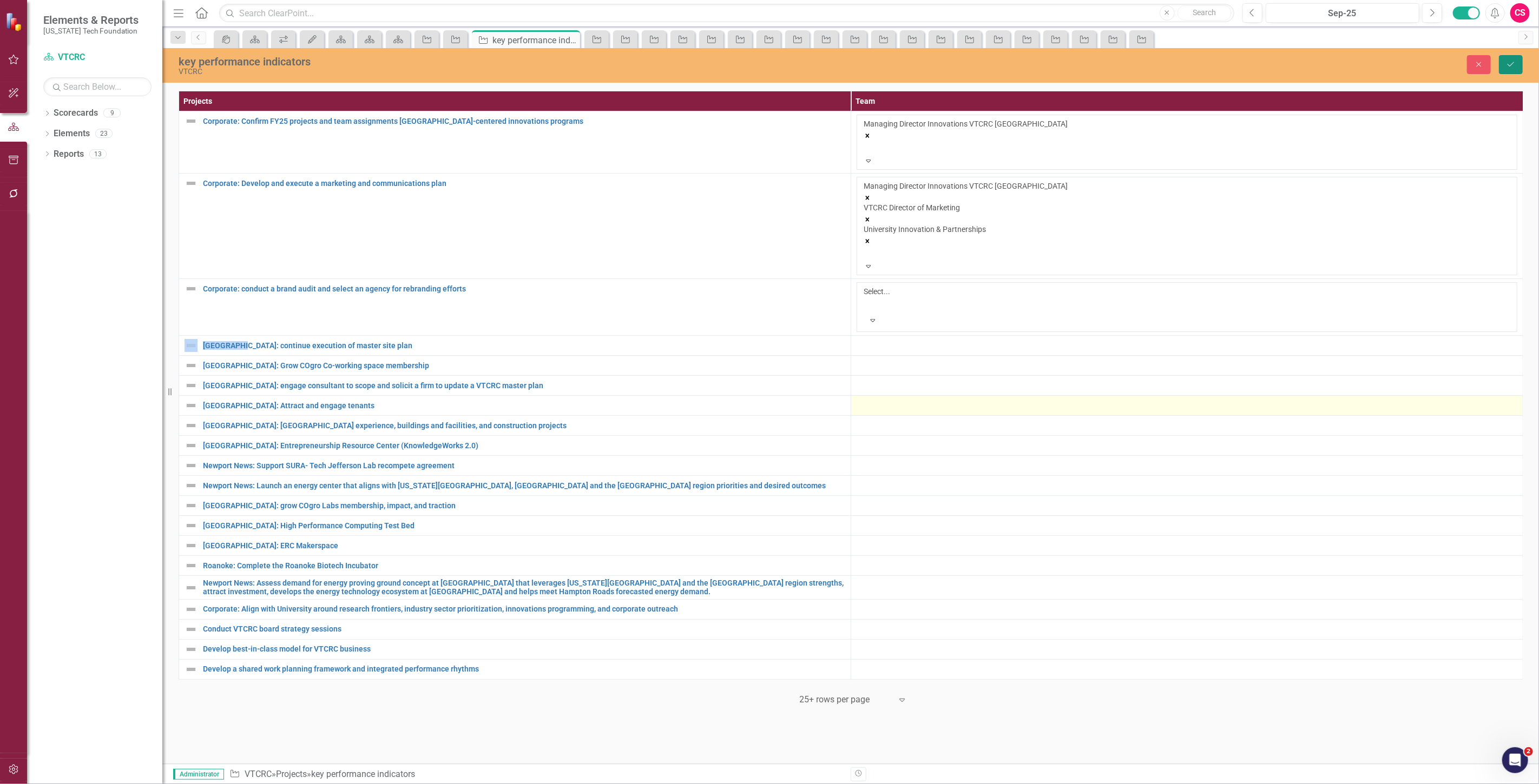
click at [1503, 70] on button "Save" at bounding box center [1511, 64] width 24 height 19
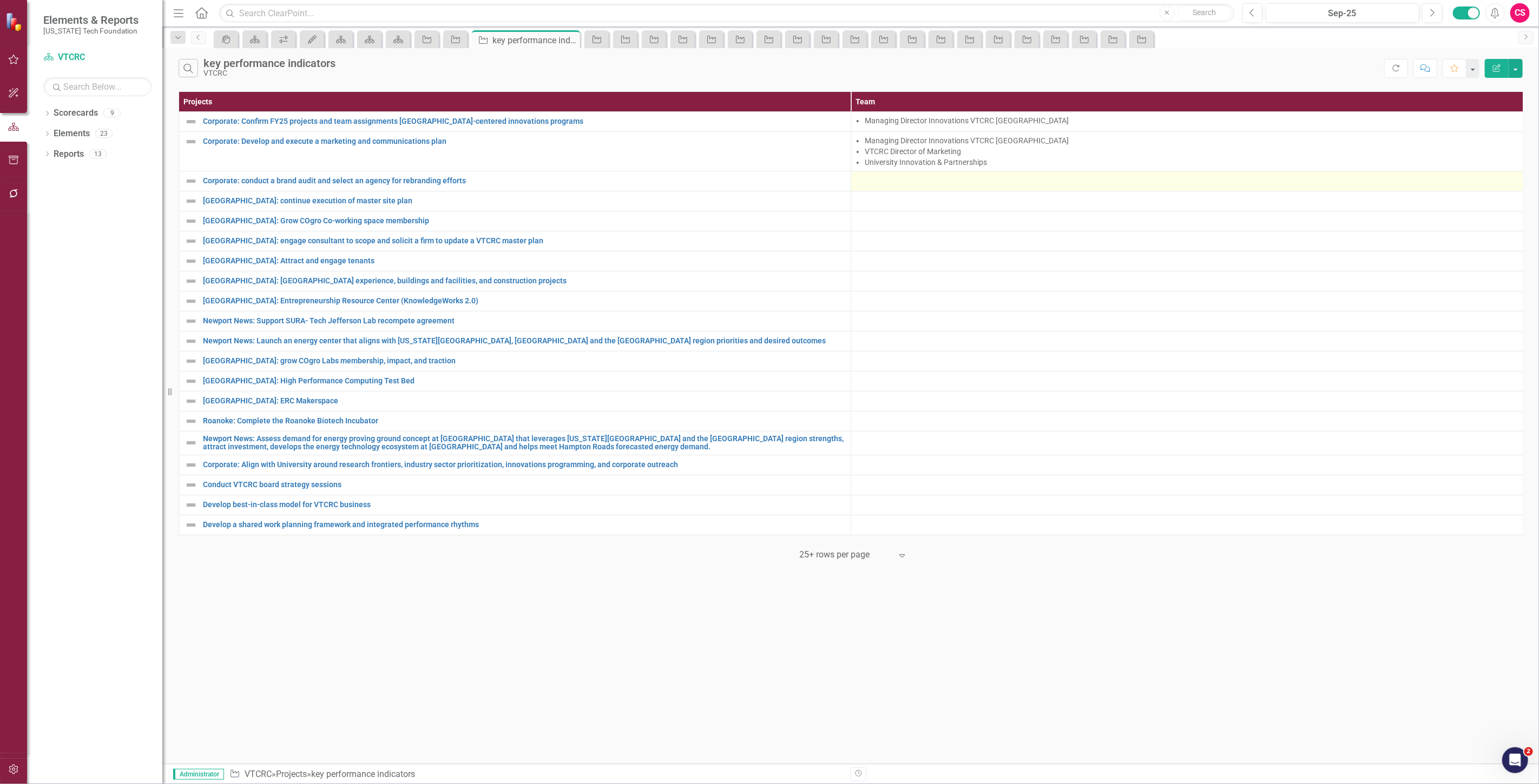
click at [866, 180] on div at bounding box center [1187, 182] width 661 height 13
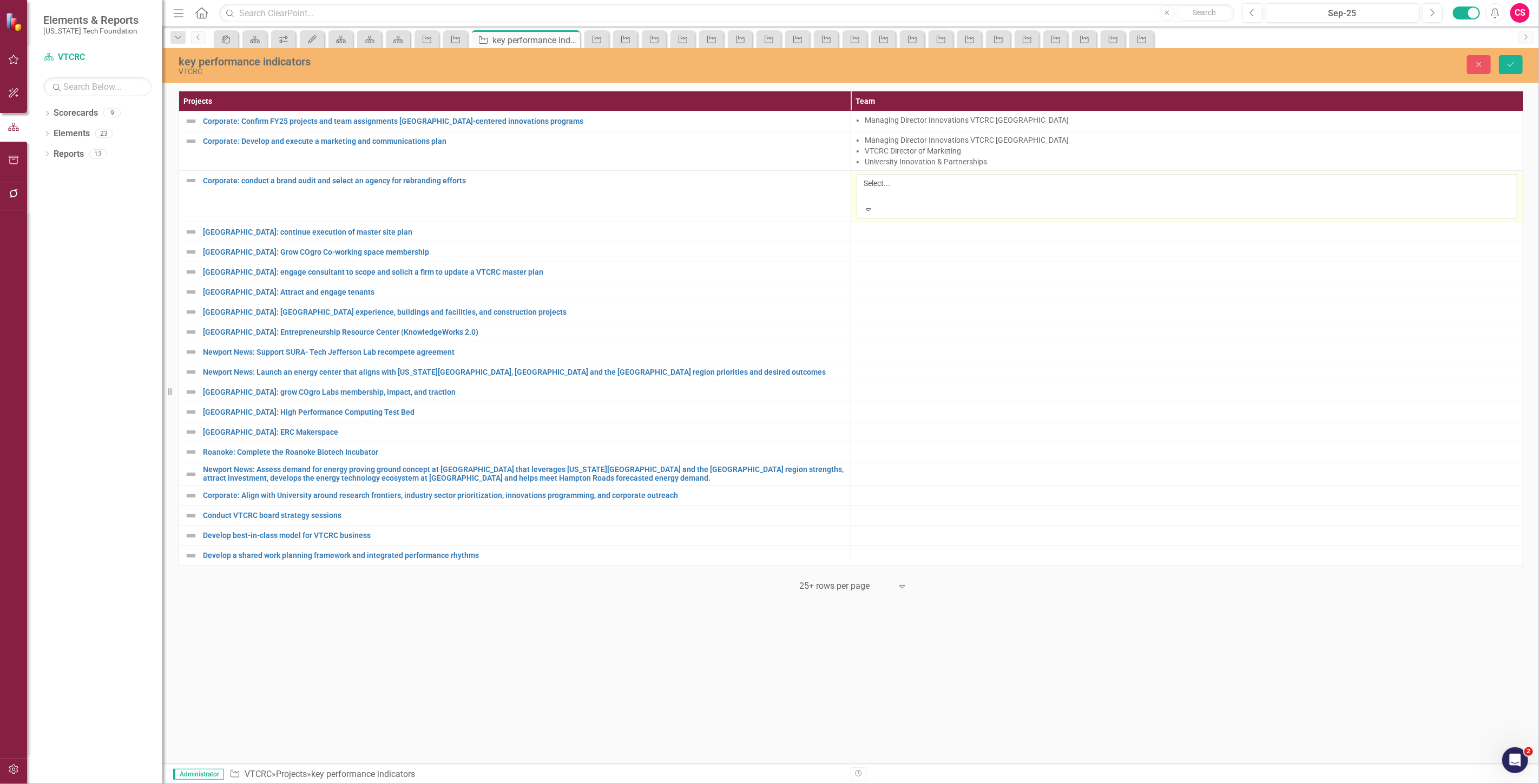
click at [864, 190] on div at bounding box center [865, 196] width 2 height 13
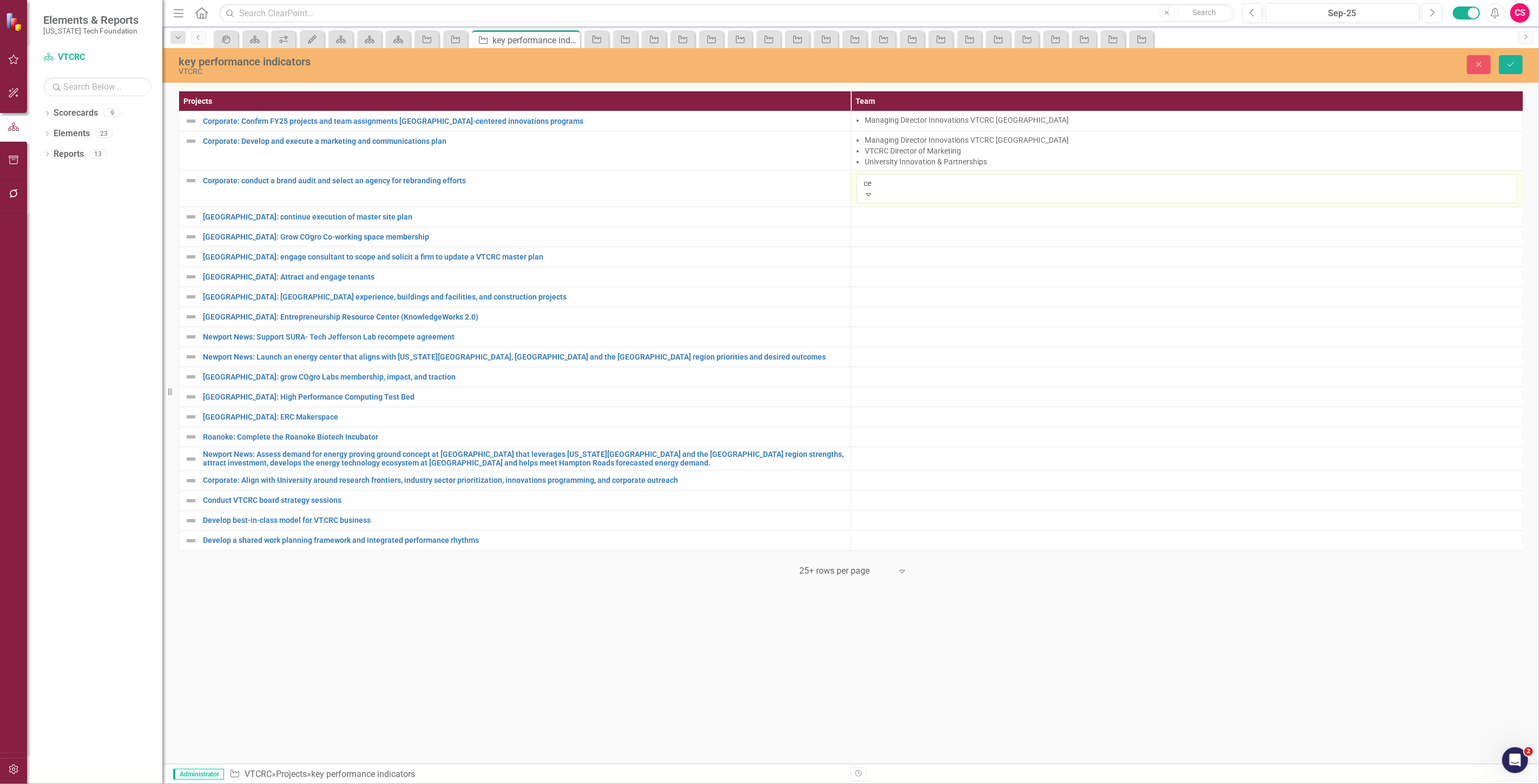
type input "ceo"
click at [16, 783] on span "CEO" at bounding box center [8, 789] width 16 height 10
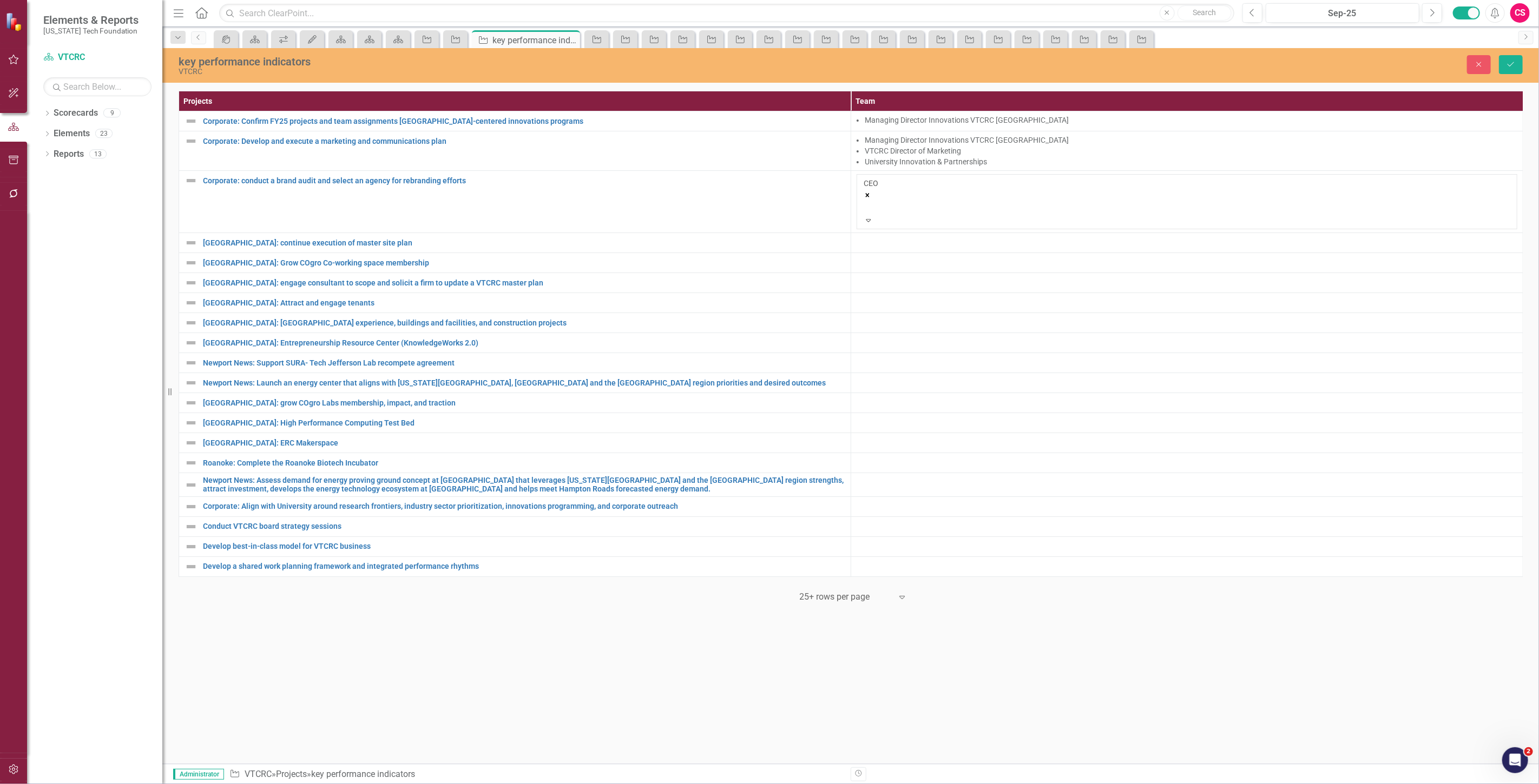
click at [866, 204] on div at bounding box center [865, 207] width 2 height 13
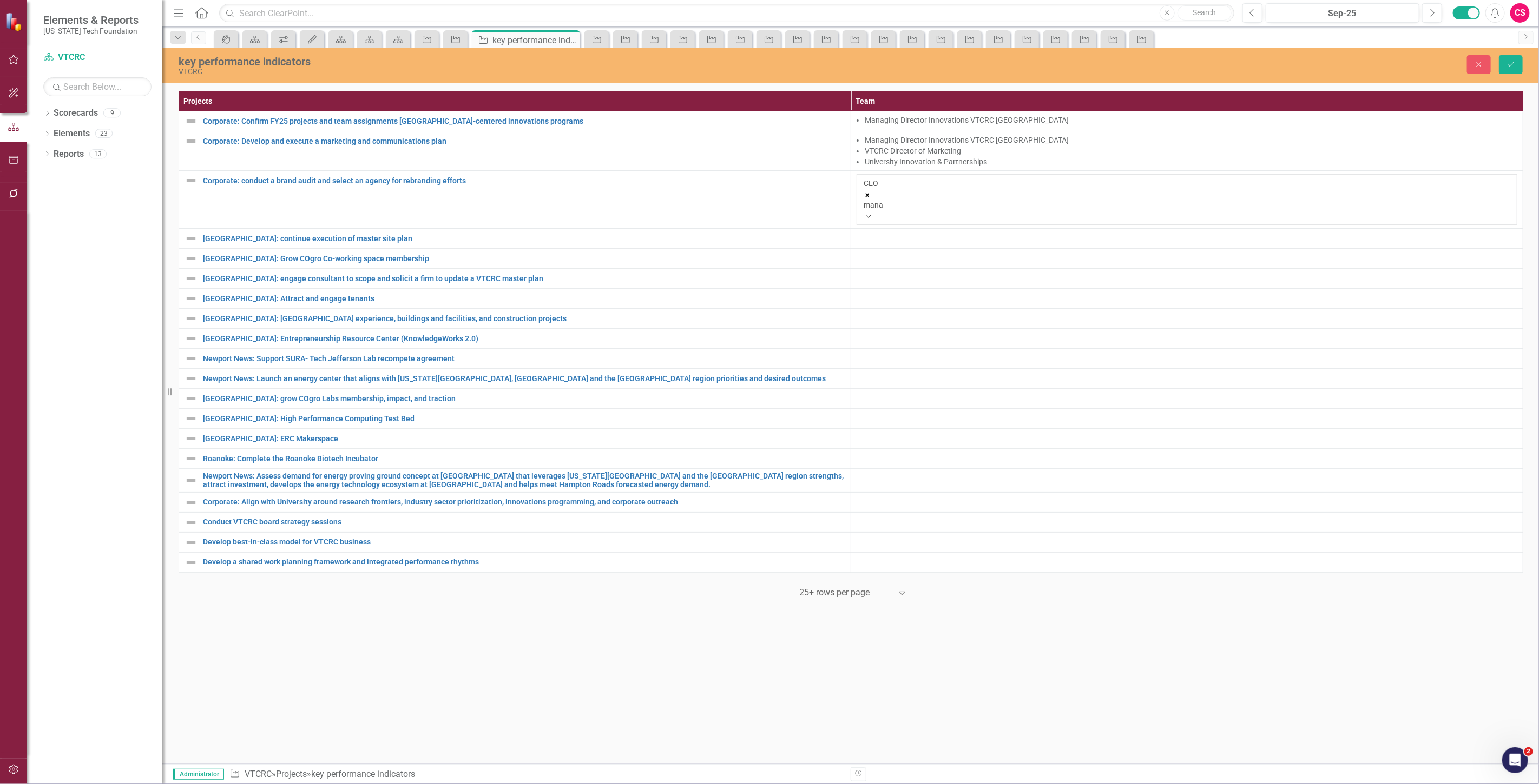
type input "manag"
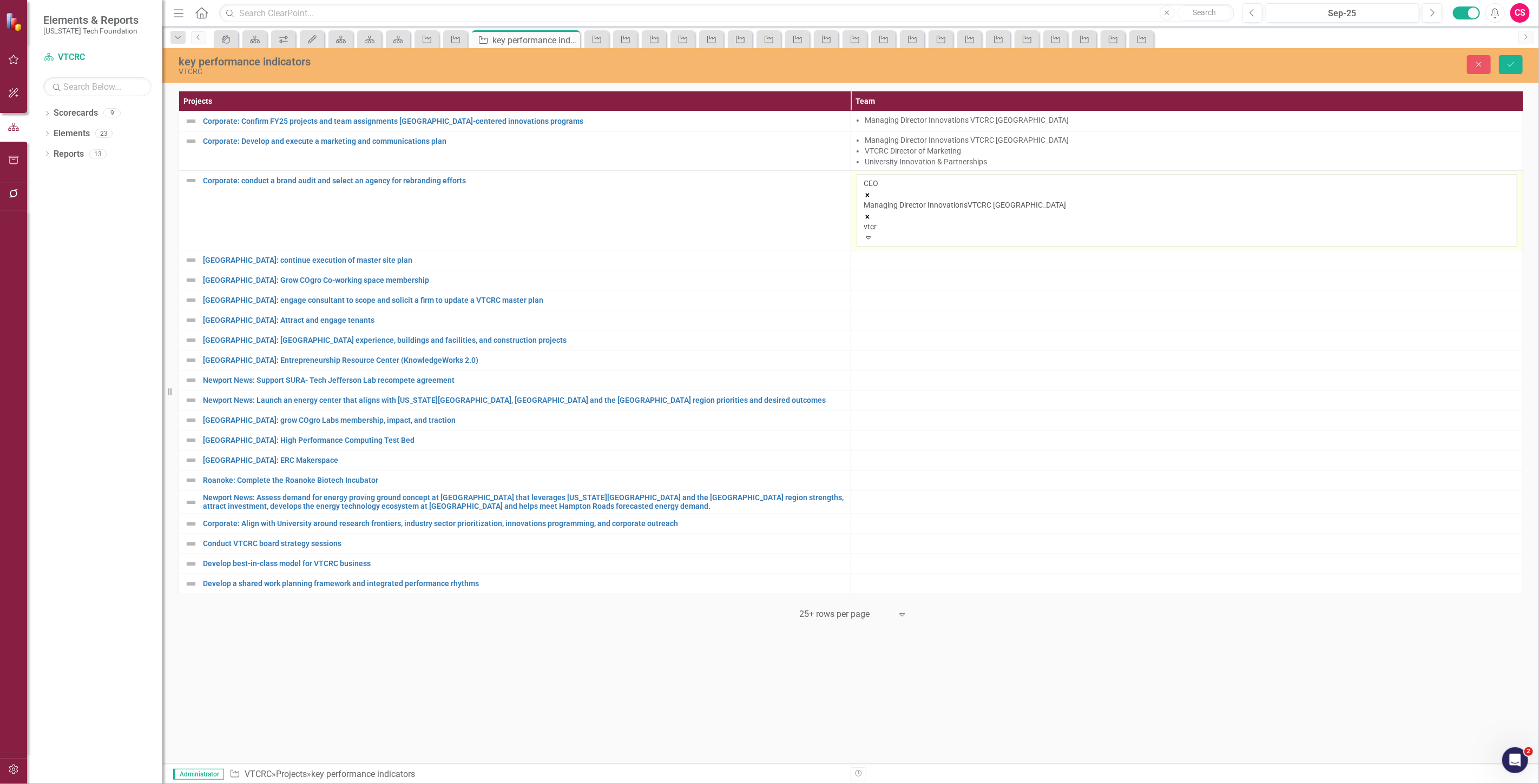
type input "vtcrc"
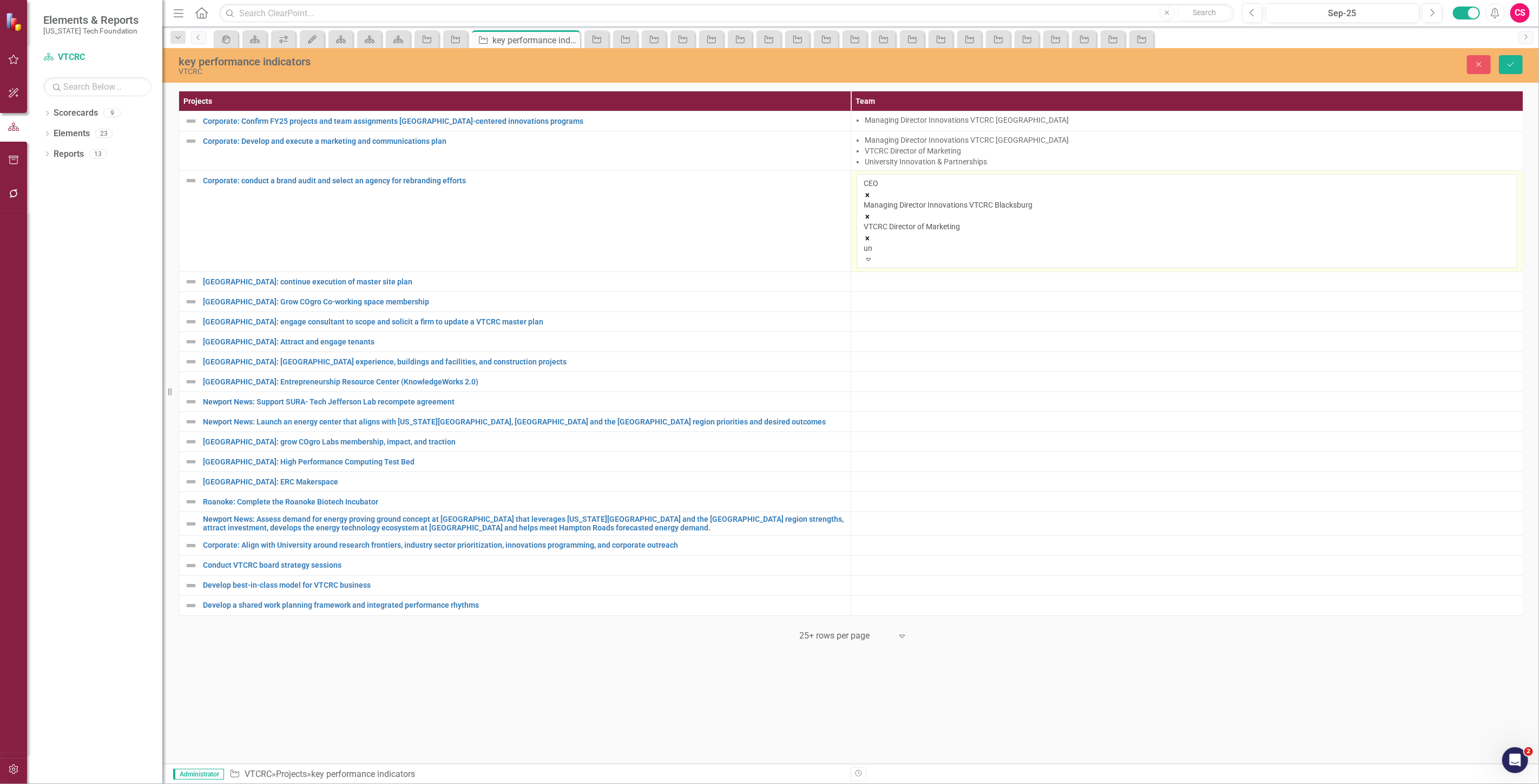
type input "uni"
click at [1140, 783] on div "Uni versity Innovation & Partnerships" at bounding box center [770, 790] width 1539 height 13
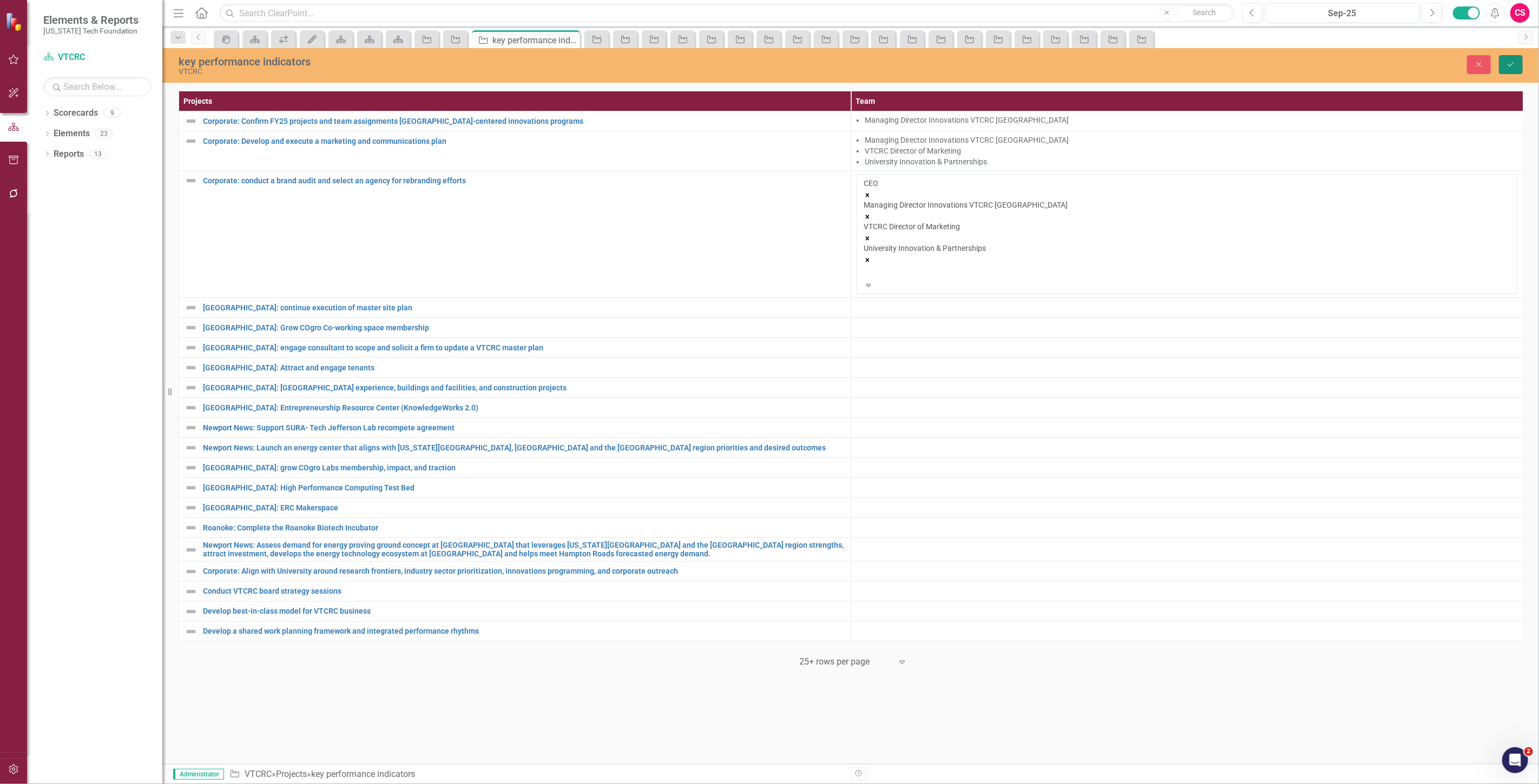
click at [1512, 63] on icon "submit" at bounding box center [1510, 64] width 7 height 4
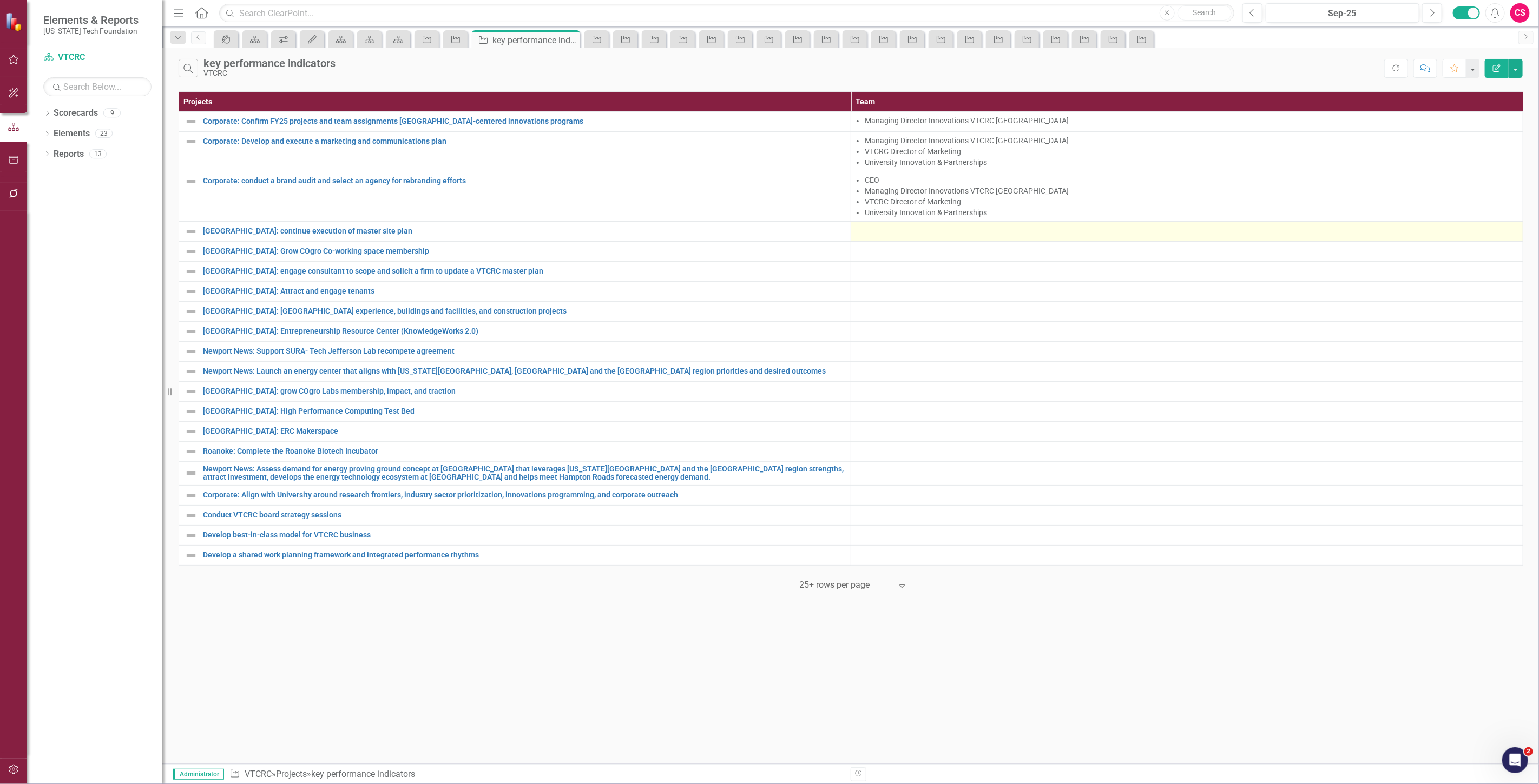
click at [873, 238] on div at bounding box center [1187, 232] width 661 height 13
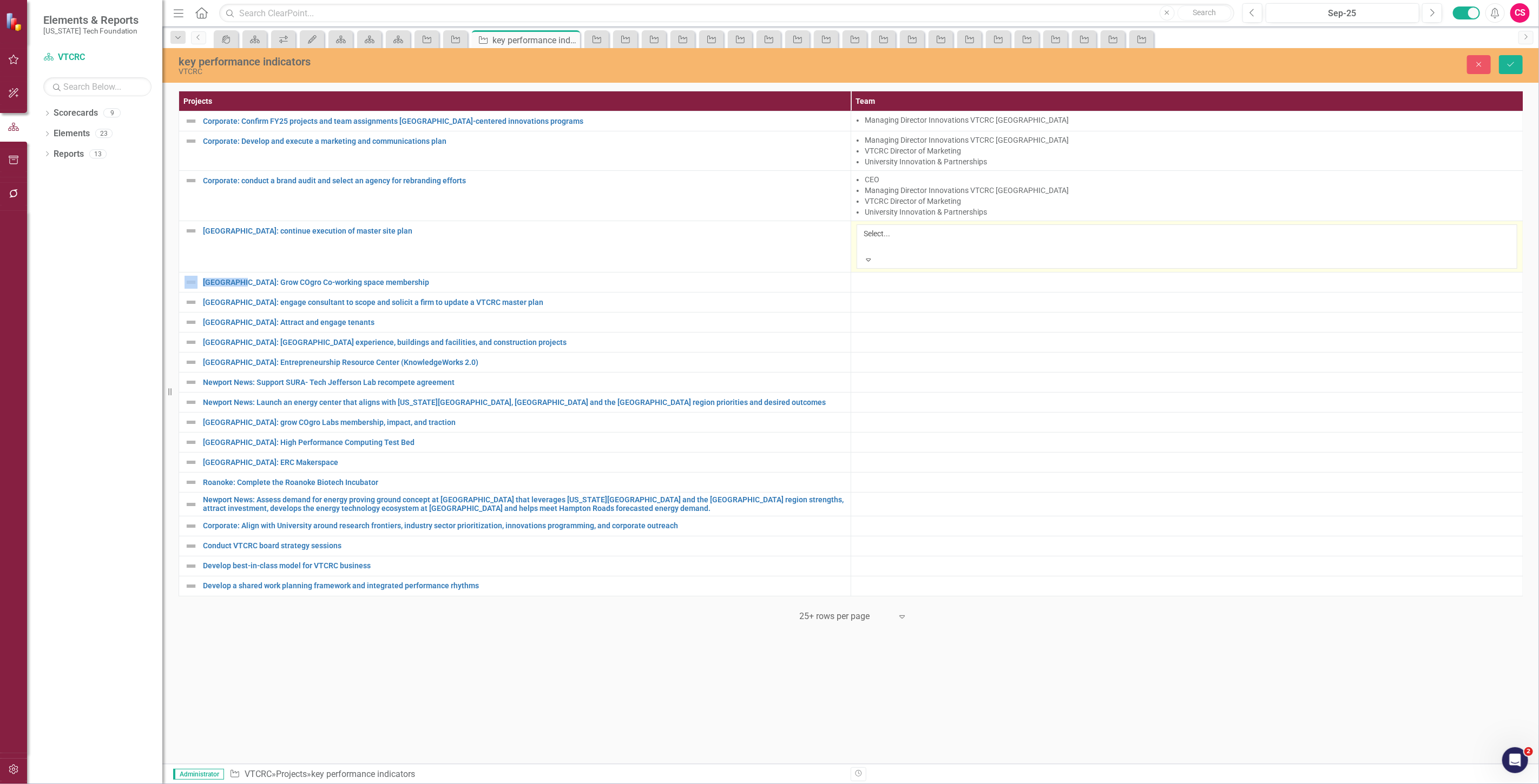
click at [866, 240] on div at bounding box center [865, 247] width 2 height 13
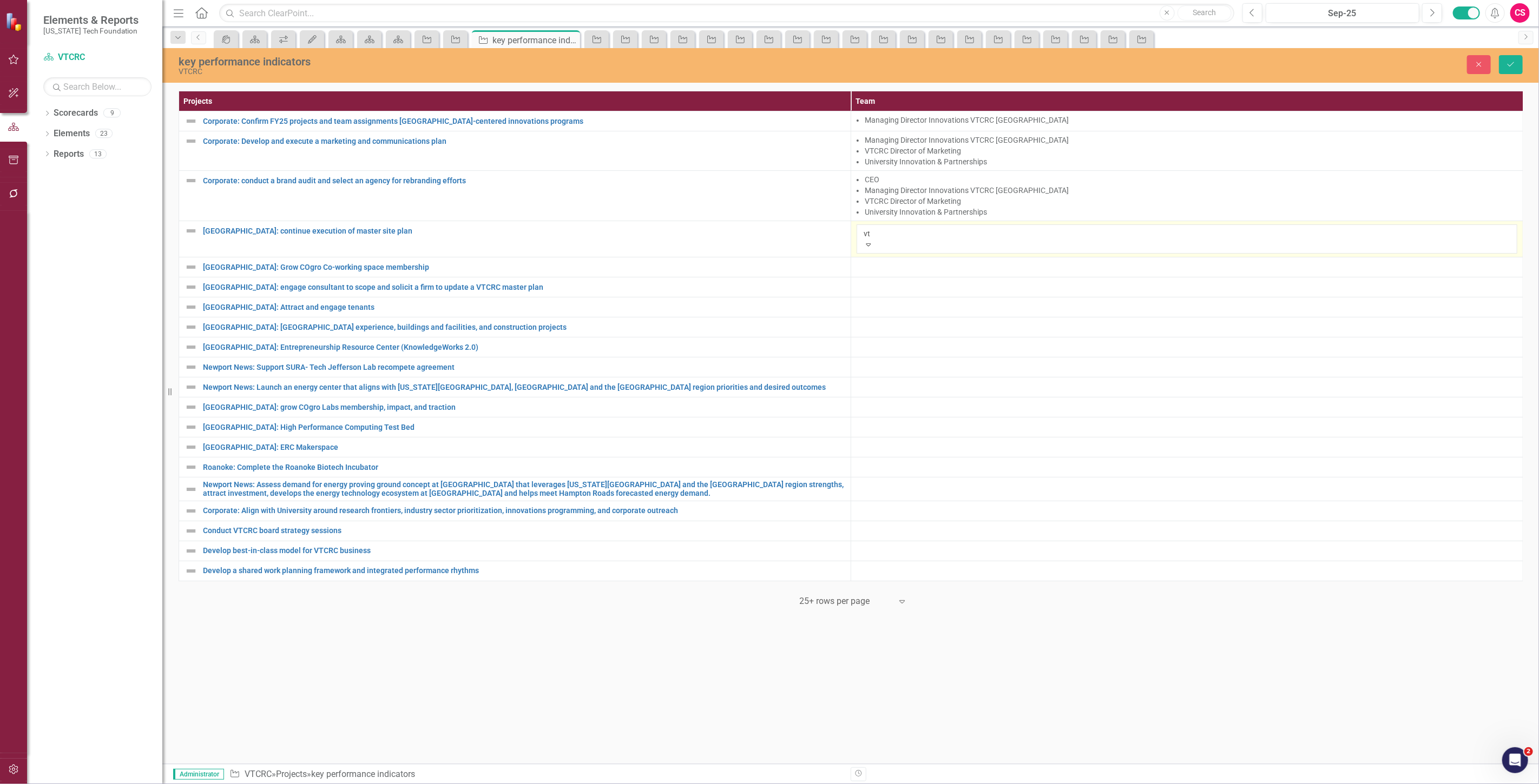
type input "v"
type input "co"
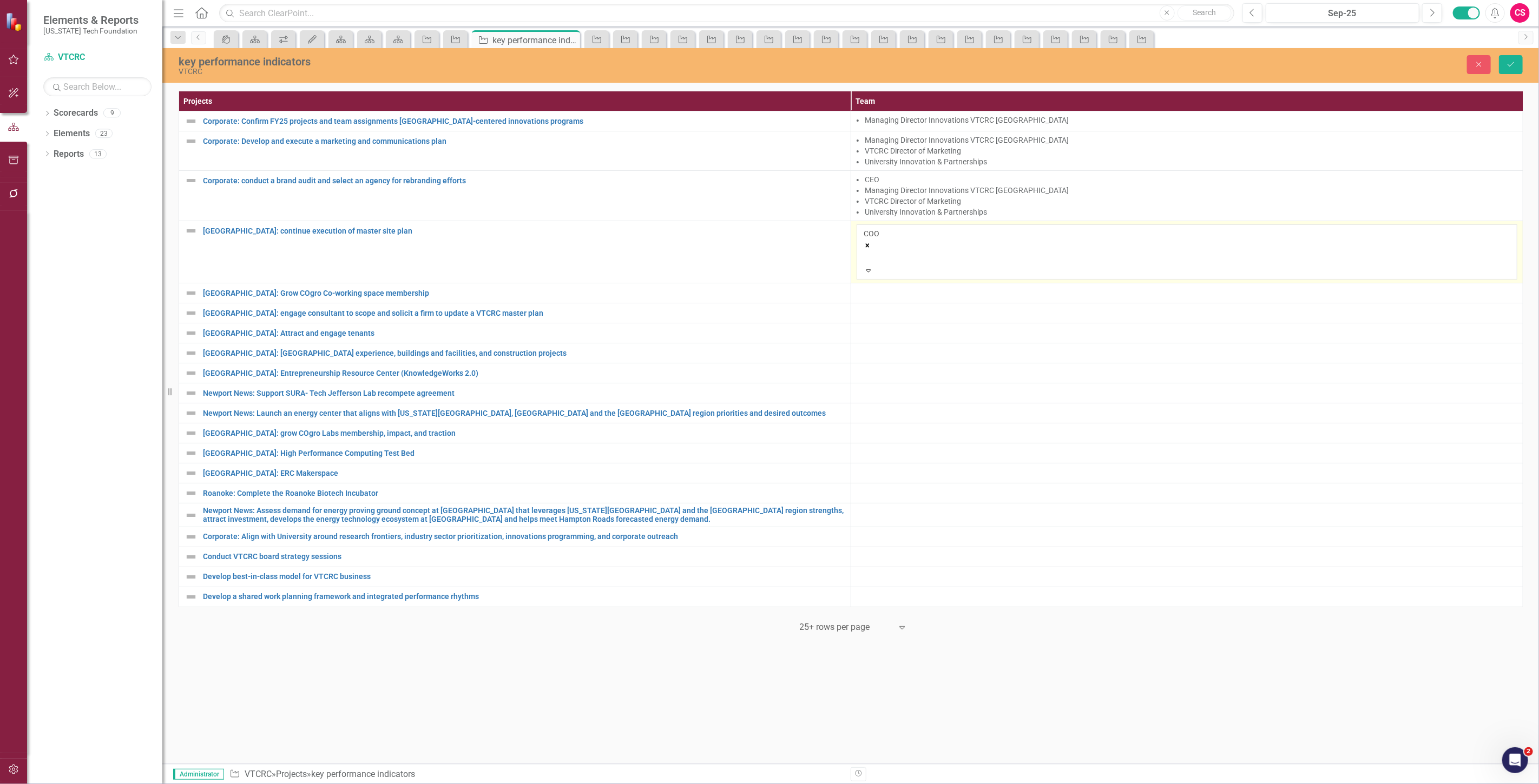
click at [866, 255] on div at bounding box center [865, 257] width 2 height 13
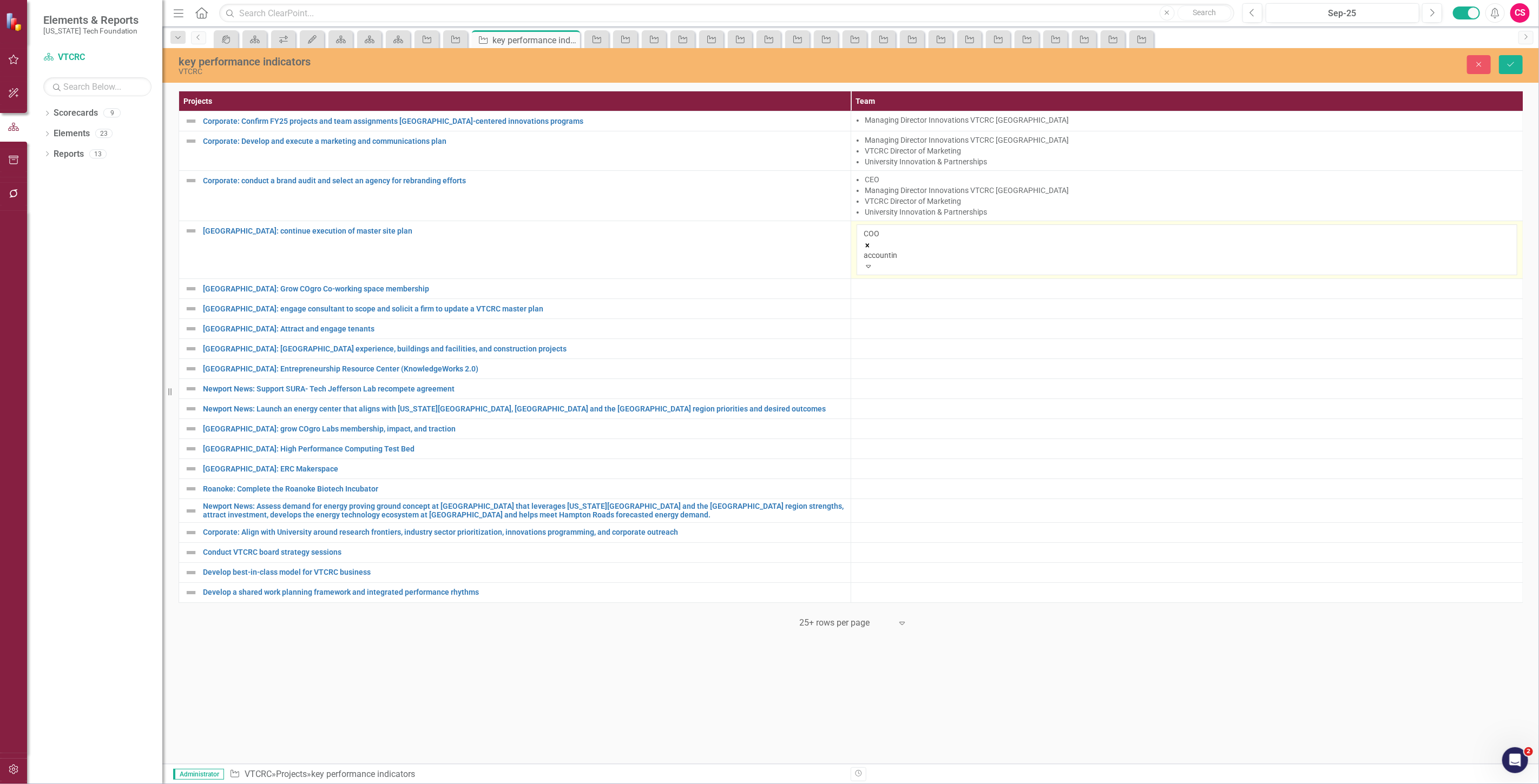
type input "accounting"
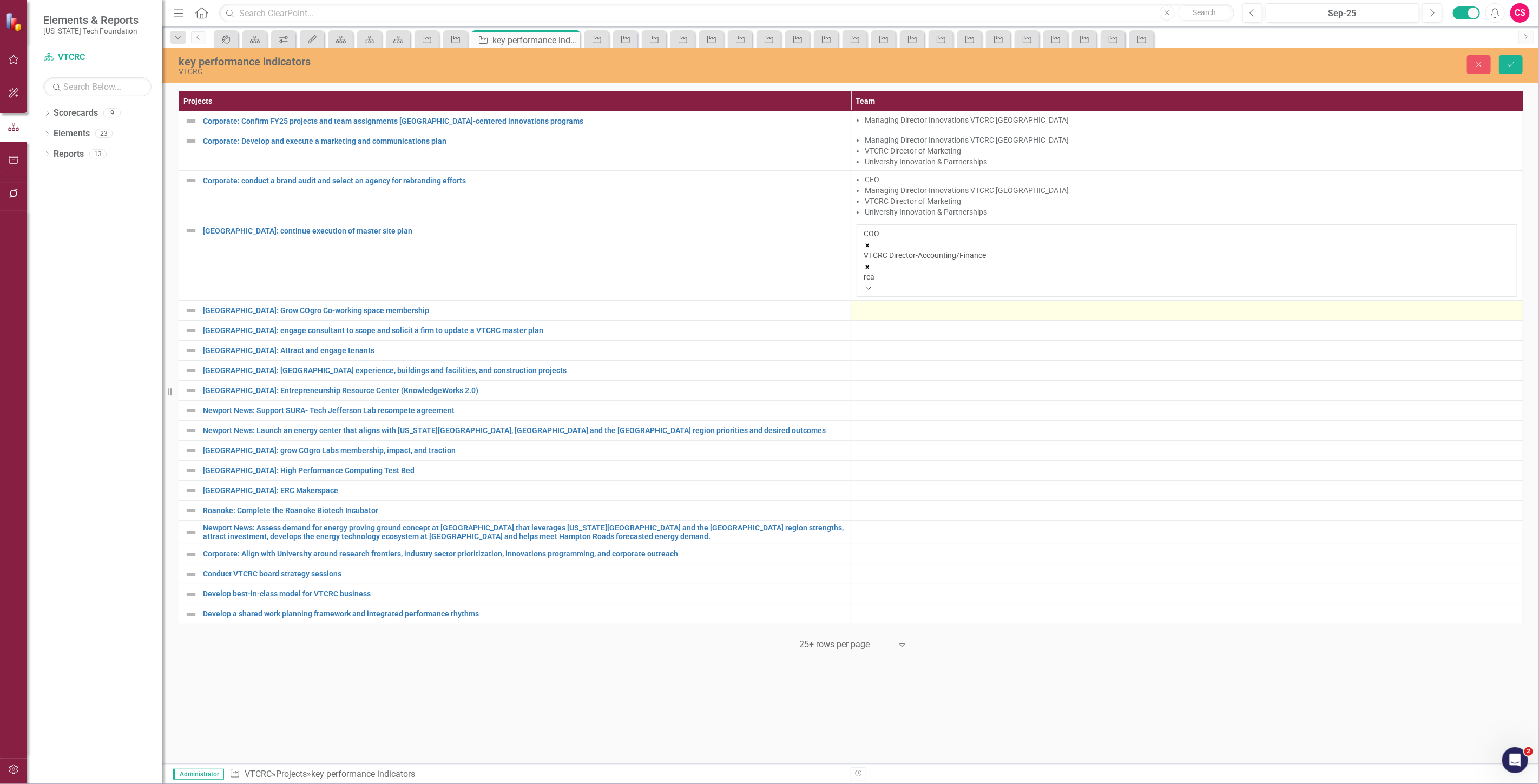
type input "real"
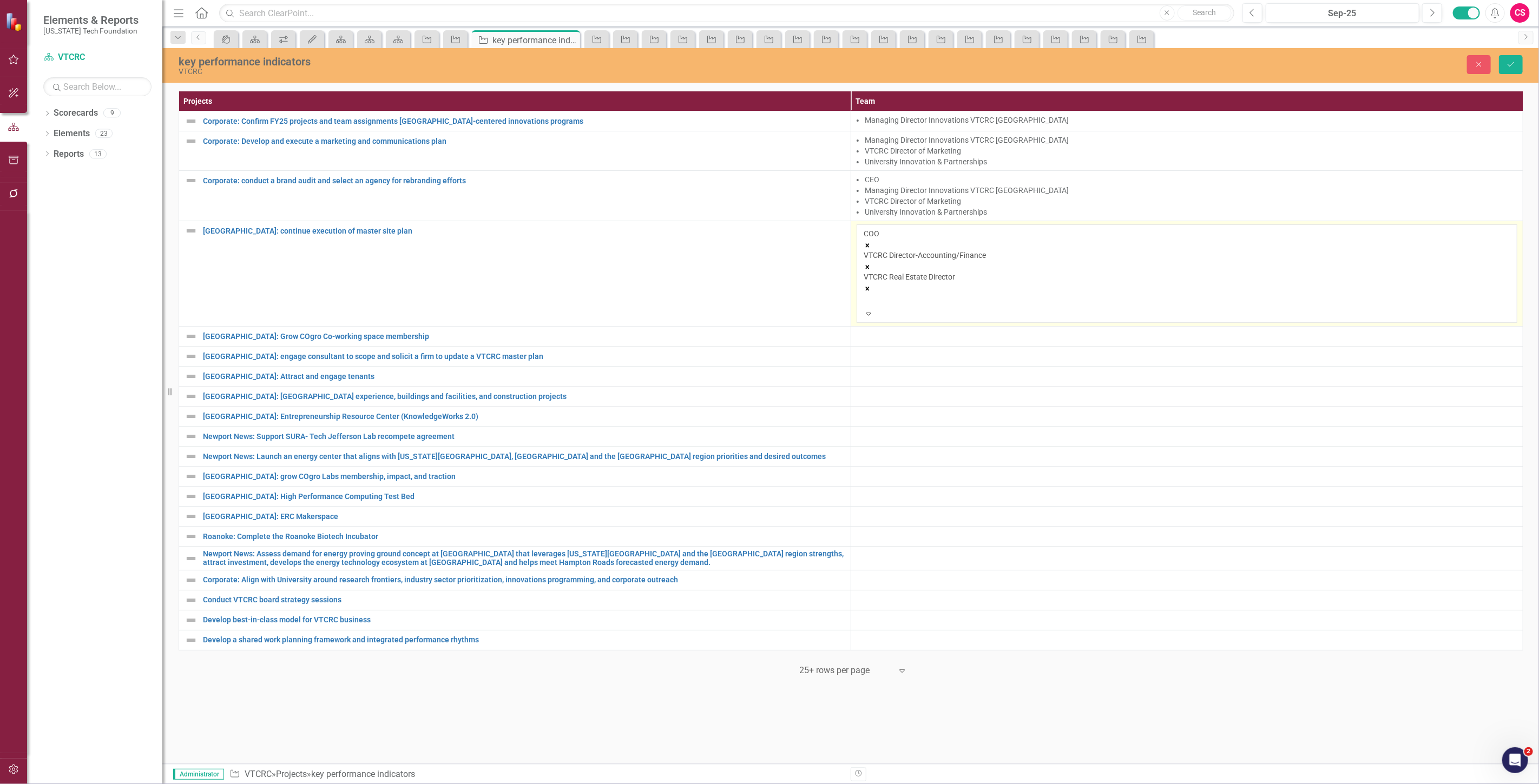
click at [866, 294] on div at bounding box center [865, 301] width 2 height 13
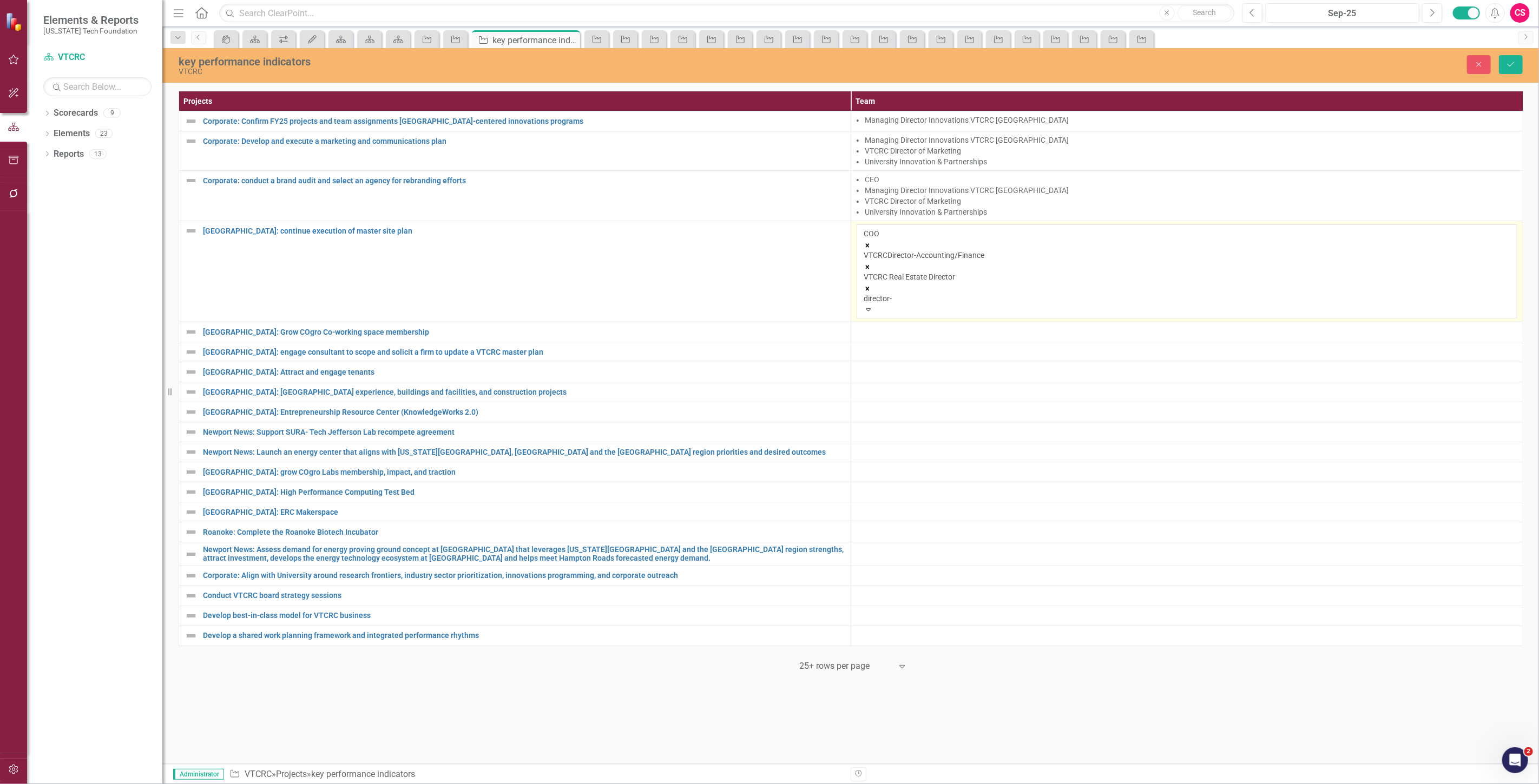
type input "director"
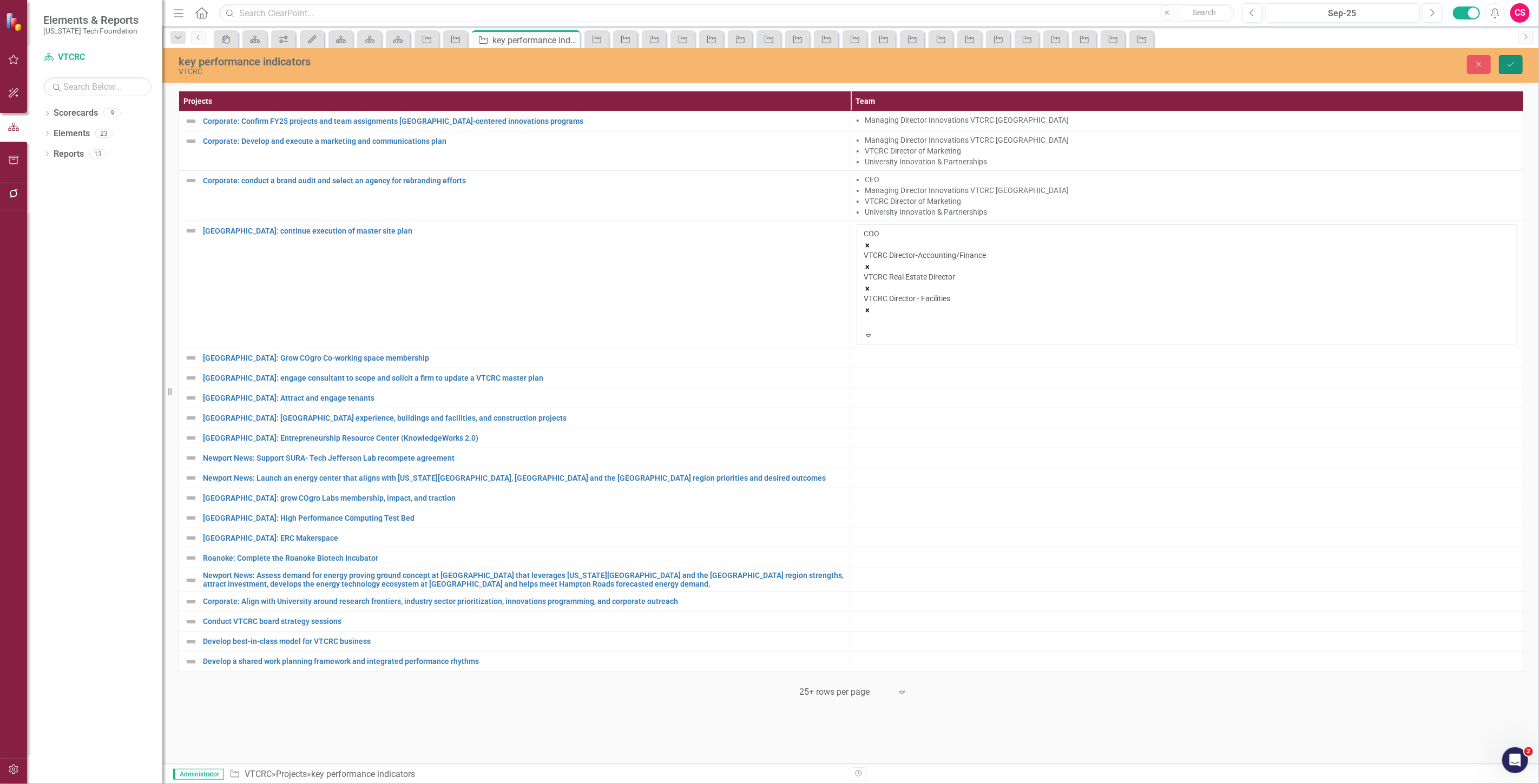
click at [1513, 60] on button "Save" at bounding box center [1511, 64] width 24 height 19
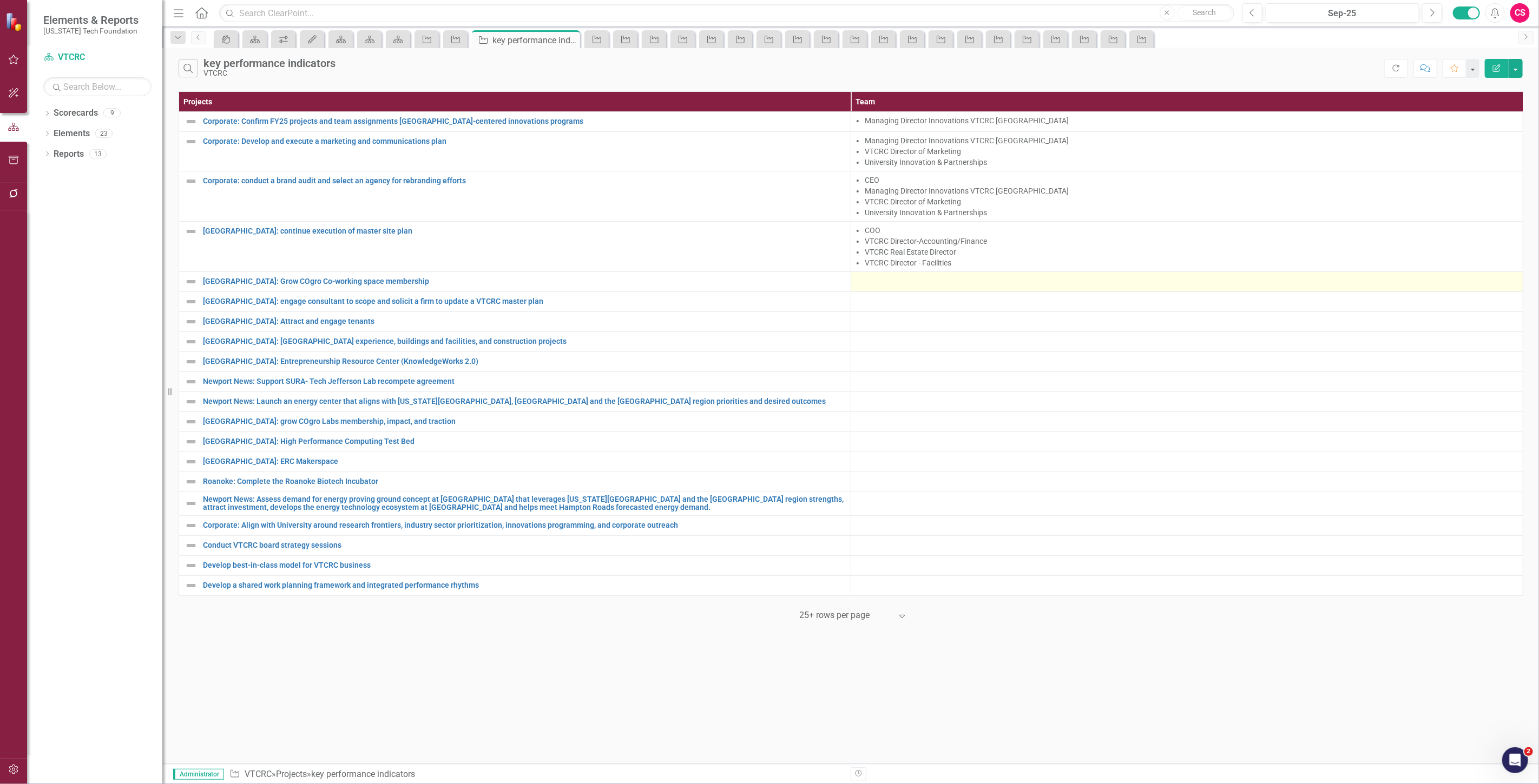
click at [922, 278] on div at bounding box center [1187, 282] width 661 height 13
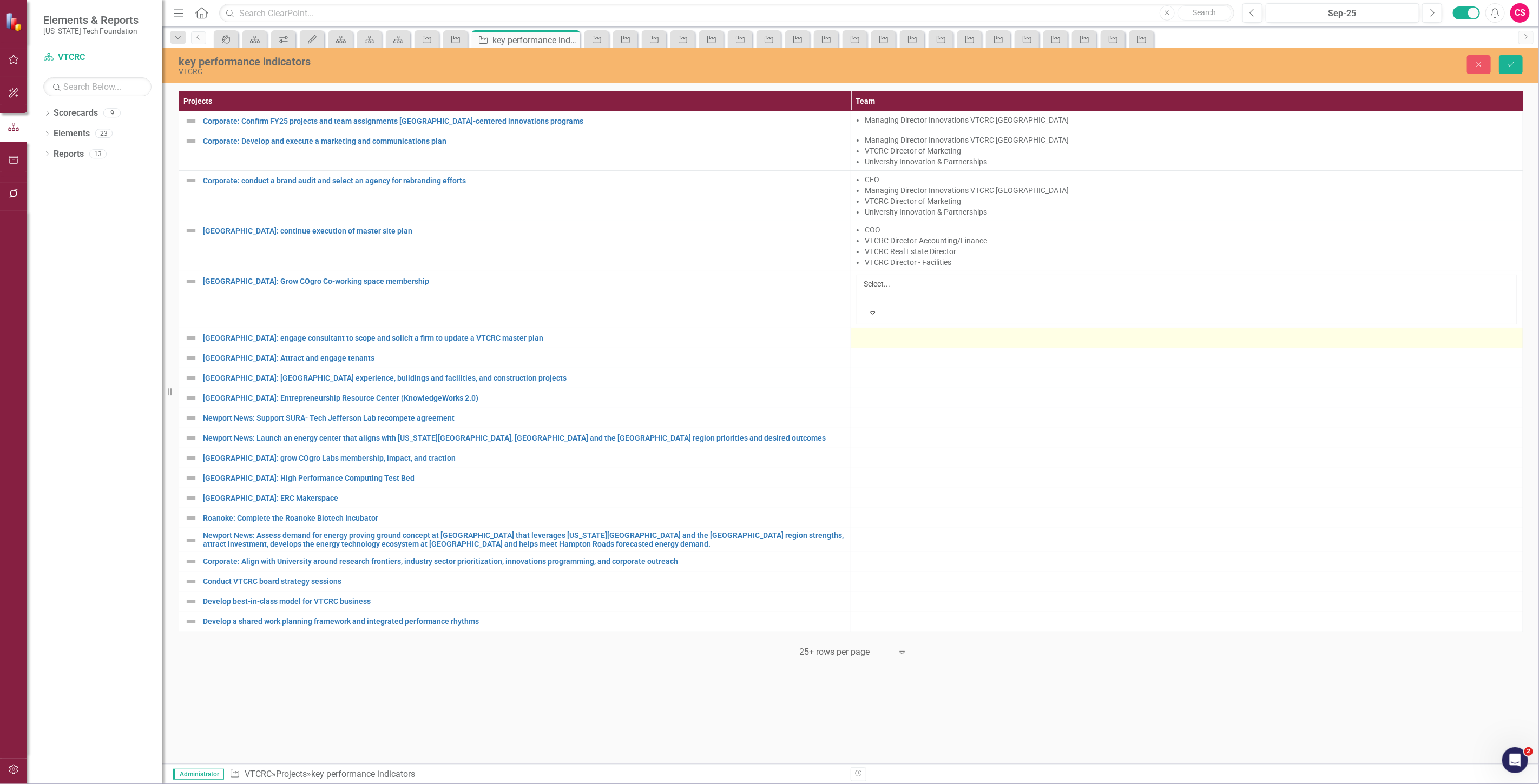
click at [908, 331] on div at bounding box center [1187, 338] width 661 height 13
click at [866, 290] on div at bounding box center [865, 297] width 2 height 13
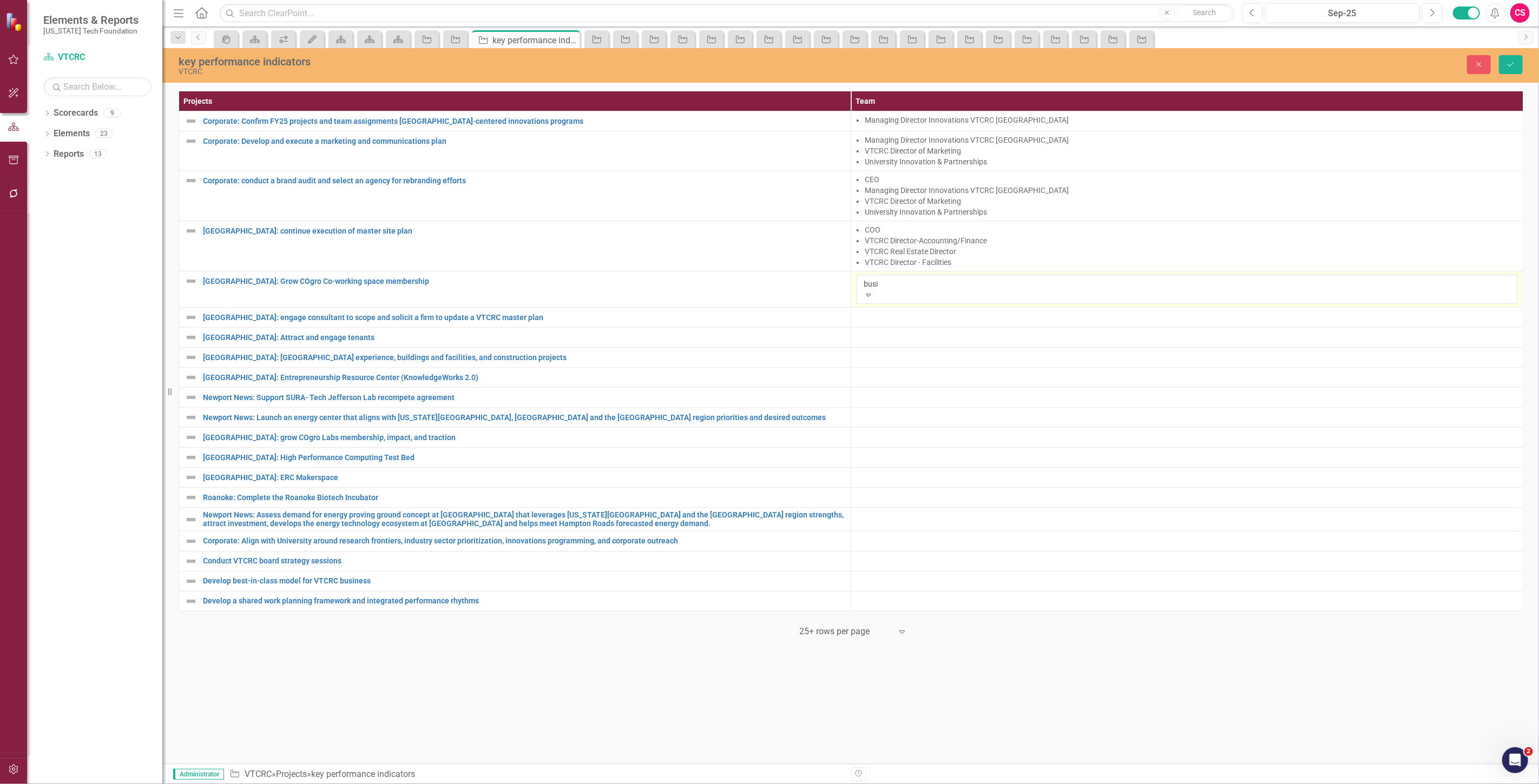
type input "busin"
click at [186, 783] on span "VTCRC Assistant Director- Busin ess Development" at bounding box center [93, 789] width 186 height 10
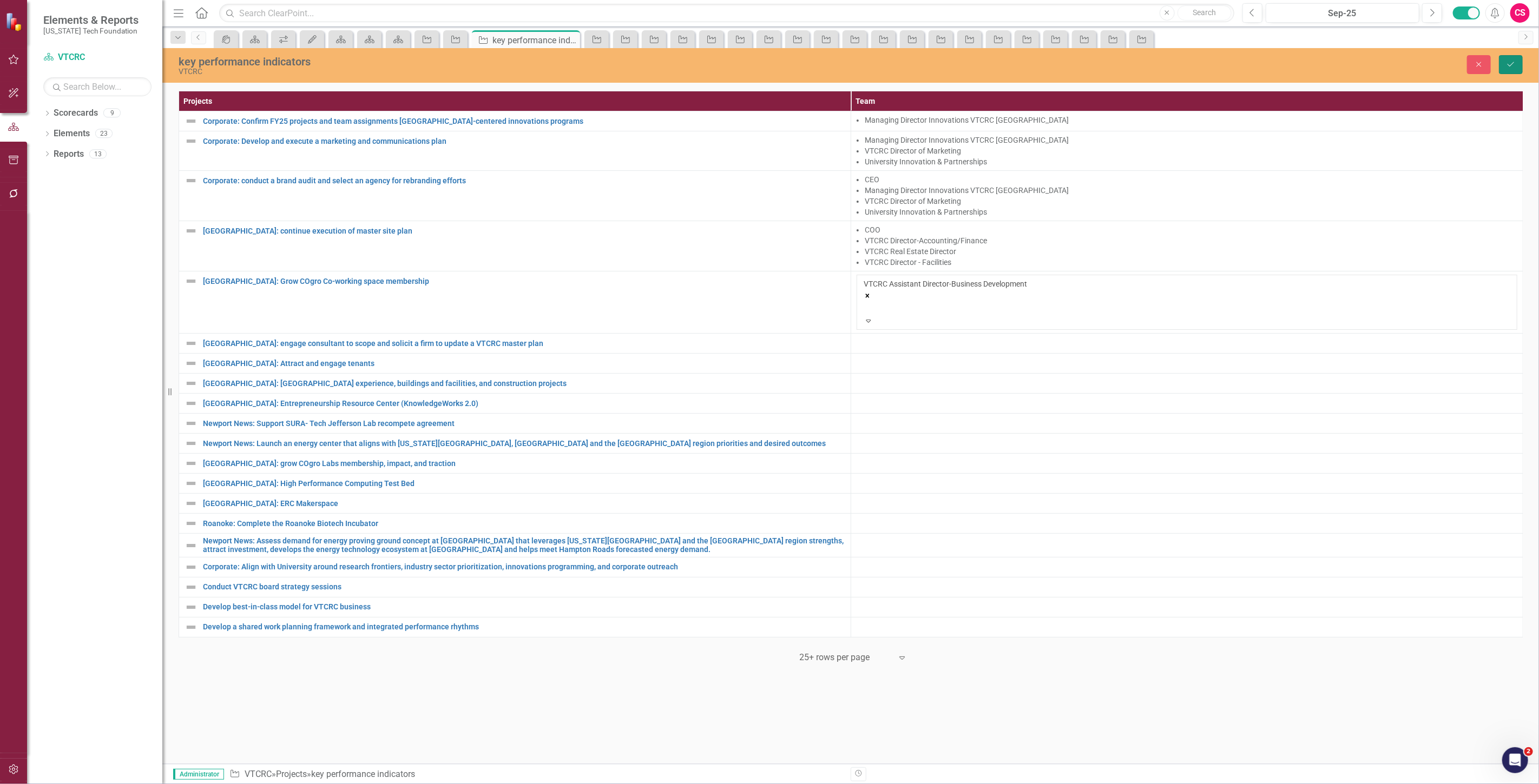
click at [1508, 60] on icon "Save" at bounding box center [1511, 64] width 10 height 8
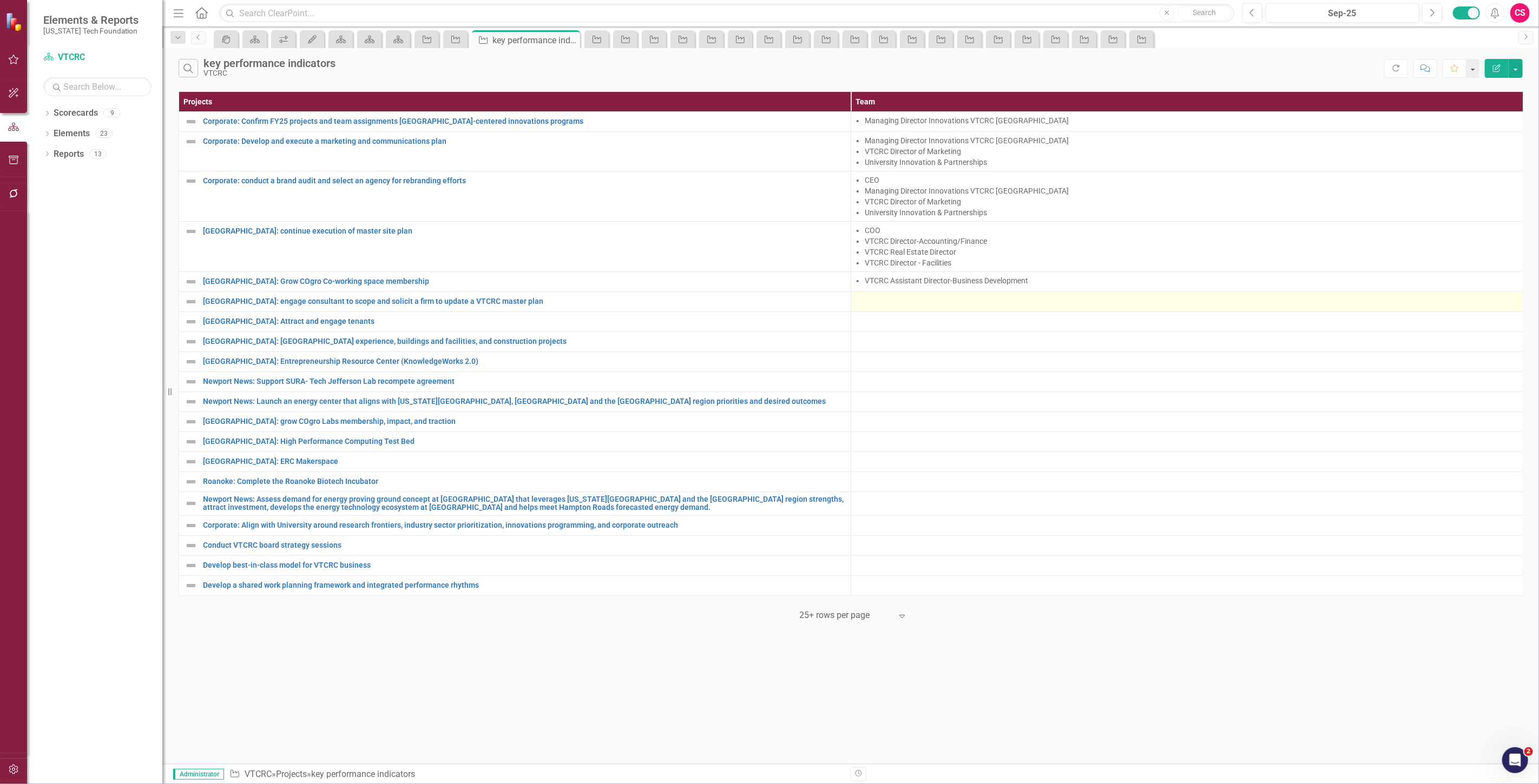
click at [874, 301] on div at bounding box center [1187, 302] width 661 height 13
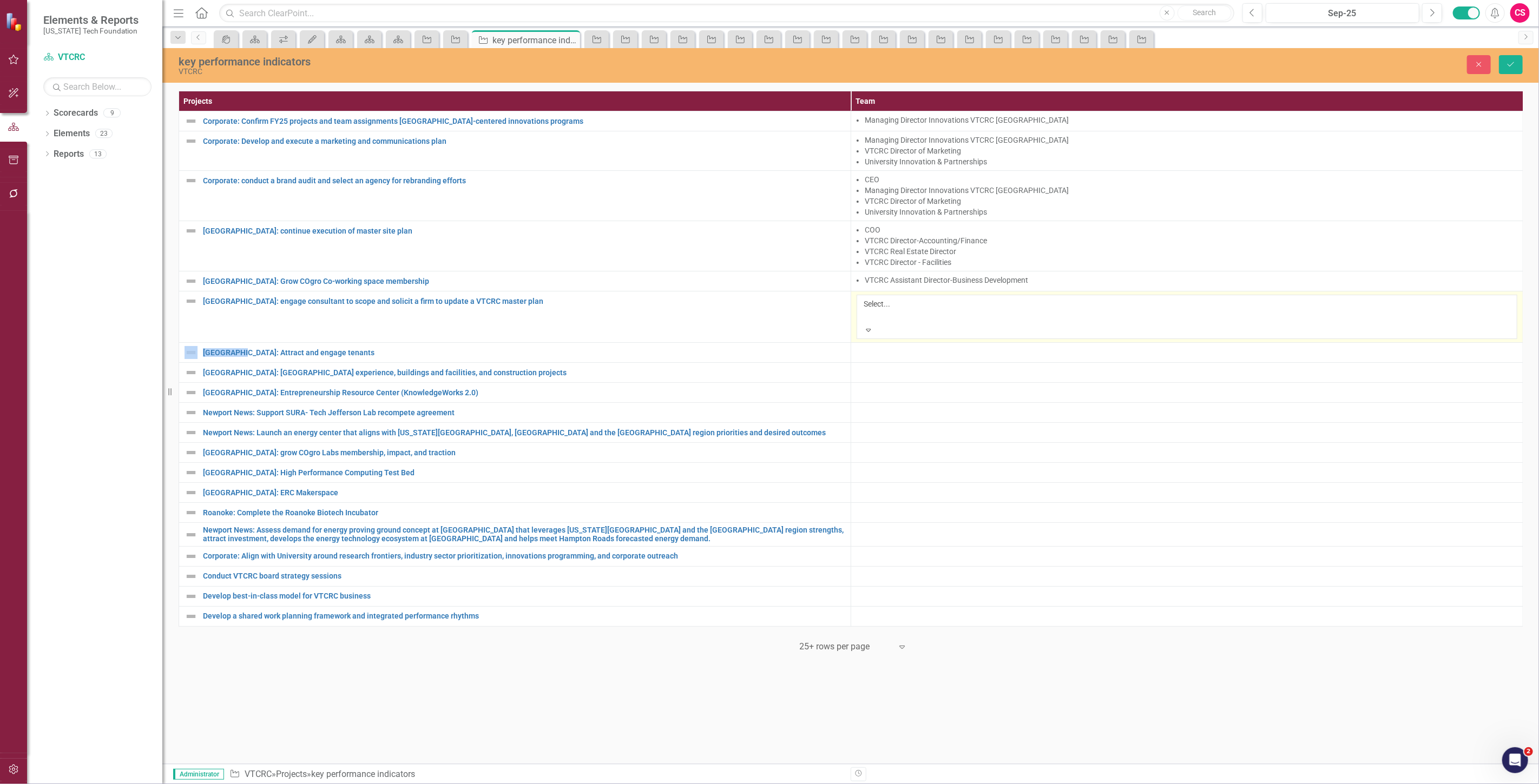
click at [866, 310] on div at bounding box center [865, 317] width 2 height 13
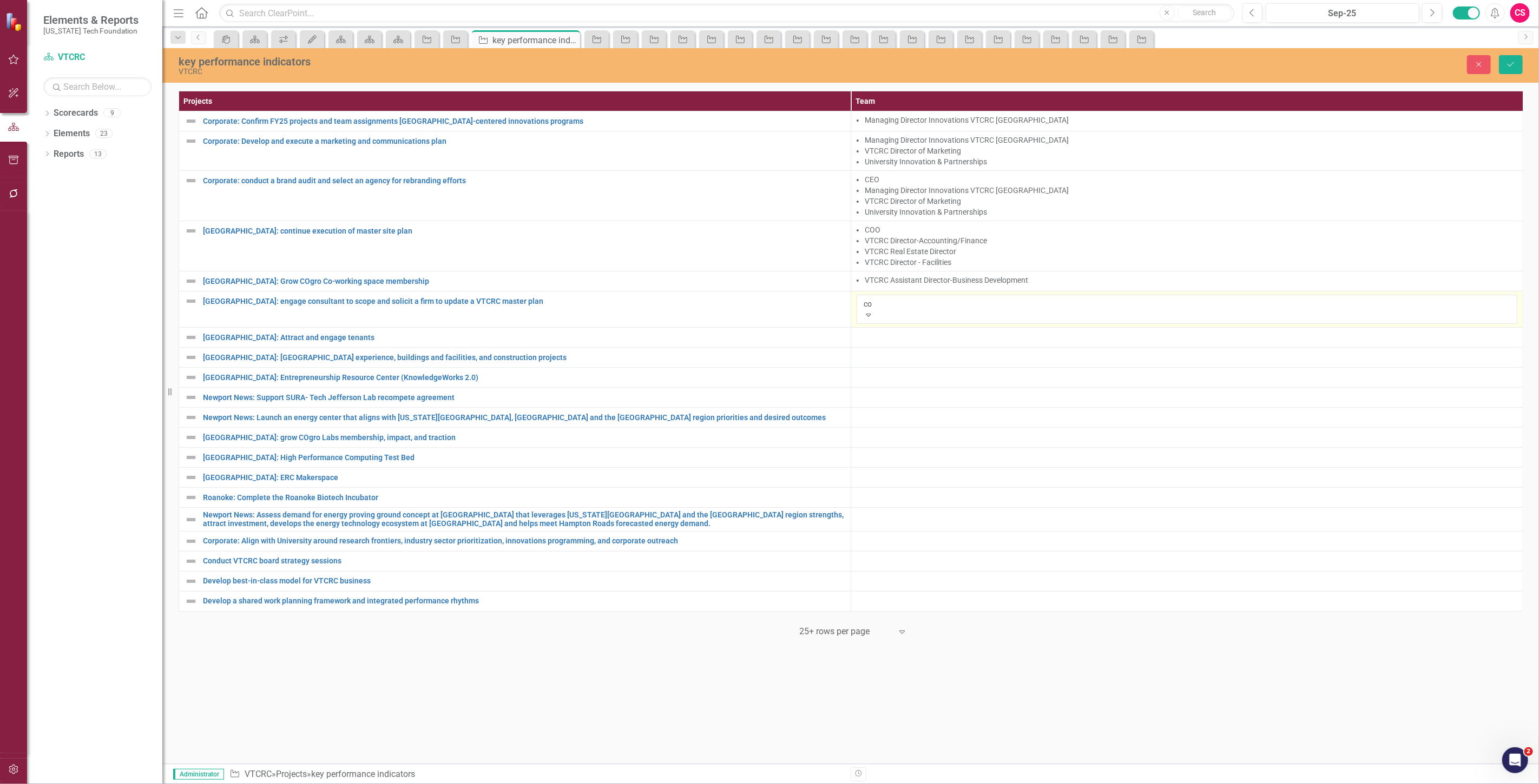
type input "coo"
click at [887, 783] on div "COO" at bounding box center [770, 790] width 1539 height 13
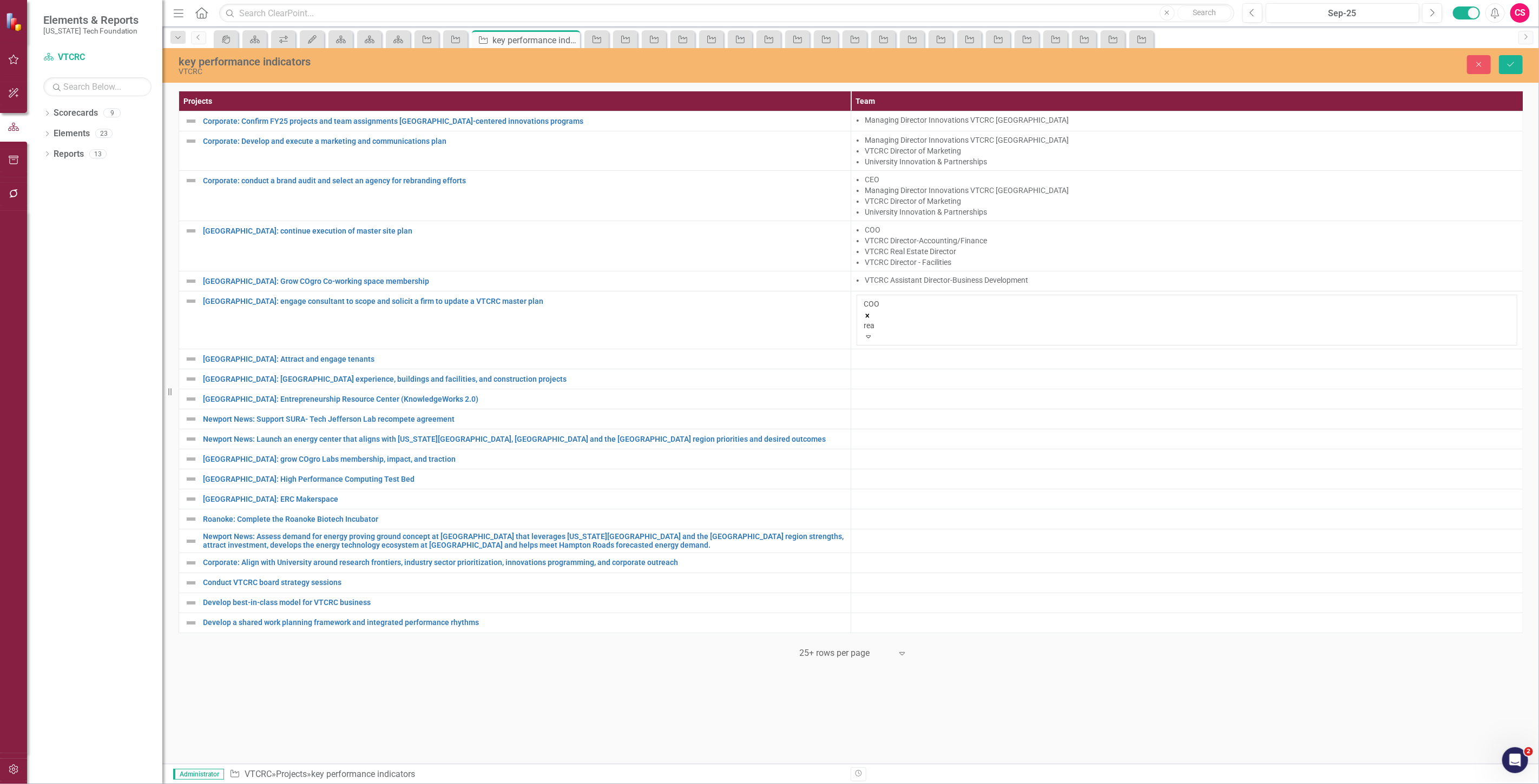
type input "real"
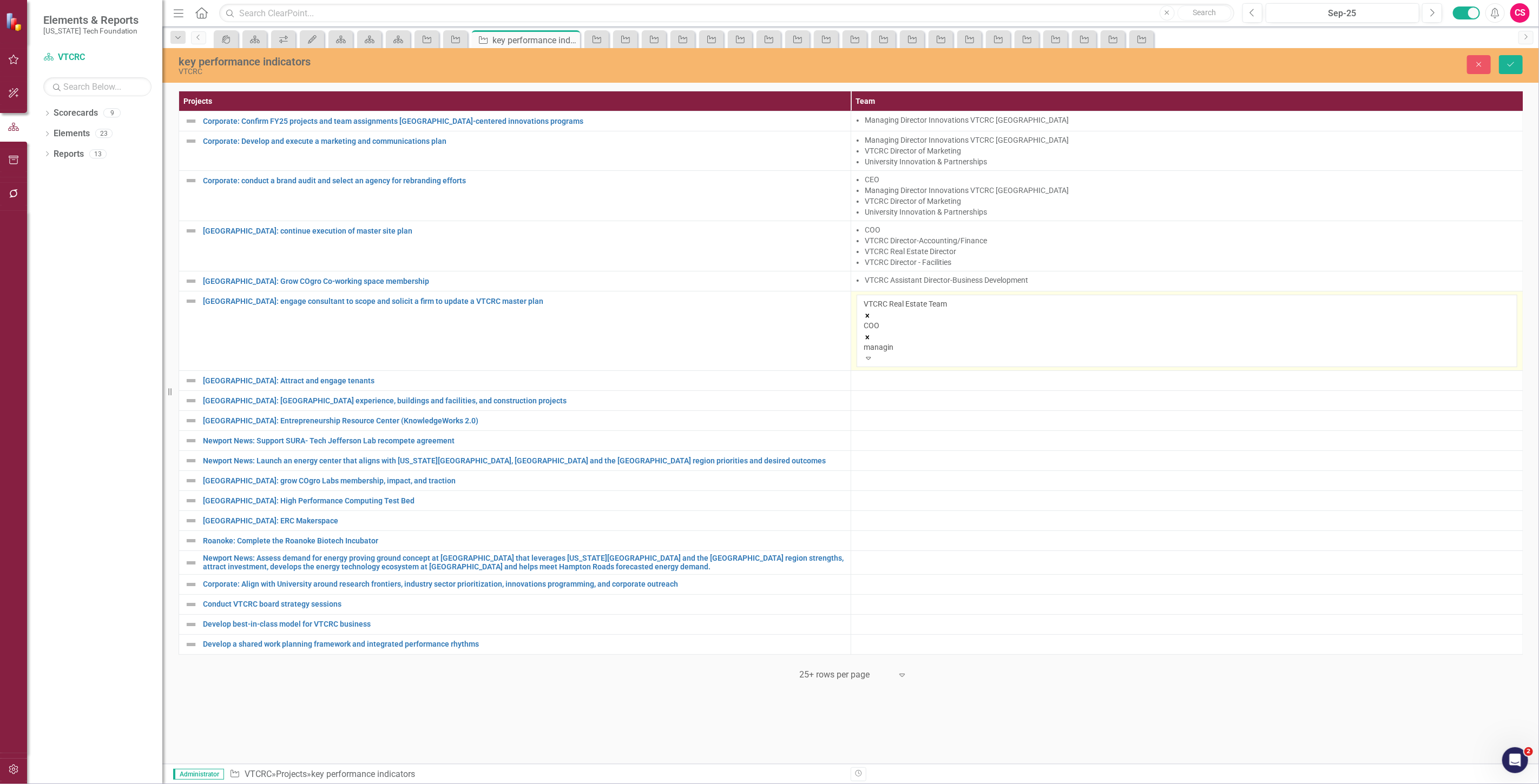
type input "managing"
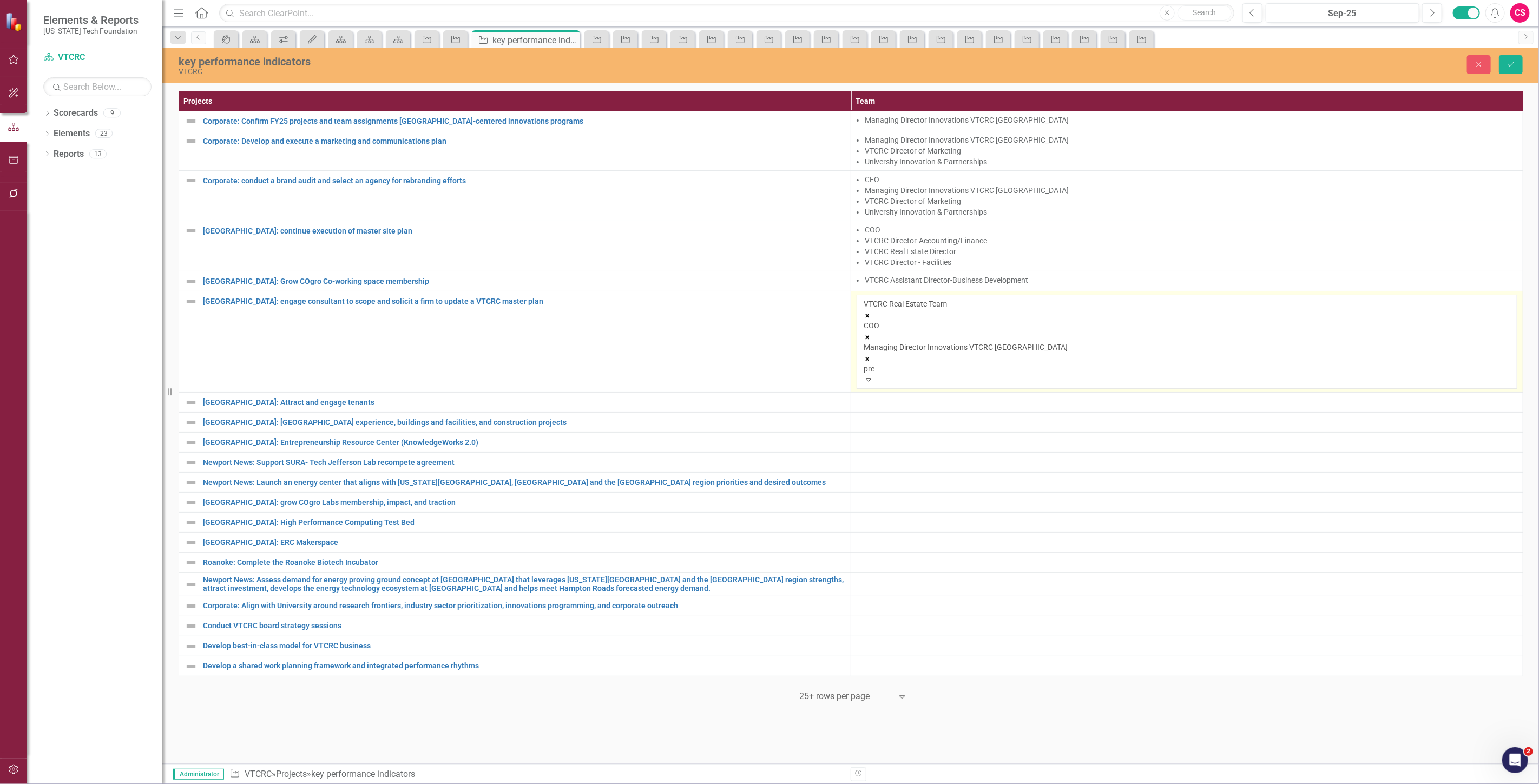
type input "pres"
click at [949, 783] on div "Pres ident VTCRC" at bounding box center [770, 790] width 1539 height 13
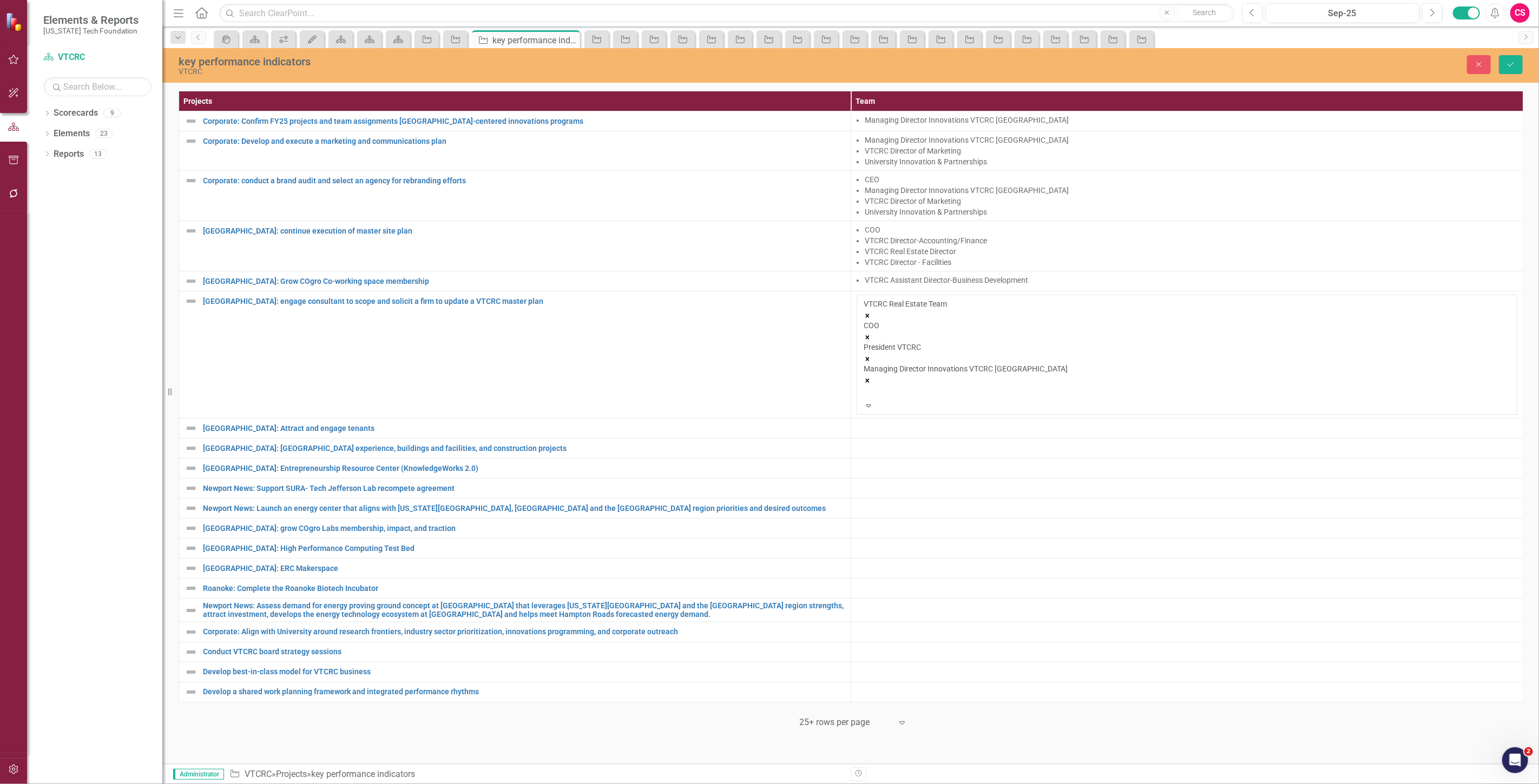
click at [1514, 51] on div "key performance indicators VTCRC Close Save" at bounding box center [851, 66] width 1376 height 35
click at [1513, 62] on icon "Save" at bounding box center [1511, 64] width 10 height 8
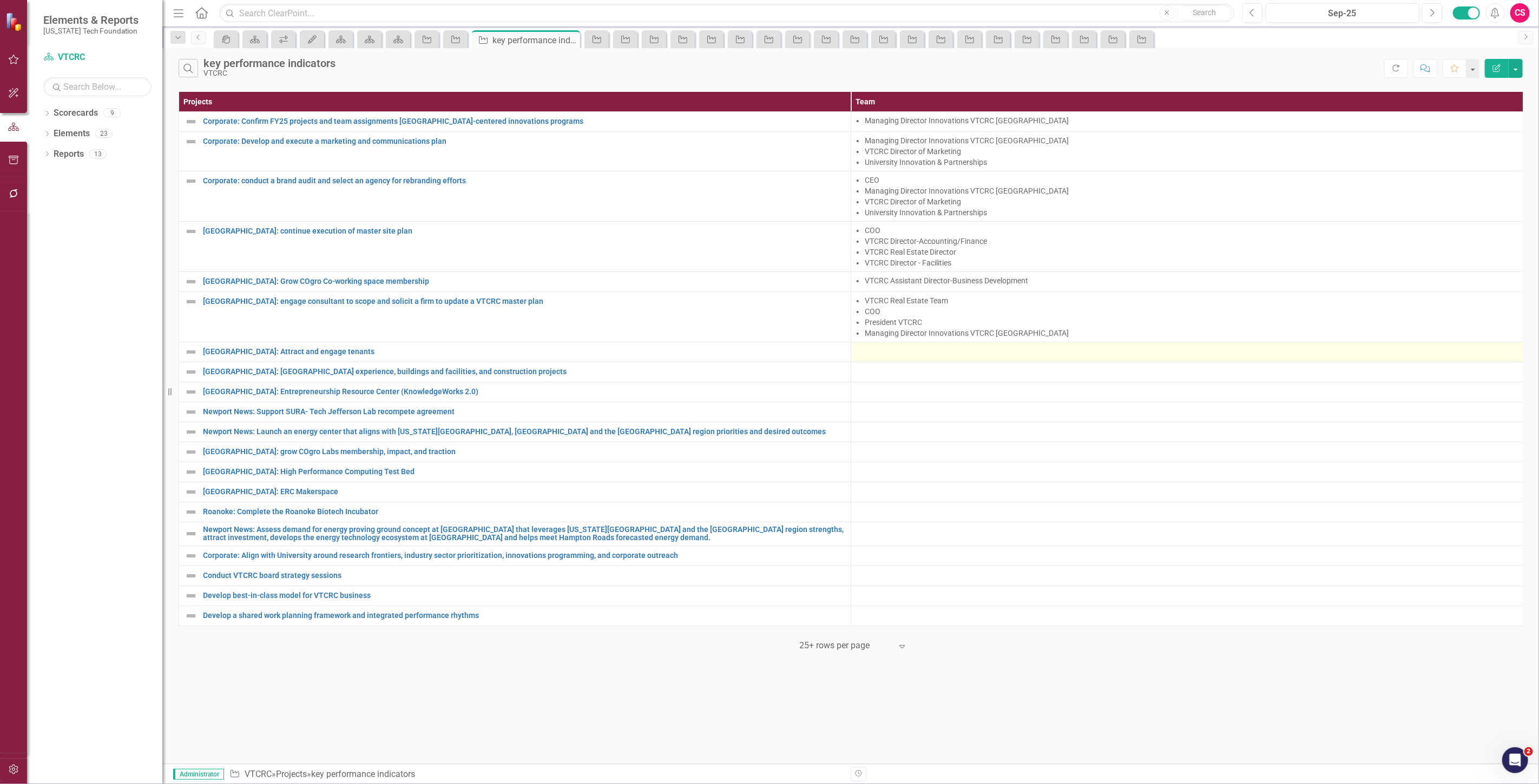
click at [899, 355] on div at bounding box center [1187, 352] width 661 height 13
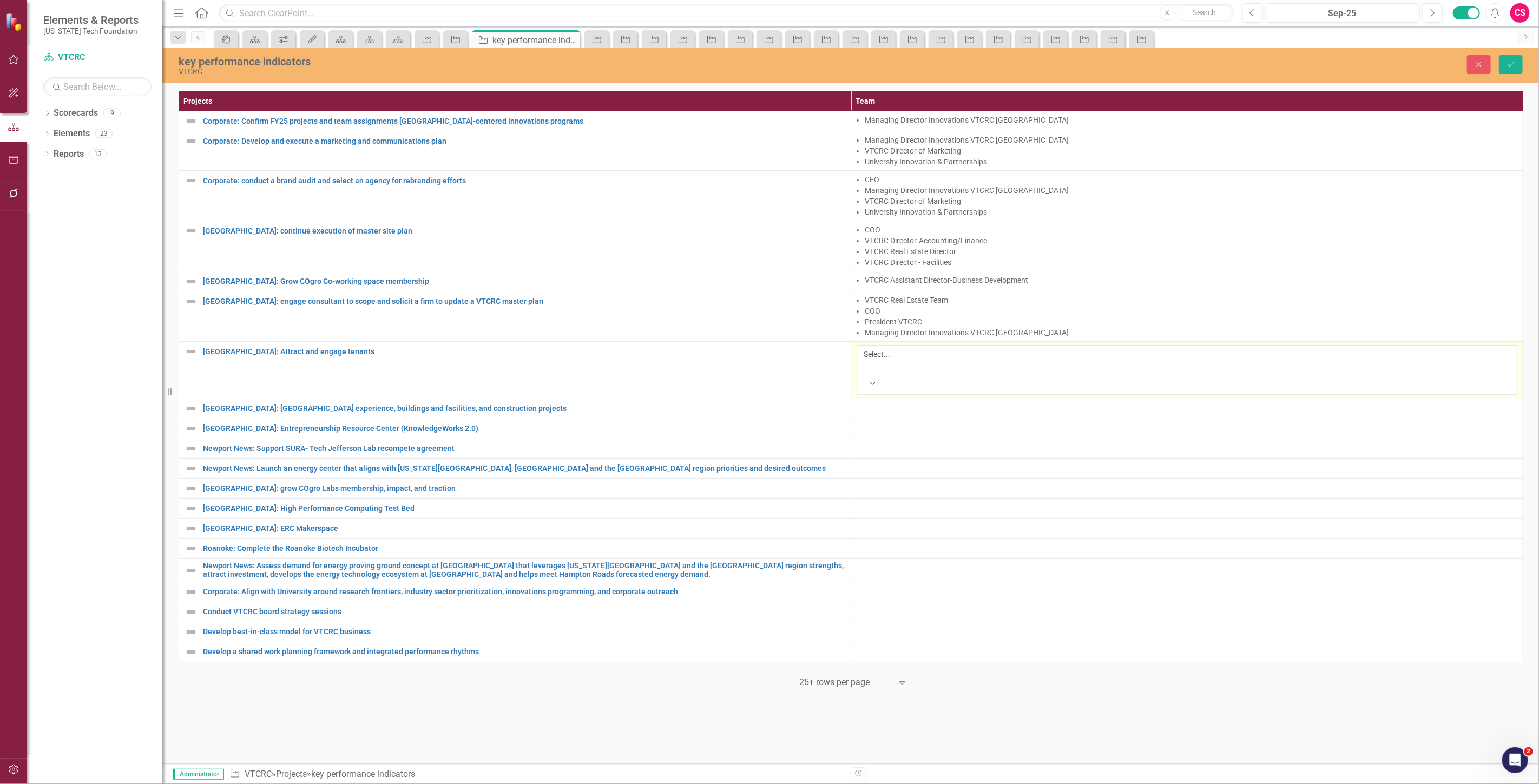
click at [866, 361] on div at bounding box center [865, 367] width 2 height 13
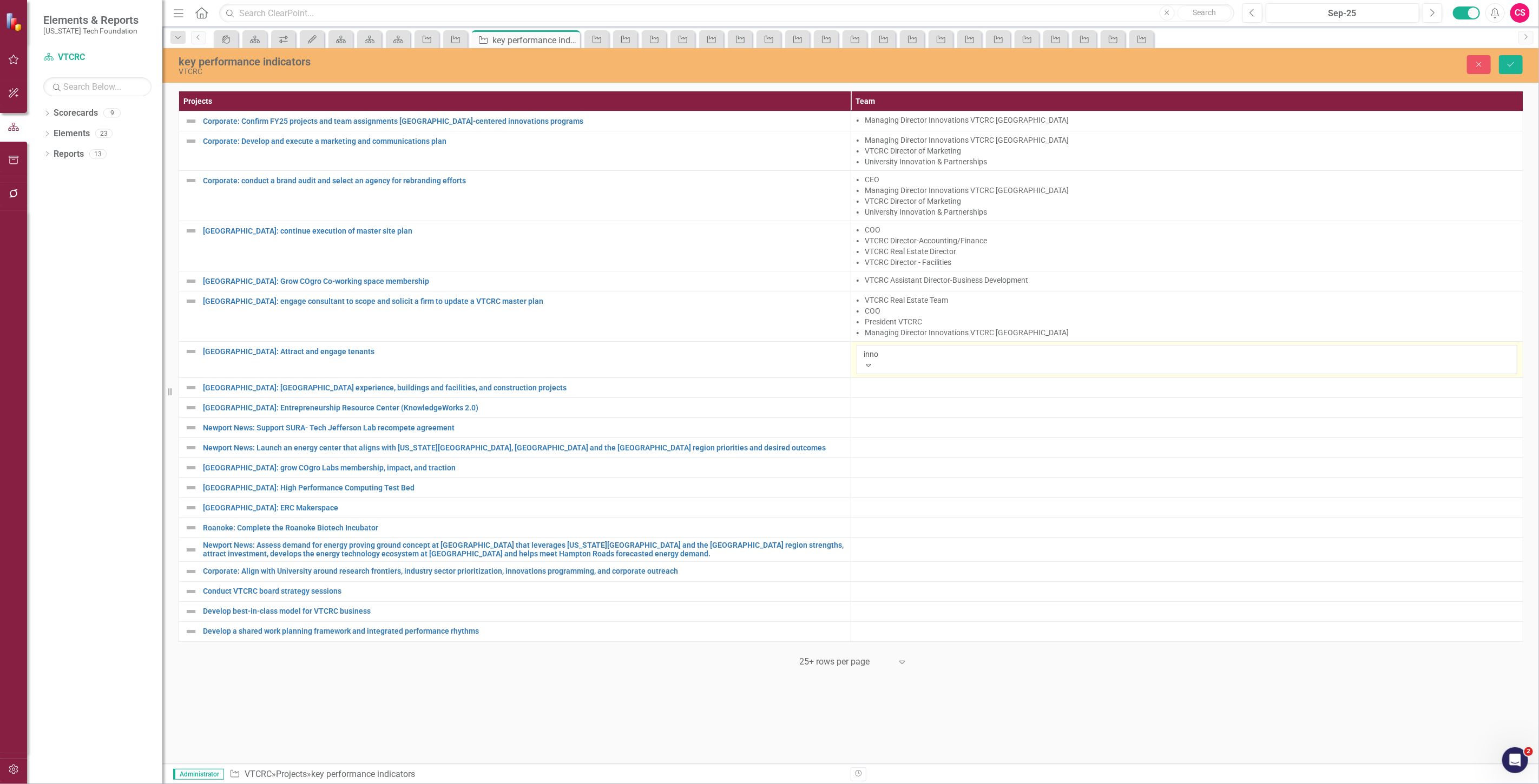
type input "innov"
click at [229, 783] on span "Managing Director [PERSON_NAME] ations VTCRC [GEOGRAPHIC_DATA]" at bounding box center [114, 789] width 229 height 10
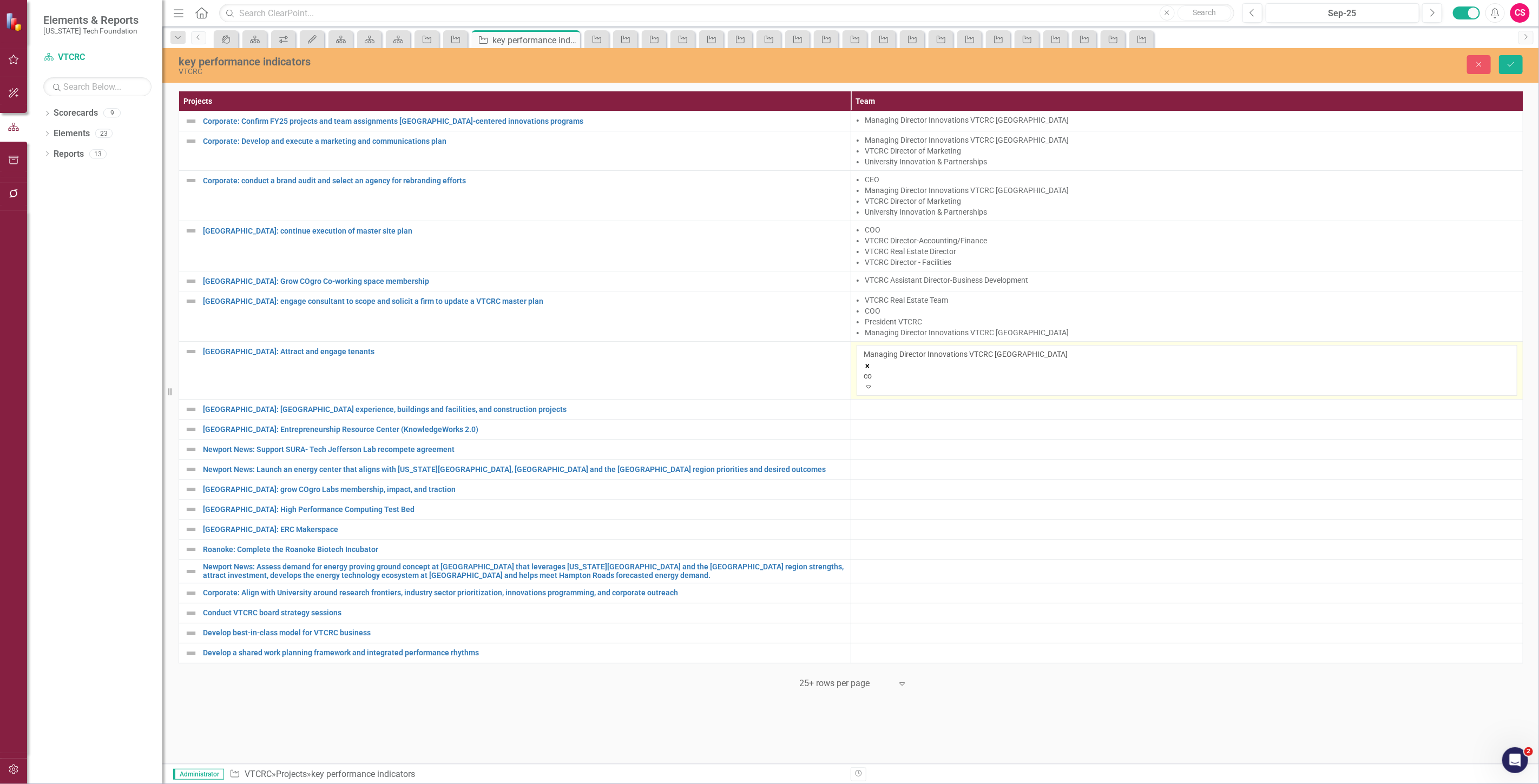
type input "coo"
click at [17, 783] on span "COO" at bounding box center [8, 789] width 17 height 10
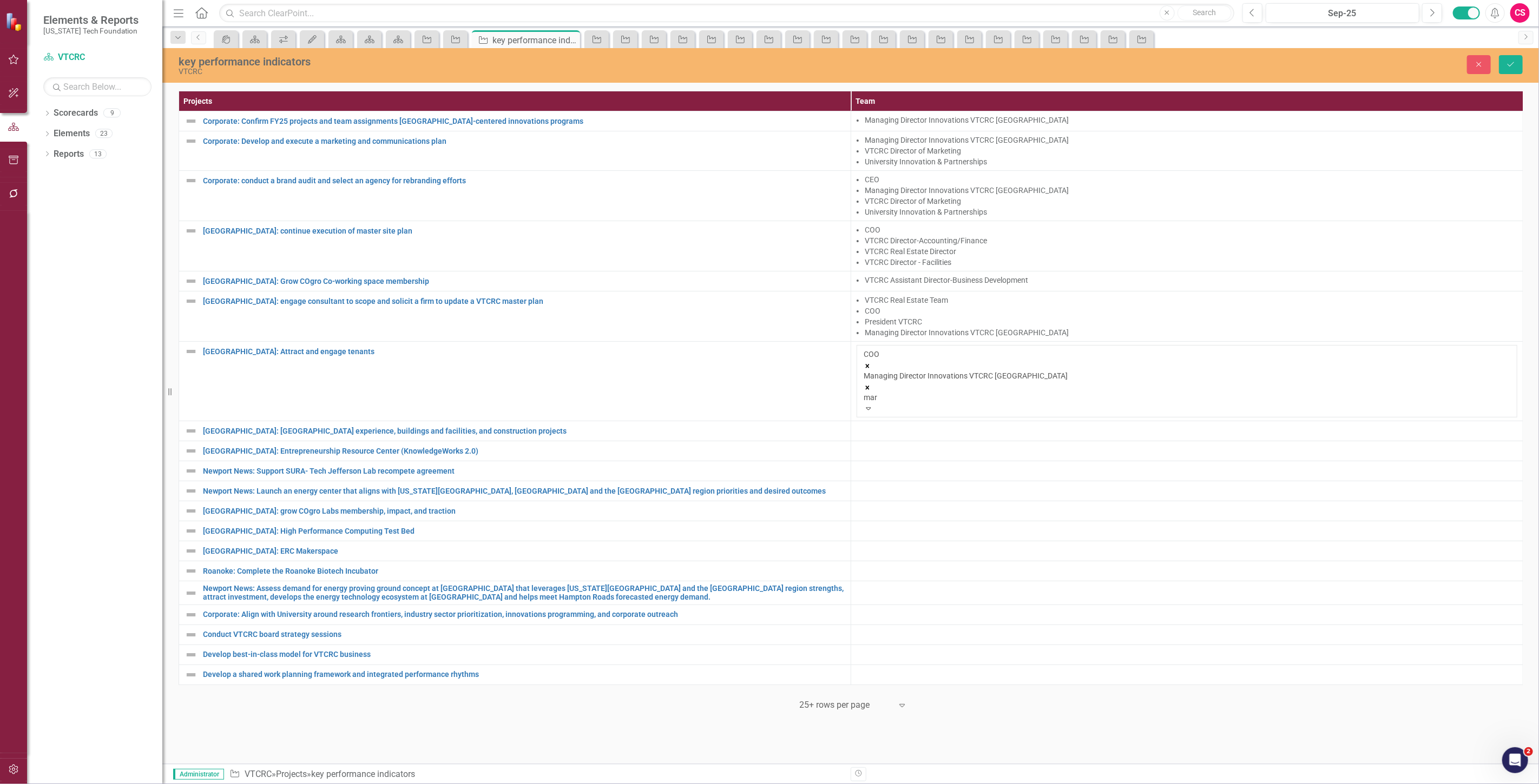
type input "mark"
click at [108, 783] on span "VTCRC Director of Mark eting" at bounding box center [54, 789] width 108 height 10
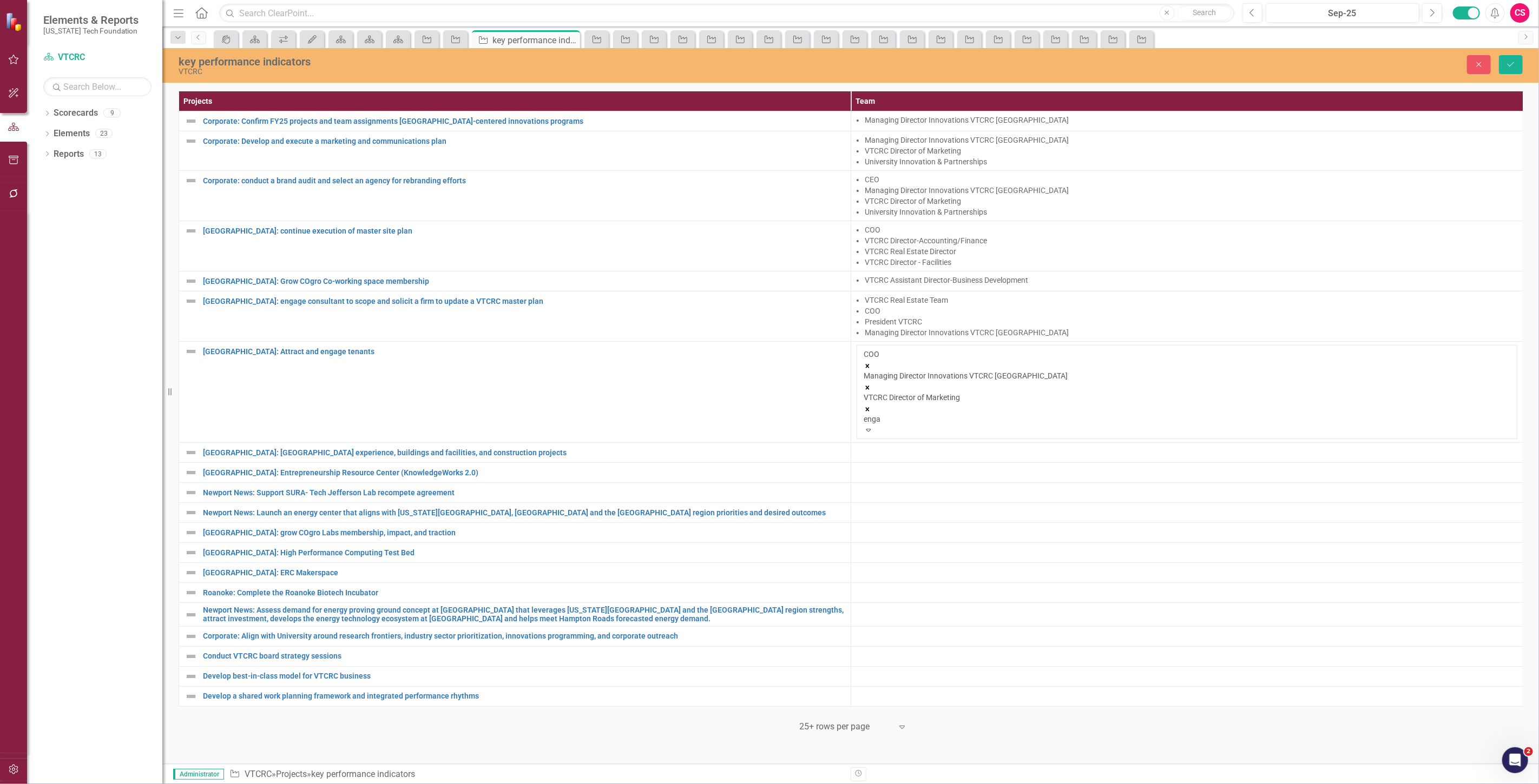
type input "engag"
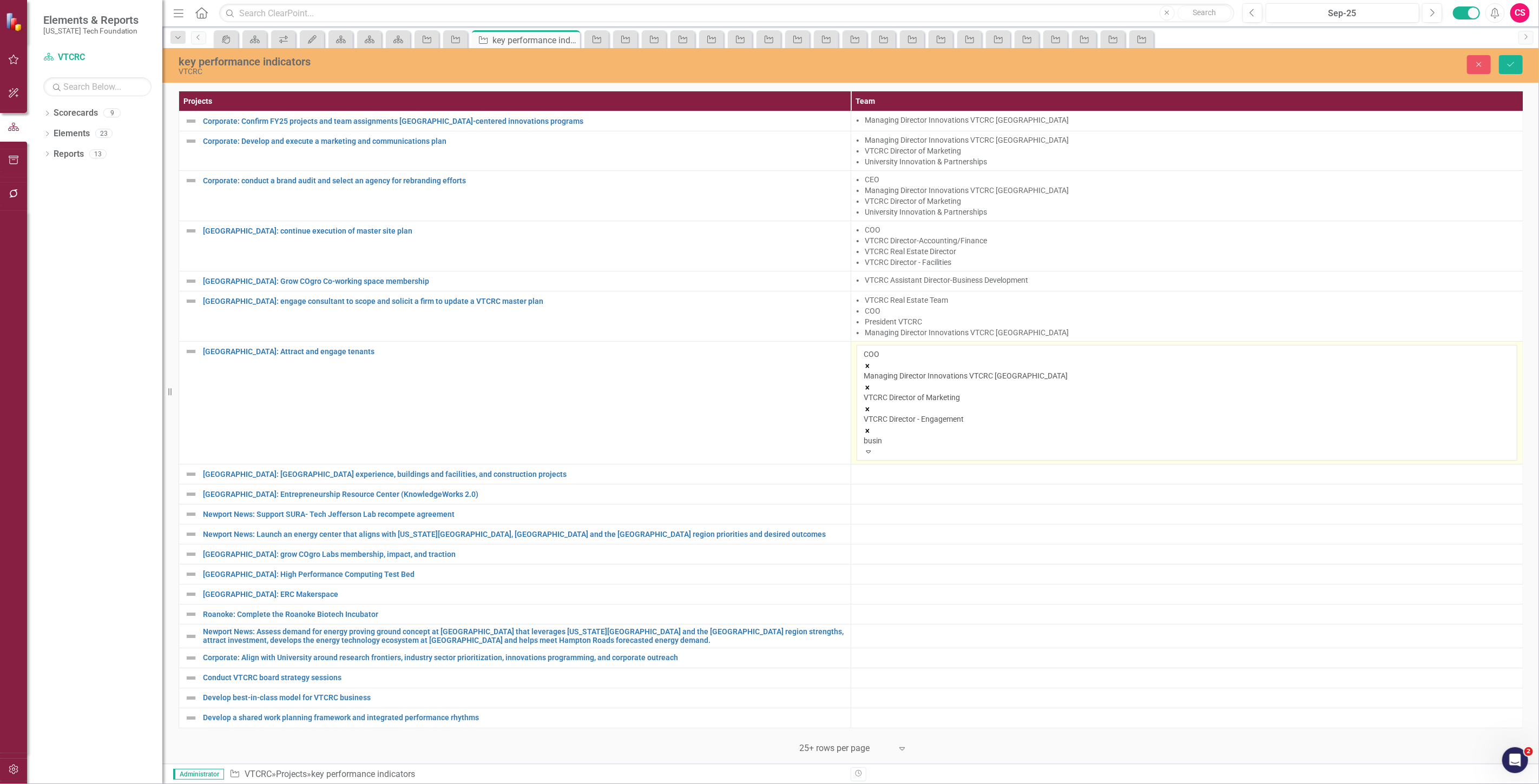
type input "busine"
click at [186, 783] on span "VTCRC Assistant Director- Busine ss Development" at bounding box center [93, 789] width 186 height 10
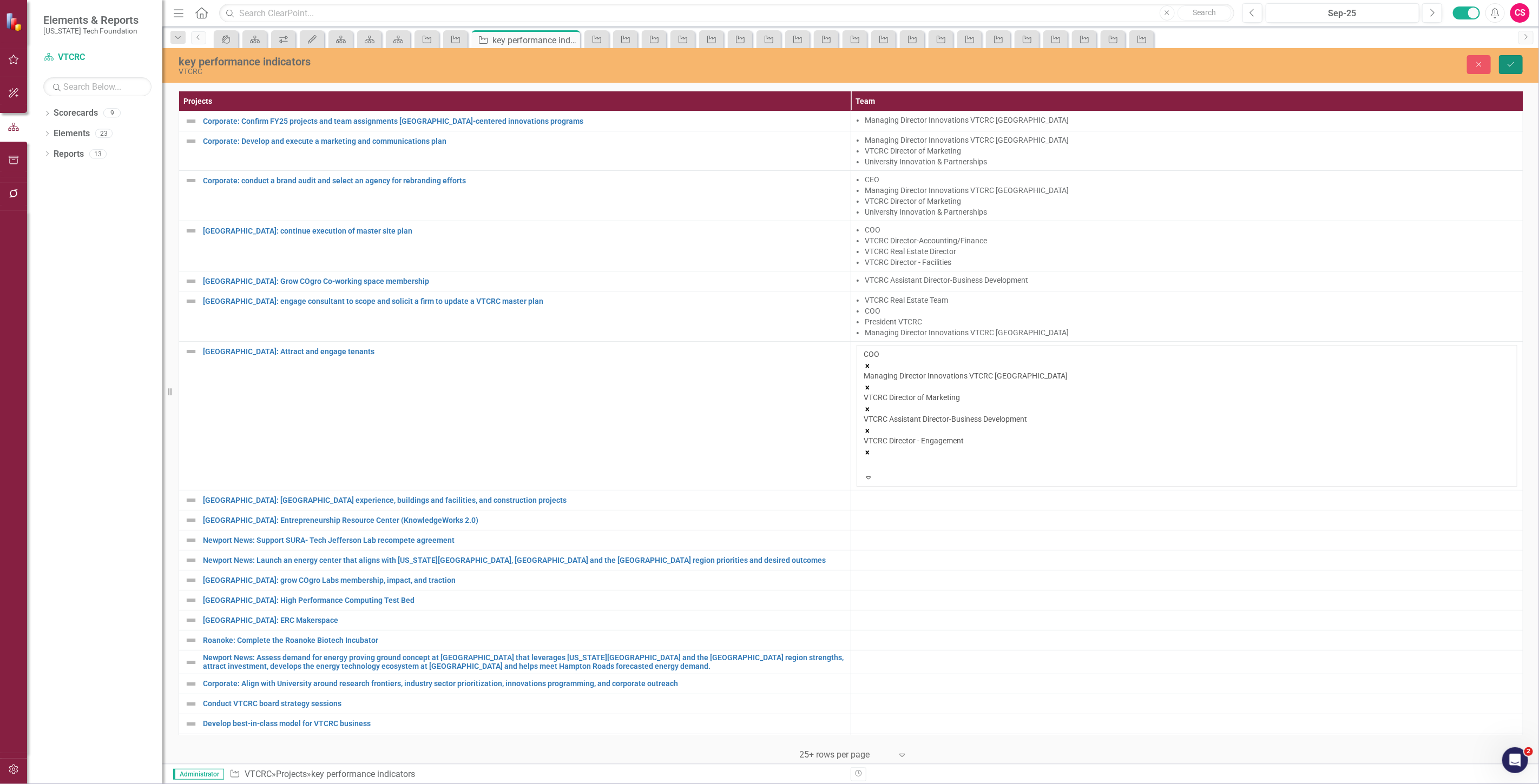
click at [1505, 60] on button "Save" at bounding box center [1511, 64] width 24 height 19
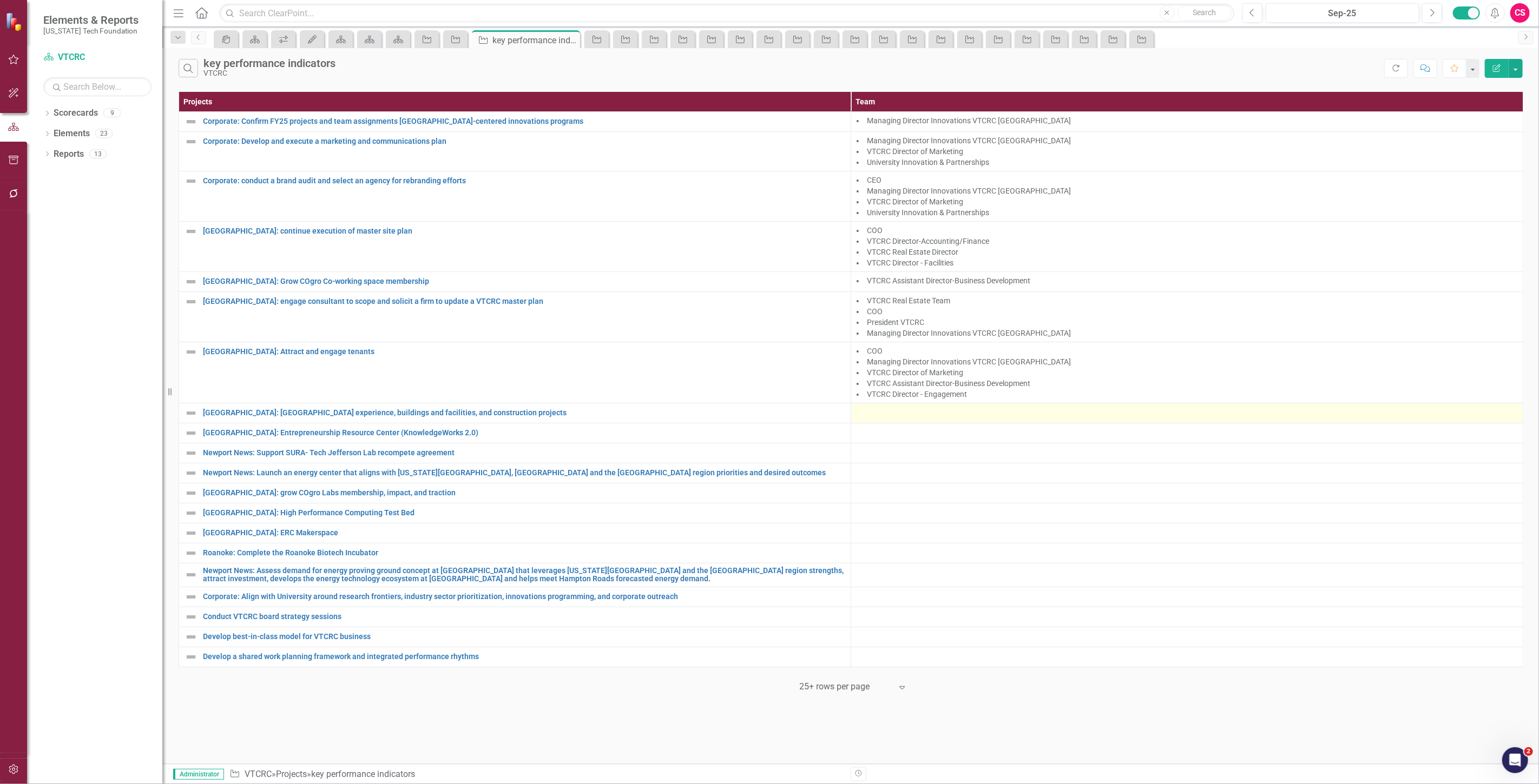
click at [887, 411] on div at bounding box center [1187, 413] width 661 height 13
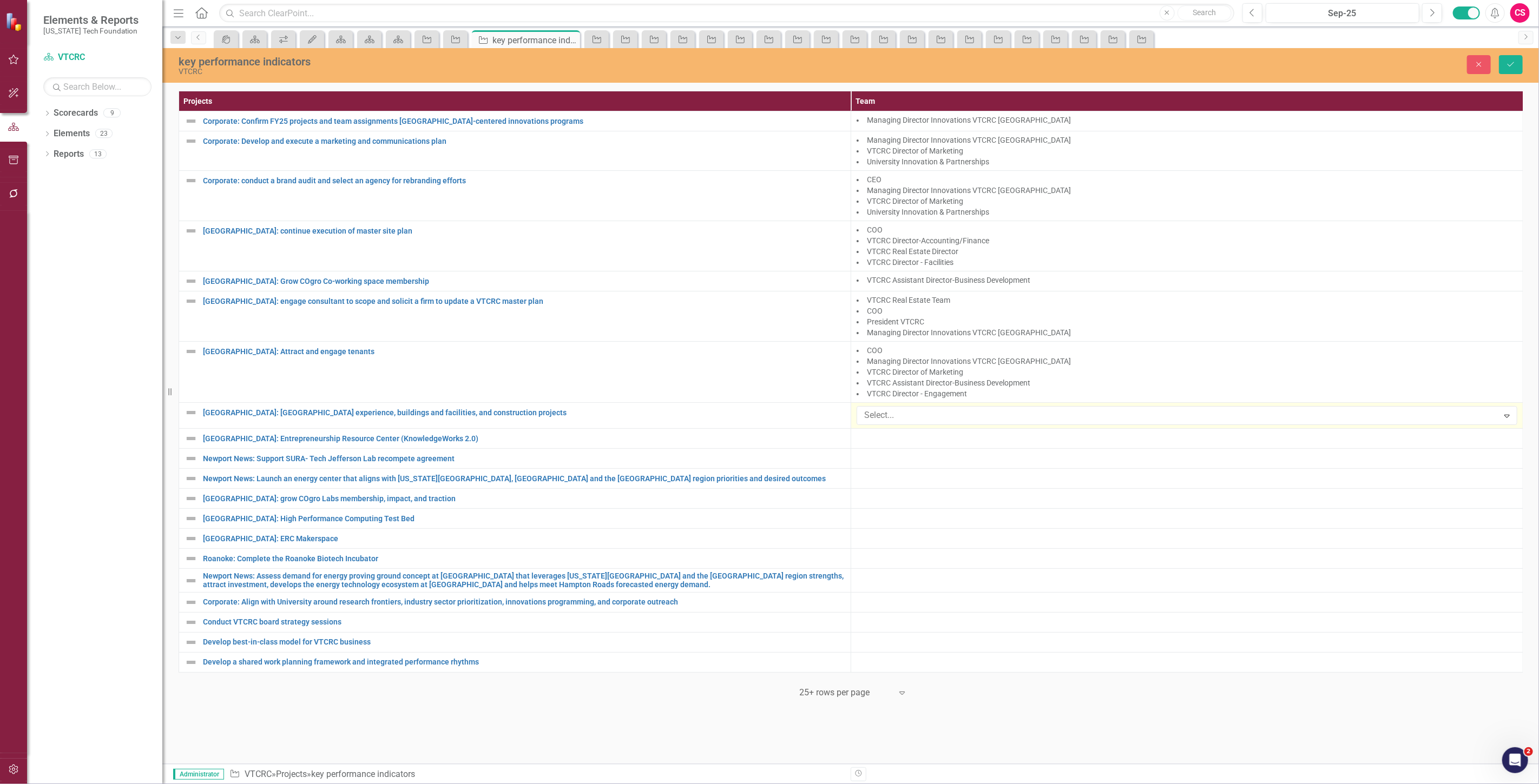
click at [887, 411] on div at bounding box center [1179, 416] width 639 height 14
type input "coo"
click at [28, 783] on span "COO" at bounding box center [19, 792] width 17 height 10
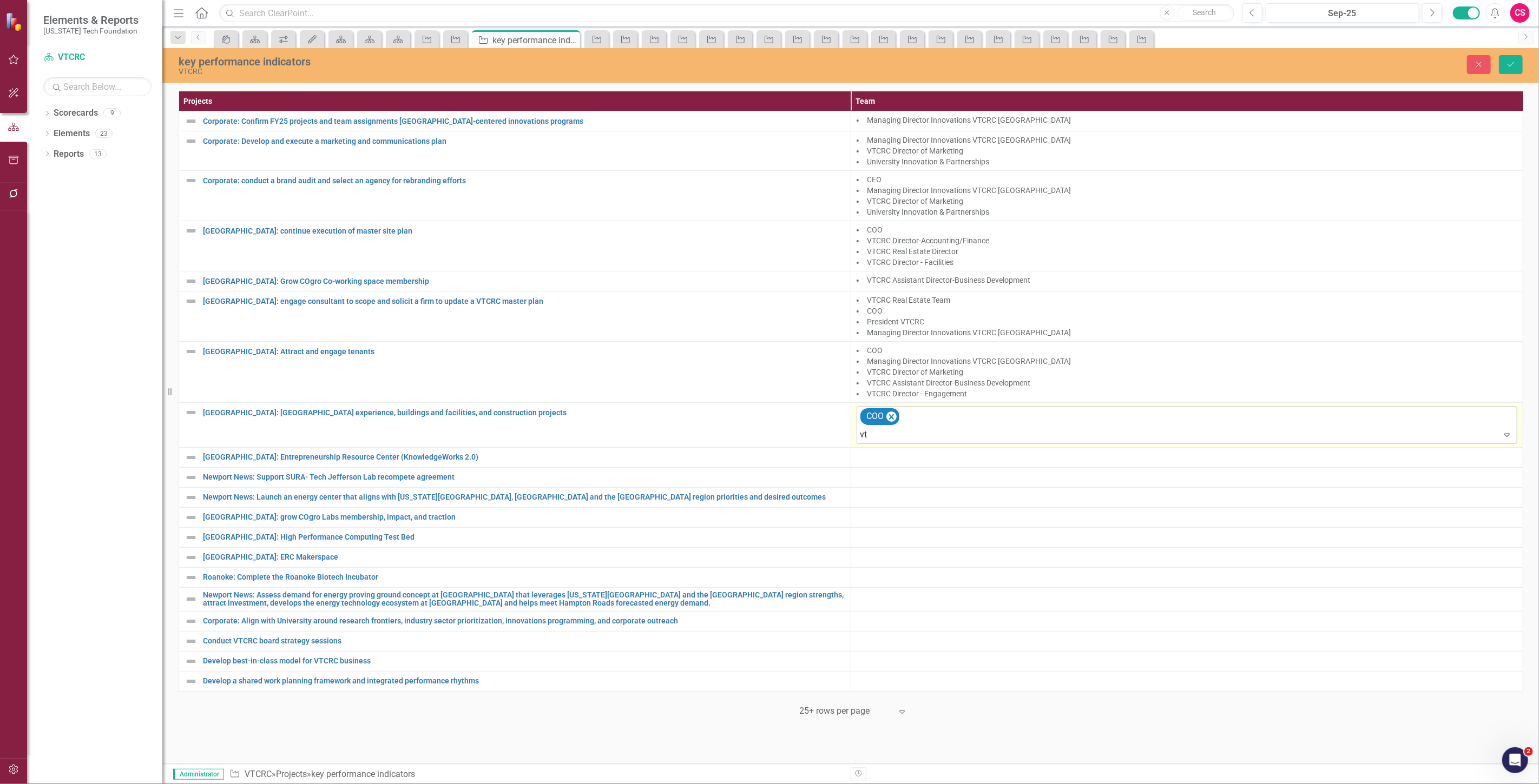
type input "v"
type input "leg"
click at [56, 783] on span "Leg al Team" at bounding box center [33, 792] width 45 height 10
type input "real"
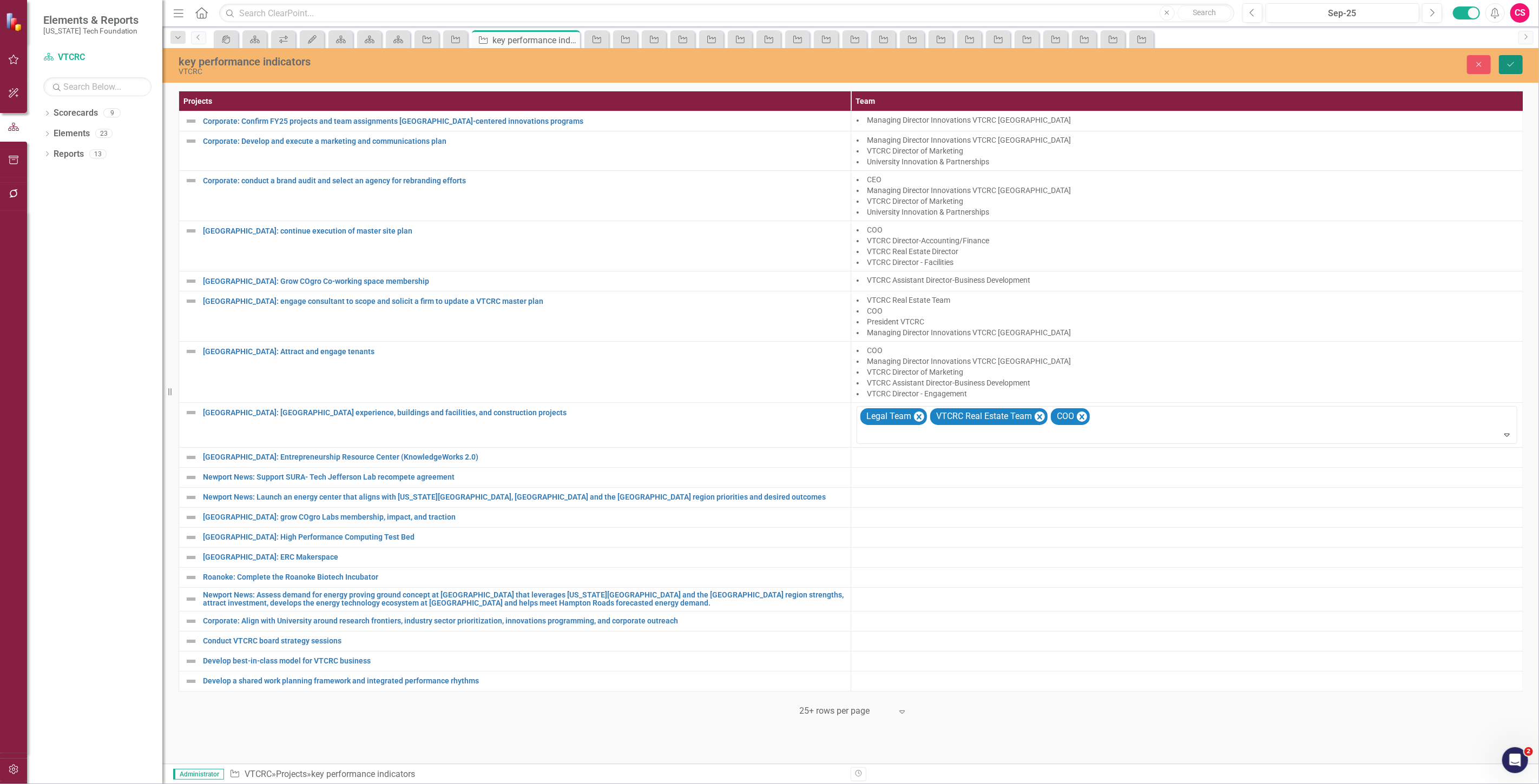
click at [1516, 66] on button "Save" at bounding box center [1511, 64] width 24 height 19
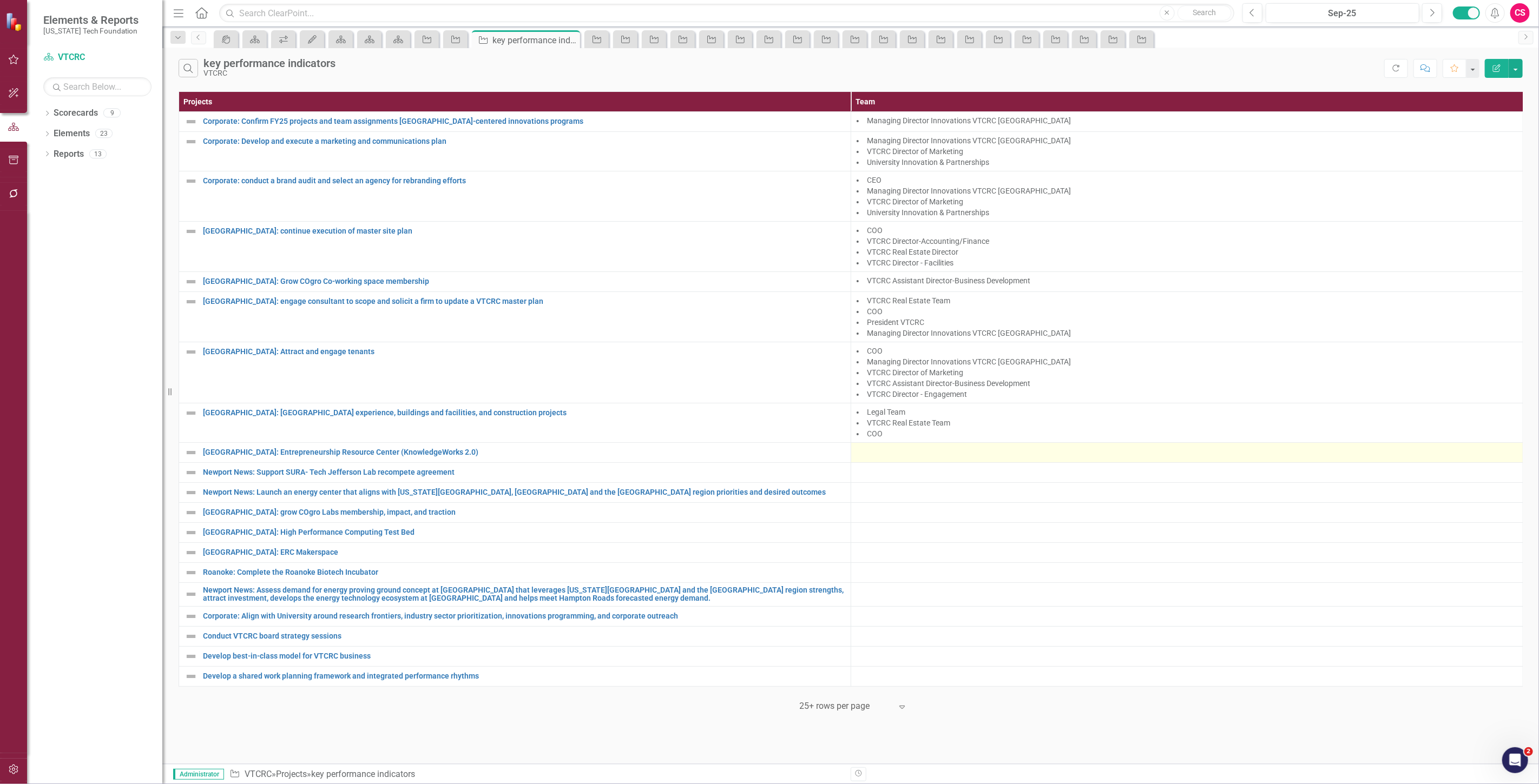
click at [881, 453] on div at bounding box center [1187, 453] width 661 height 13
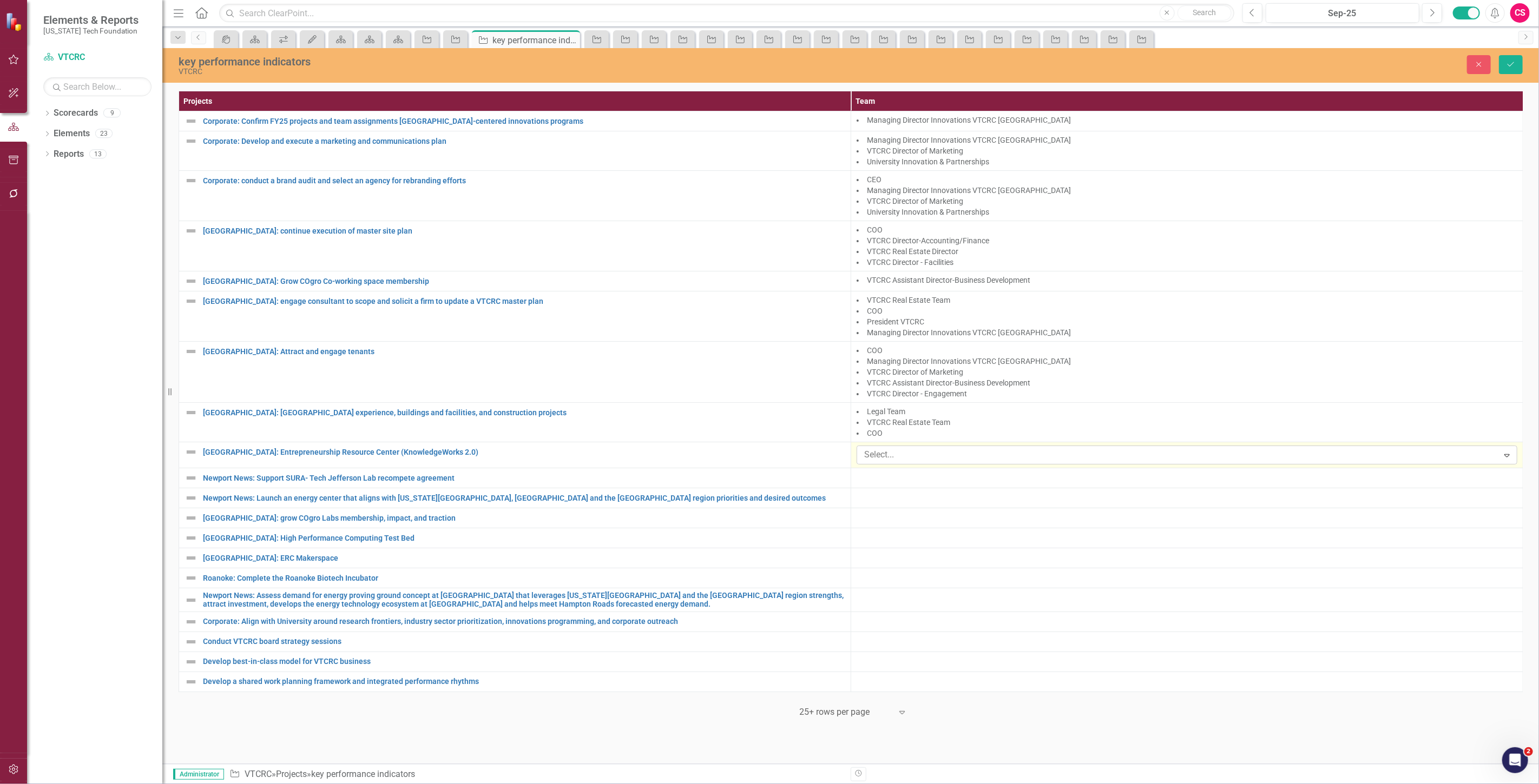
click at [884, 456] on div at bounding box center [1179, 455] width 639 height 14
type input "oper"
drag, startPoint x: 934, startPoint y: 457, endPoint x: 867, endPoint y: 445, distance: 68.1
click at [867, 445] on div "Select... Expand" at bounding box center [1187, 455] width 661 height 19
click at [875, 456] on div at bounding box center [1179, 455] width 639 height 14
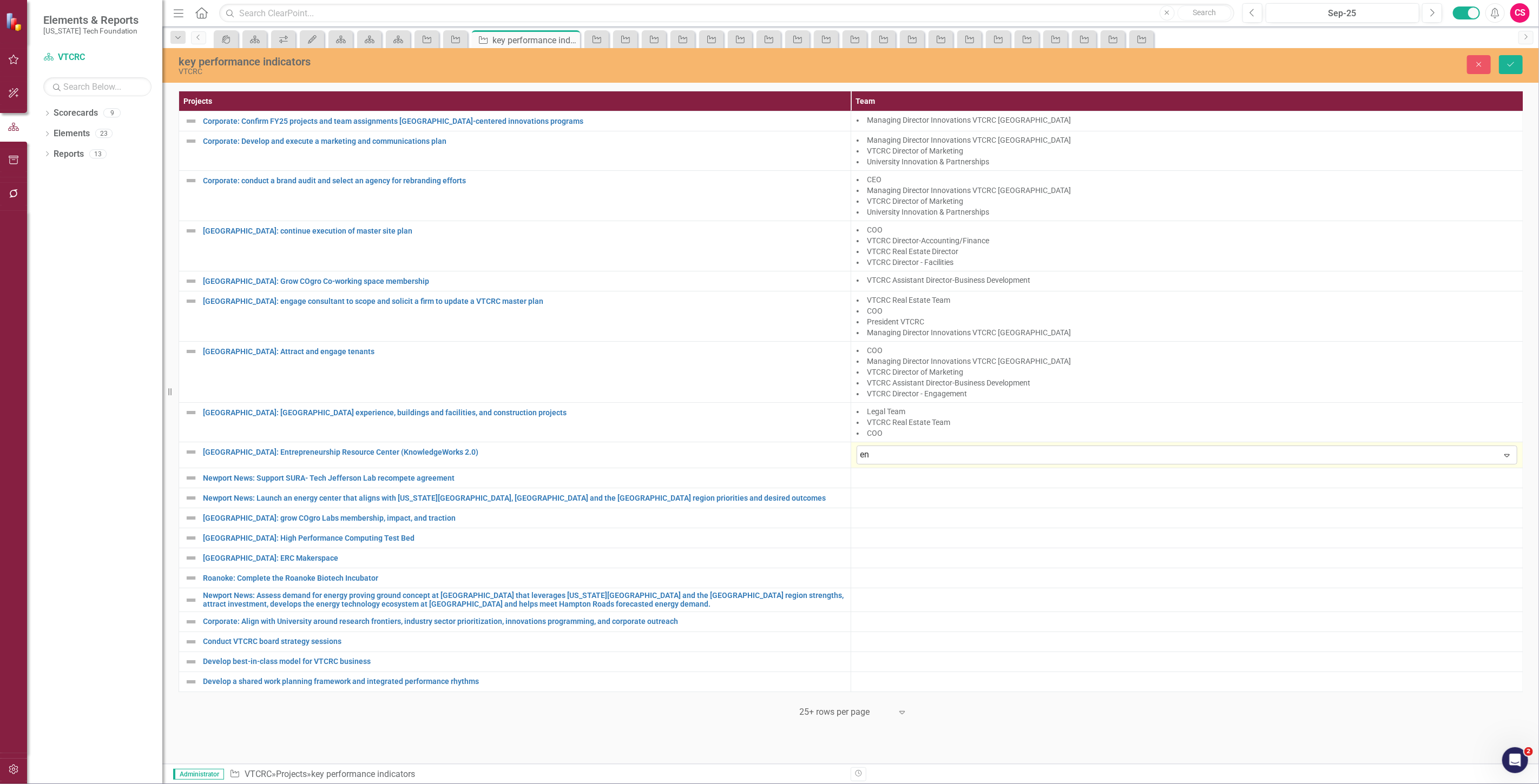
type input "e"
type input "director"
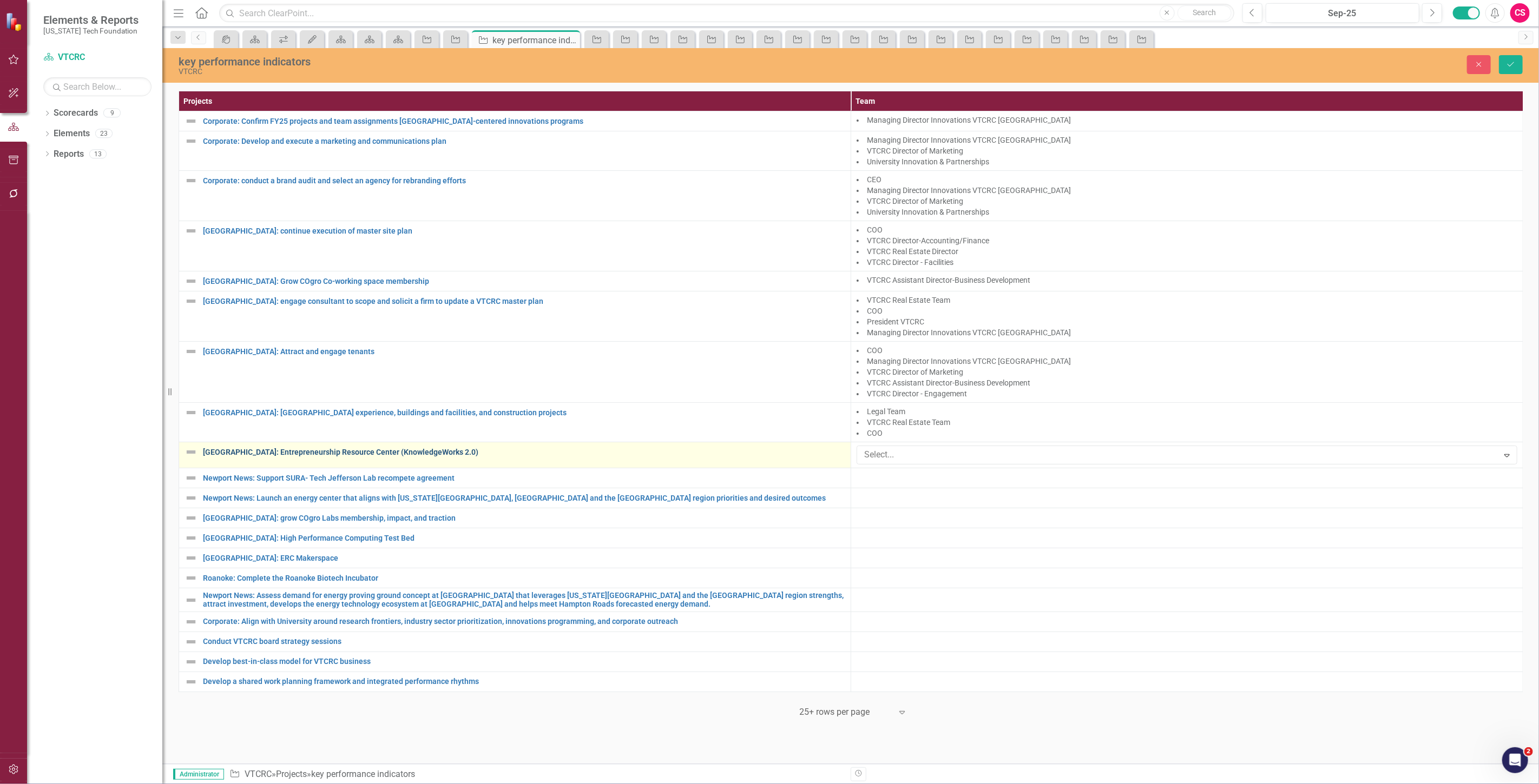
drag, startPoint x: 897, startPoint y: 455, endPoint x: 798, endPoint y: 456, distance: 99.0
click at [798, 456] on tr "[GEOGRAPHIC_DATA]: Entrepreneurship Resource Center (KnowledgeWorks 2.0) Link M…" at bounding box center [851, 455] width 1344 height 26
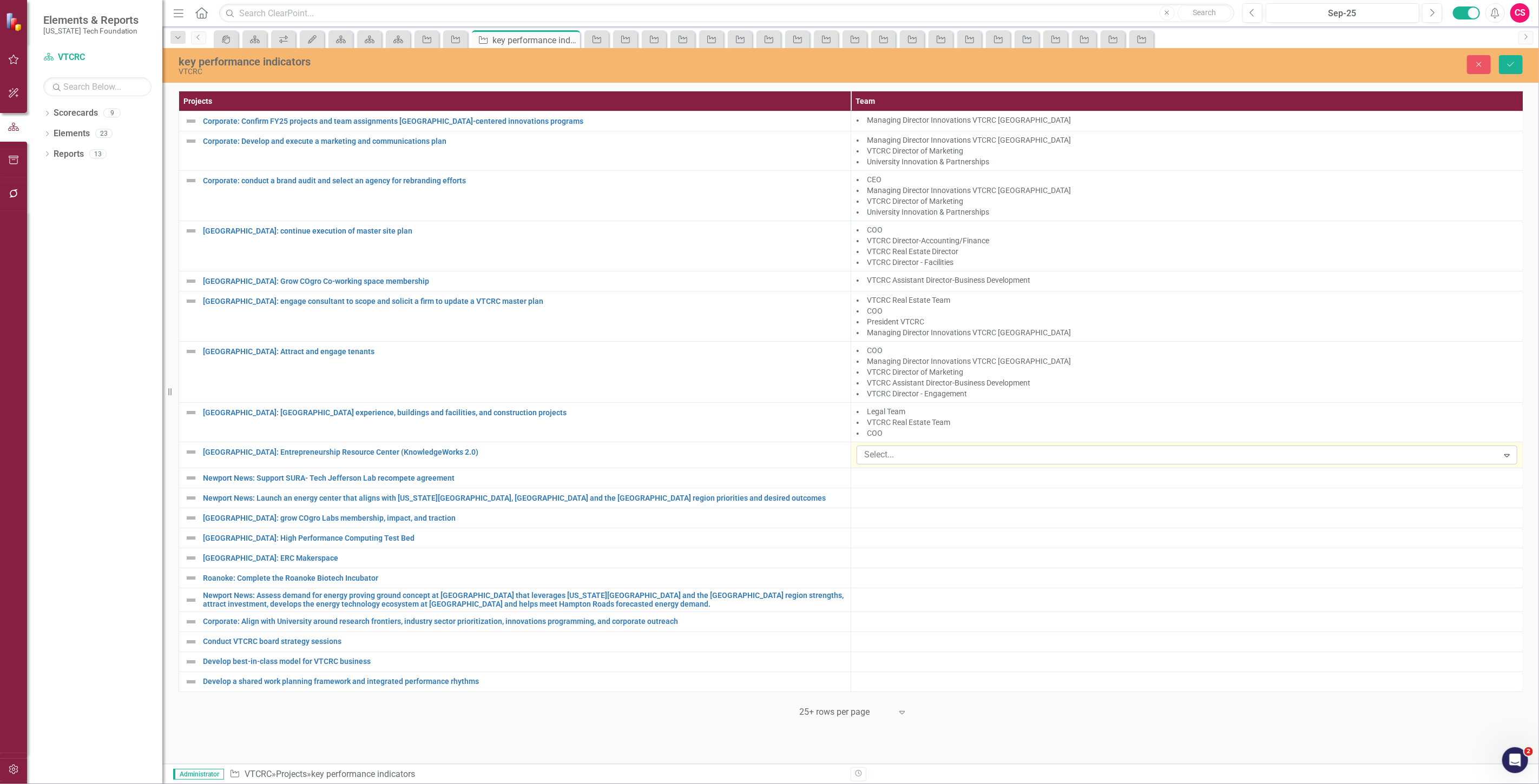
click at [905, 451] on div at bounding box center [1179, 455] width 639 height 14
type input "operat"
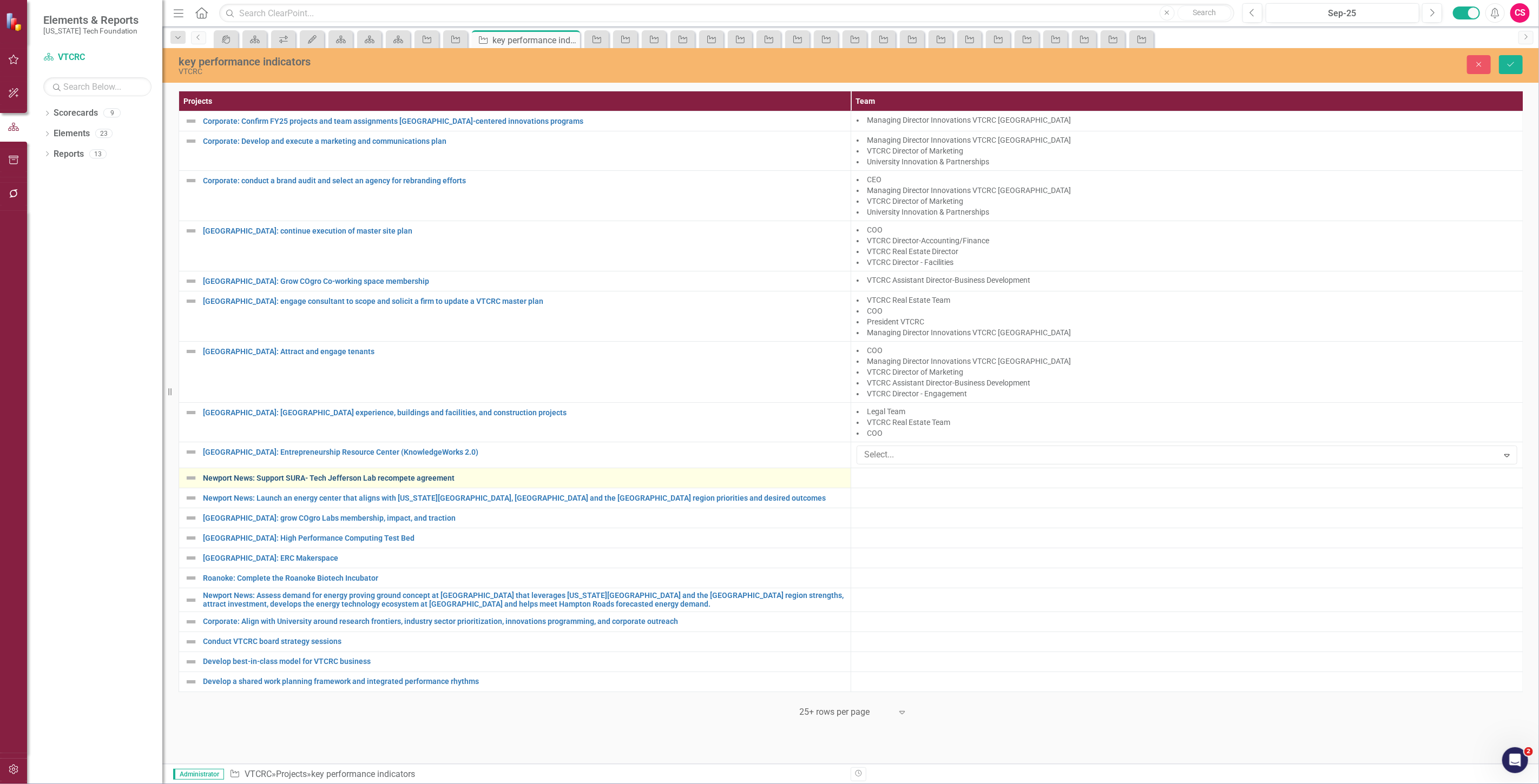
drag, startPoint x: 903, startPoint y: 460, endPoint x: 772, endPoint y: 476, distance: 132.0
click at [772, 476] on tbody "Corporate: Confirm FY25 projects and team assignments [GEOGRAPHIC_DATA]-centere…" at bounding box center [851, 402] width 1344 height 581
type input "r"
type input "dire"
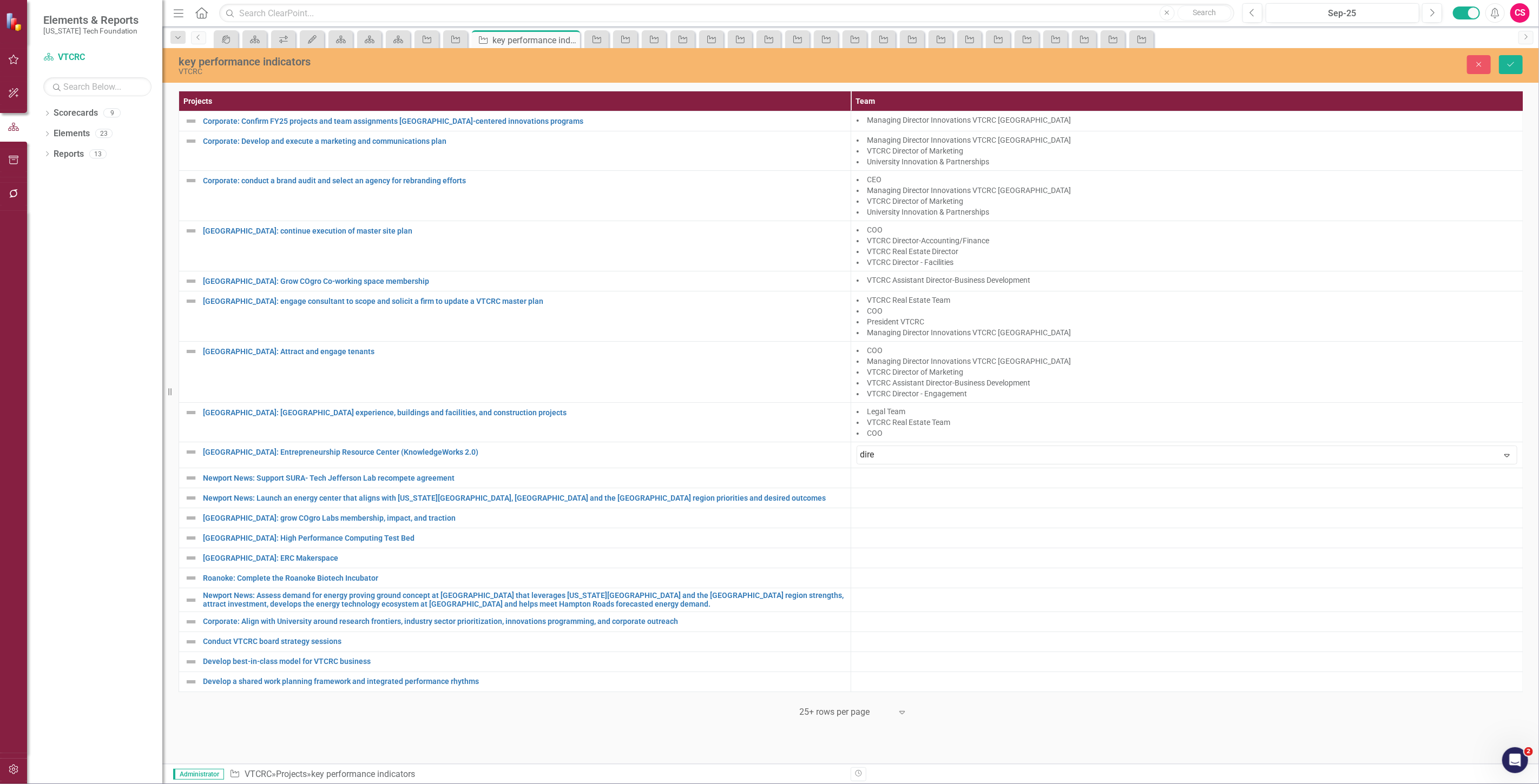
scroll to position [27, 0]
drag, startPoint x: 891, startPoint y: 447, endPoint x: 879, endPoint y: 451, distance: 12.6
click at [879, 451] on div "Select..." at bounding box center [1178, 455] width 639 height 17
type input "oper"
click at [78, 783] on span "Oper ations Team" at bounding box center [44, 792] width 66 height 10
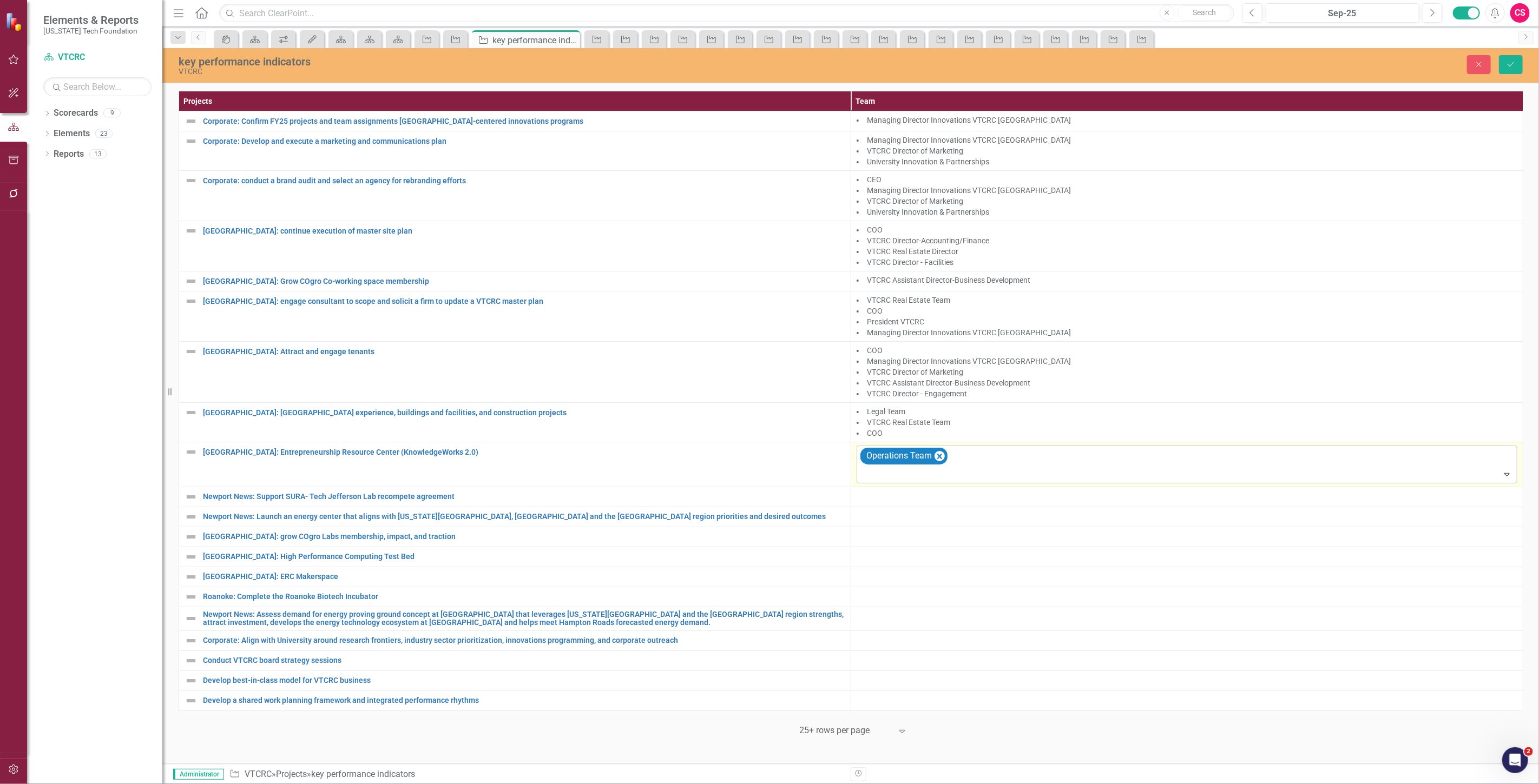
click at [887, 474] on div at bounding box center [1188, 475] width 656 height 14
type input "r"
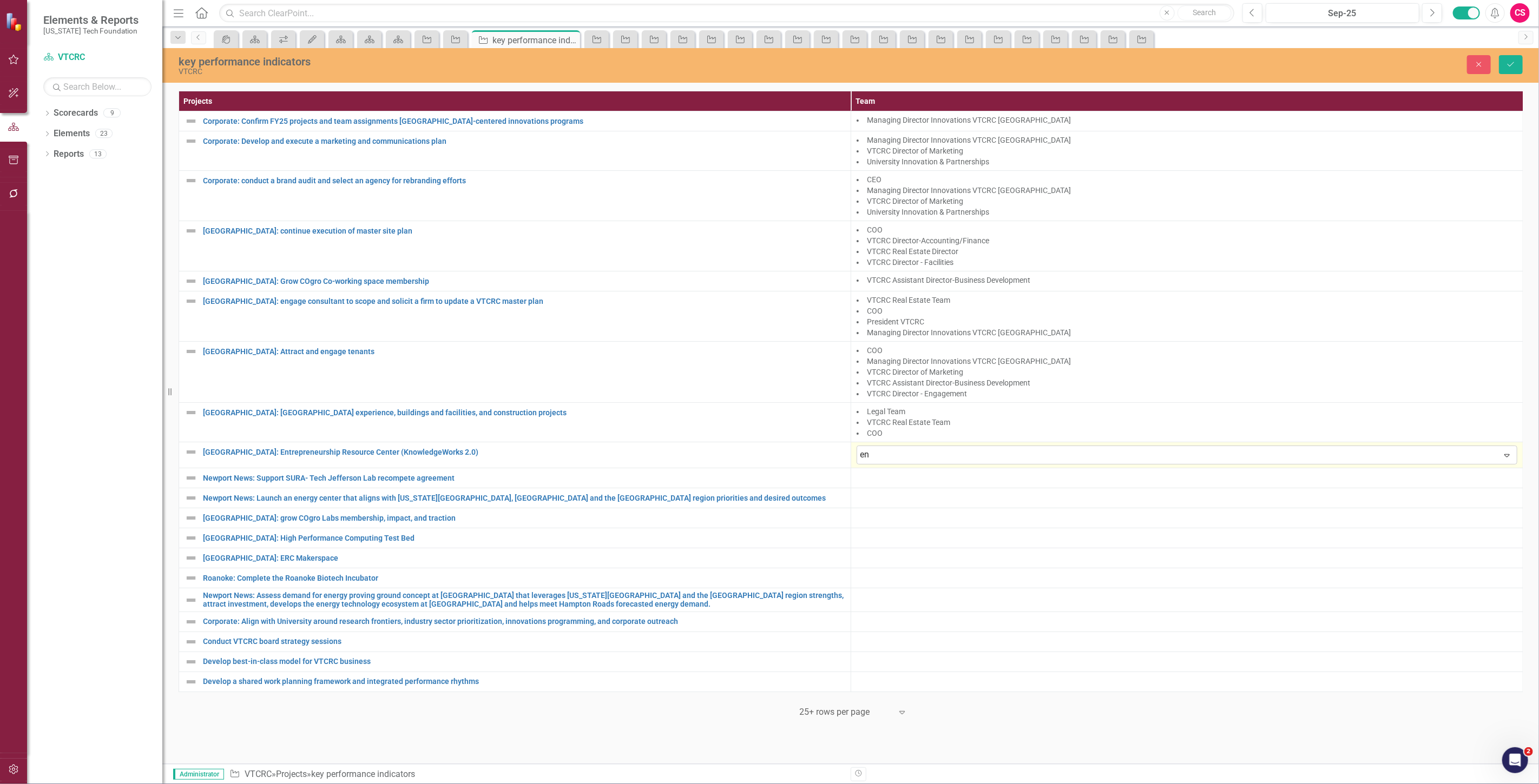
type input "e"
type input "oper"
click at [78, 783] on span "Oper ations Team" at bounding box center [44, 792] width 66 height 10
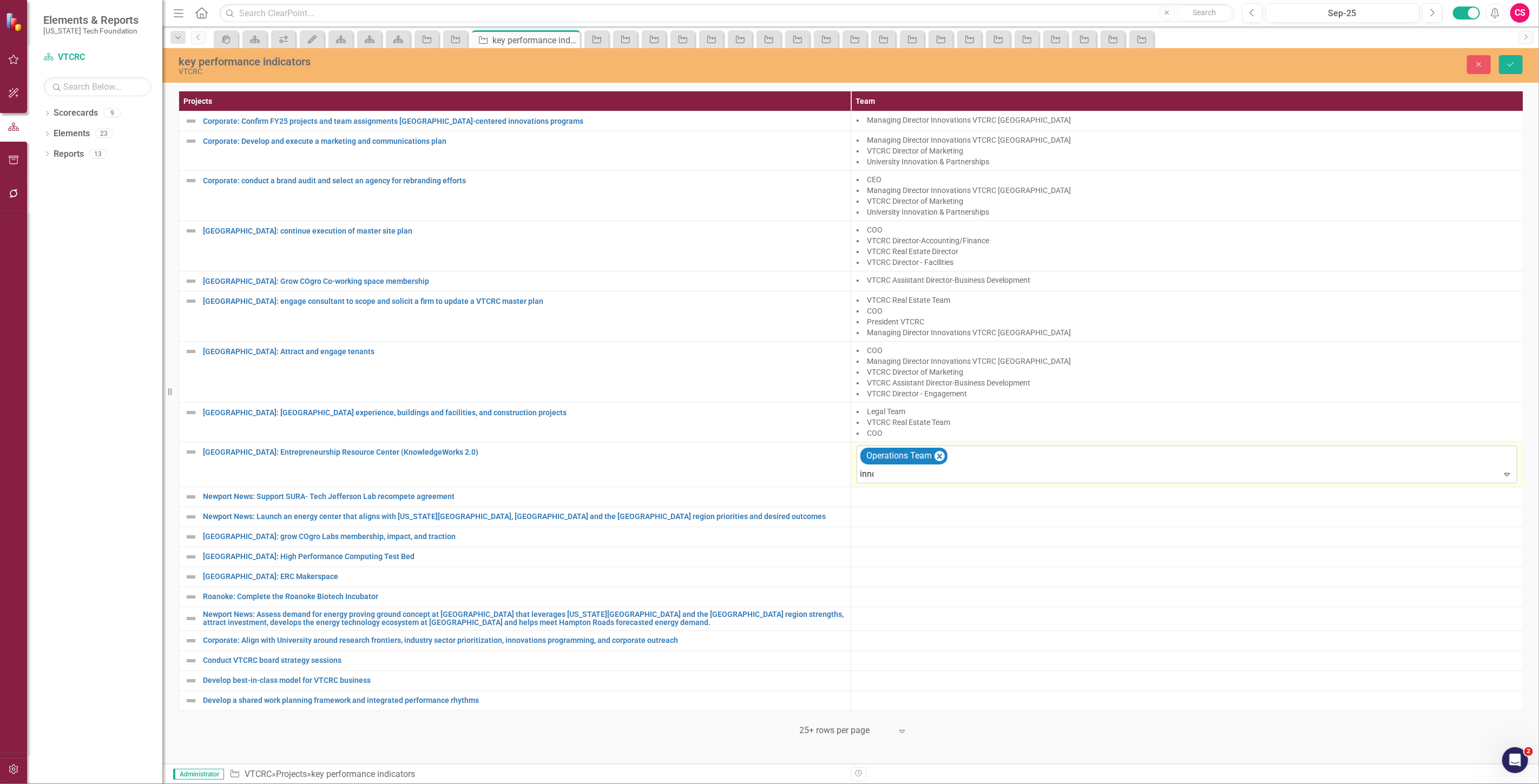
type input "innov"
click at [240, 783] on span "Managing Director [PERSON_NAME] ations VTCRC [GEOGRAPHIC_DATA]" at bounding box center [125, 792] width 229 height 10
type input "engage"
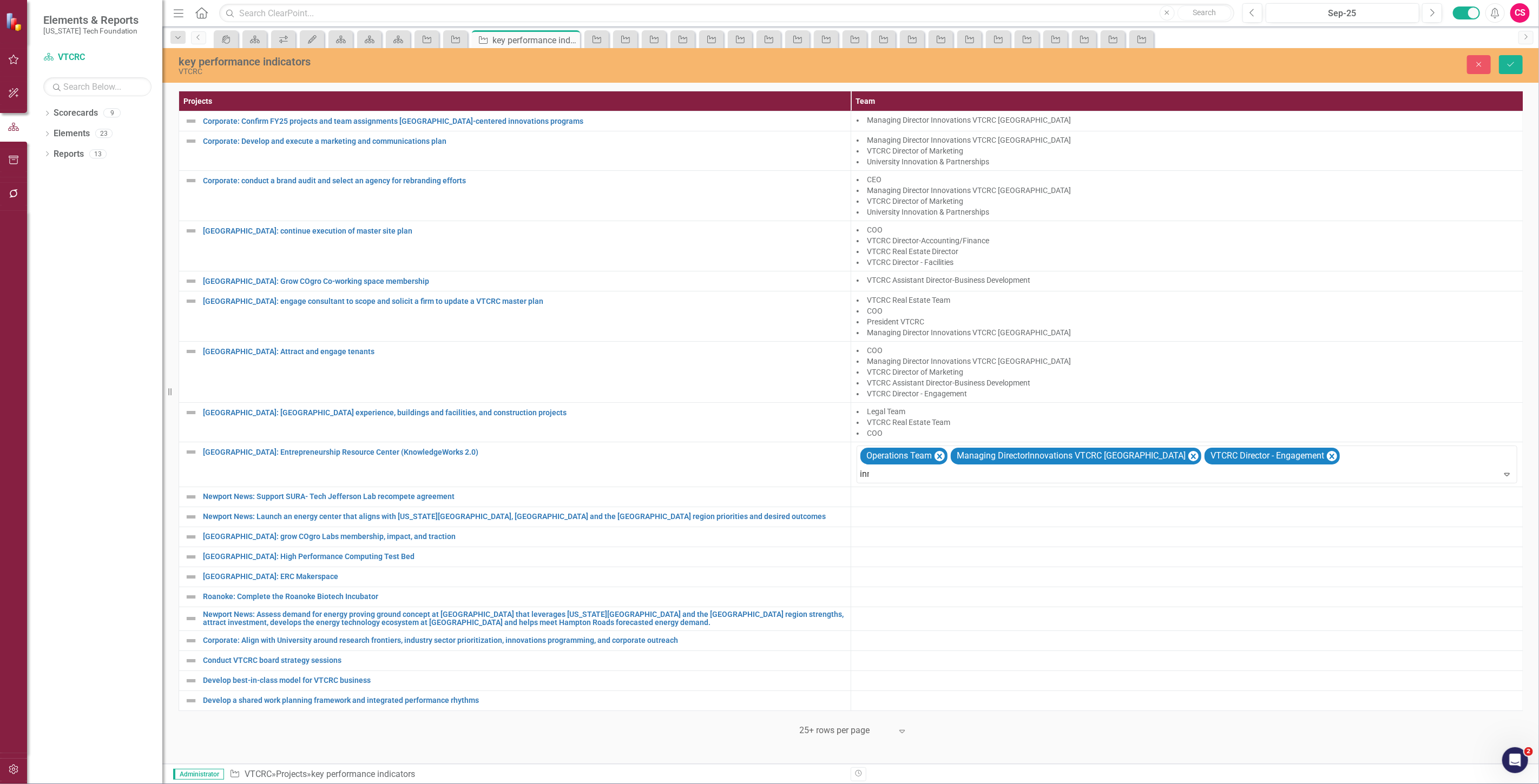
type input "inno"
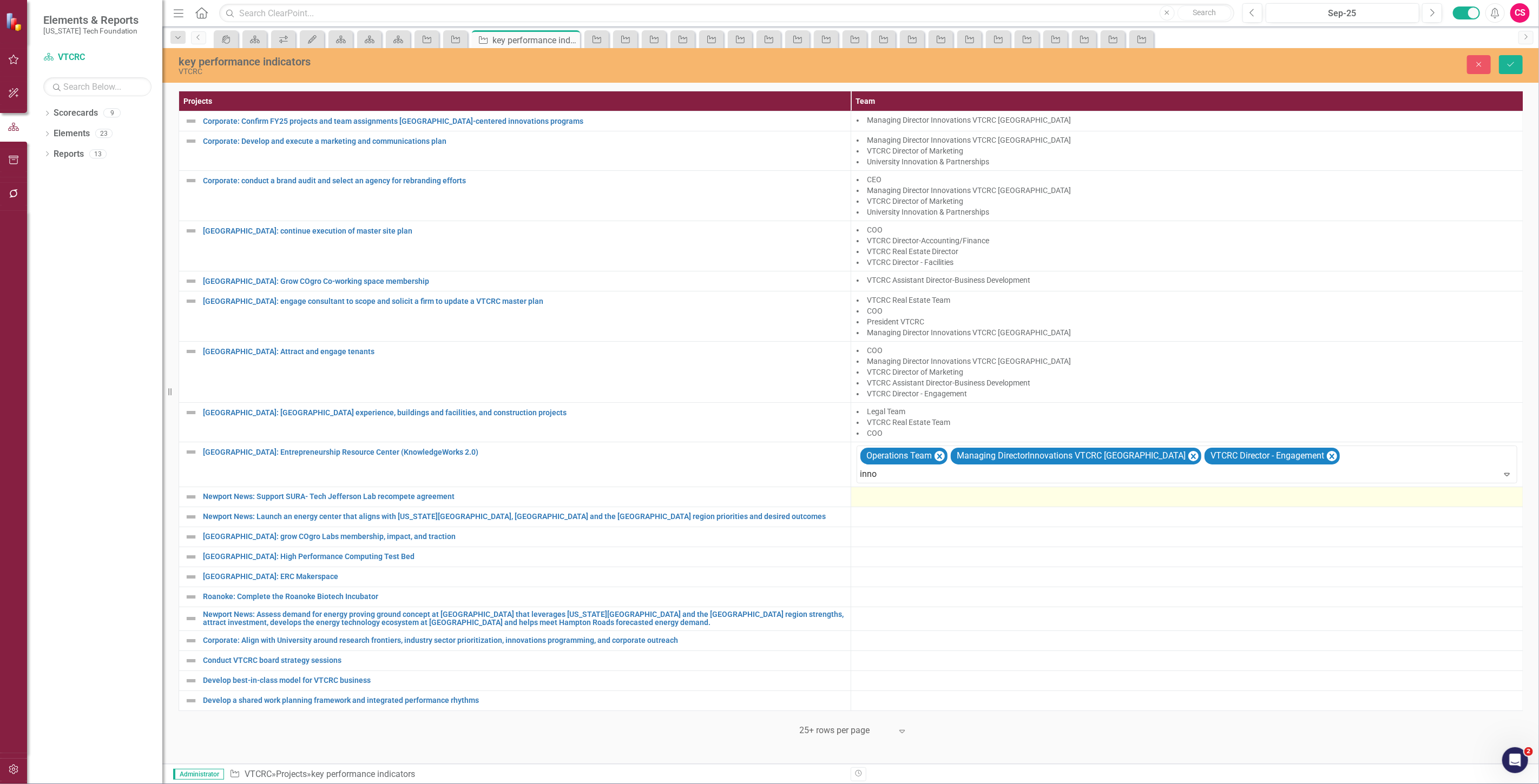
click at [147, 783] on span "University Inno vation & Partnerships" at bounding box center [79, 792] width 136 height 10
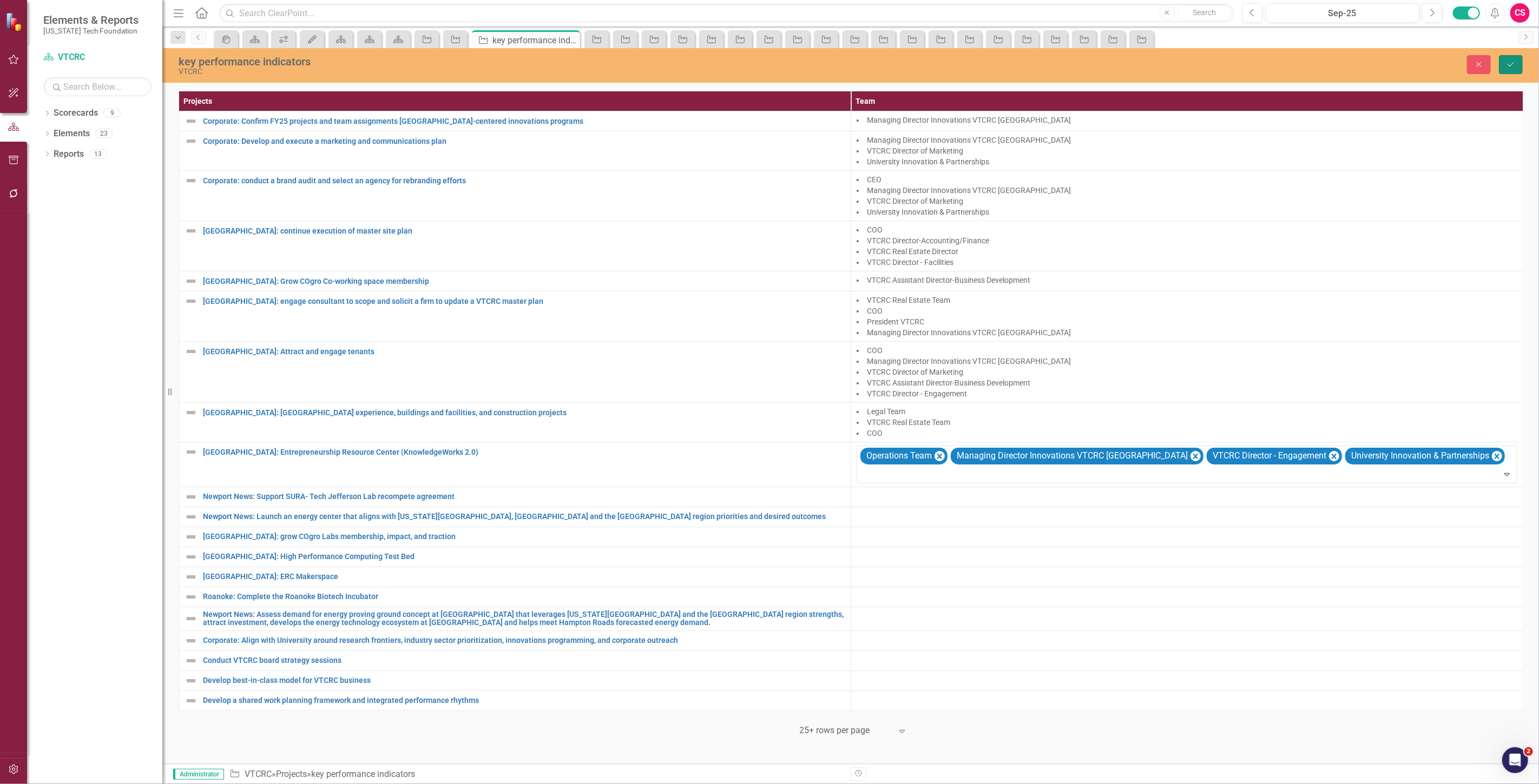
click at [1510, 66] on icon "submit" at bounding box center [1510, 64] width 7 height 4
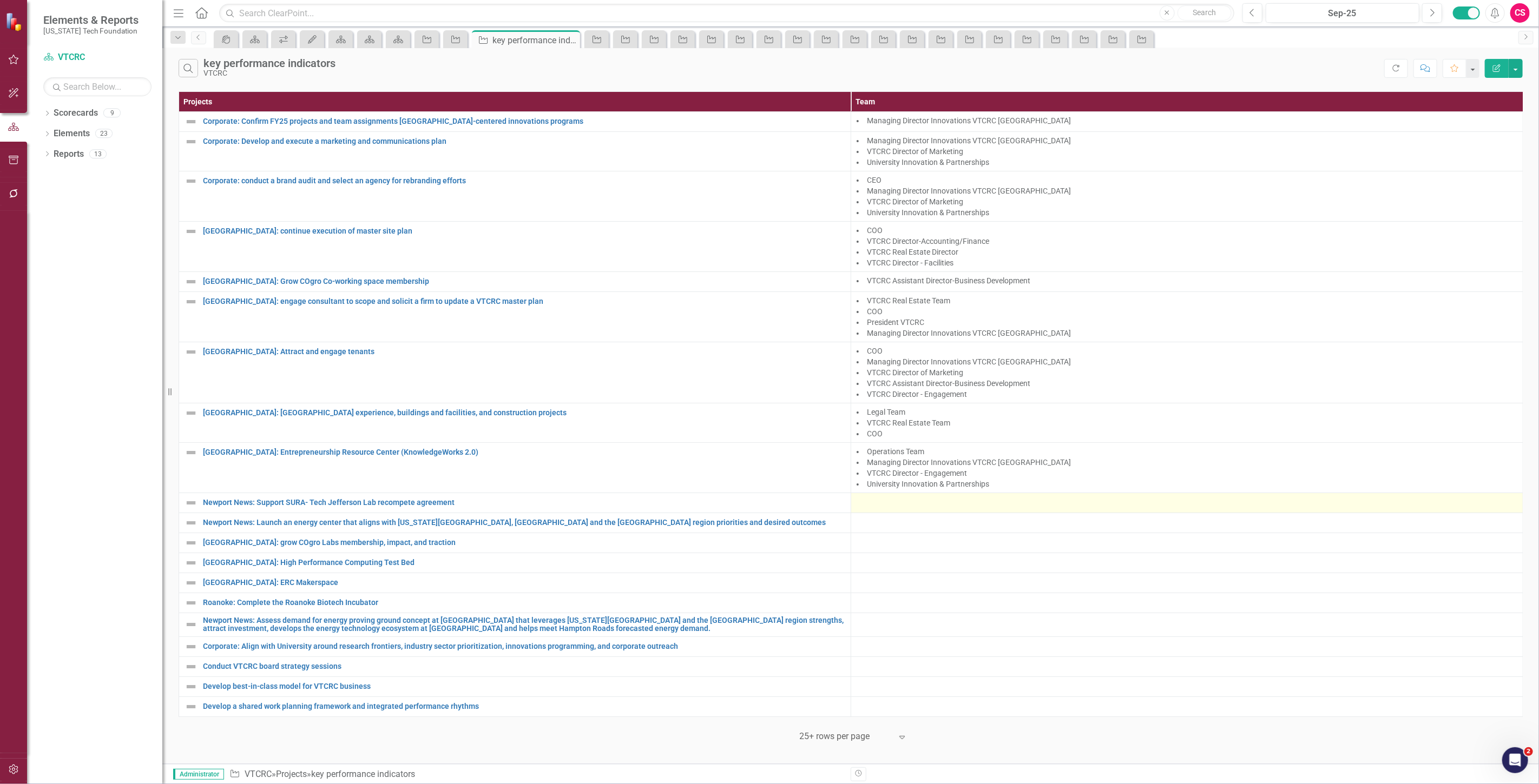
click at [874, 500] on div at bounding box center [1187, 503] width 661 height 13
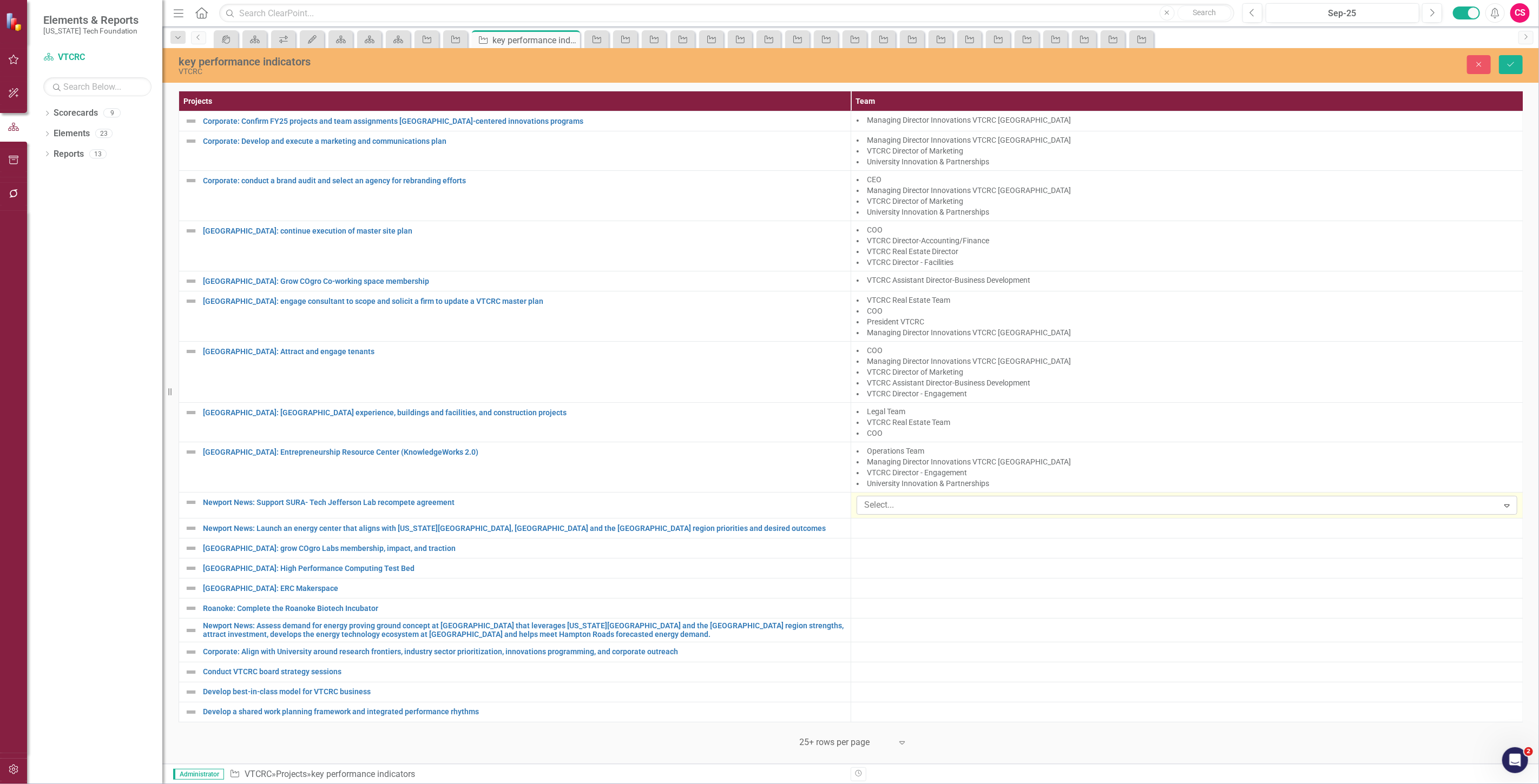
click at [882, 506] on div at bounding box center [1179, 505] width 639 height 14
click at [953, 506] on div at bounding box center [1179, 505] width 639 height 14
type input "new"
click at [165, 783] on span "Managing Director VTCRC New port New s" at bounding box center [88, 792] width 154 height 10
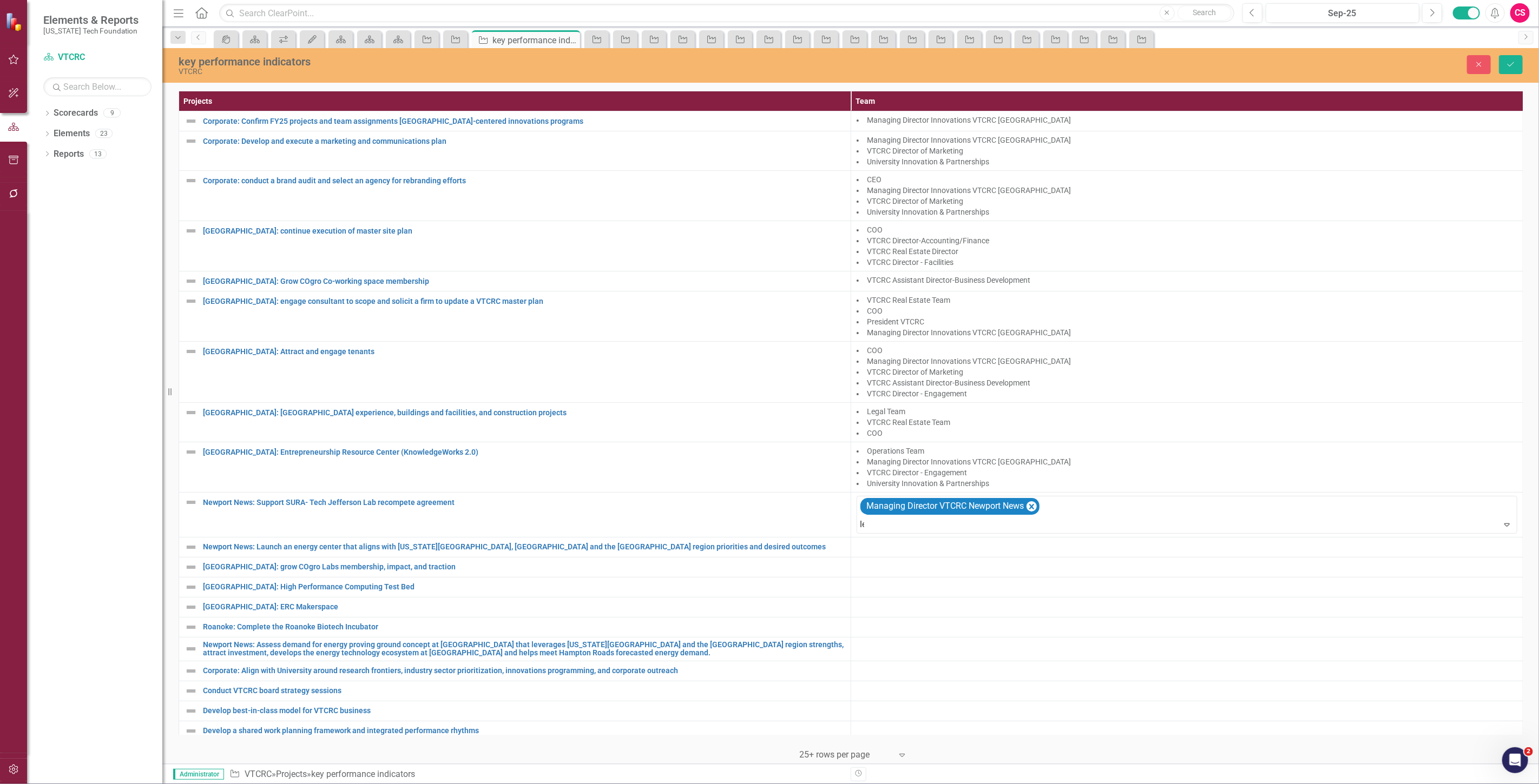
type input "leg"
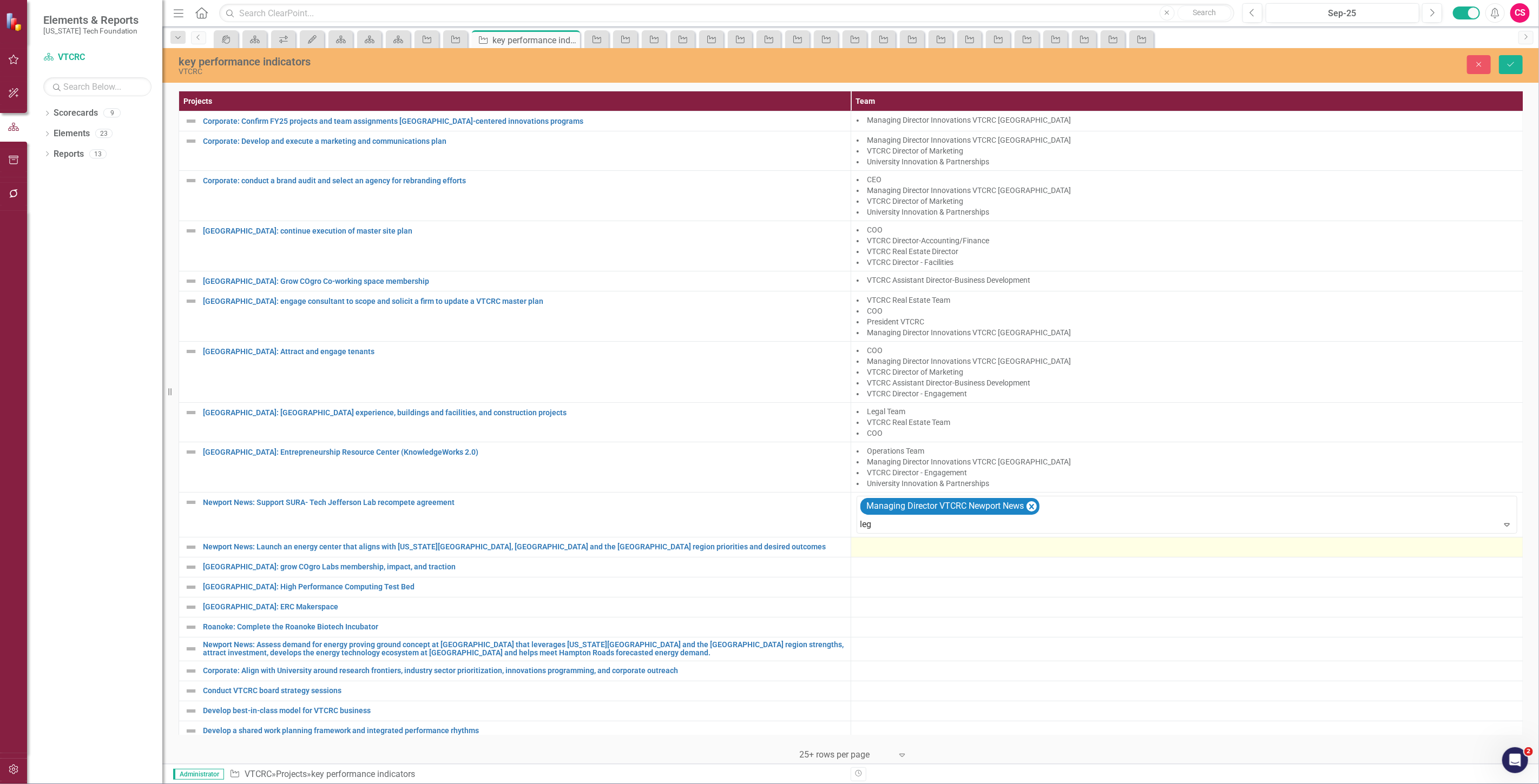
drag, startPoint x: 968, startPoint y: 538, endPoint x: 991, endPoint y: 546, distance: 24.4
click at [968, 783] on div "Leg al Team" at bounding box center [771, 793] width 1522 height 13
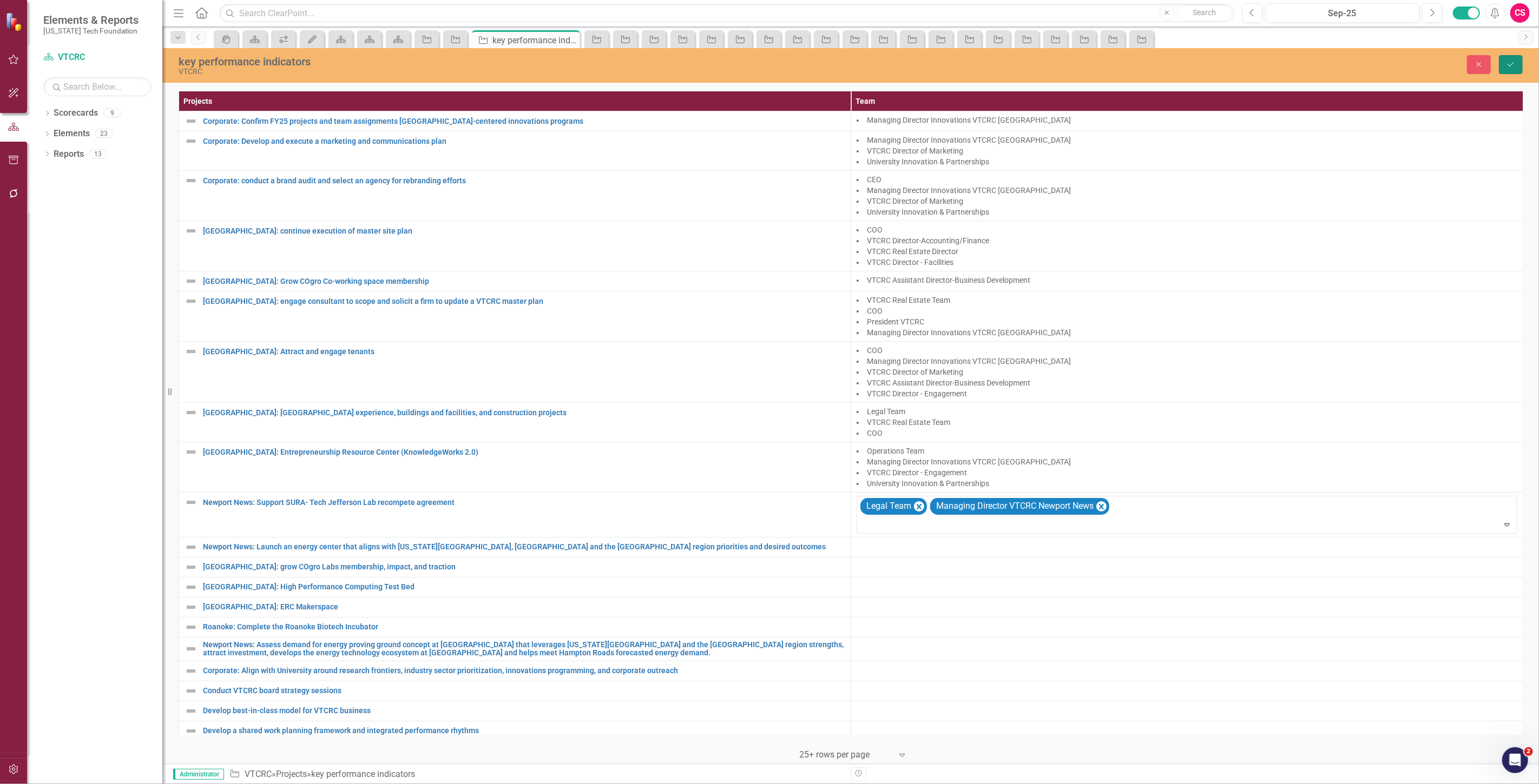
click at [1505, 60] on button "Save" at bounding box center [1511, 64] width 24 height 19
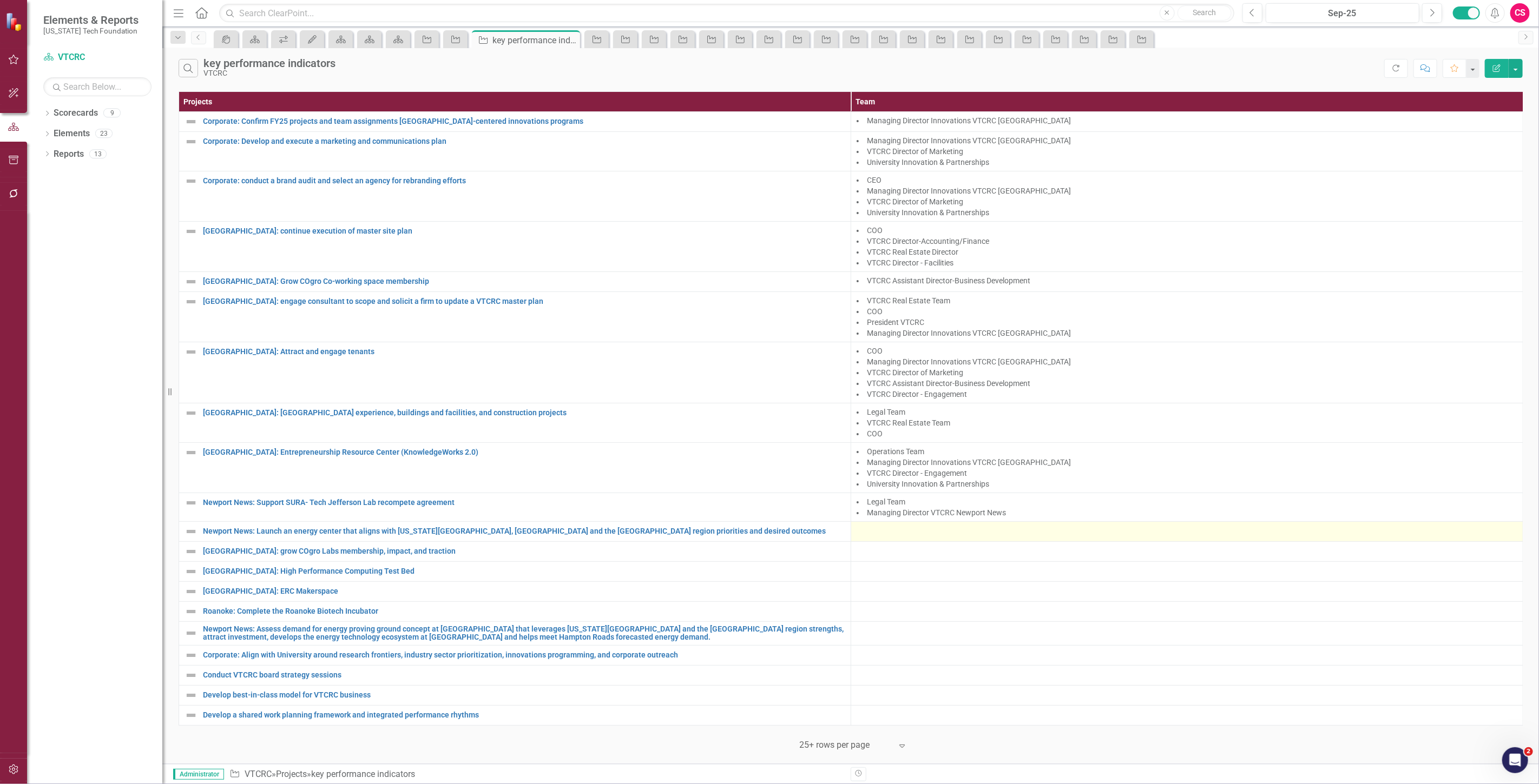
click at [929, 531] on div at bounding box center [1187, 531] width 661 height 13
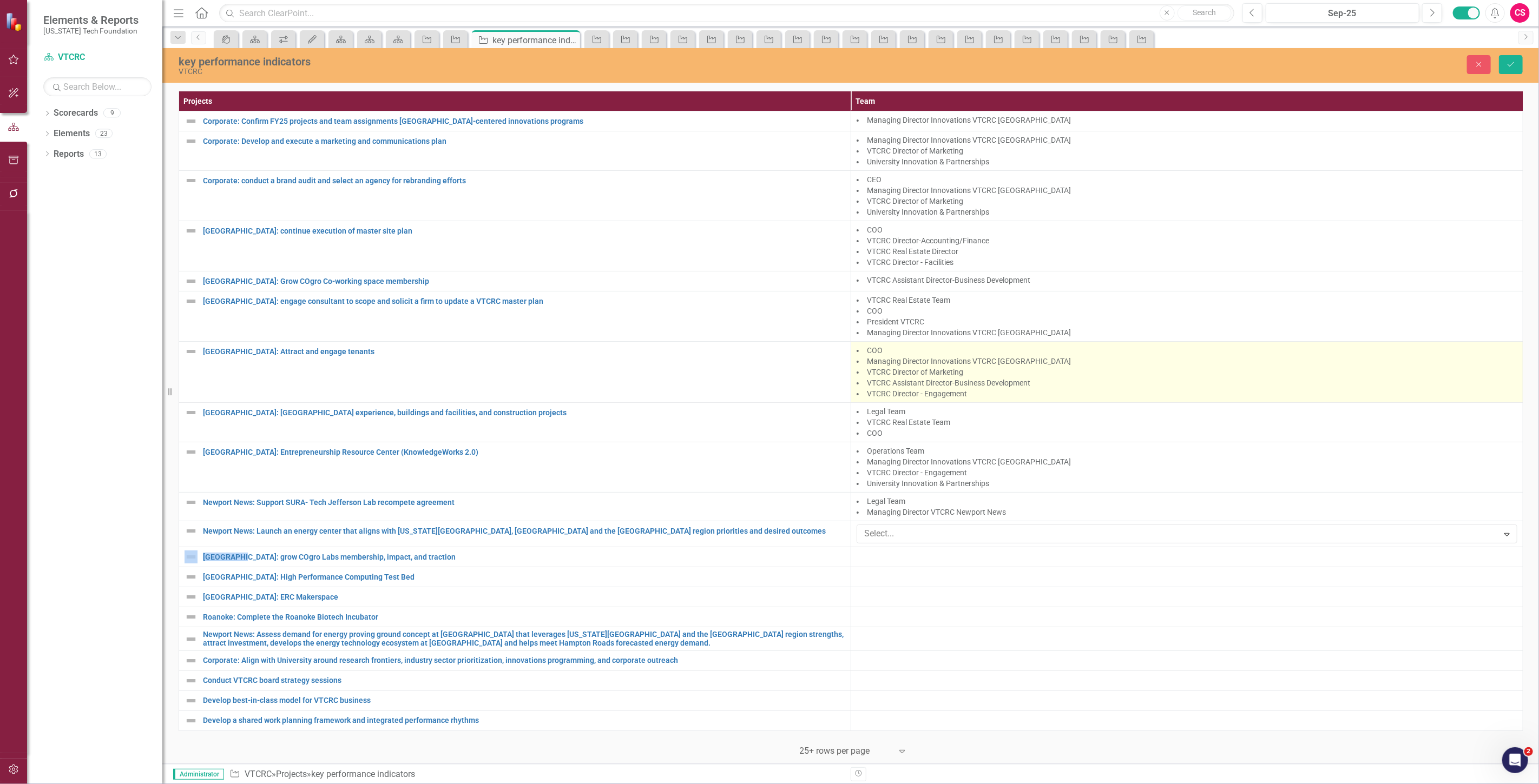
scroll to position [0, 0]
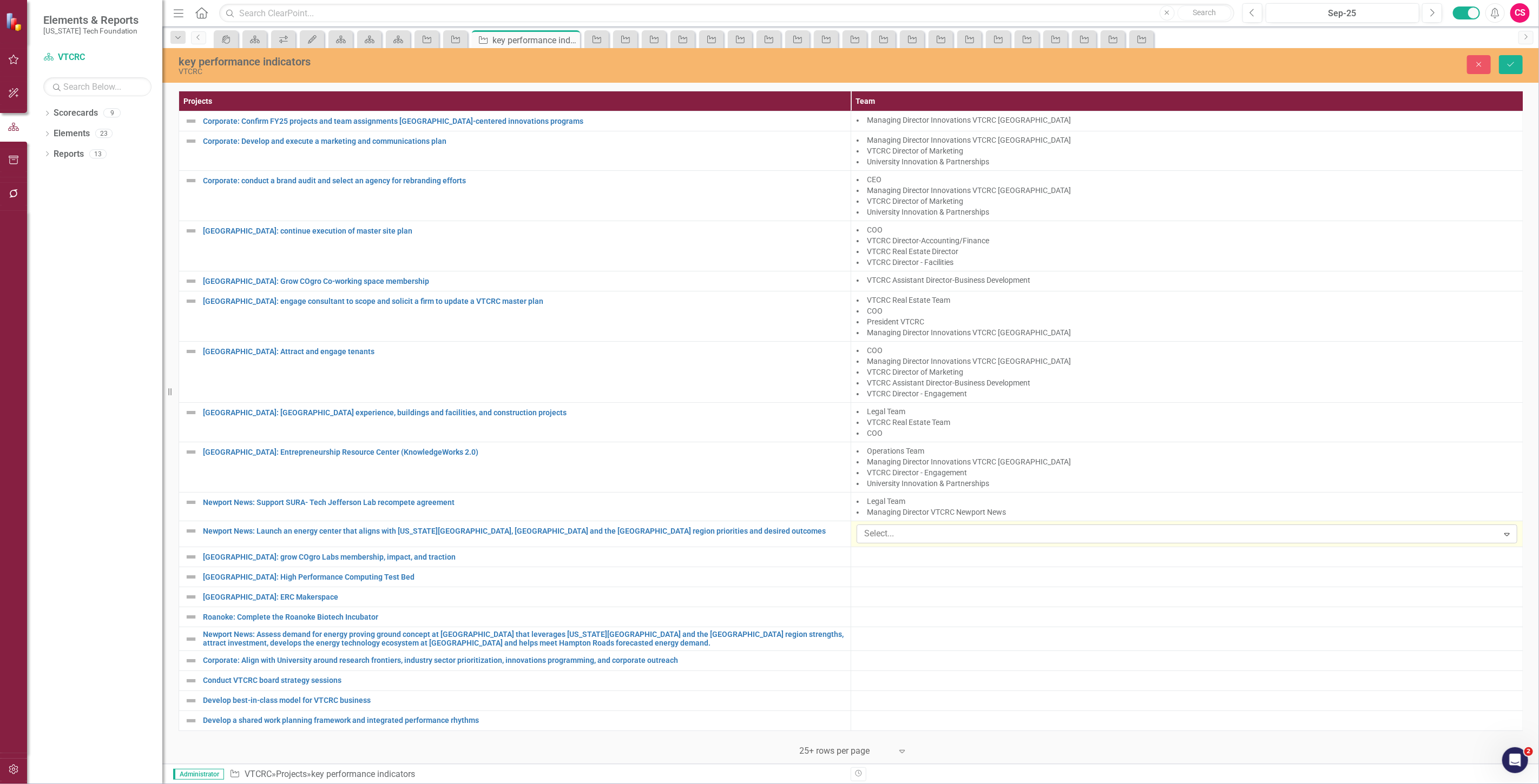
click at [938, 536] on div at bounding box center [1179, 534] width 639 height 14
type input "newp"
click at [167, 783] on span "Managing Director VTCRC Newp ort News" at bounding box center [88, 792] width 156 height 10
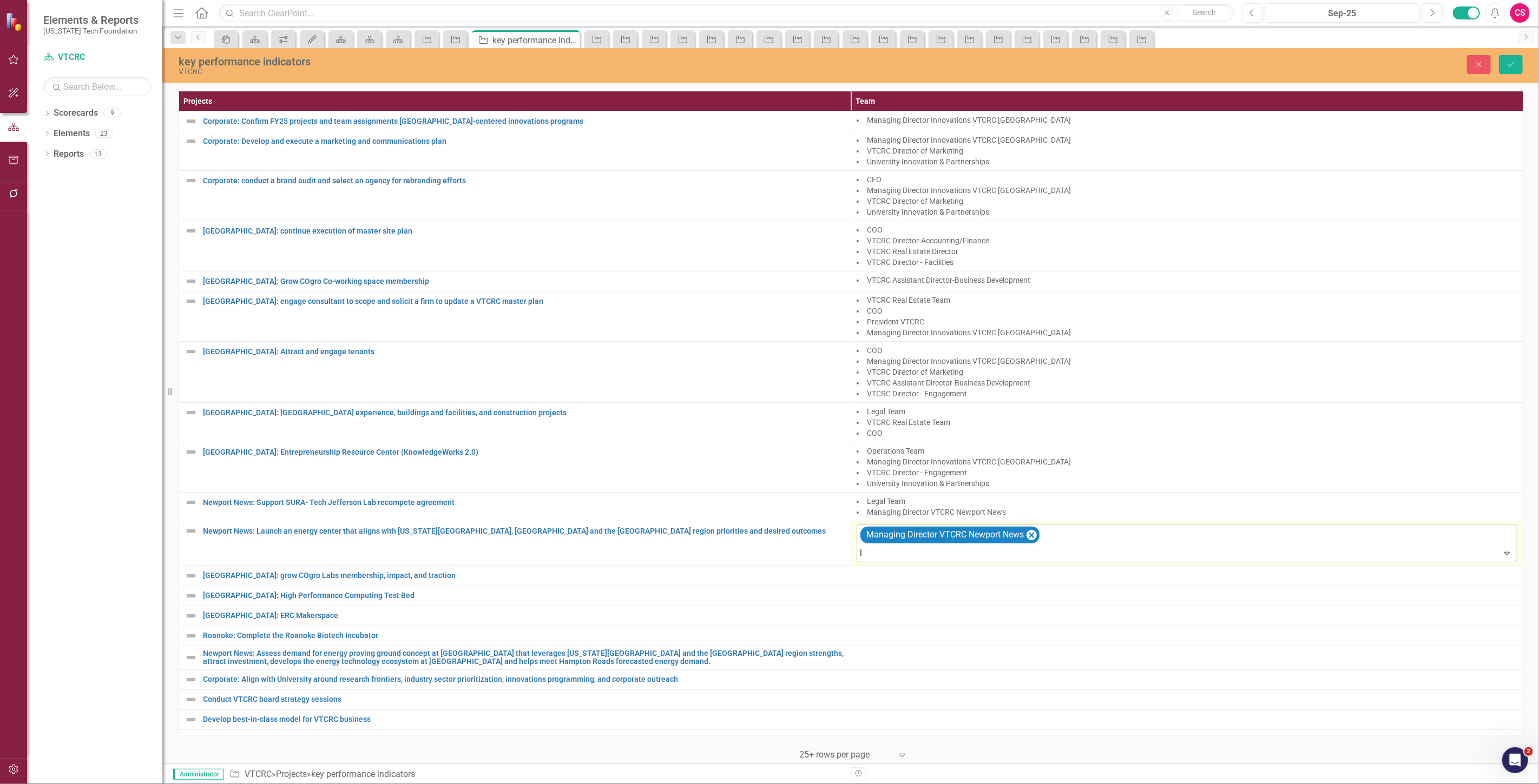
type input "le"
click at [948, 783] on div "Le gal Team" at bounding box center [771, 793] width 1522 height 13
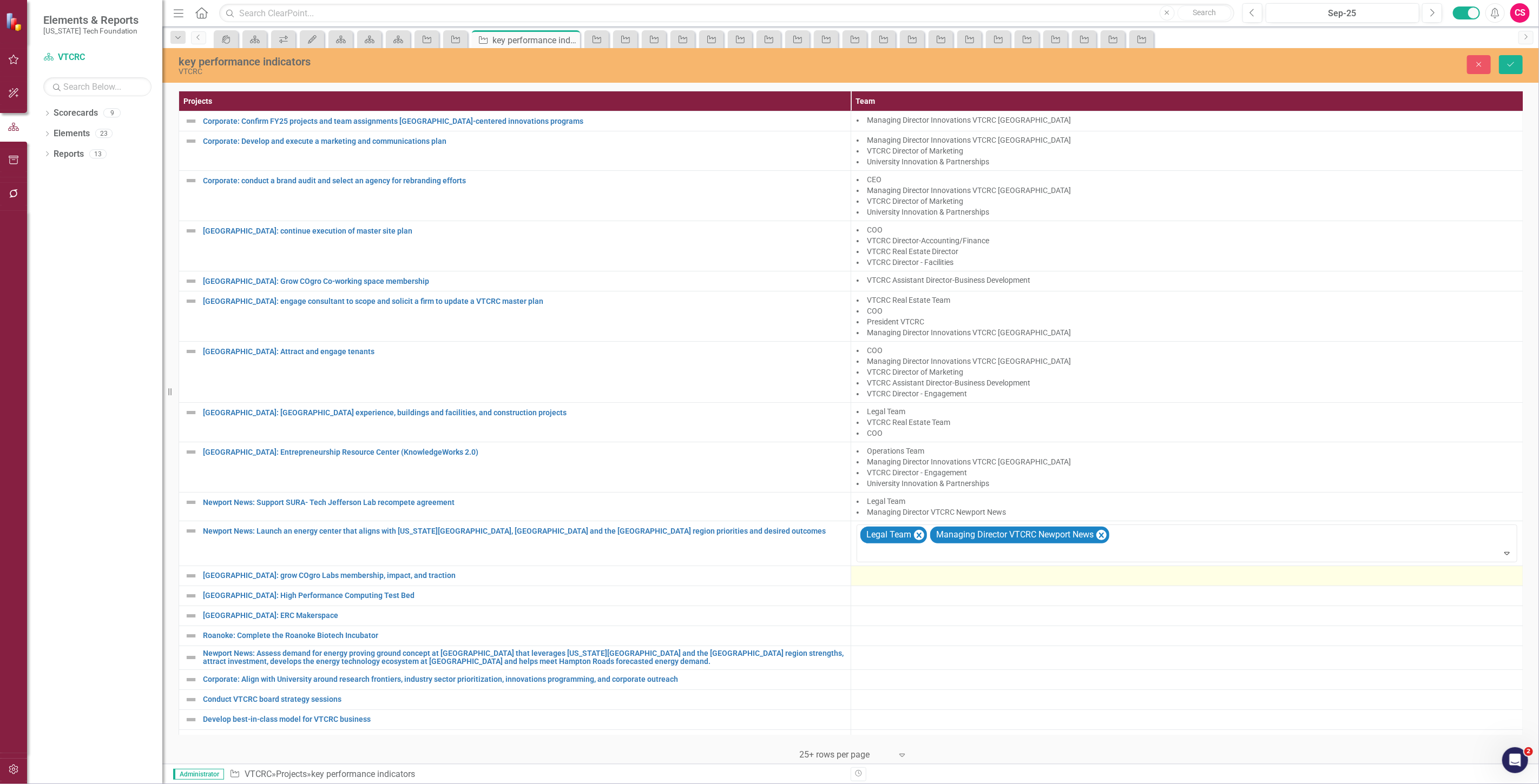
click at [884, 581] on div at bounding box center [1187, 576] width 661 height 13
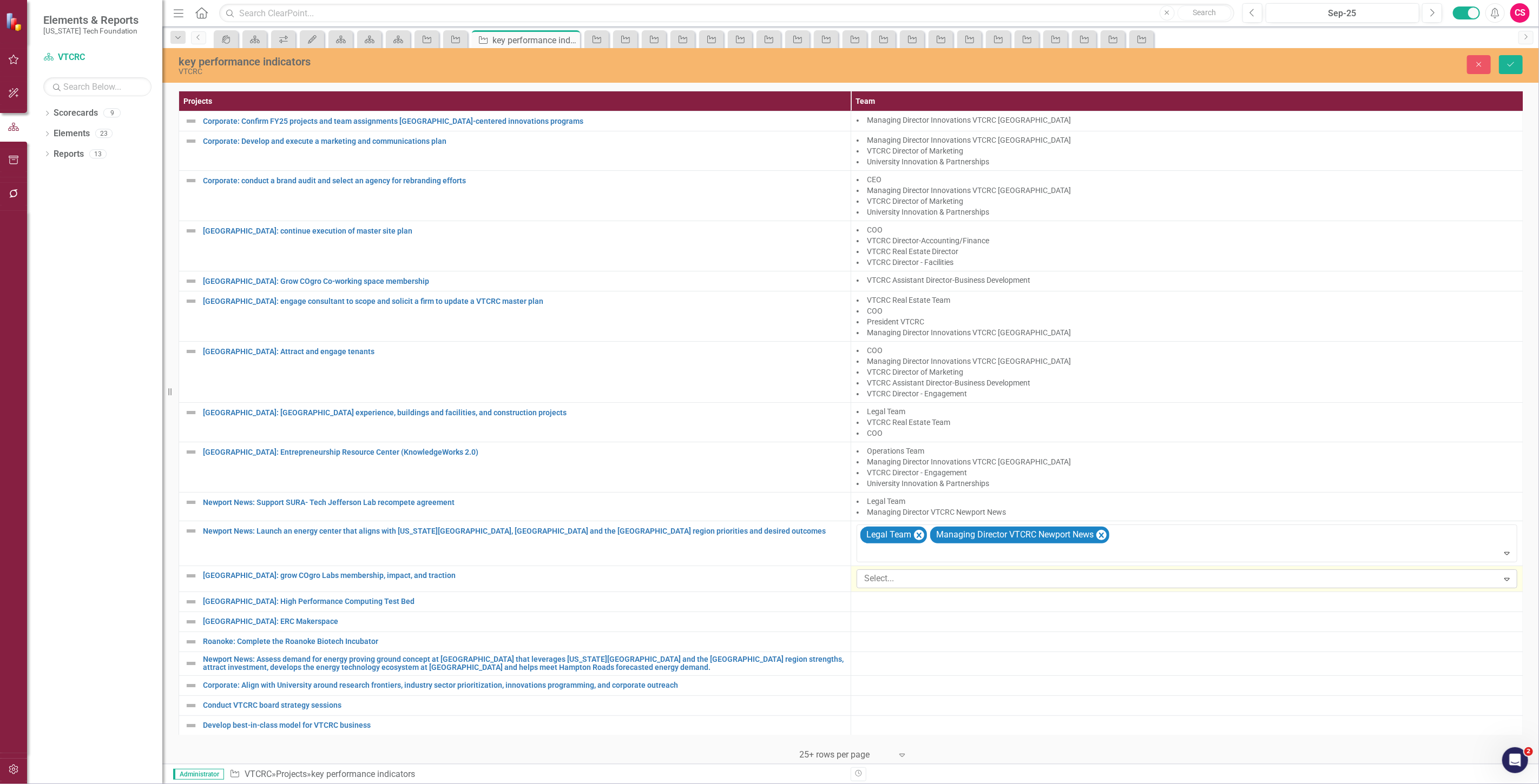
click at [885, 588] on div "Select... Expand" at bounding box center [1187, 579] width 661 height 19
type input "coo"
click at [893, 783] on div "COO" at bounding box center [771, 793] width 1522 height 13
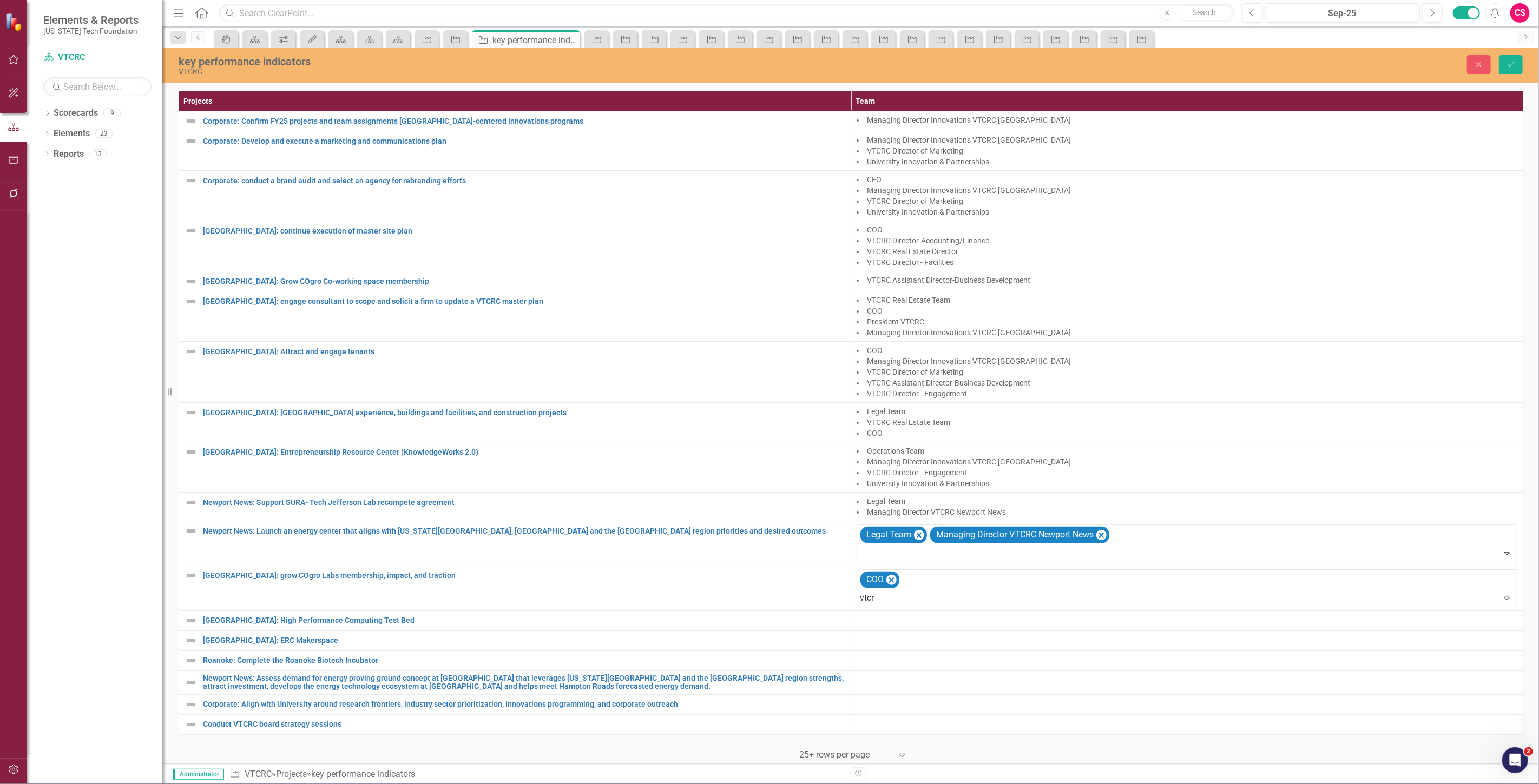
type input "vtcrc"
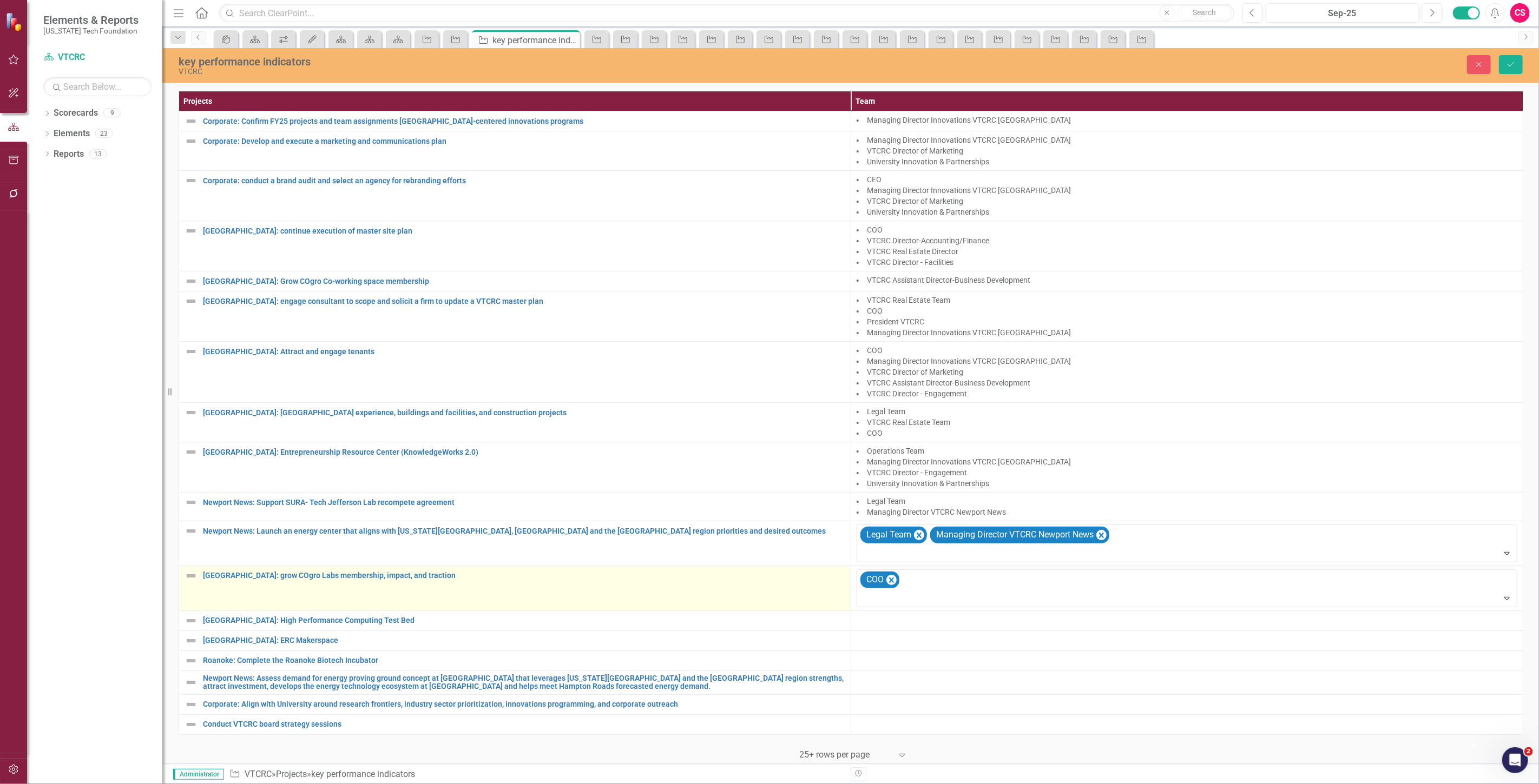
drag, startPoint x: 953, startPoint y: 597, endPoint x: 820, endPoint y: 598, distance: 133.0
click at [820, 598] on tr "[GEOGRAPHIC_DATA]: grow COgro Labs membership, impact, and traction Link Map Vi…" at bounding box center [851, 588] width 1344 height 45
type input "cog"
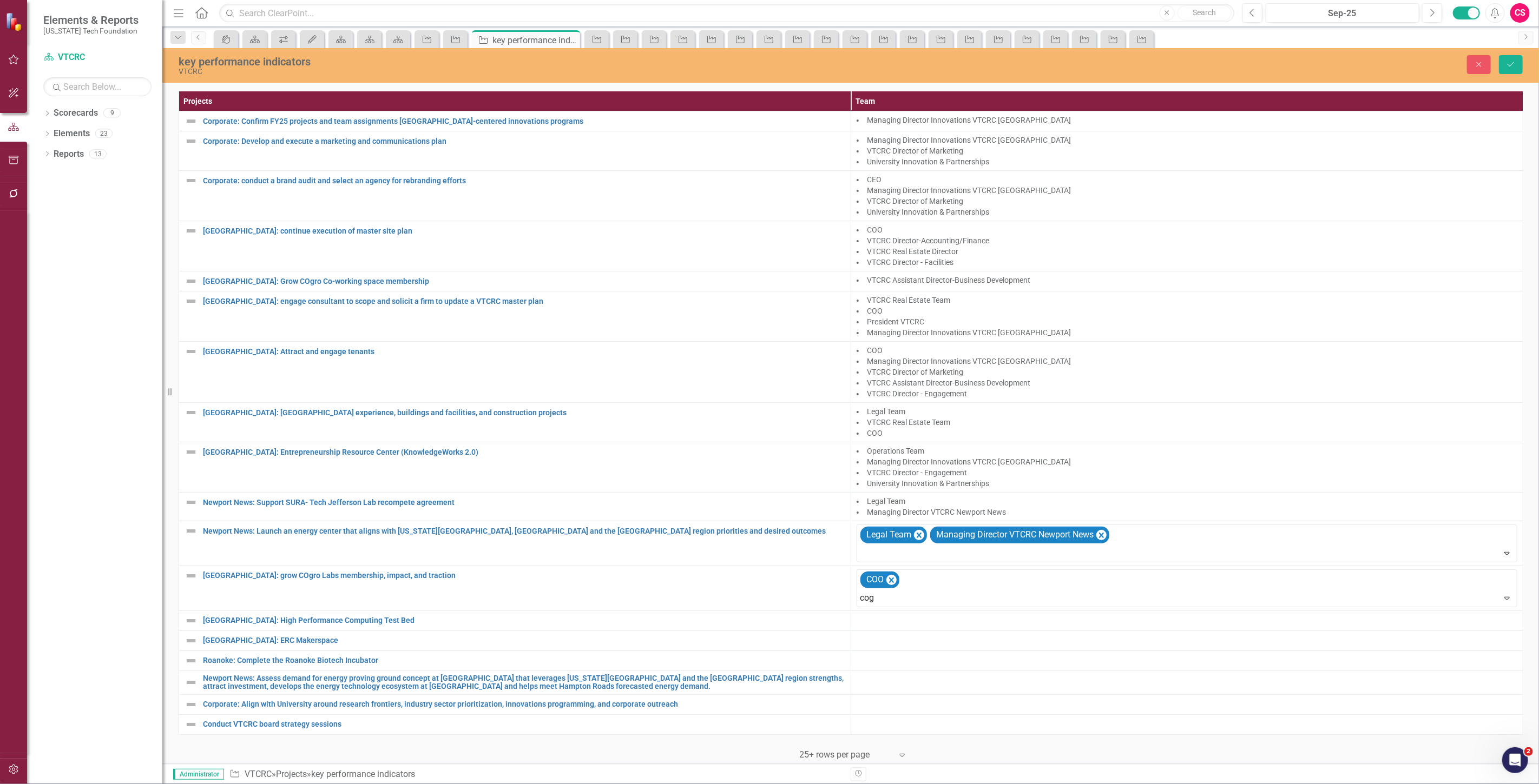
click at [92, 783] on span "COg ro Labs Manager" at bounding box center [51, 792] width 81 height 10
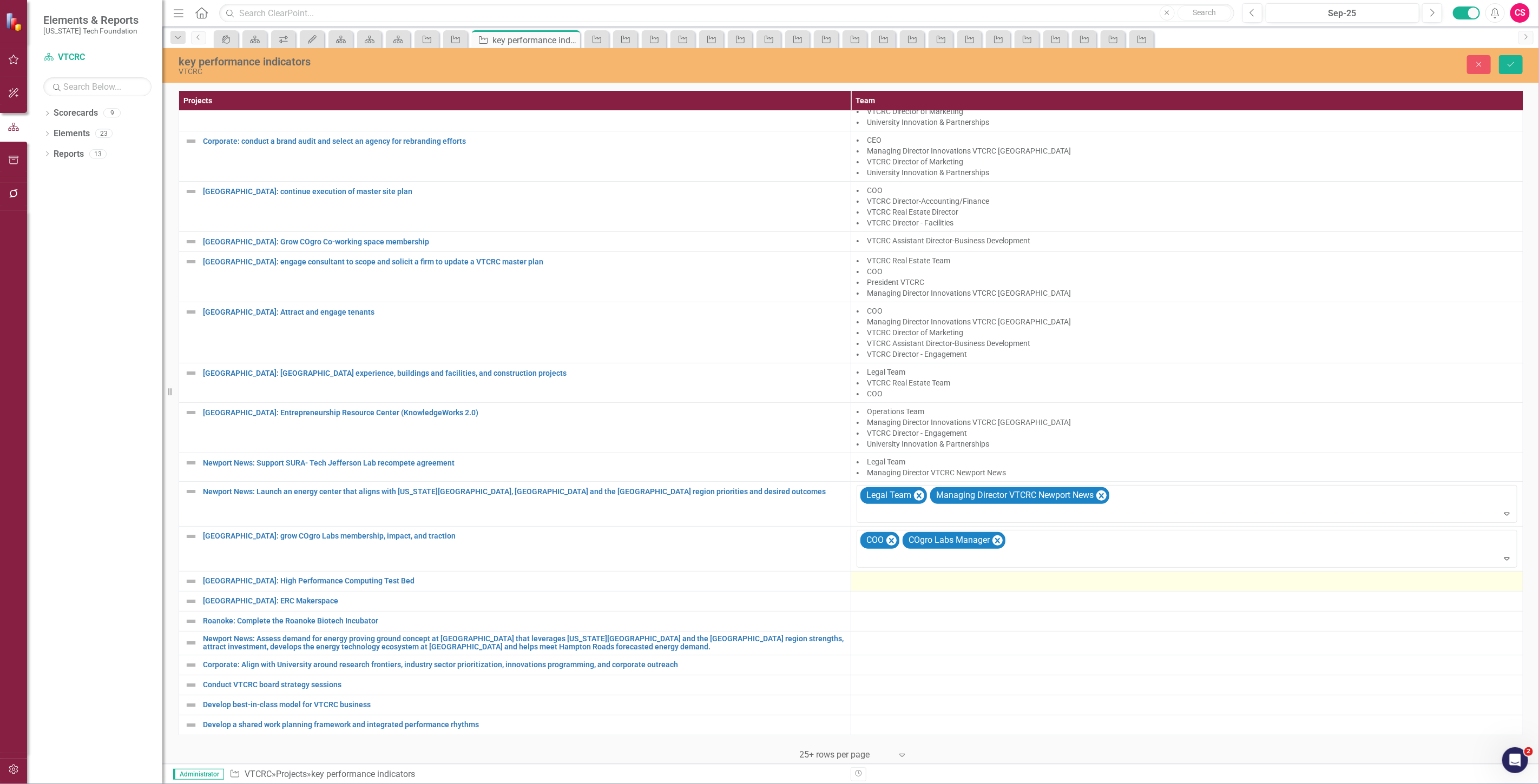
click at [891, 575] on div at bounding box center [1187, 582] width 661 height 13
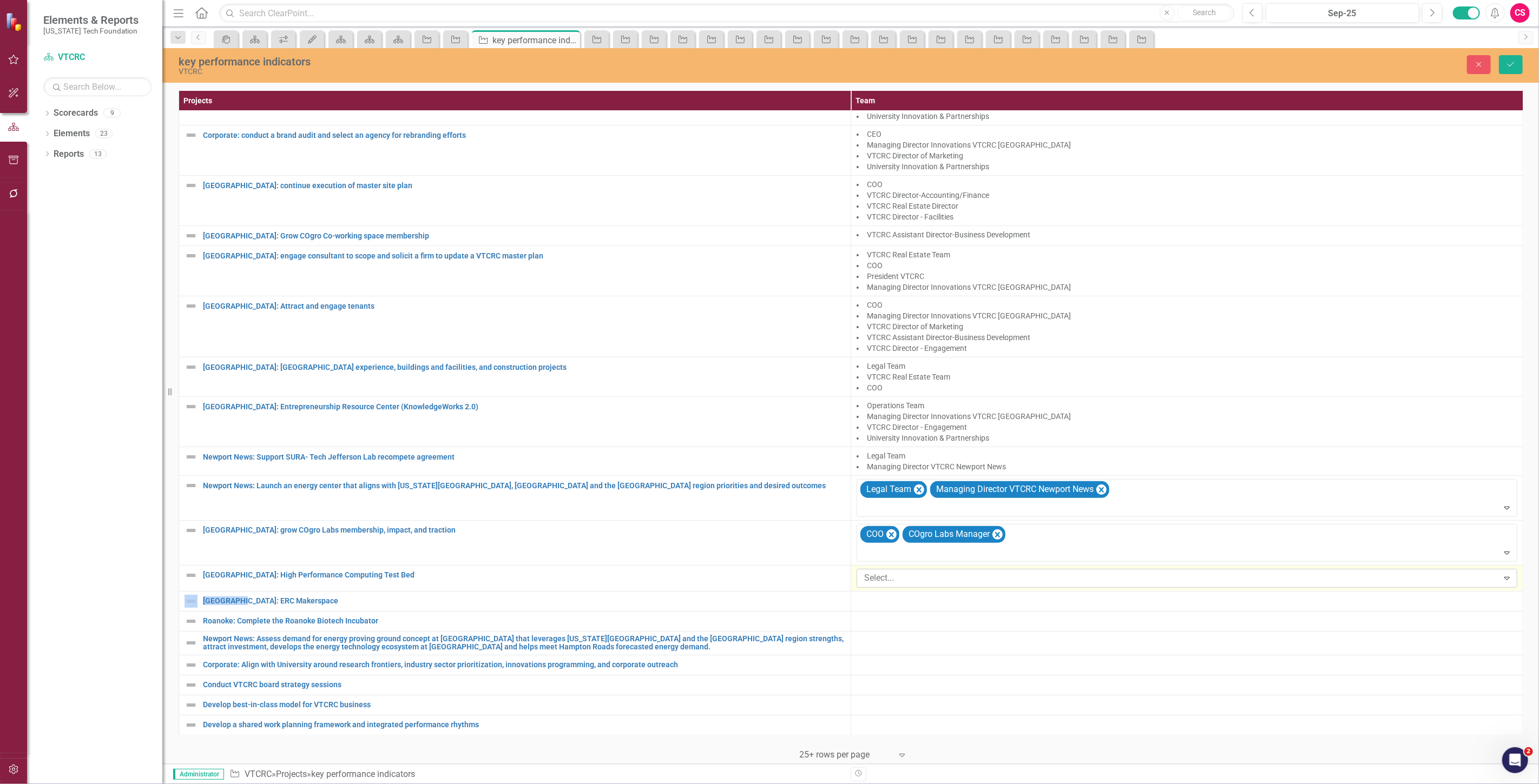
click at [960, 574] on div at bounding box center [1179, 578] width 639 height 14
type input "oper"
click at [971, 783] on div "Oper ations Team" at bounding box center [771, 793] width 1522 height 13
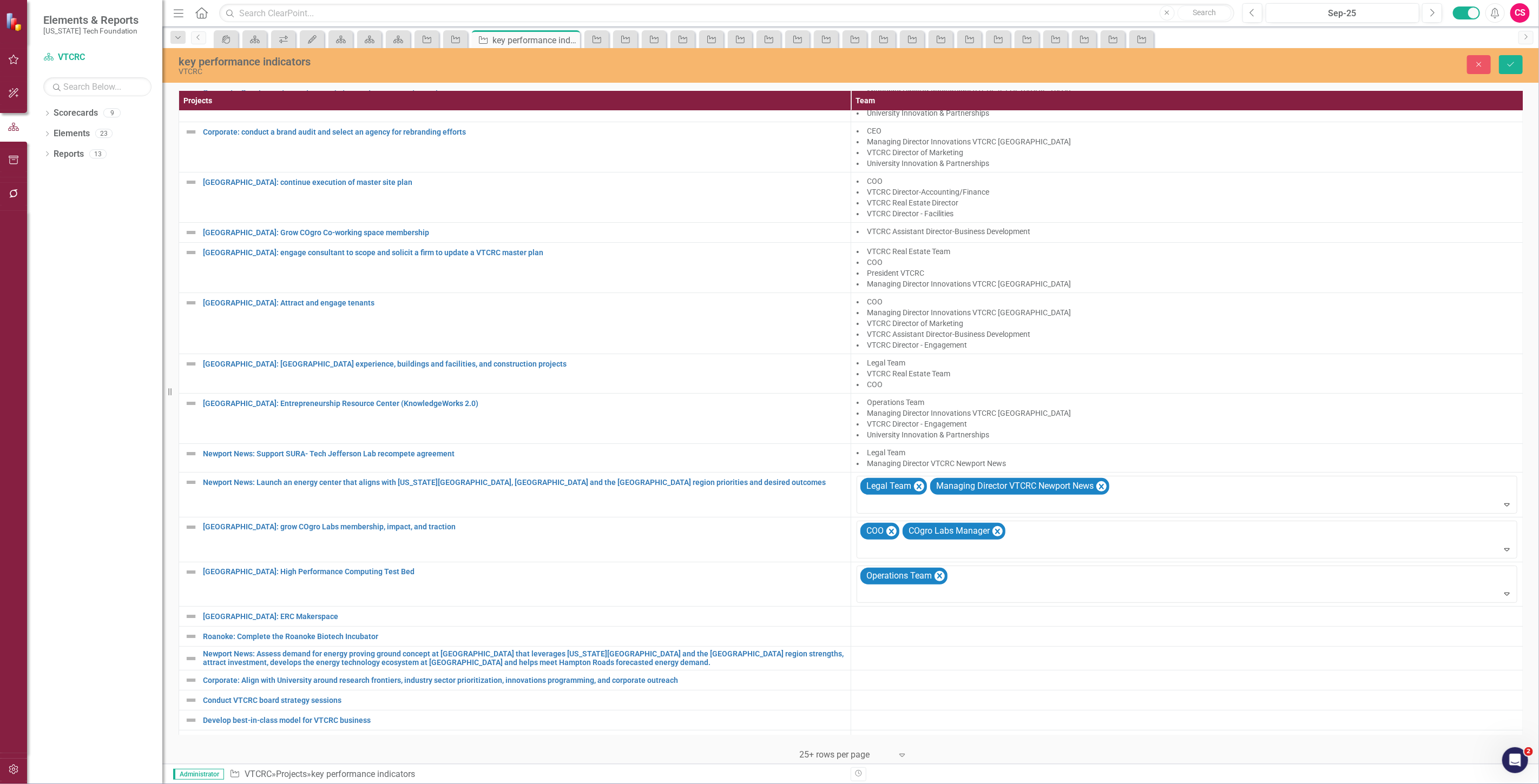
click at [971, 596] on div at bounding box center [1188, 595] width 656 height 14
type input "innov"
click at [955, 783] on div "Managing Director [PERSON_NAME] ations VTCRC [GEOGRAPHIC_DATA]" at bounding box center [770, 793] width 1539 height 18
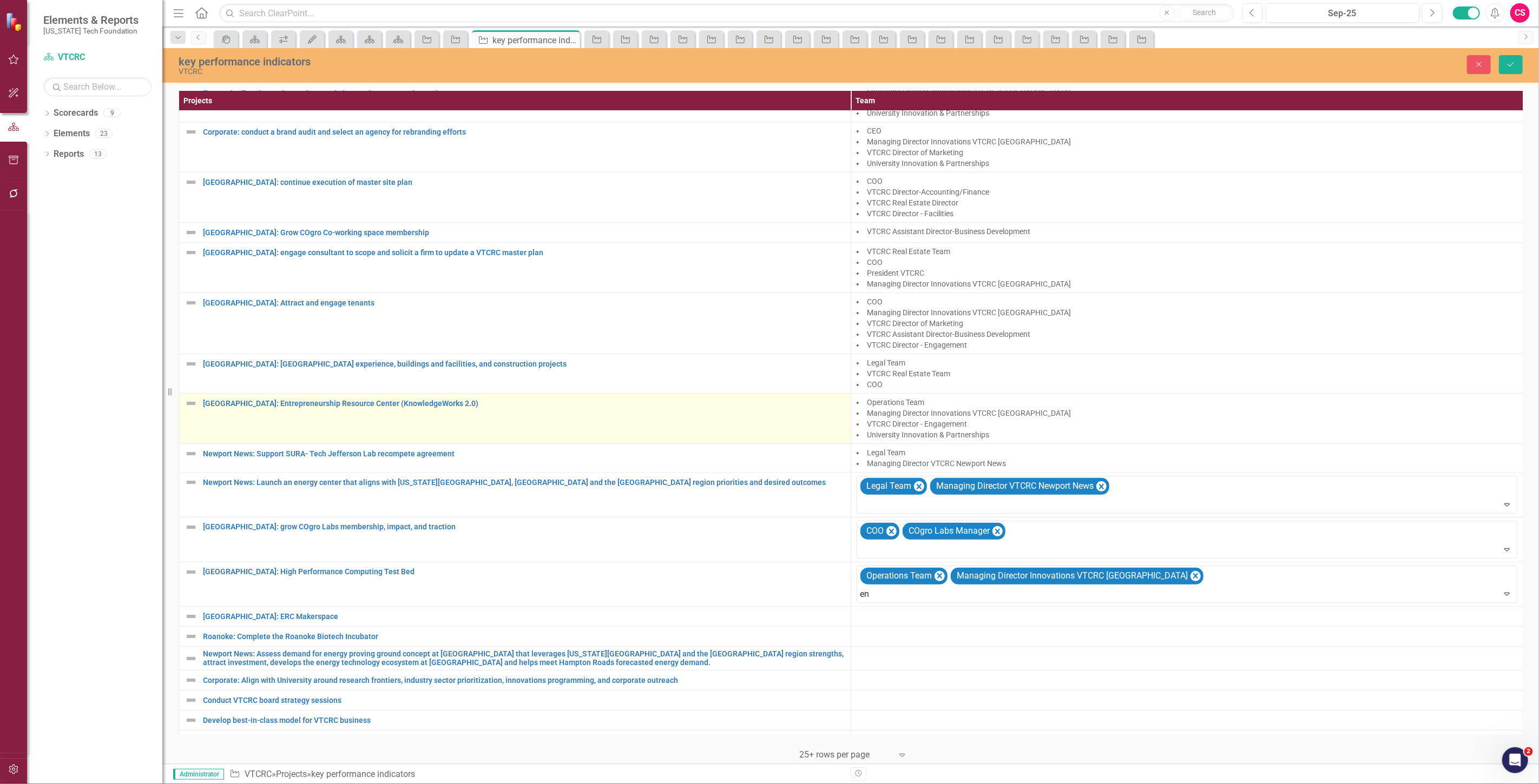
type input "eng"
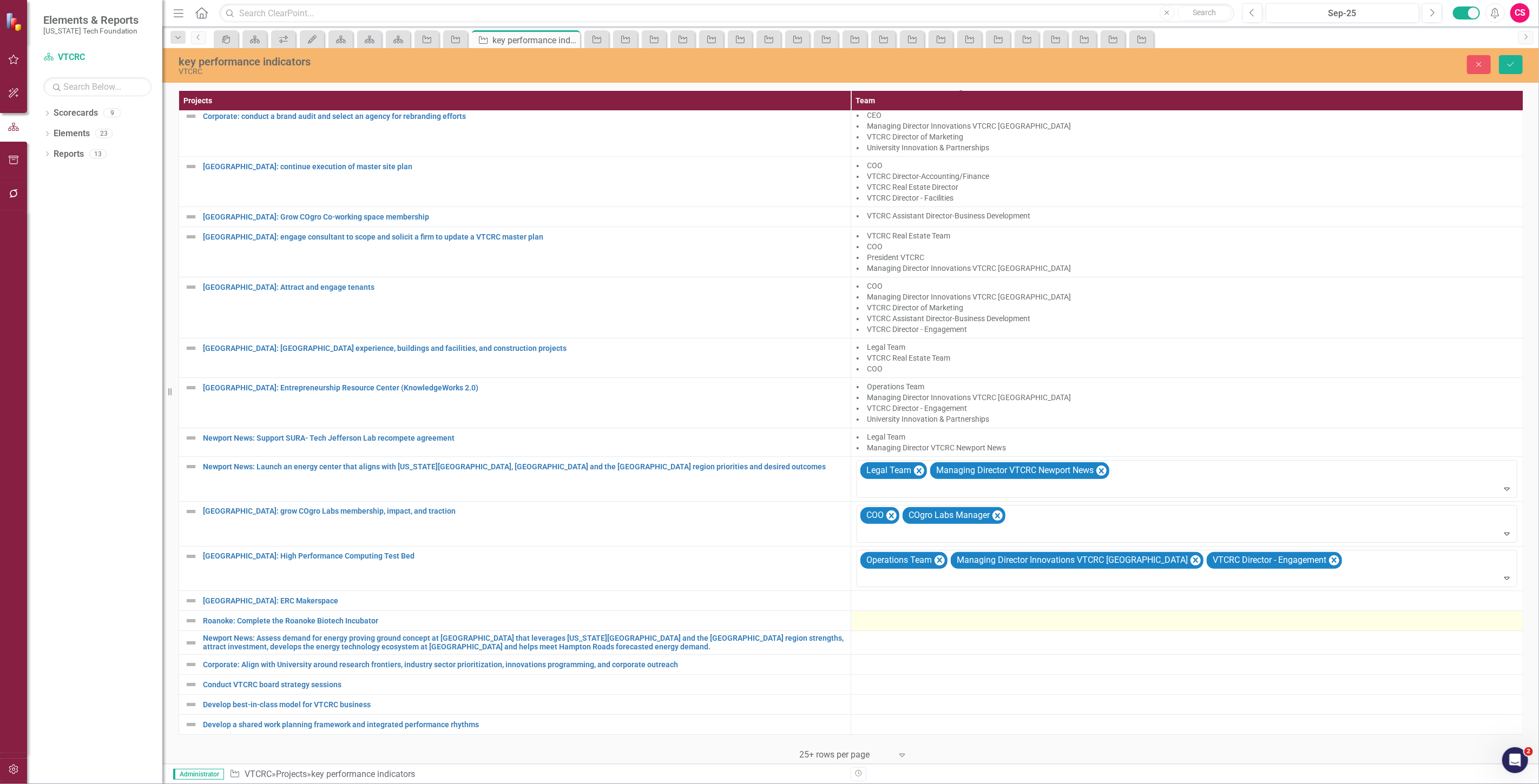
scroll to position [73, 0]
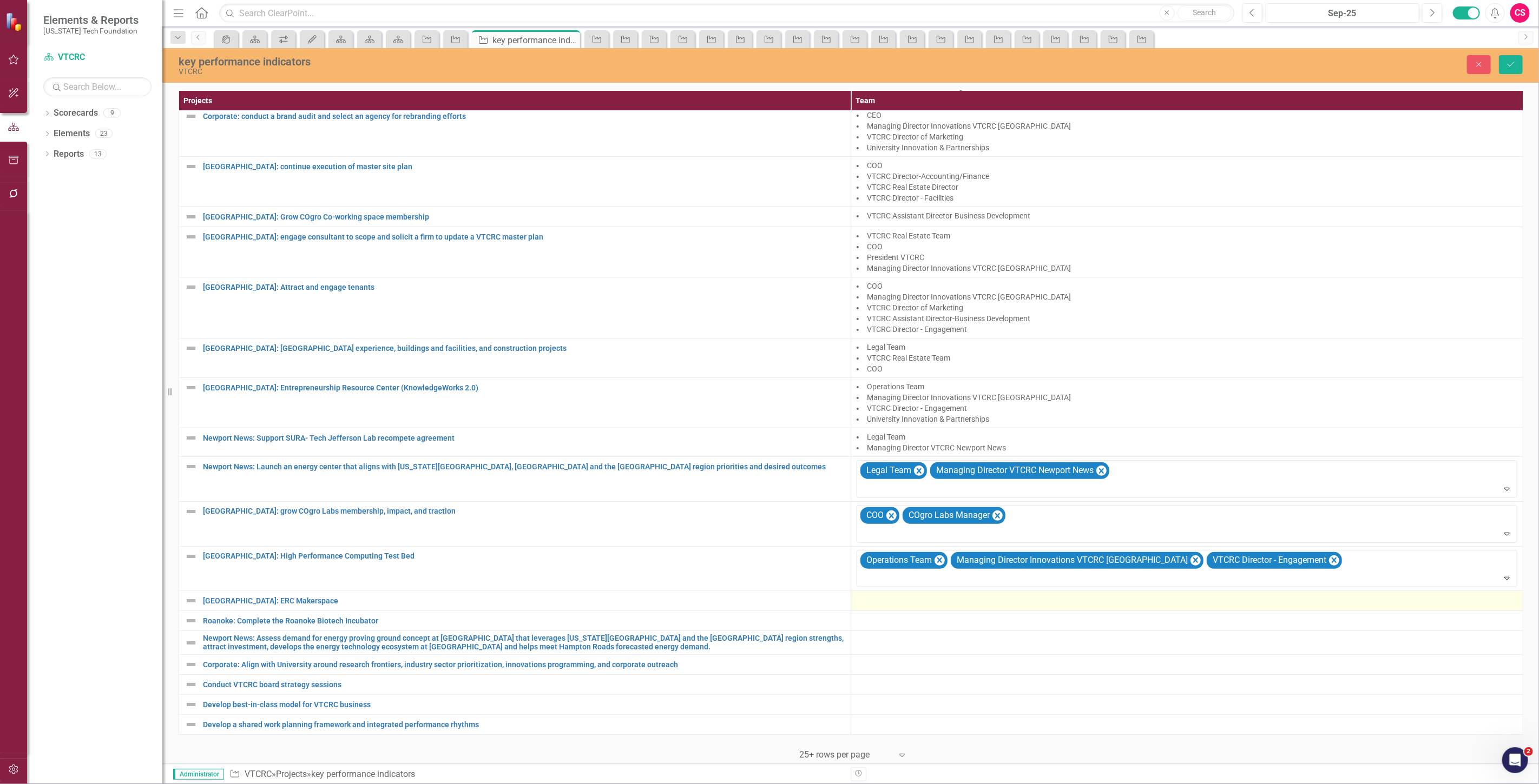
click at [934, 601] on td at bounding box center [1187, 601] width 672 height 20
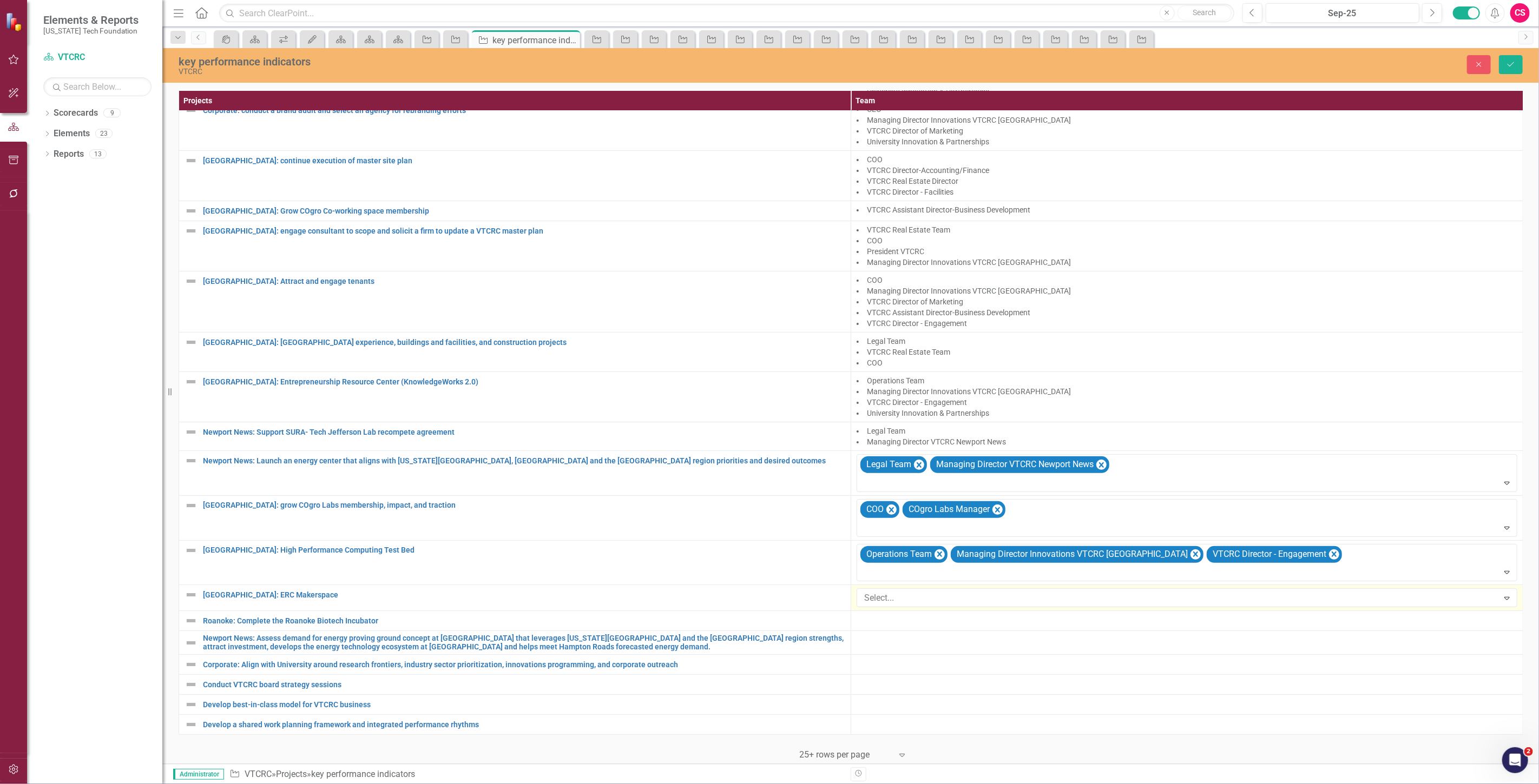
click at [934, 601] on div at bounding box center [1179, 598] width 639 height 14
click at [1507, 60] on icon "Save" at bounding box center [1511, 64] width 10 height 8
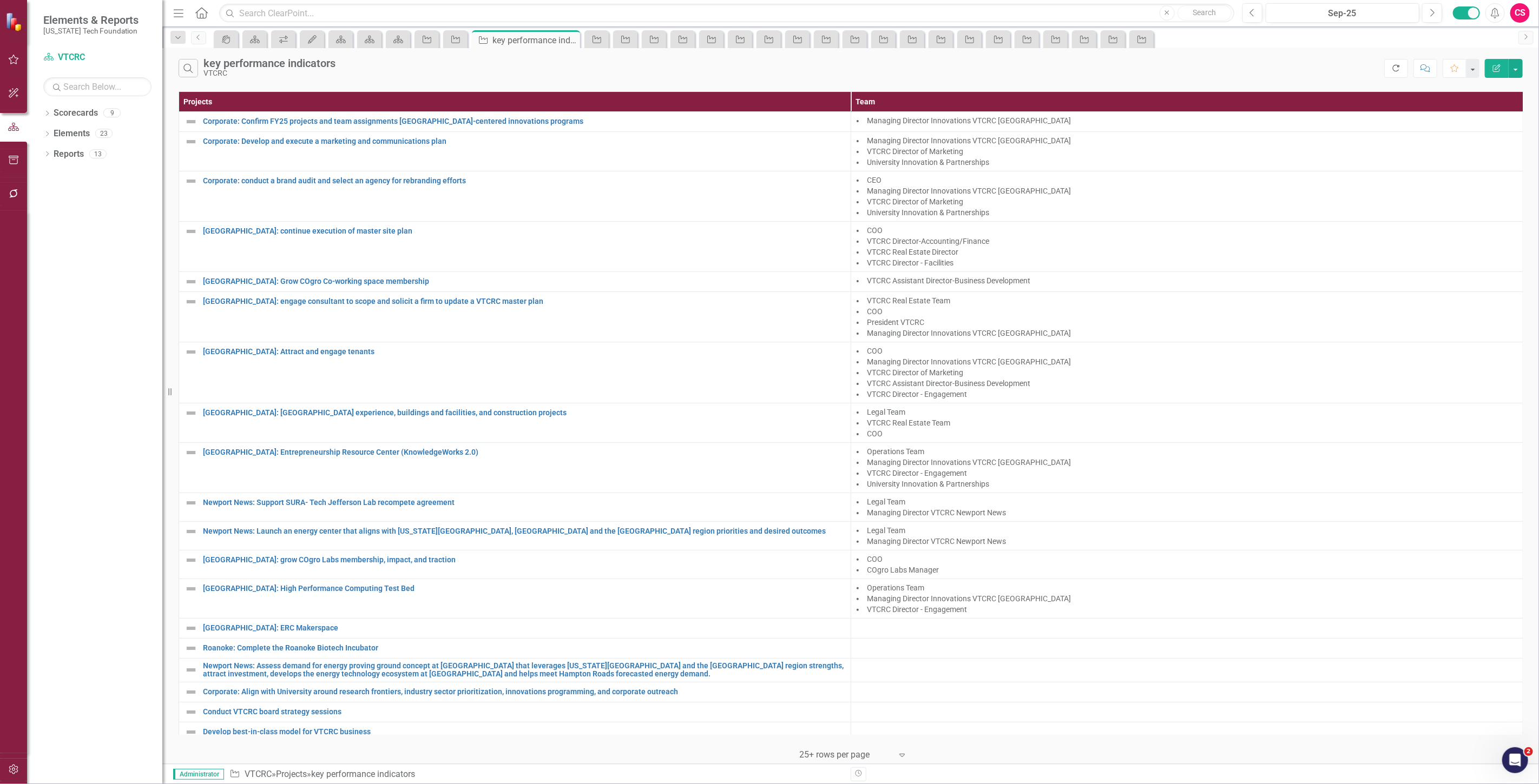
click at [1393, 70] on icon "Refresh" at bounding box center [1396, 68] width 10 height 8
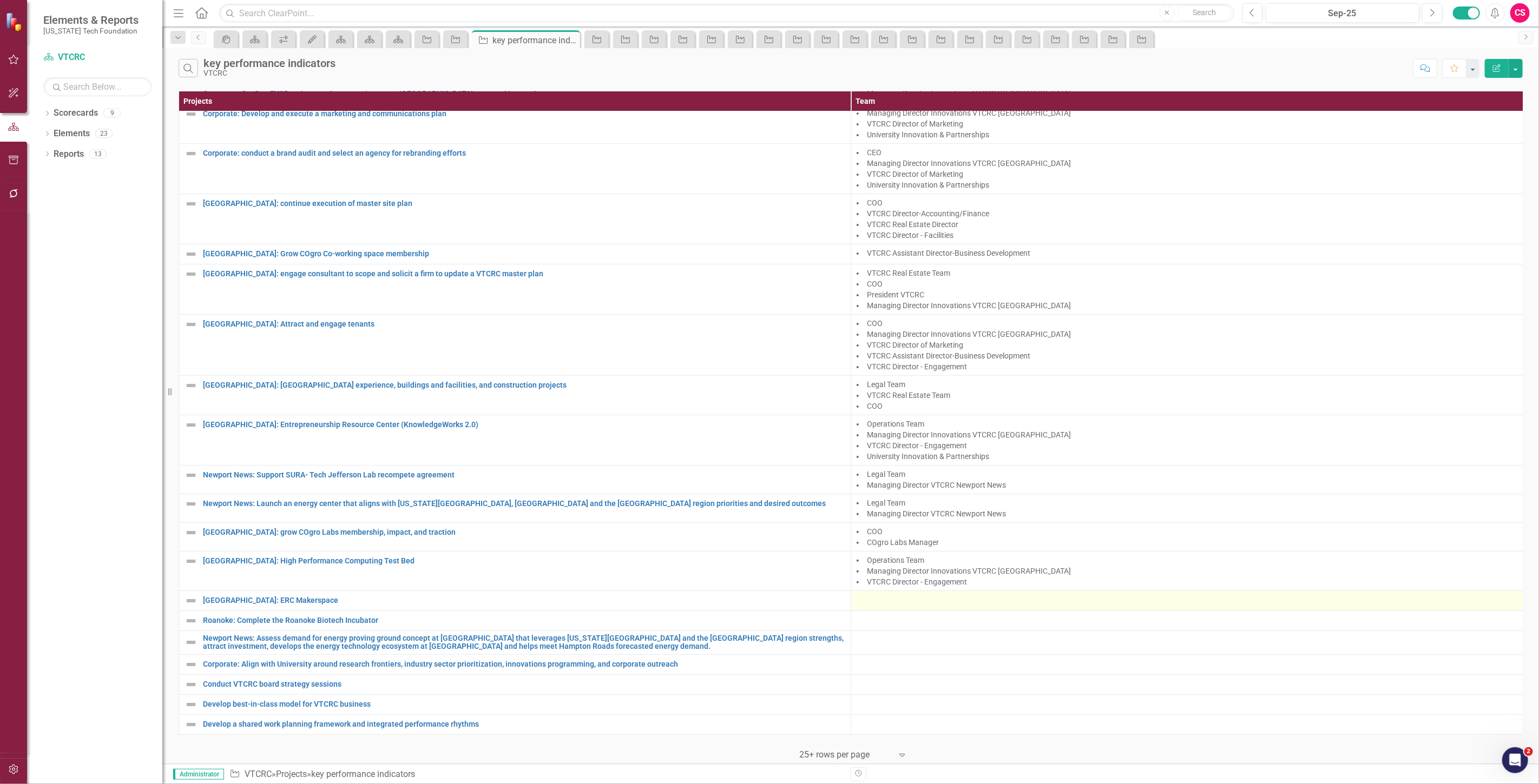
click at [893, 597] on div at bounding box center [1187, 601] width 661 height 13
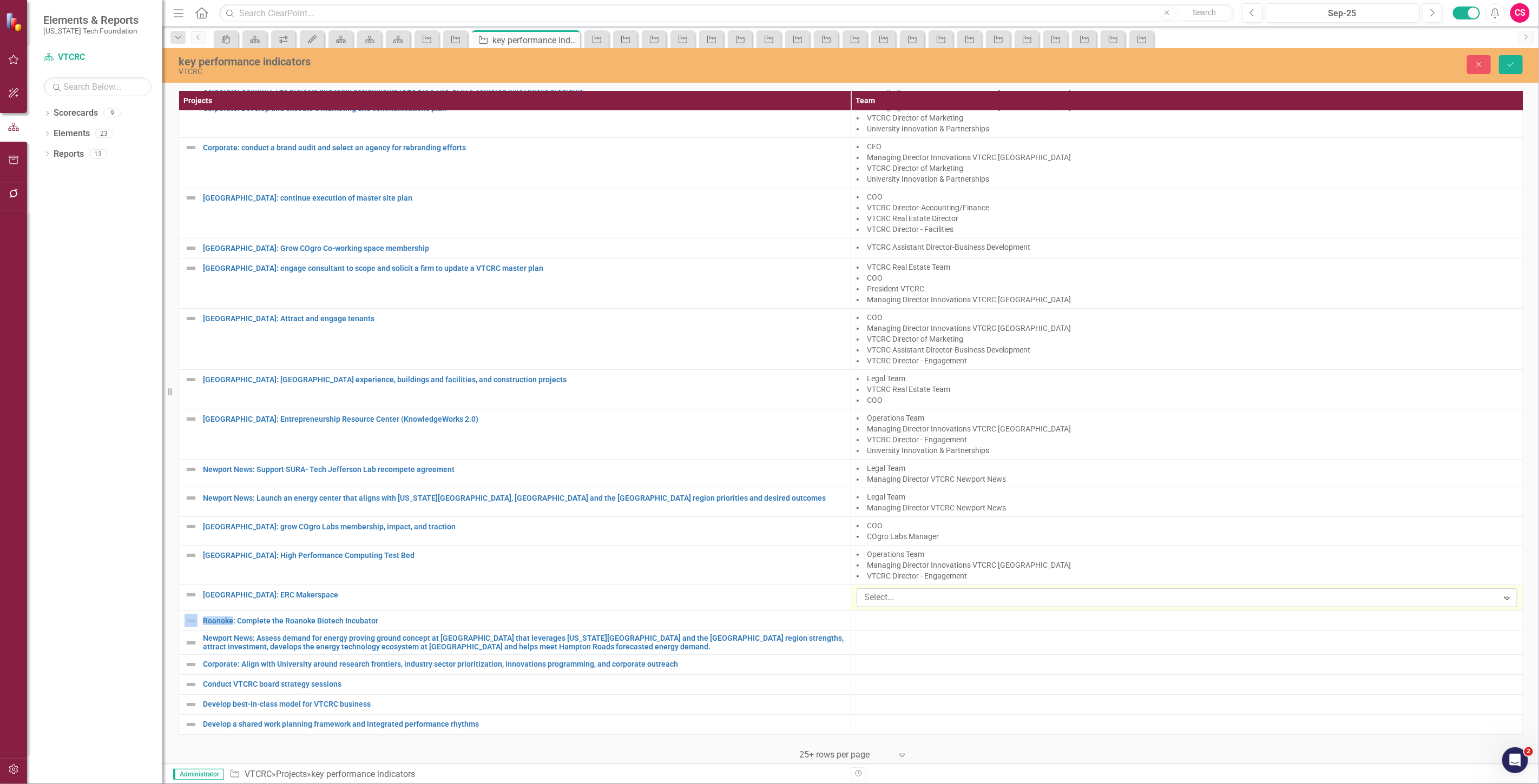
click at [902, 594] on div at bounding box center [1179, 598] width 639 height 14
type input "op"
click at [76, 783] on span "Op erations Team" at bounding box center [44, 792] width 66 height 10
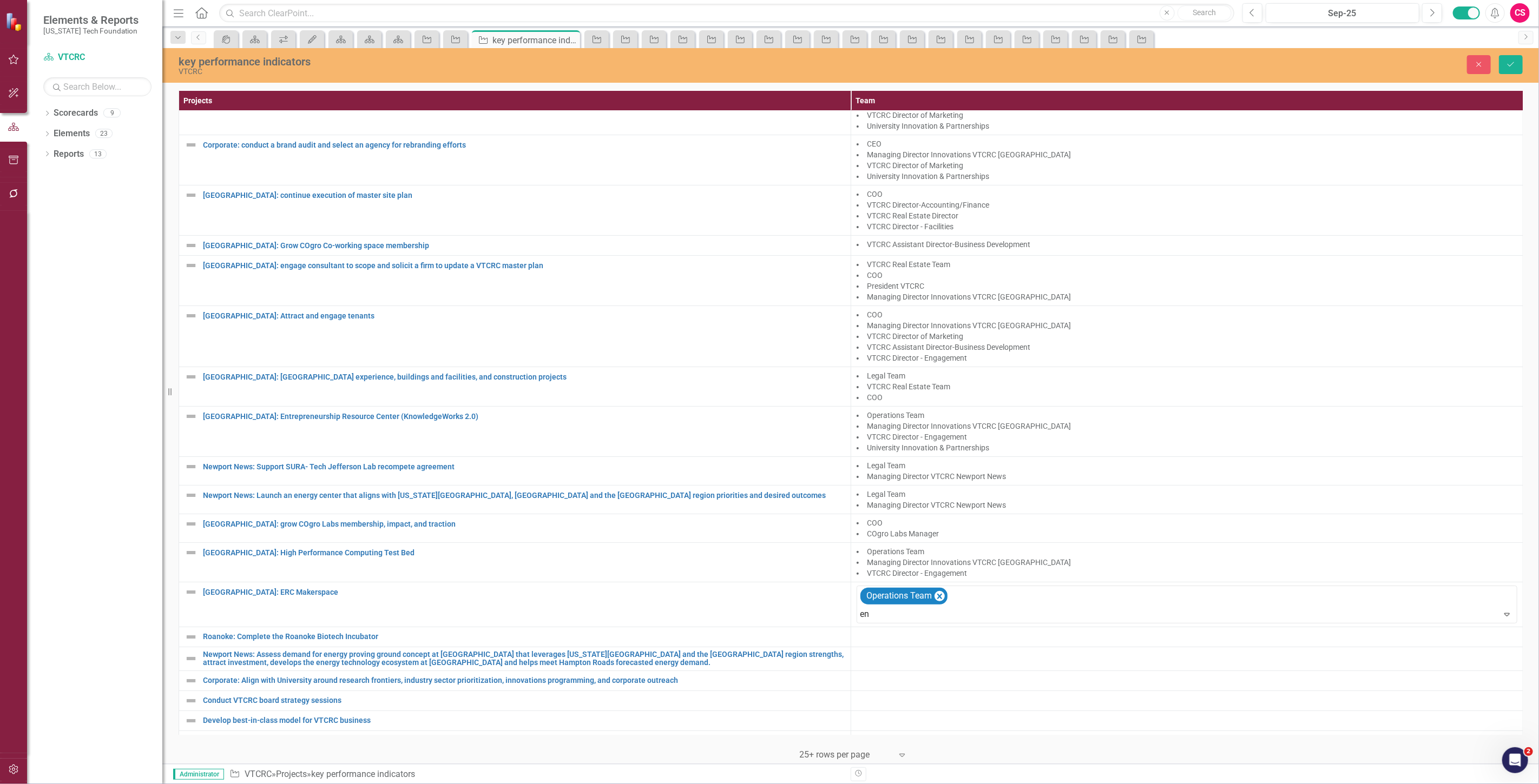
type input "eng"
type input "innov"
click at [240, 783] on span "Managing Director [PERSON_NAME] ations VTCRC [GEOGRAPHIC_DATA]" at bounding box center [125, 792] width 229 height 10
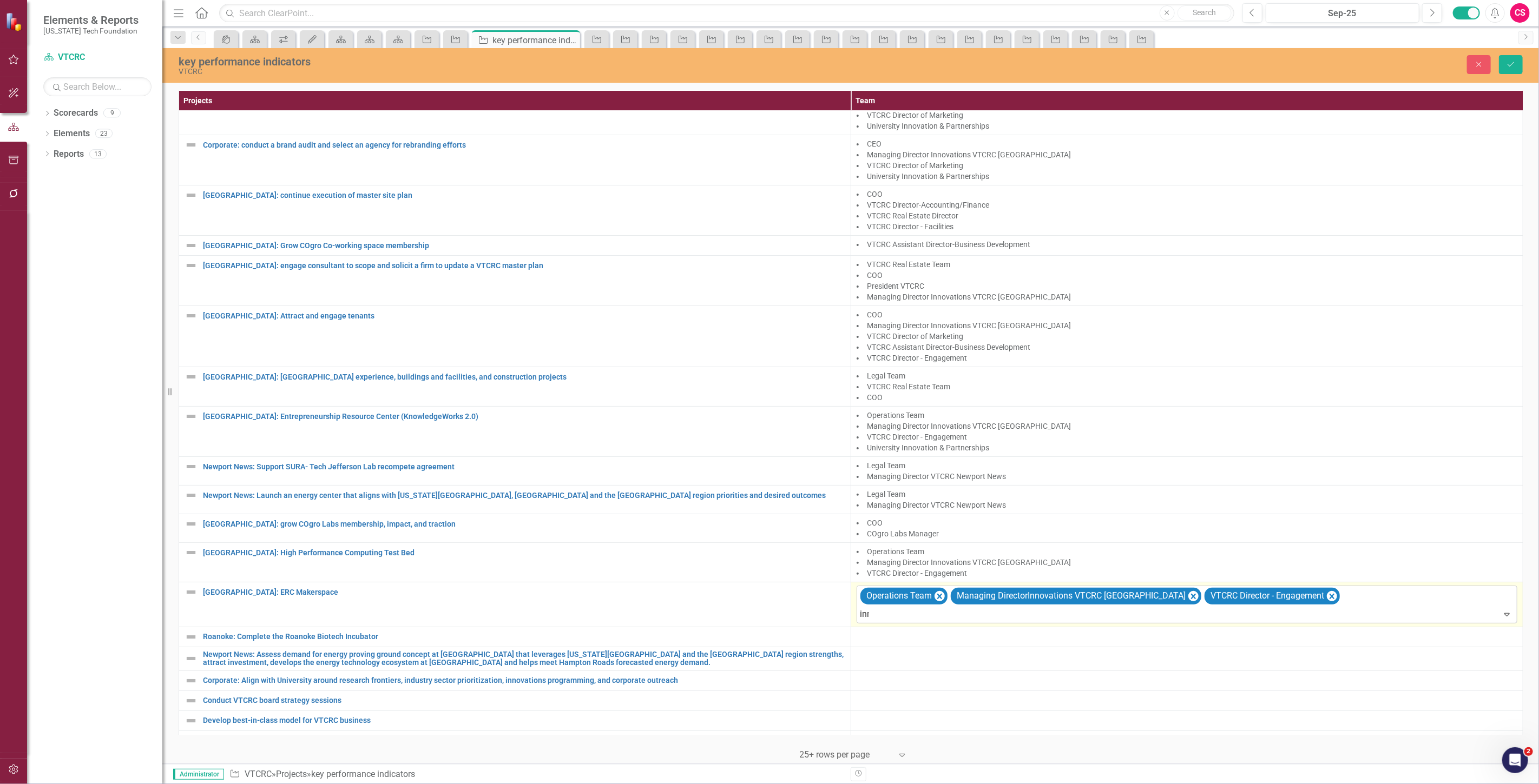
type input "inno"
click at [945, 783] on div "University Inno vation & Partnerships" at bounding box center [771, 793] width 1522 height 13
click at [1507, 61] on icon "Save" at bounding box center [1511, 64] width 10 height 8
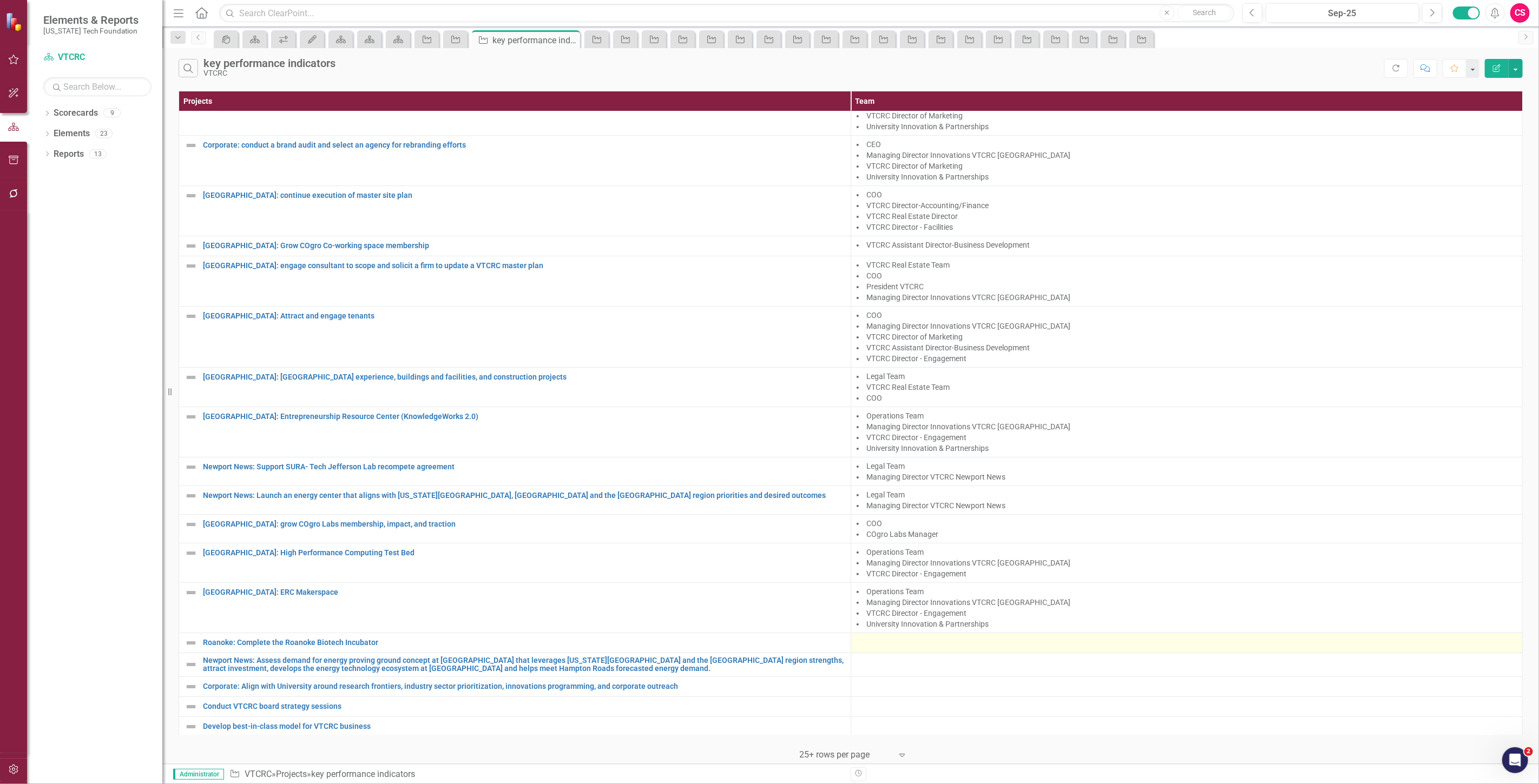
scroll to position [66, 0]
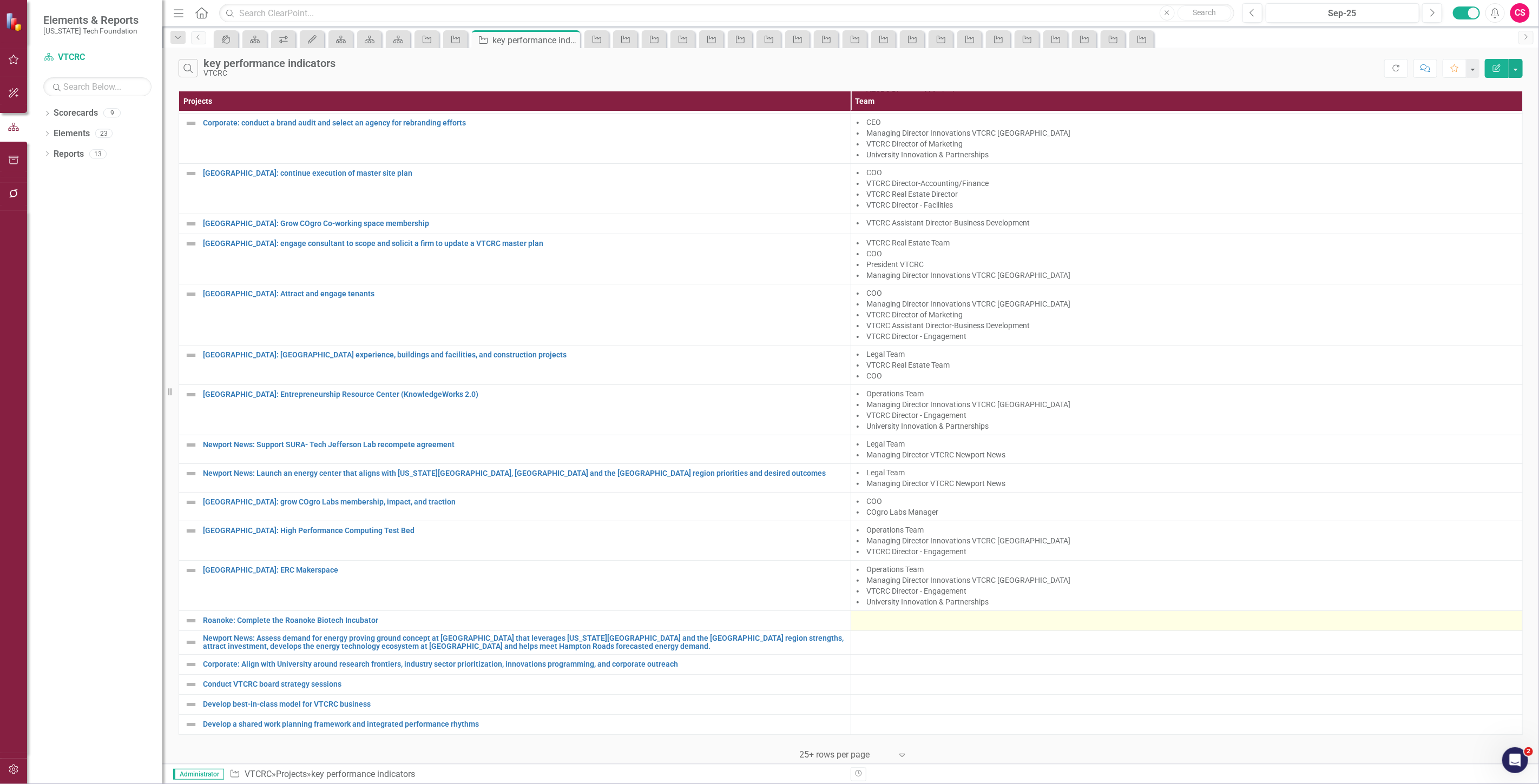
click at [864, 614] on div at bounding box center [1187, 621] width 661 height 13
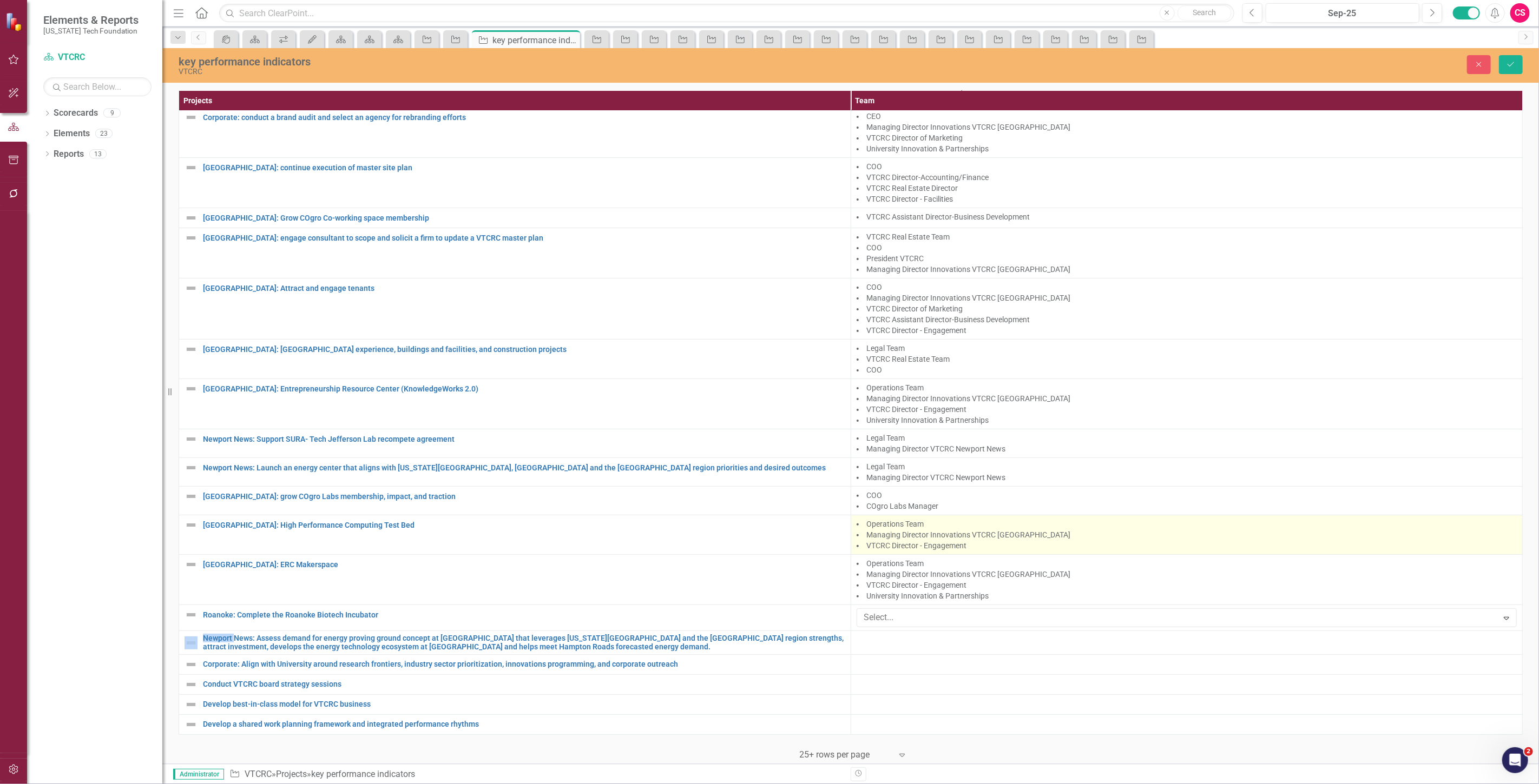
scroll to position [72, 0]
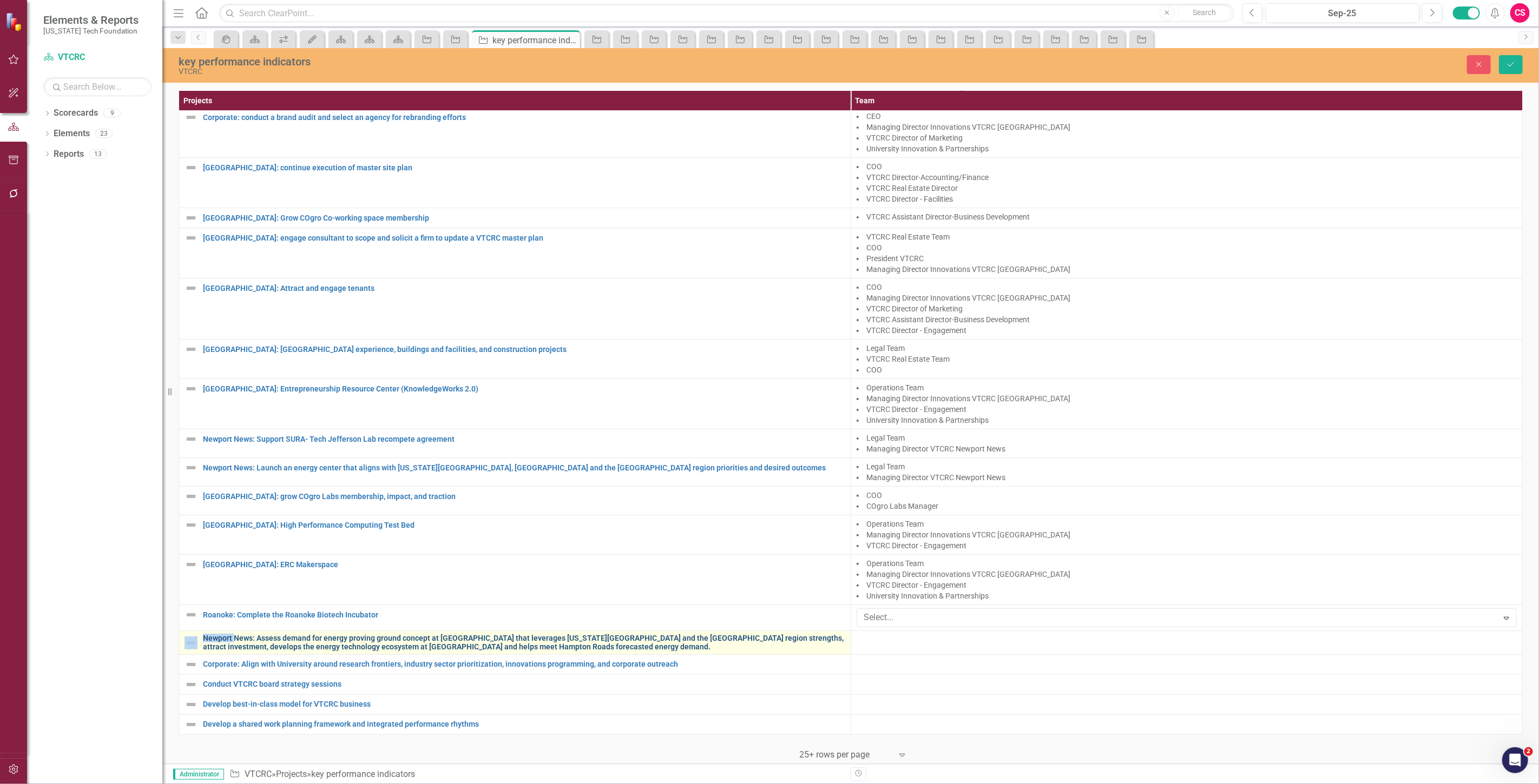
click at [830, 634] on link "Newport News: Assess demand for energy proving ground concept at [GEOGRAPHIC_DA…" at bounding box center [524, 642] width 642 height 17
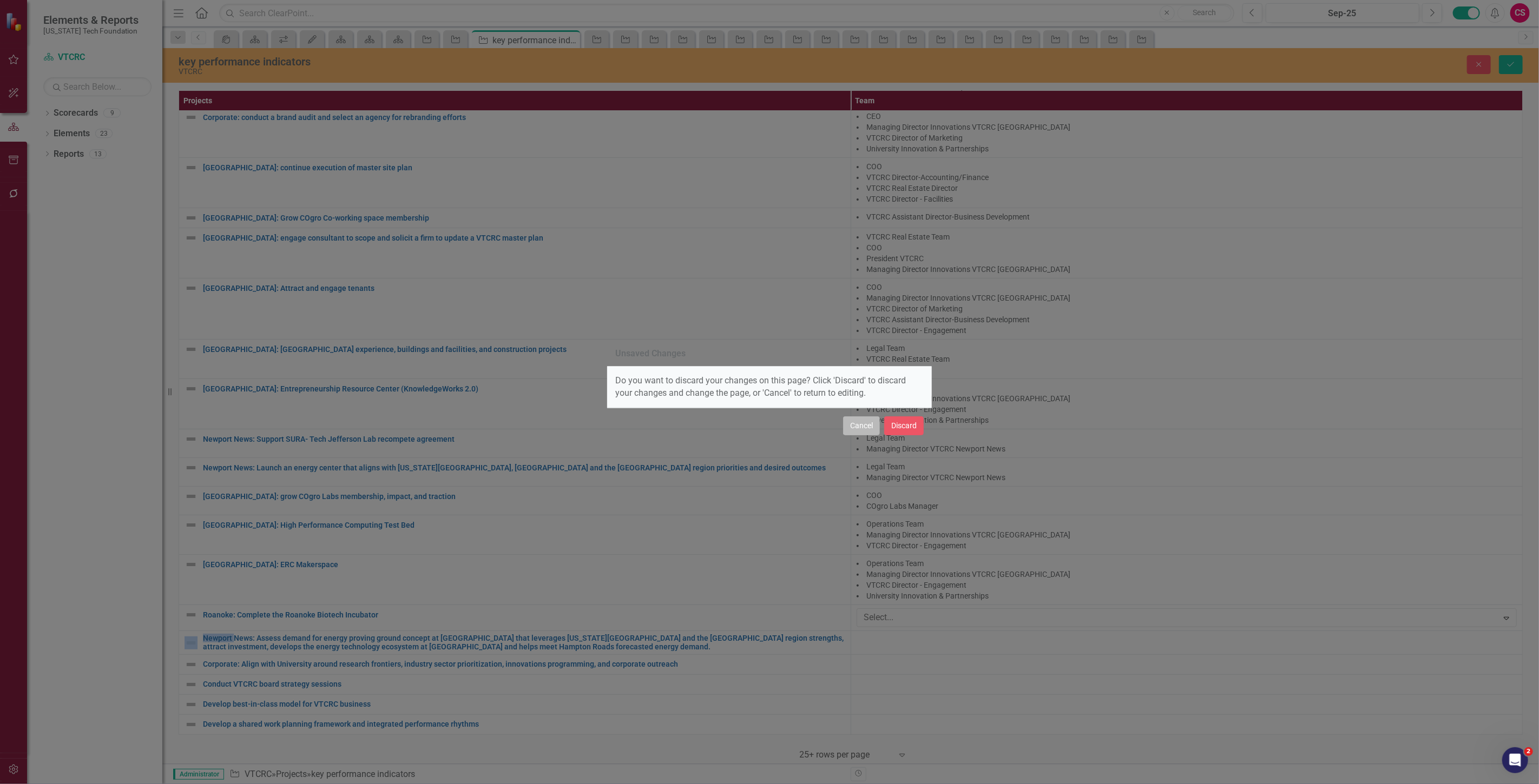
click at [873, 431] on button "Cancel" at bounding box center [862, 426] width 37 height 19
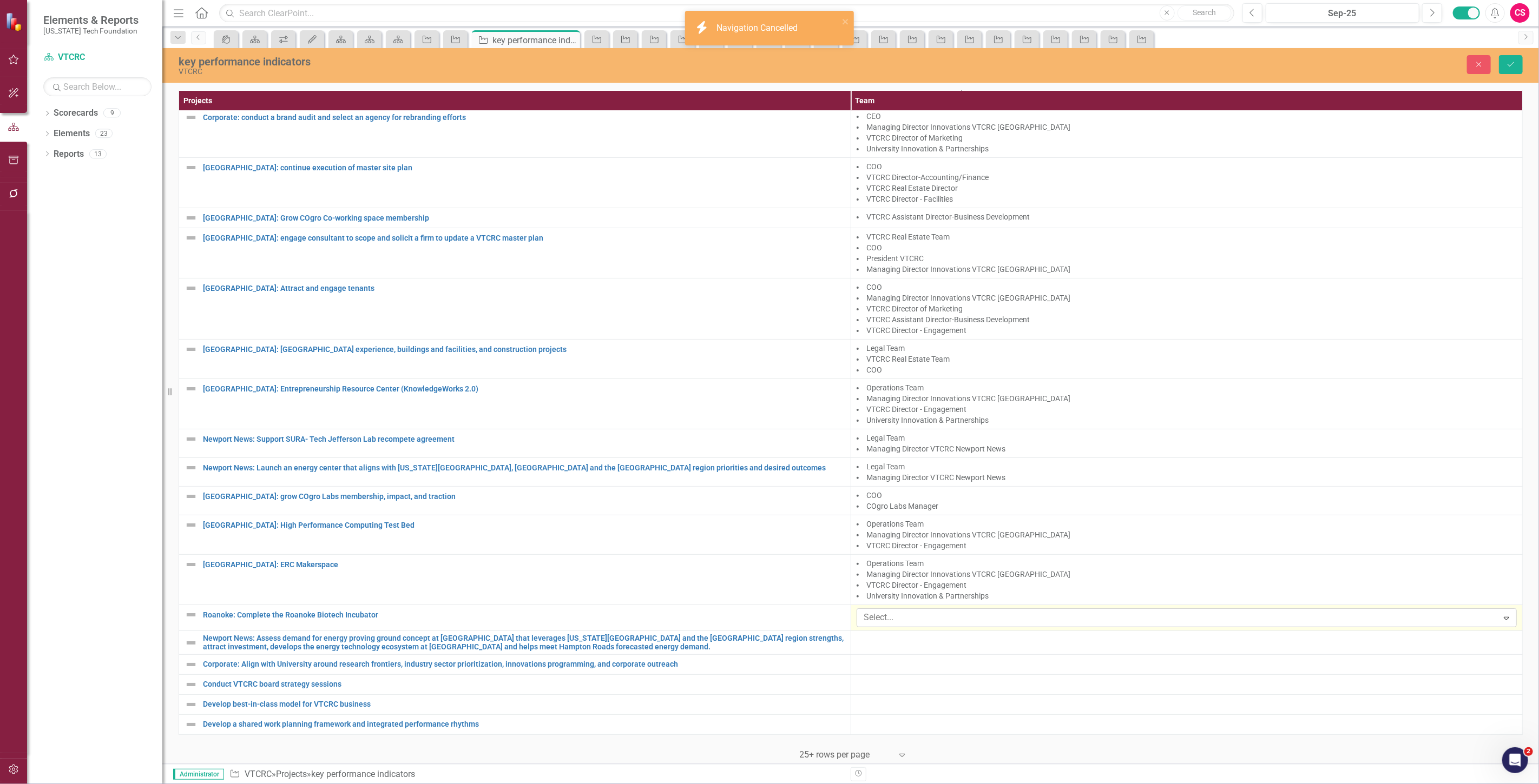
click at [897, 611] on div at bounding box center [1179, 618] width 638 height 14
type input "coo"
click at [884, 783] on div "COO" at bounding box center [771, 793] width 1522 height 13
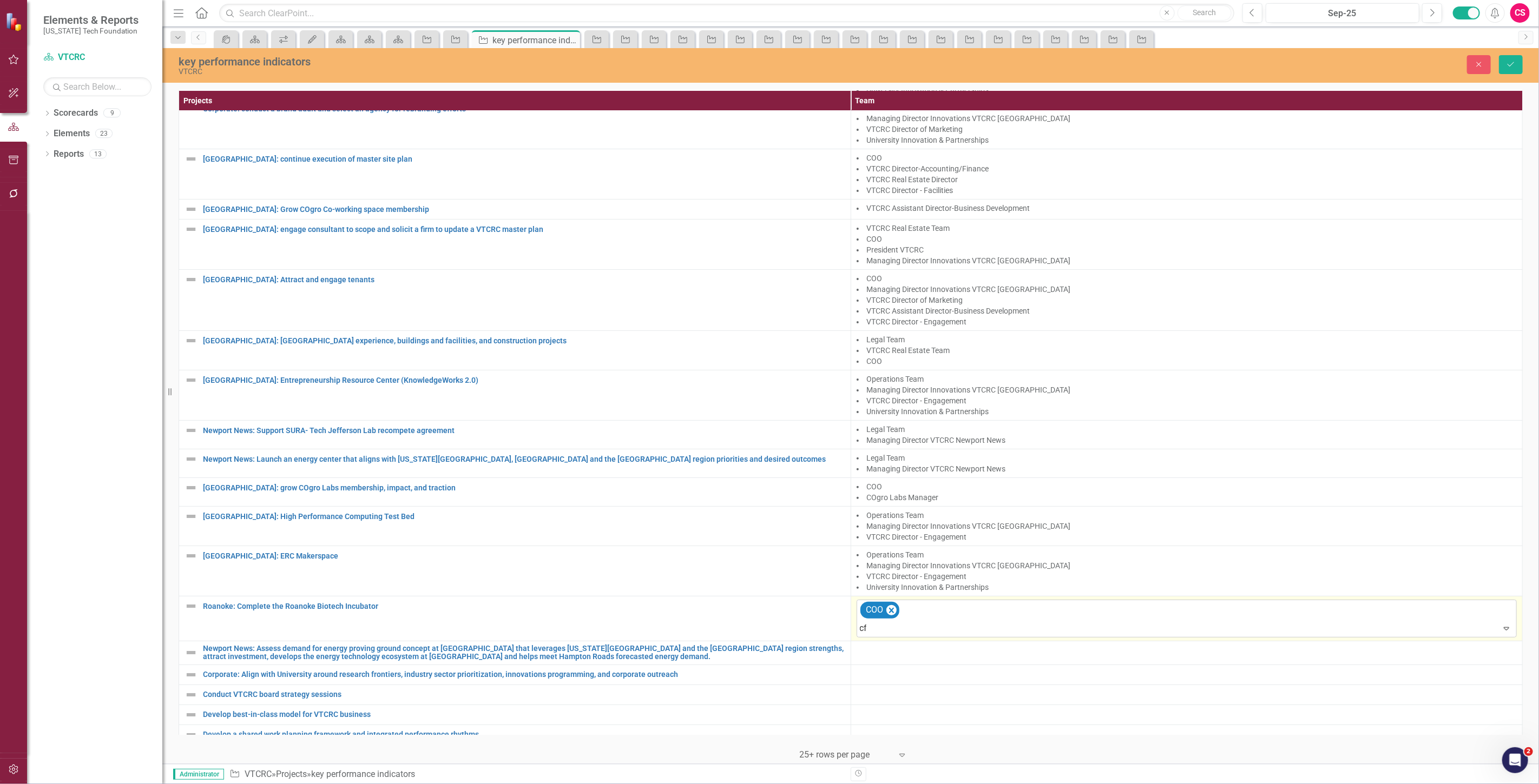
type input "cfo"
click at [888, 783] on div "CFO" at bounding box center [771, 793] width 1522 height 13
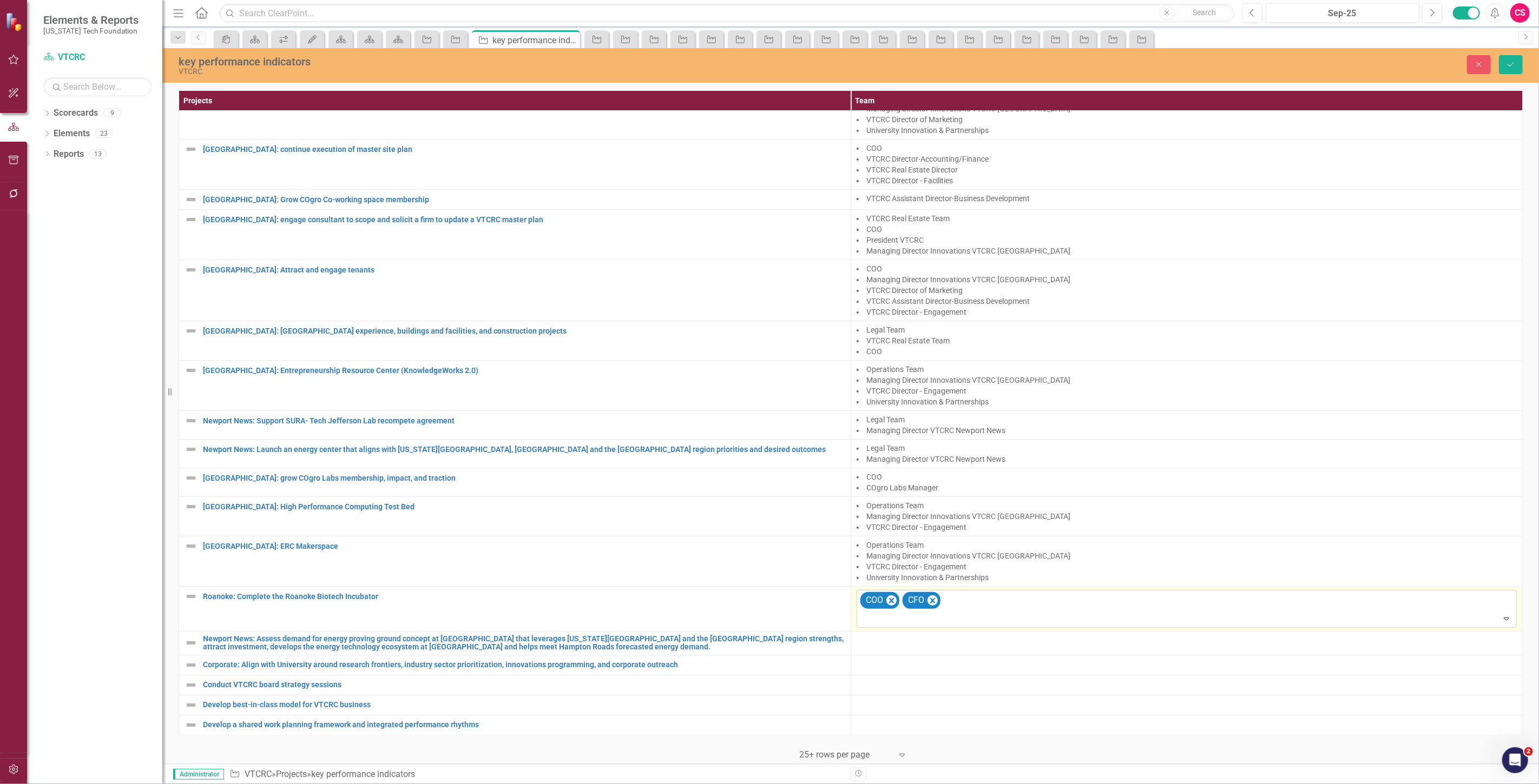
scroll to position [90, 0]
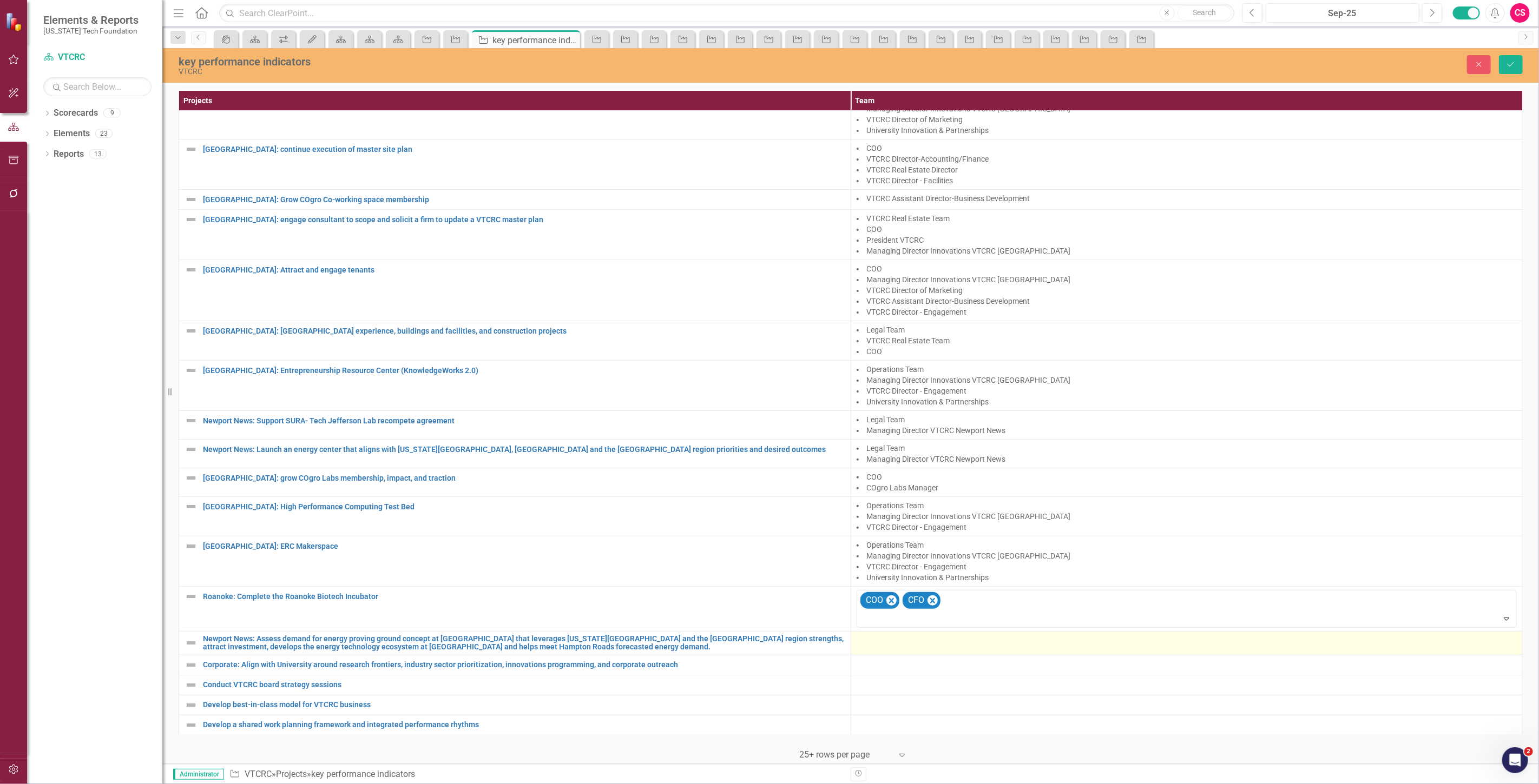
click at [895, 640] on div at bounding box center [1187, 641] width 661 height 13
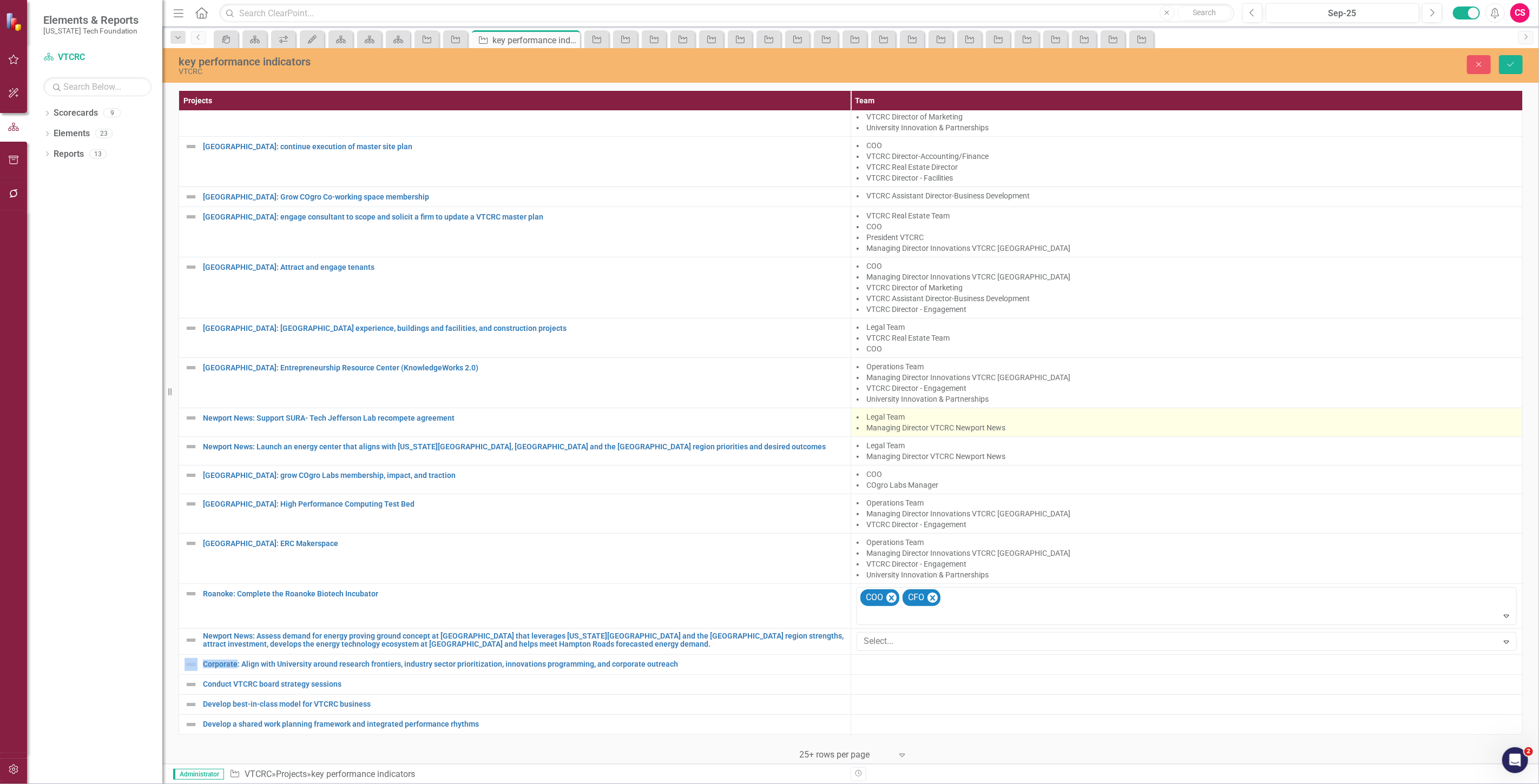
scroll to position [93, 0]
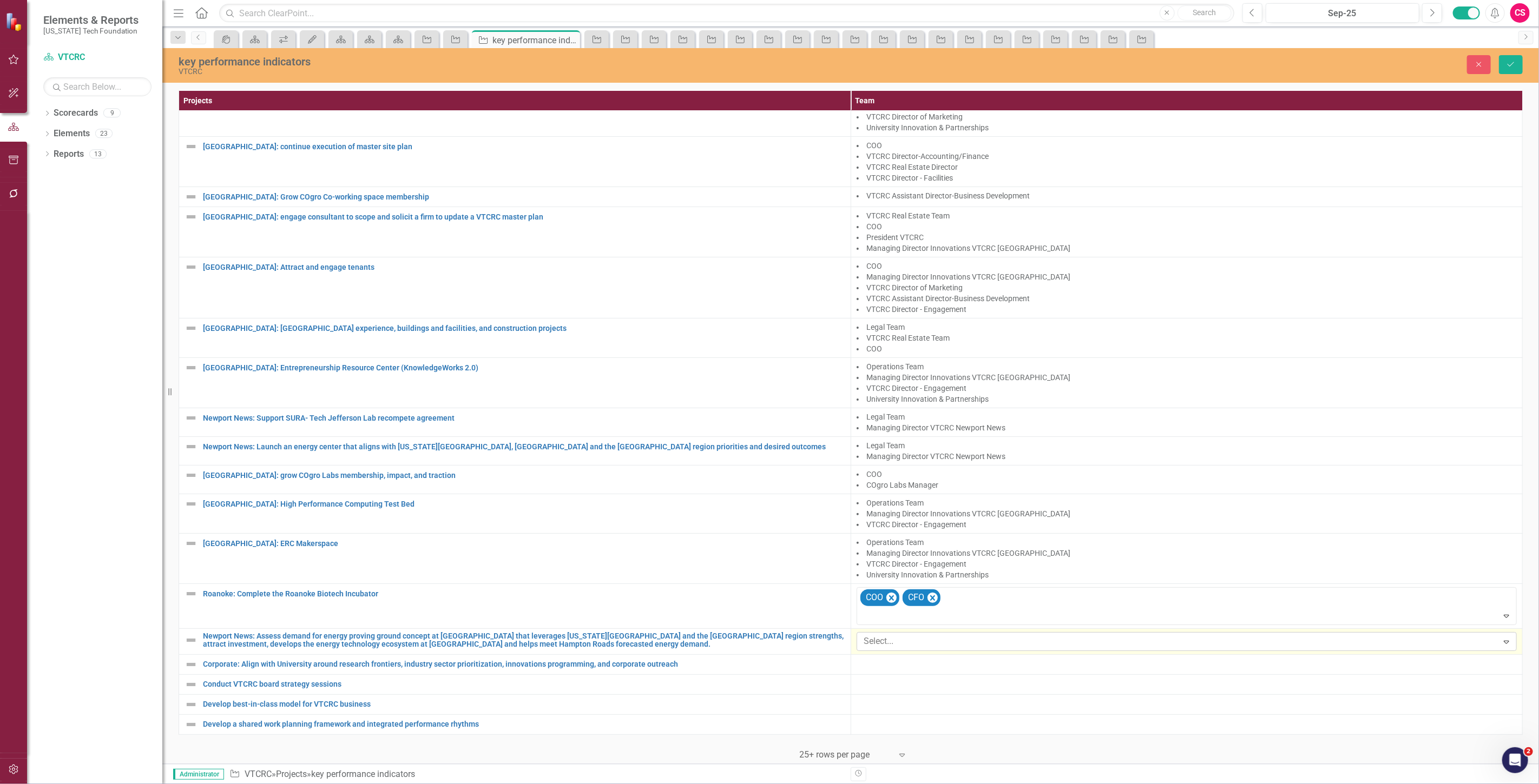
click at [876, 634] on div at bounding box center [1179, 641] width 638 height 14
type input "newpo"
click at [167, 783] on span "Managing Director VTCRC Newpo rt News" at bounding box center [88, 792] width 156 height 10
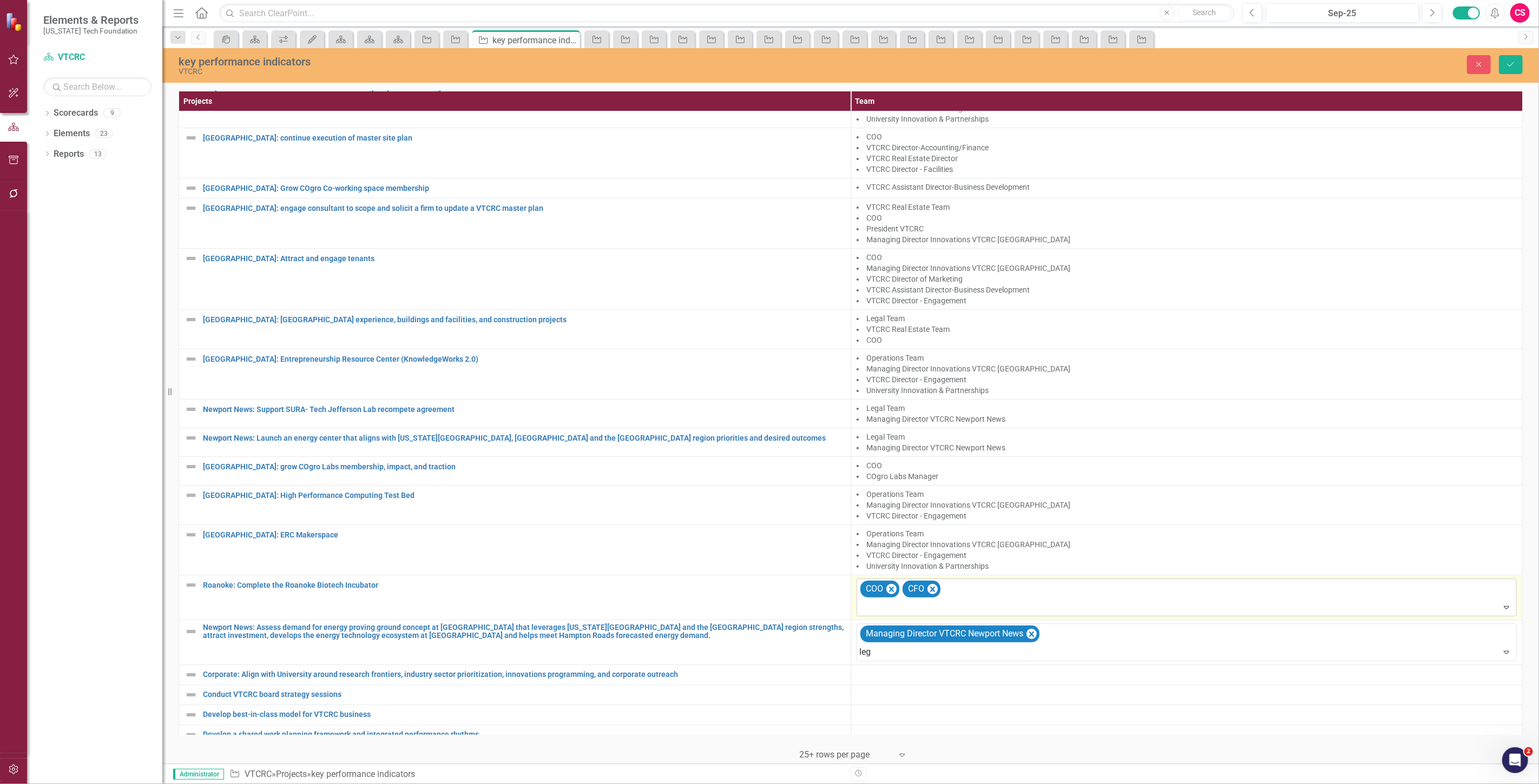
type input "leg"
click at [862, 604] on div at bounding box center [1188, 607] width 656 height 14
click at [892, 653] on div at bounding box center [1188, 653] width 656 height 14
type input "leg"
click at [913, 783] on div "Leg al Team" at bounding box center [771, 793] width 1522 height 13
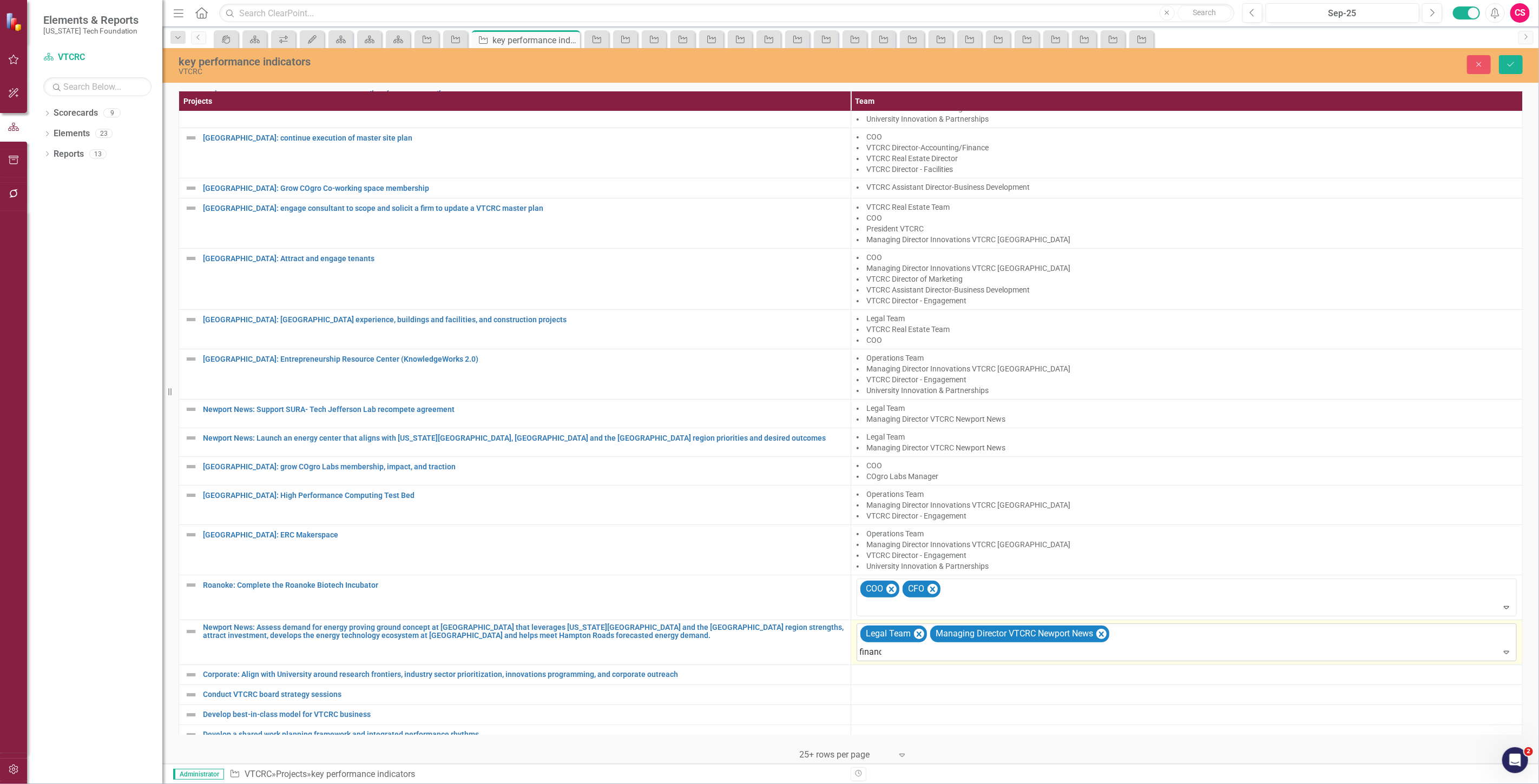
type input "finance"
click at [948, 783] on div "Finance Team" at bounding box center [771, 793] width 1522 height 13
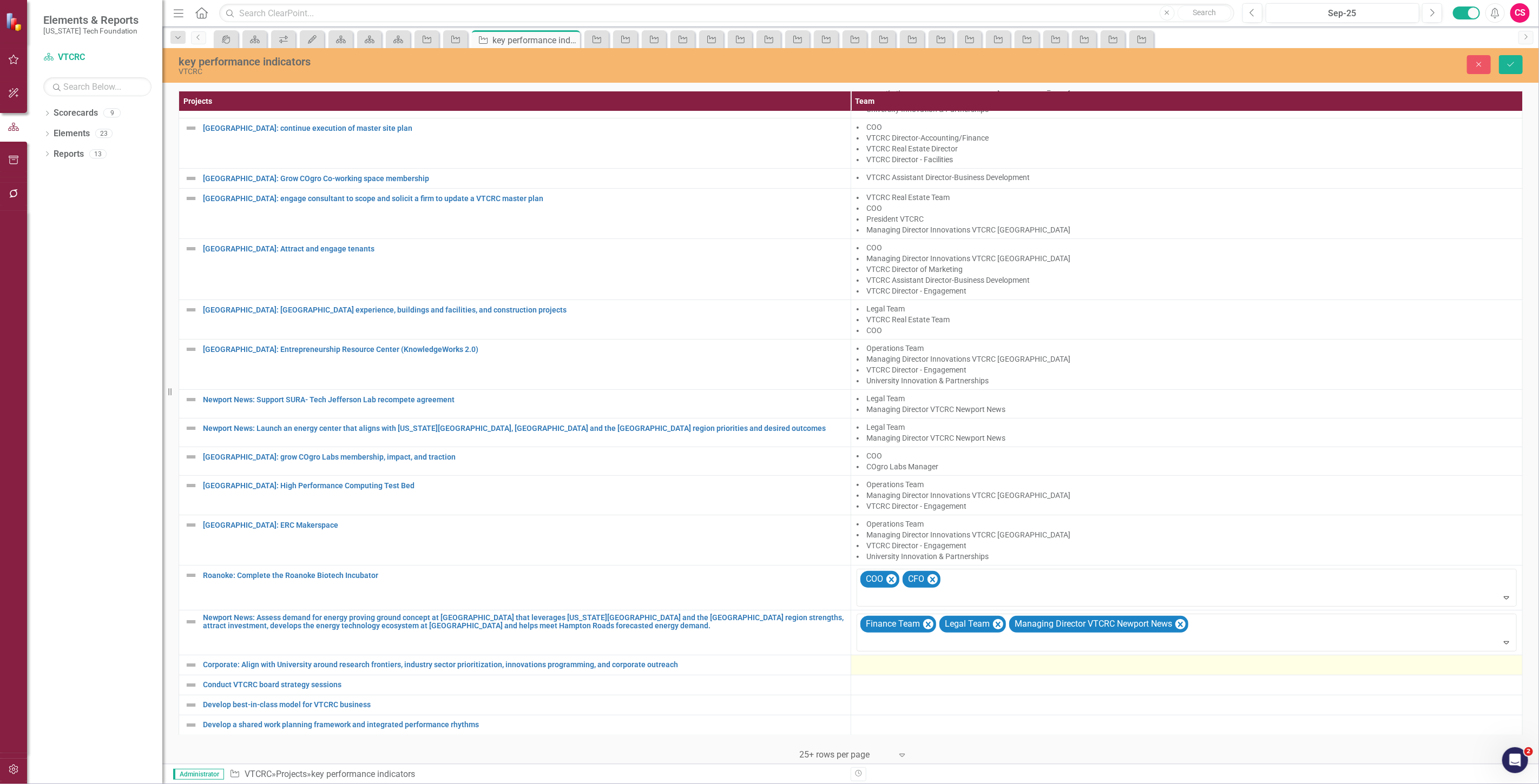
click at [899, 659] on div at bounding box center [1187, 665] width 661 height 13
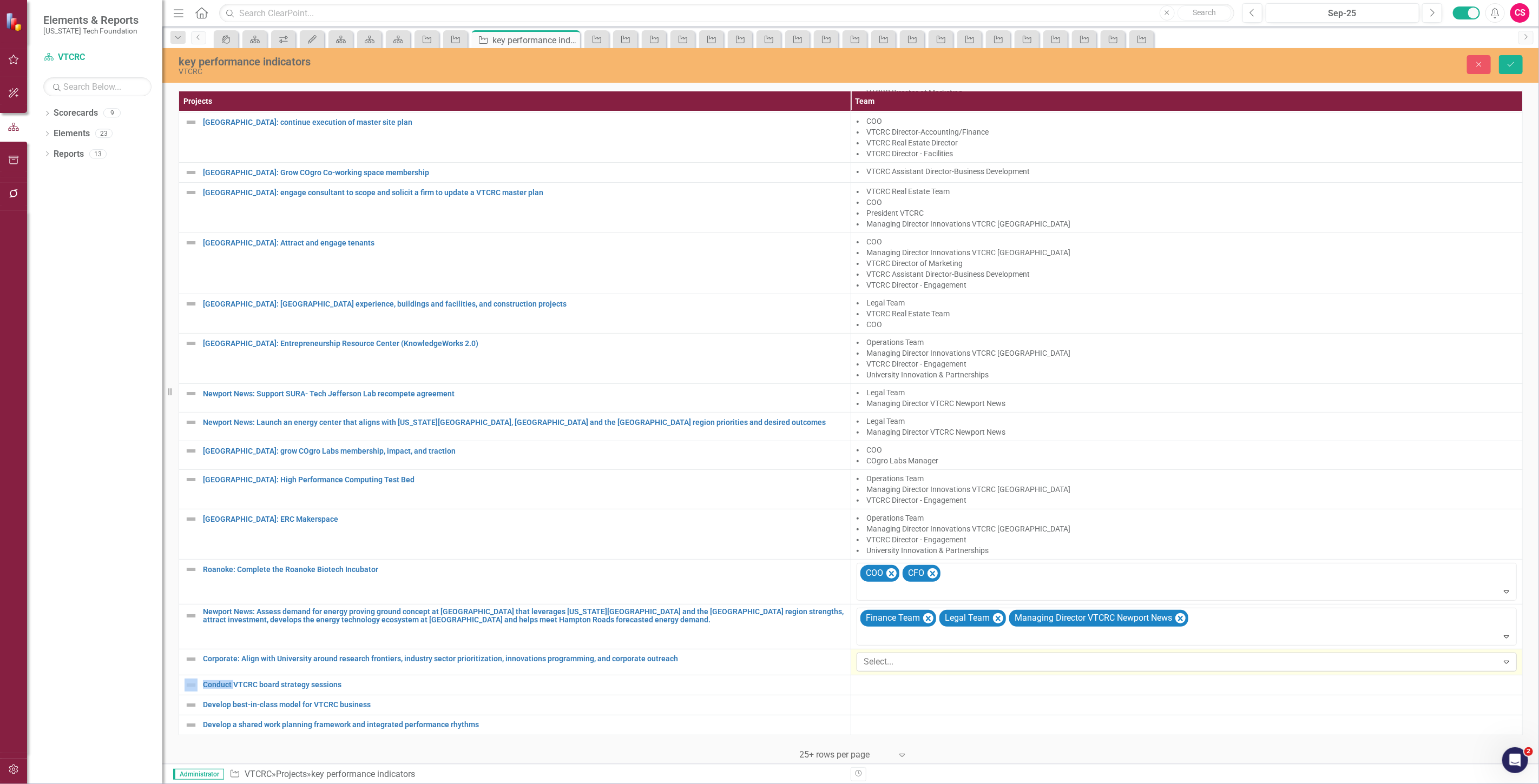
click at [922, 662] on div at bounding box center [1179, 662] width 638 height 14
type input "innov"
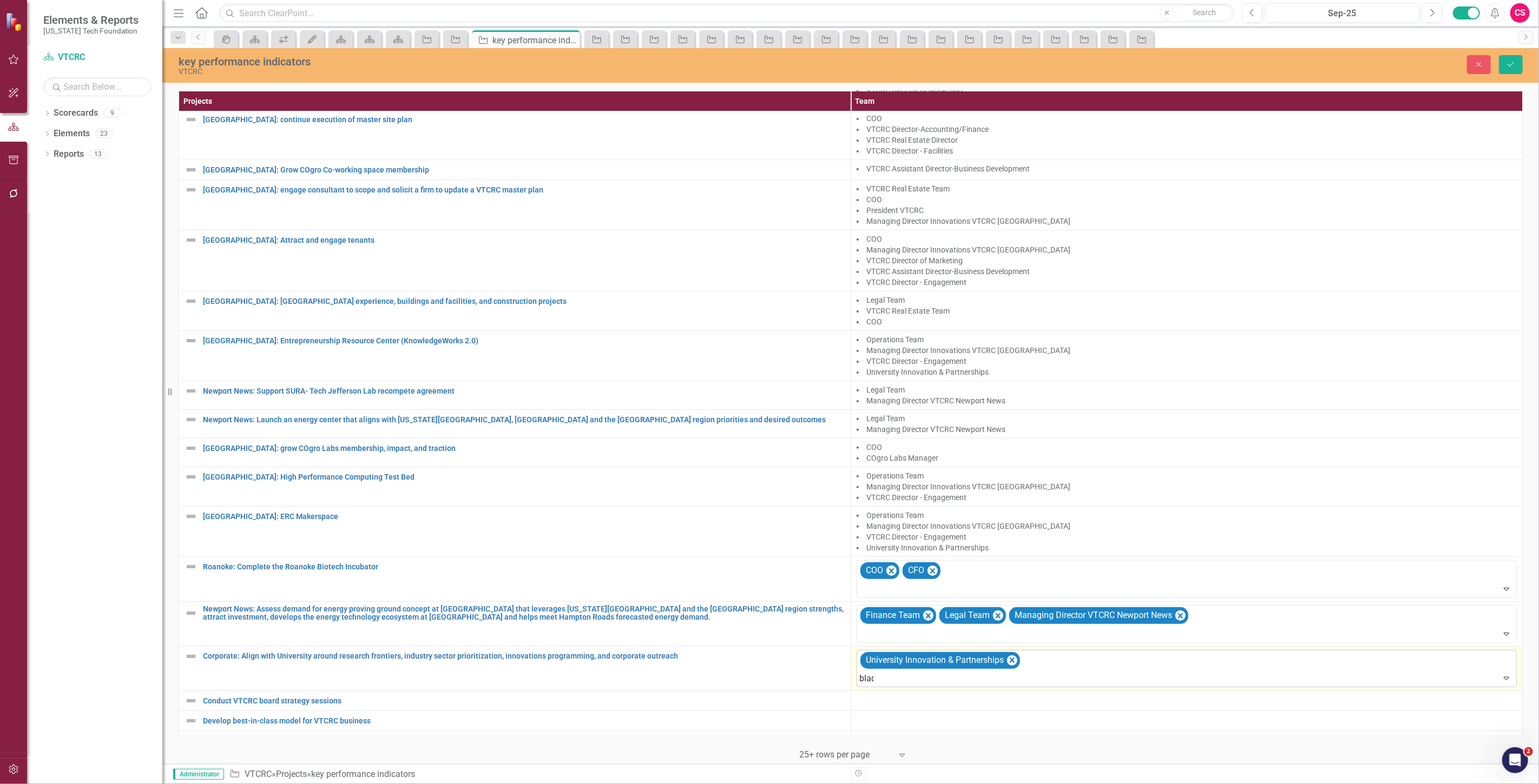
type input "blacks"
click at [184, 783] on span "Blacks" at bounding box center [170, 792] width 26 height 10
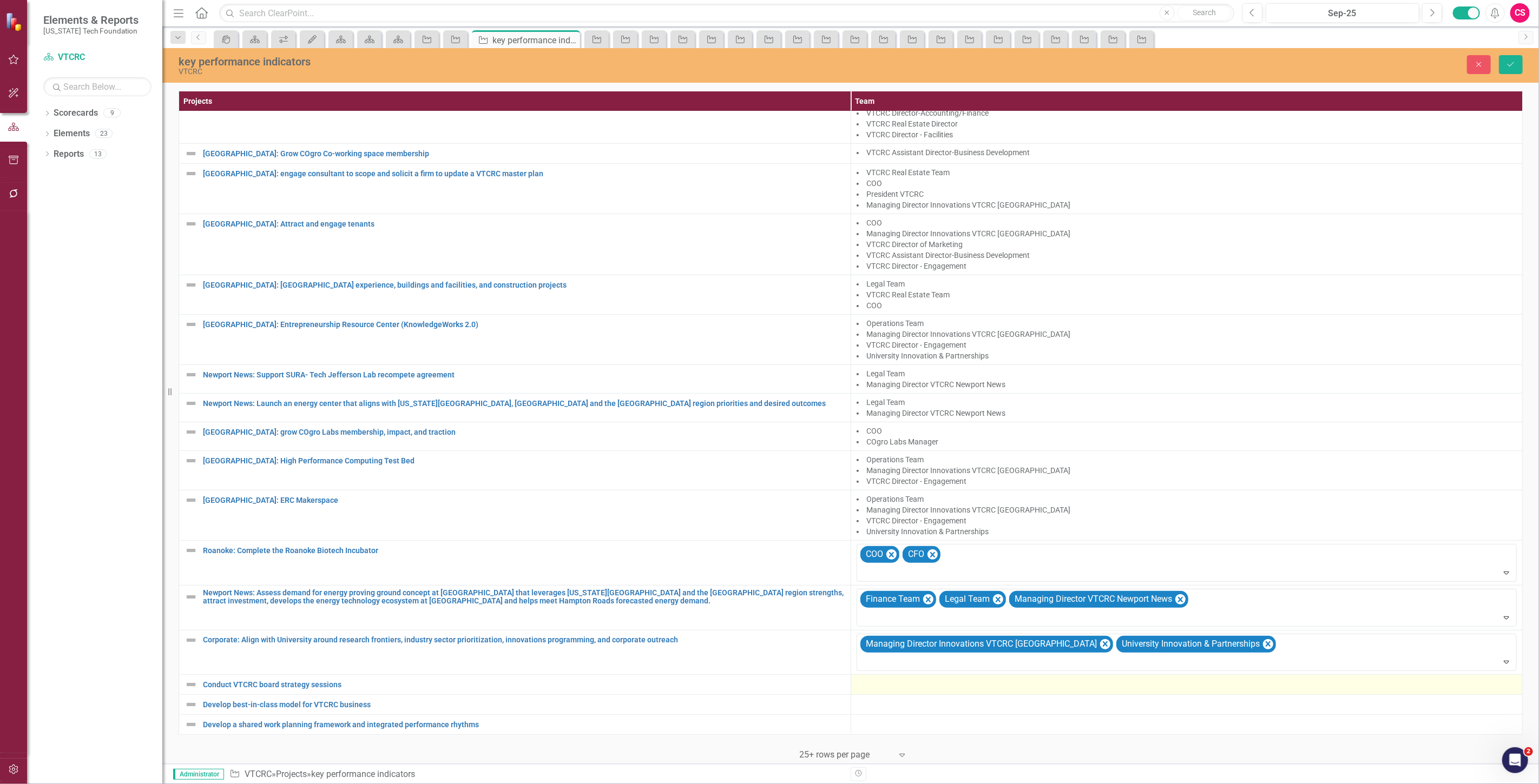
click at [873, 681] on div at bounding box center [1187, 685] width 661 height 13
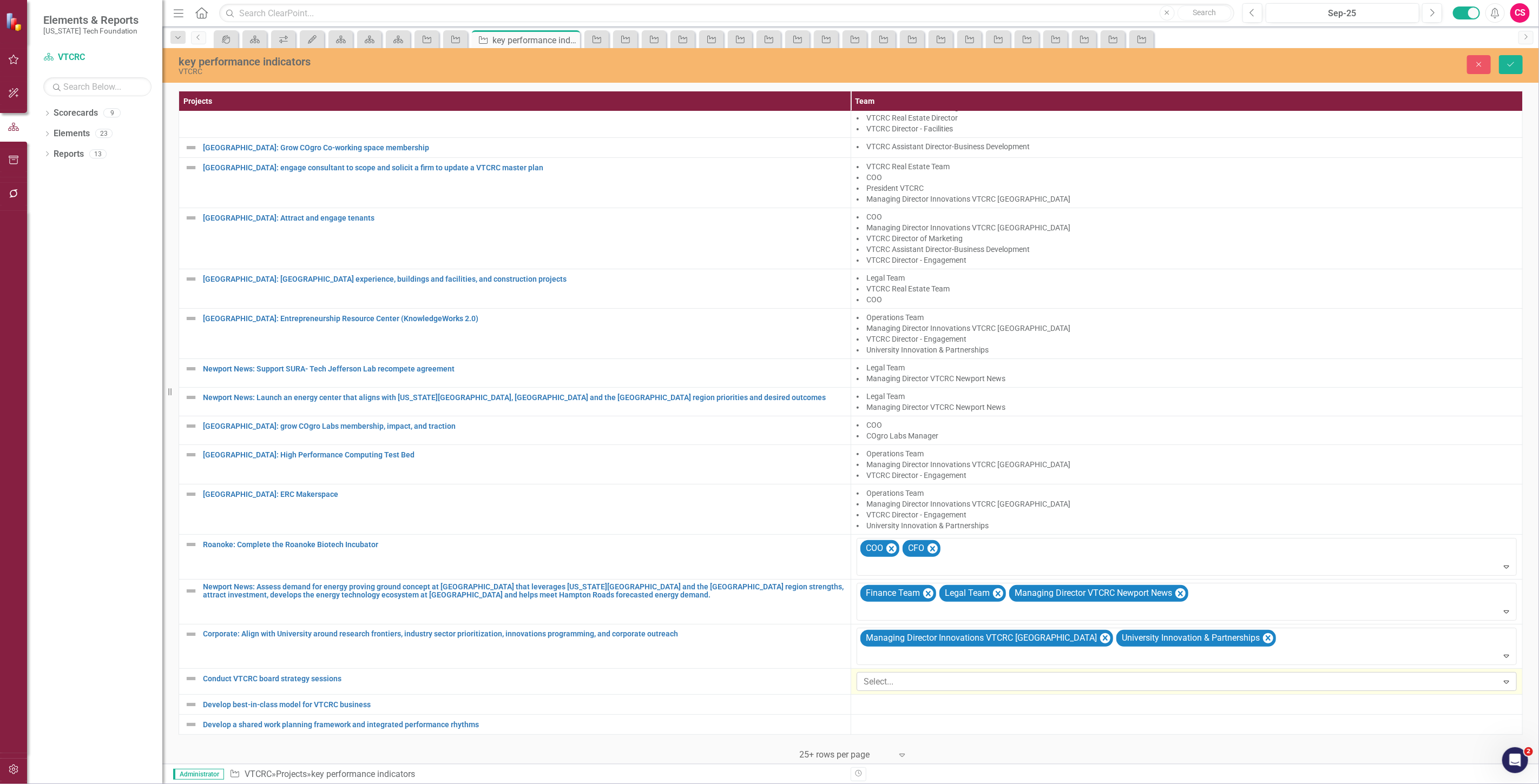
click at [890, 680] on div at bounding box center [1179, 682] width 638 height 14
type input "cso"
click at [882, 783] on div "CSO" at bounding box center [771, 793] width 1522 height 13
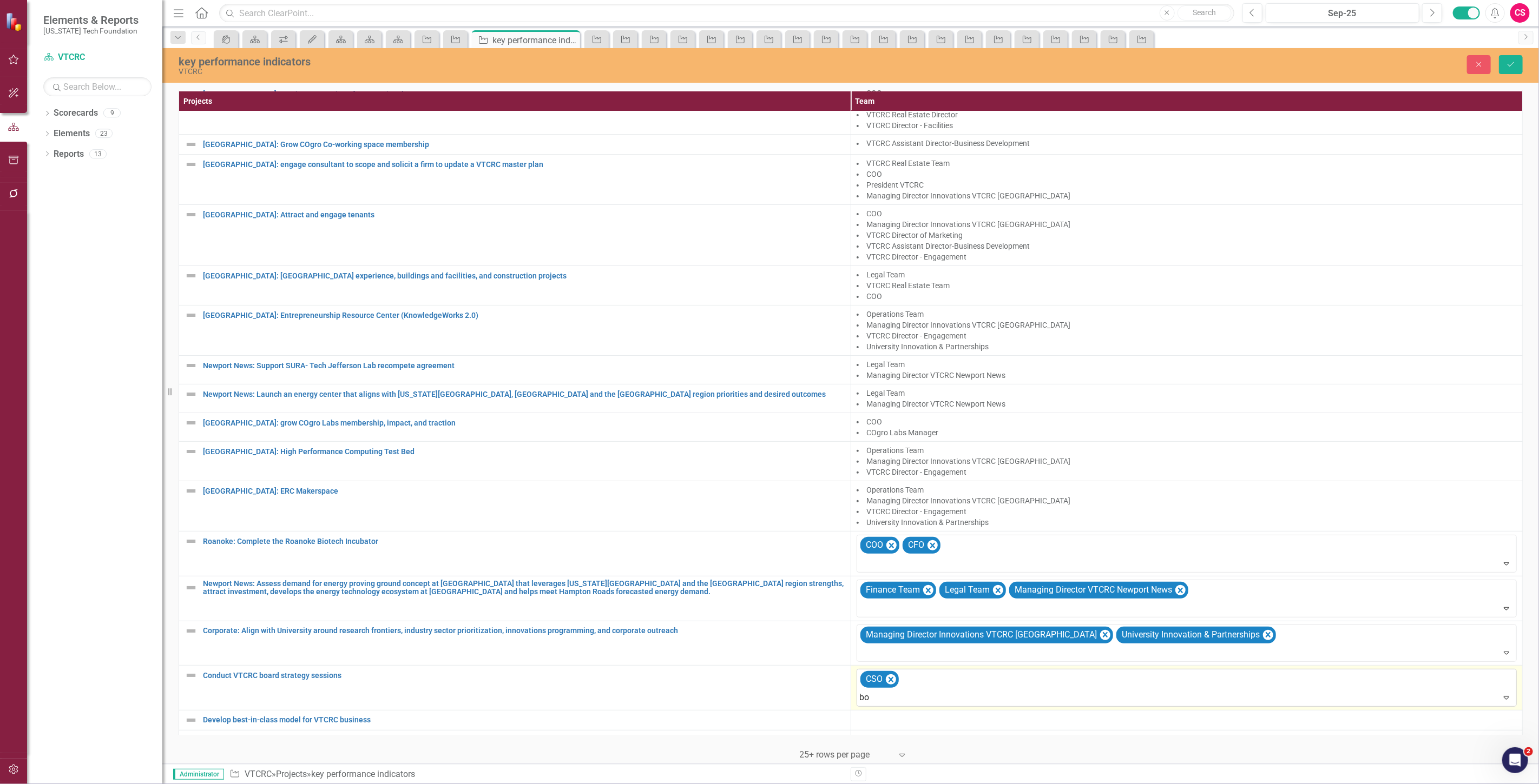
type input "boa"
click at [114, 783] on span "Boa rd Operations Manager" at bounding box center [62, 792] width 103 height 10
type input "innov"
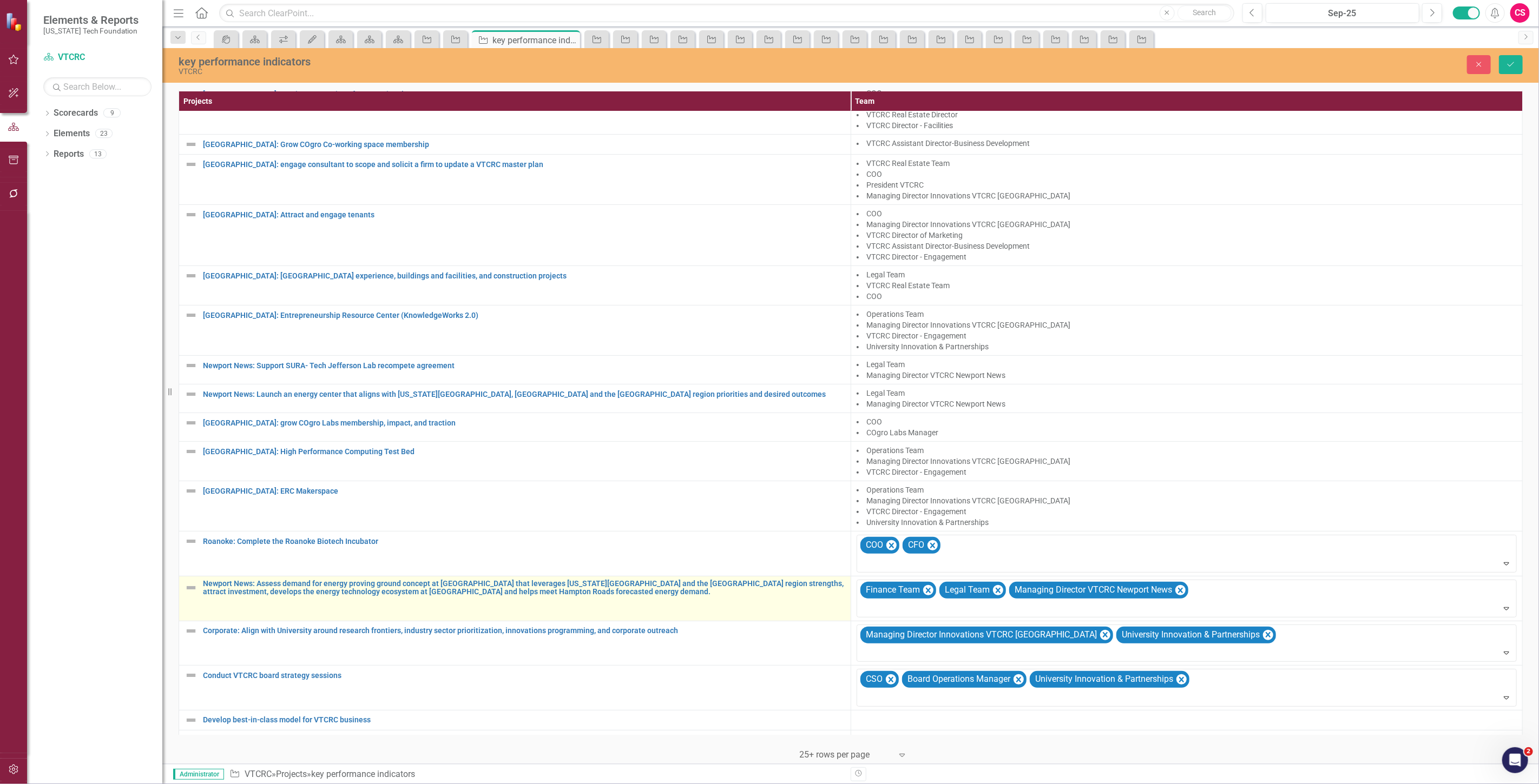
scroll to position [161, 0]
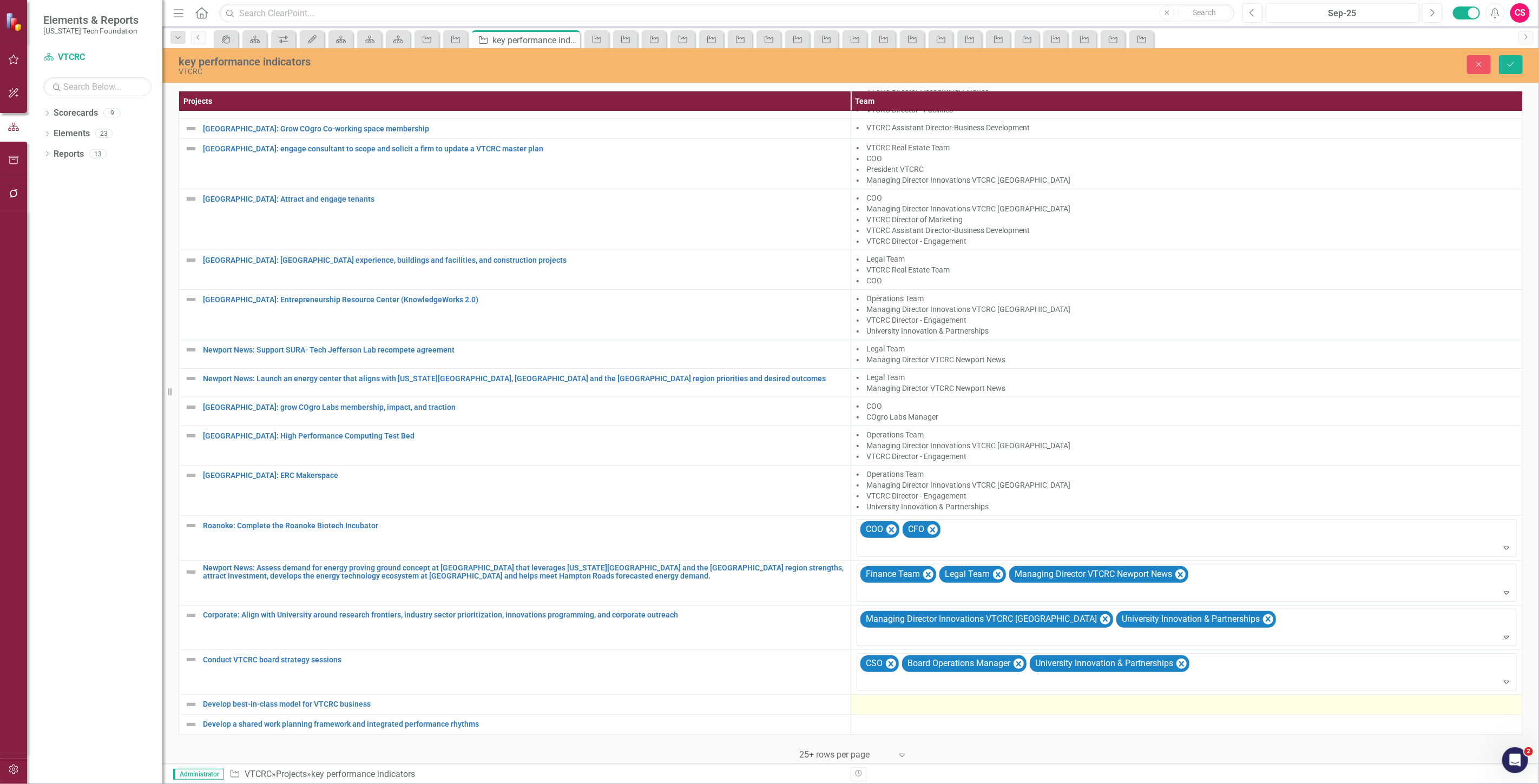
click at [870, 699] on div at bounding box center [1187, 705] width 661 height 13
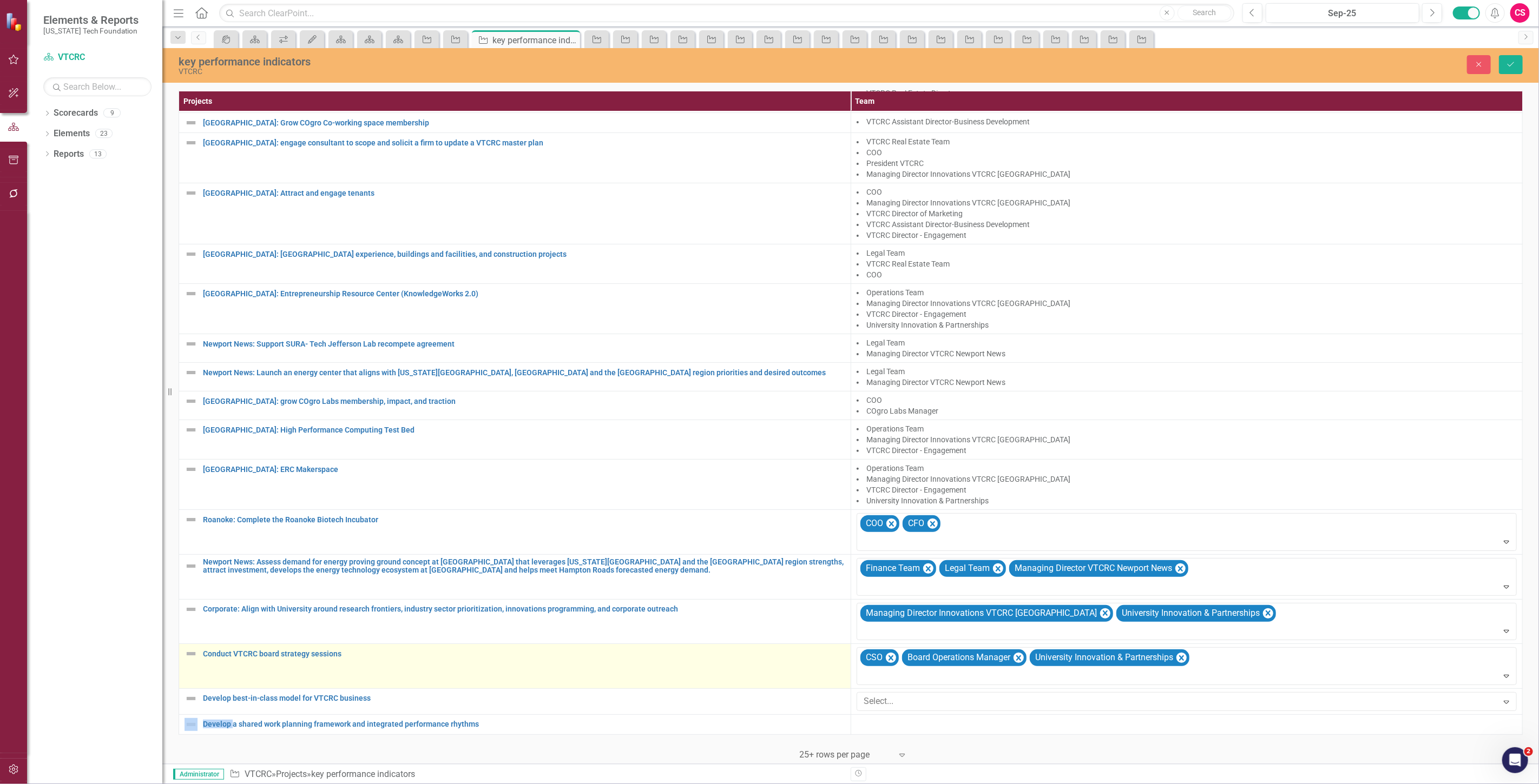
scroll to position [168, 0]
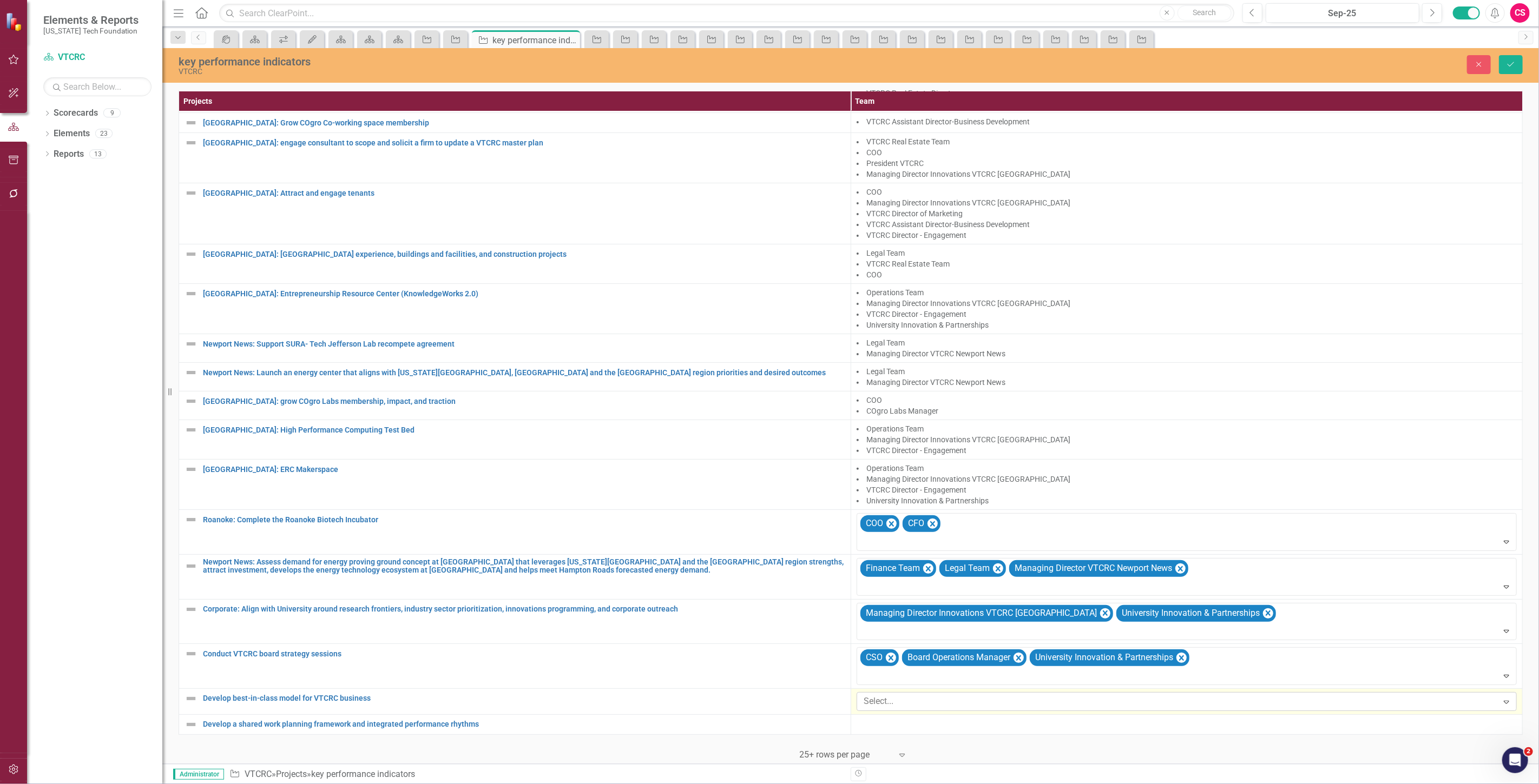
click at [910, 698] on div at bounding box center [1179, 702] width 638 height 14
type input "inno"
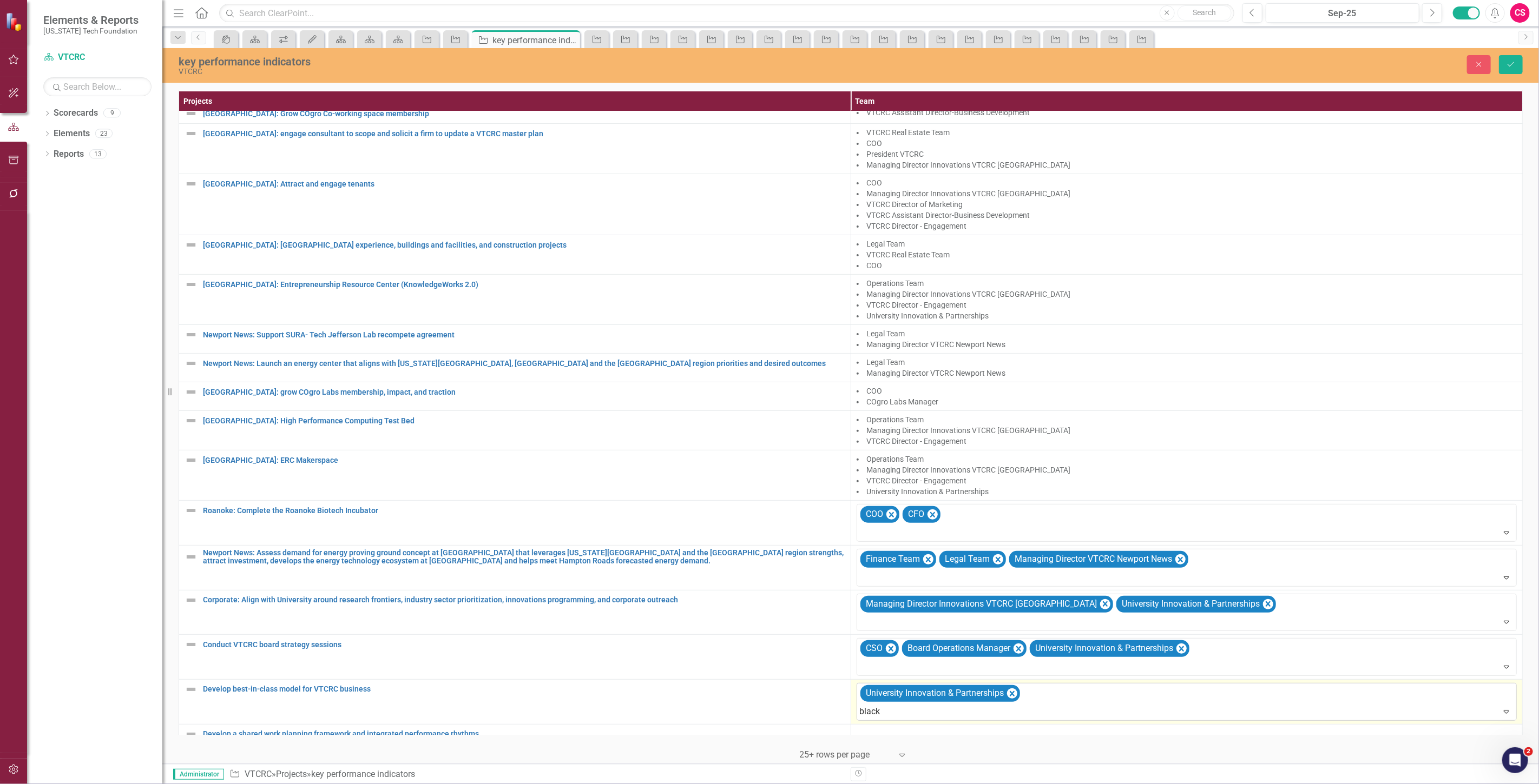
type input "blacks"
click at [1074, 783] on div "Managing Director Innovations VTCRC Blacks burg" at bounding box center [771, 793] width 1522 height 13
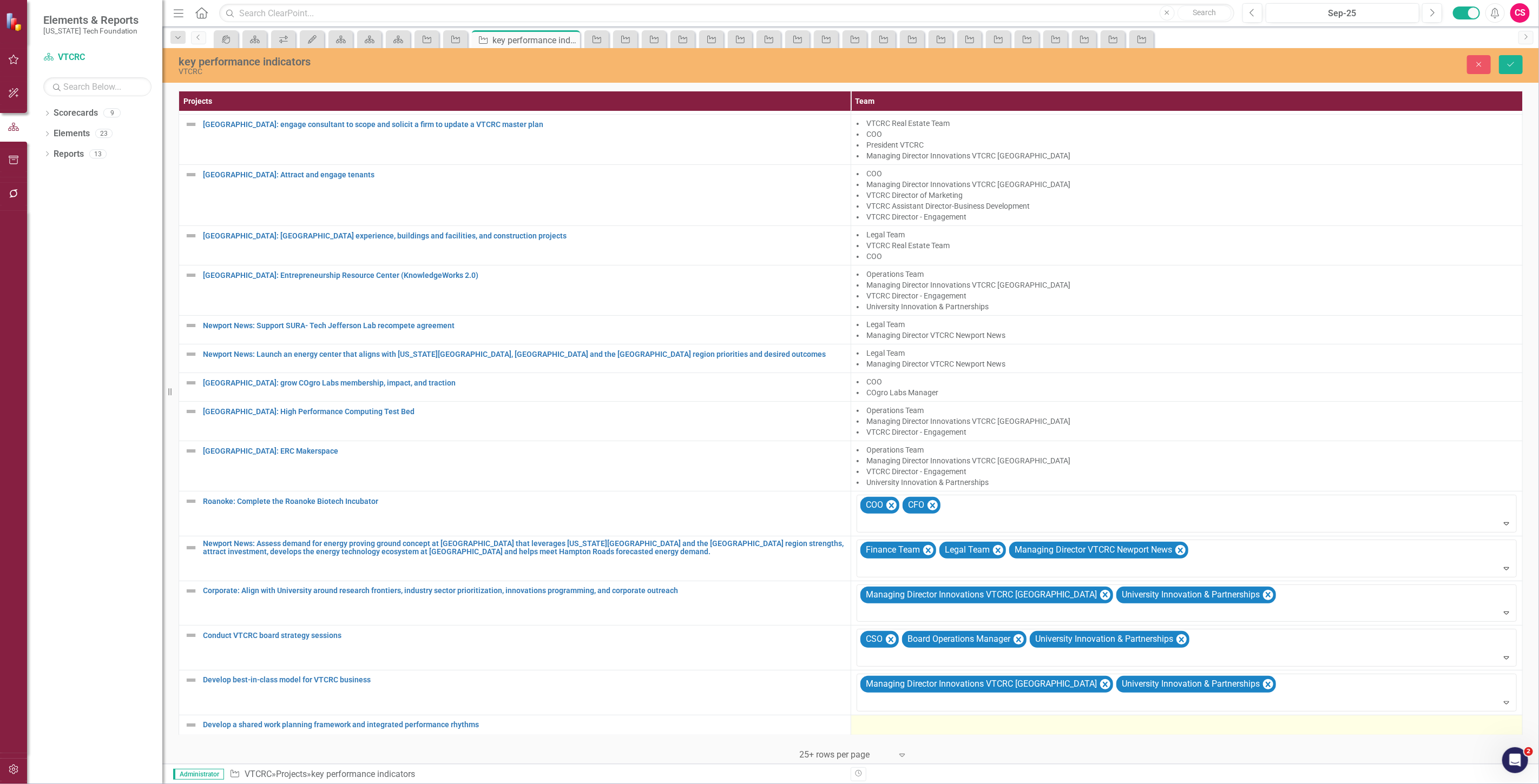
click at [870, 721] on div at bounding box center [1187, 725] width 661 height 13
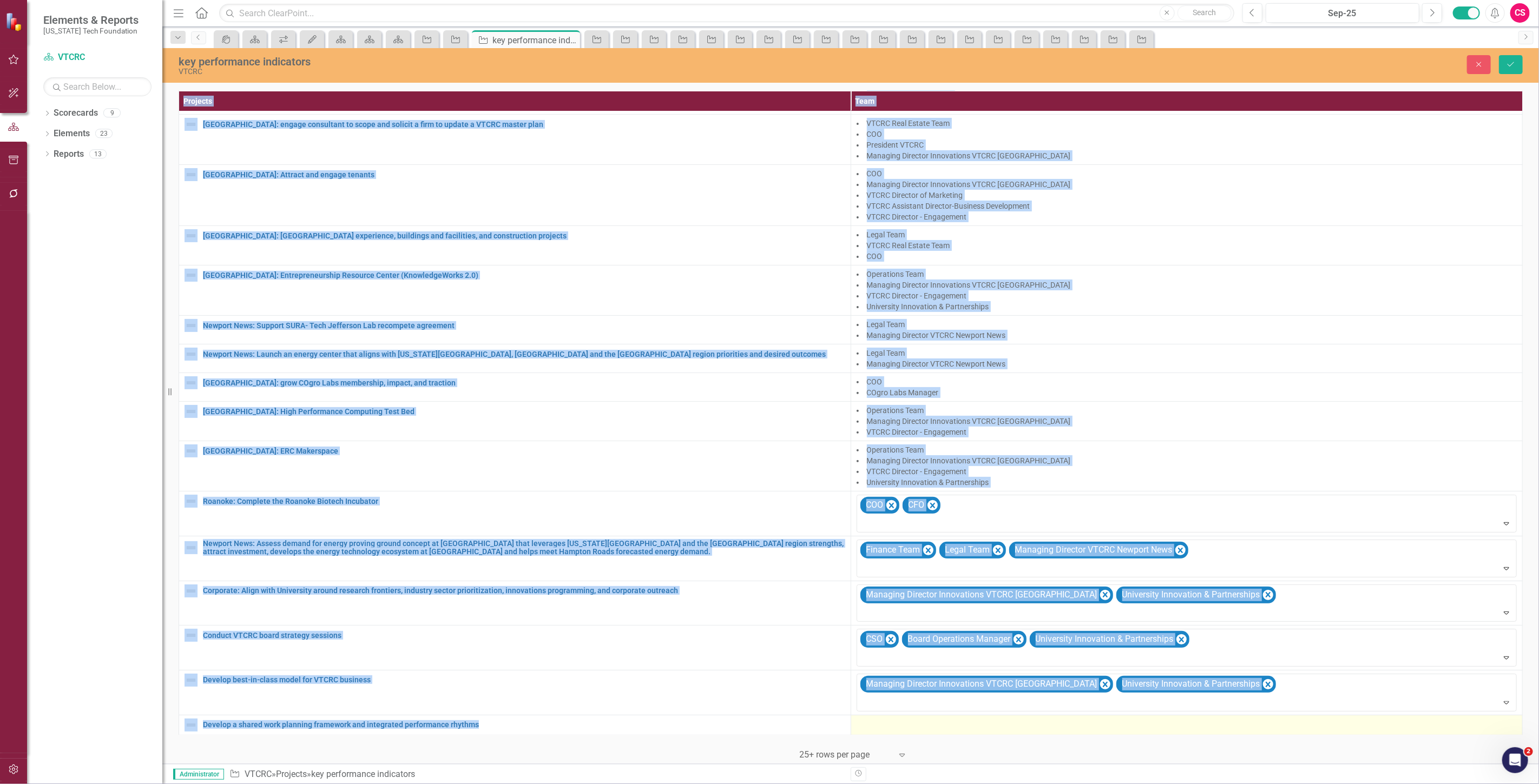
click at [870, 721] on div at bounding box center [1187, 725] width 661 height 13
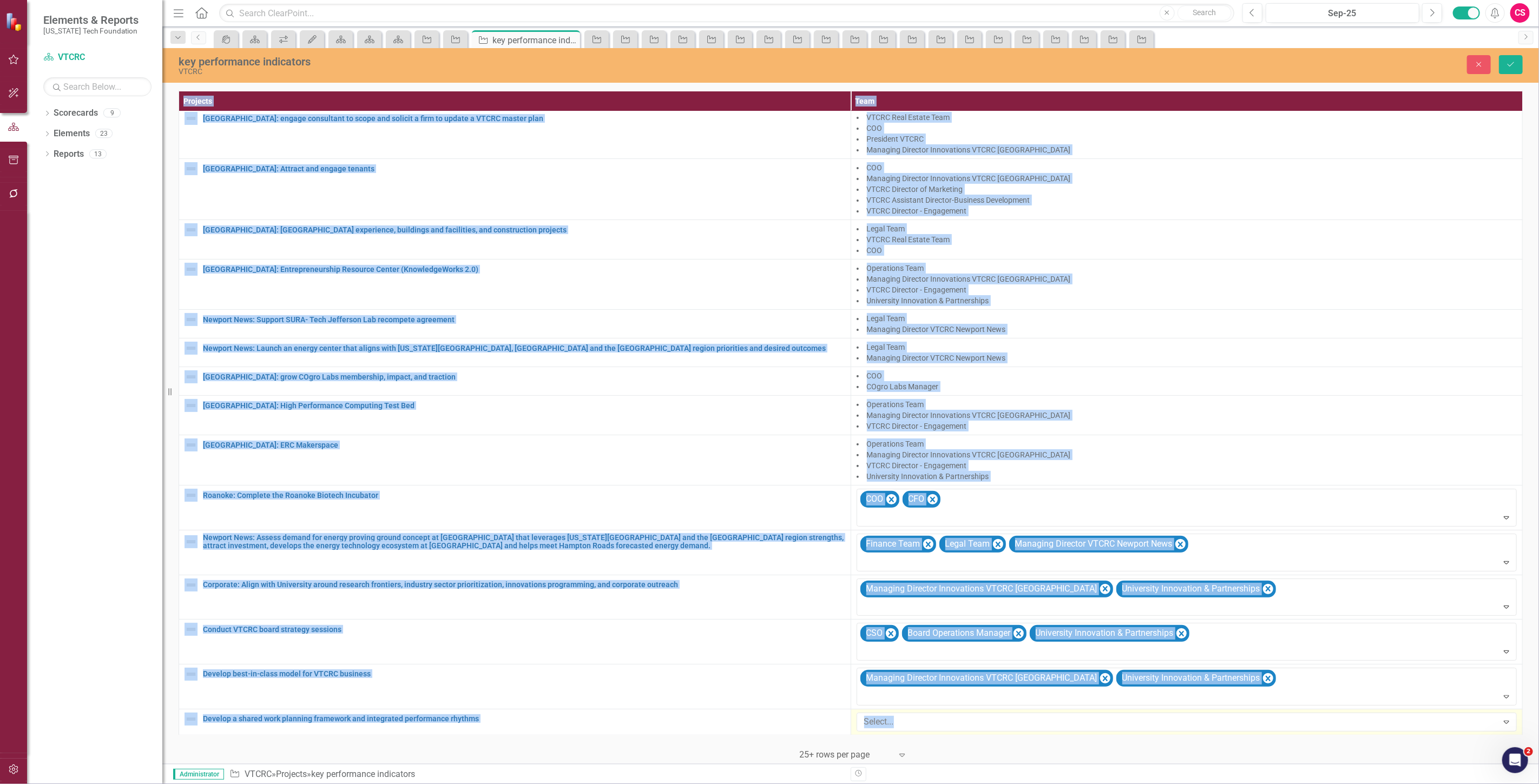
click at [870, 721] on div at bounding box center [1179, 722] width 638 height 14
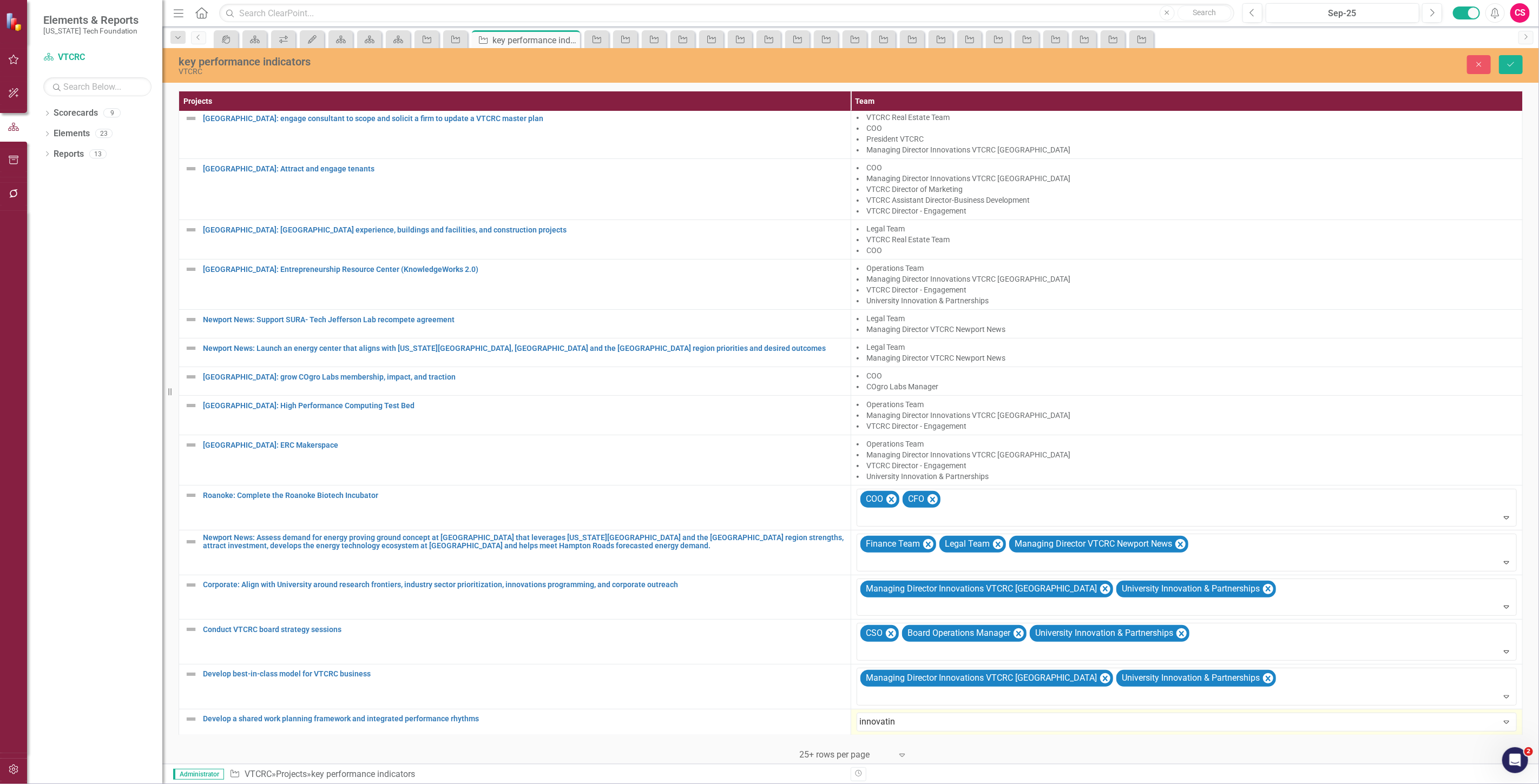
type input "innovati"
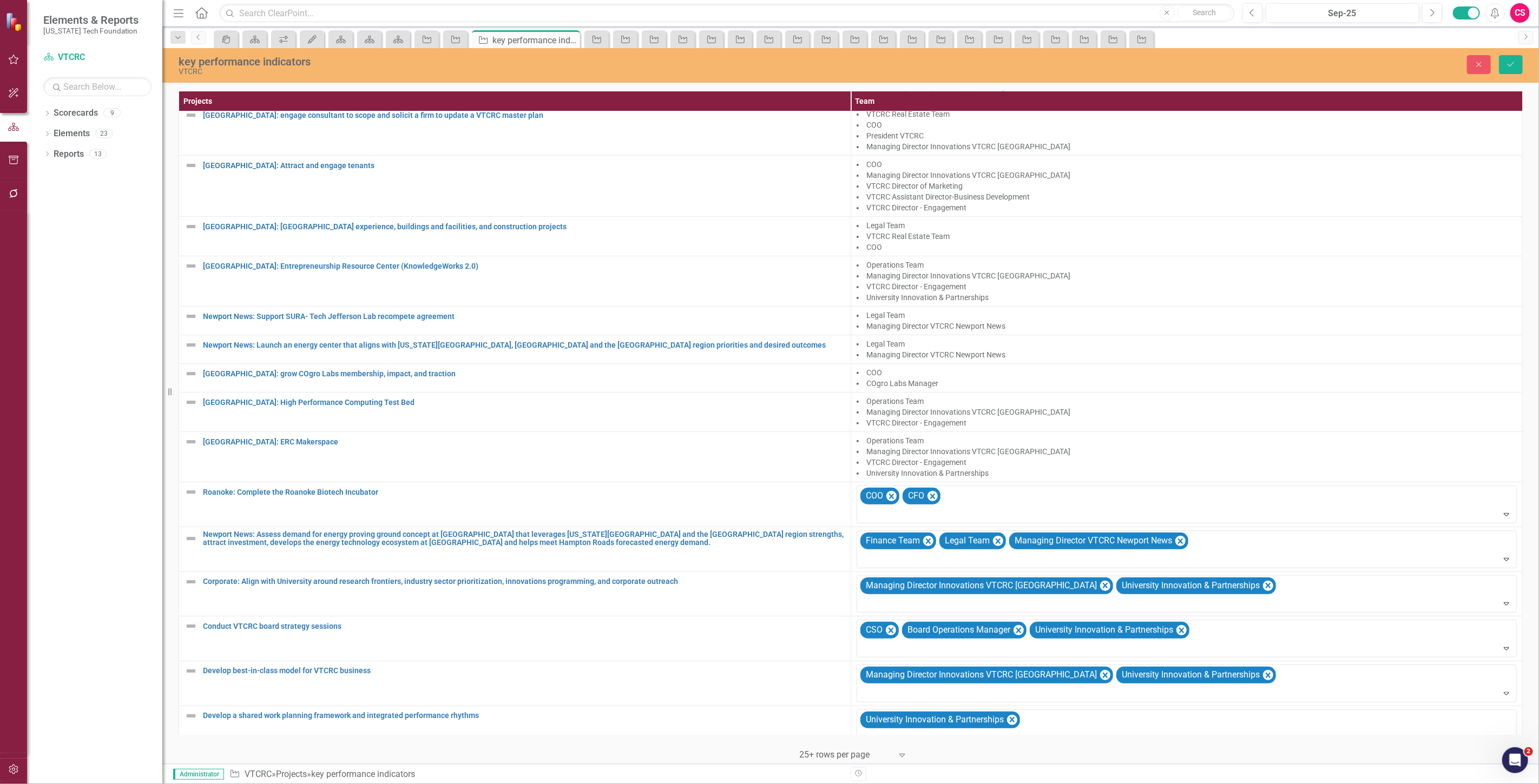
scroll to position [211, 0]
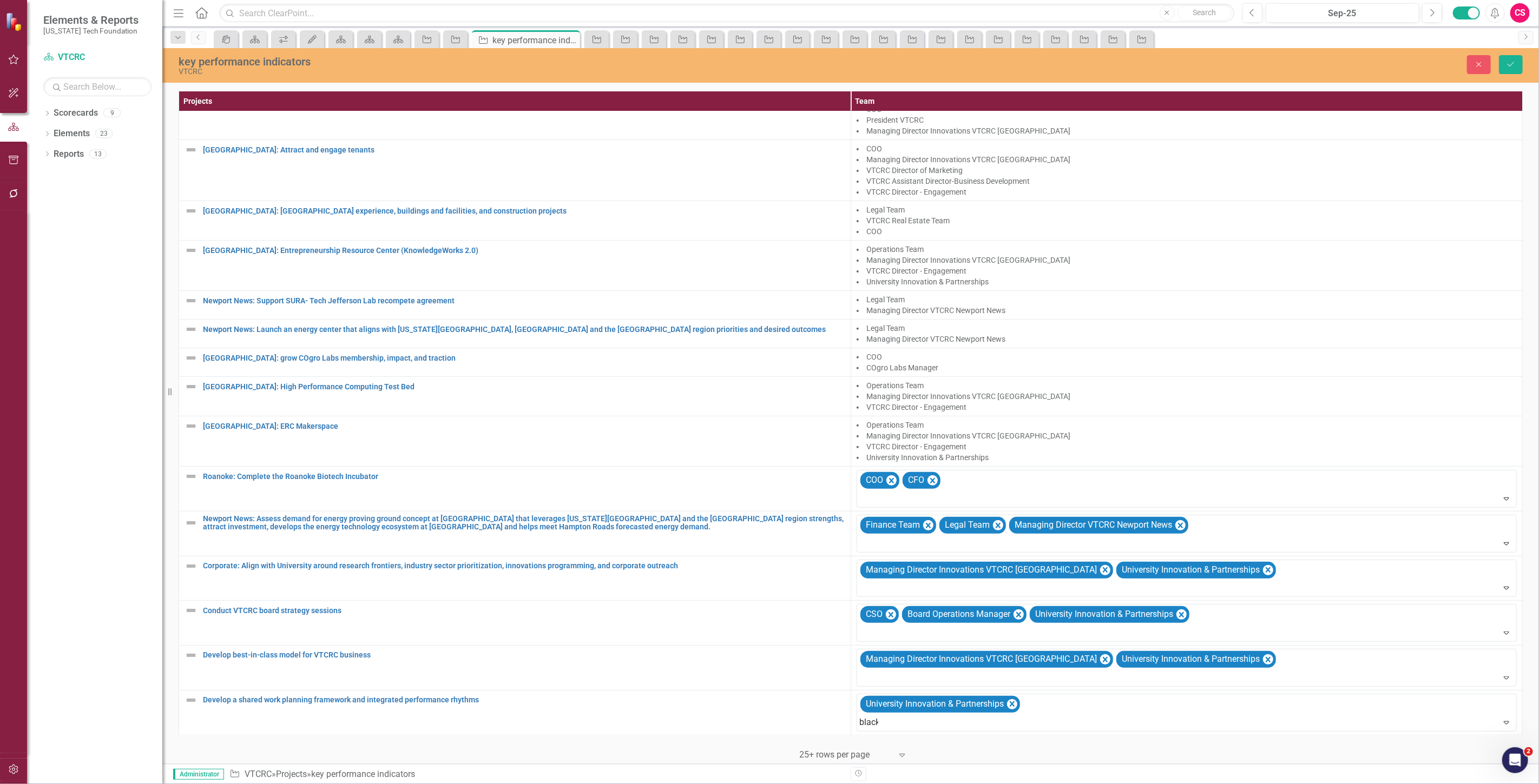
type input "blacks"
click at [1071, 783] on div "Managing Director Innovations VTCRC Blacks burg" at bounding box center [771, 793] width 1522 height 13
click at [1512, 60] on icon "Save" at bounding box center [1511, 64] width 10 height 8
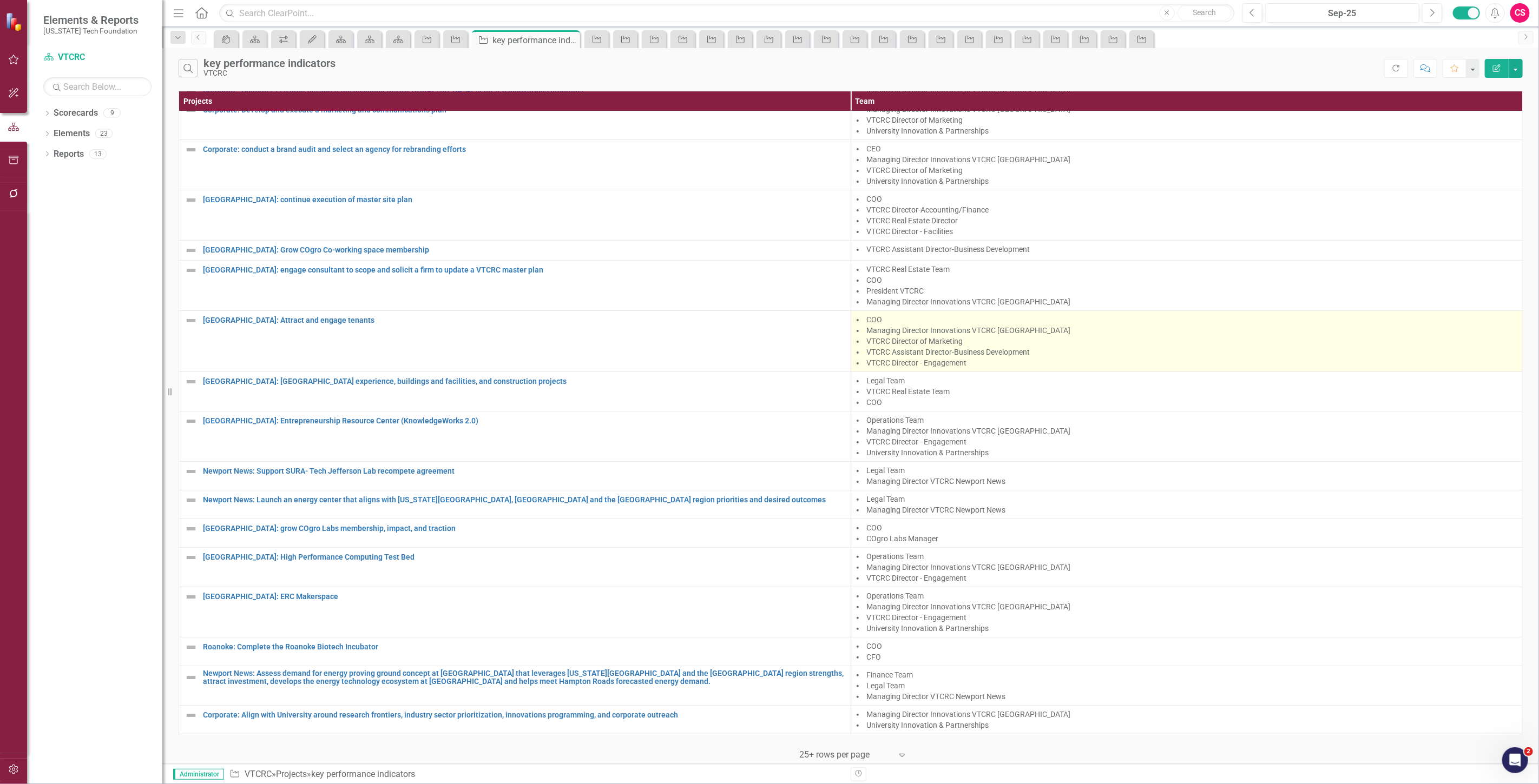
scroll to position [0, 0]
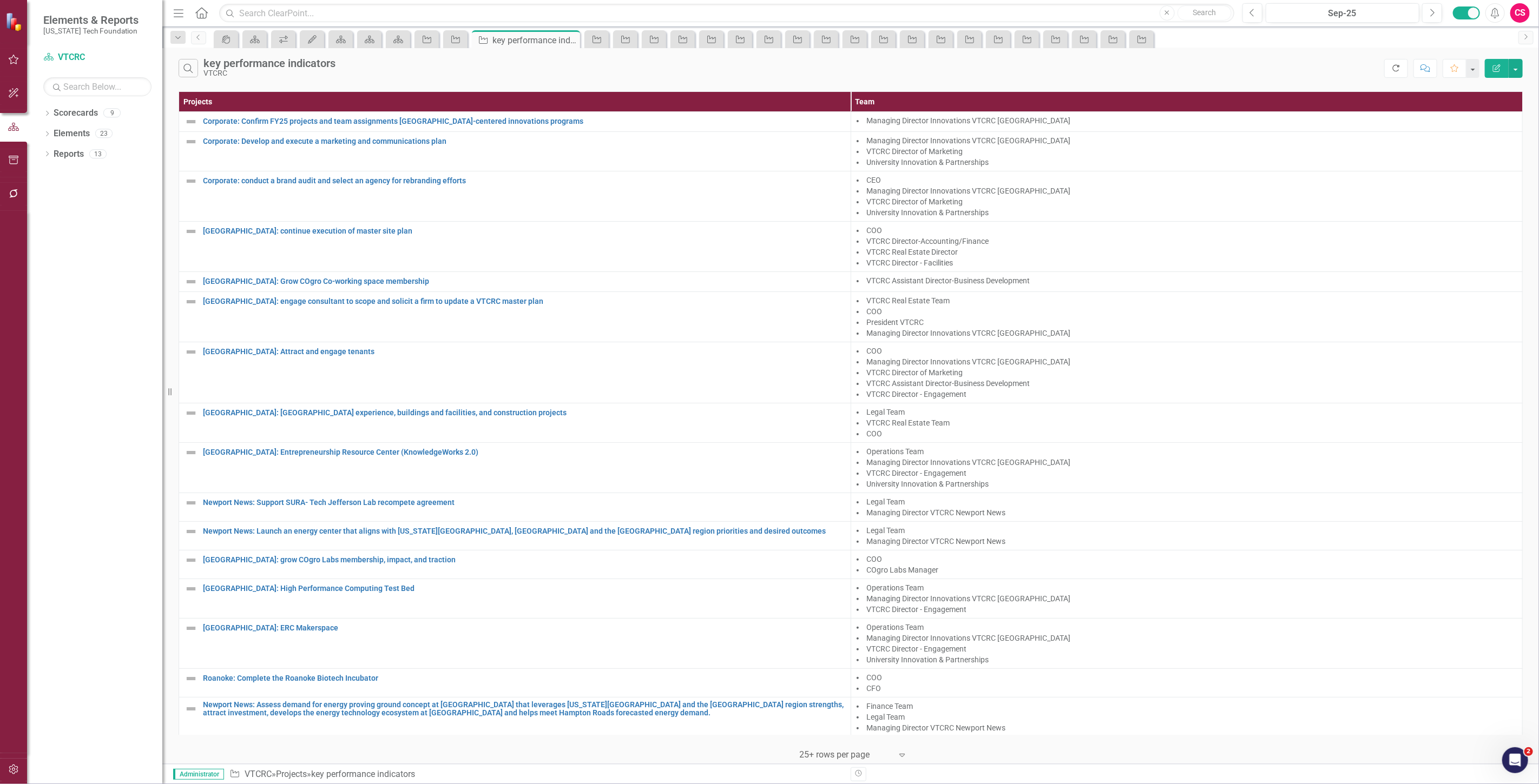
click at [1391, 66] on icon "Refresh" at bounding box center [1396, 68] width 10 height 8
click at [1500, 66] on icon "Edit Report" at bounding box center [1497, 68] width 10 height 8
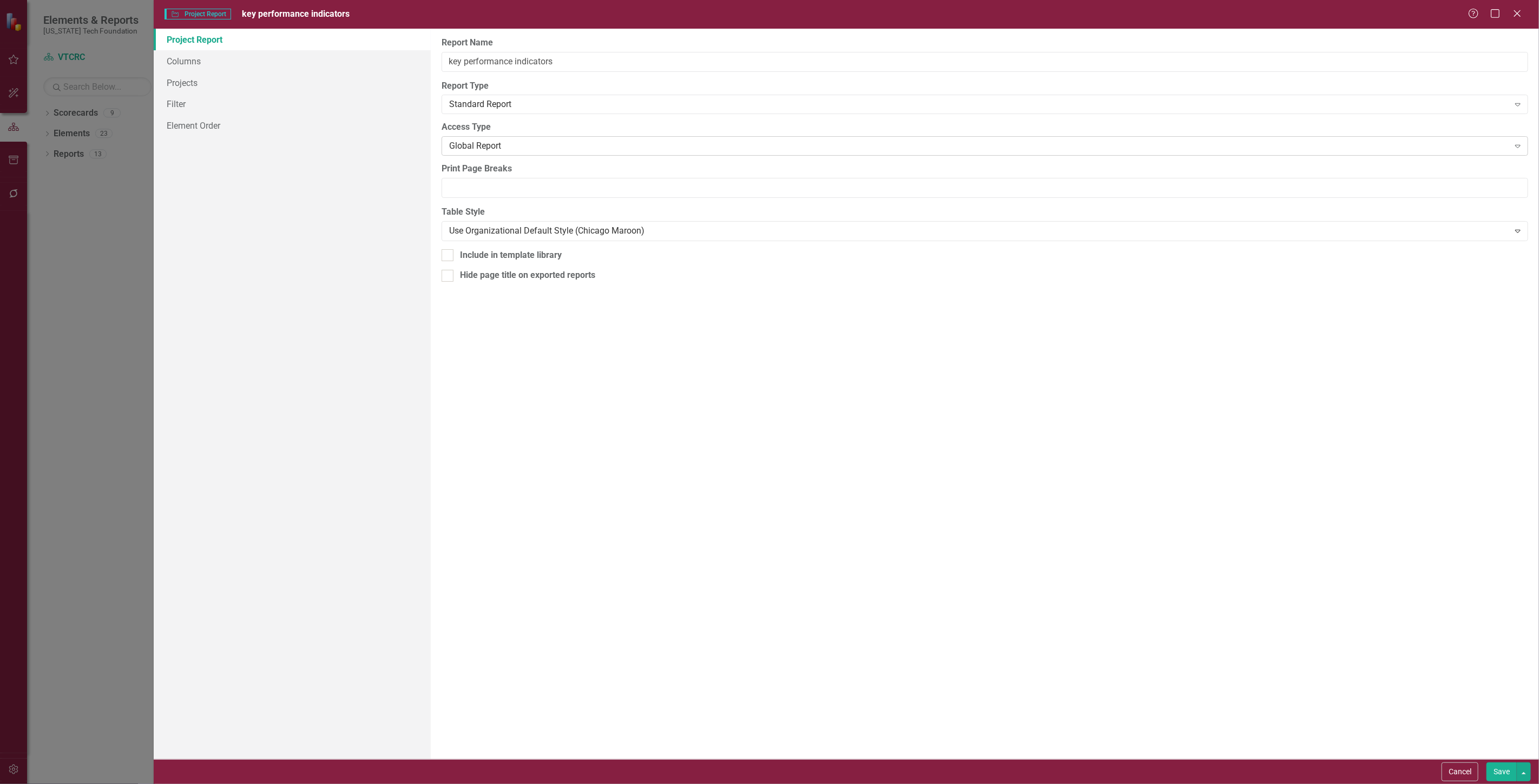
click at [462, 145] on div "Global Report" at bounding box center [979, 146] width 1059 height 13
click at [284, 68] on link "Columns" at bounding box center [292, 61] width 277 height 21
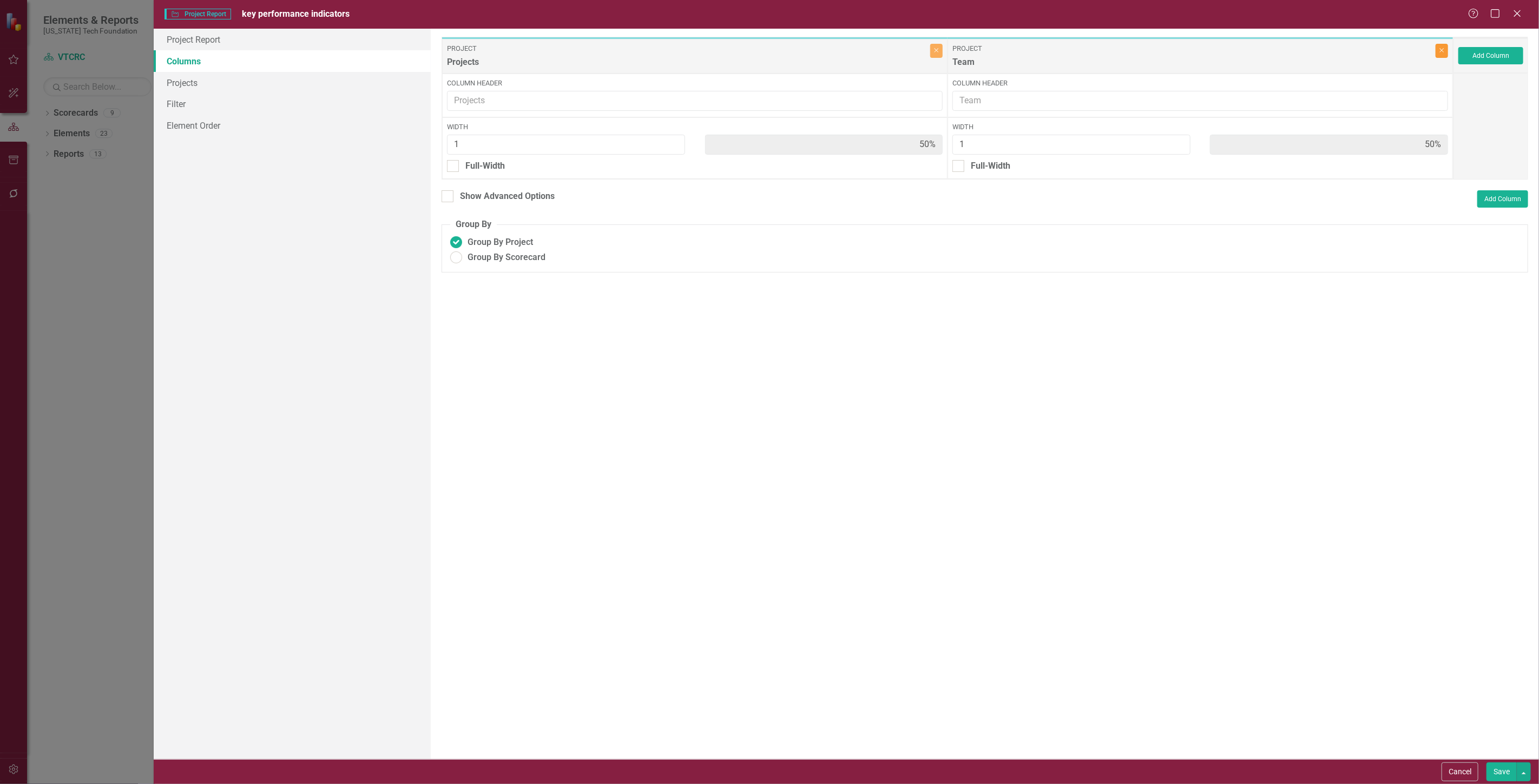
click at [1443, 51] on icon "button" at bounding box center [1442, 51] width 4 height 4
type input "100%"
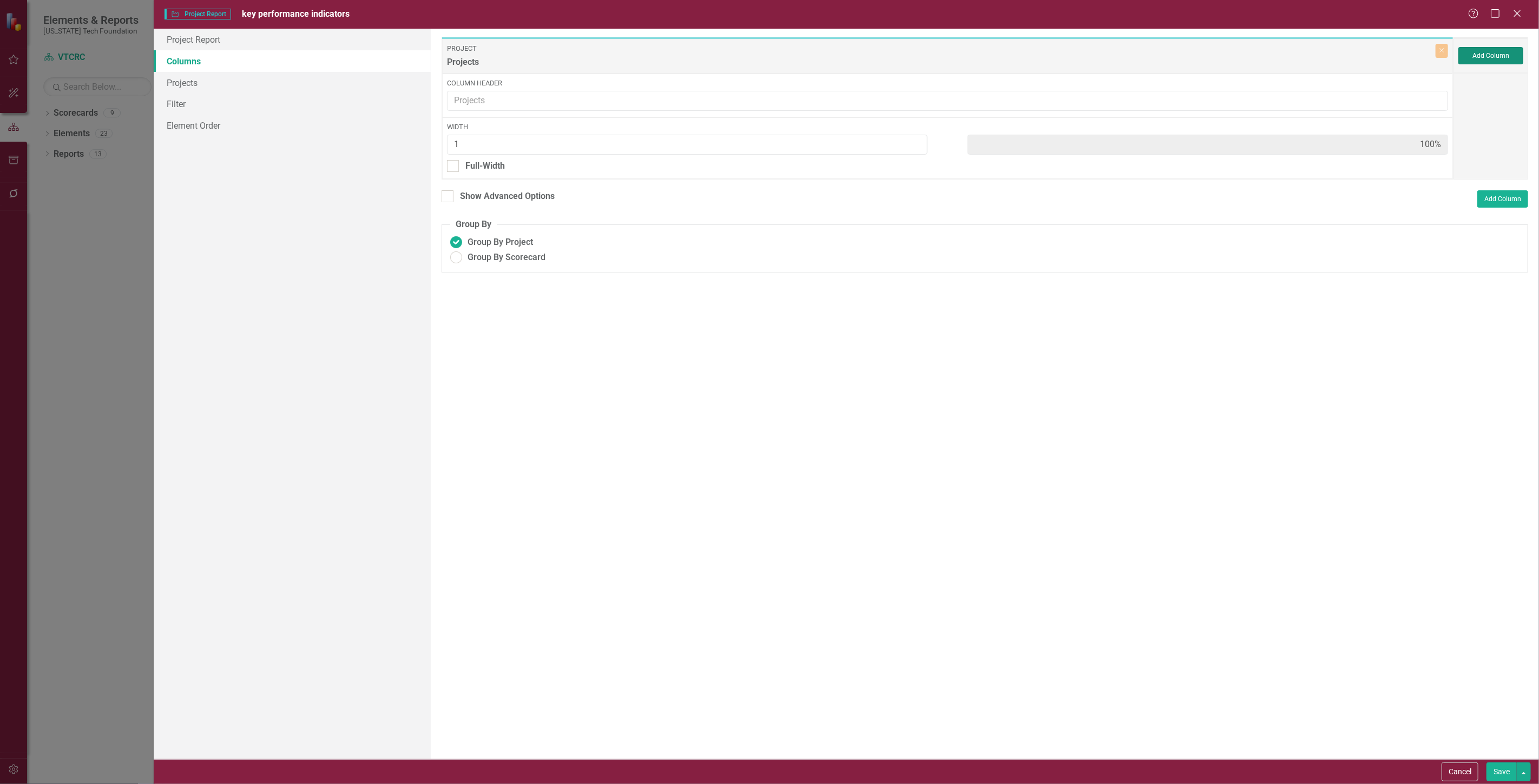
click at [1479, 54] on button "Add Column" at bounding box center [1491, 56] width 65 height 17
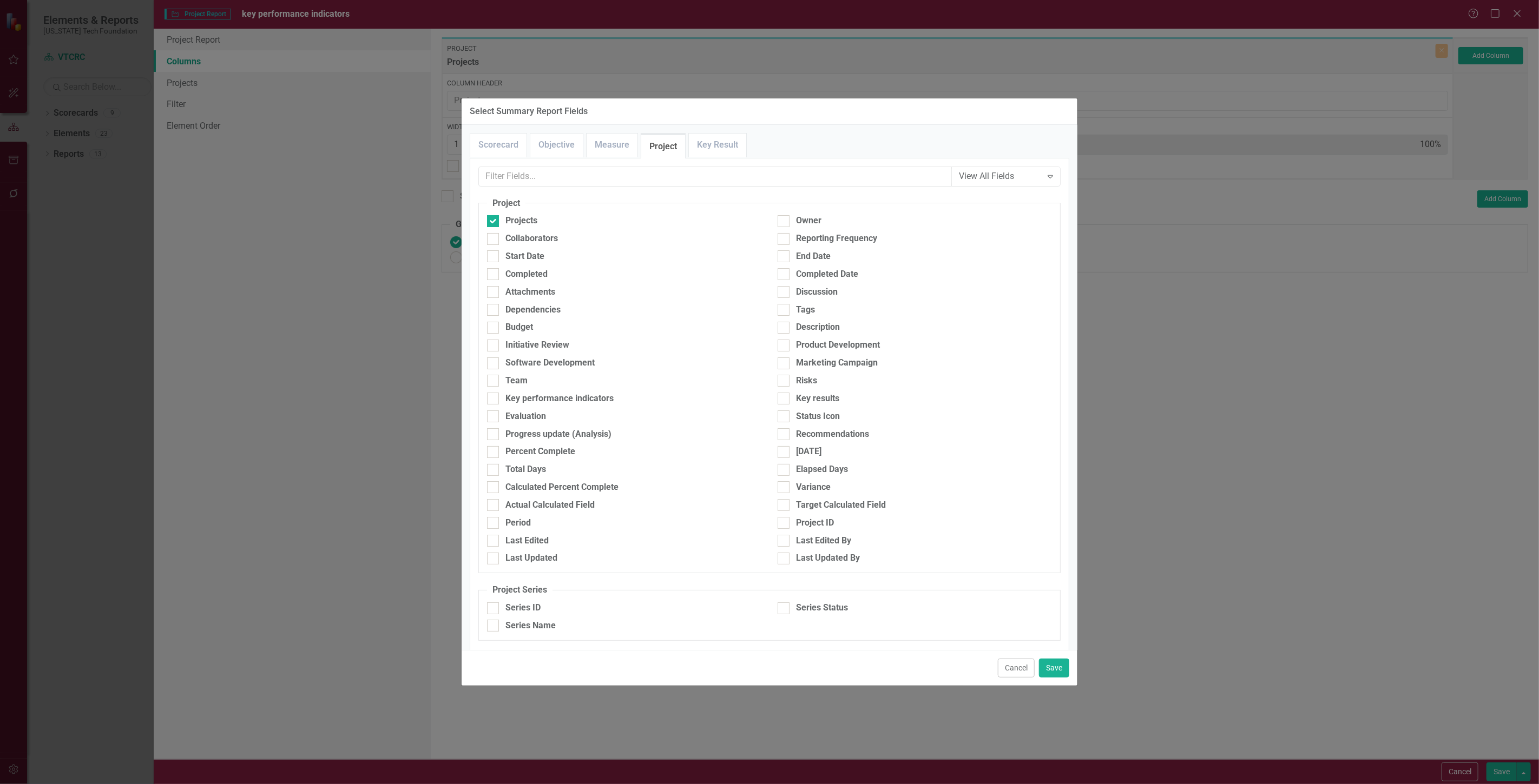
click at [802, 388] on div "Risks" at bounding box center [915, 384] width 290 height 18
click at [802, 382] on div "Risks" at bounding box center [806, 381] width 21 height 13
click at [784, 382] on input "Risks" at bounding box center [781, 379] width 7 height 7
checkbox input "true"
click at [1062, 669] on button "Save" at bounding box center [1054, 668] width 30 height 19
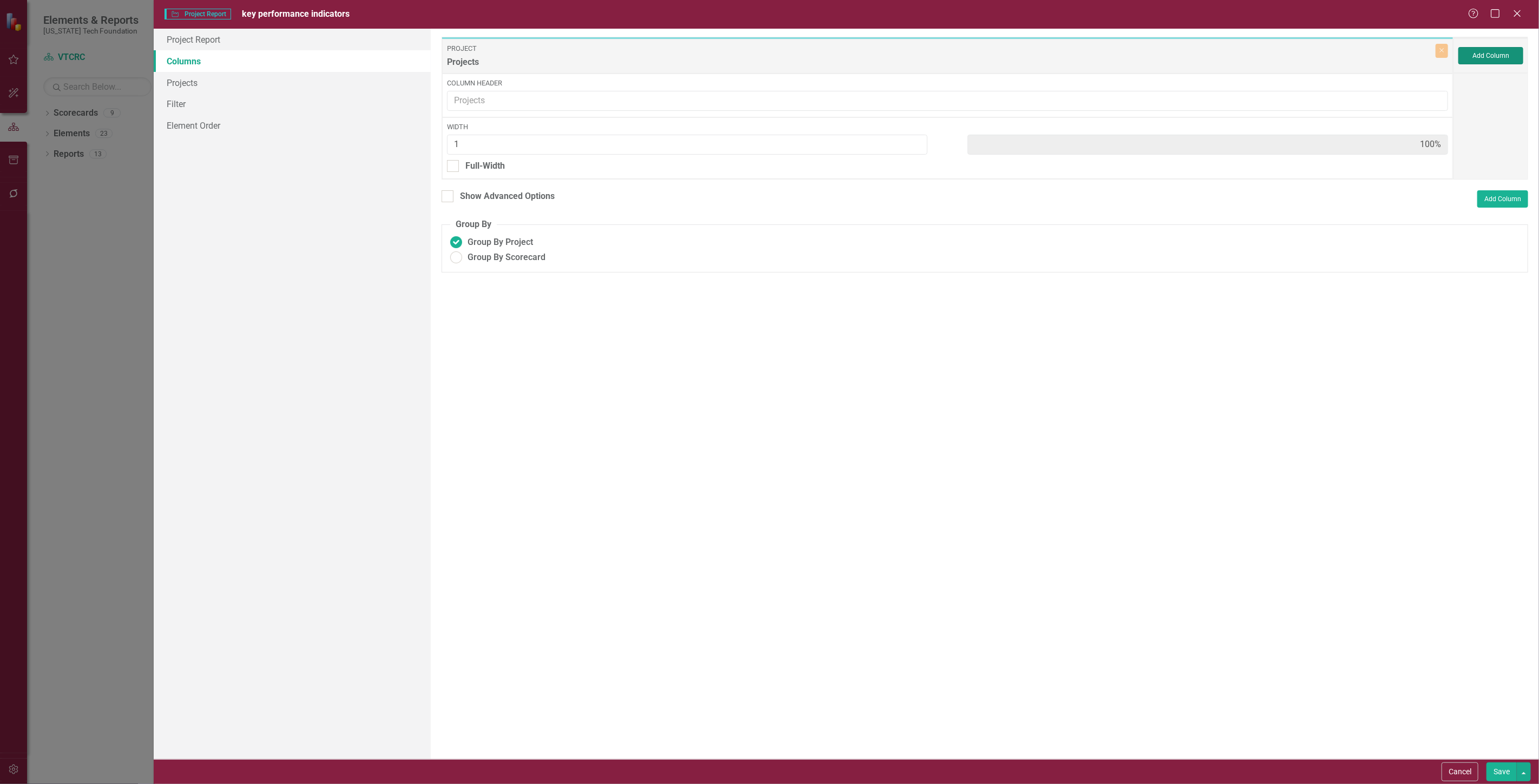
type input "50%"
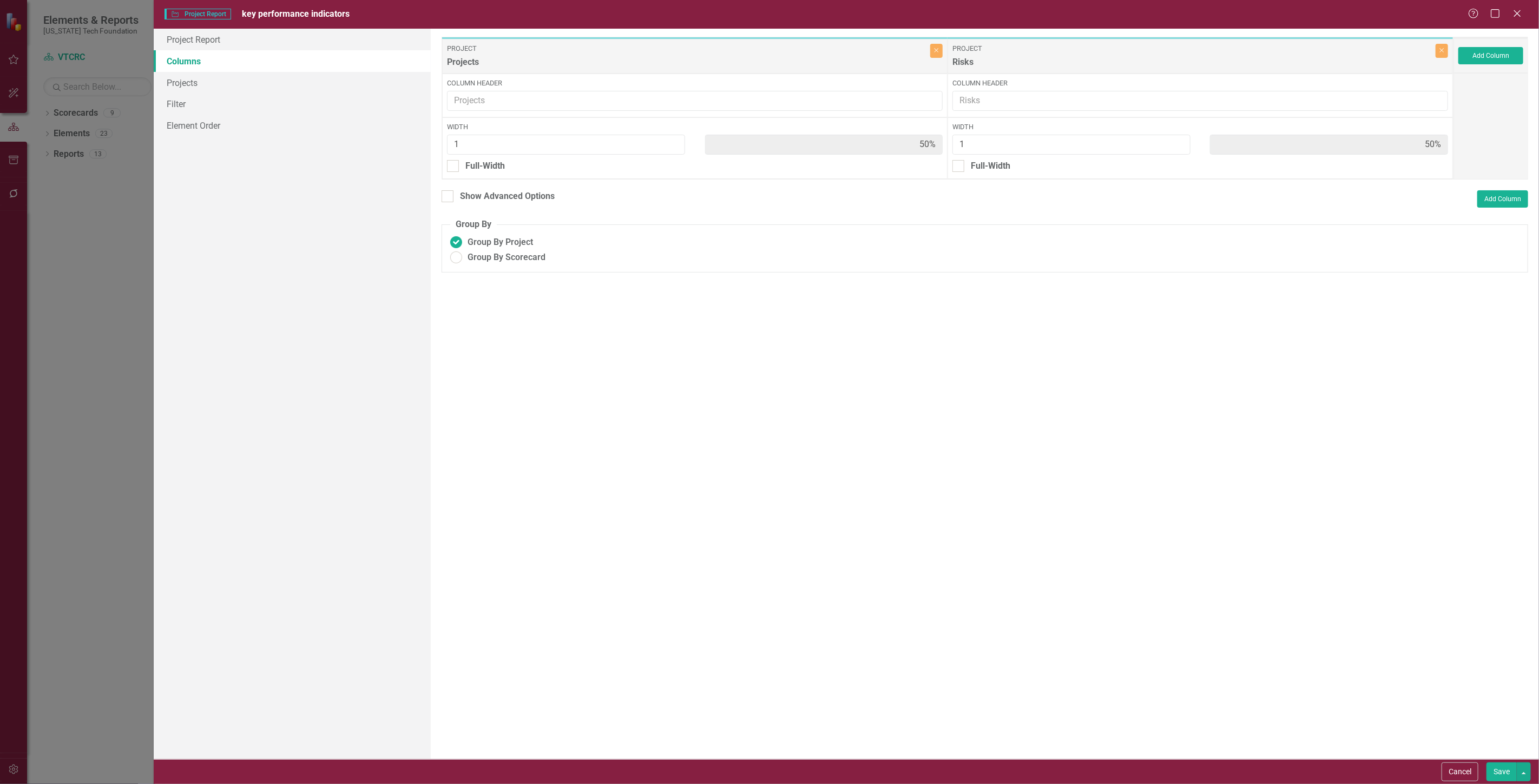
click at [1497, 772] on button "Save" at bounding box center [1501, 772] width 30 height 19
radio input "true"
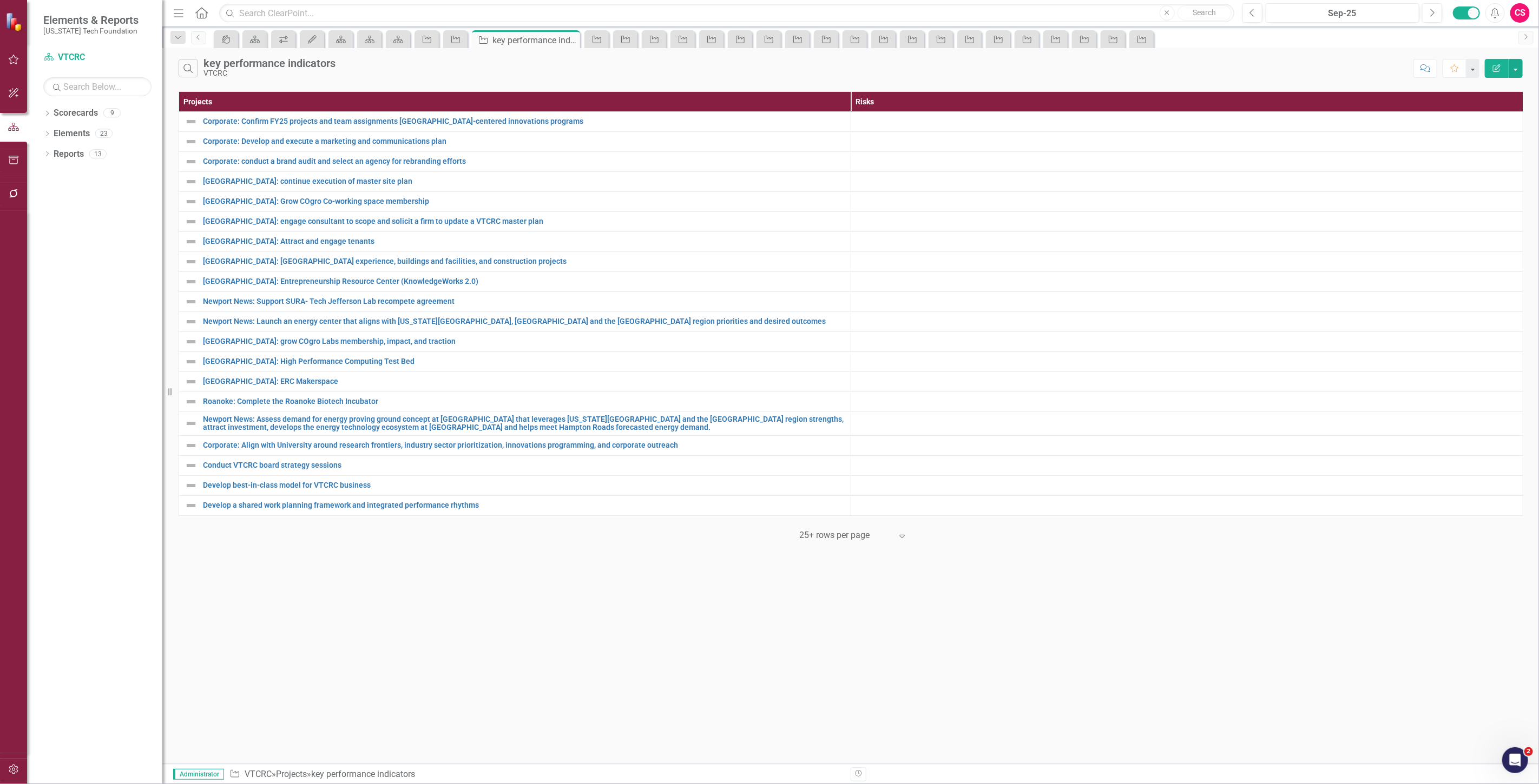
click at [916, 112] on th "Risks" at bounding box center [1187, 102] width 672 height 20
click at [888, 125] on div at bounding box center [1187, 122] width 661 height 13
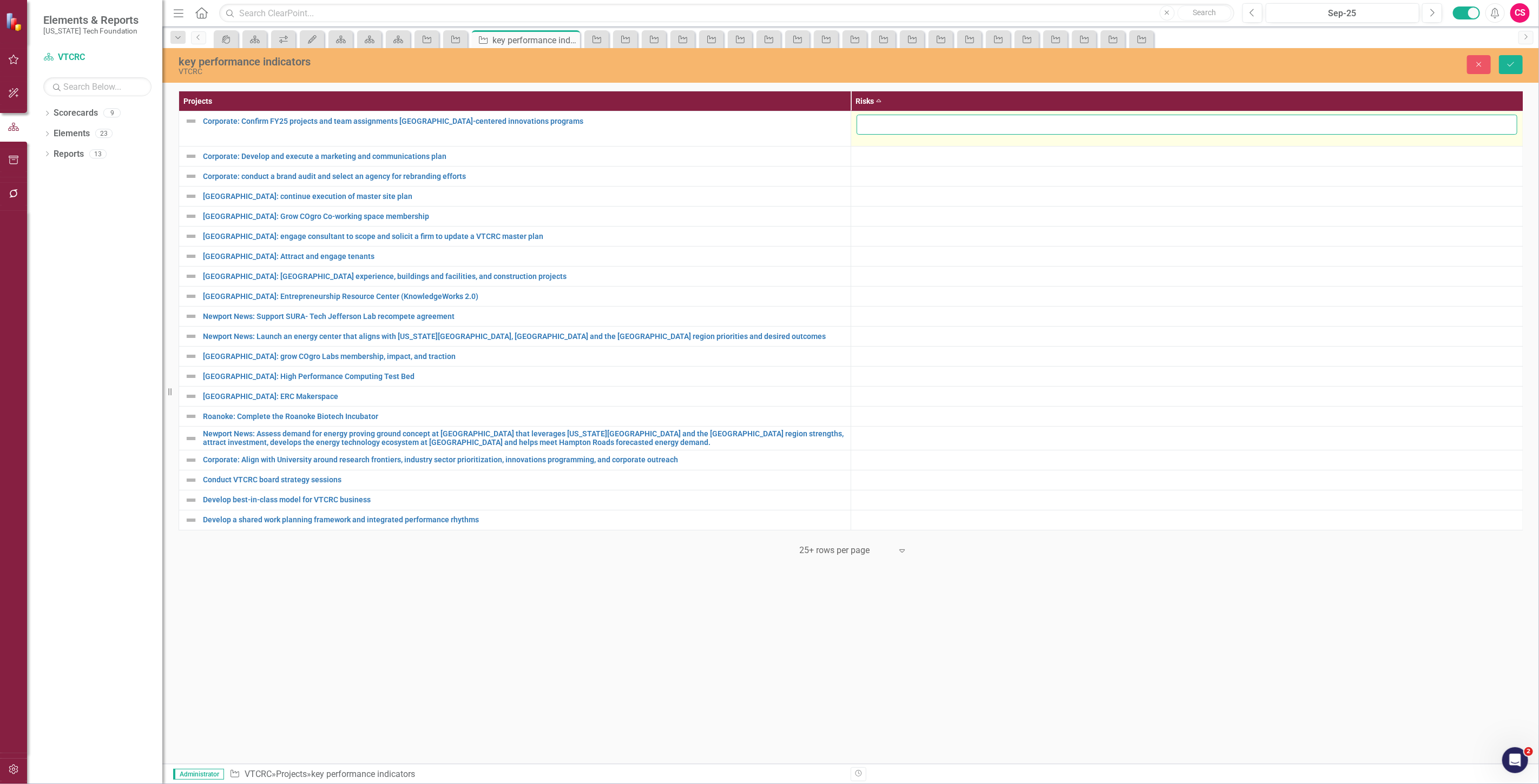
click at [881, 124] on input "text" at bounding box center [1187, 125] width 661 height 20
paste input "resource allocation; team alignment"
type input "resource allocation; team alignment"
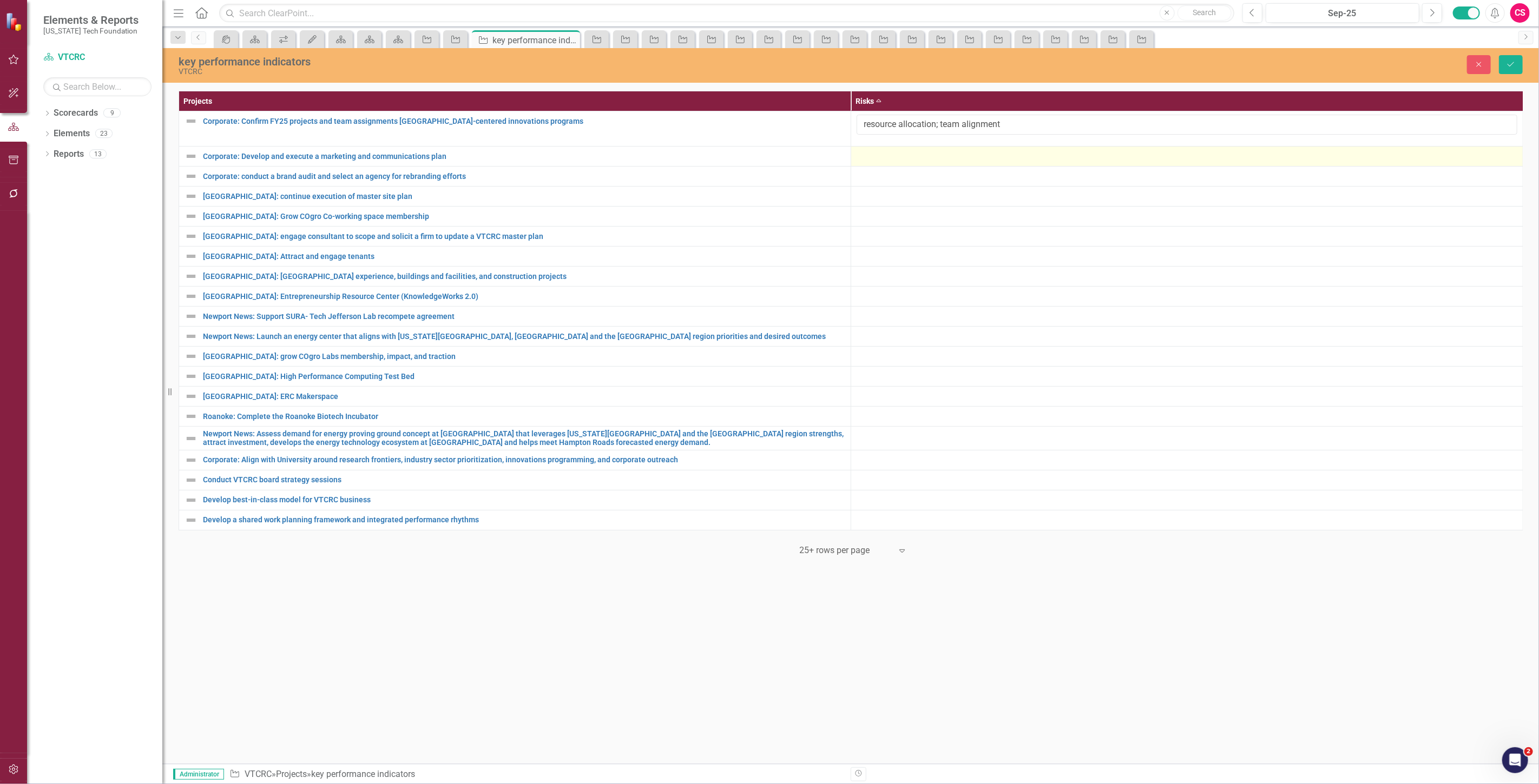
click at [885, 152] on div at bounding box center [1187, 156] width 661 height 13
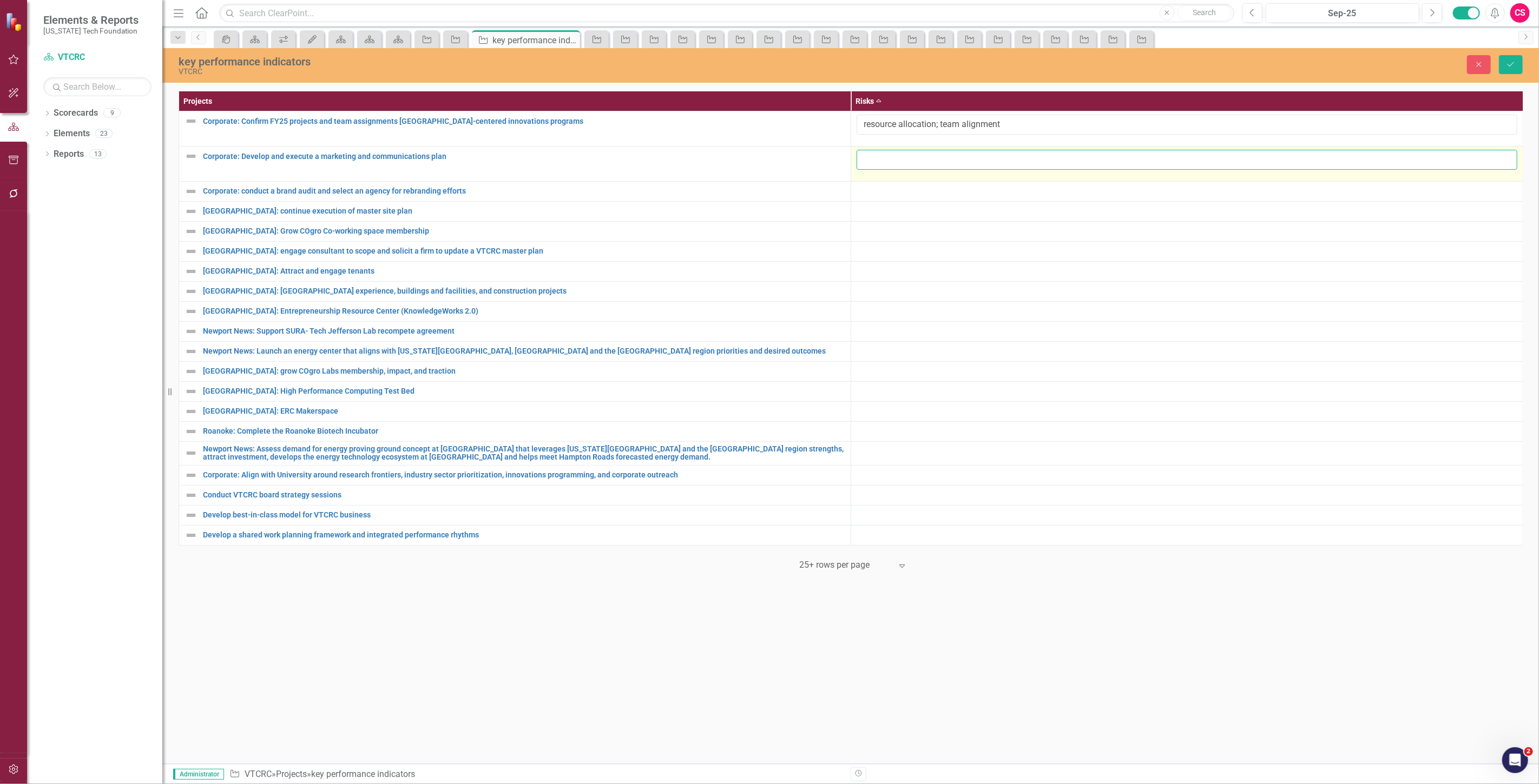
click at [888, 162] on input "text" at bounding box center [1187, 160] width 661 height 20
paste input "Lack of program definition; misaligned programs; random activity disconnected f…"
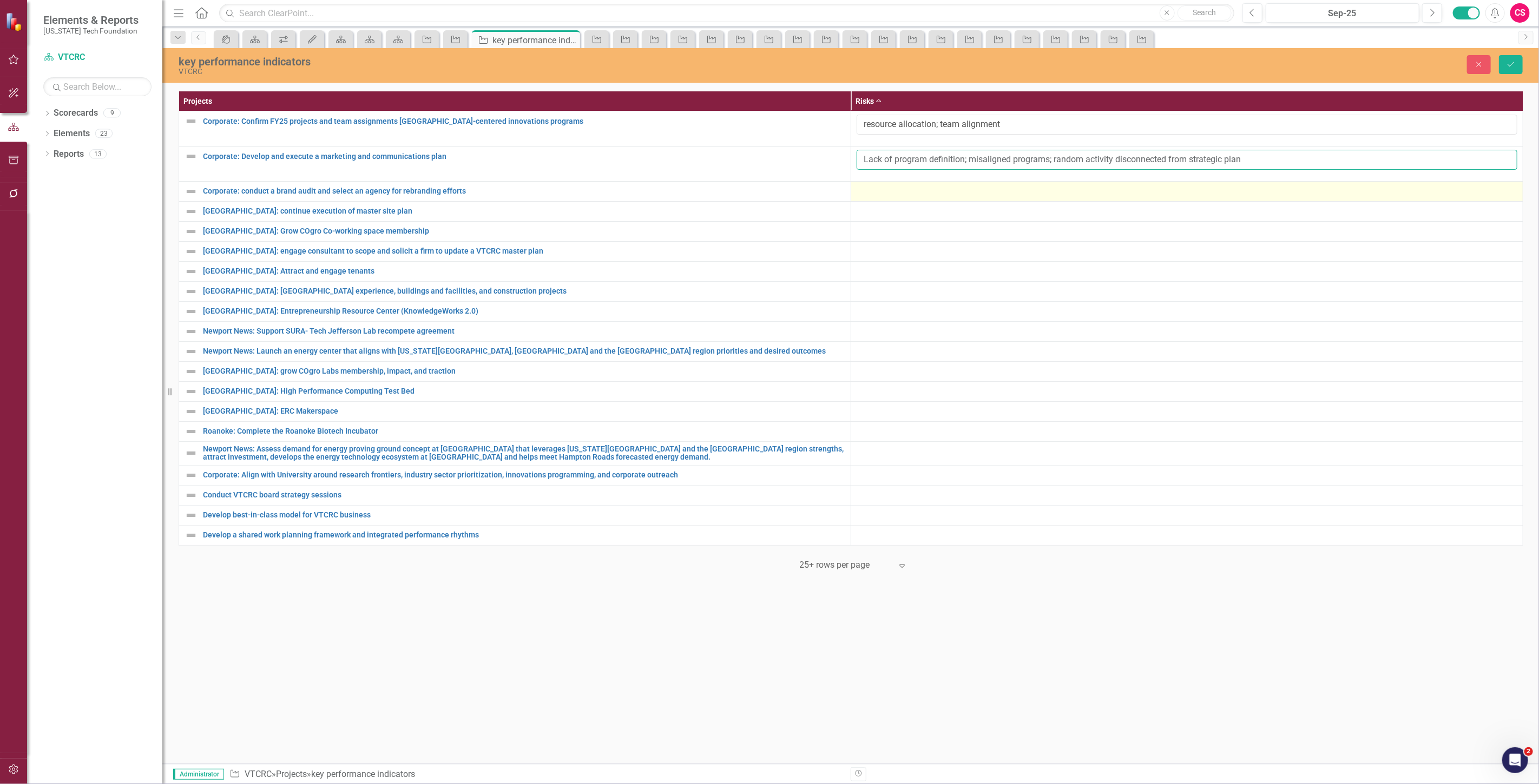
type input "Lack of program definition; misaligned programs; random activity disconnected f…"
click at [878, 190] on div at bounding box center [1187, 192] width 661 height 13
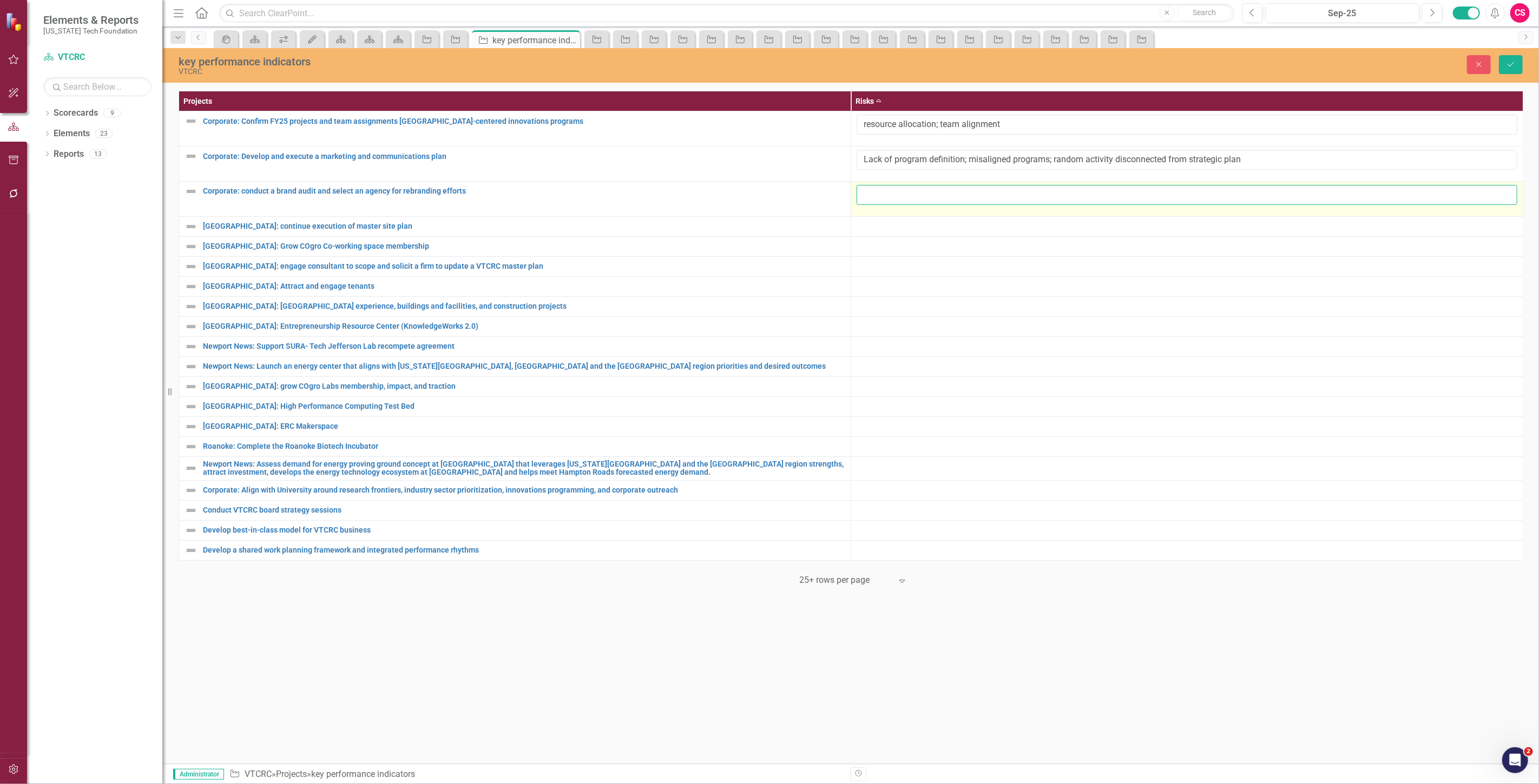
click at [878, 190] on input "text" at bounding box center [1187, 195] width 661 height 20
click at [924, 196] on input "text" at bounding box center [1187, 195] width 661 height 20
paste input "Budget, stakeholder buy-in, cost of rebranding (merch, buildings, assets)"
type input "Budget, stakeholder buy-in, cost of rebranding (merch, buildings, assets)"
click at [939, 232] on div at bounding box center [1187, 227] width 661 height 13
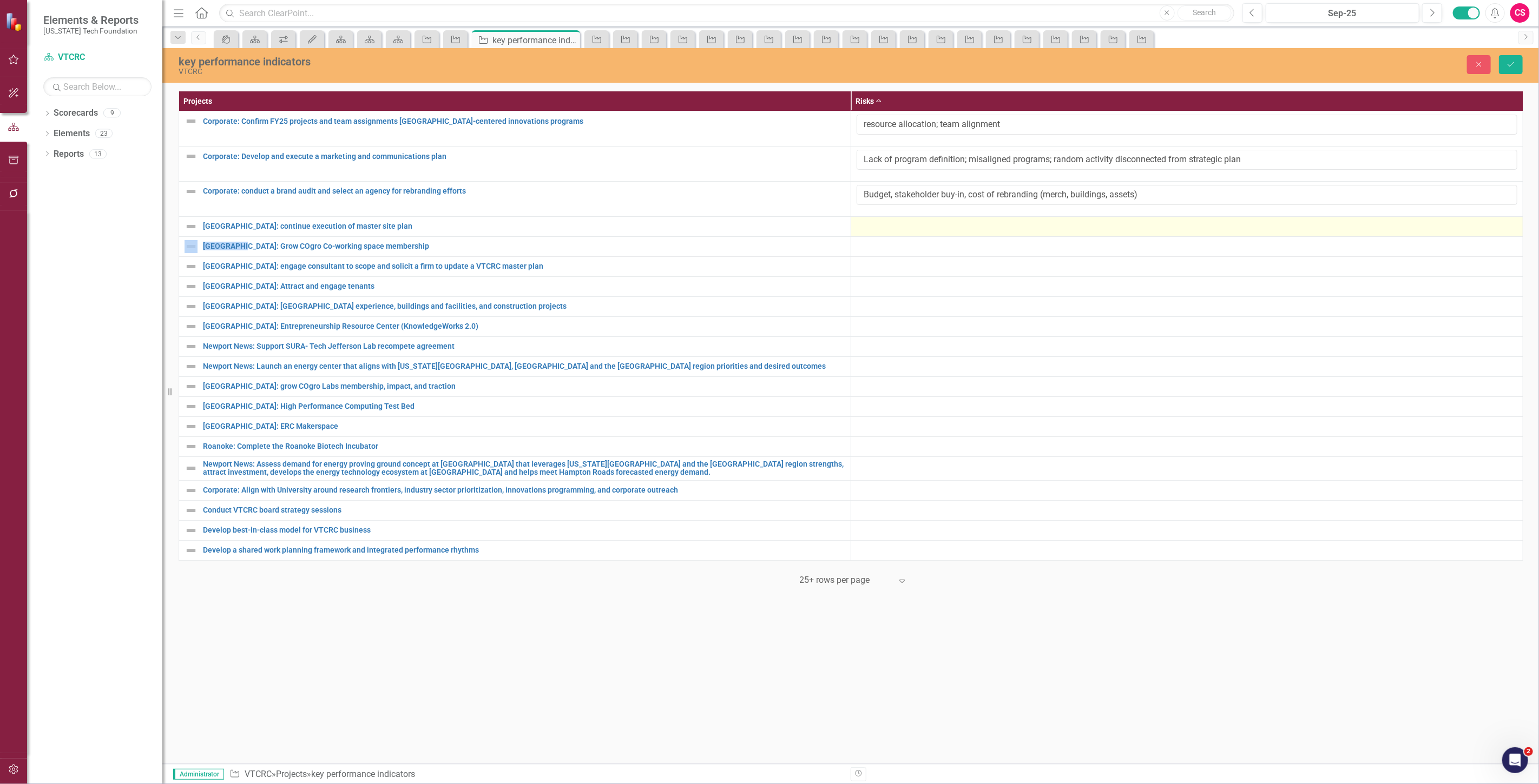
click at [939, 232] on div at bounding box center [1187, 227] width 661 height 13
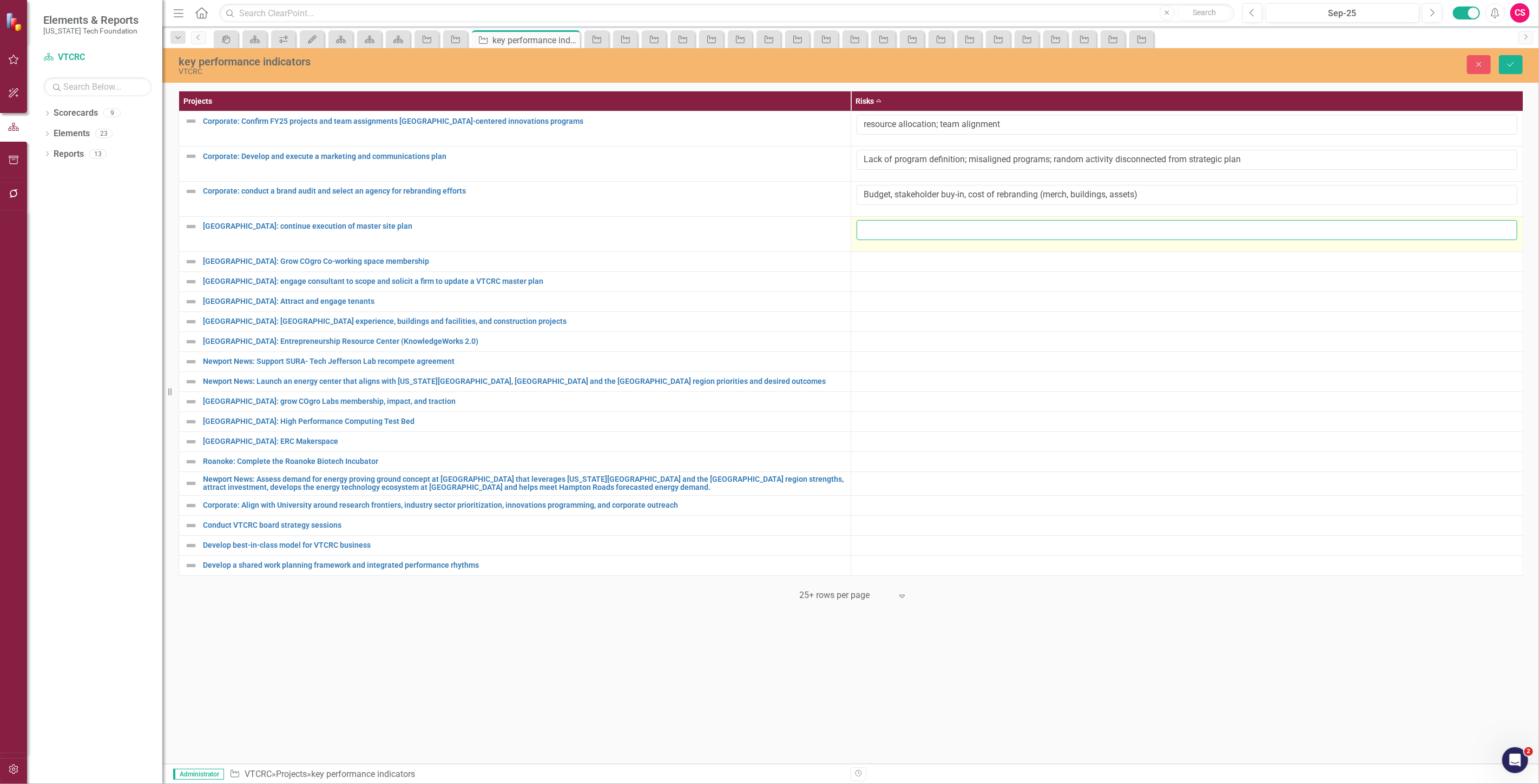
click at [933, 235] on input "text" at bounding box center [1187, 230] width 661 height 20
click at [875, 228] on input "text" at bounding box center [1187, 230] width 661 height 20
paste input "Financial impact if multiple tenants terminate existing leases; VT leases at ri…"
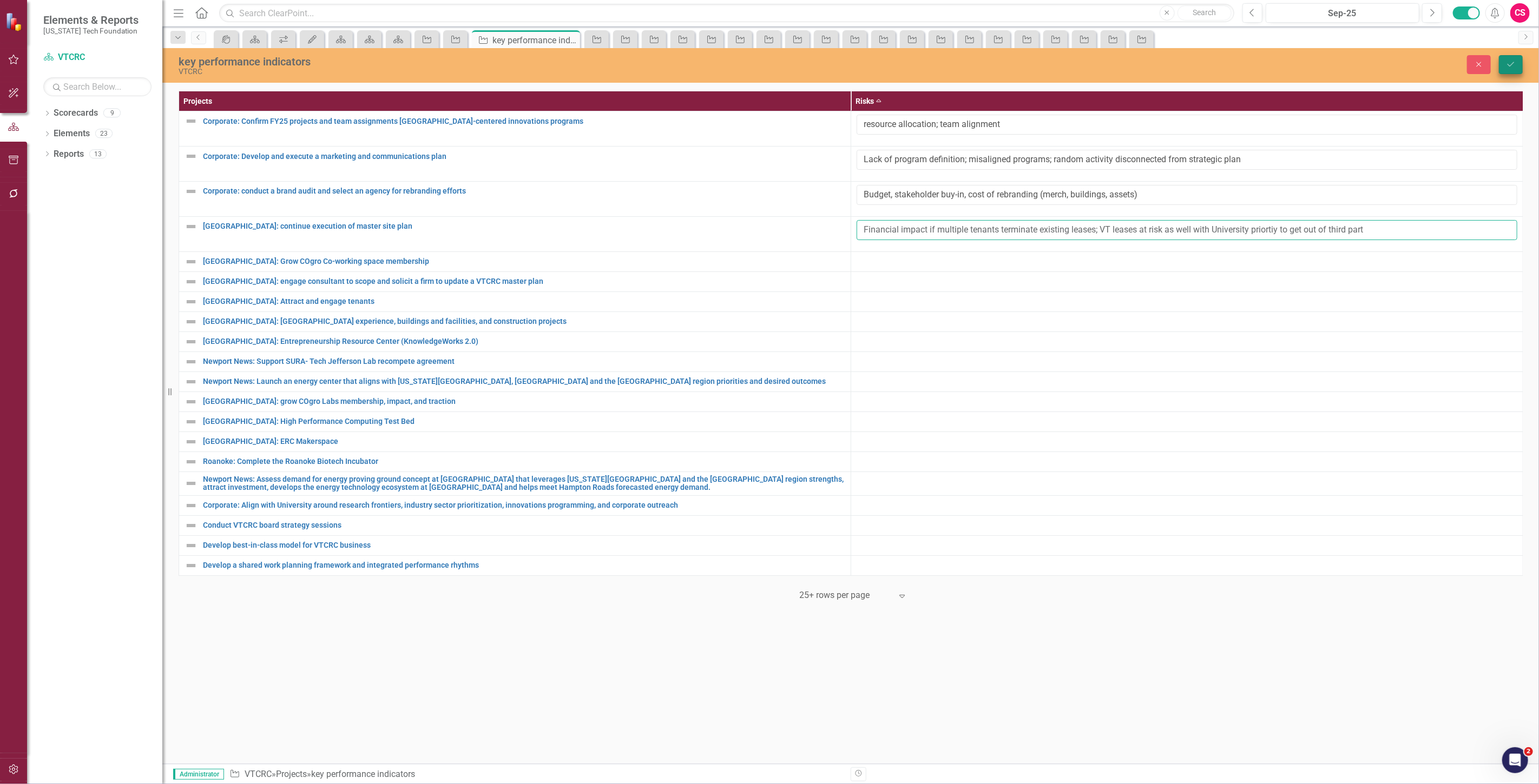
type input "Financial impact if multiple tenants terminate existing leases; VT leases at ri…"
click at [1513, 69] on button "Save" at bounding box center [1511, 64] width 24 height 19
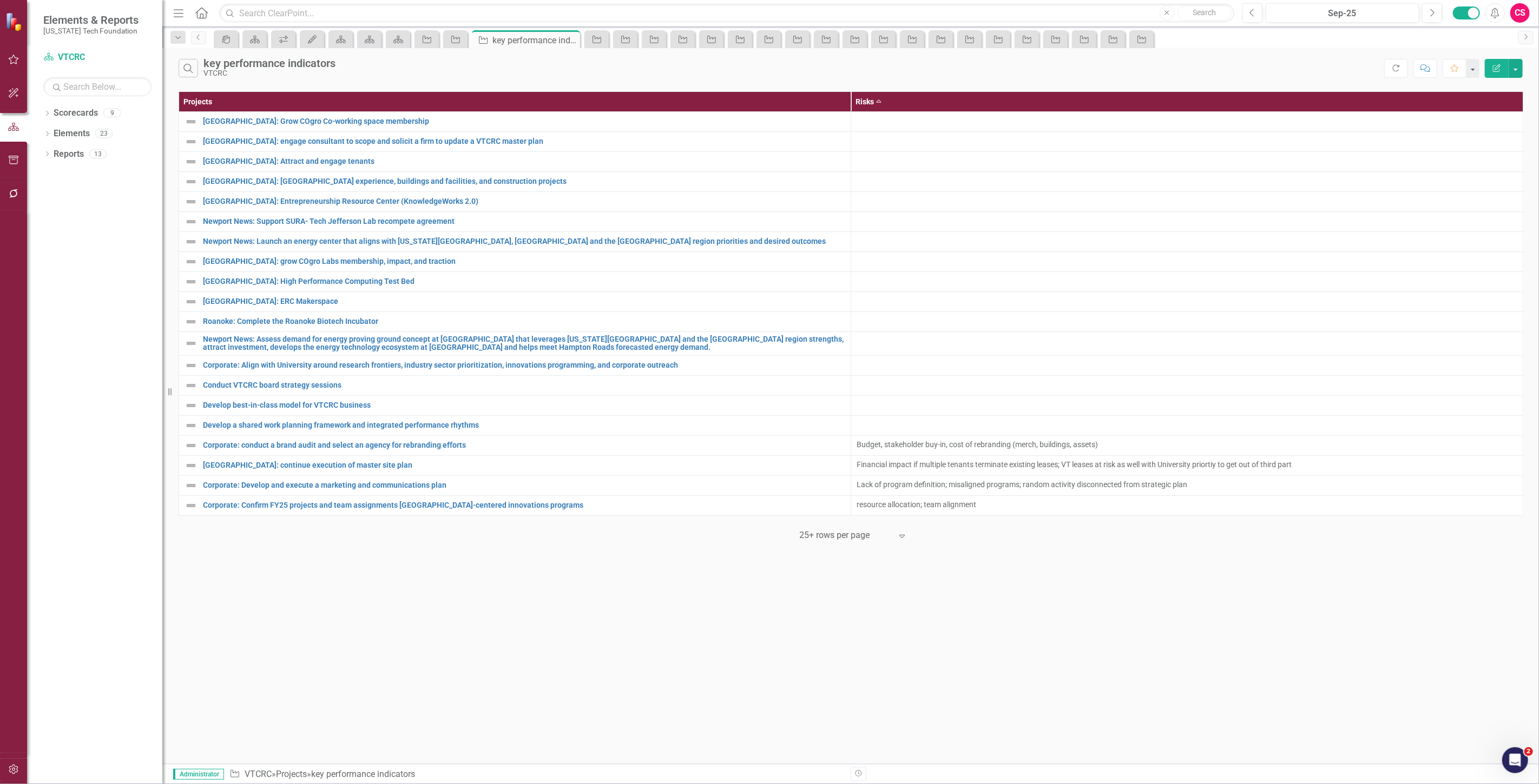
drag, startPoint x: 1400, startPoint y: 67, endPoint x: 1410, endPoint y: 77, distance: 14.1
click at [1400, 67] on button "Refresh" at bounding box center [1396, 69] width 24 height 19
click at [1480, 106] on th "Risks Sort Ascending" at bounding box center [1187, 102] width 672 height 20
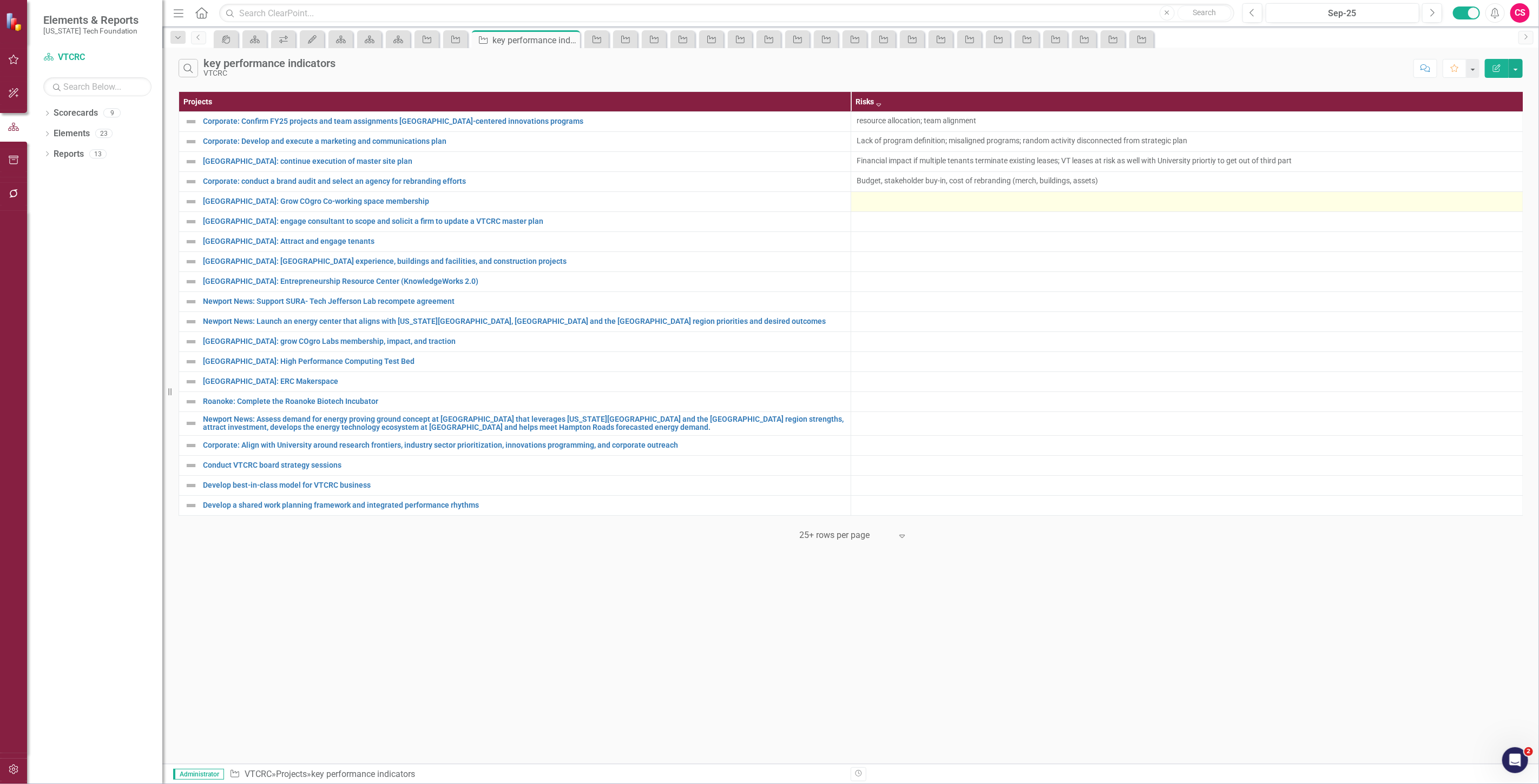
click at [924, 196] on div at bounding box center [1187, 202] width 661 height 13
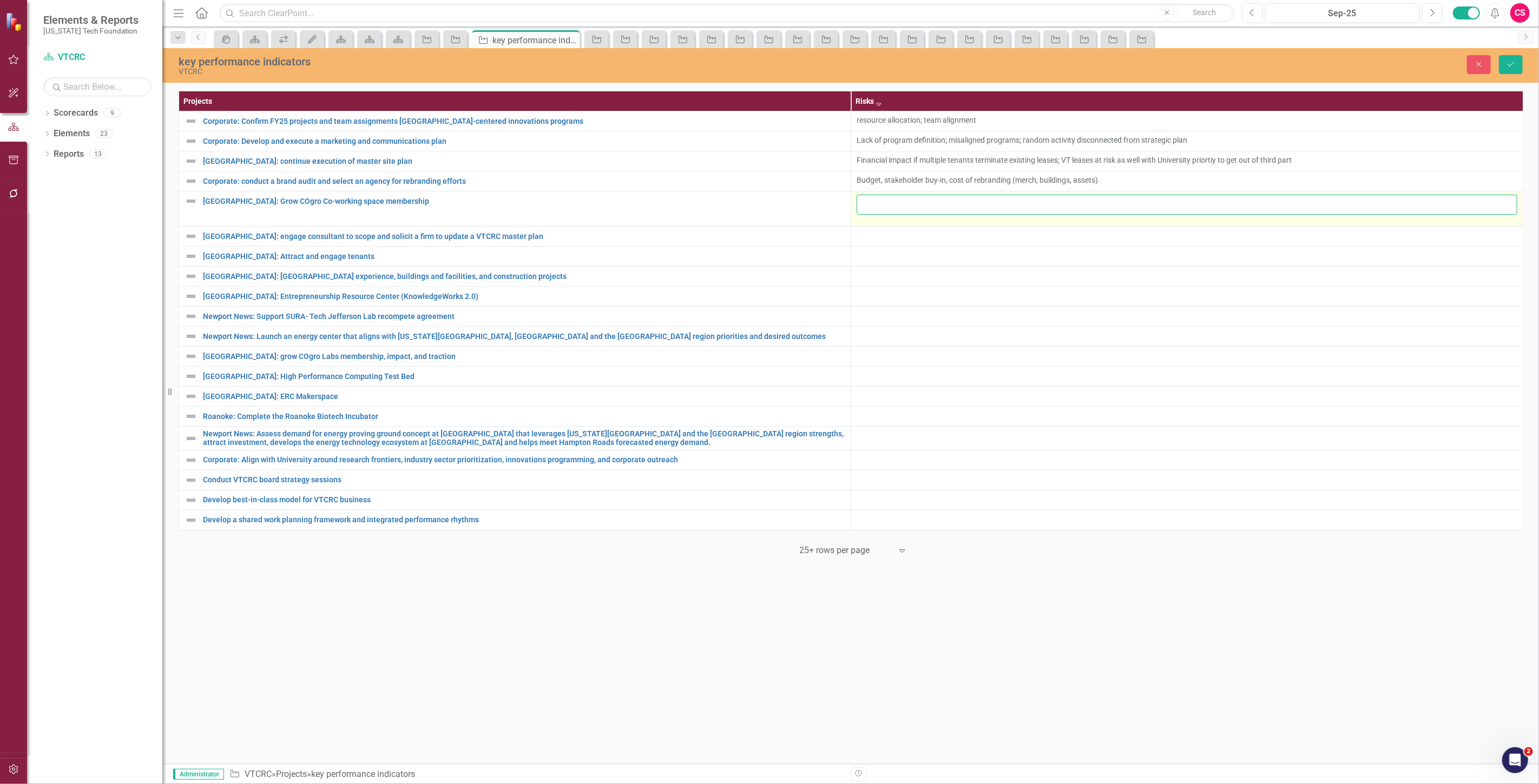
click at [916, 206] on input "text" at bounding box center [1187, 205] width 661 height 20
paste input "Financial impact if multiple tenants terminate existing leases; VT leases at ri…"
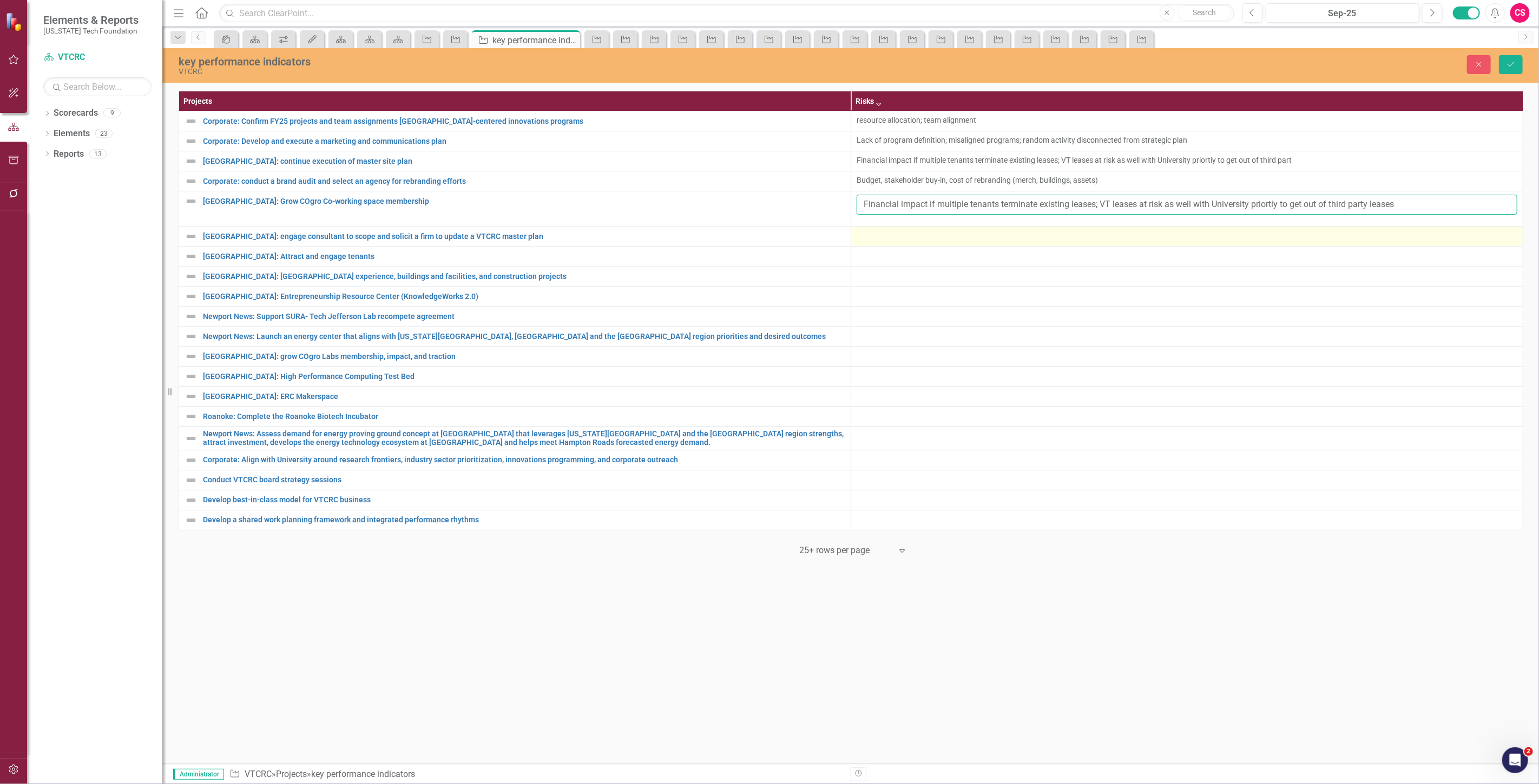
type input "Financial impact if multiple tenants terminate existing leases; VT leases at ri…"
click at [917, 240] on div at bounding box center [1187, 236] width 661 height 13
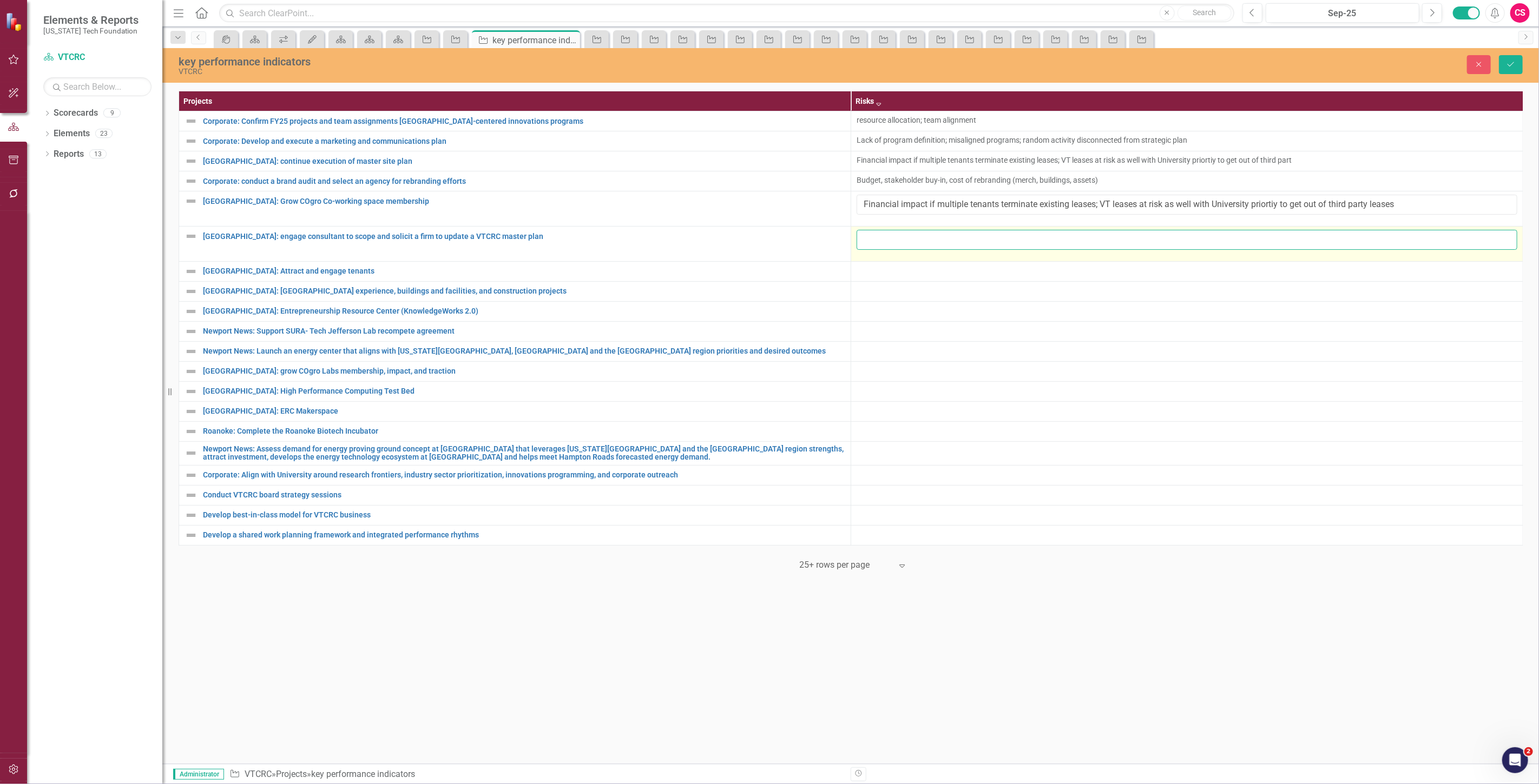
click at [917, 240] on input "text" at bounding box center [1187, 240] width 661 height 20
click at [878, 240] on input "text" at bounding box center [1187, 240] width 661 height 20
paste input "Budget; finding interested development partners"
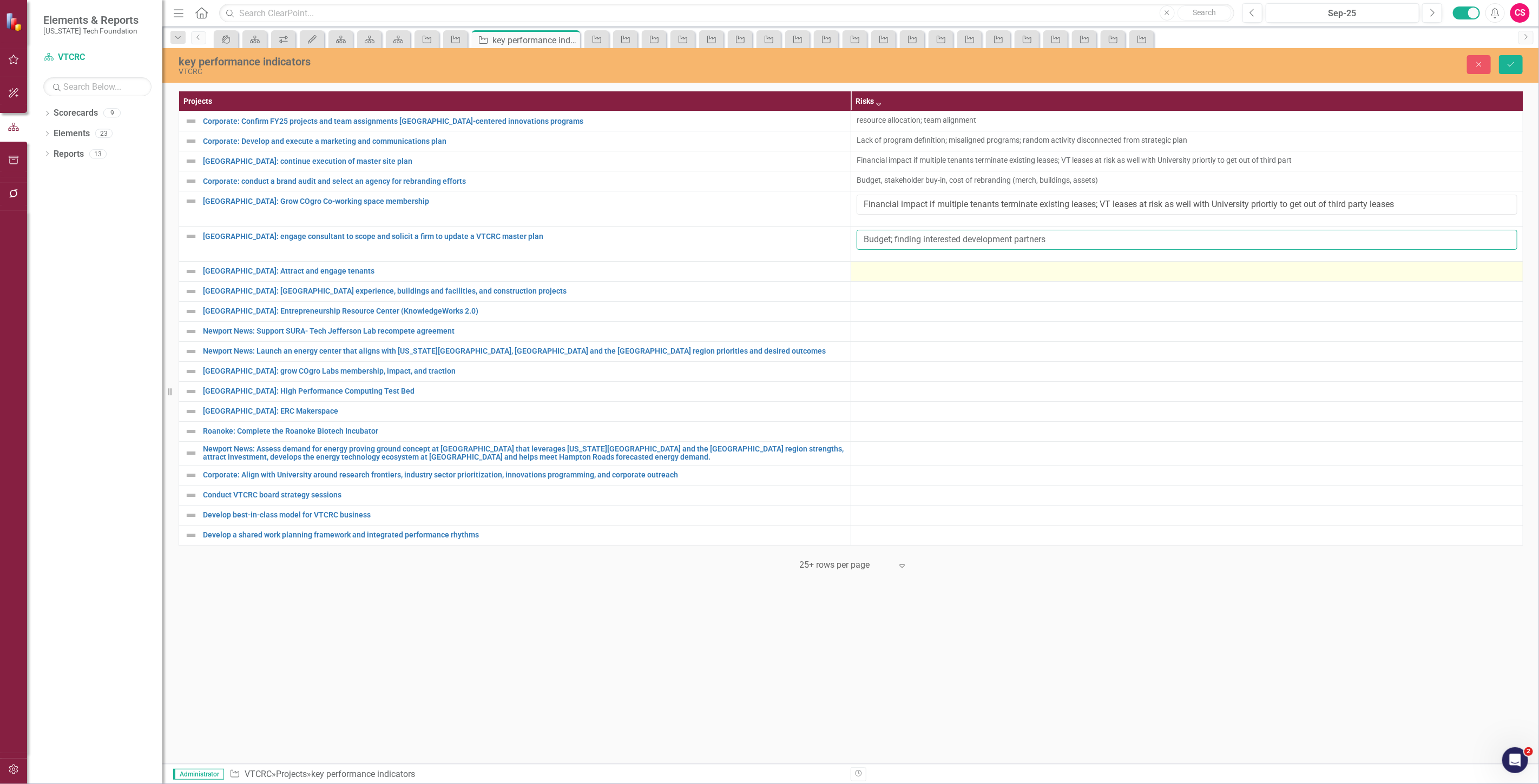
type input "Budget; finding interested development partners"
click at [878, 272] on div at bounding box center [1187, 272] width 661 height 13
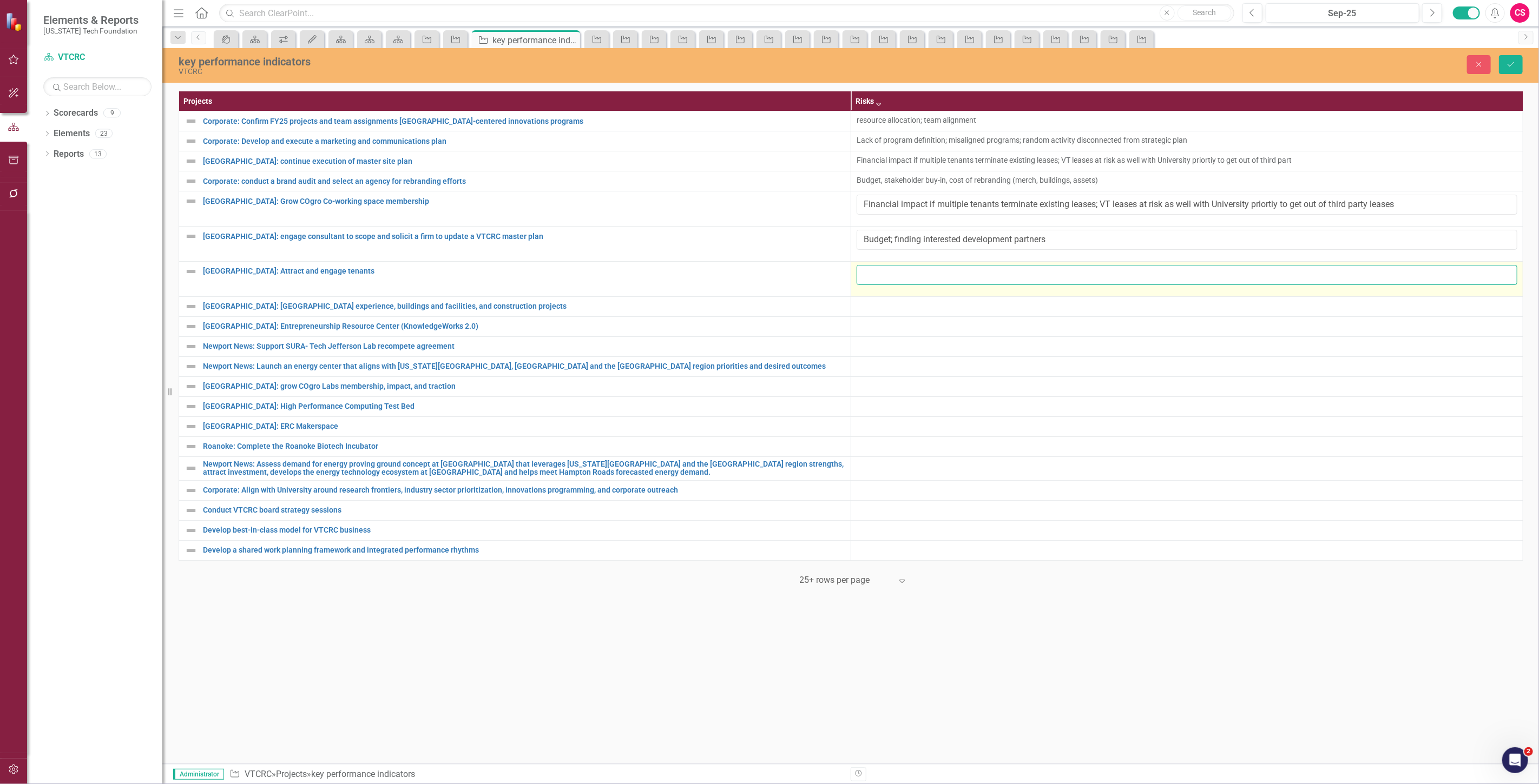
click at [882, 278] on input "text" at bounding box center [1187, 275] width 661 height 20
click at [873, 283] on input "text" at bounding box center [1187, 275] width 661 height 20
paste input "Misunderstanding of program scope and boundaries"
type input "Misunderstanding of program scope and boundaries"
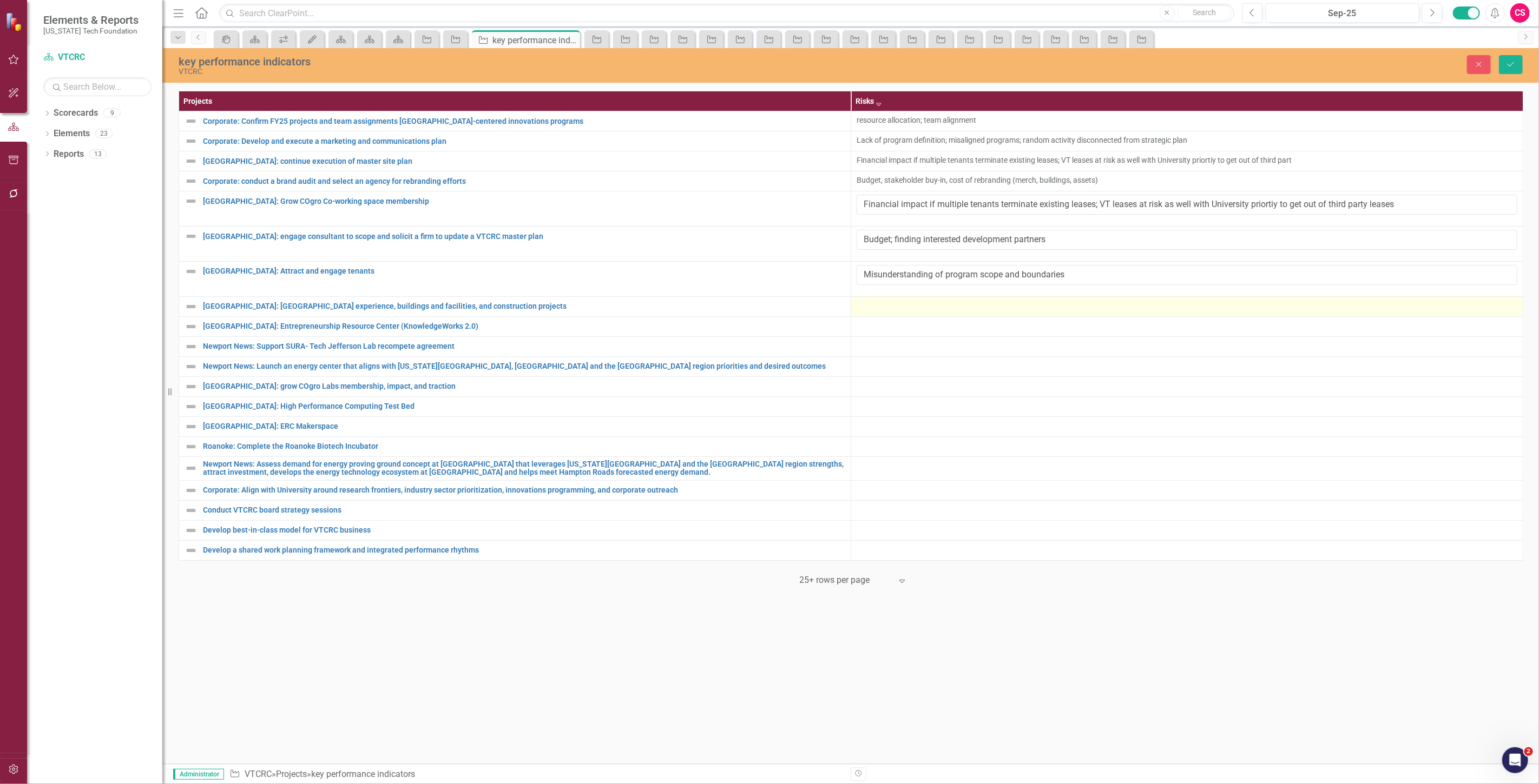
click at [881, 312] on div at bounding box center [1187, 307] width 661 height 13
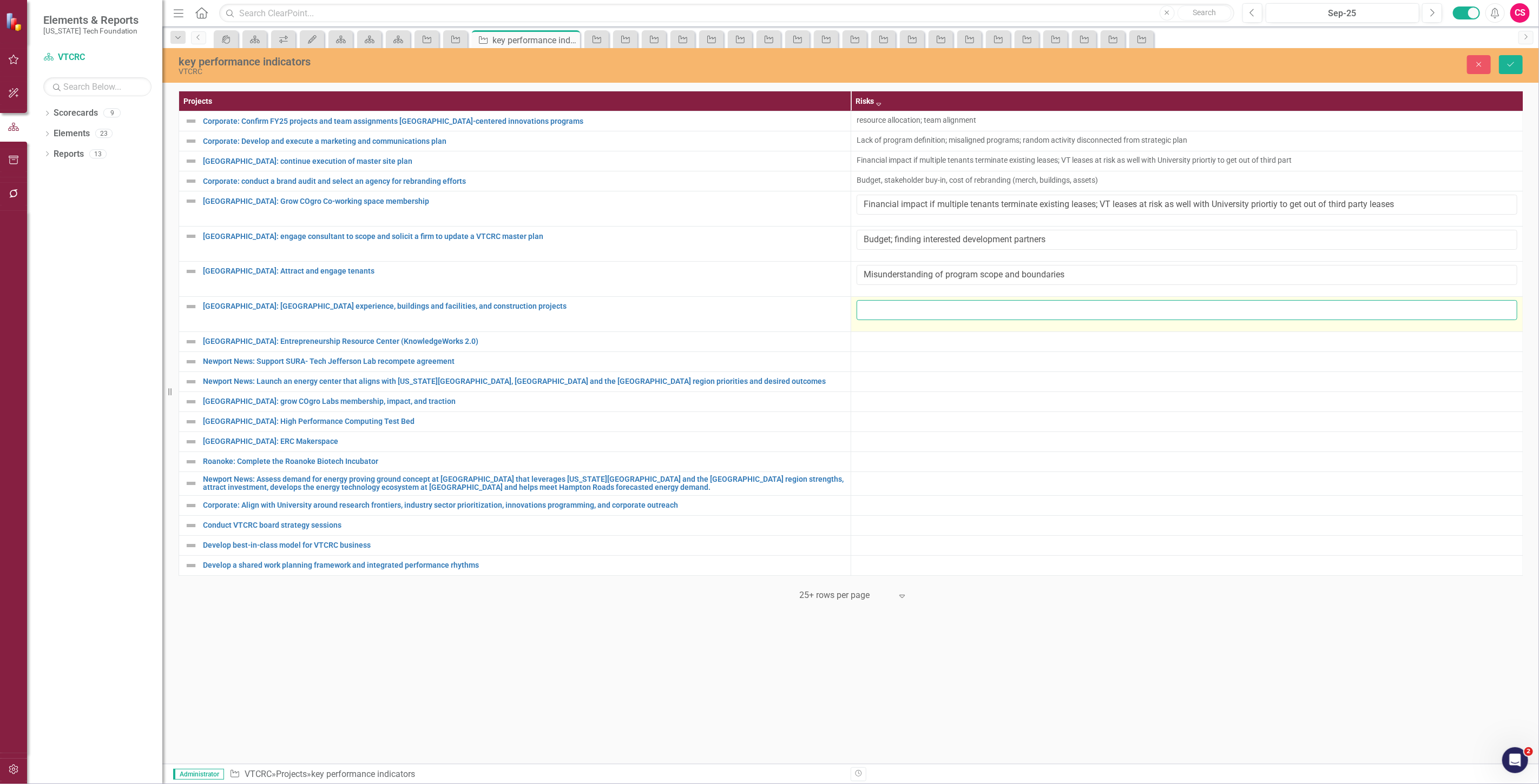
click at [881, 312] on input "text" at bounding box center [1187, 310] width 661 height 20
click at [942, 314] on input "text" at bounding box center [1187, 310] width 661 height 20
paste input "Construction delays and long lead times for materials affecting expansion by te…"
type input "Construction delays and long lead times for materials affecting expansion by te…"
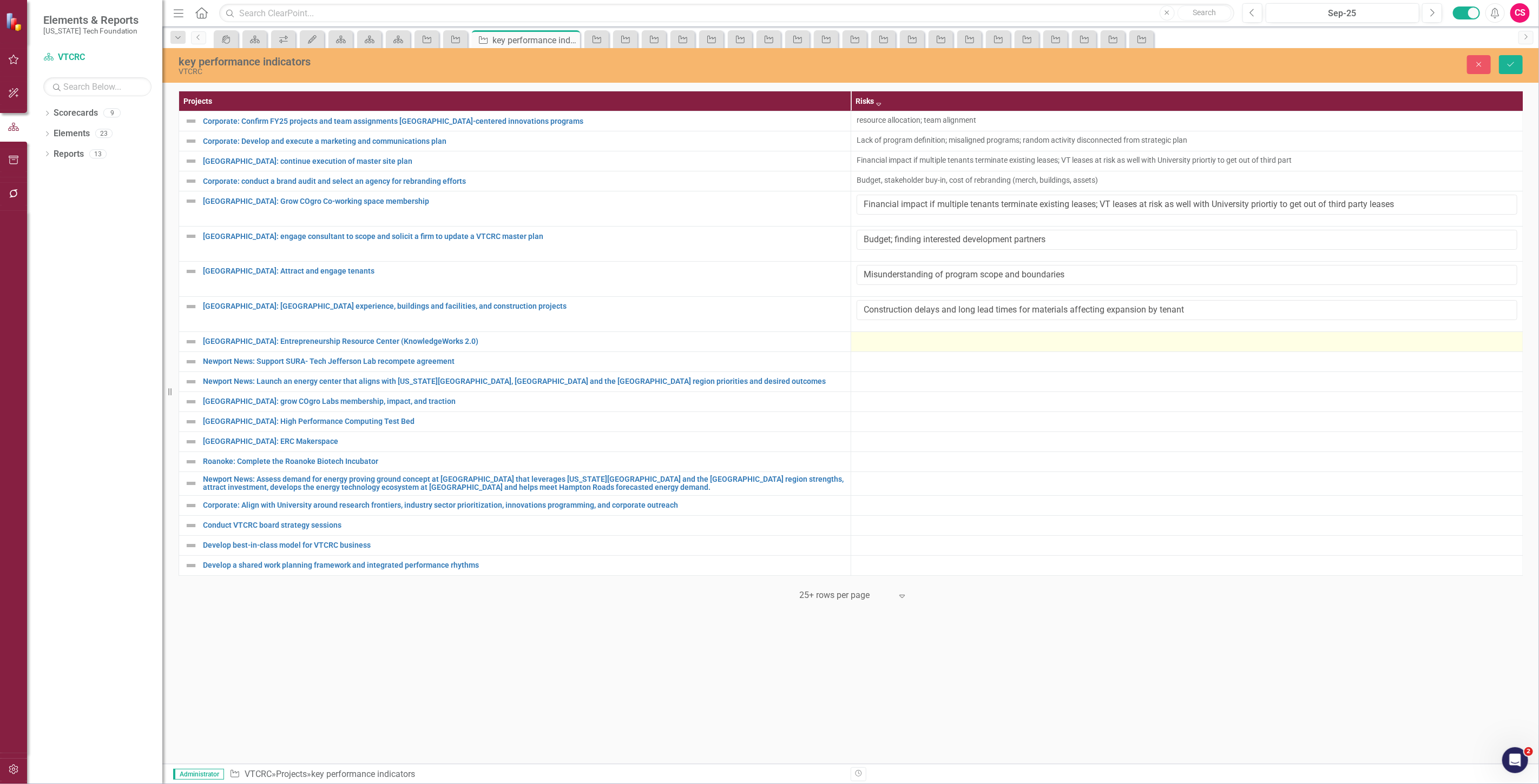
click at [903, 349] on td at bounding box center [1187, 342] width 672 height 20
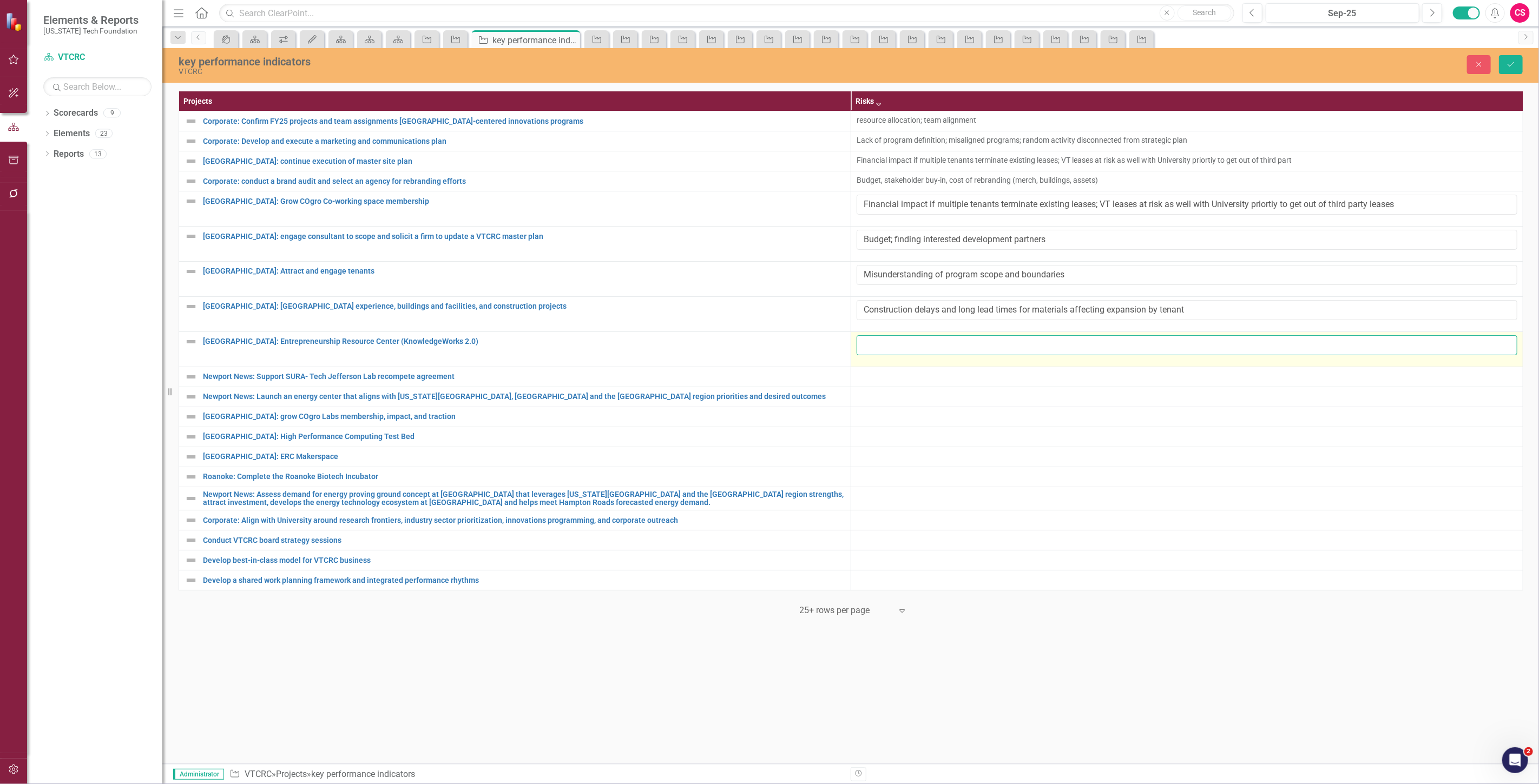
click at [903, 349] on input "text" at bounding box center [1187, 346] width 661 height 20
click at [912, 339] on input "text" at bounding box center [1187, 346] width 661 height 20
paste input "Competition - emerging entrepreneurial hubs in nearby cities may draw talent an…"
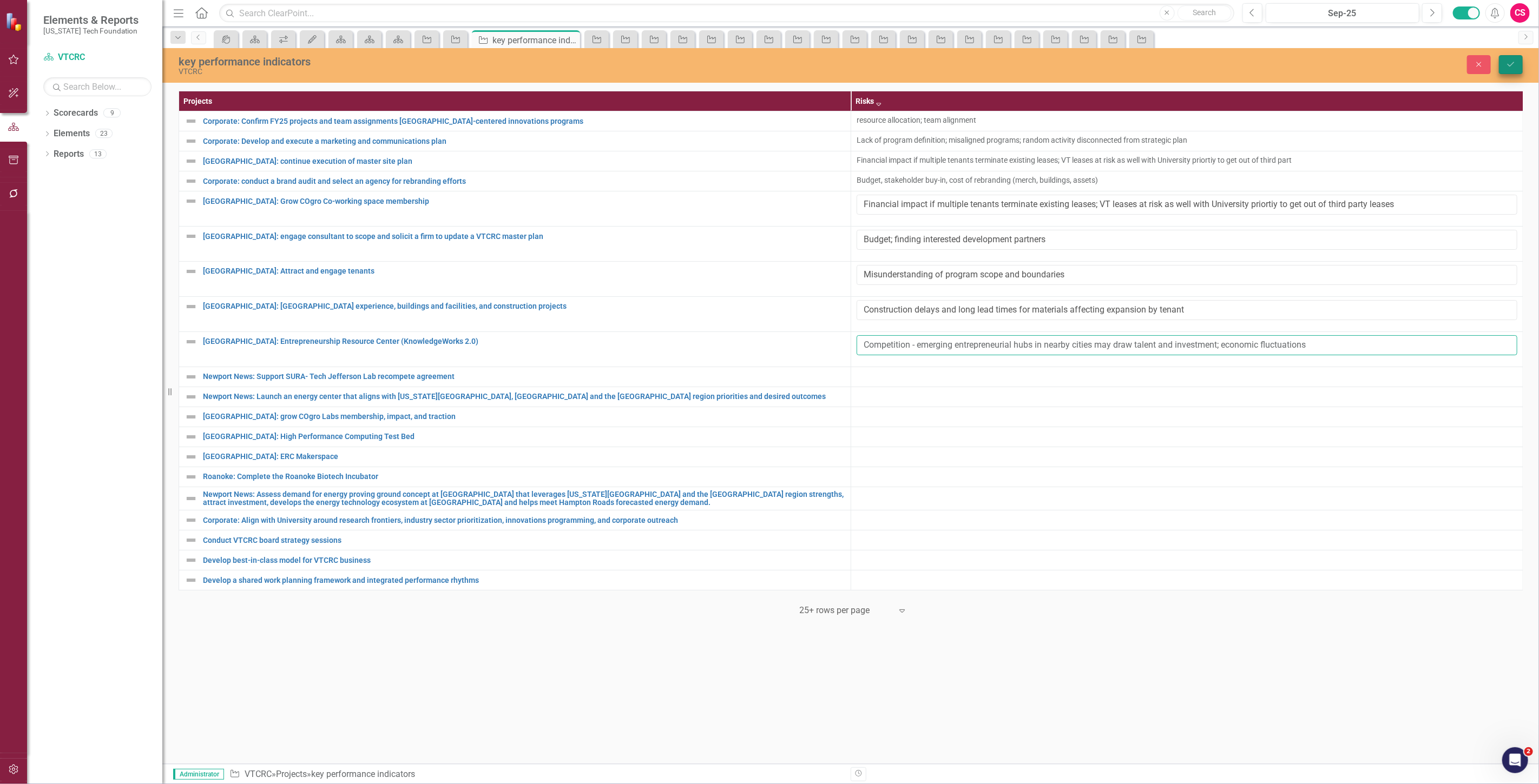
type input "Competition - emerging entrepreneurial hubs in nearby cities may draw talent an…"
click at [1513, 71] on button "Save" at bounding box center [1511, 64] width 24 height 19
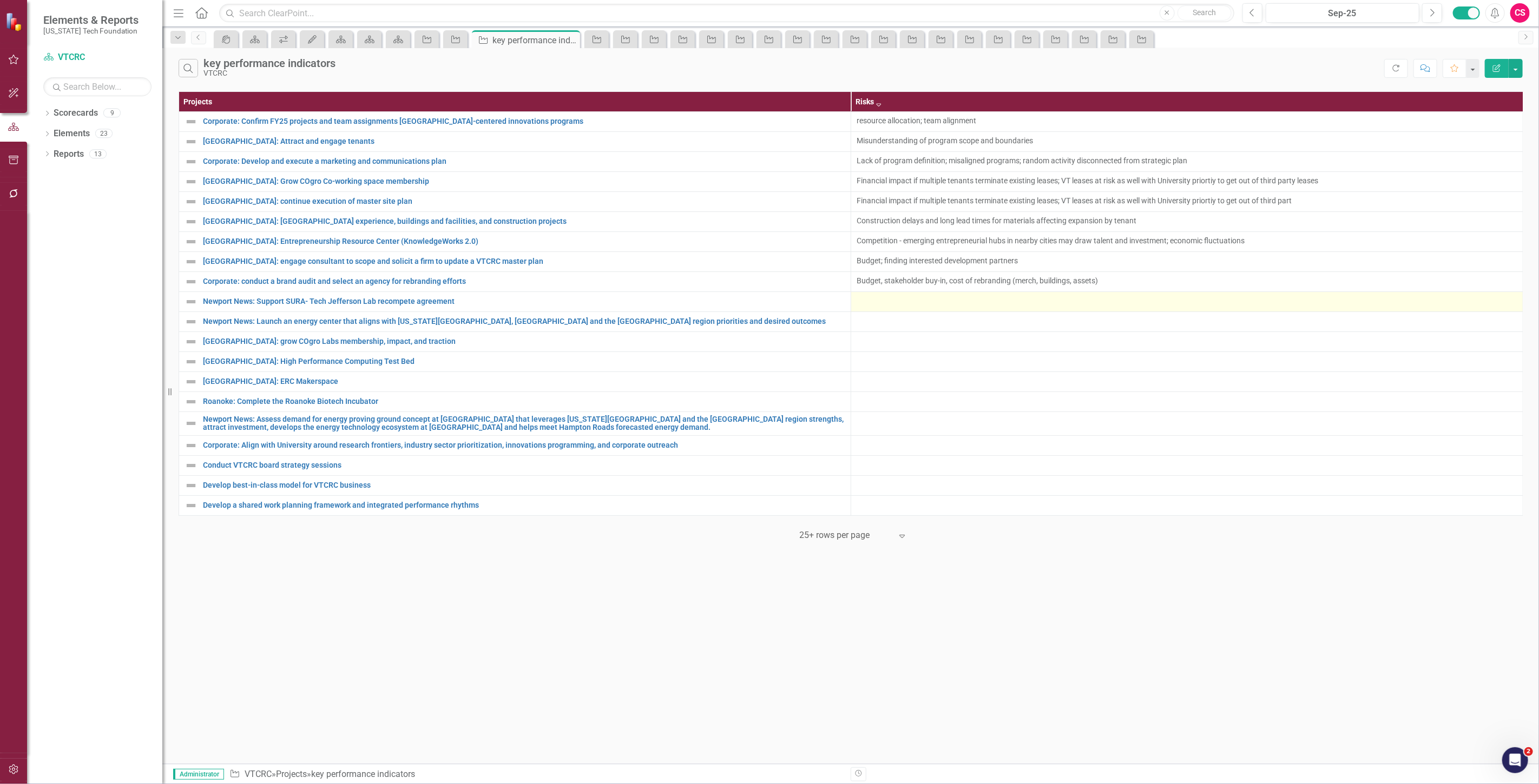
click at [893, 306] on div at bounding box center [1187, 302] width 661 height 13
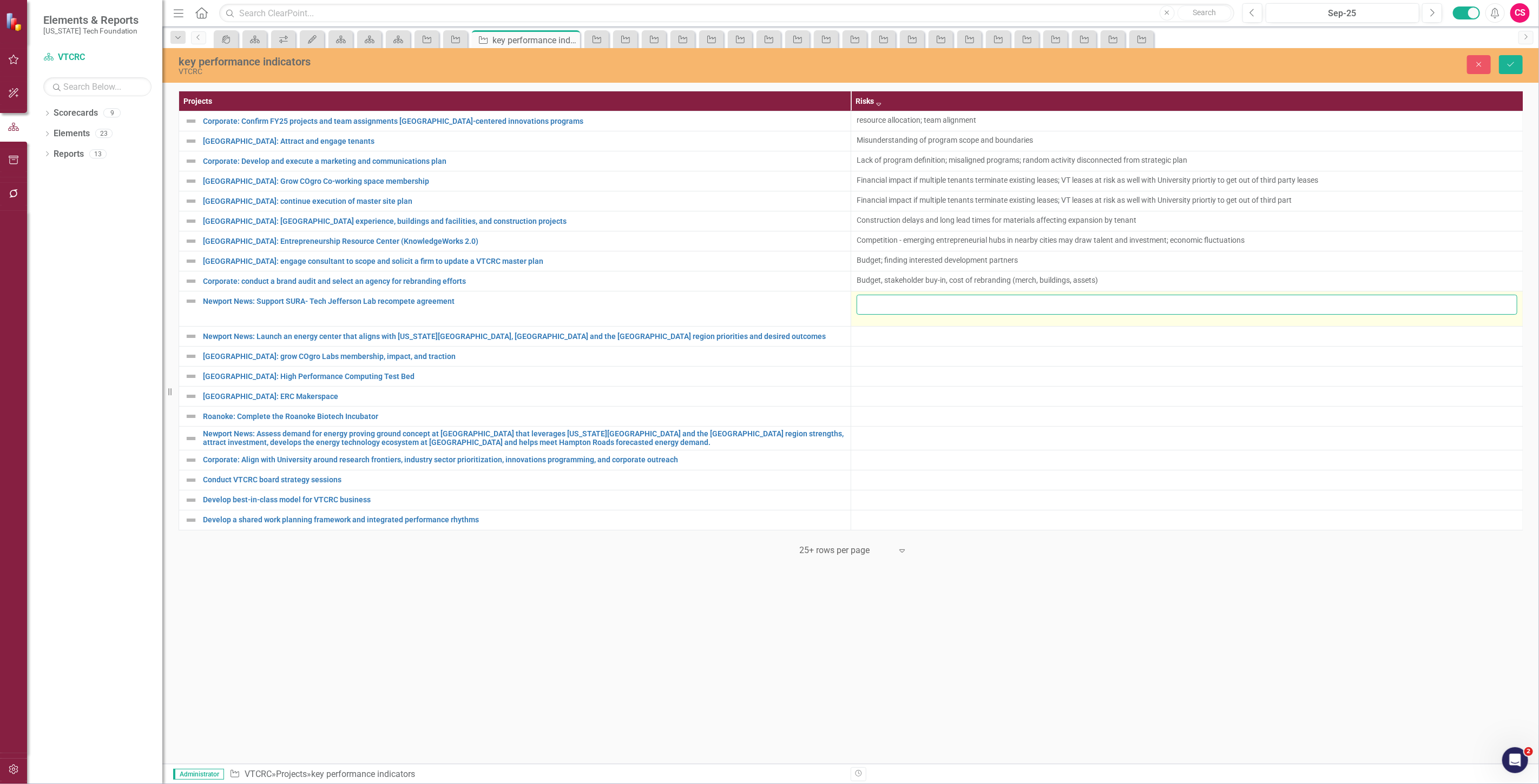
click at [885, 298] on input "text" at bounding box center [1187, 305] width 661 height 20
paste input "Resource constraints"
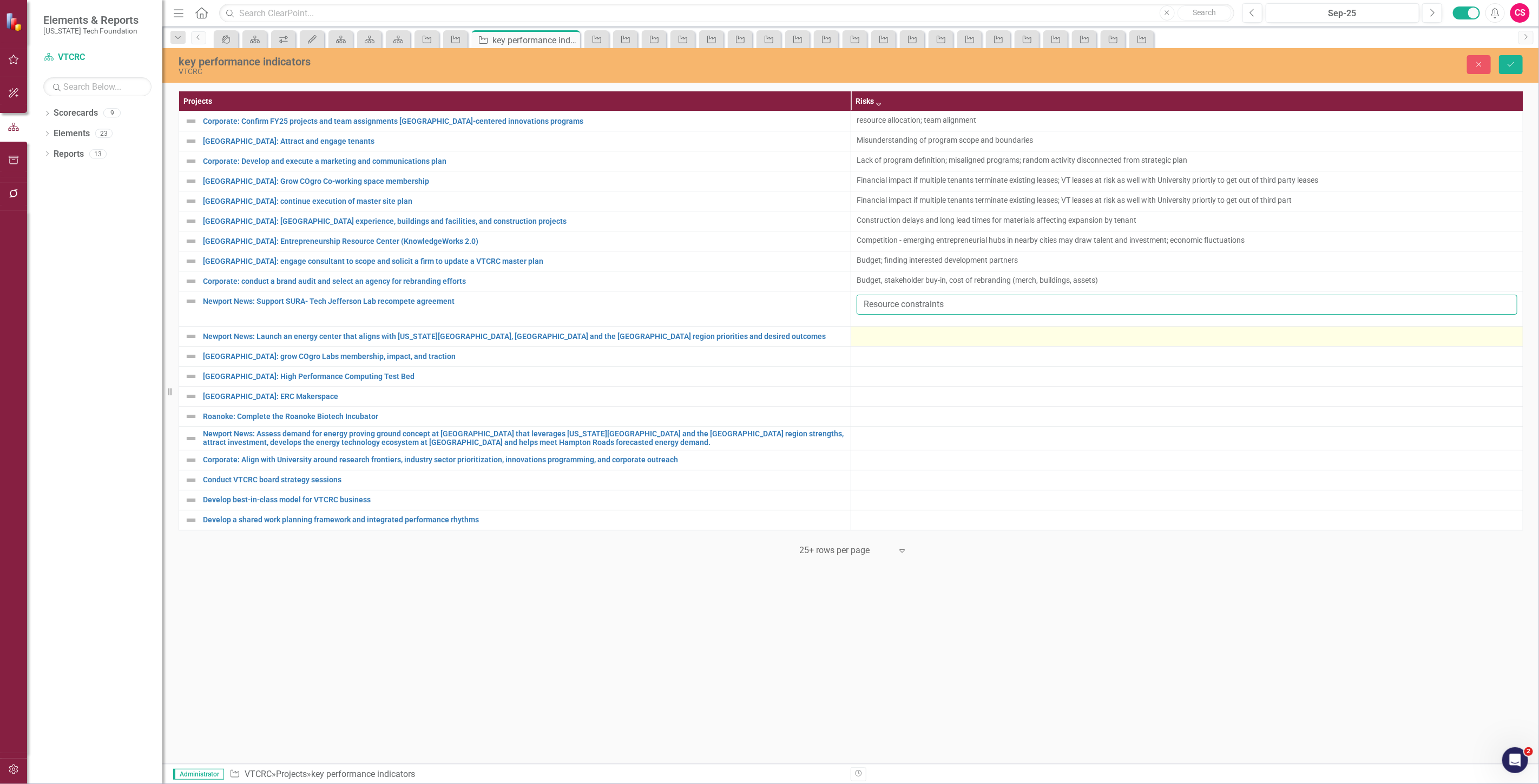
type input "Resource constraints"
click at [889, 334] on div at bounding box center [1187, 337] width 661 height 13
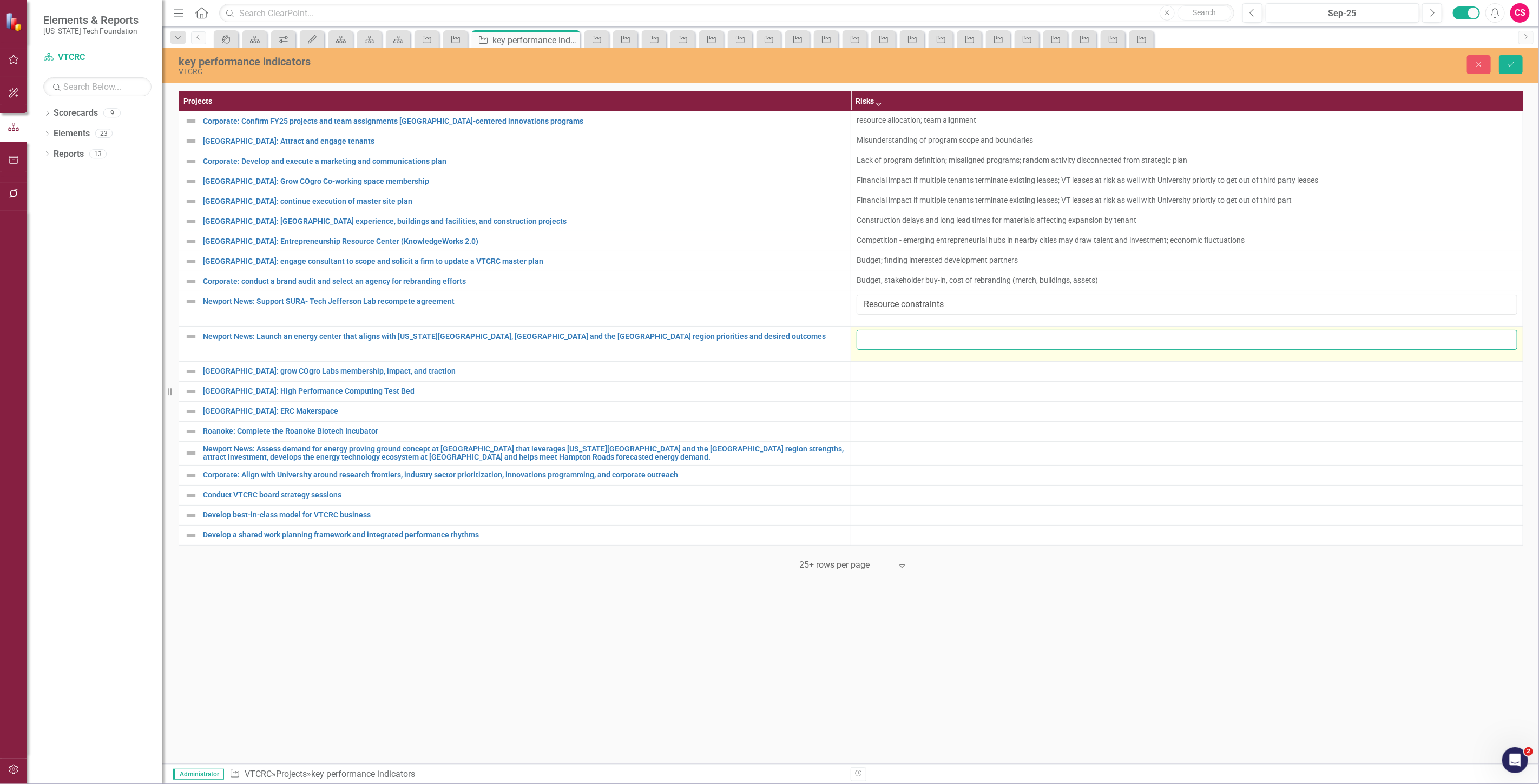
click at [890, 336] on input "text" at bounding box center [1187, 340] width 661 height 20
click at [887, 337] on input "text" at bounding box center [1187, 340] width 661 height 20
paste input "Resource constraints"
type input "Resource constraints"
click at [877, 375] on div at bounding box center [1187, 371] width 661 height 13
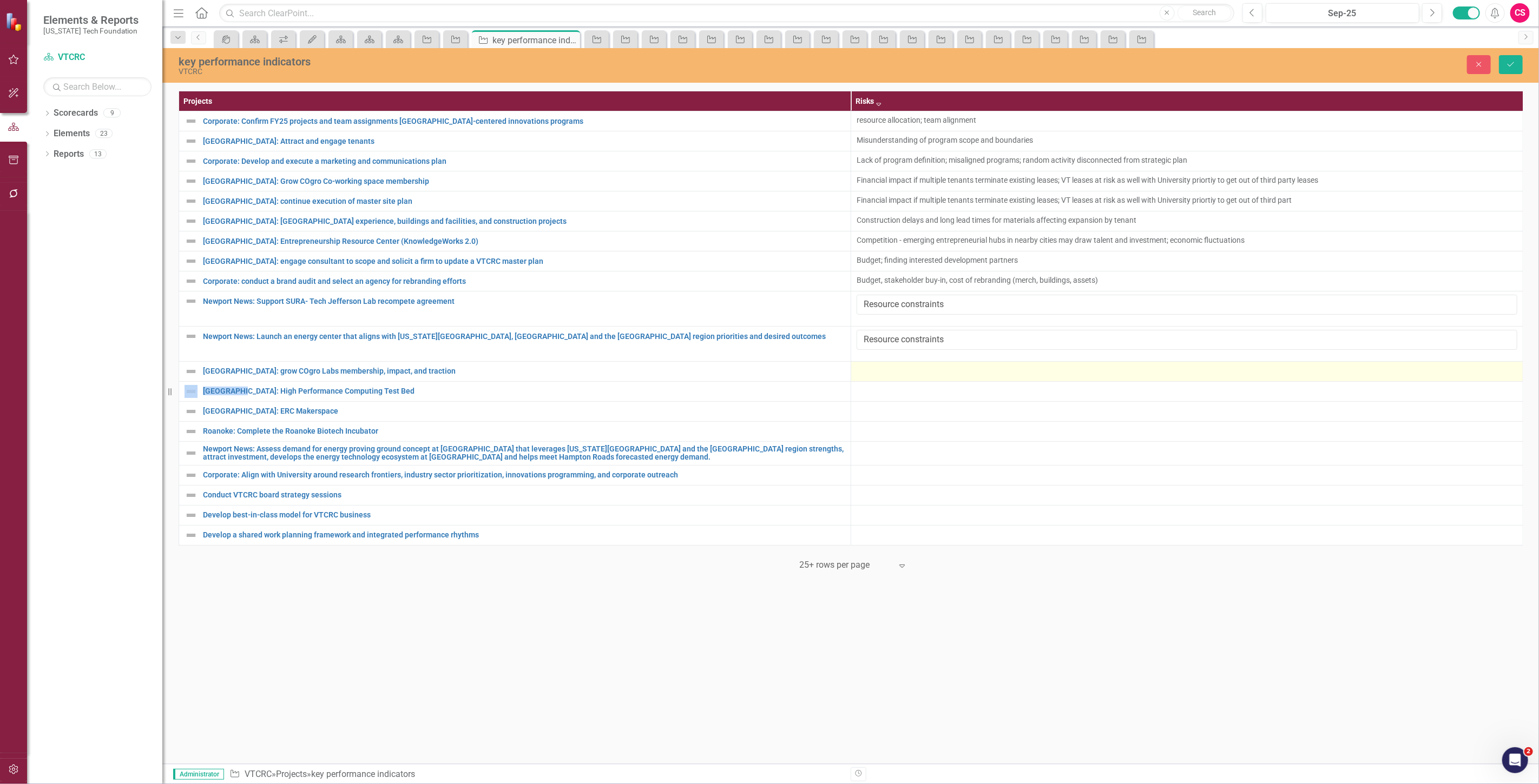
click at [877, 375] on div at bounding box center [1187, 371] width 661 height 13
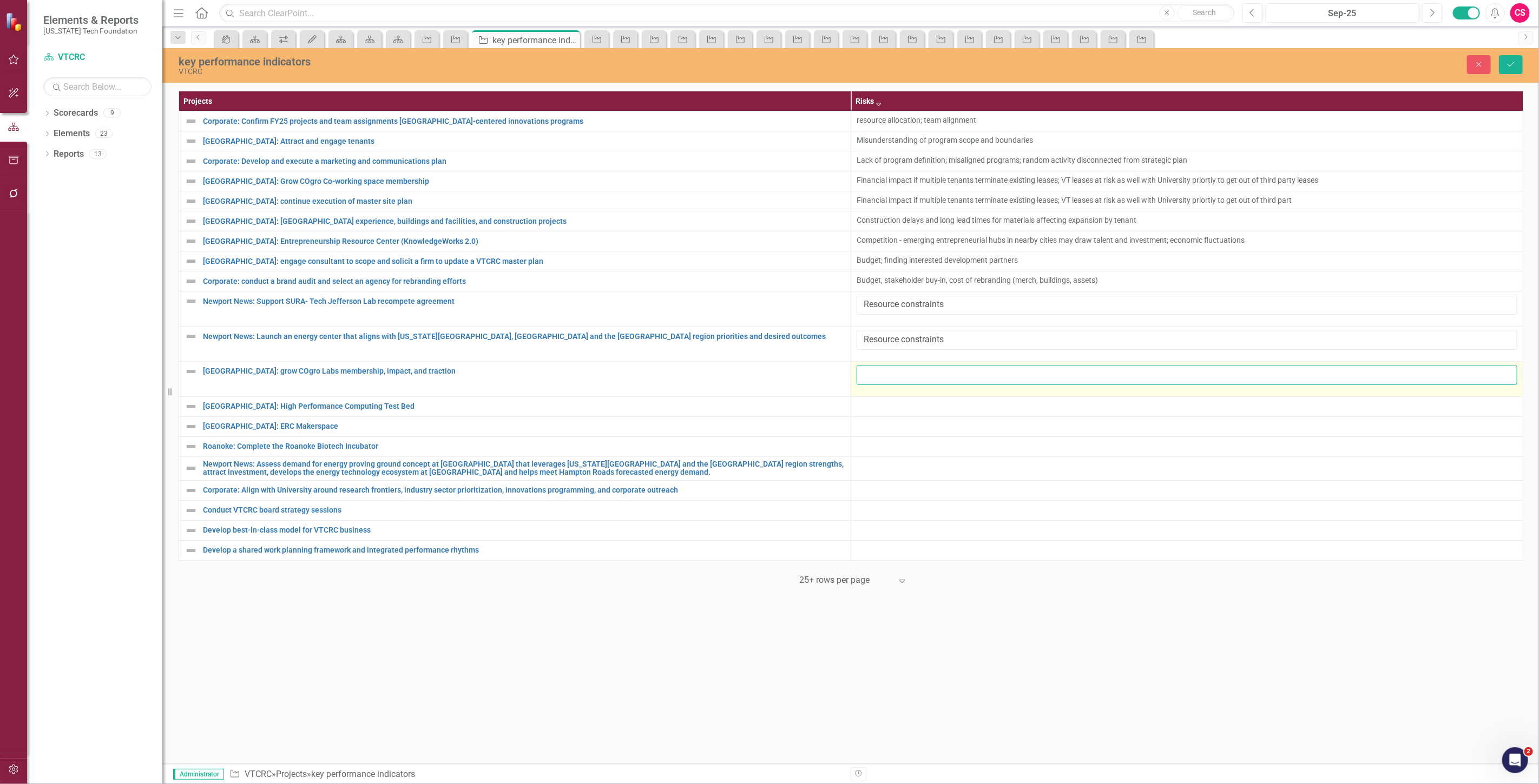
click at [877, 375] on input "text" at bounding box center [1187, 375] width 661 height 20
click at [855, 376] on td at bounding box center [1187, 379] width 672 height 35
click at [895, 376] on input "text" at bounding box center [1187, 375] width 661 height 20
paste input "Unable to secure members for financial sustainability"
type input "Unable to secure members for financial sustainability"
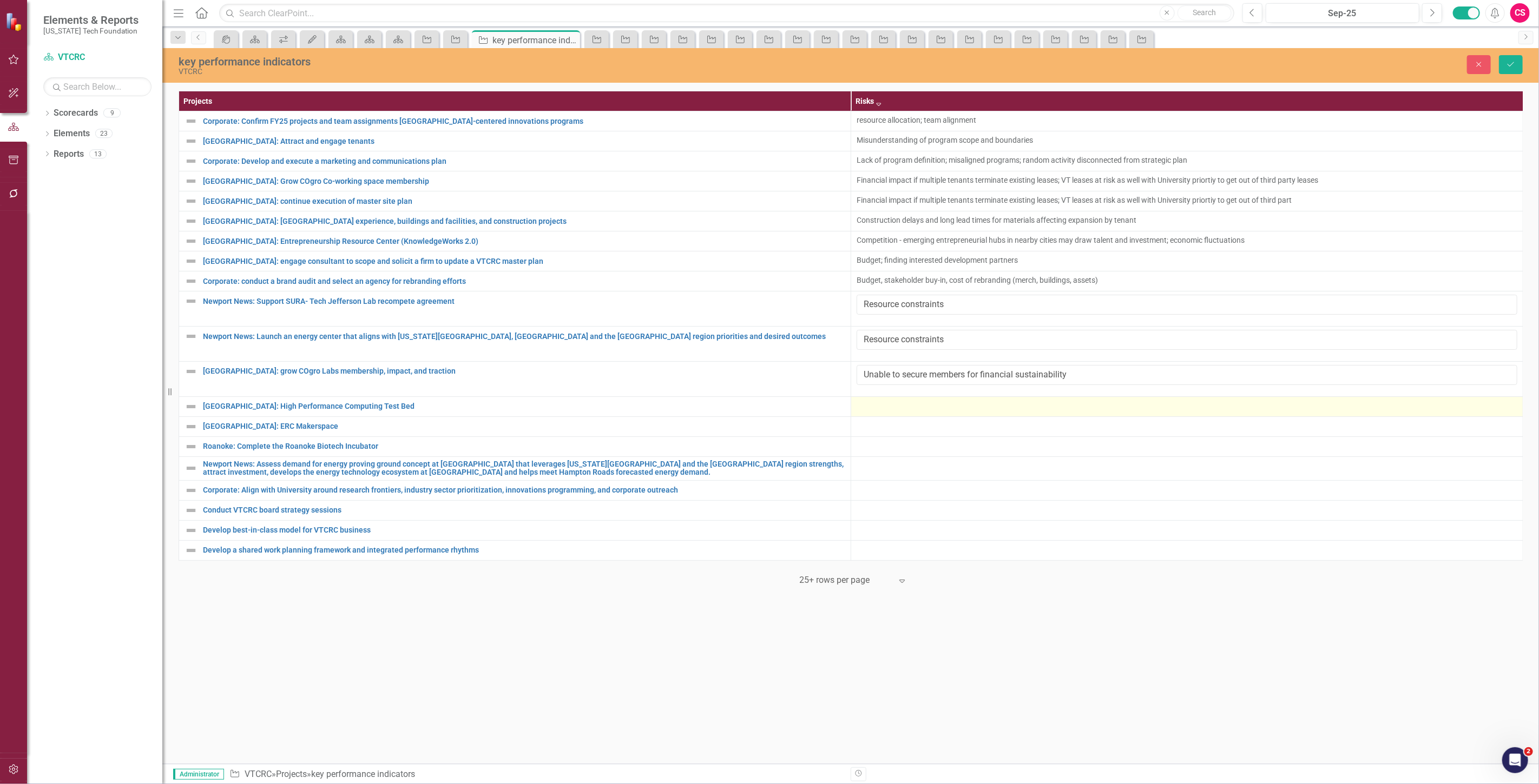
click at [873, 410] on div at bounding box center [1187, 407] width 661 height 13
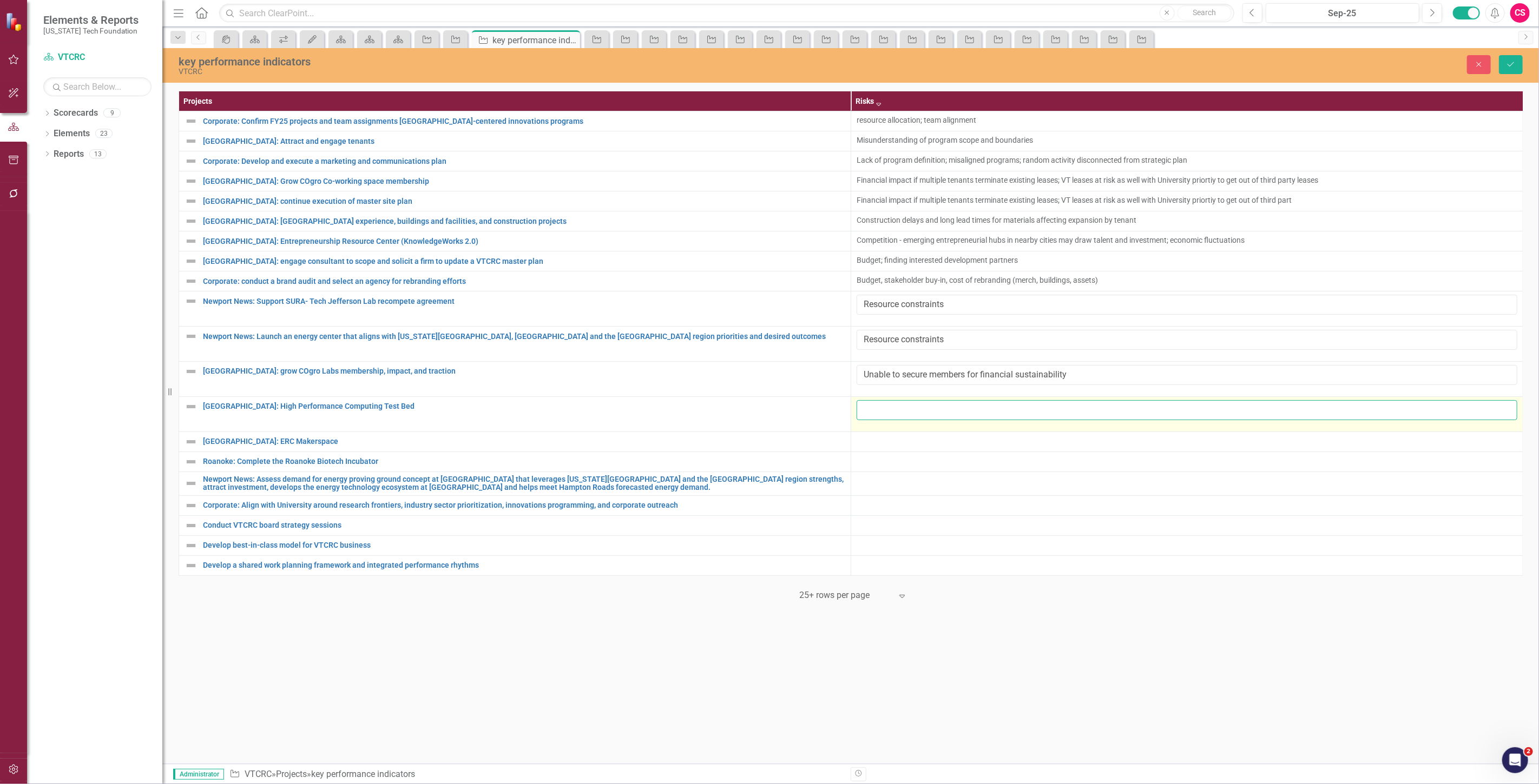
click at [878, 404] on input "text" at bounding box center [1187, 410] width 661 height 20
paste input "Insufficient funding or resources, limited adoption by key stakeholders, rapid …"
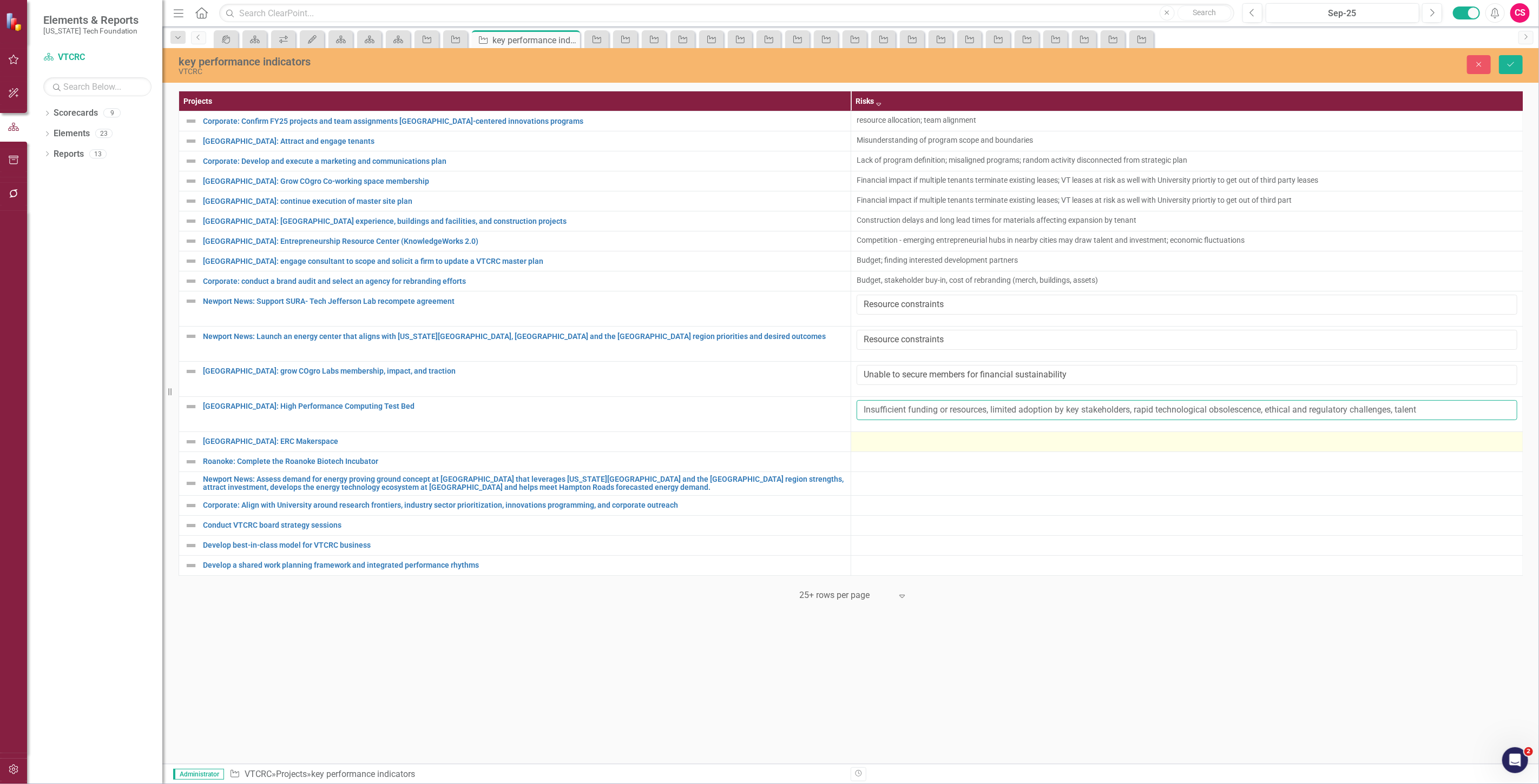
type input "Insufficient funding or resources, limited adoption by key stakeholders, rapid …"
click at [868, 447] on div at bounding box center [1187, 442] width 661 height 13
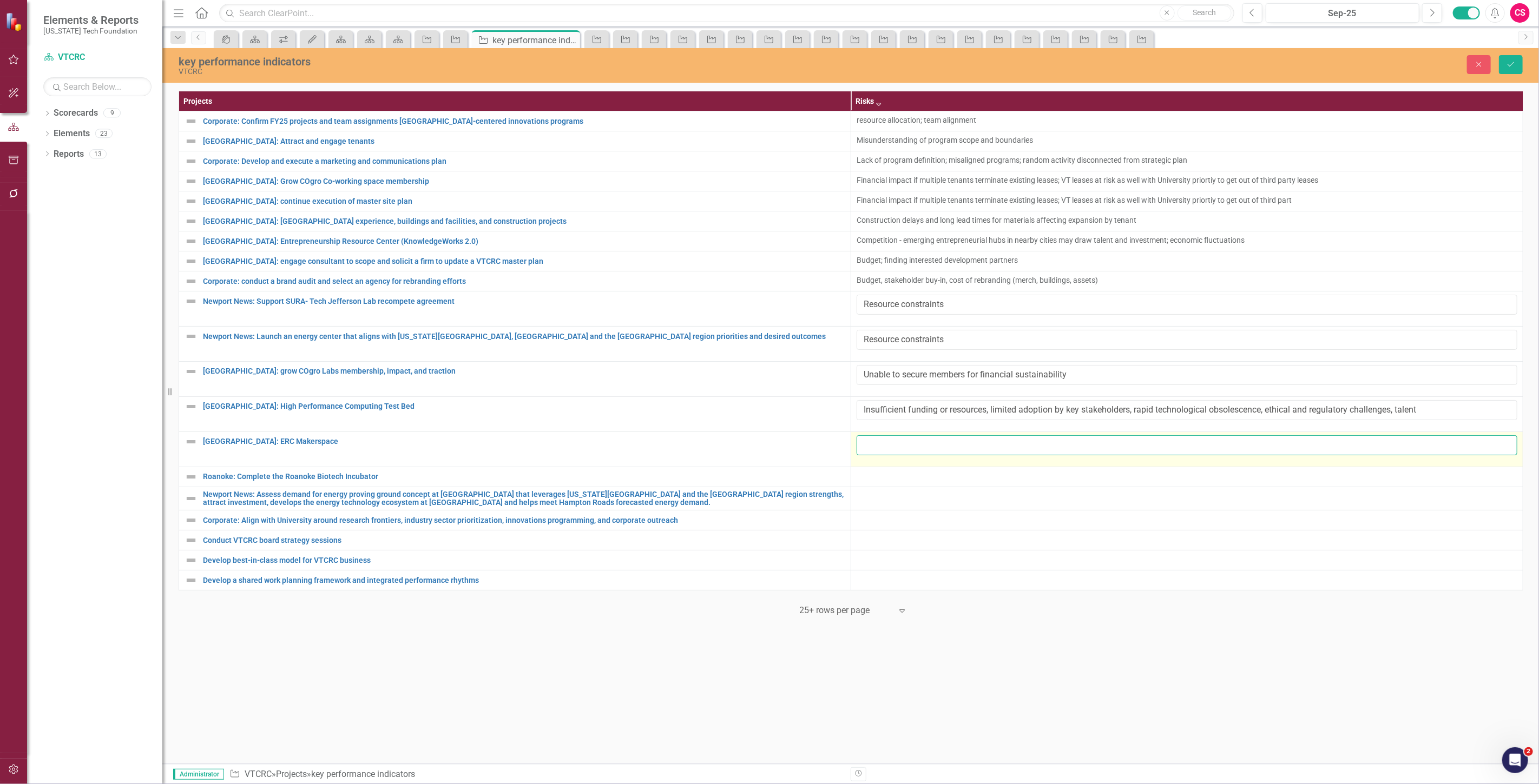
click at [868, 447] on input "text" at bounding box center [1187, 445] width 661 height 20
click at [876, 444] on input "text" at bounding box center [1187, 445] width 661 height 20
paste input "Inadequate funding or financial sustainability, low engagement or membership ad…"
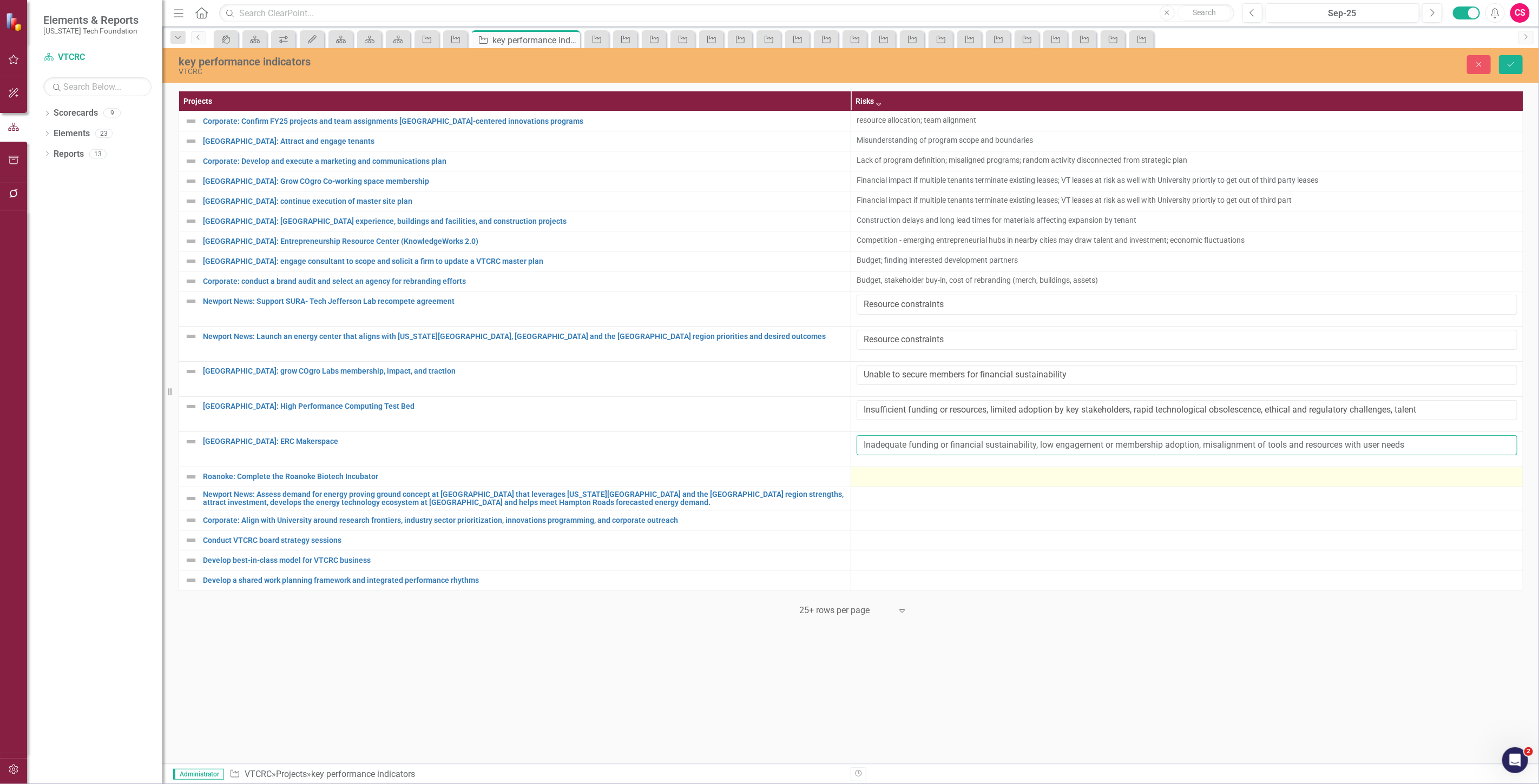
type input "Inadequate funding or financial sustainability, low engagement or membership ad…"
click at [870, 487] on td at bounding box center [1187, 477] width 672 height 20
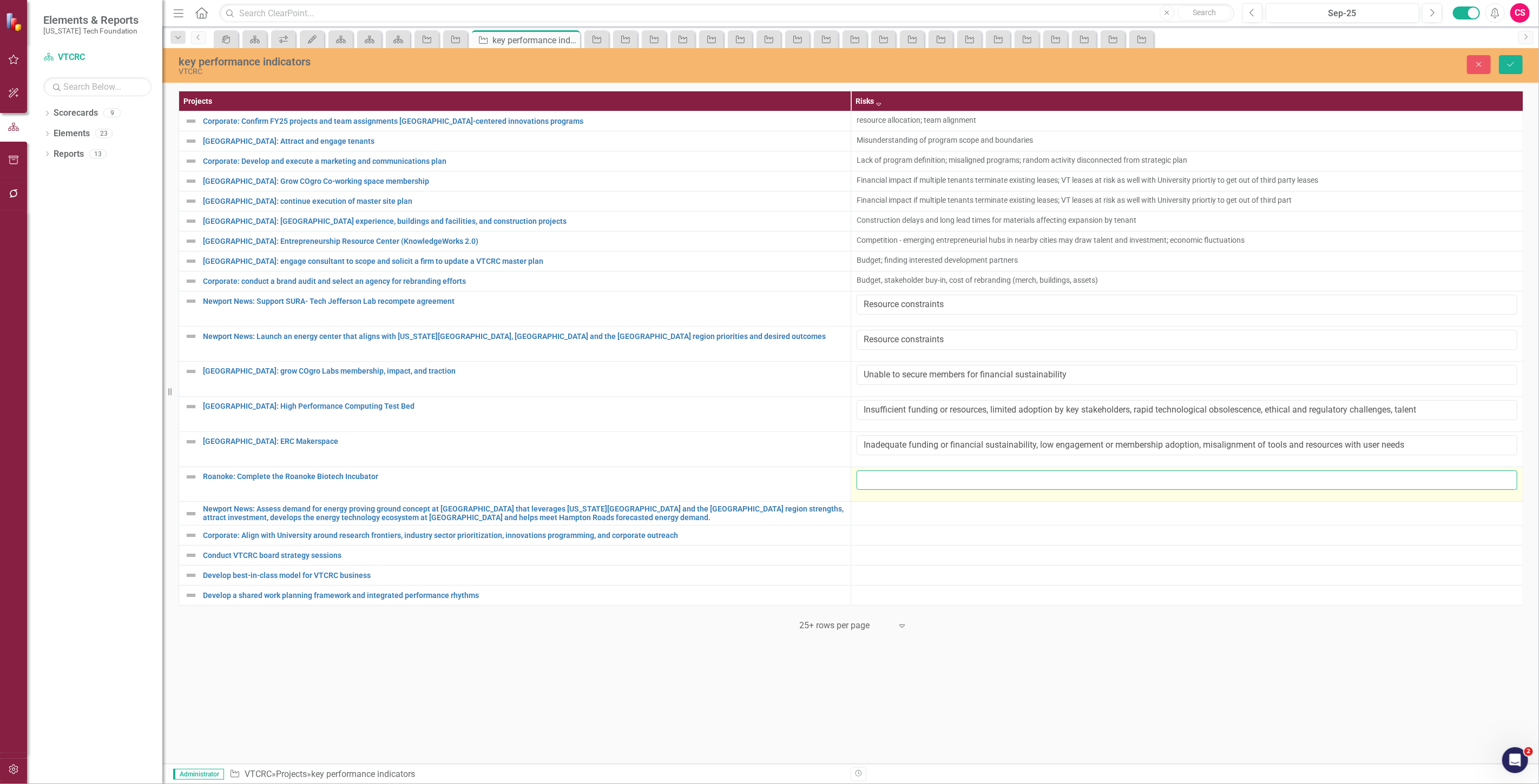
click at [870, 487] on input "text" at bounding box center [1187, 481] width 661 height 20
click at [927, 488] on input "text" at bounding box center [1187, 481] width 661 height 20
paste input "Unforeseen property issues causing construction delays; DHCD disallowing extens…"
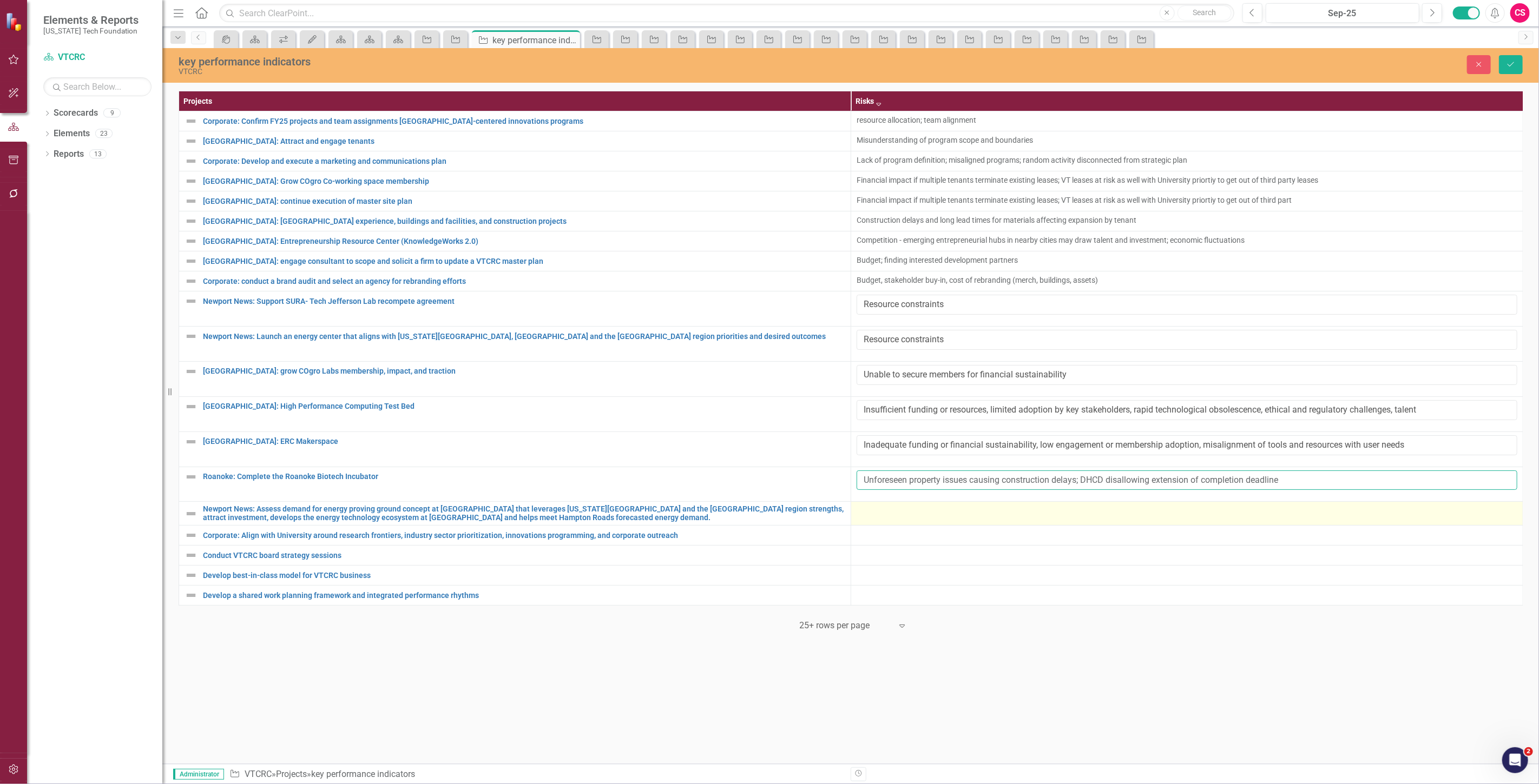
type input "Unforeseen property issues causing construction delays; DHCD disallowing extens…"
click at [905, 514] on div at bounding box center [1187, 512] width 661 height 13
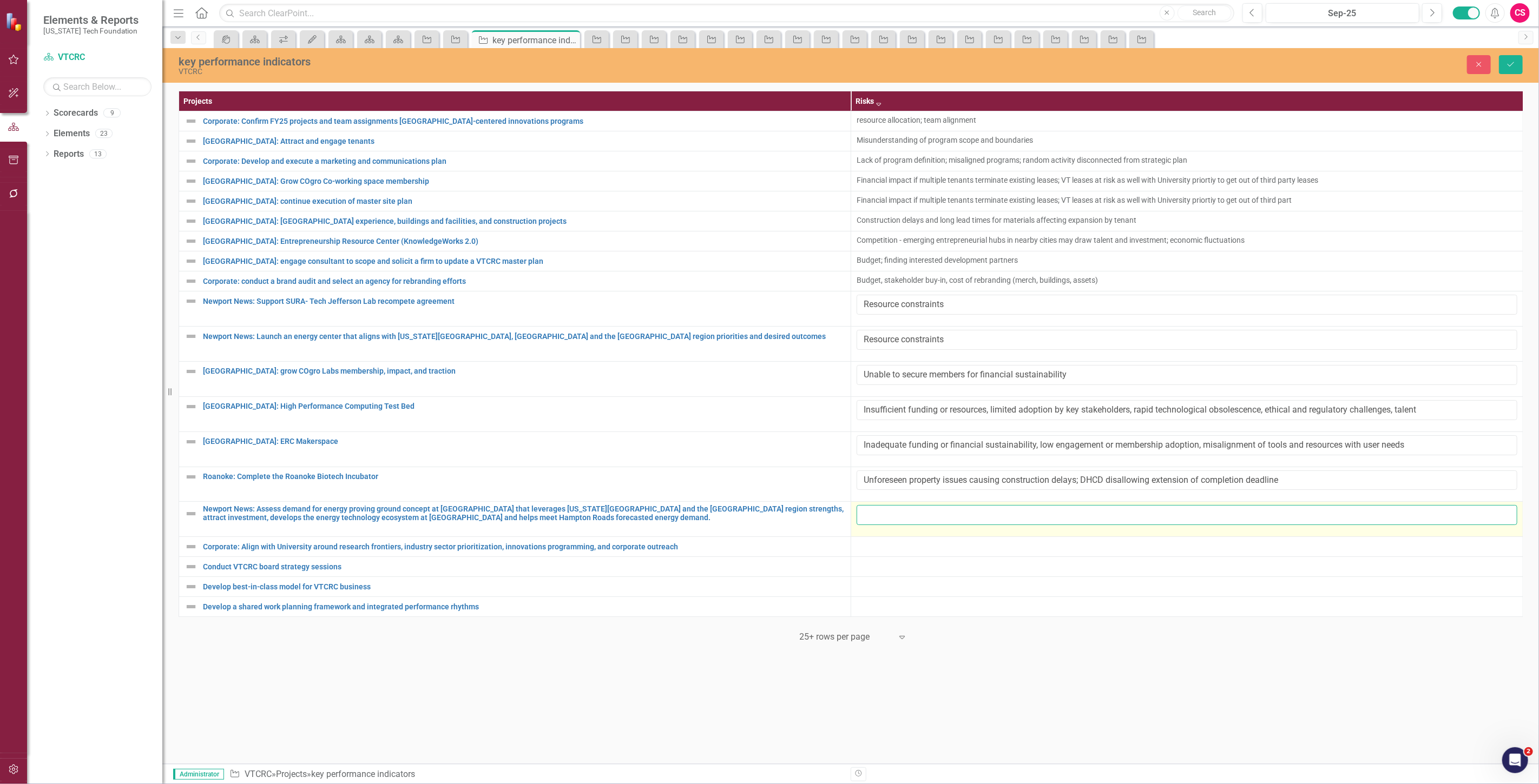
click at [906, 519] on input "text" at bounding box center [1187, 515] width 661 height 20
click at [905, 519] on input "text" at bounding box center [1187, 515] width 661 height 20
paste input "resource allocation; team alignment"
type input "resource allocation; team alignment"
click at [893, 551] on div at bounding box center [1187, 547] width 661 height 13
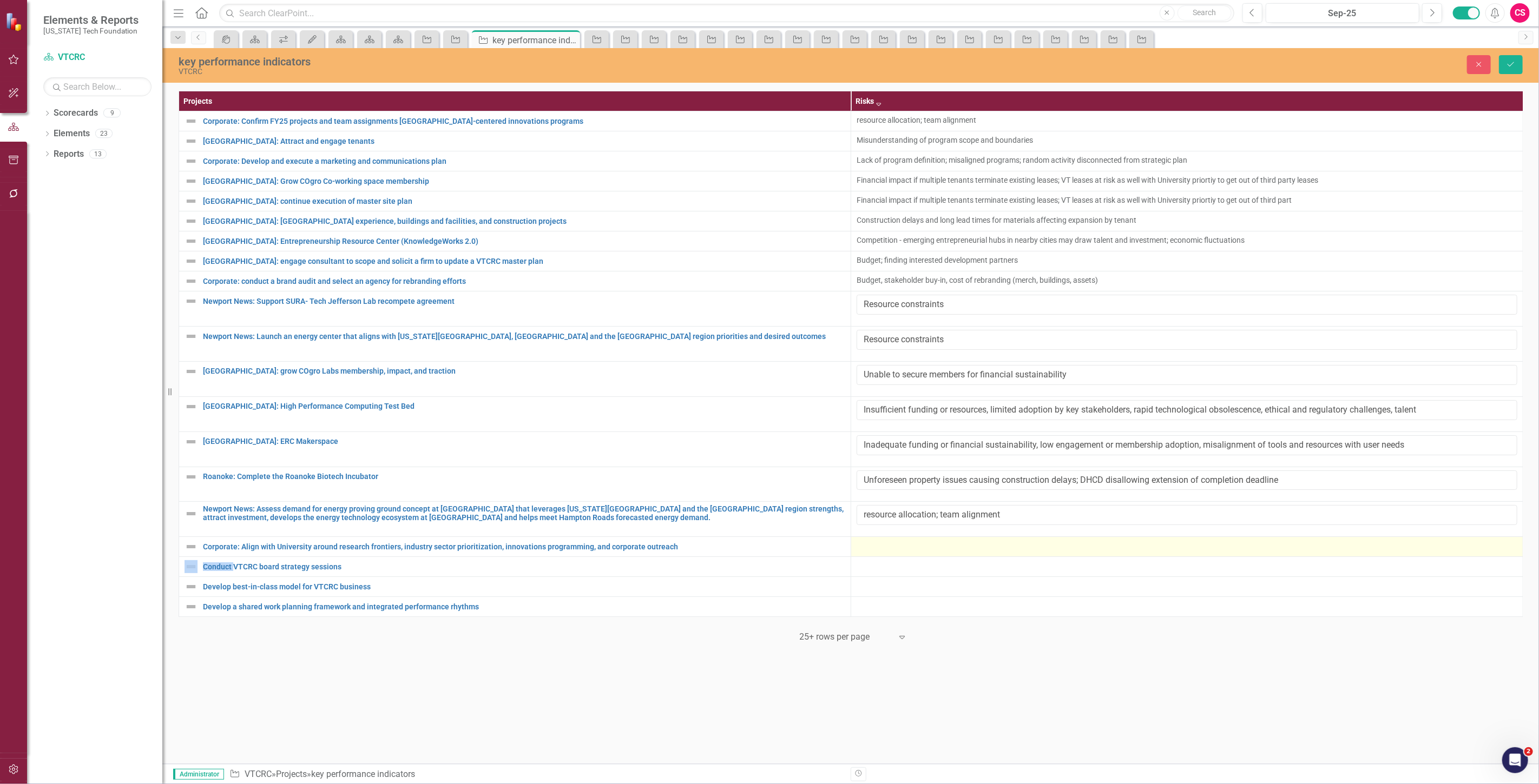
click at [893, 551] on div at bounding box center [1187, 547] width 661 height 13
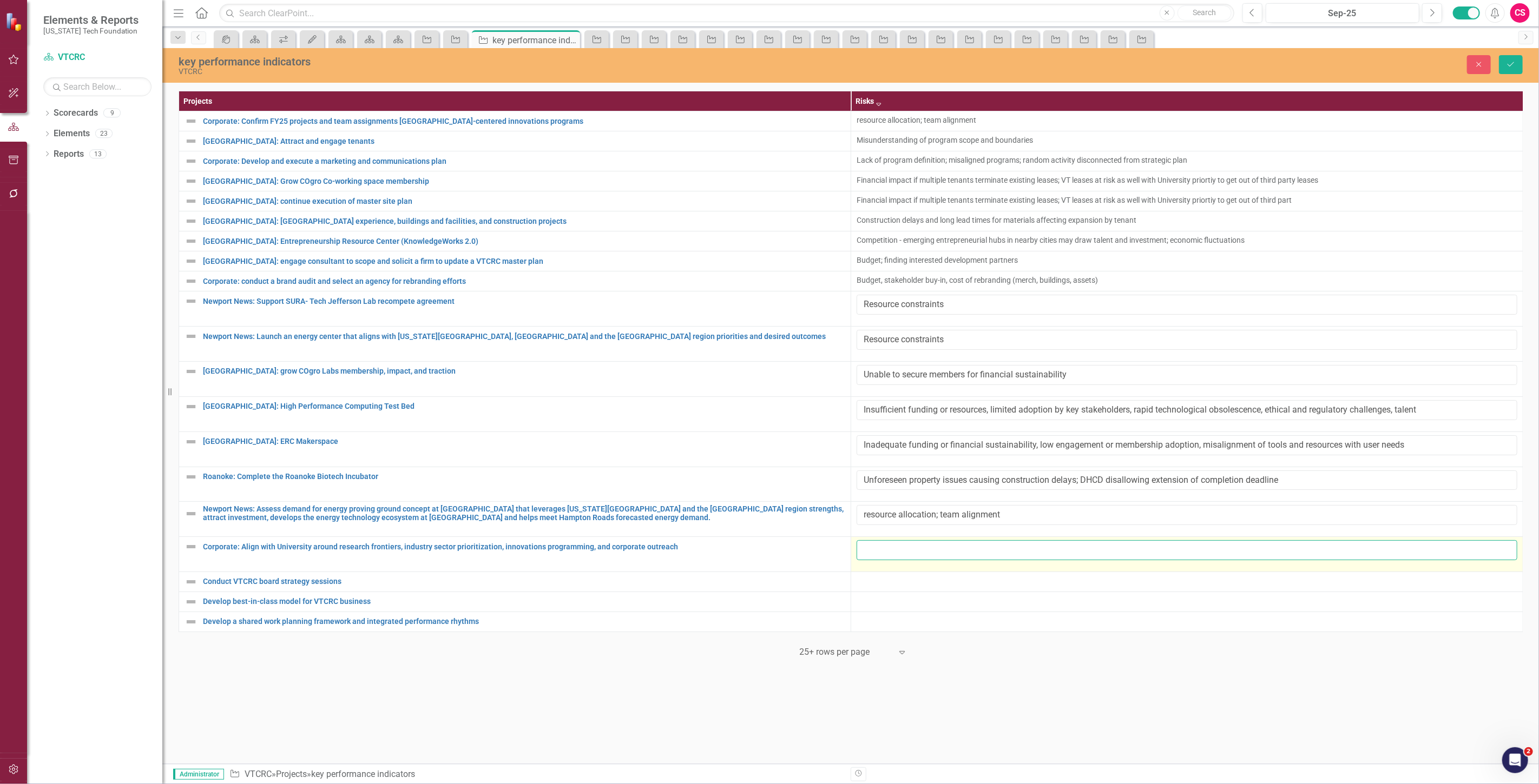
click at [886, 554] on input "text" at bounding box center [1187, 551] width 661 height 20
click at [977, 542] on input "text" at bounding box center [1187, 551] width 661 height 20
paste input "resource allocation; team alignment"
type input "resource allocation; team alignment"
click at [904, 592] on td at bounding box center [1187, 582] width 672 height 20
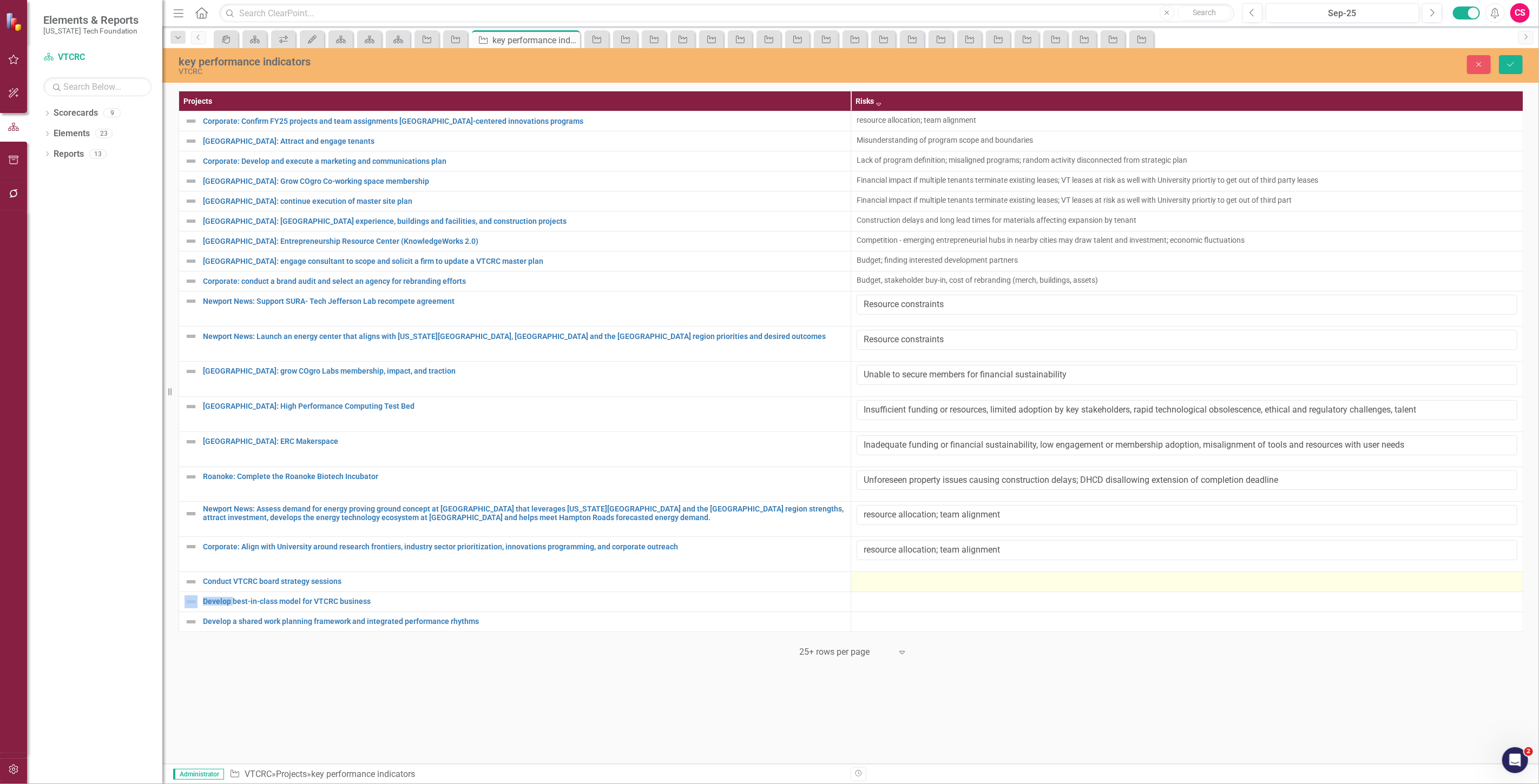
click at [904, 592] on td at bounding box center [1187, 582] width 672 height 20
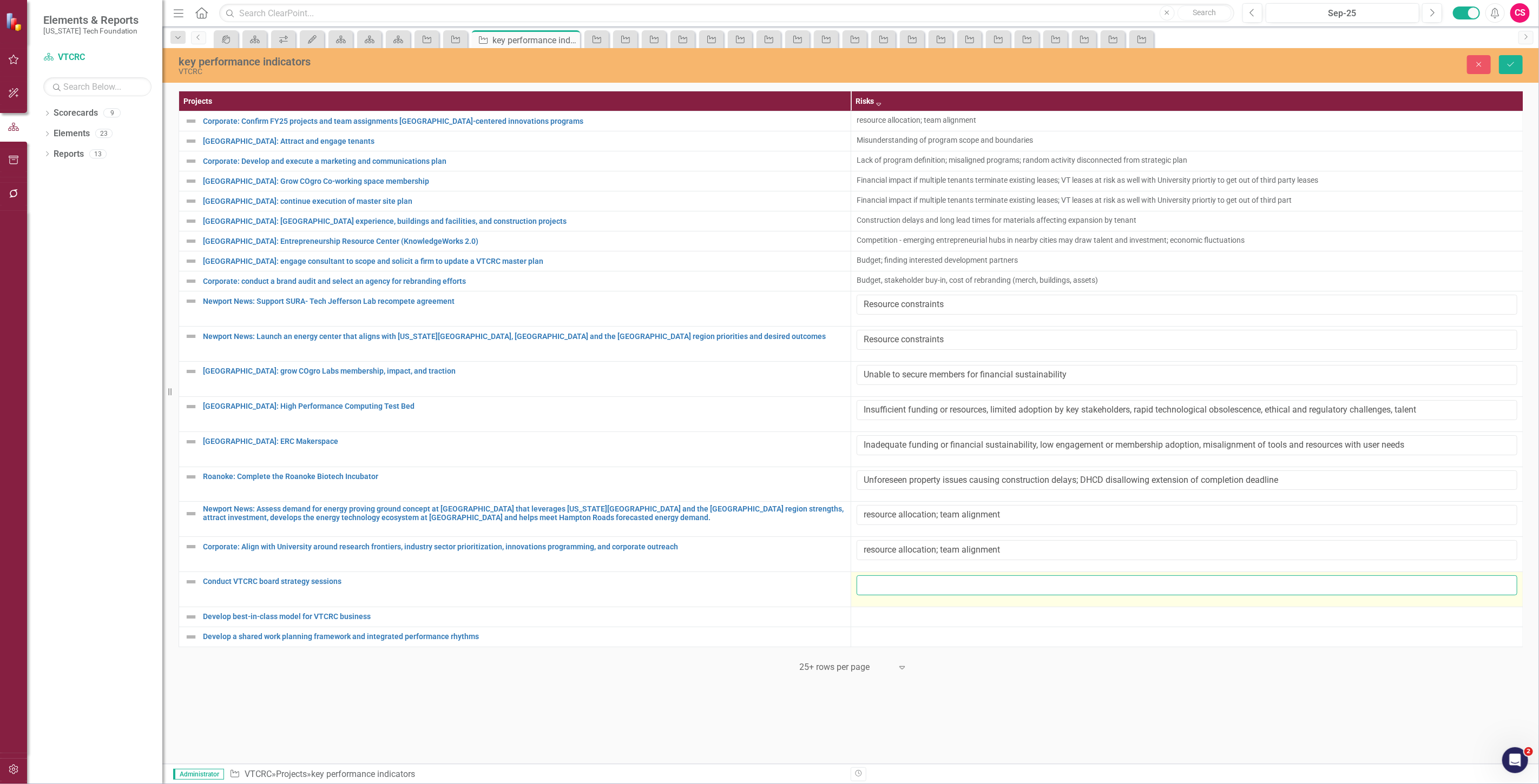
click at [904, 593] on input "text" at bounding box center [1187, 586] width 661 height 20
click at [876, 590] on input "text" at bounding box center [1187, 586] width 661 height 20
paste input "resource allocation; time constraints"
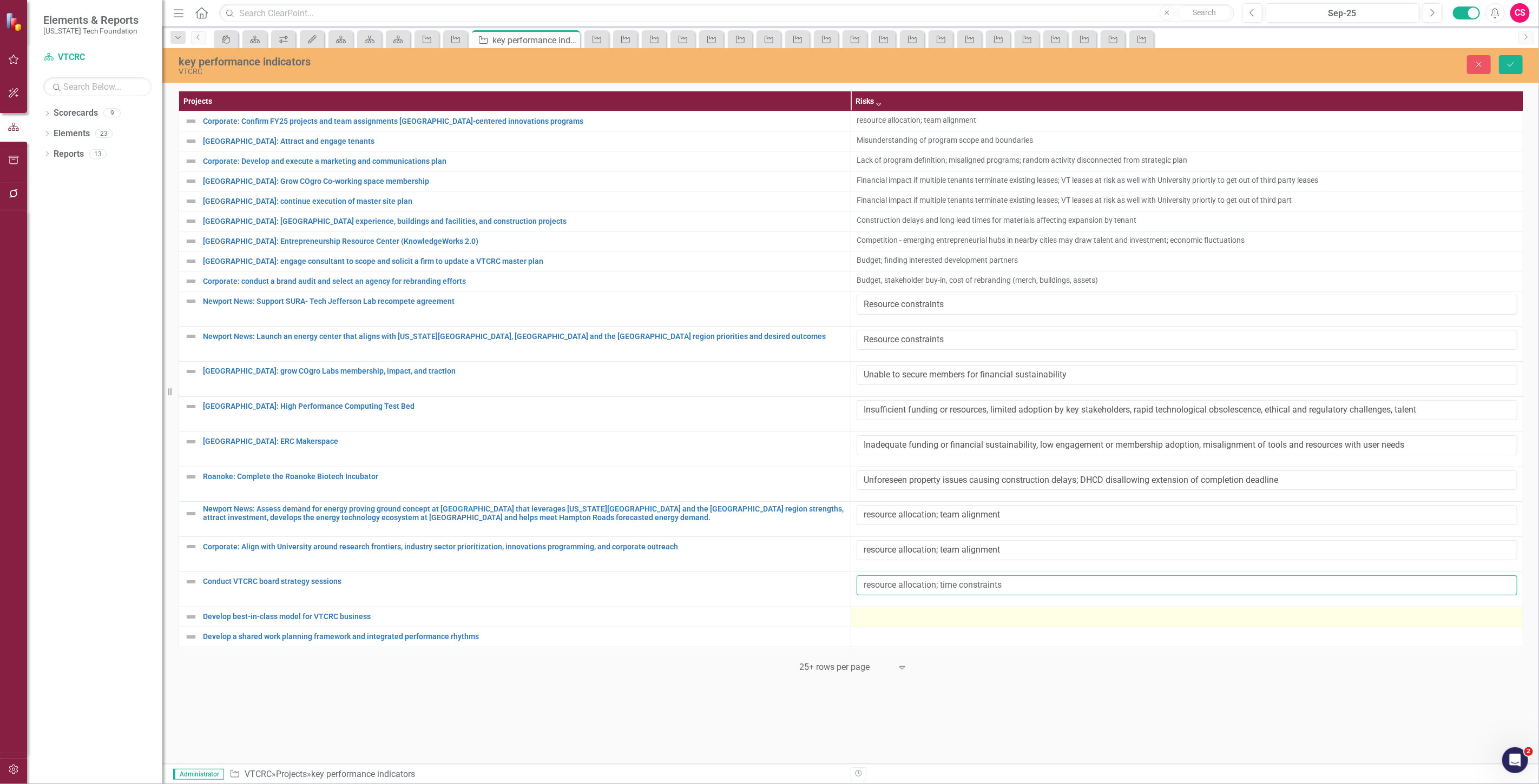
type input "resource allocation; time constraints"
click at [881, 623] on div at bounding box center [1187, 617] width 661 height 13
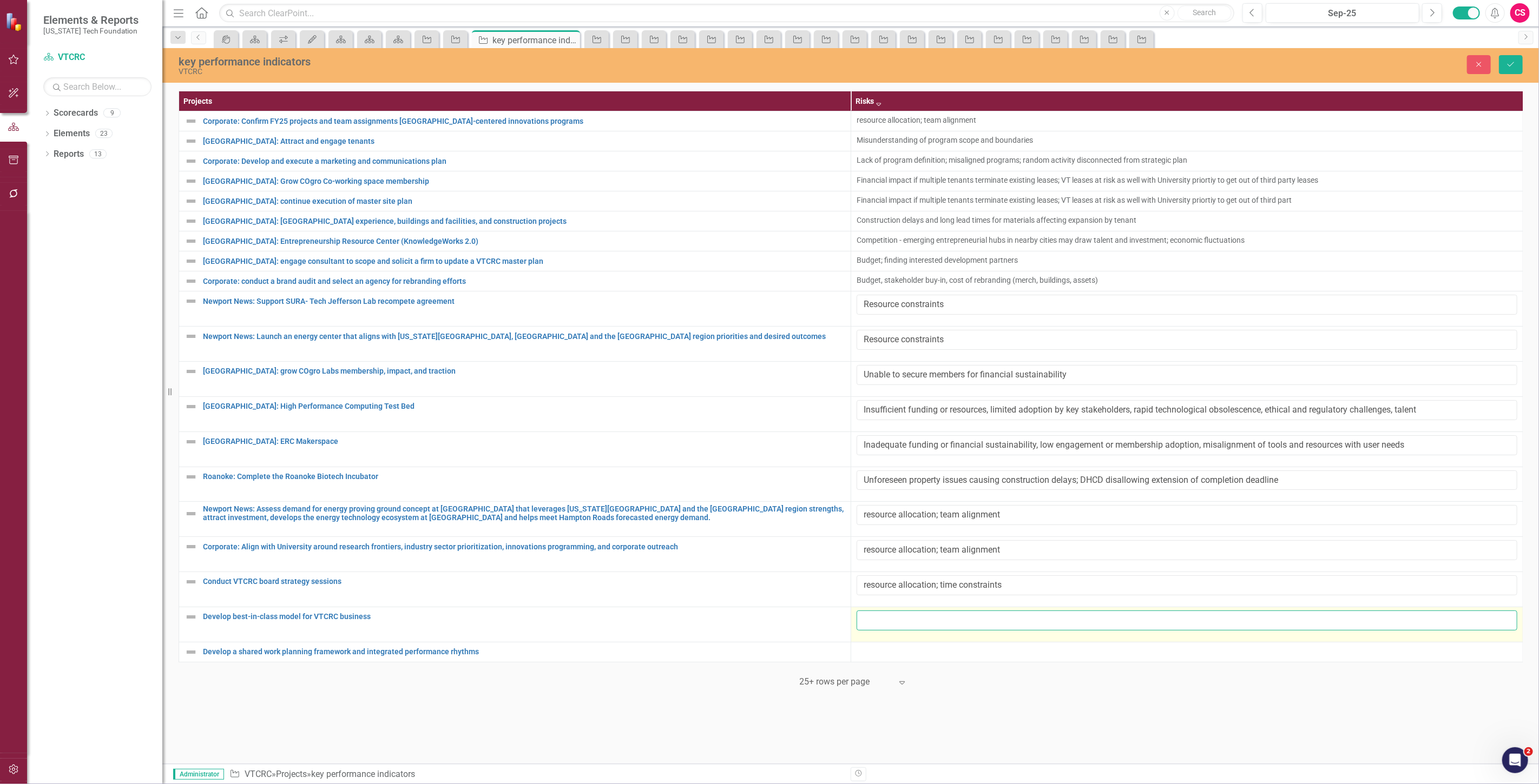
click at [881, 625] on input "text" at bounding box center [1187, 621] width 661 height 20
click at [975, 623] on input "text" at bounding box center [1187, 621] width 661 height 20
paste input "resource allocation; team alignment"
type input "resource allocation; team alignment"
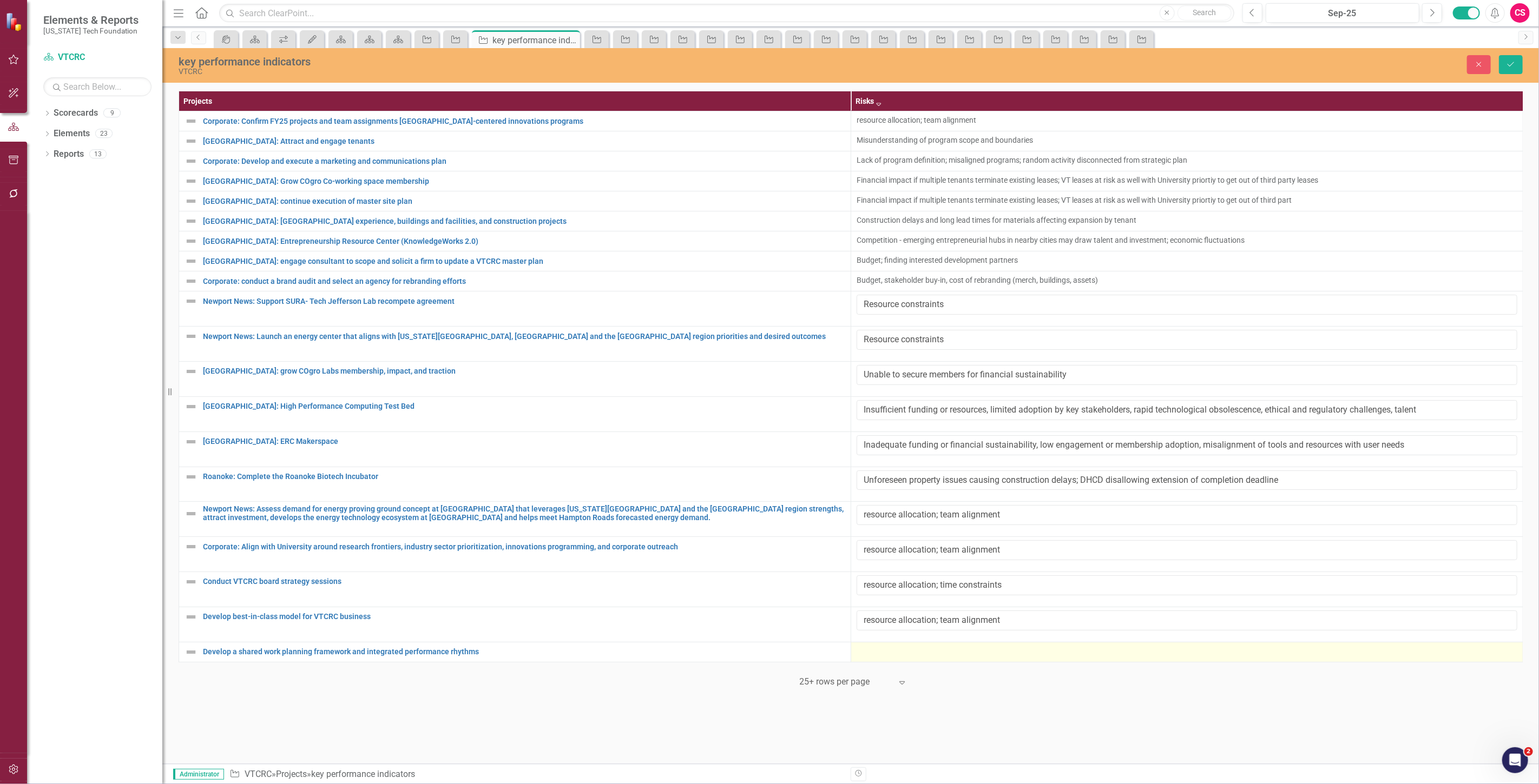
click at [949, 647] on div at bounding box center [1187, 652] width 661 height 13
click at [947, 647] on div at bounding box center [1187, 652] width 661 height 13
click at [896, 656] on div at bounding box center [1187, 652] width 661 height 13
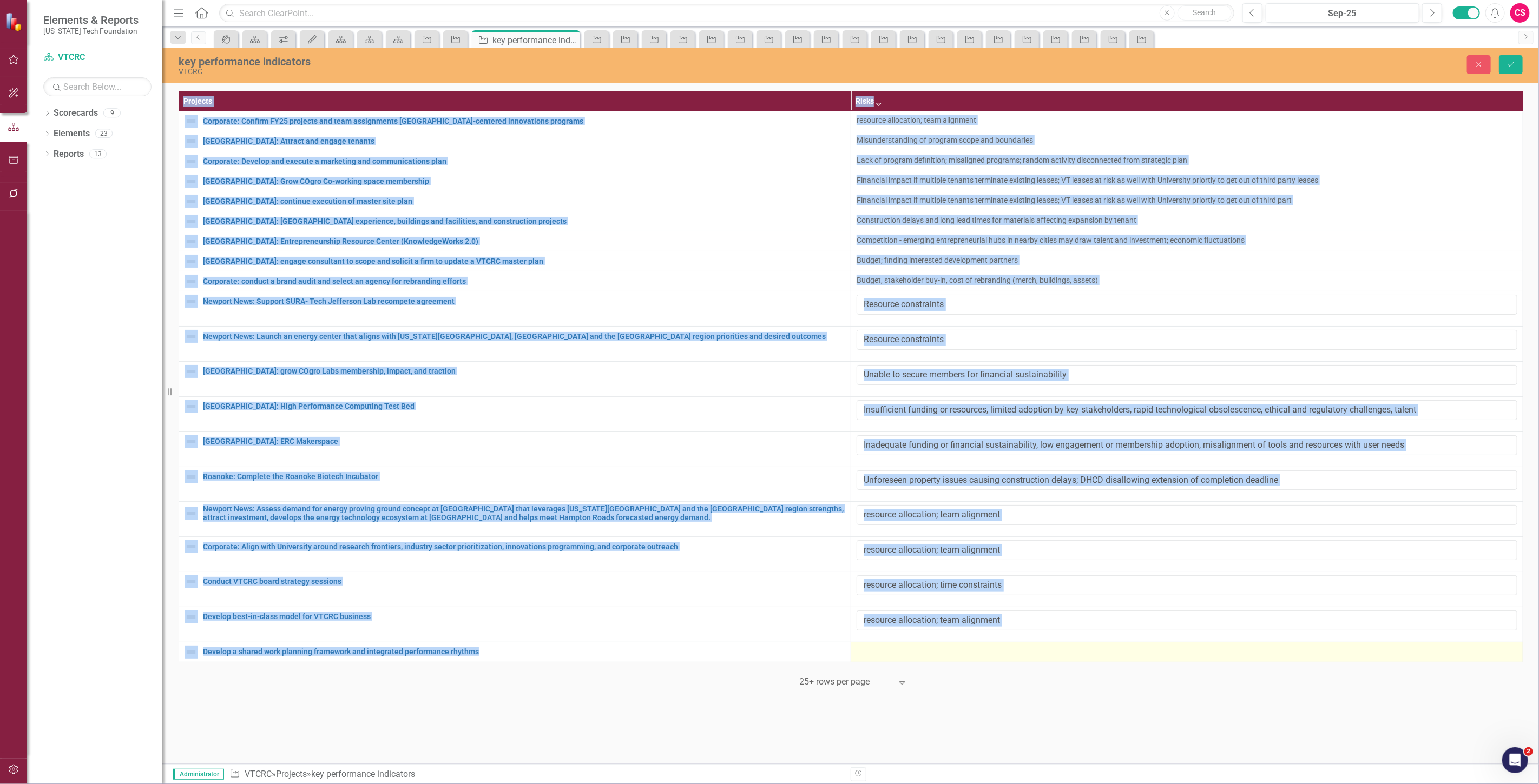
click at [896, 656] on div at bounding box center [1187, 652] width 661 height 13
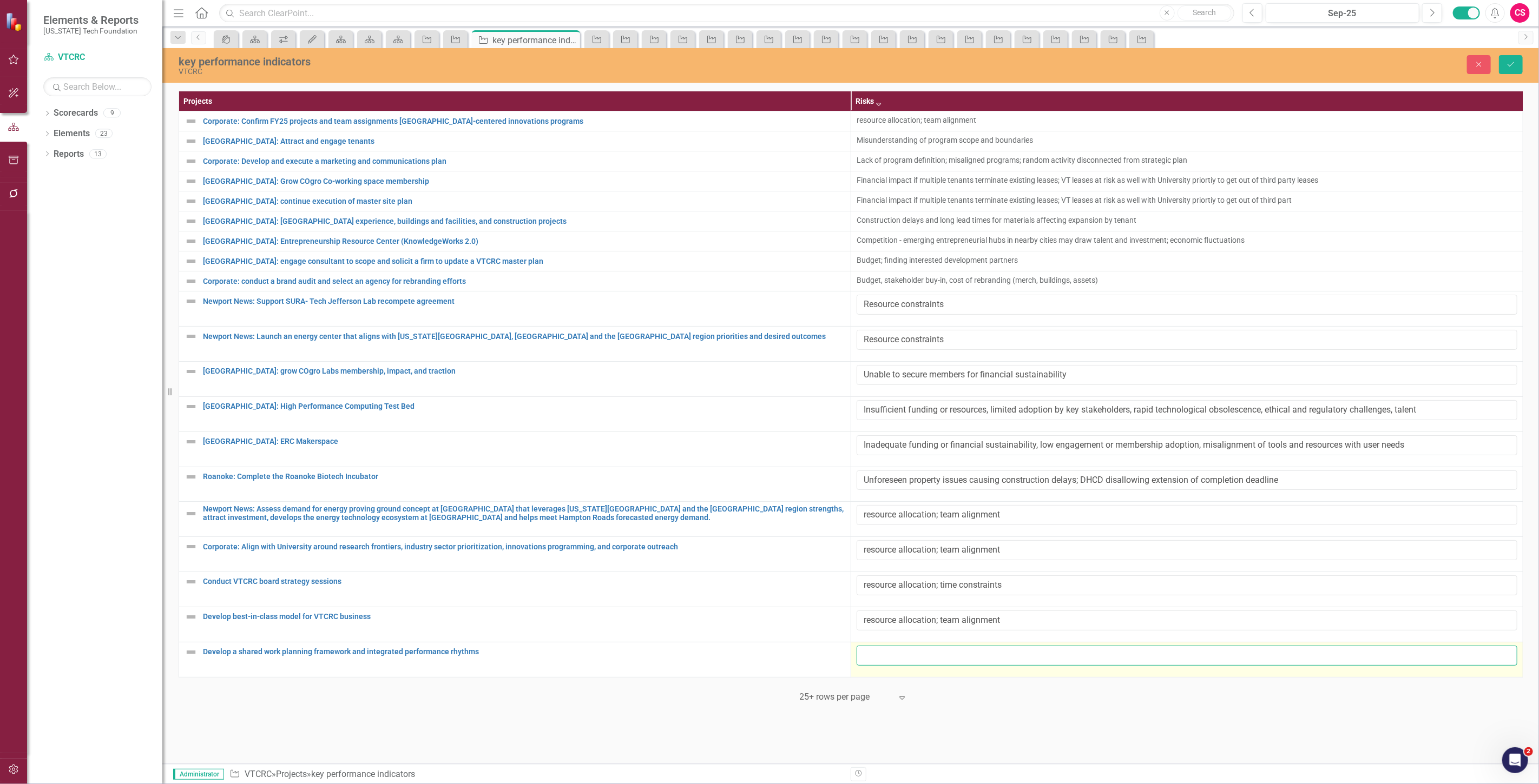
click at [896, 656] on input "text" at bounding box center [1187, 656] width 661 height 20
paste input "employee turnover, integrating digital platforms, communication alignmnet and s…"
click at [1123, 663] on input "employee turnover, integrating digital platforms, communication alignmnet and s…" at bounding box center [1187, 656] width 661 height 20
type input "employee turnover, integrating digital platforms, communication alignment and s…"
click at [1507, 66] on icon "Save" at bounding box center [1511, 64] width 10 height 8
